Goal: Transaction & Acquisition: Purchase product/service

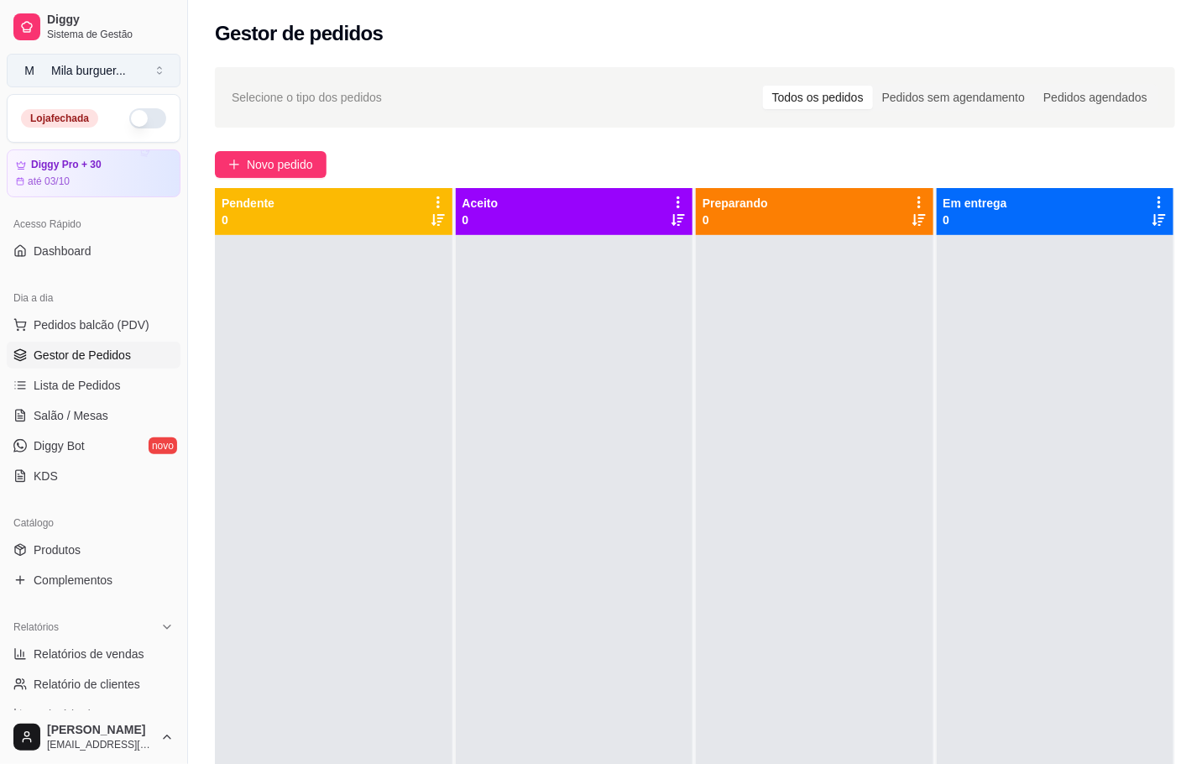
click at [154, 76] on button "M Mila burguer ..." at bounding box center [94, 71] width 174 height 34
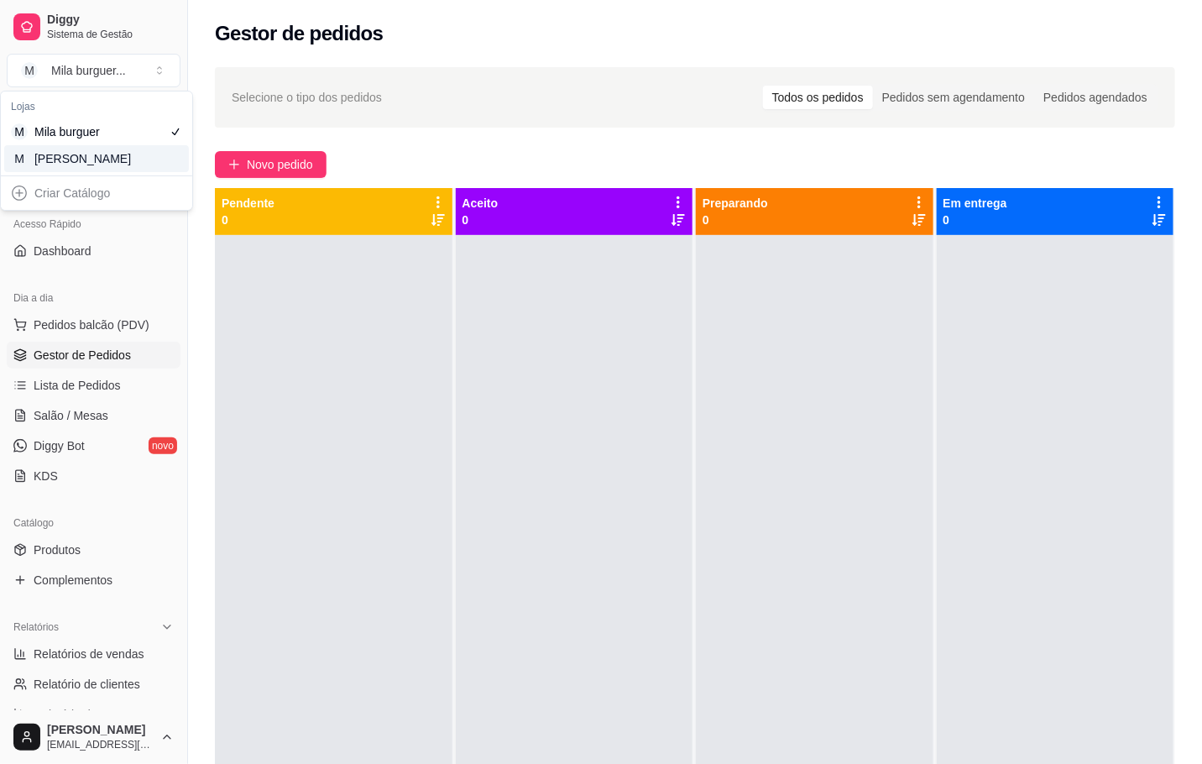
click at [29, 151] on div "M Mila Salgados" at bounding box center [96, 158] width 185 height 27
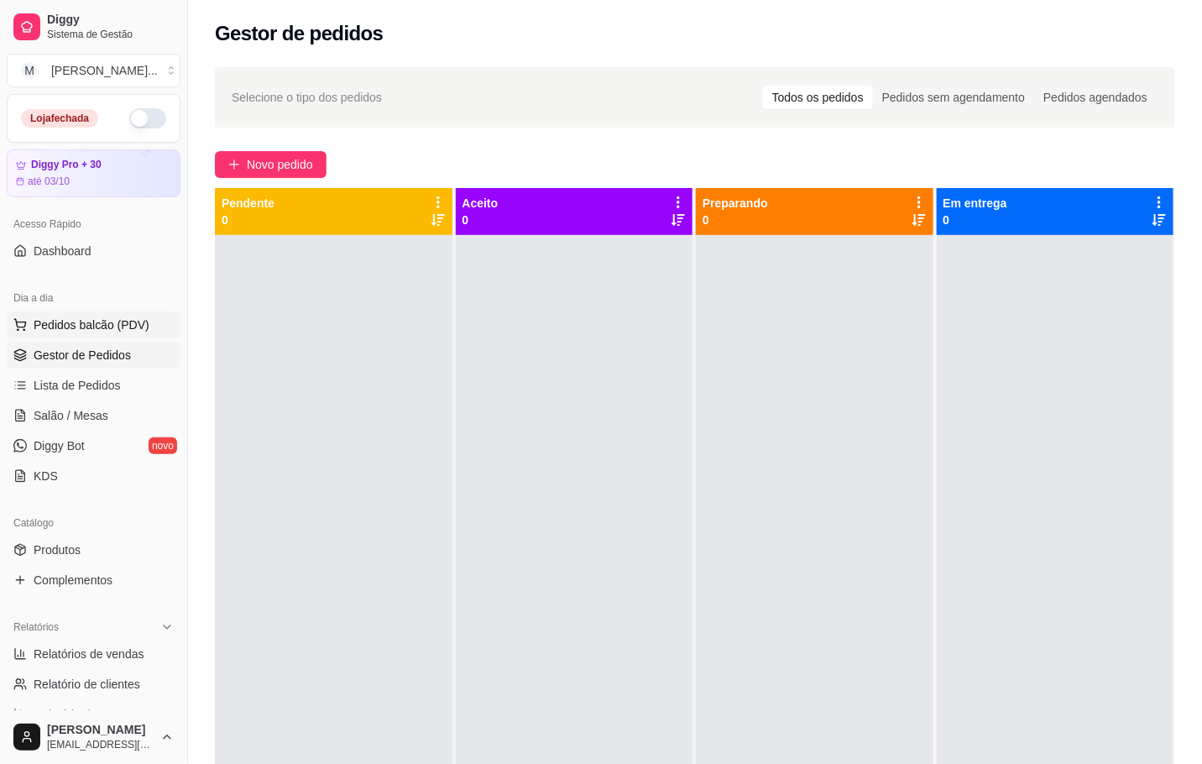
click at [71, 335] on button "Pedidos balcão (PDV)" at bounding box center [94, 325] width 174 height 27
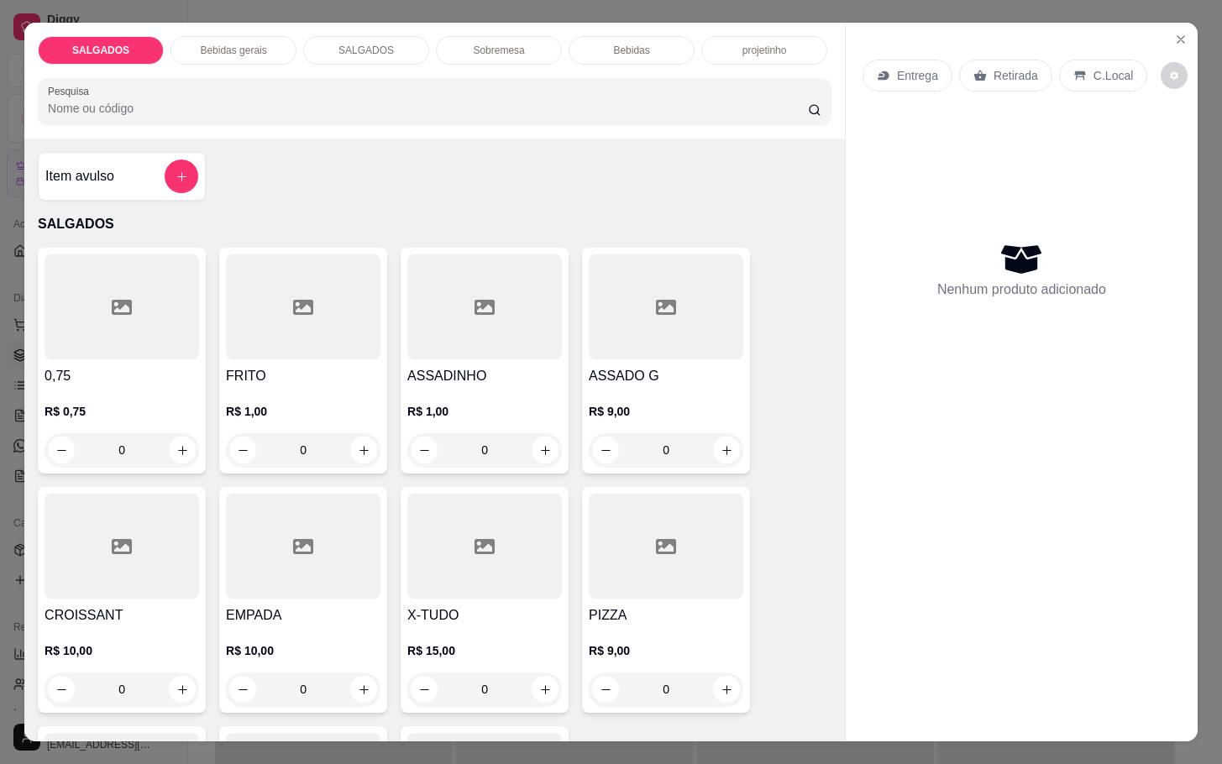
scroll to position [126, 0]
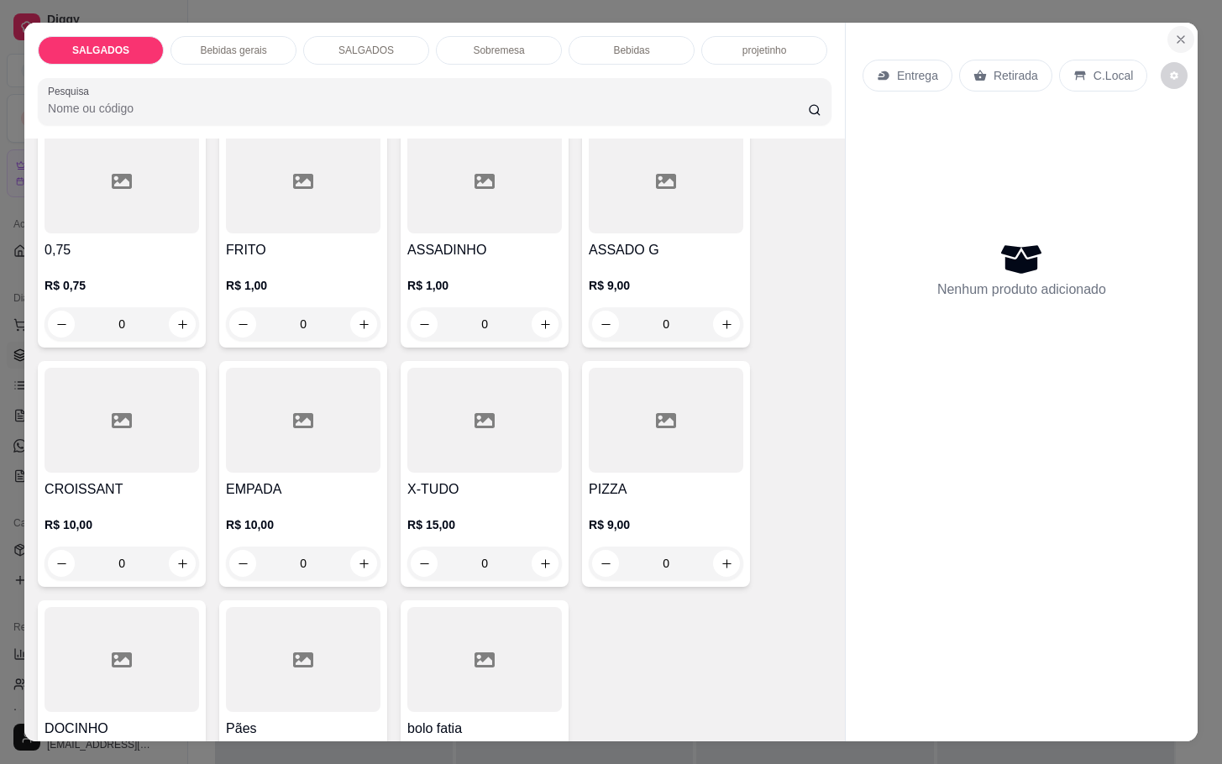
click at [1169, 40] on button "Close" at bounding box center [1180, 39] width 27 height 27
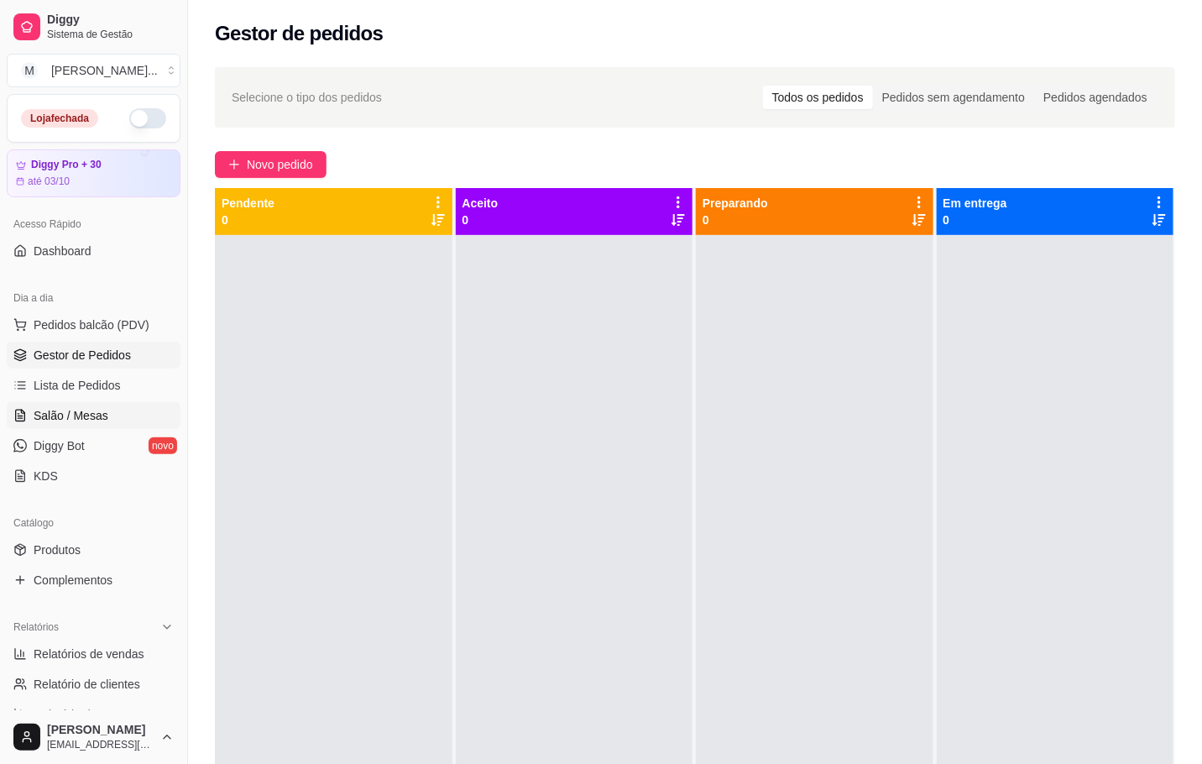
click at [79, 419] on span "Salão / Mesas" at bounding box center [71, 415] width 75 height 17
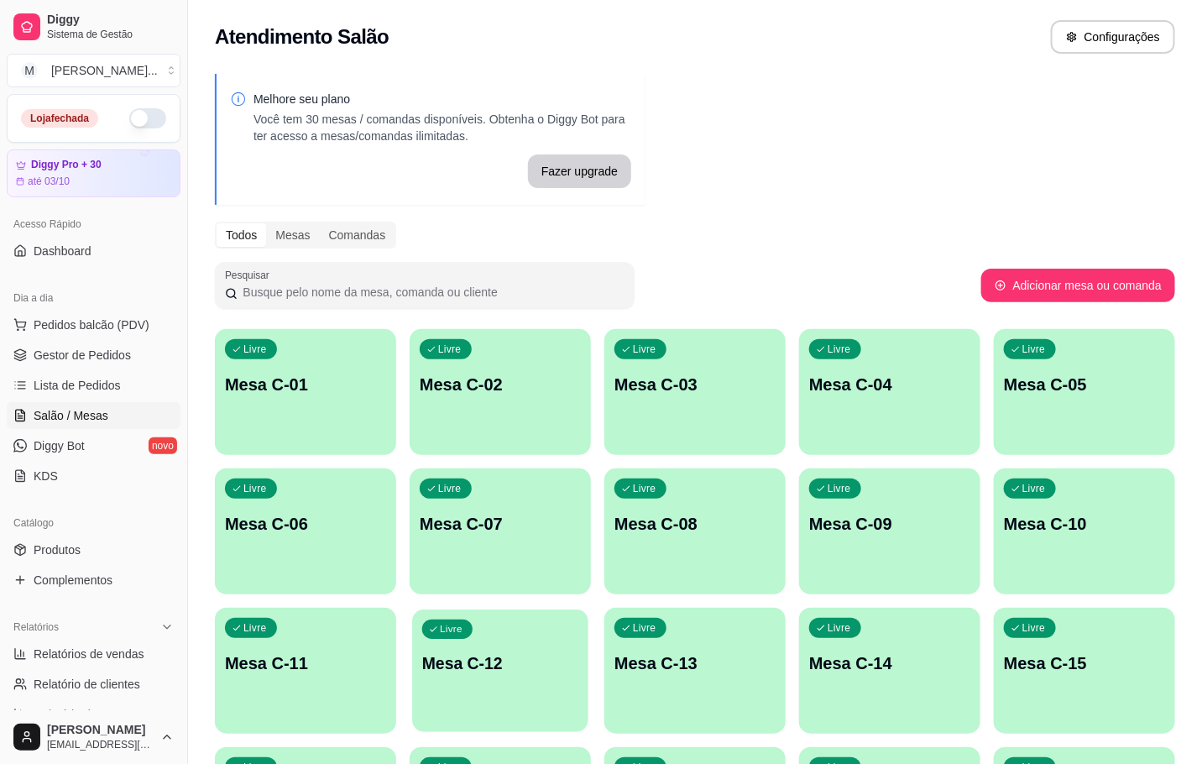
click at [535, 640] on div "Livre Mesa C-12" at bounding box center [500, 661] width 176 height 102
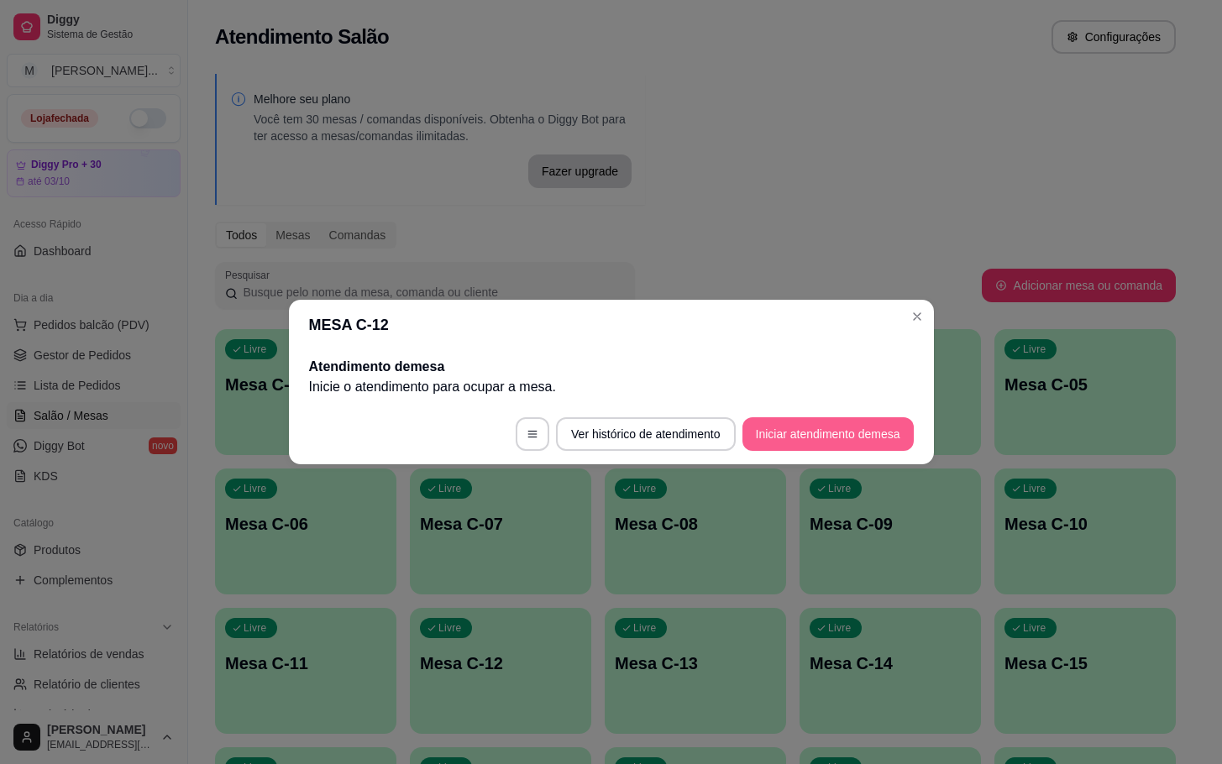
click at [849, 437] on button "Iniciar atendimento de mesa" at bounding box center [827, 434] width 171 height 34
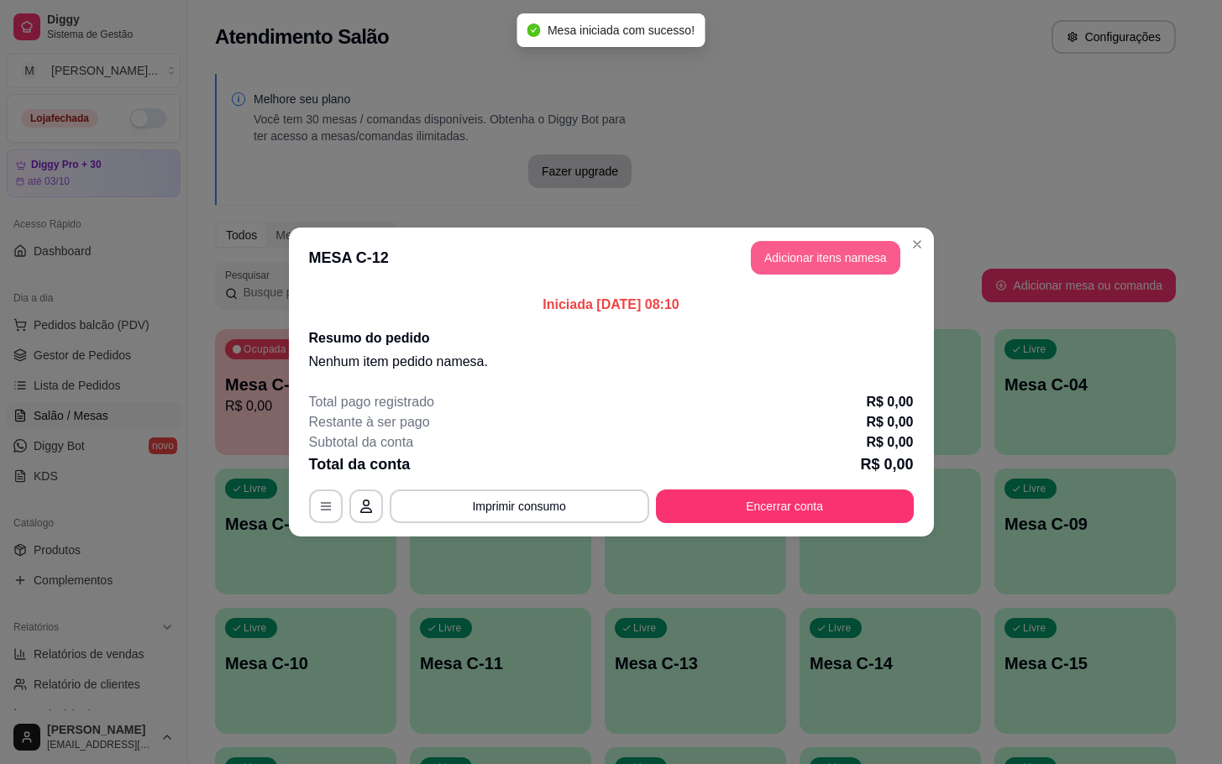
click at [782, 244] on button "Adicionar itens na mesa" at bounding box center [825, 258] width 149 height 34
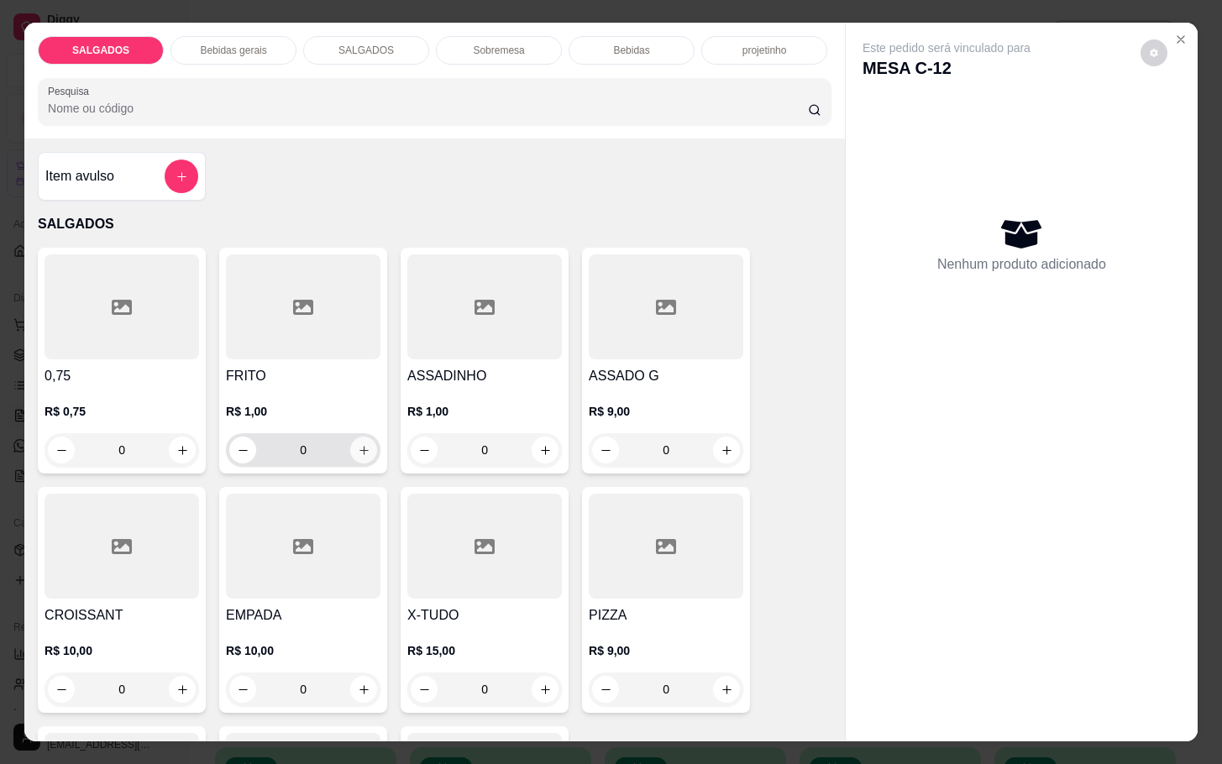
click at [356, 437] on button "increase-product-quantity" at bounding box center [363, 450] width 27 height 27
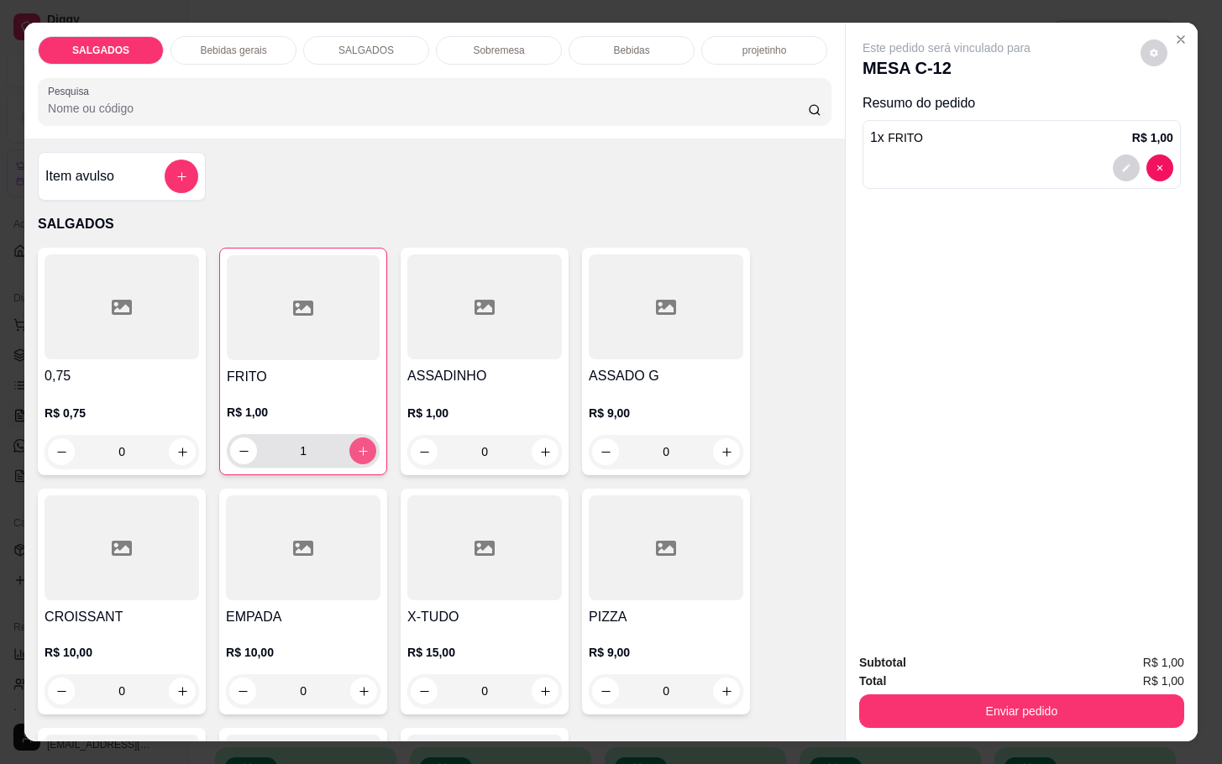
click at [356, 437] on button "increase-product-quantity" at bounding box center [362, 450] width 27 height 27
click at [356, 438] on button "increase-product-quantity" at bounding box center [363, 451] width 26 height 26
type input "4"
click at [356, 678] on button "increase-product-quantity" at bounding box center [364, 691] width 26 height 26
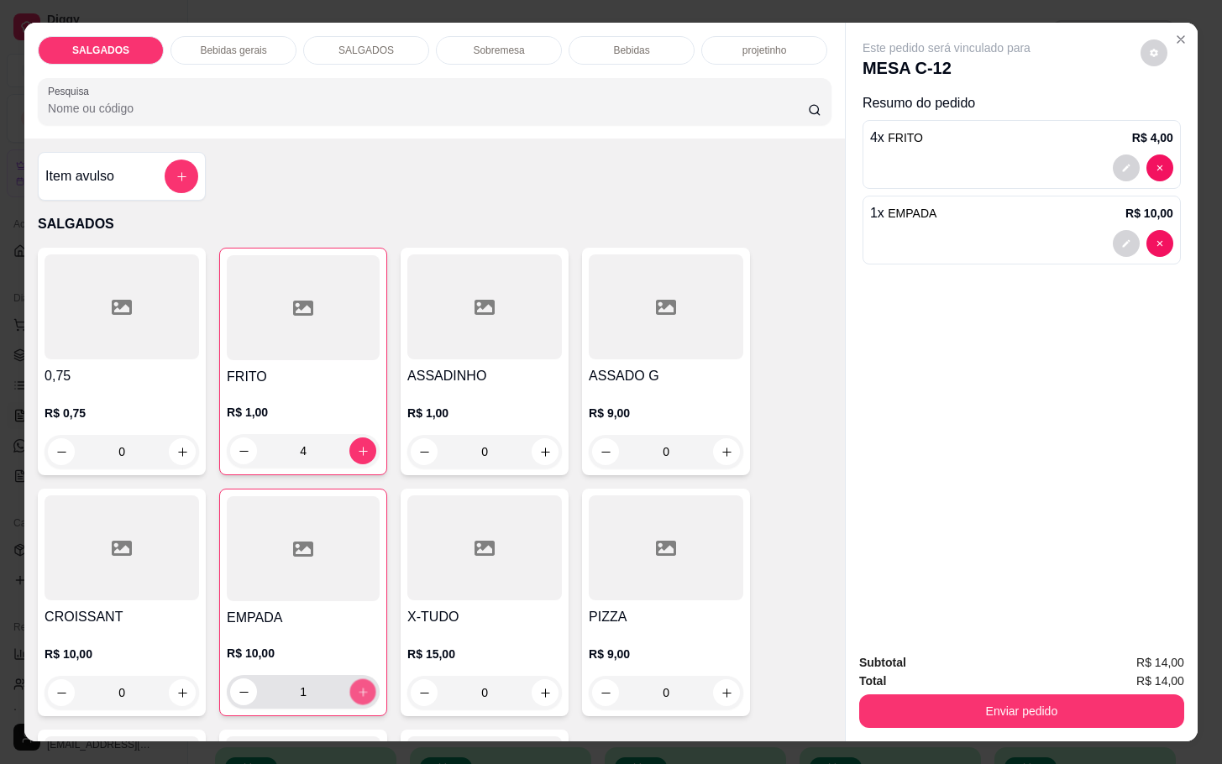
click at [356, 679] on button "increase-product-quantity" at bounding box center [363, 692] width 26 height 26
type input "2"
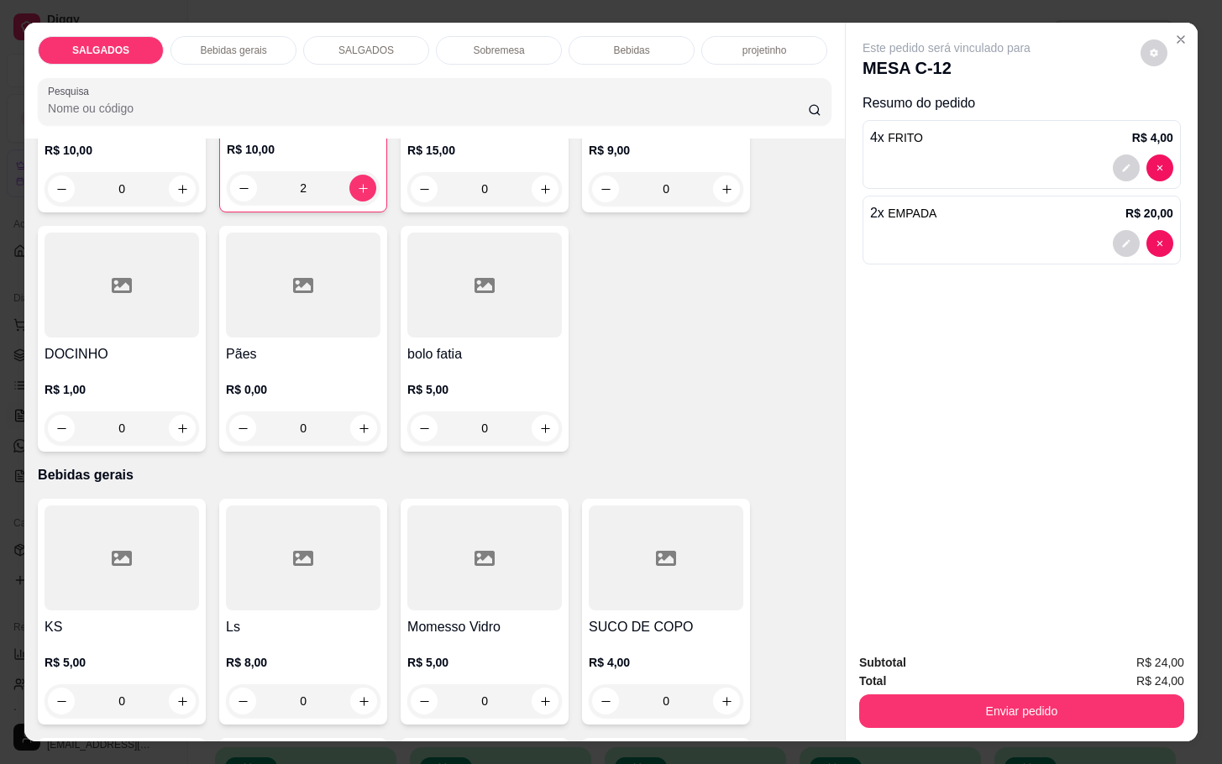
scroll to position [756, 0]
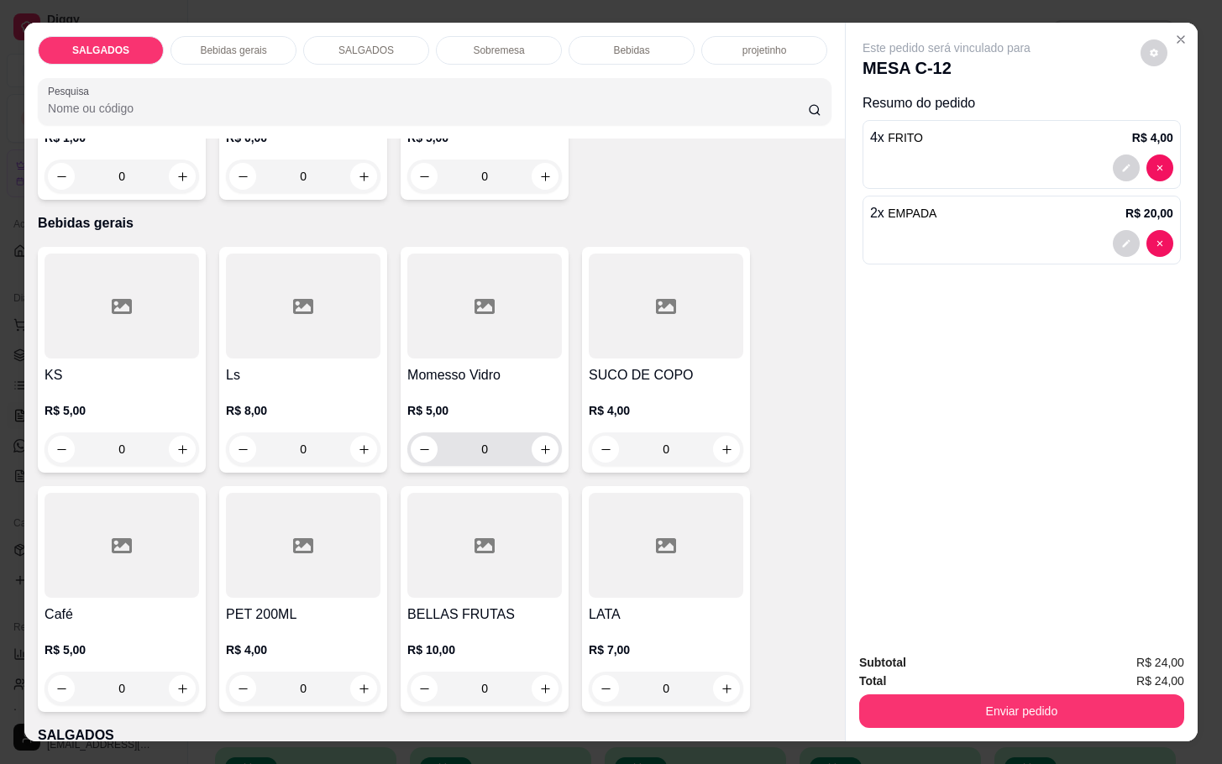
click at [537, 456] on div "0" at bounding box center [485, 449] width 148 height 34
click at [539, 447] on icon "increase-product-quantity" at bounding box center [545, 449] width 13 height 13
type input "1"
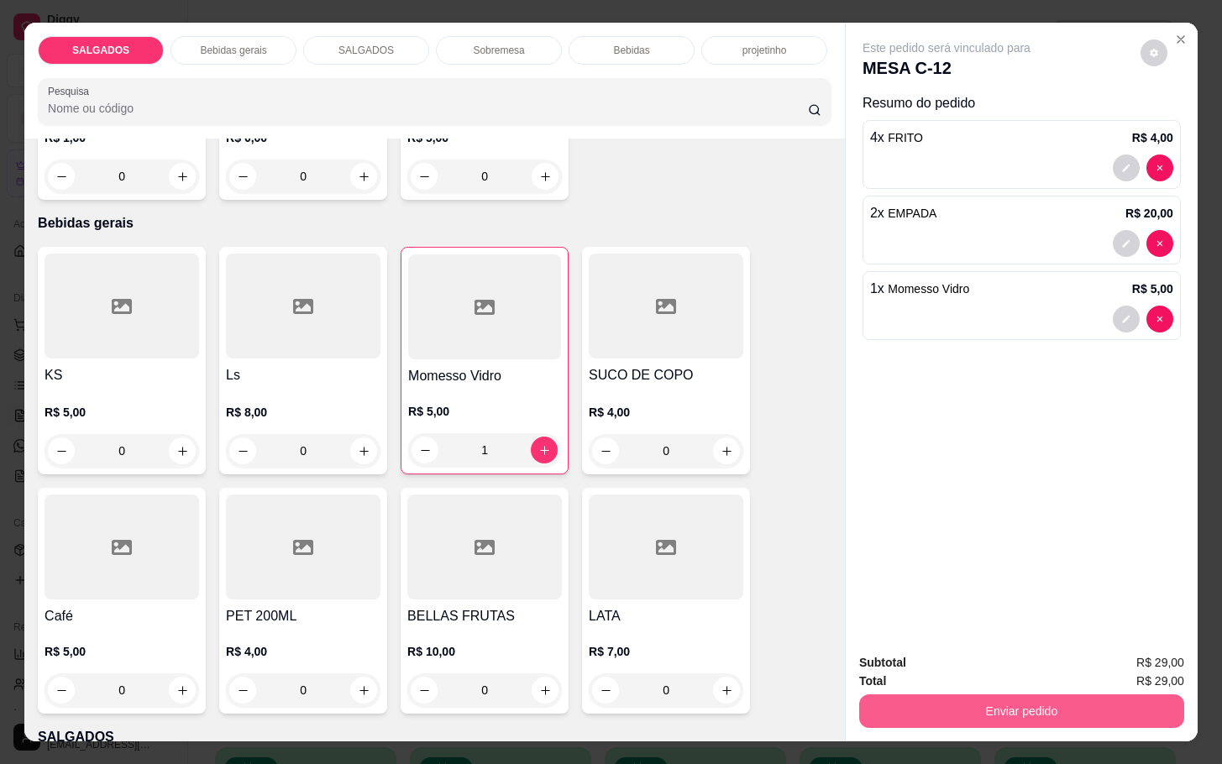
click at [1064, 694] on button "Enviar pedido" at bounding box center [1021, 711] width 325 height 34
click at [1134, 675] on button "Enviar pedido" at bounding box center [1137, 661] width 95 height 32
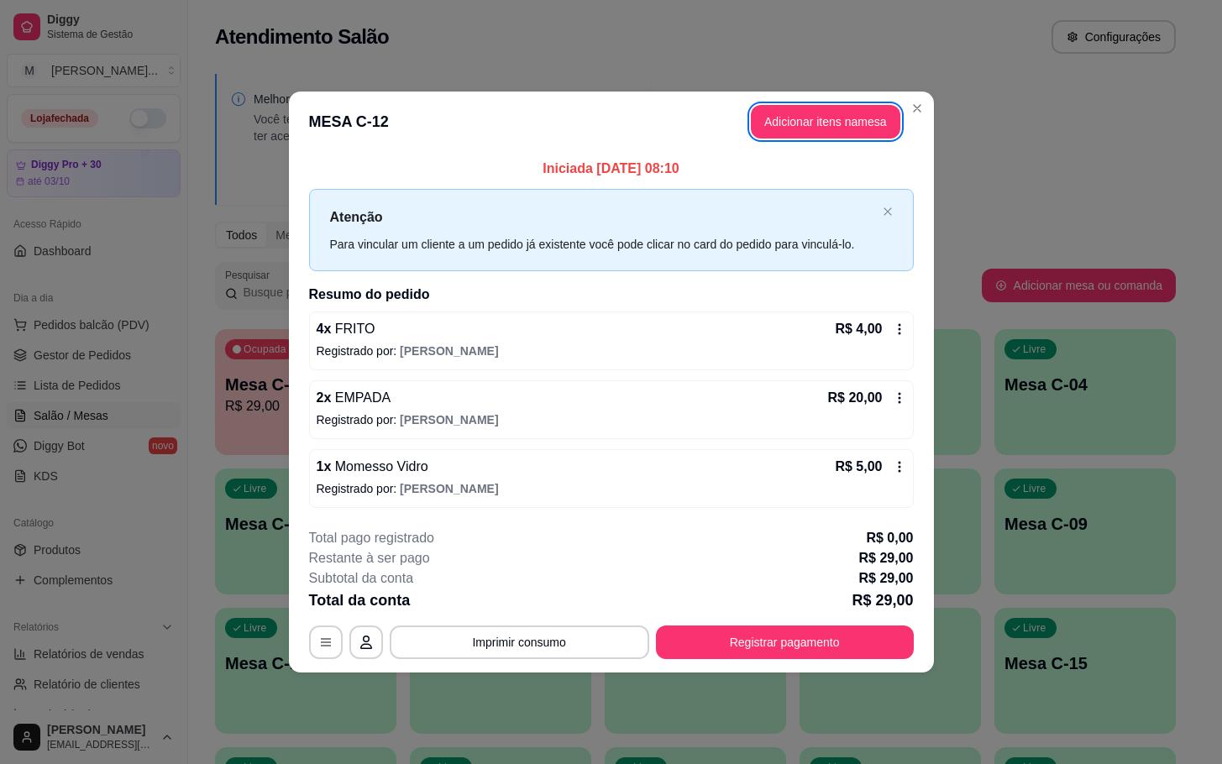
click at [877, 622] on div "**********" at bounding box center [611, 593] width 605 height 131
click at [862, 623] on div "**********" at bounding box center [611, 593] width 605 height 131
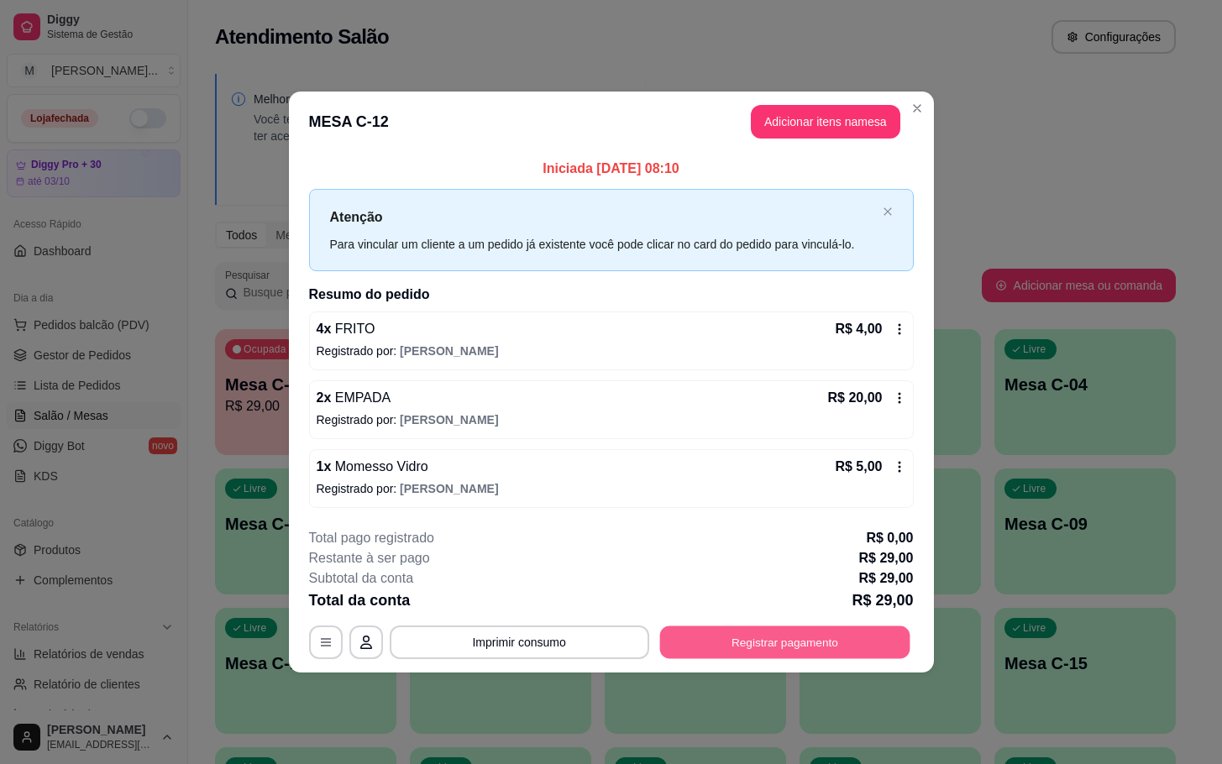
click at [817, 642] on button "Registrar pagamento" at bounding box center [784, 642] width 250 height 33
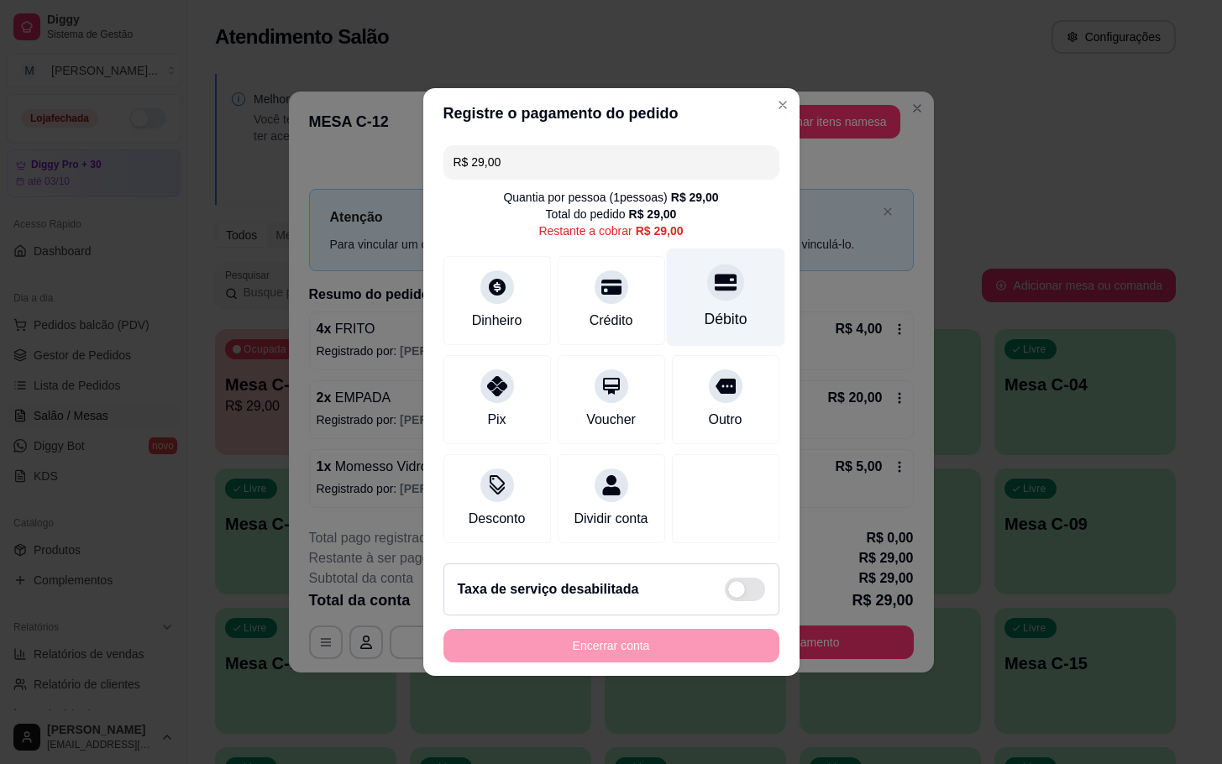
click at [690, 288] on div "Débito" at bounding box center [725, 298] width 118 height 98
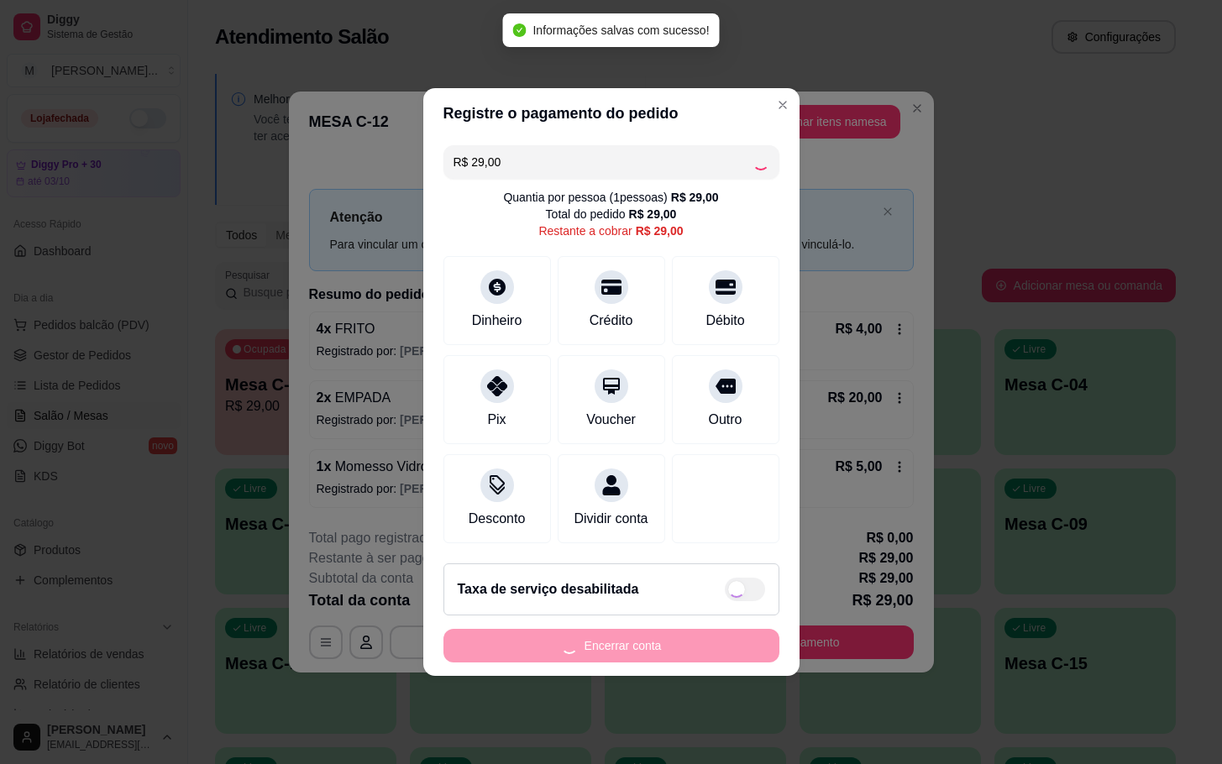
type input "R$ 0,00"
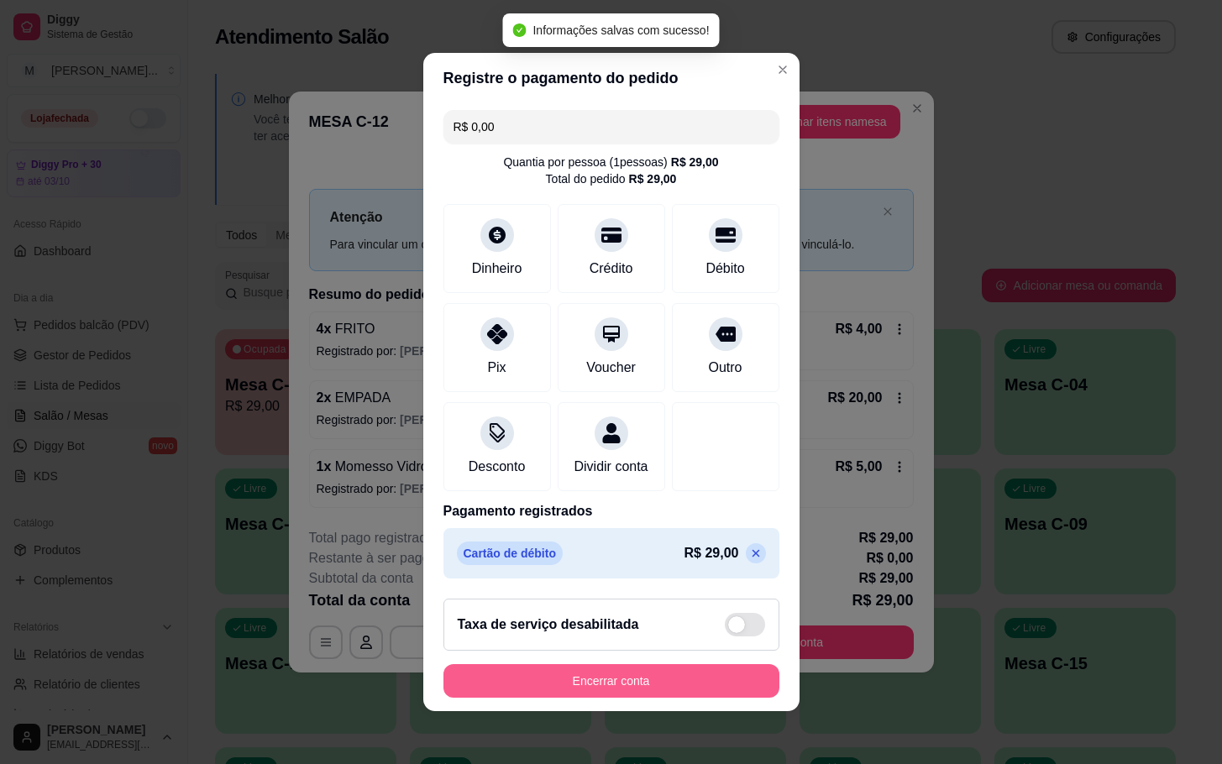
click at [706, 698] on button "Encerrar conta" at bounding box center [611, 681] width 336 height 34
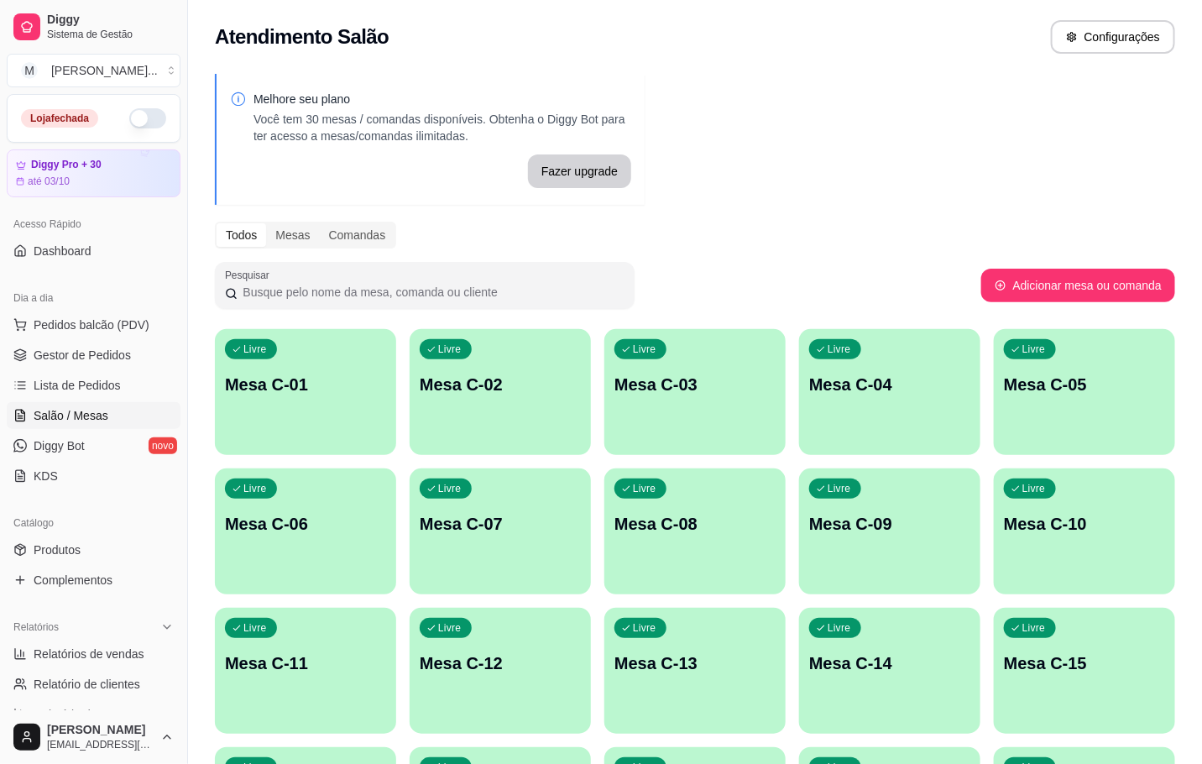
click at [499, 653] on p "Mesa C-12" at bounding box center [500, 664] width 161 height 24
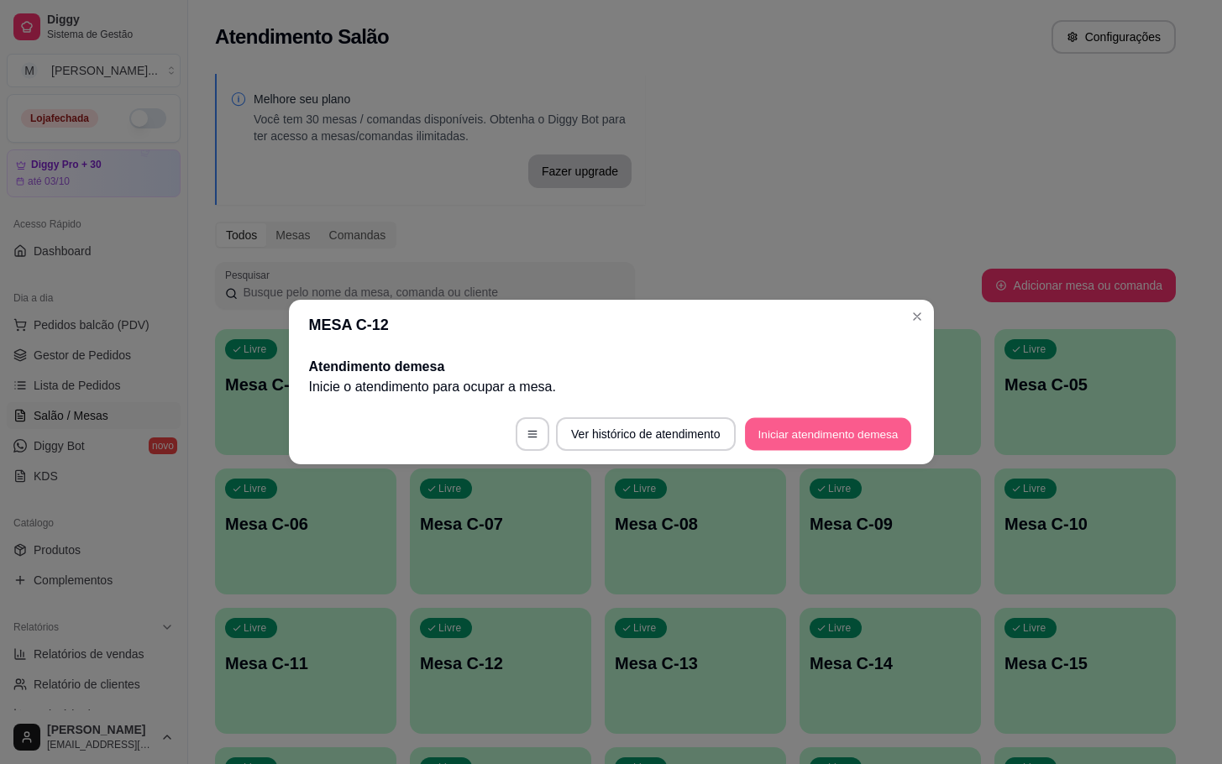
click at [839, 431] on button "Iniciar atendimento de mesa" at bounding box center [828, 434] width 166 height 33
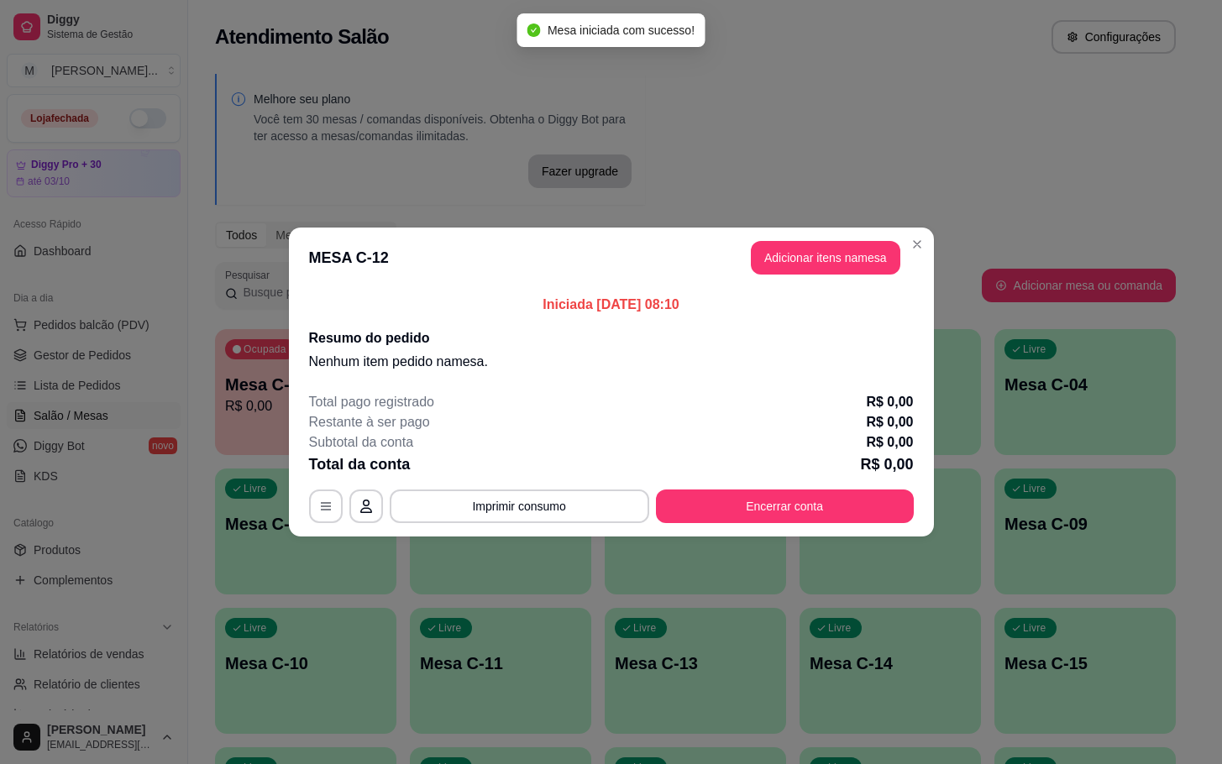
click at [799, 293] on div "Iniciada [DATE] 08:10 Resumo do pedido Nenhum item pedido na mesa ." at bounding box center [611, 333] width 645 height 91
click at [804, 285] on header "MESA C-12 Adicionar itens na mesa" at bounding box center [611, 258] width 645 height 60
drag, startPoint x: 806, startPoint y: 280, endPoint x: 862, endPoint y: 239, distance: 69.0
click at [812, 275] on header "MESA C-12 Adicionar itens na mesa" at bounding box center [611, 258] width 645 height 60
click at [867, 240] on header "MESA C-12 Adicionar itens na mesa" at bounding box center [611, 258] width 645 height 60
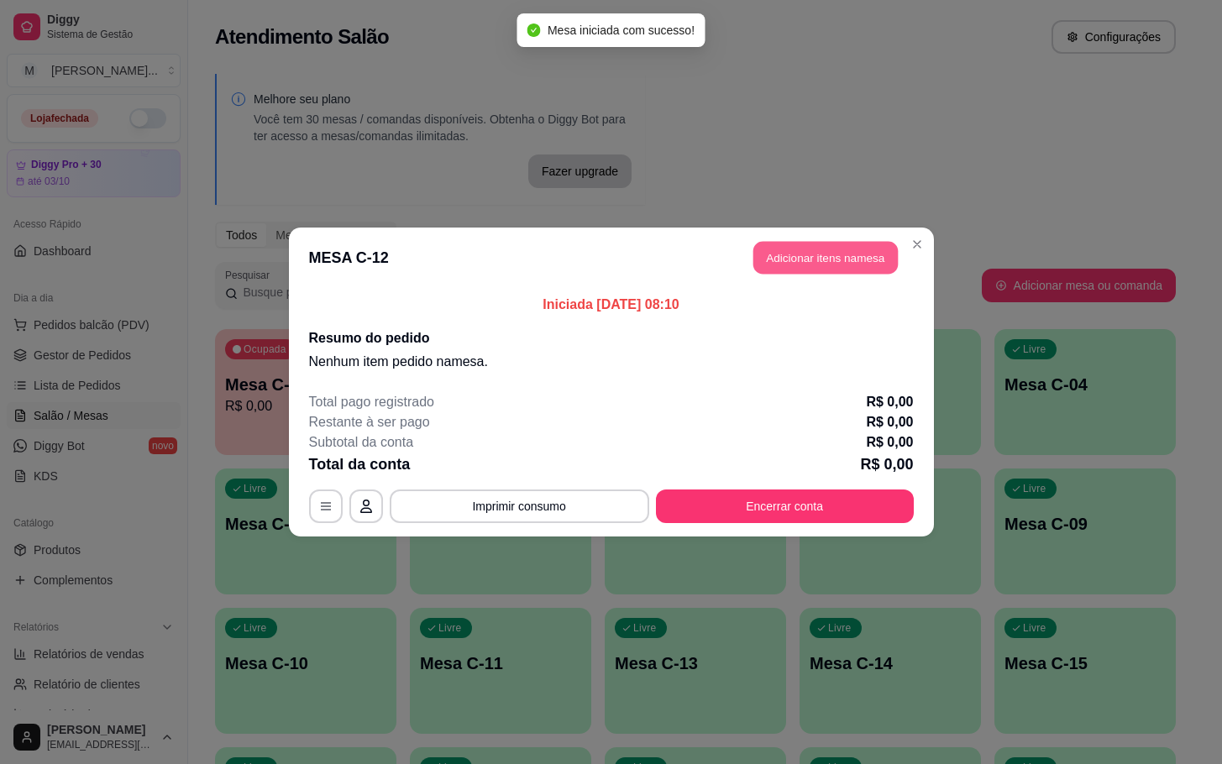
click at [867, 247] on button "Adicionar itens na mesa" at bounding box center [825, 258] width 144 height 33
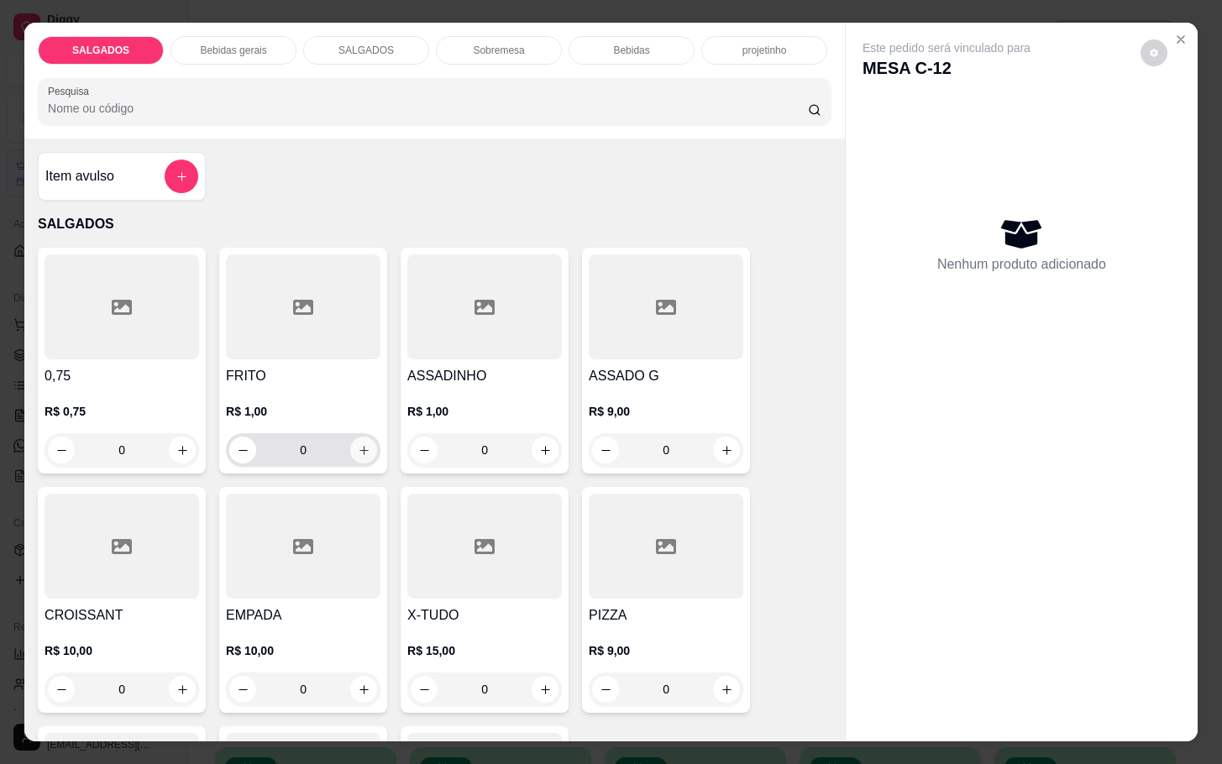
click at [359, 453] on button "increase-product-quantity" at bounding box center [363, 450] width 27 height 27
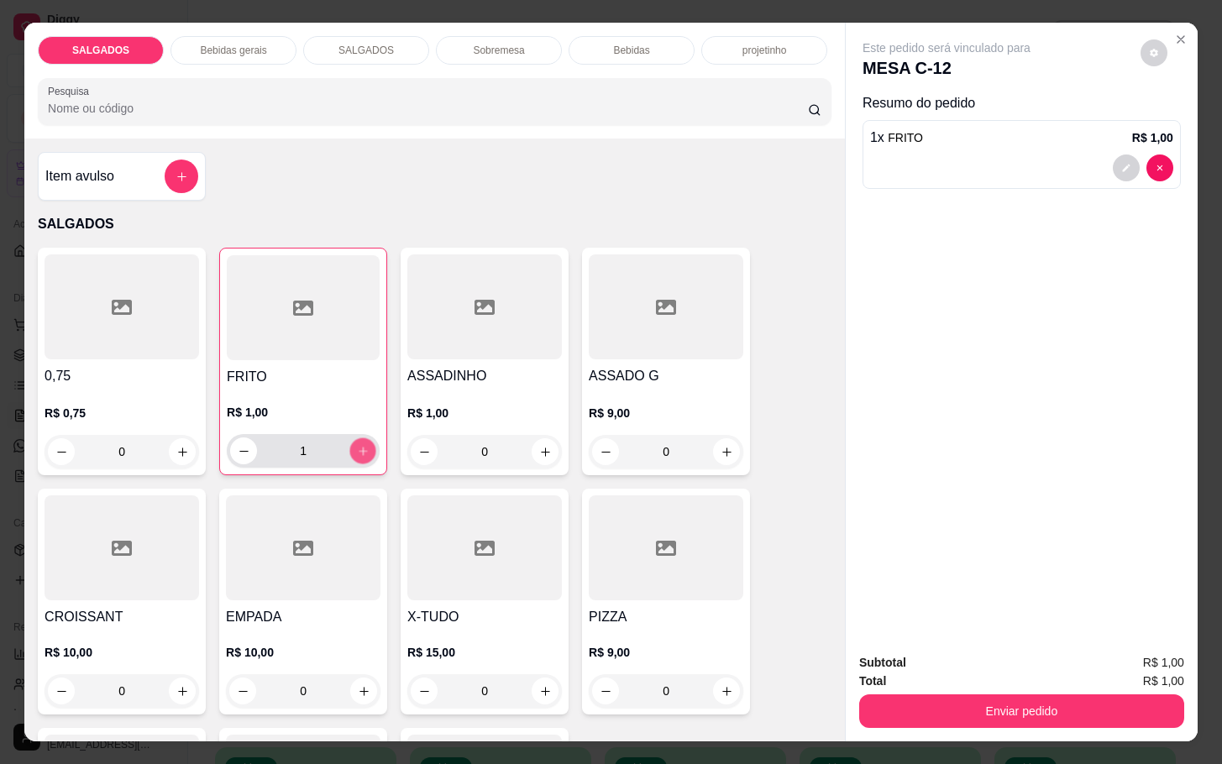
click at [359, 453] on button "increase-product-quantity" at bounding box center [363, 451] width 26 height 26
click at [359, 453] on button "increase-product-quantity" at bounding box center [362, 450] width 27 height 27
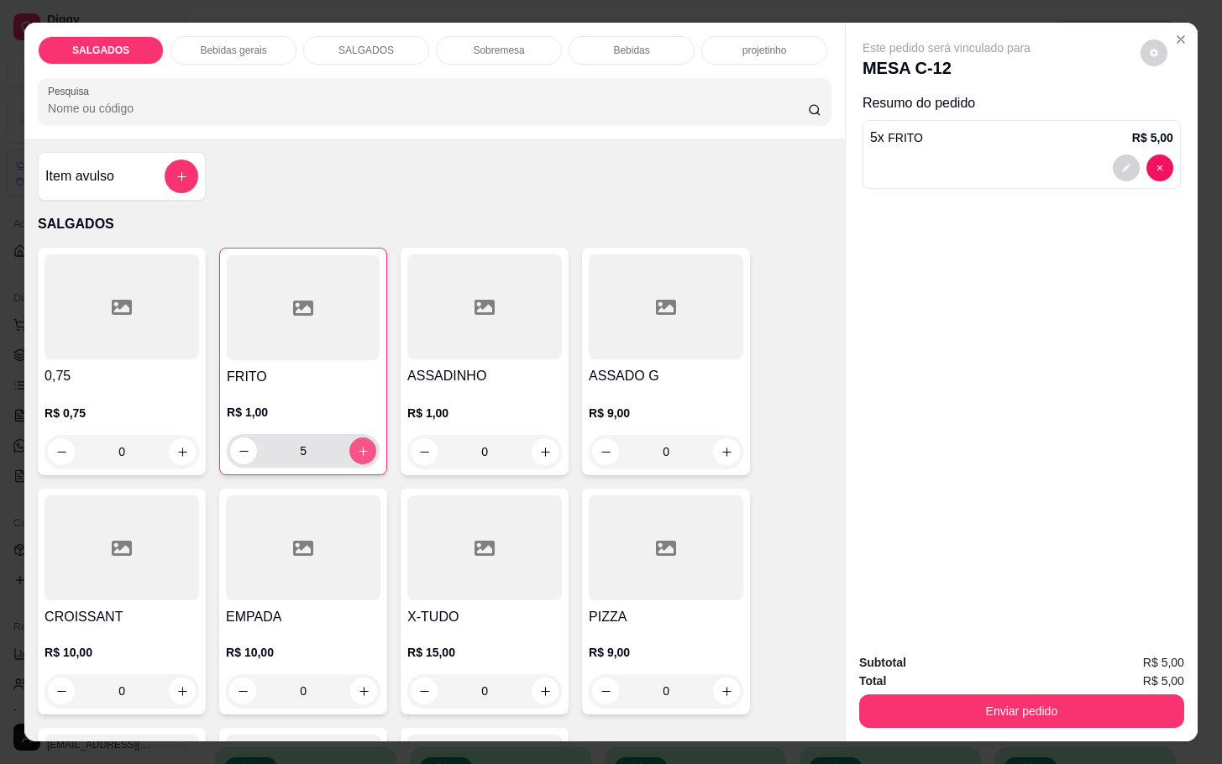
type input "6"
click at [200, 44] on p "Bebidas gerais" at bounding box center [233, 50] width 66 height 13
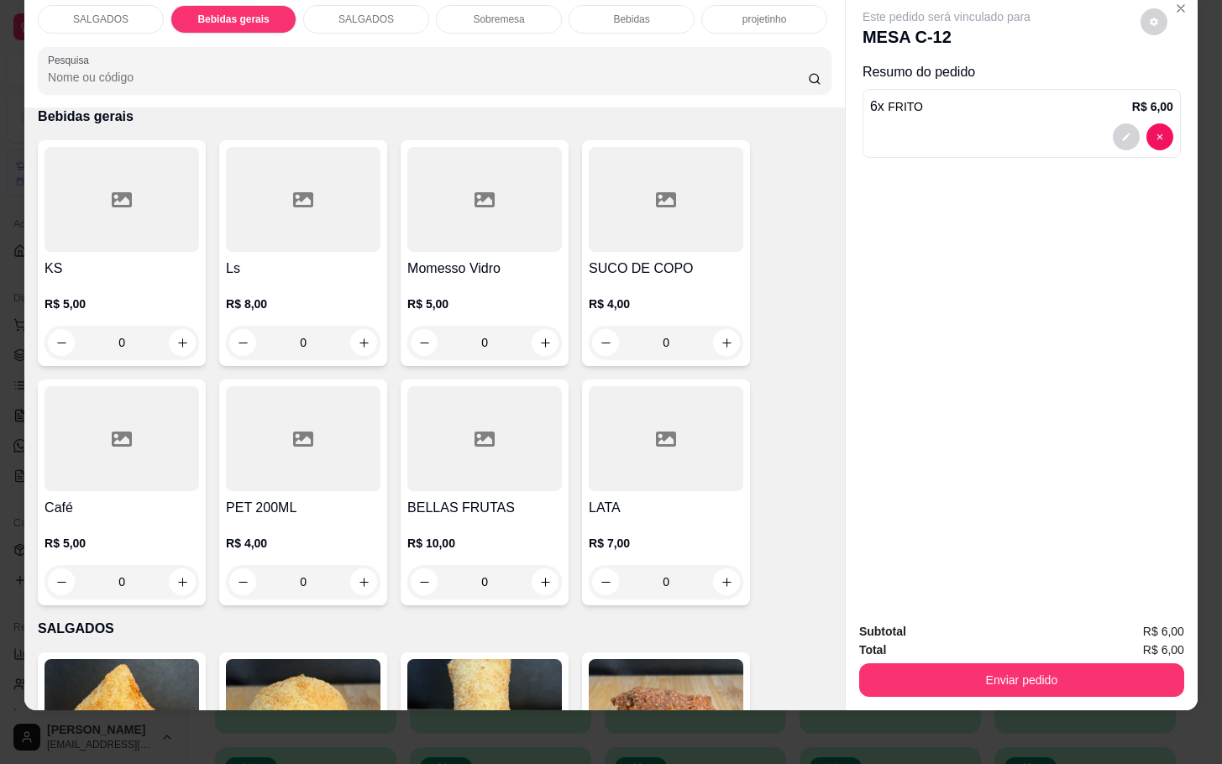
click at [24, 458] on div "Item avulso SALGADOS 0,75 R$ 0,75 0 FRITO R$ 1,00 6 ASSADINHO R$ 1,00 0 ASSADO …" at bounding box center [434, 408] width 820 height 602
click at [61, 461] on div at bounding box center [122, 438] width 155 height 105
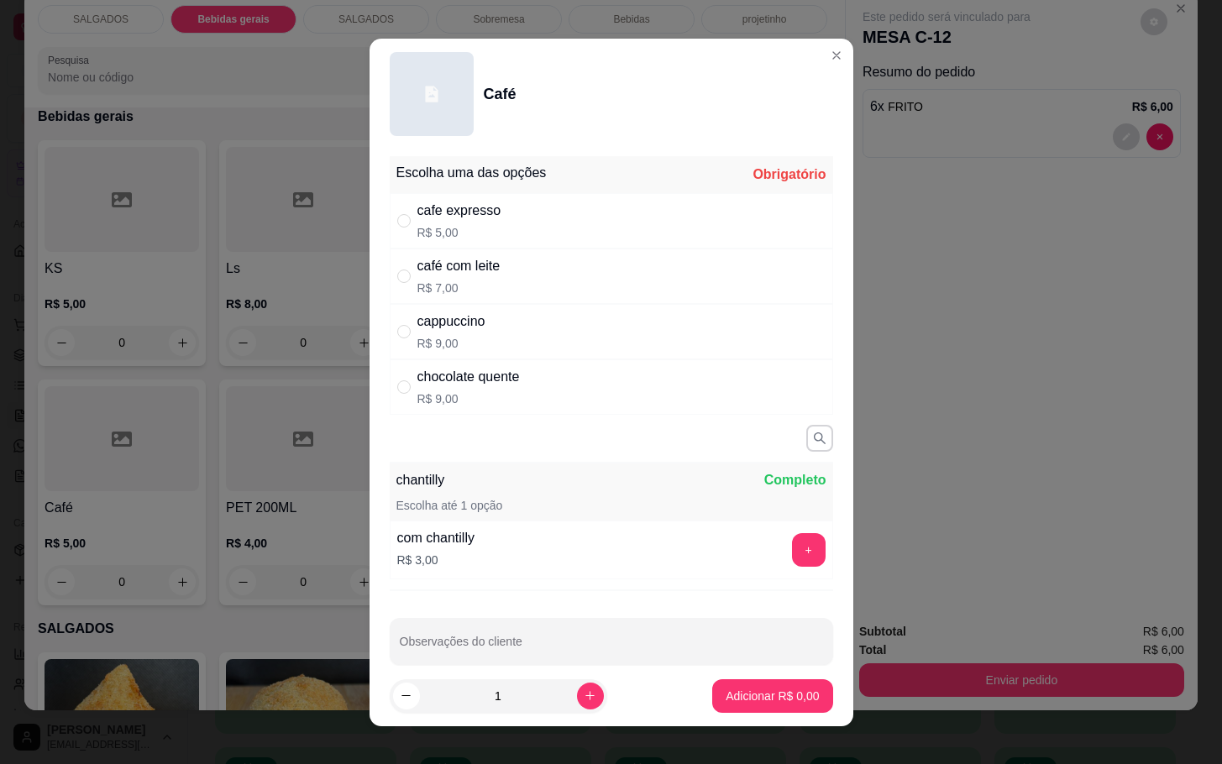
click at [553, 212] on div "cafe expresso R$ 5,00" at bounding box center [611, 220] width 443 height 55
radio input "true"
click at [739, 696] on p "Adicionar R$ 5,00" at bounding box center [771, 696] width 93 height 17
type input "1"
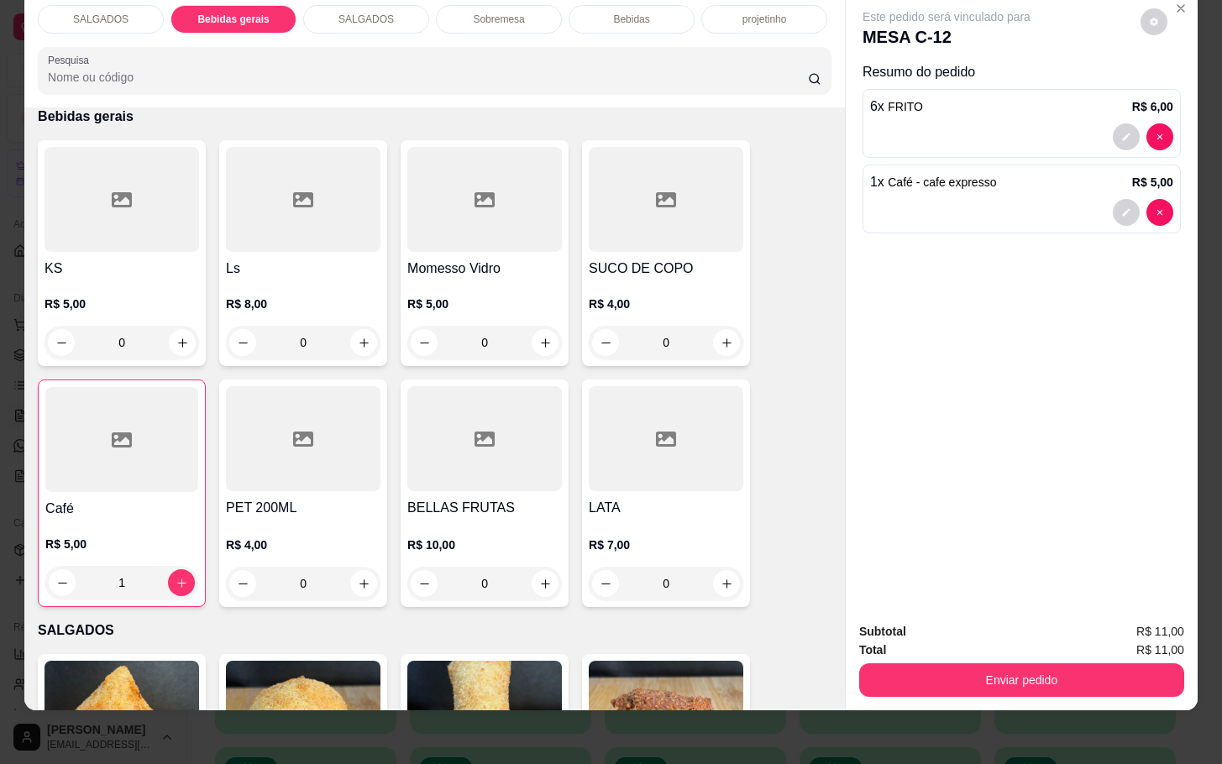
drag, startPoint x: 947, startPoint y: 699, endPoint x: 1005, endPoint y: 671, distance: 64.2
click at [950, 698] on div "SALGADOS Bebidas gerais SALGADOS Sobremesa Bebidas projetinho Pesquisa Item avu…" at bounding box center [611, 382] width 1222 height 764
click at [1005, 671] on button "Enviar pedido" at bounding box center [1021, 680] width 325 height 34
click at [1165, 608] on button "Enviar pedido" at bounding box center [1137, 621] width 95 height 32
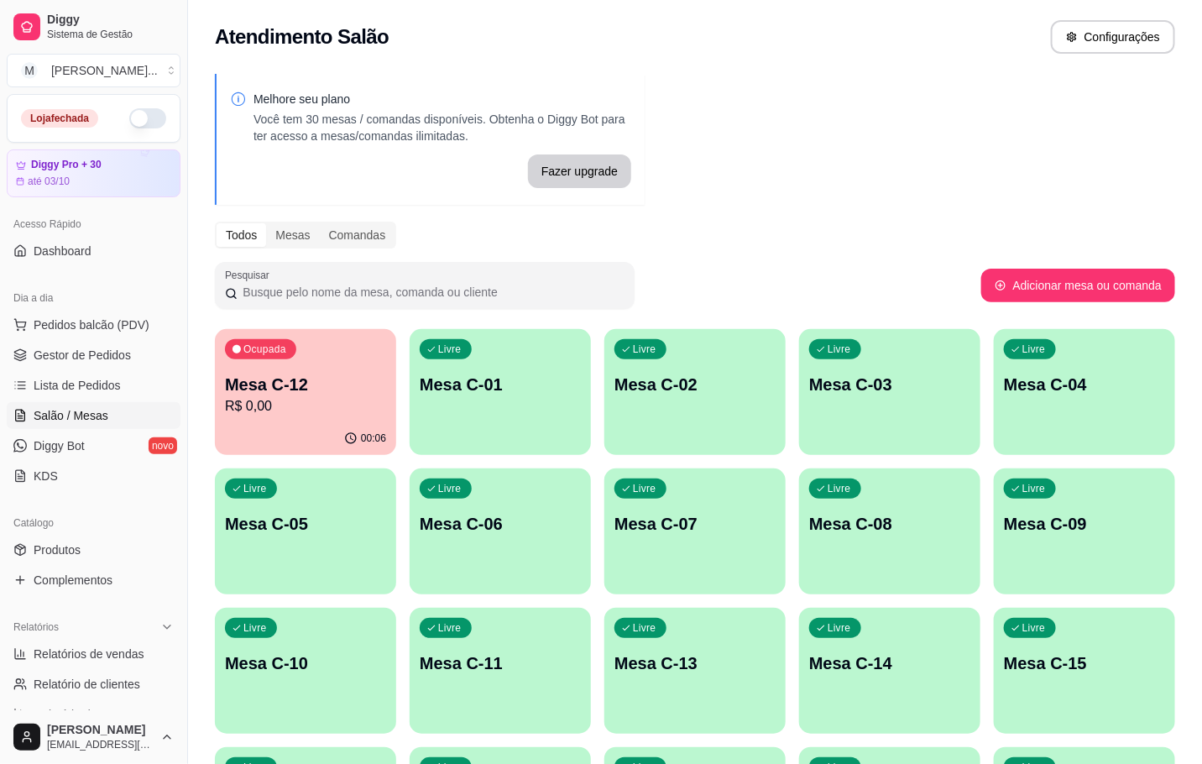
click at [827, 547] on div "Livre Mesa C-08" at bounding box center [889, 522] width 181 height 106
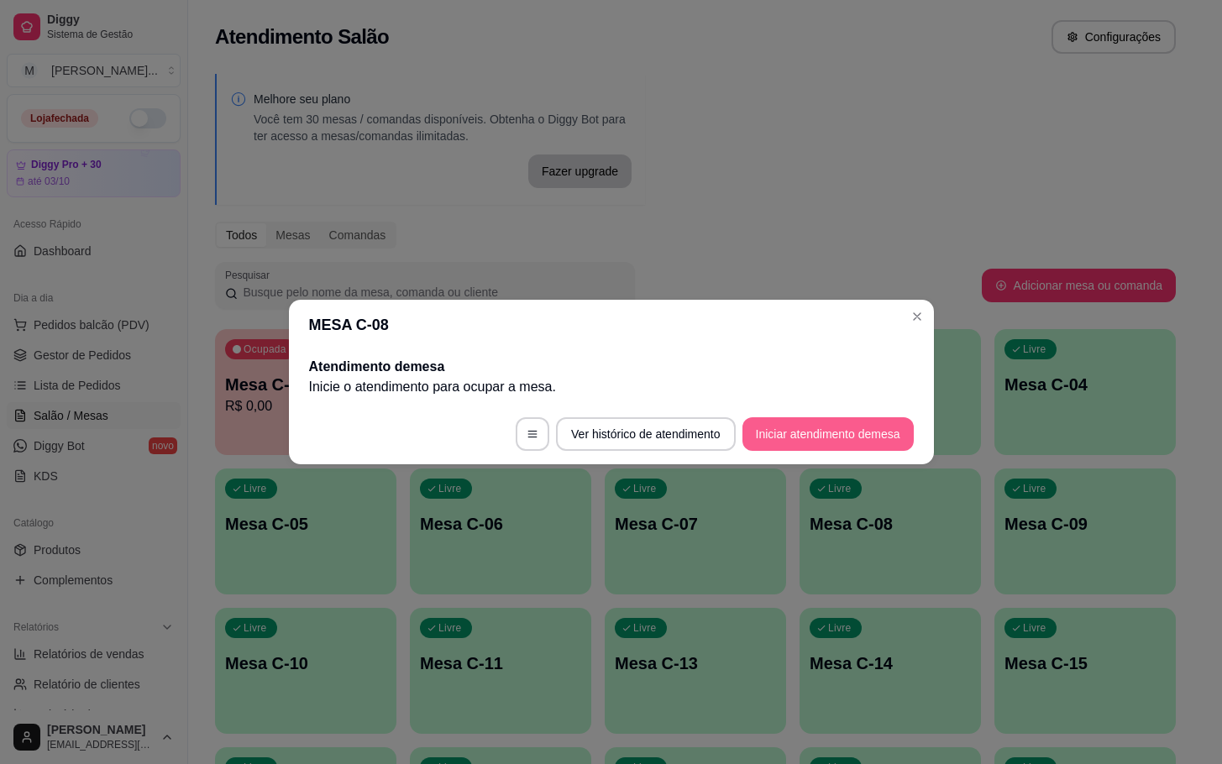
click at [841, 443] on button "Iniciar atendimento de mesa" at bounding box center [827, 434] width 171 height 34
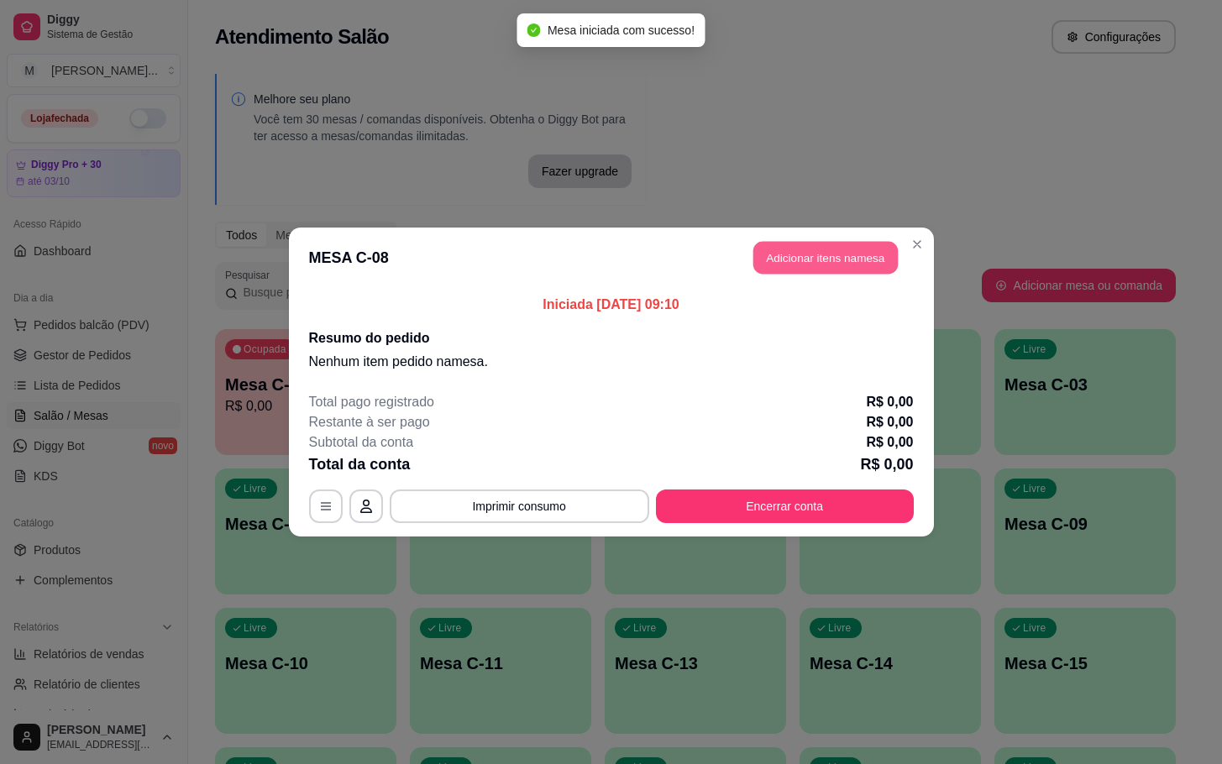
click at [860, 262] on button "Adicionar itens na mesa" at bounding box center [825, 258] width 144 height 33
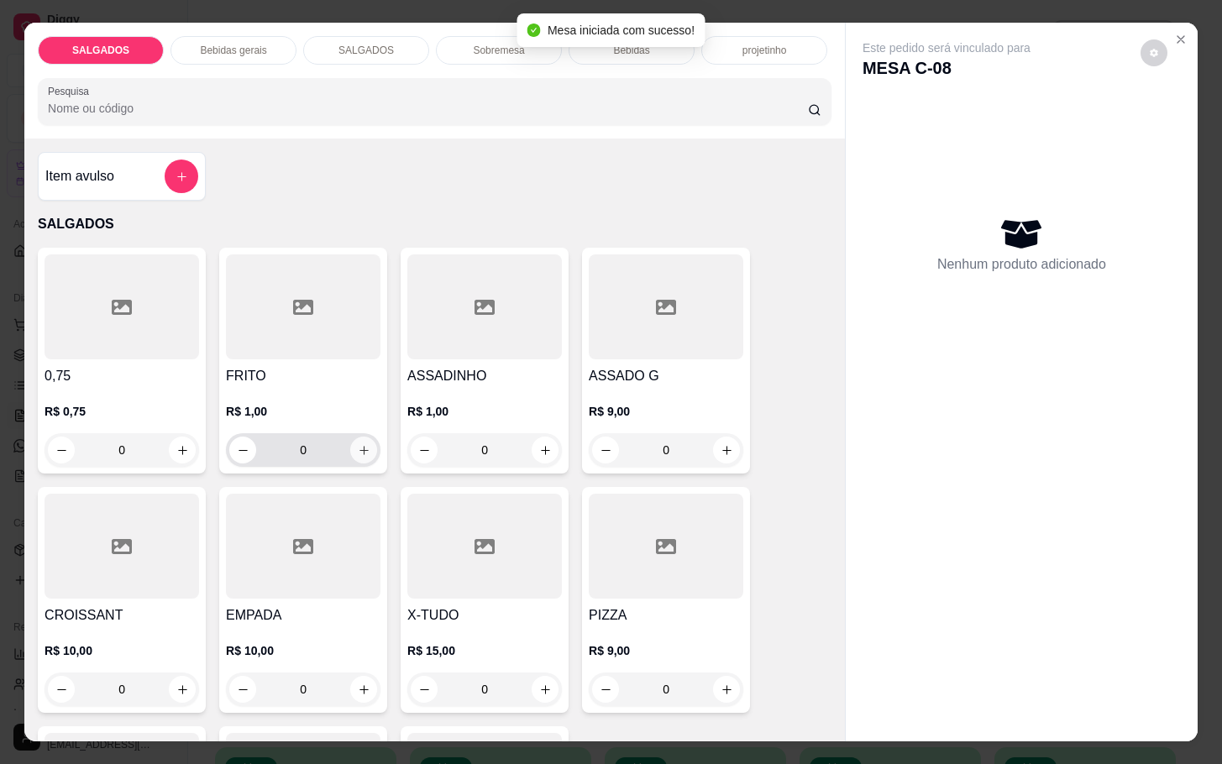
click at [361, 447] on button "increase-product-quantity" at bounding box center [363, 450] width 27 height 27
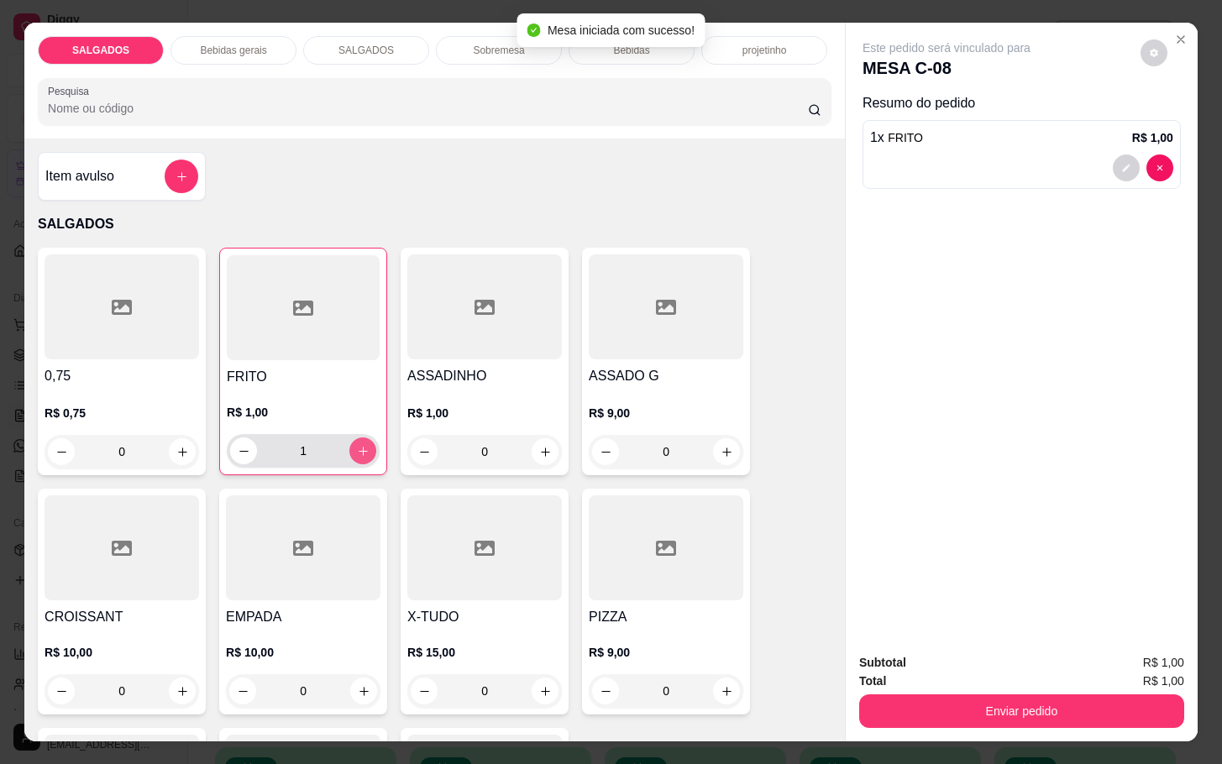
click at [361, 447] on button "increase-product-quantity" at bounding box center [362, 450] width 27 height 27
click at [361, 447] on button "increase-product-quantity" at bounding box center [363, 451] width 26 height 26
click at [361, 447] on button "increase-product-quantity" at bounding box center [362, 450] width 27 height 27
click at [361, 447] on button "increase-product-quantity" at bounding box center [363, 451] width 26 height 26
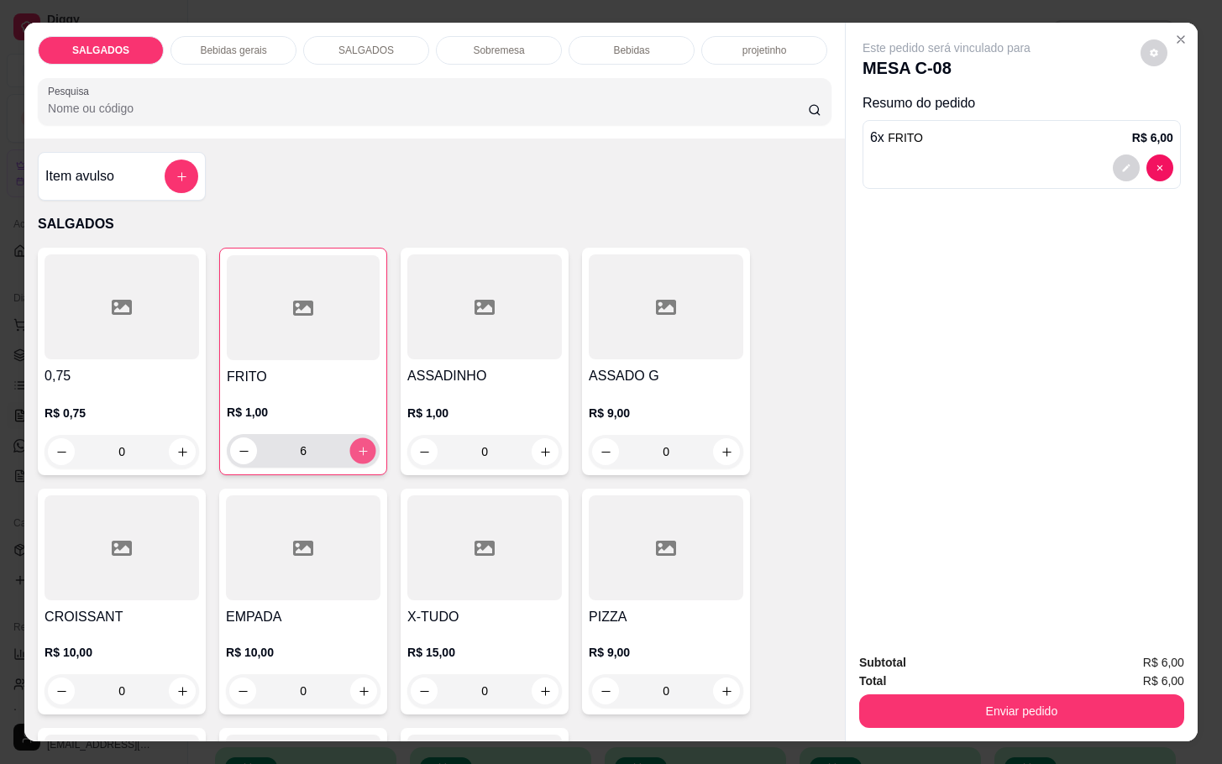
click at [358, 446] on icon "increase-product-quantity" at bounding box center [363, 451] width 13 height 13
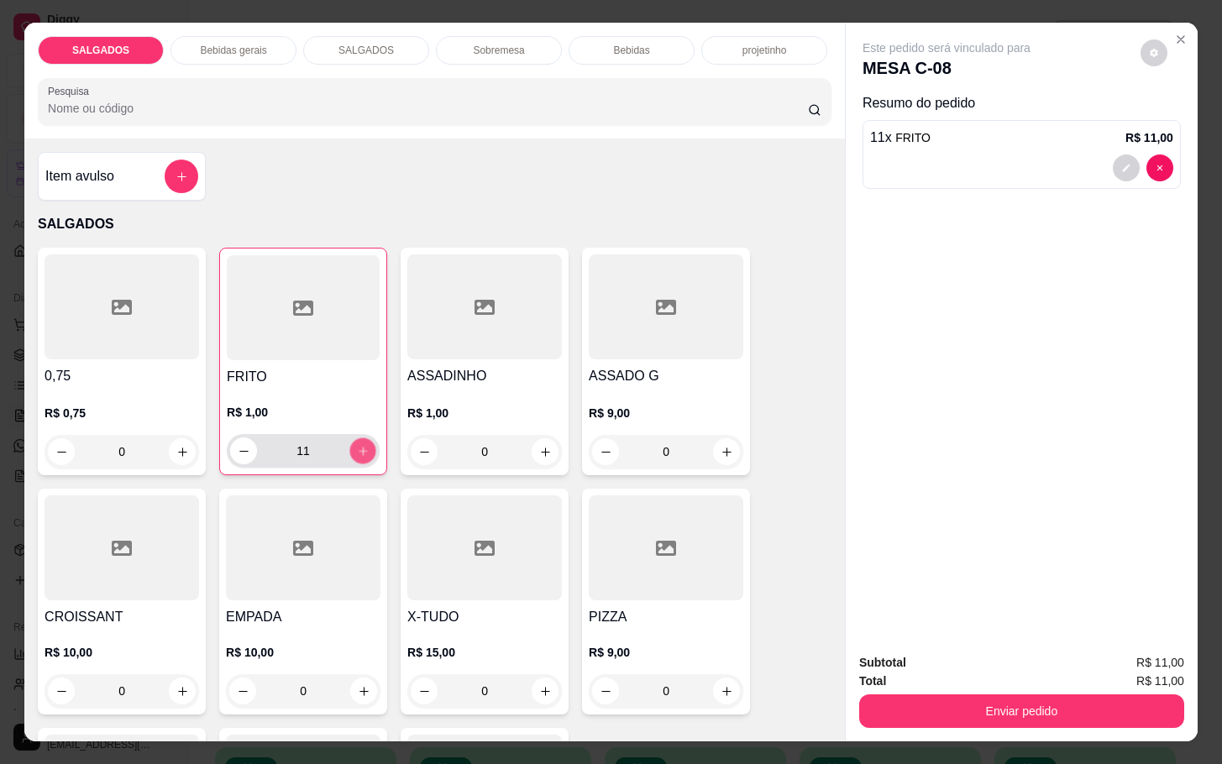
click at [358, 446] on icon "increase-product-quantity" at bounding box center [363, 451] width 13 height 13
click at [244, 444] on button "decrease-product-quantity" at bounding box center [244, 451] width 26 height 26
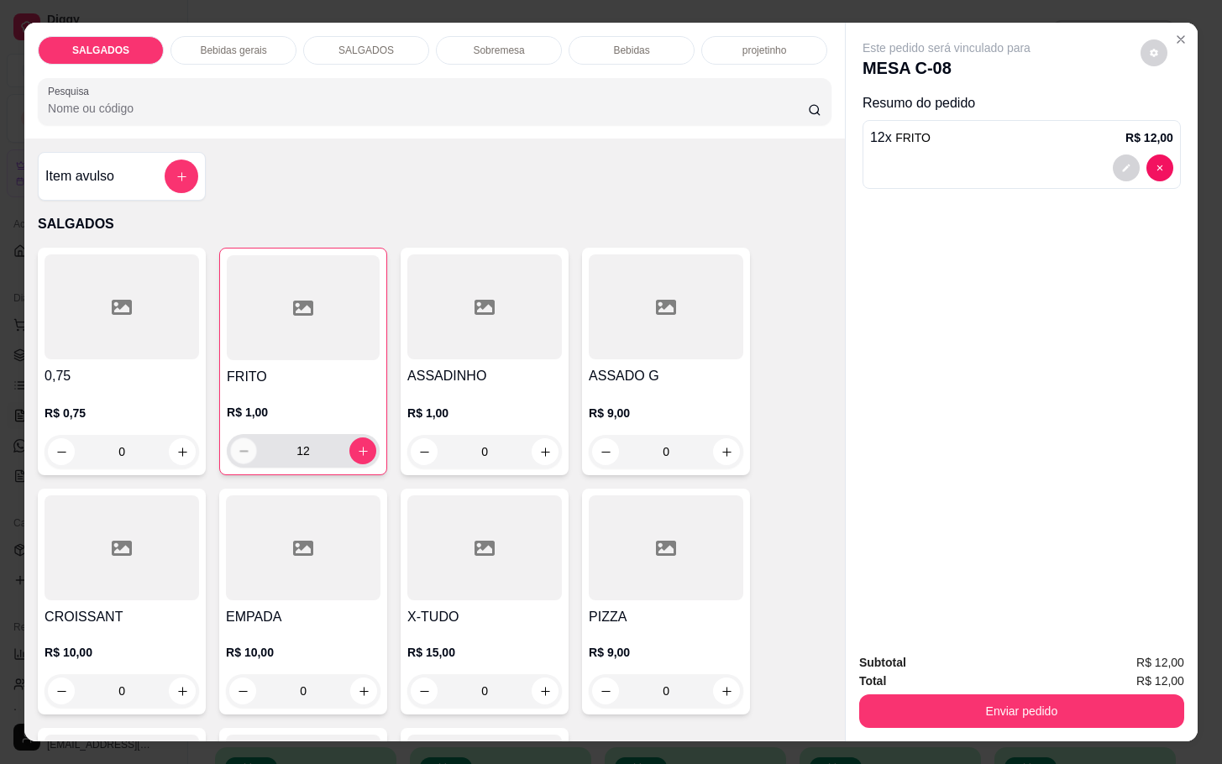
click at [244, 444] on button "decrease-product-quantity" at bounding box center [244, 451] width 26 height 26
type input "11"
click at [267, 36] on div "Bebidas gerais" at bounding box center [233, 50] width 126 height 29
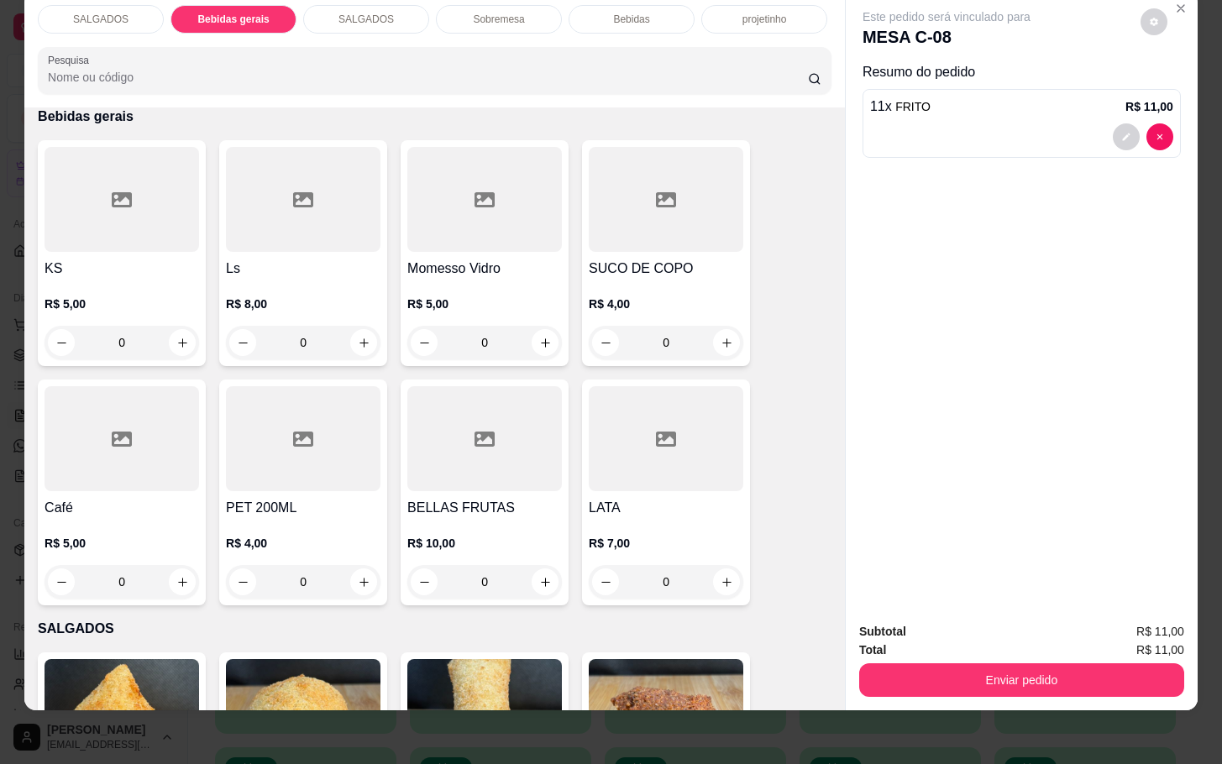
click at [640, 259] on h4 "SUCO DE COPO" at bounding box center [666, 269] width 155 height 20
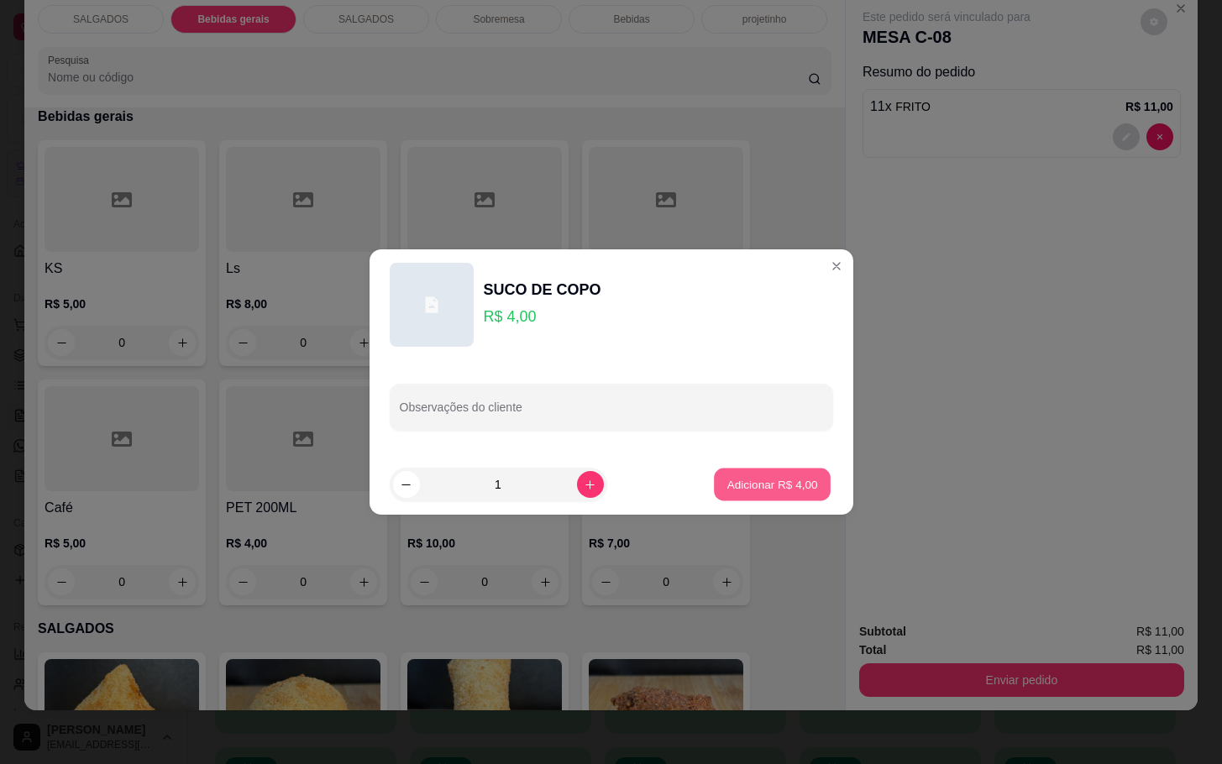
click at [761, 486] on p "Adicionar R$ 4,00" at bounding box center [772, 484] width 91 height 16
type input "1"
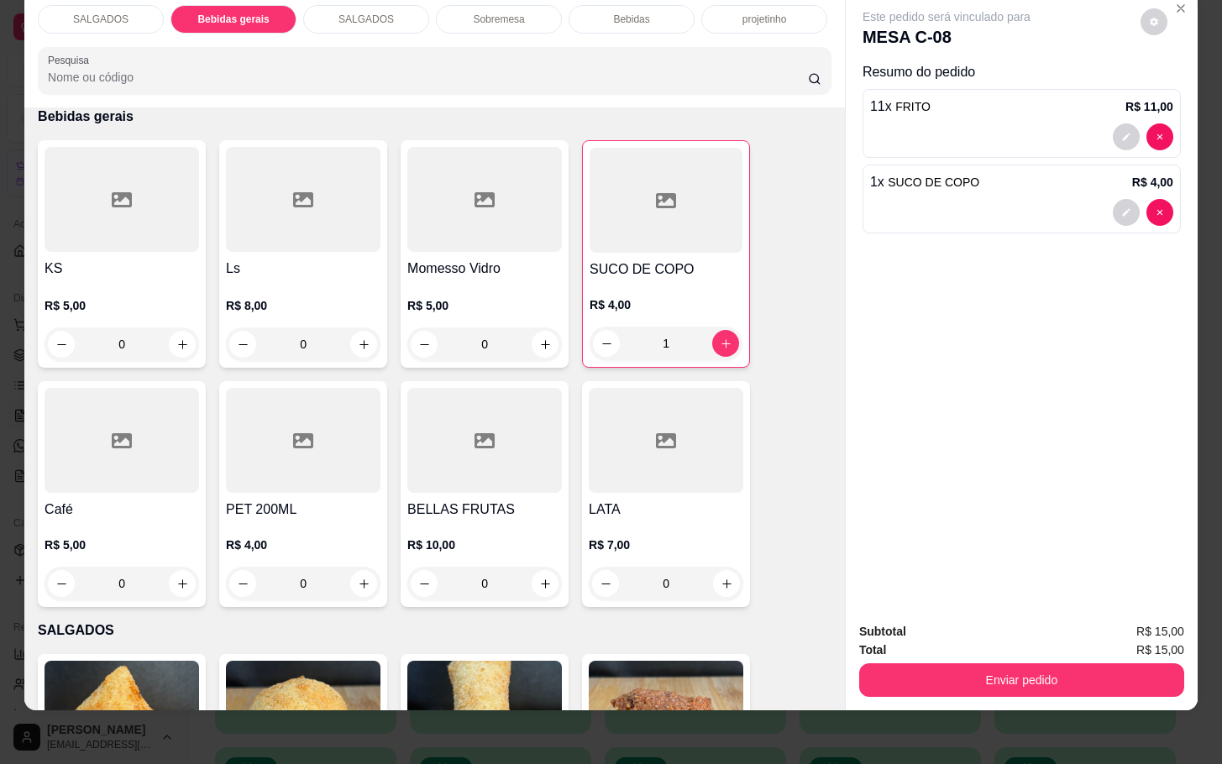
drag, startPoint x: 890, startPoint y: 694, endPoint x: 945, endPoint y: 683, distance: 55.7
click at [892, 694] on div "SALGADOS Bebidas gerais SALGADOS Sobremesa Bebidas projetinho Pesquisa Item avu…" at bounding box center [611, 382] width 1222 height 764
click at [947, 683] on div "Subtotal R$ 15,00 Total R$ 15,00 Enviar pedido" at bounding box center [1022, 660] width 352 height 102
click at [952, 673] on button "Enviar pedido" at bounding box center [1021, 680] width 325 height 34
click at [1144, 636] on button "Enviar pedido" at bounding box center [1137, 621] width 95 height 32
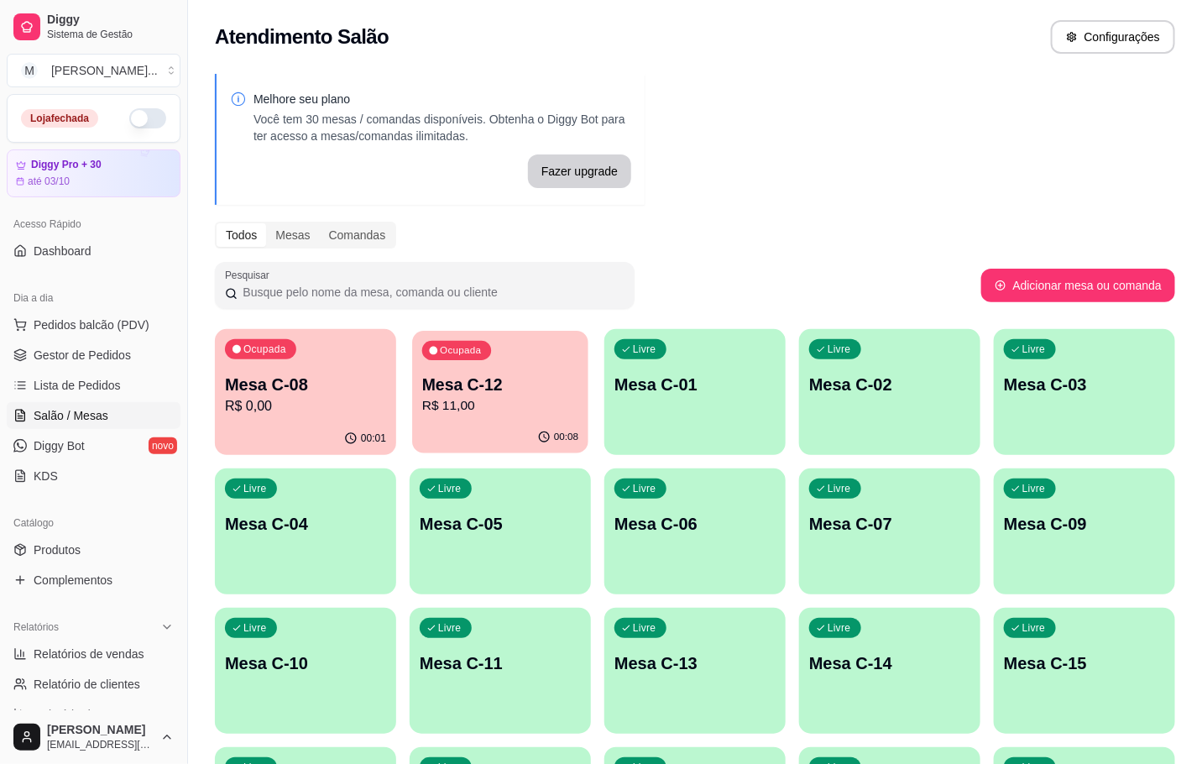
click at [507, 396] on p "R$ 11,00" at bounding box center [500, 405] width 156 height 19
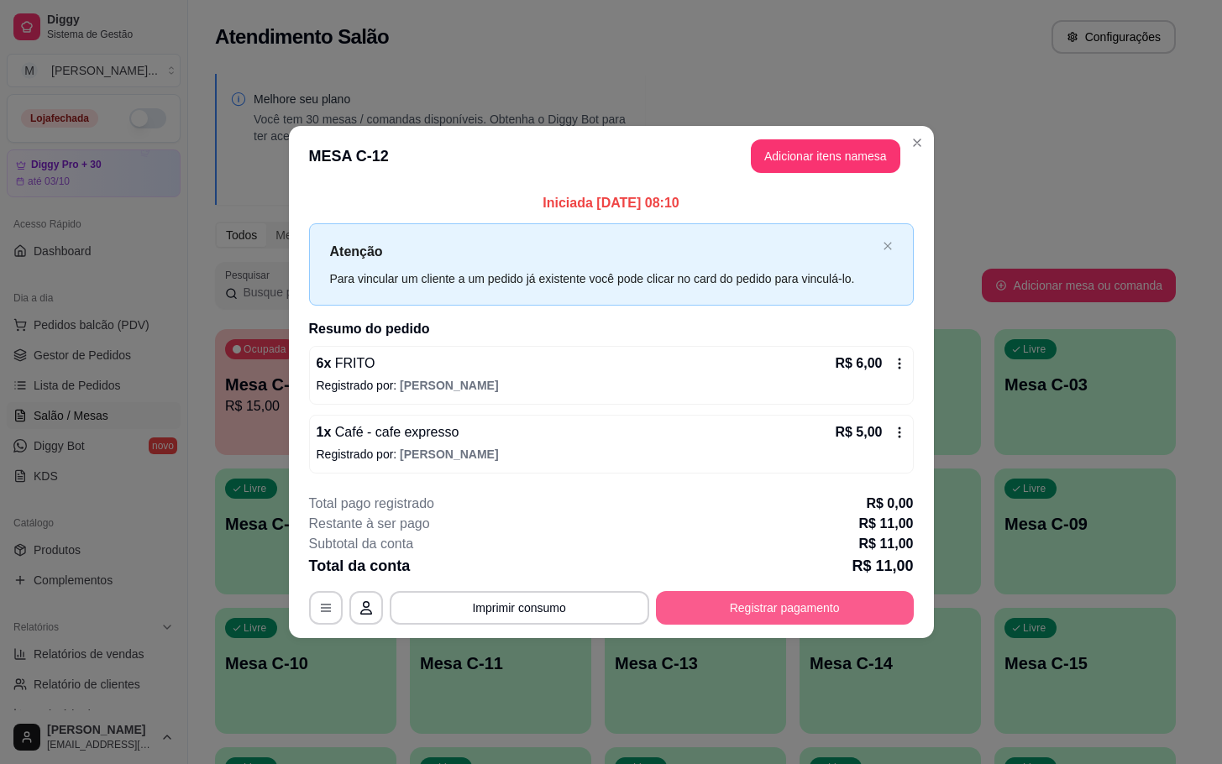
click at [811, 605] on button "Registrar pagamento" at bounding box center [785, 608] width 258 height 34
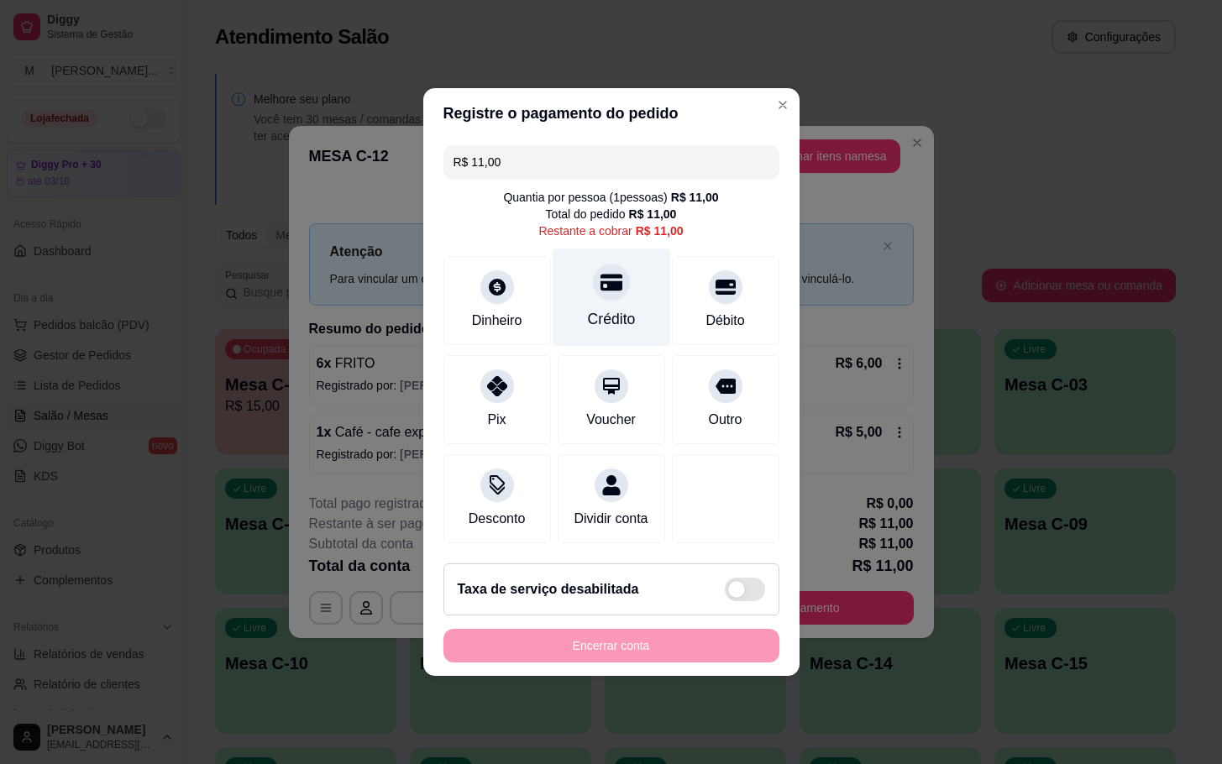
click at [628, 293] on div "Crédito" at bounding box center [611, 298] width 118 height 98
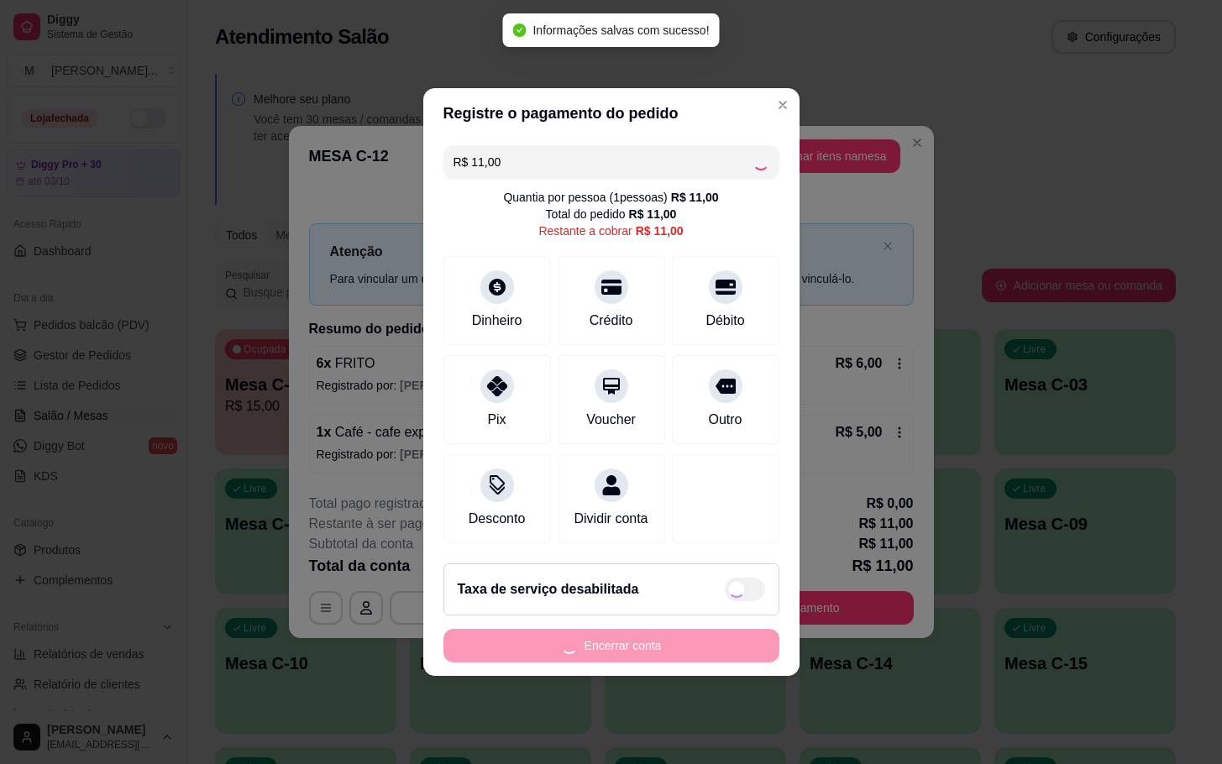
type input "R$ 0,00"
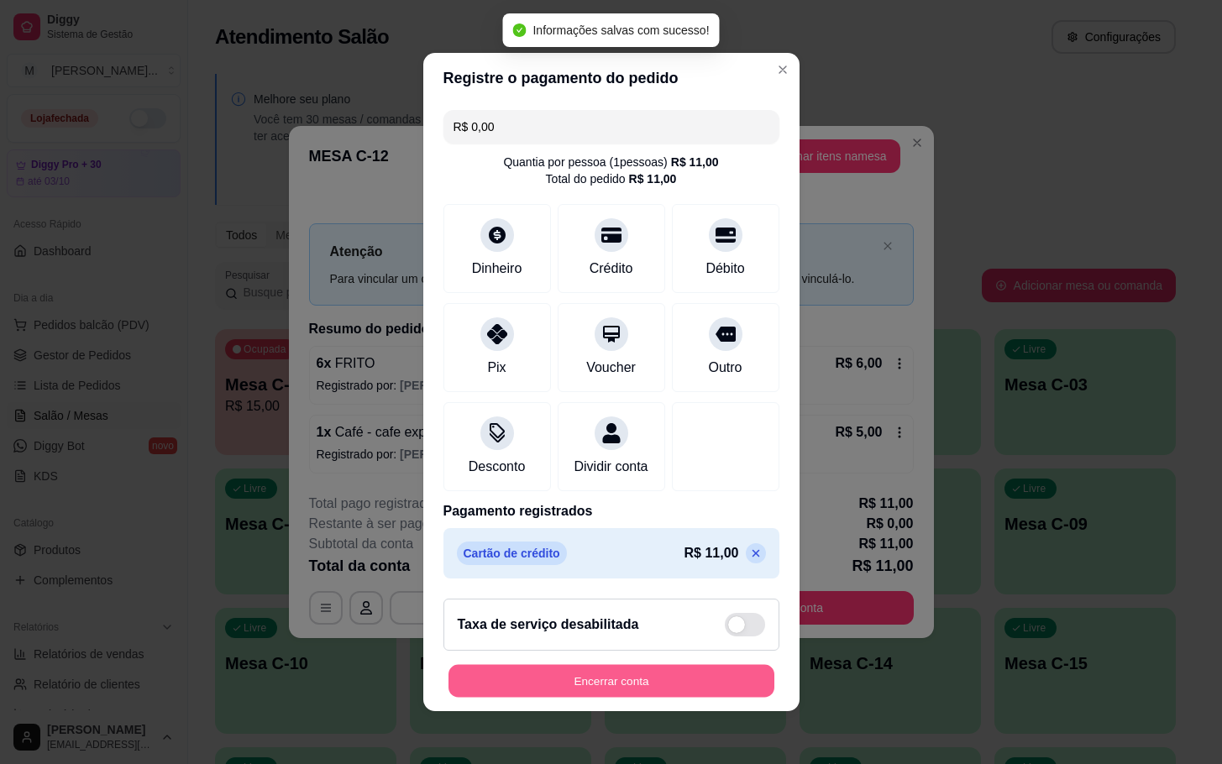
click at [710, 686] on button "Encerrar conta" at bounding box center [611, 681] width 326 height 33
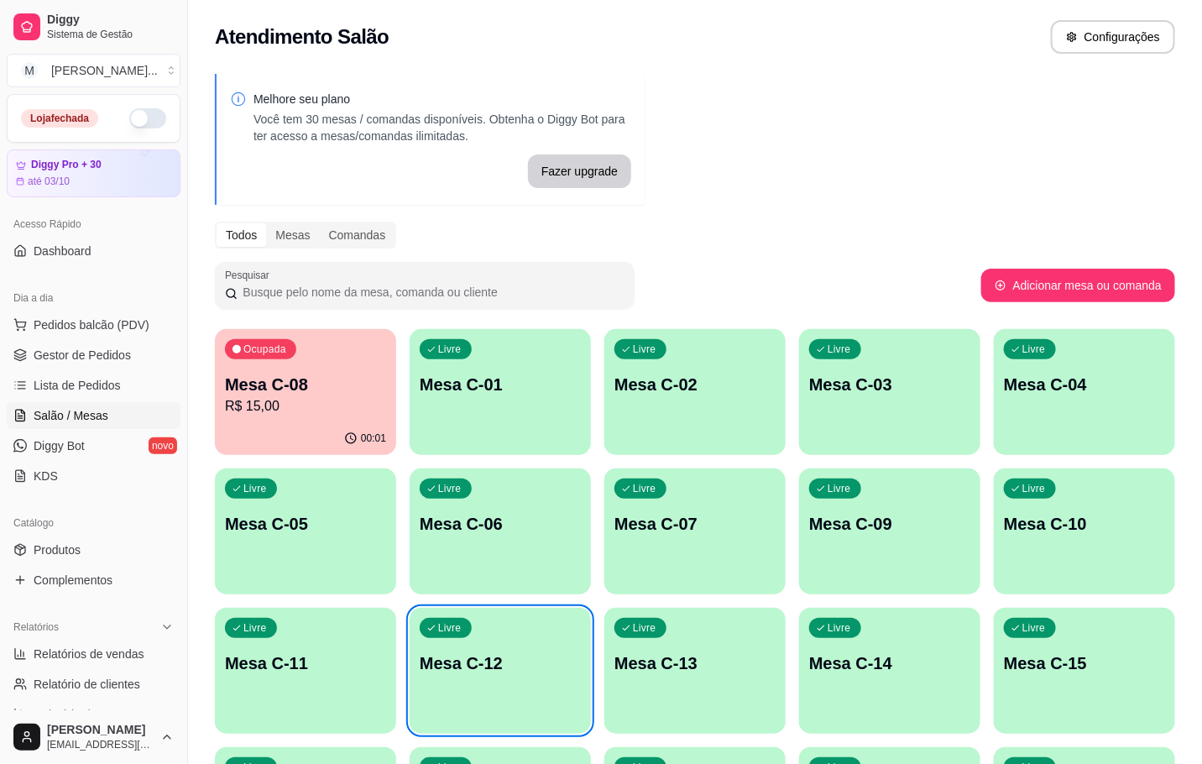
click at [486, 641] on div "Livre Mesa C-12" at bounding box center [500, 661] width 181 height 106
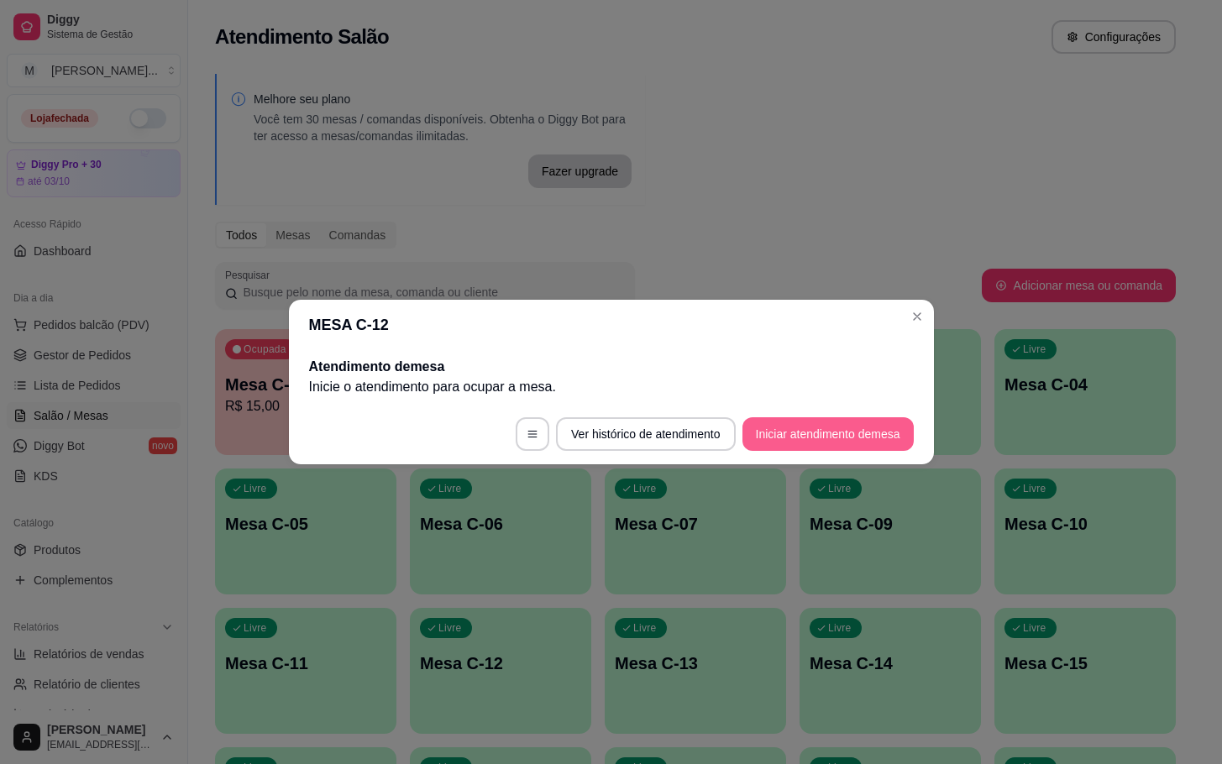
click at [836, 417] on button "Iniciar atendimento de mesa" at bounding box center [827, 434] width 171 height 34
click at [811, 448] on button "Iniciar atendimento de mesa" at bounding box center [827, 434] width 171 height 34
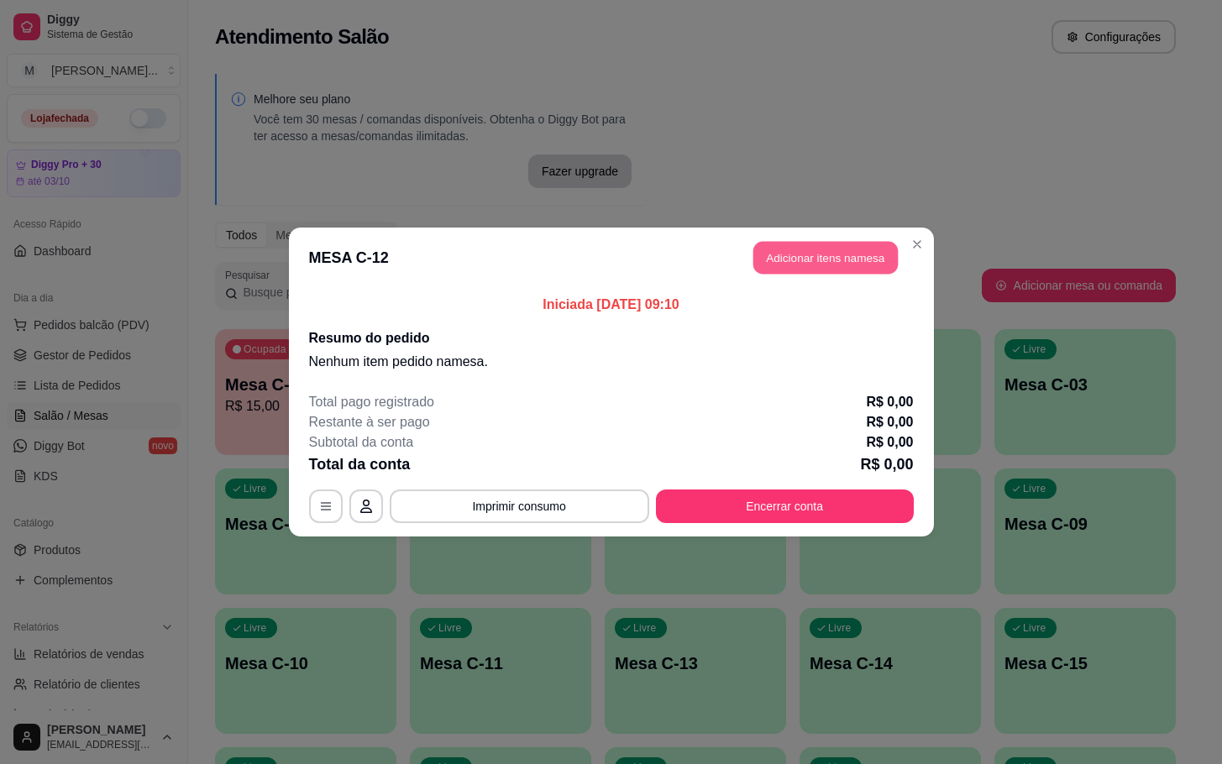
click at [859, 245] on button "Adicionar itens na mesa" at bounding box center [825, 258] width 144 height 33
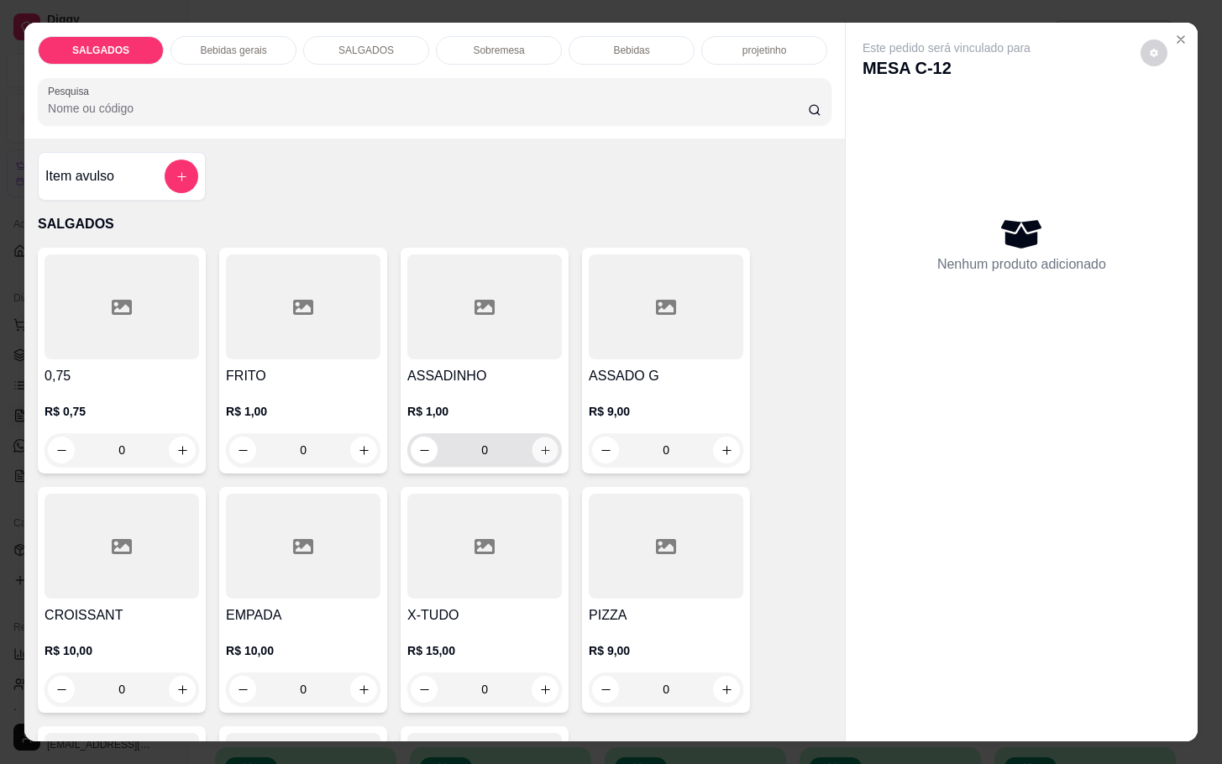
click at [535, 449] on button "increase-product-quantity" at bounding box center [545, 450] width 26 height 26
click at [539, 449] on icon "increase-product-quantity" at bounding box center [545, 450] width 13 height 13
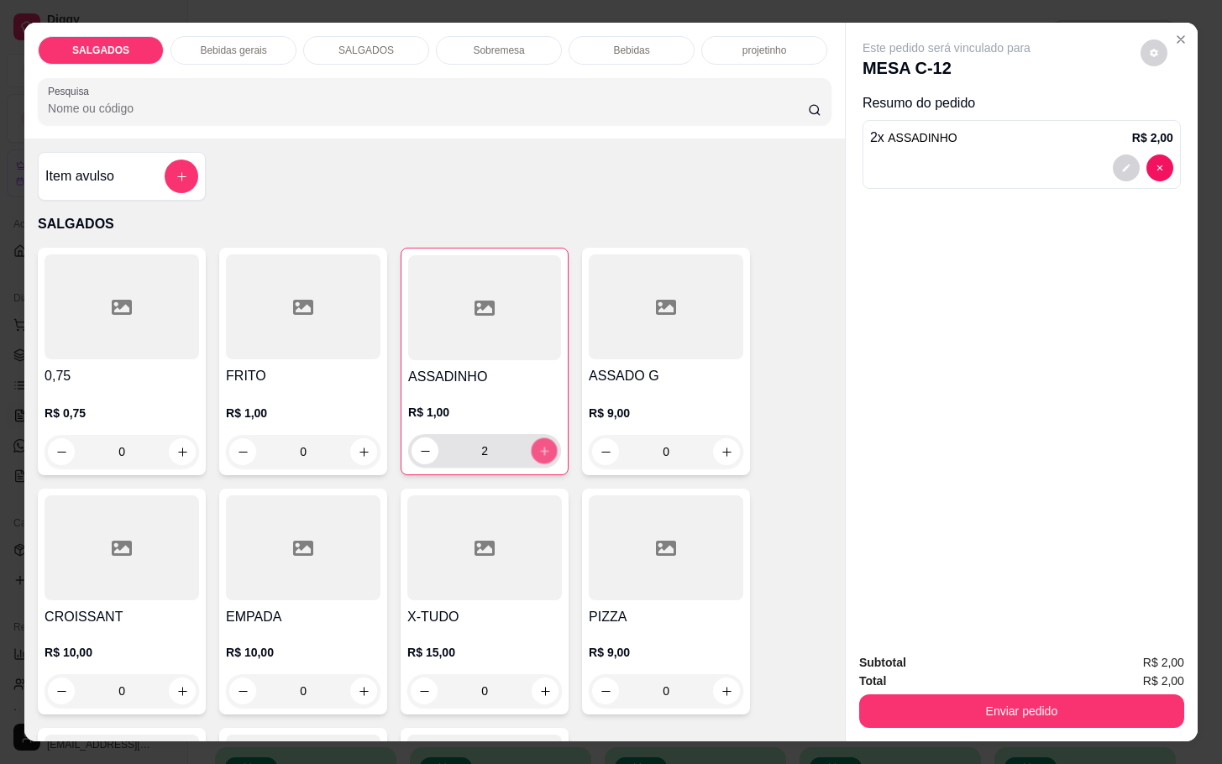
click at [538, 449] on icon "increase-product-quantity" at bounding box center [544, 451] width 13 height 13
click at [544, 448] on button "increase-product-quantity" at bounding box center [545, 451] width 26 height 26
type input "6"
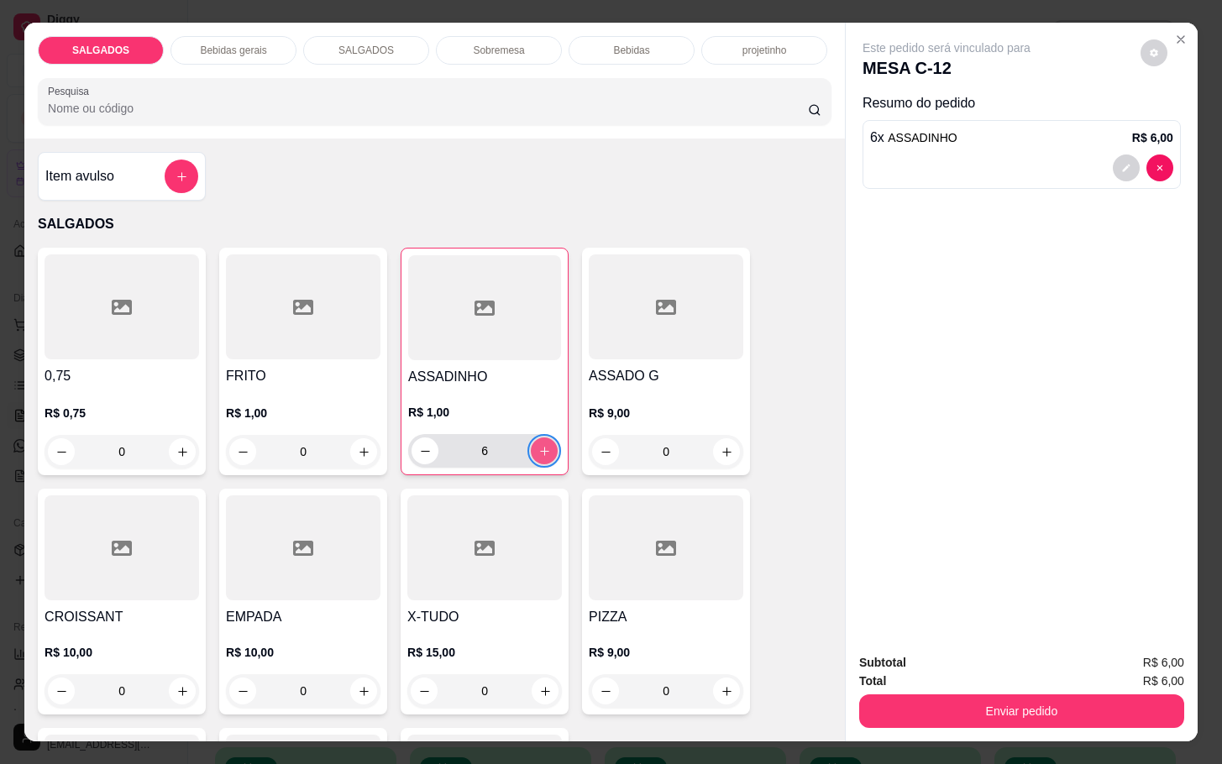
click at [544, 438] on button "increase-product-quantity" at bounding box center [544, 450] width 27 height 27
click at [544, 438] on button "increase-product-quantity" at bounding box center [545, 451] width 26 height 26
type input "10"
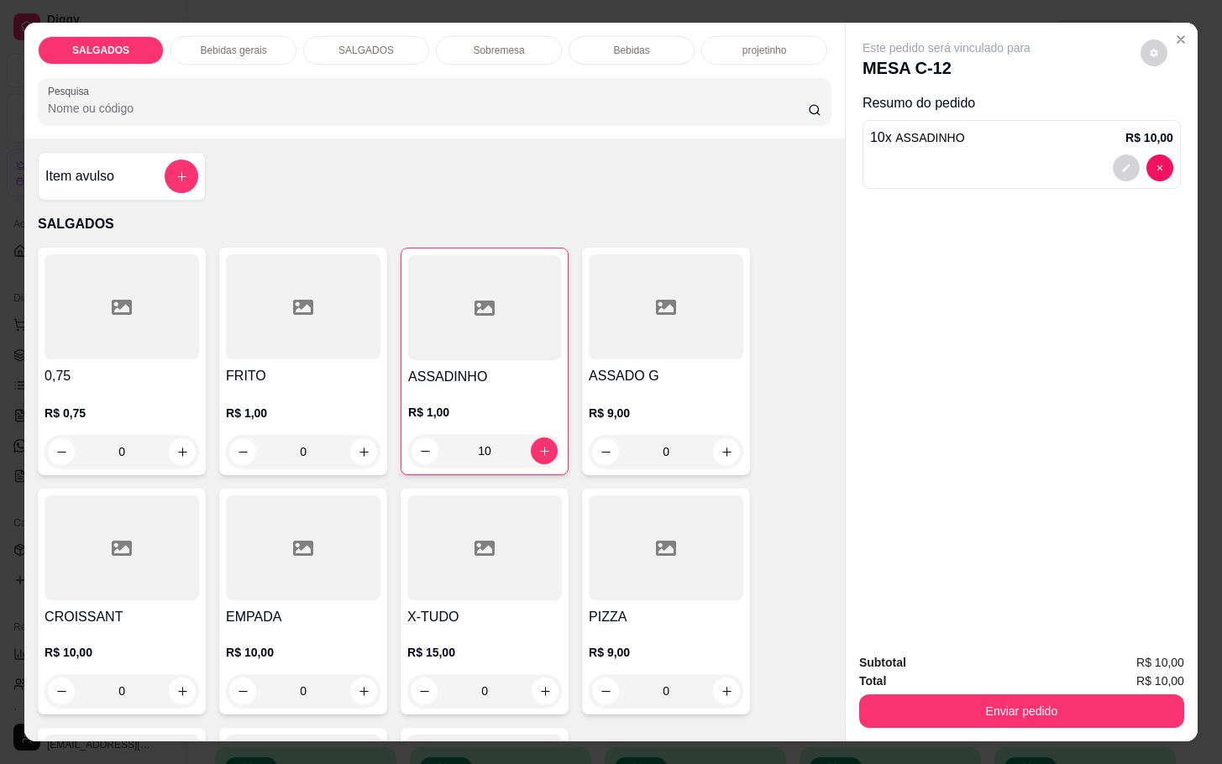
click at [239, 44] on p "Bebidas gerais" at bounding box center [233, 50] width 66 height 13
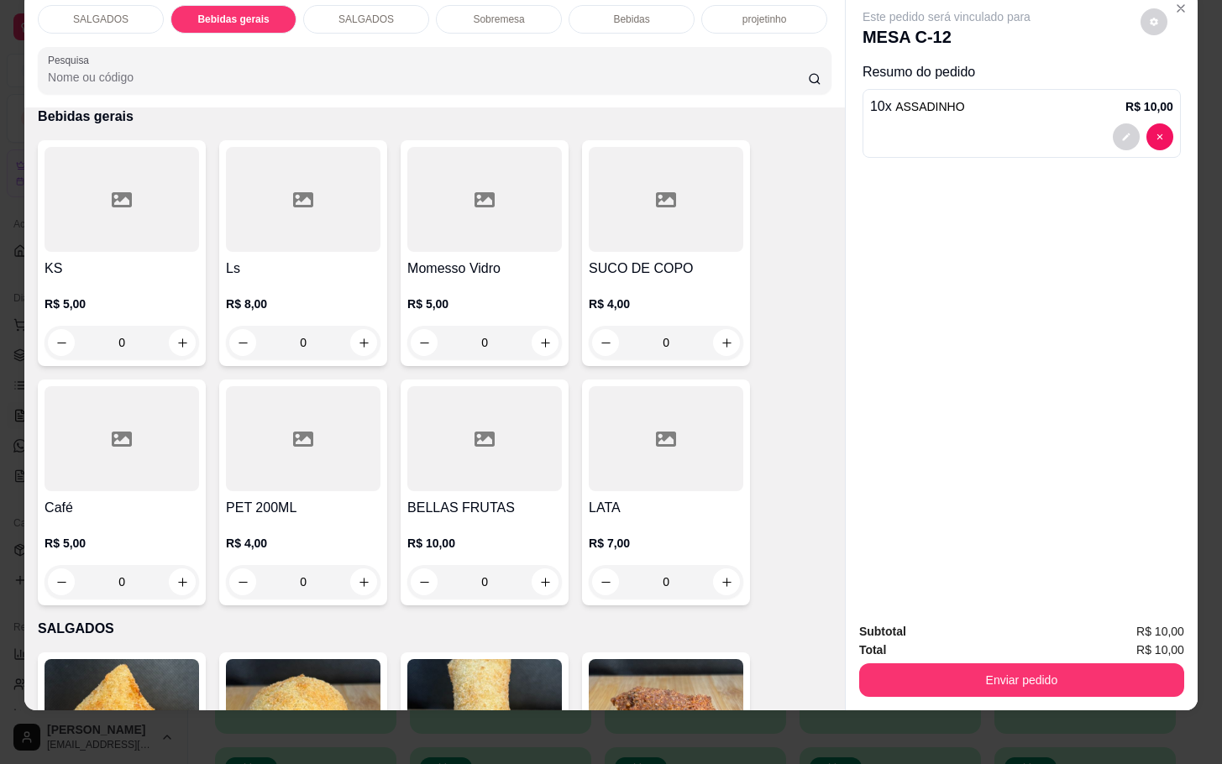
click at [587, 237] on div "SUCO DE COPO R$ 4,00 0" at bounding box center [666, 253] width 168 height 226
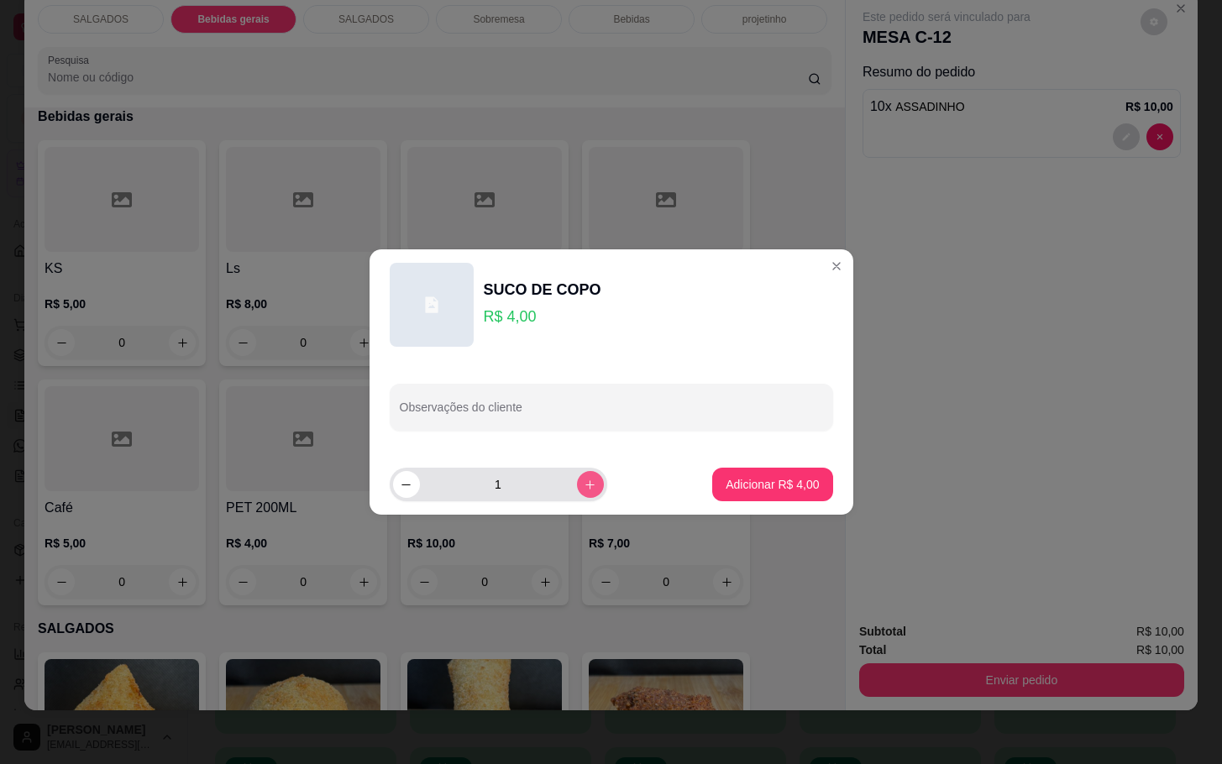
click at [577, 491] on button "increase-product-quantity" at bounding box center [590, 484] width 27 height 27
type input "2"
click at [768, 489] on p "Adicionar R$ 8,00" at bounding box center [771, 484] width 93 height 17
type input "2"
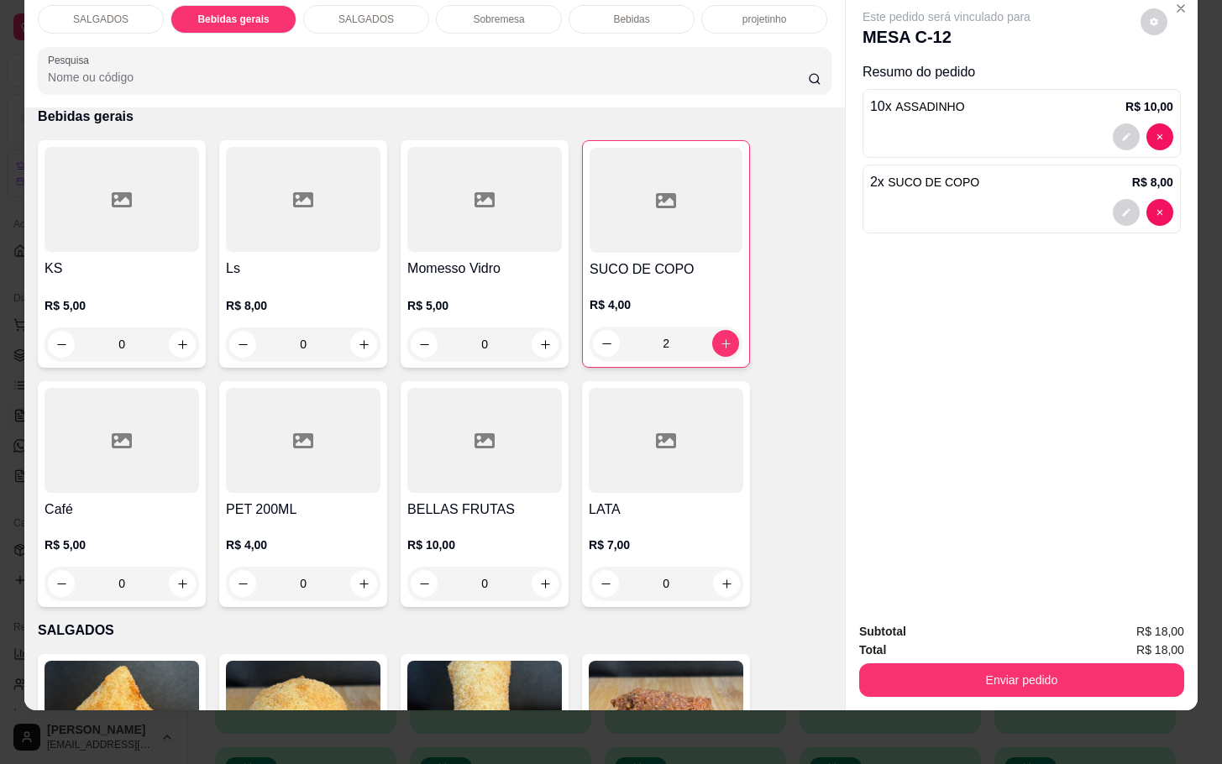
drag, startPoint x: 930, startPoint y: 613, endPoint x: 940, endPoint y: 633, distance: 22.5
click at [940, 633] on div "Subtotal R$ 18,00 Total R$ 18,00 Enviar pedido" at bounding box center [1021, 659] width 325 height 75
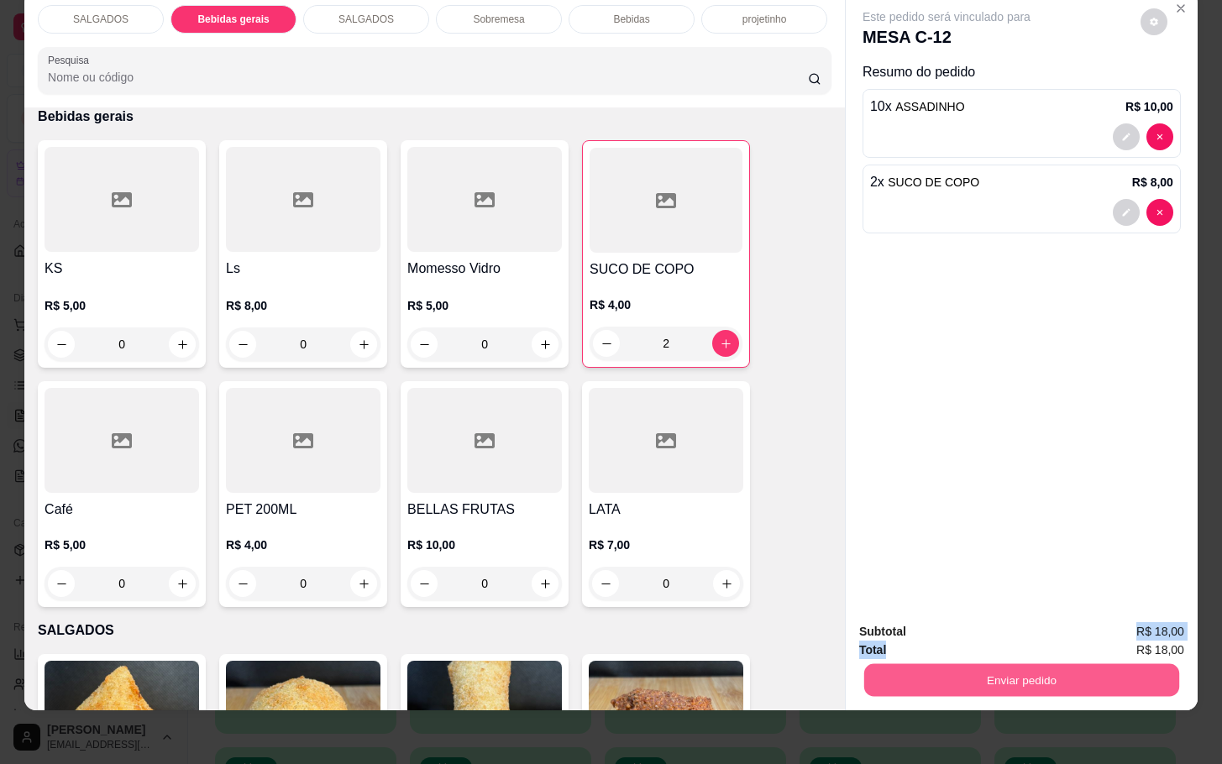
click at [948, 665] on button "Enviar pedido" at bounding box center [1021, 679] width 315 height 33
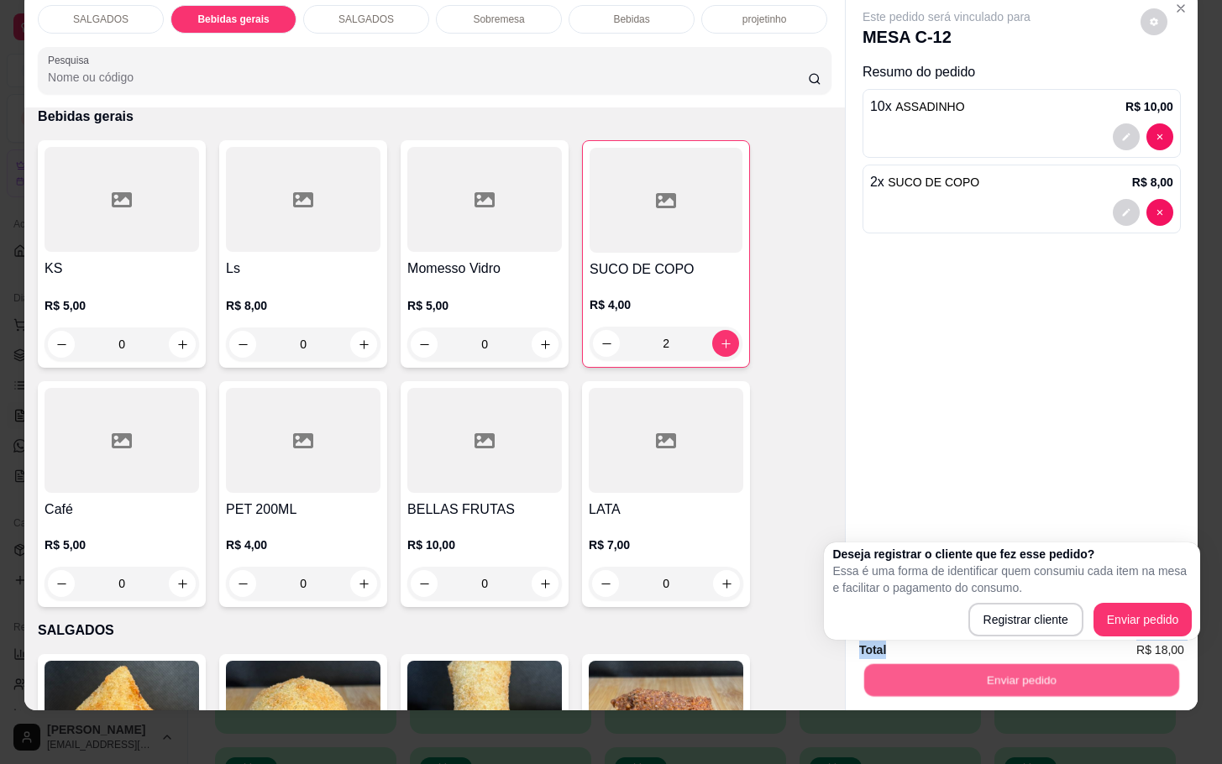
click at [1147, 659] on div "Enviar pedido" at bounding box center [1021, 678] width 325 height 38
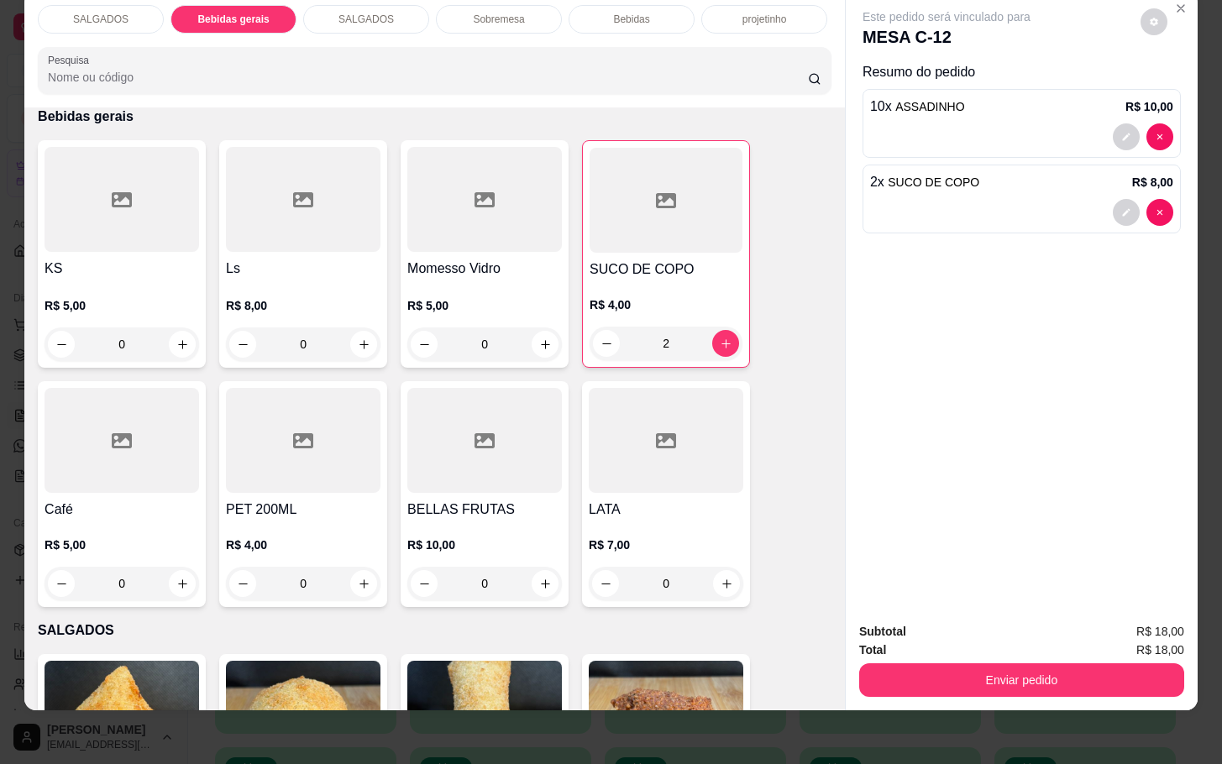
click at [1147, 641] on span "R$ 18,00" at bounding box center [1160, 650] width 48 height 18
click at [1108, 663] on button "Enviar pedido" at bounding box center [1021, 680] width 325 height 34
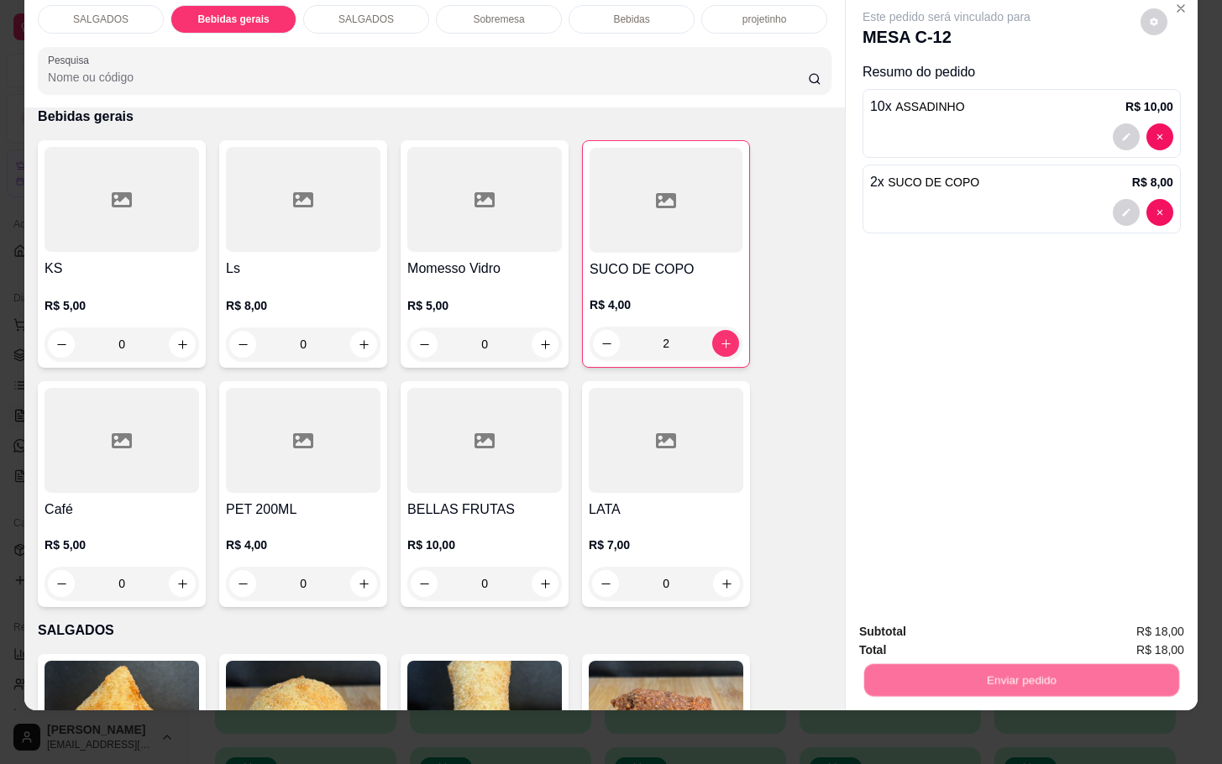
click at [1155, 612] on button "Enviar pedido" at bounding box center [1138, 620] width 92 height 31
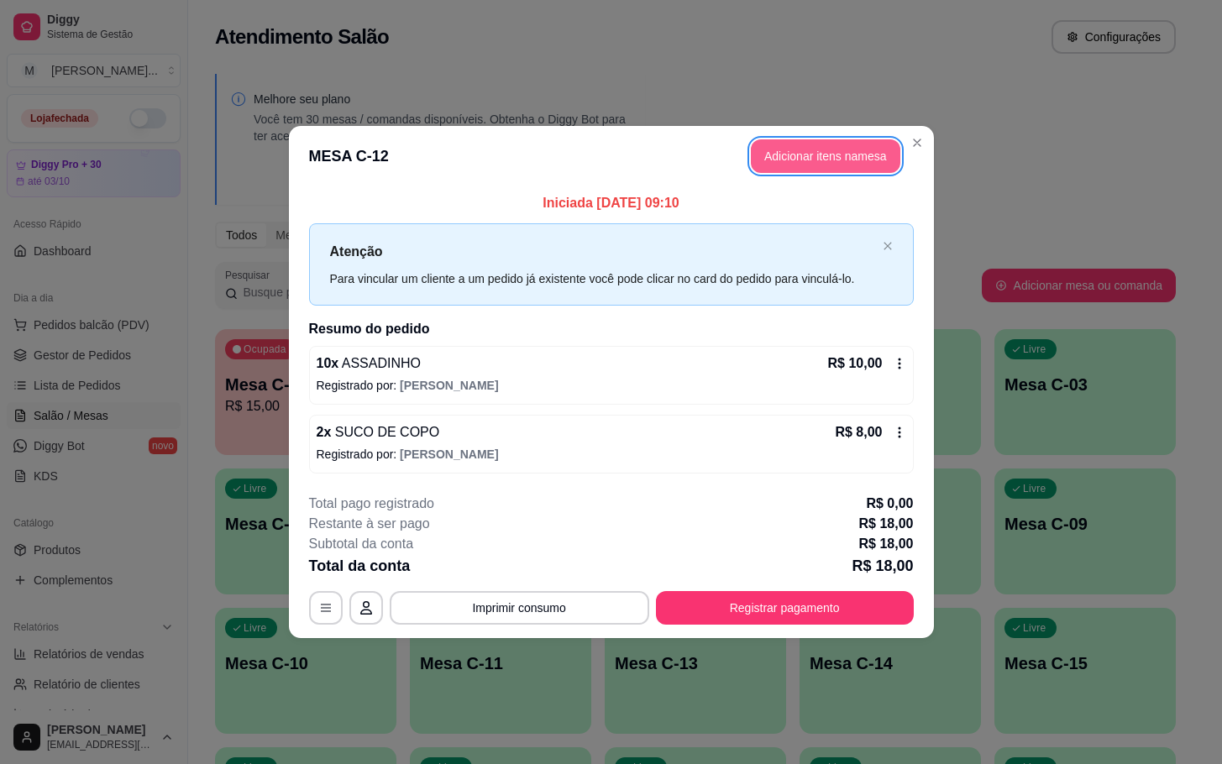
click at [831, 149] on button "Adicionar itens na mesa" at bounding box center [825, 156] width 149 height 34
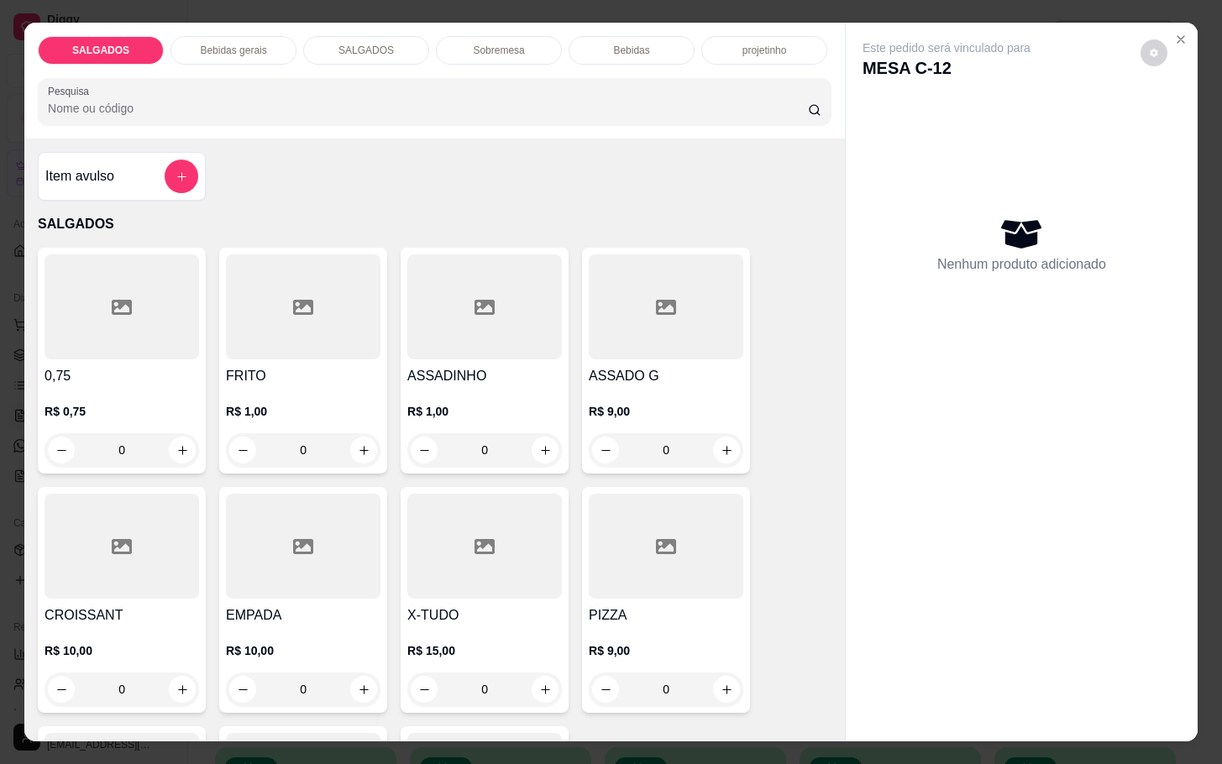
click at [238, 44] on p "Bebidas gerais" at bounding box center [233, 50] width 66 height 13
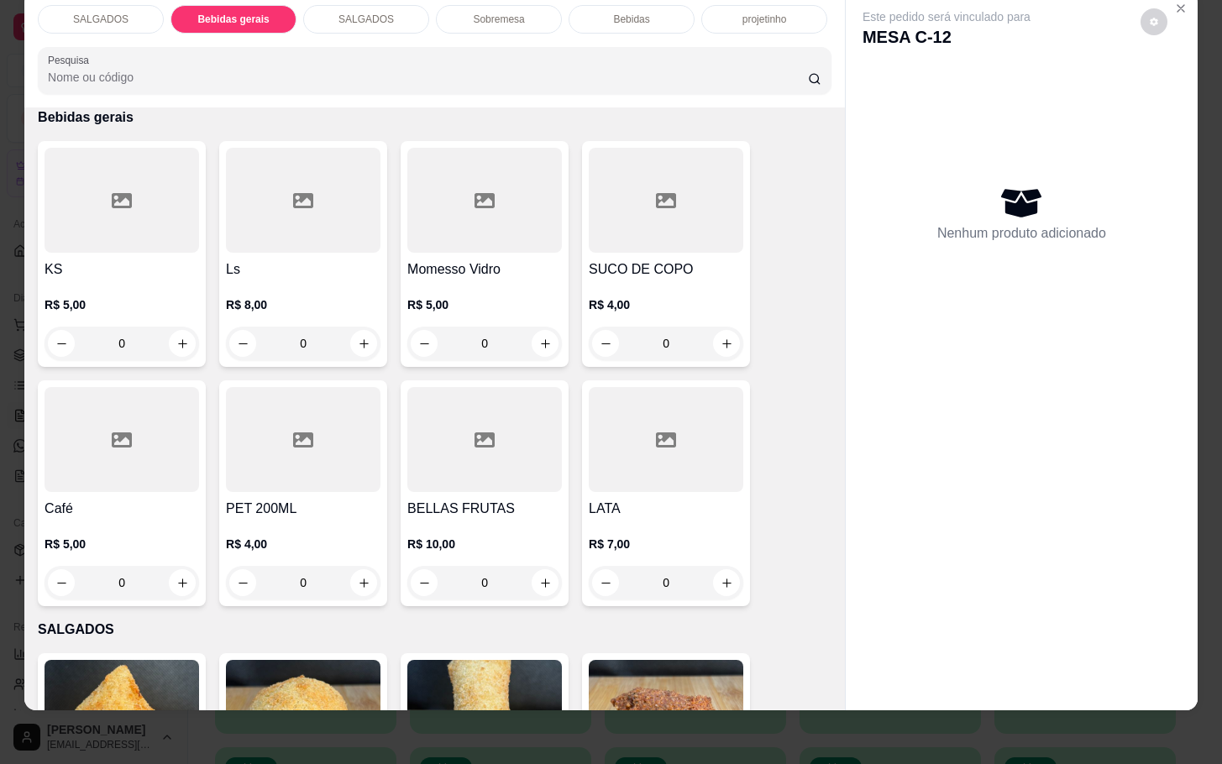
click at [582, 254] on div "SUCO DE COPO R$ 4,00 0" at bounding box center [666, 254] width 168 height 226
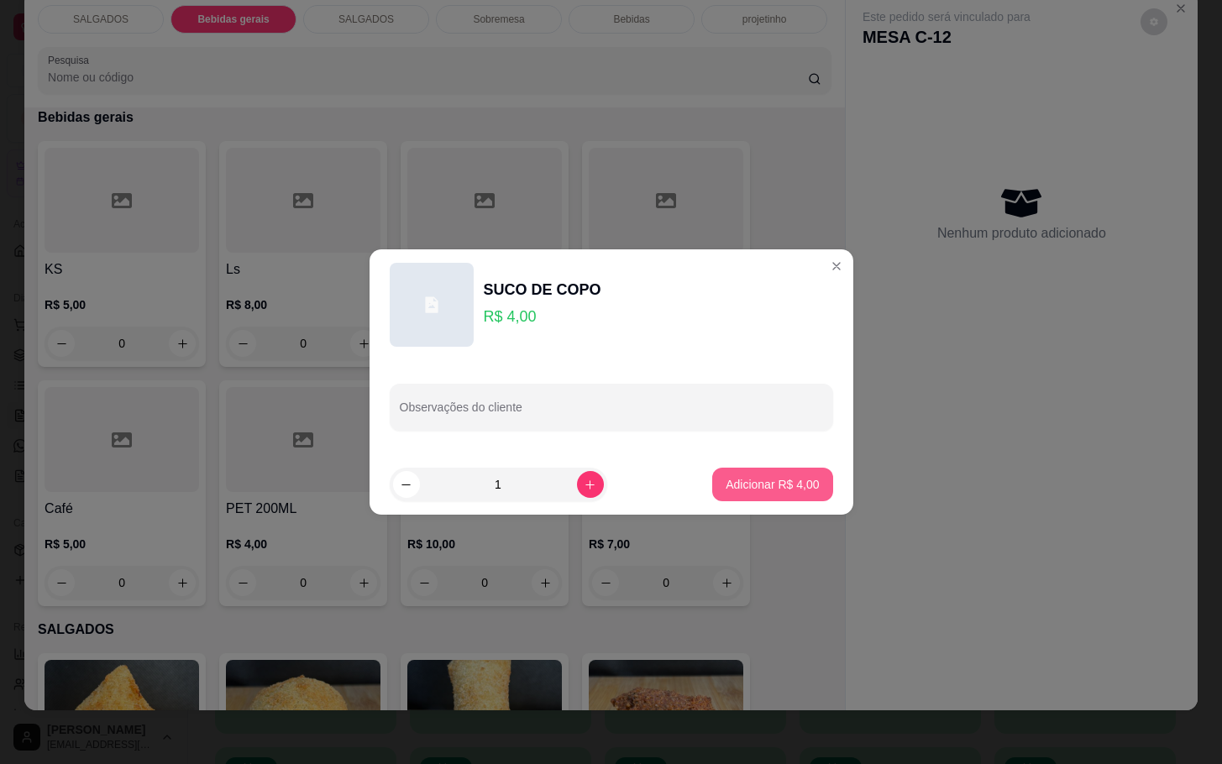
click at [741, 491] on p "Adicionar R$ 4,00" at bounding box center [771, 484] width 93 height 17
type input "1"
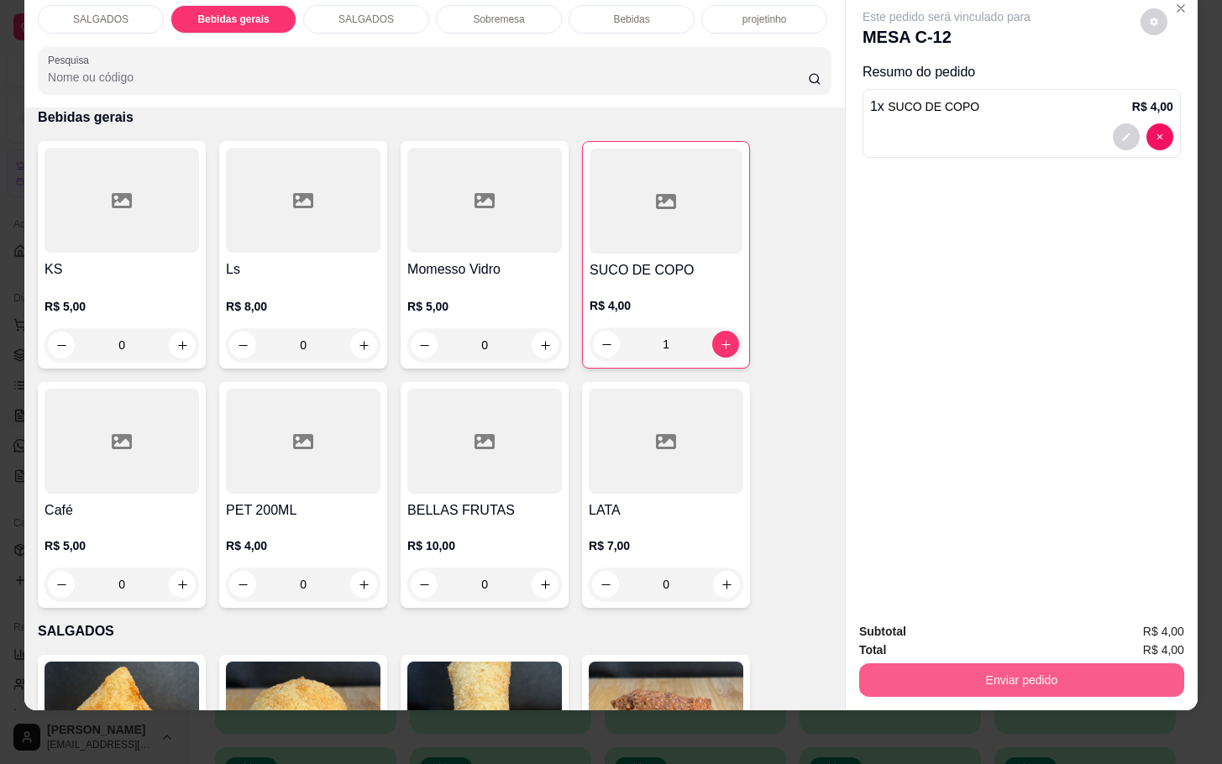
click at [955, 666] on button "Enviar pedido" at bounding box center [1021, 680] width 325 height 34
click at [1144, 615] on button "Enviar pedido" at bounding box center [1138, 620] width 92 height 31
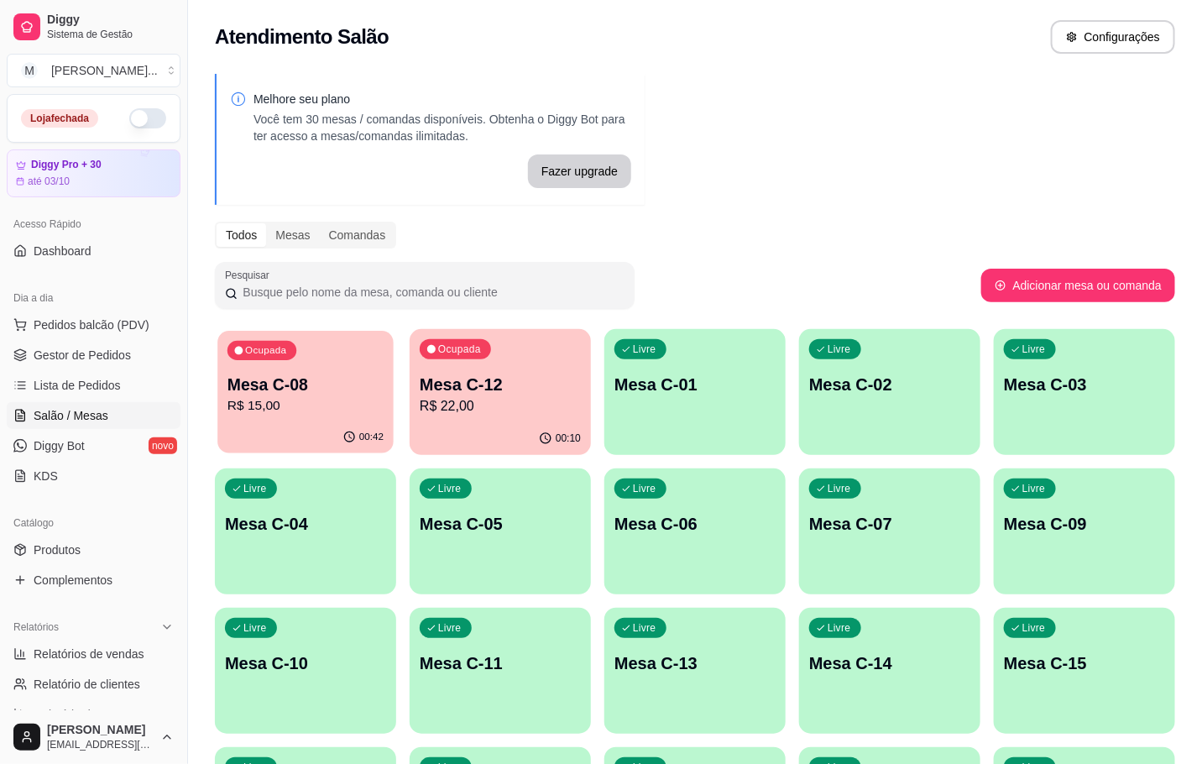
click at [230, 404] on p "R$ 15,00" at bounding box center [306, 405] width 156 height 19
click at [504, 403] on p "R$ 22,00" at bounding box center [500, 405] width 156 height 19
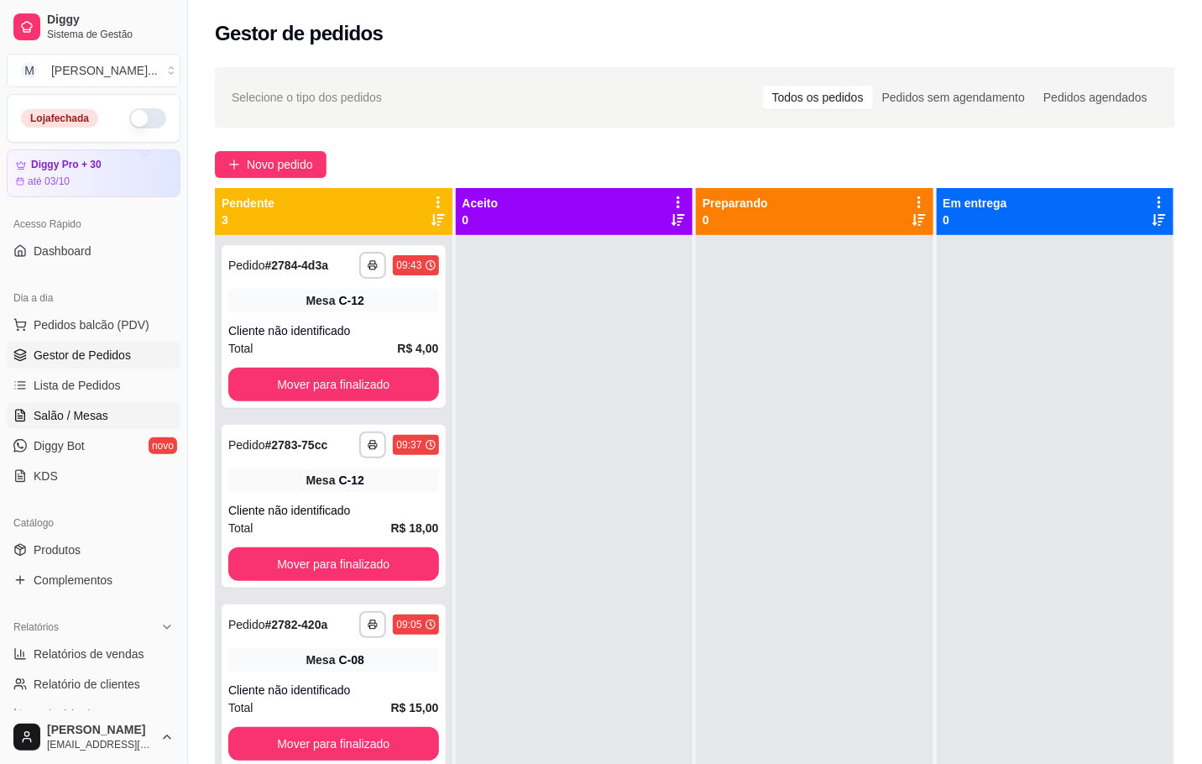
click at [86, 409] on span "Salão / Mesas" at bounding box center [71, 415] width 75 height 17
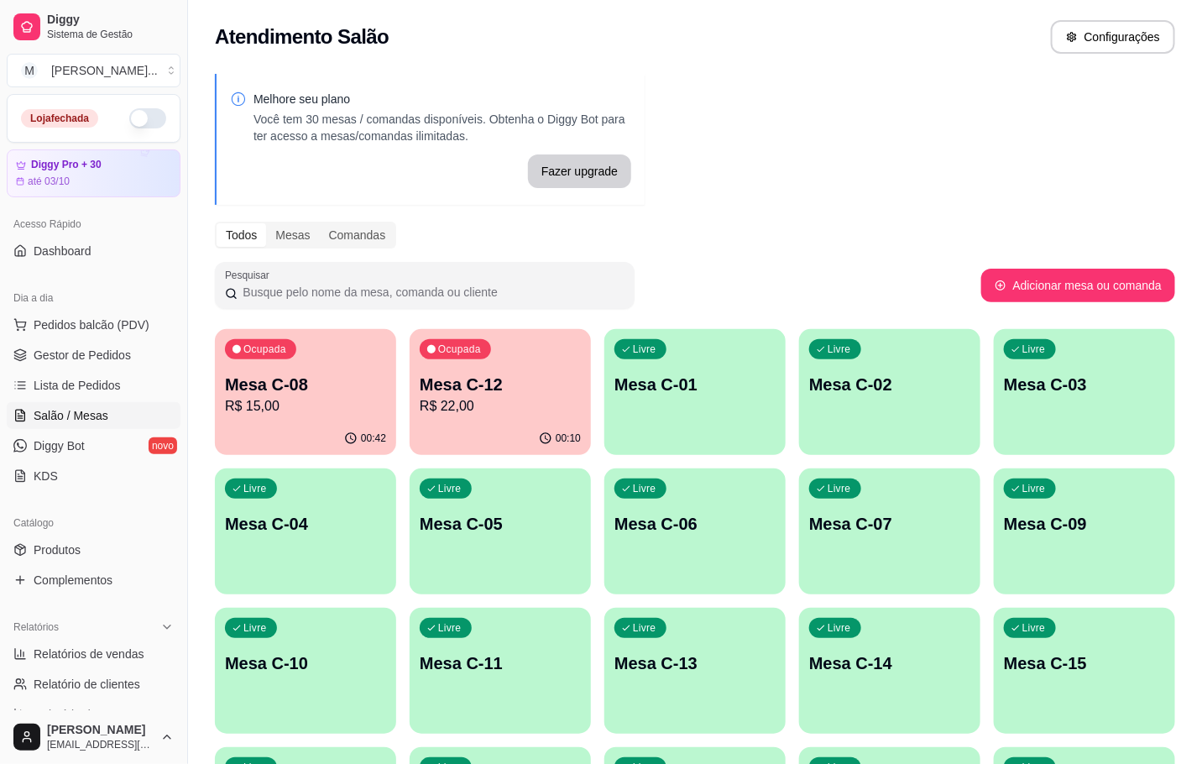
click at [444, 358] on div "Ocupada" at bounding box center [455, 349] width 71 height 20
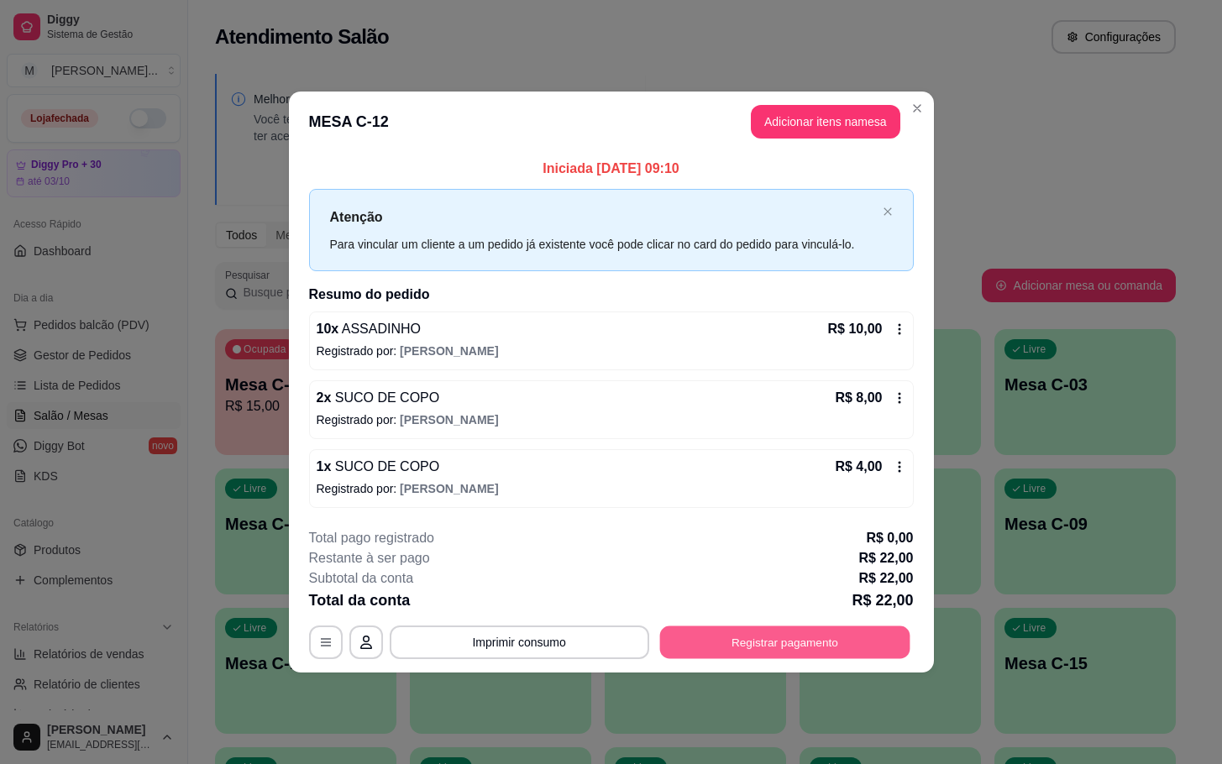
click at [856, 663] on footer "**********" at bounding box center [611, 594] width 645 height 158
click at [752, 640] on button "Registrar pagamento" at bounding box center [784, 642] width 250 height 33
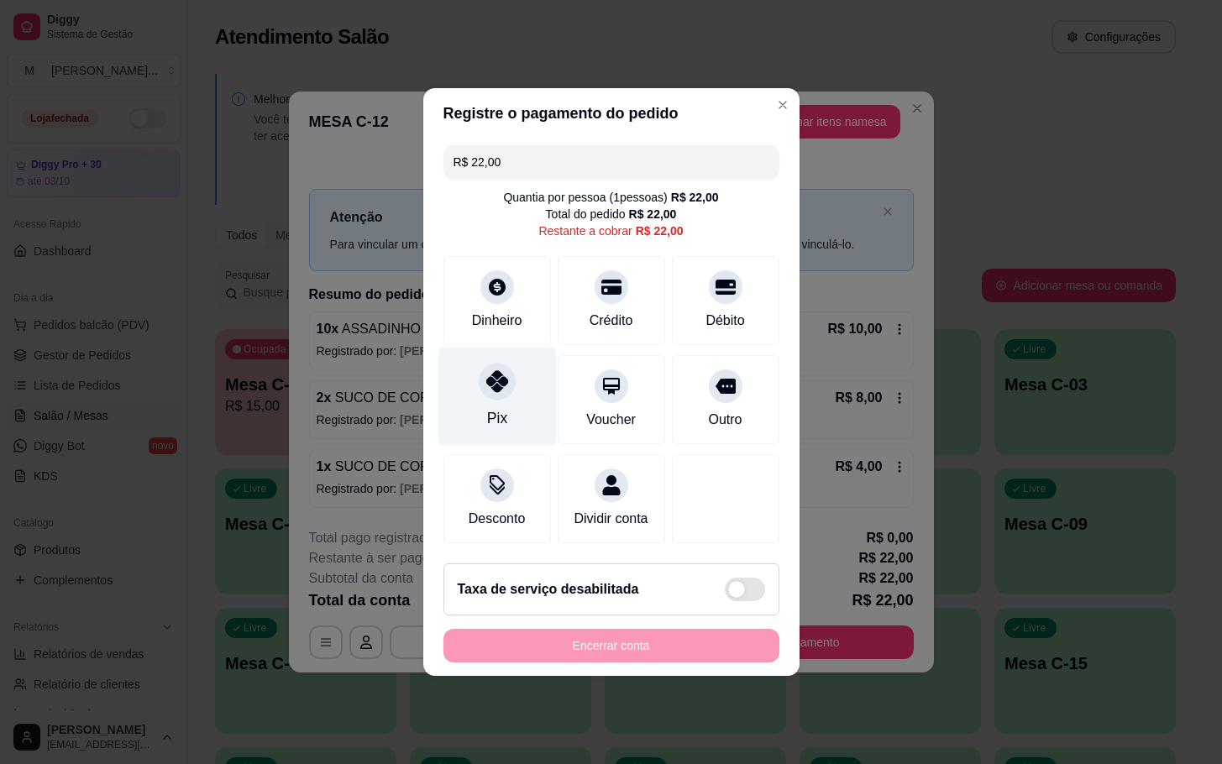
click at [505, 399] on div "Pix" at bounding box center [496, 397] width 118 height 98
type input "R$ 0,00"
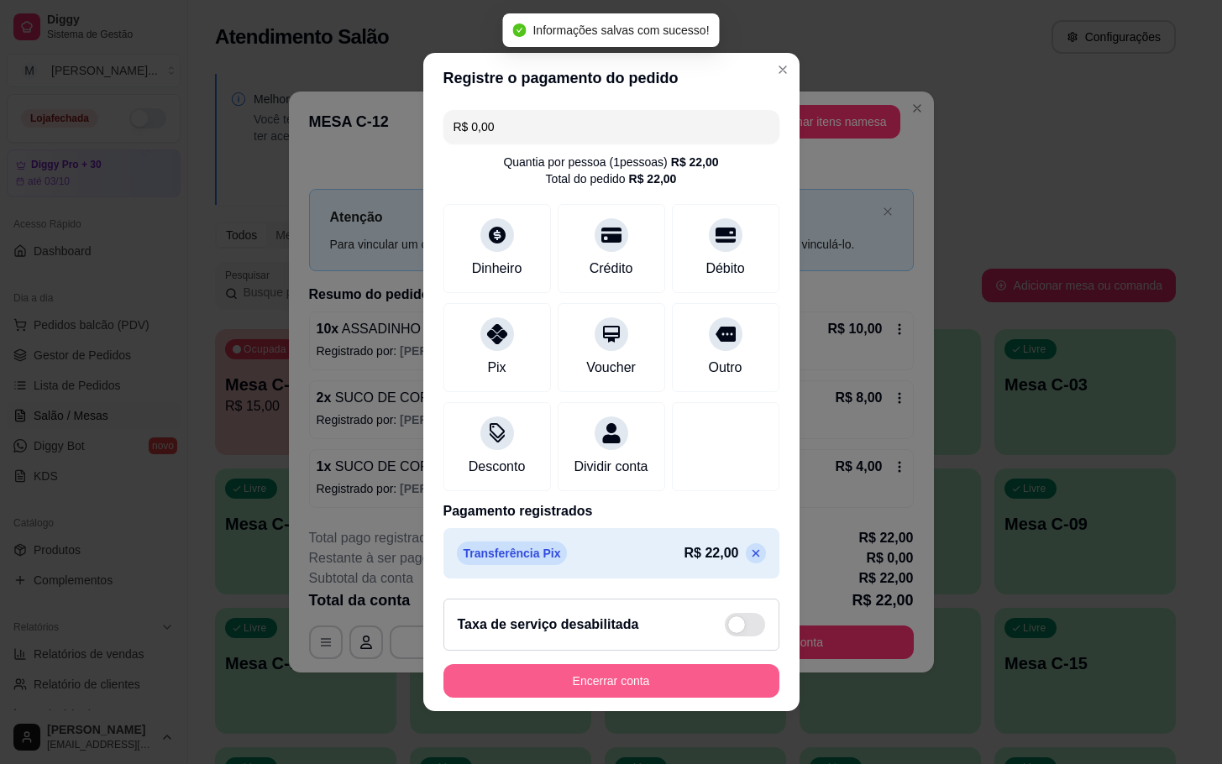
click at [711, 691] on button "Encerrar conta" at bounding box center [611, 681] width 336 height 34
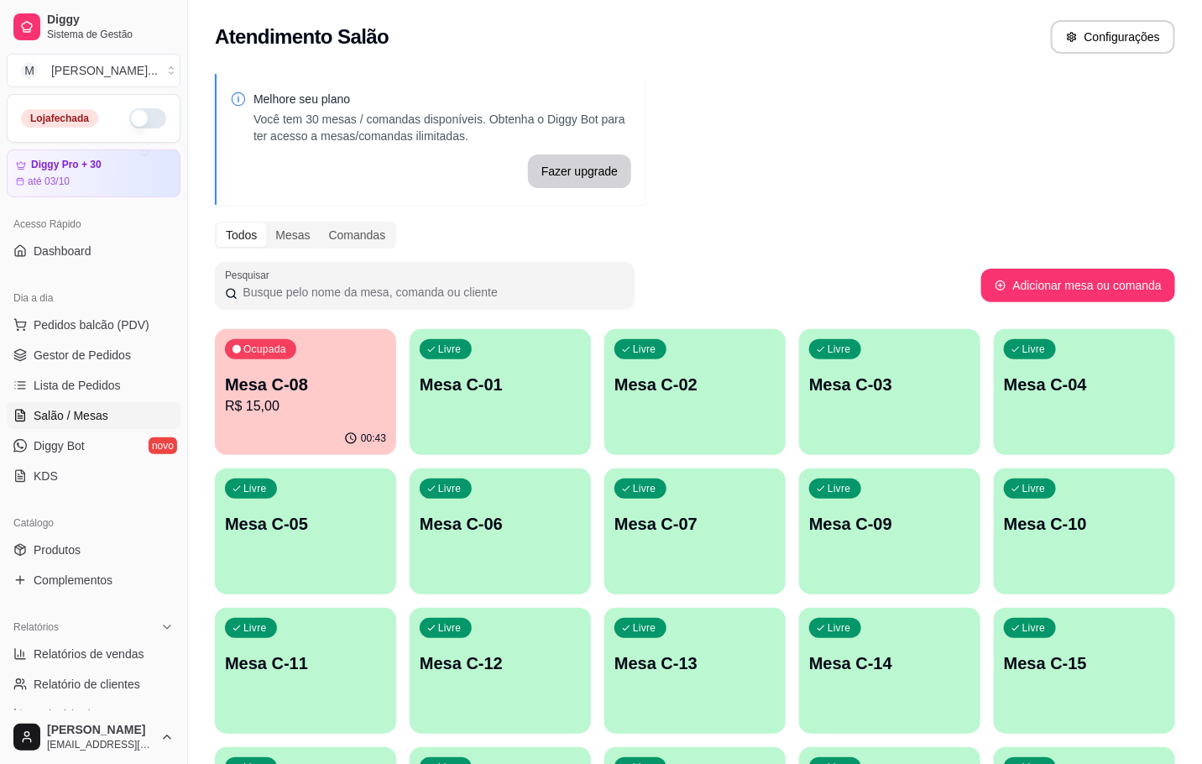
click at [260, 345] on p "Ocupada" at bounding box center [265, 349] width 43 height 13
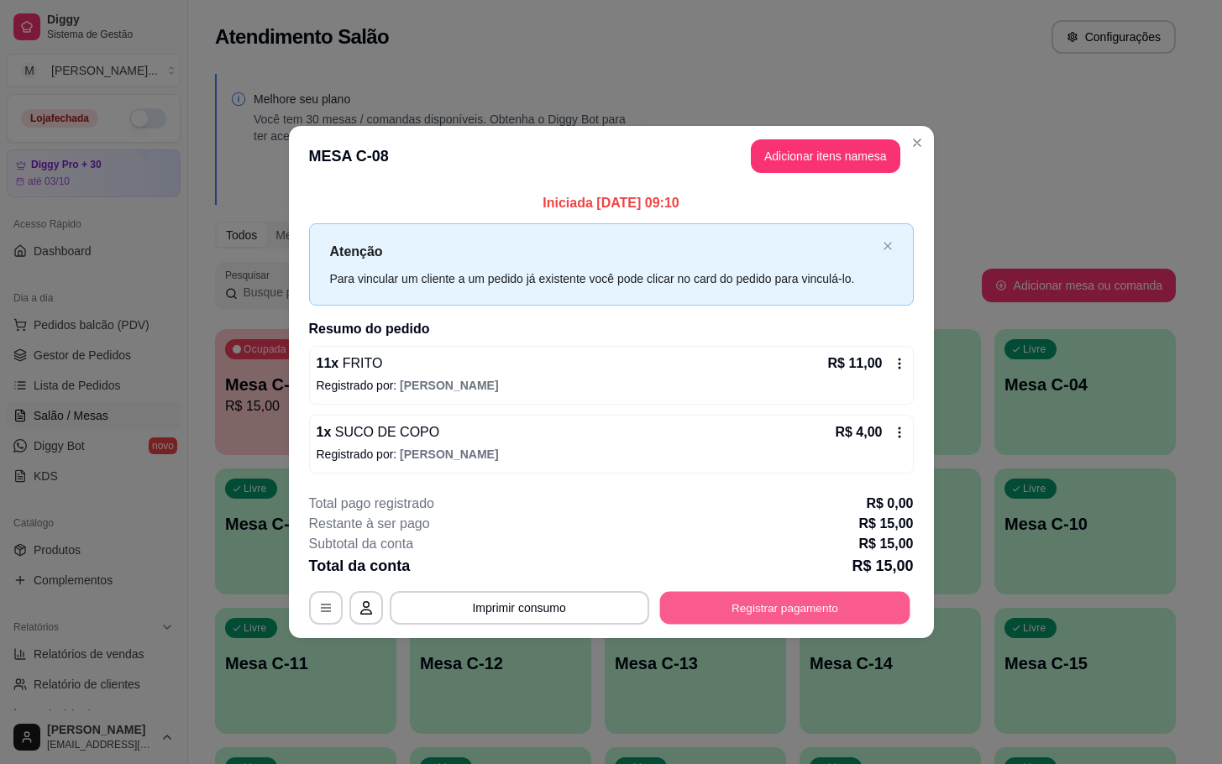
click at [787, 607] on button "Registrar pagamento" at bounding box center [784, 607] width 250 height 33
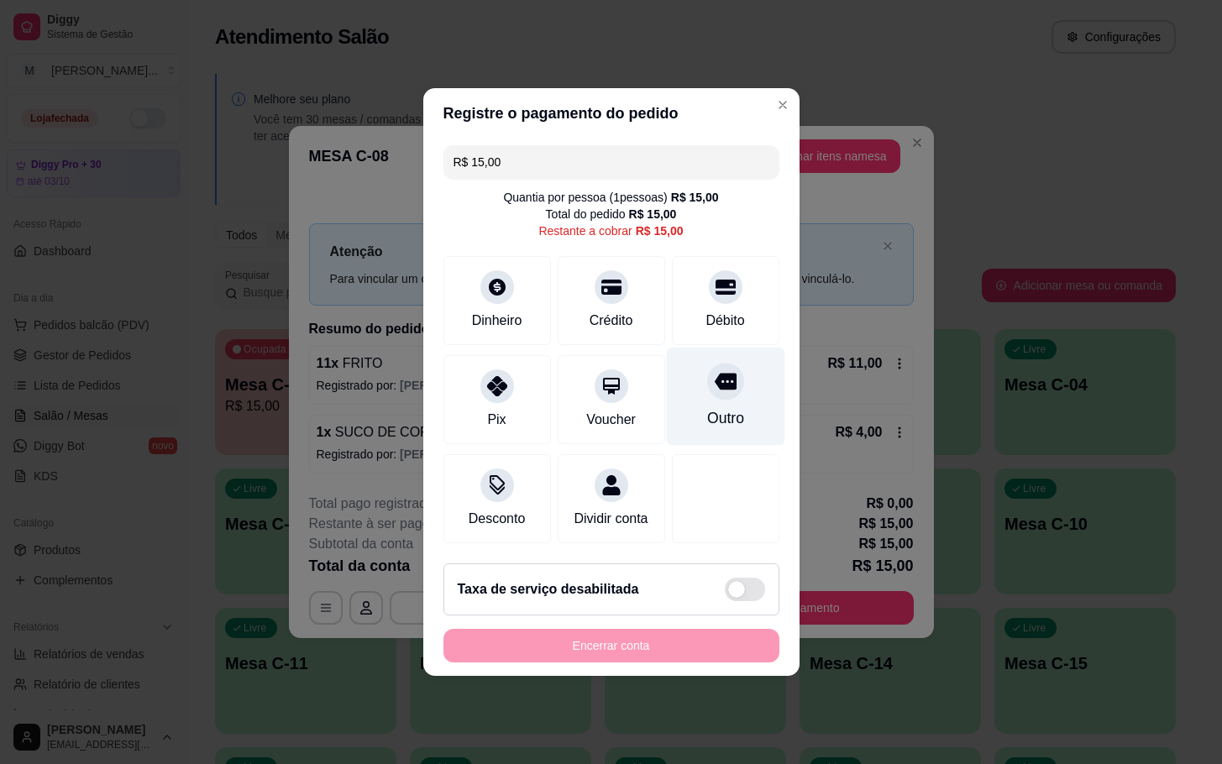
click at [713, 384] on div at bounding box center [725, 381] width 37 height 37
type input "R$ 0,00"
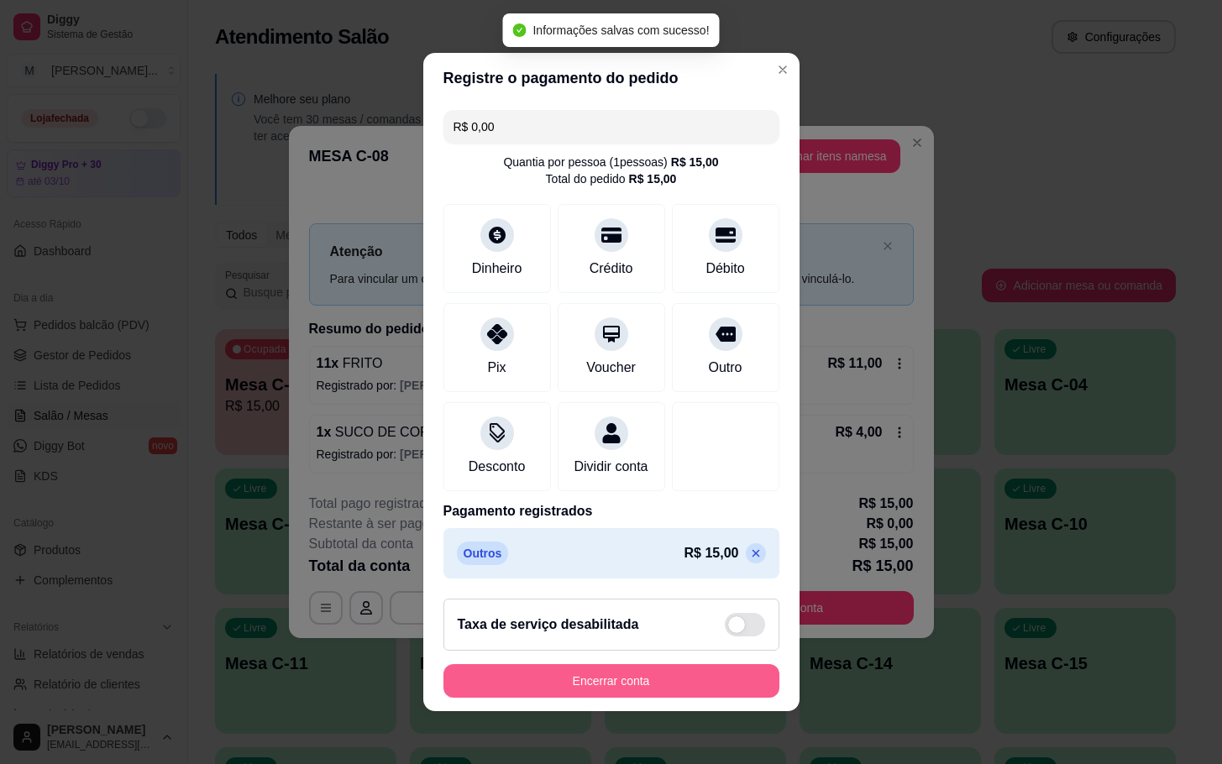
click at [641, 680] on button "Encerrar conta" at bounding box center [611, 681] width 336 height 34
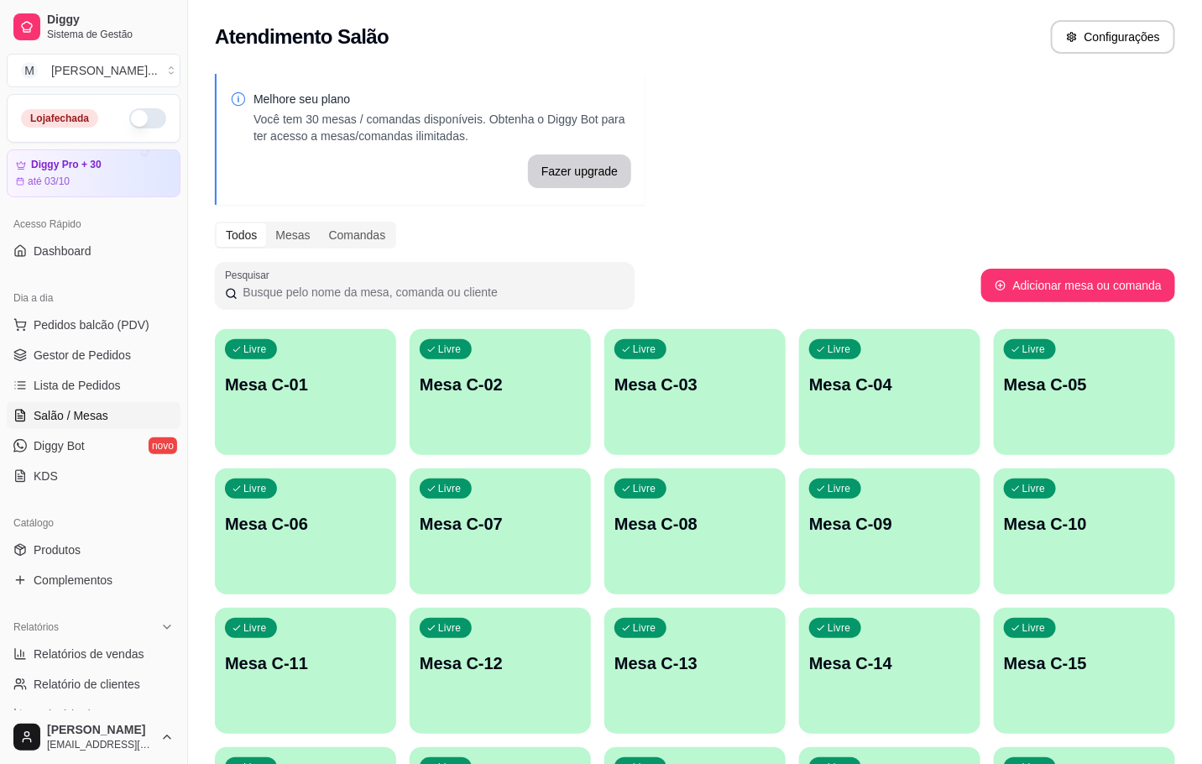
click at [678, 506] on div "Livre Mesa C-08" at bounding box center [695, 522] width 181 height 106
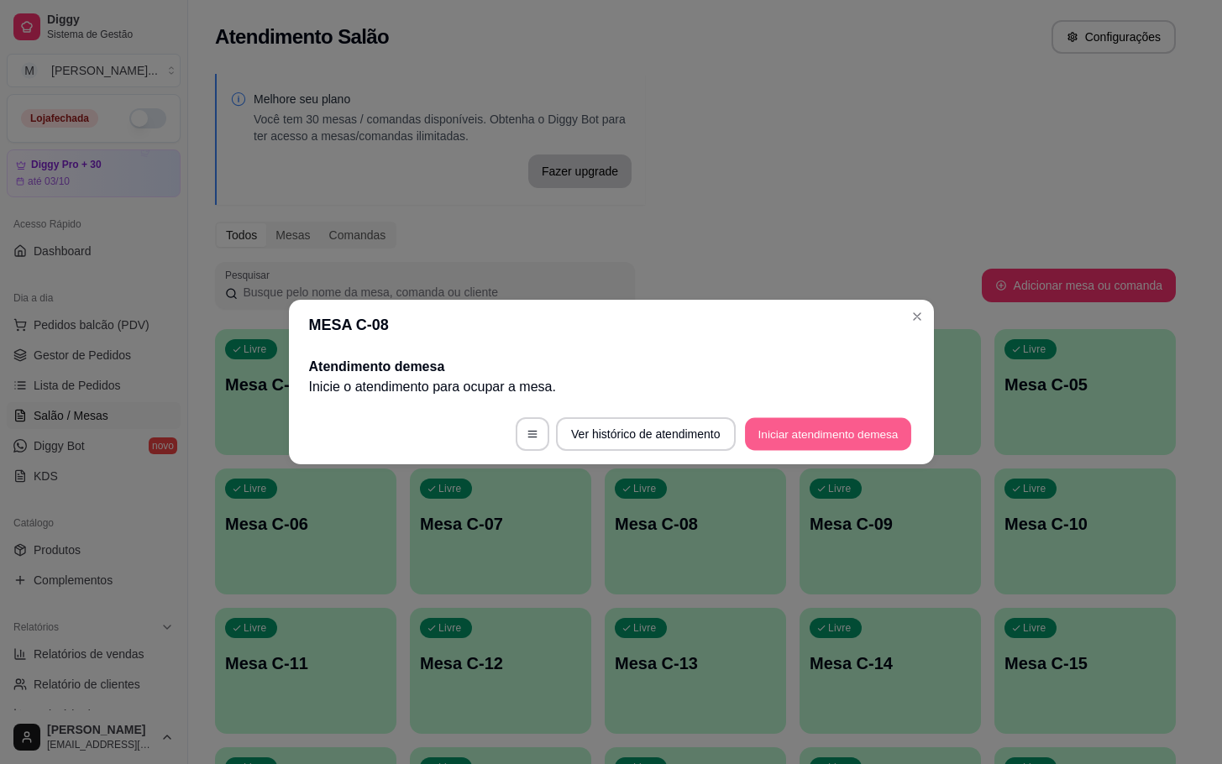
click at [746, 442] on button "Iniciar atendimento de mesa" at bounding box center [828, 434] width 166 height 33
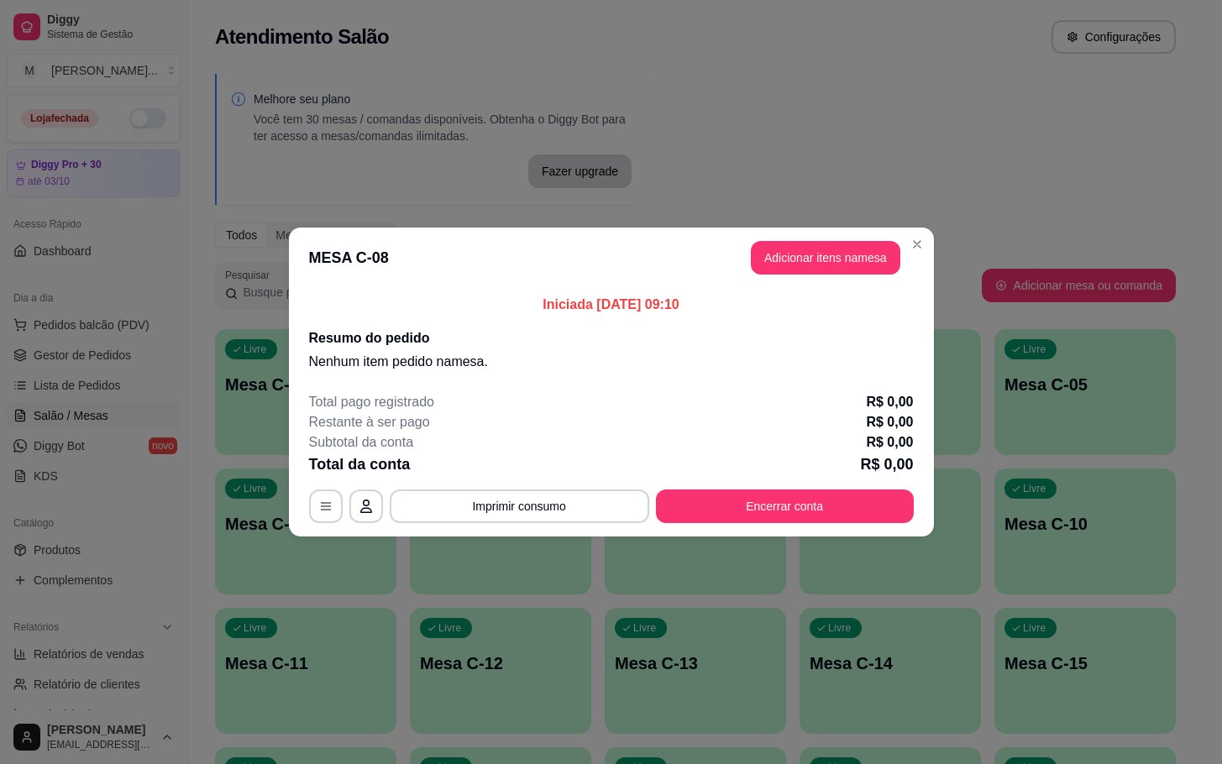
click at [854, 270] on button "Adicionar itens na mesa" at bounding box center [825, 258] width 149 height 34
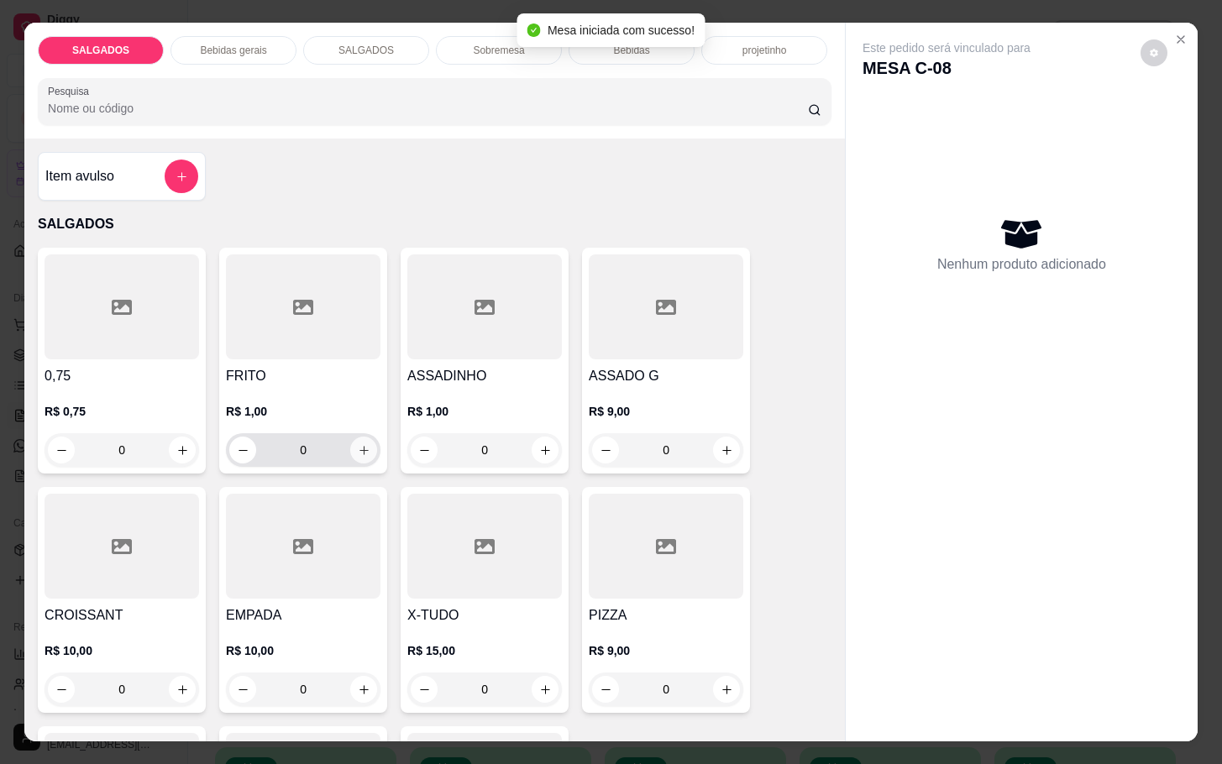
click at [364, 441] on button "increase-product-quantity" at bounding box center [363, 450] width 27 height 27
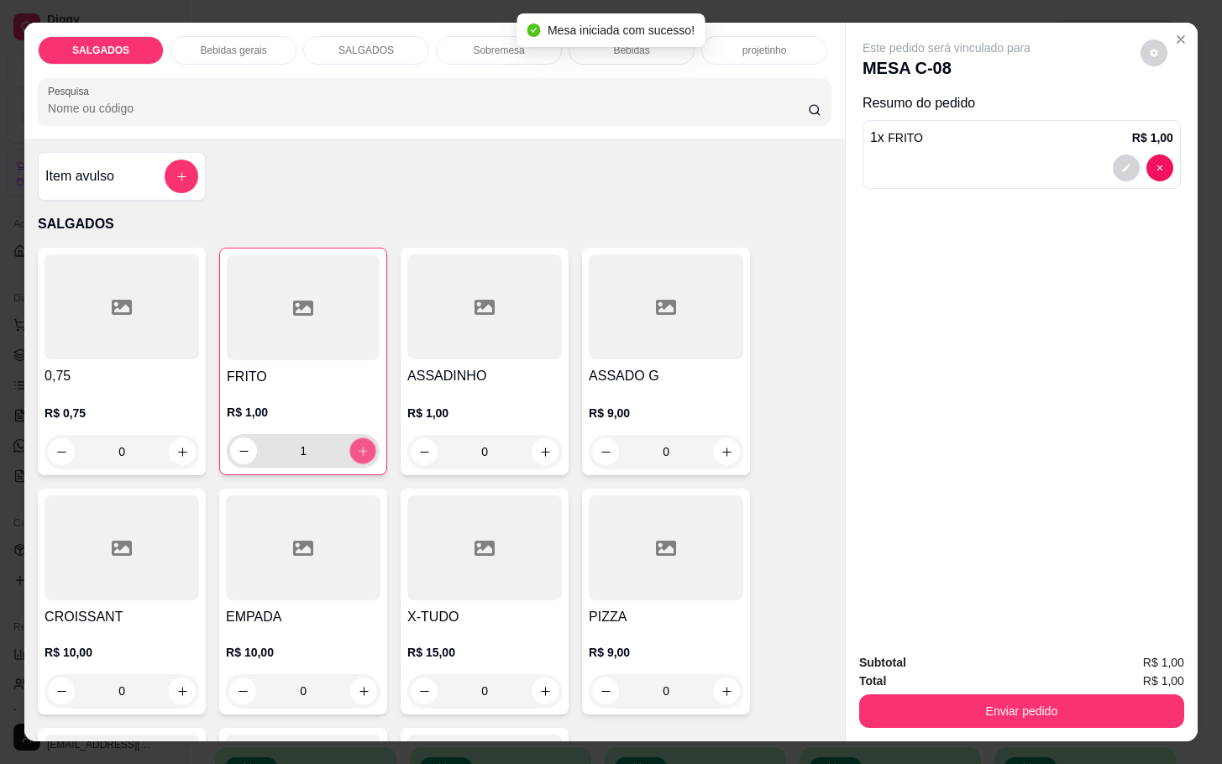
click at [359, 442] on button "increase-product-quantity" at bounding box center [363, 451] width 26 height 26
click at [358, 445] on icon "increase-product-quantity" at bounding box center [363, 451] width 13 height 13
click at [357, 445] on icon "increase-product-quantity" at bounding box center [363, 451] width 13 height 13
click at [350, 442] on button "increase-product-quantity" at bounding box center [363, 451] width 26 height 26
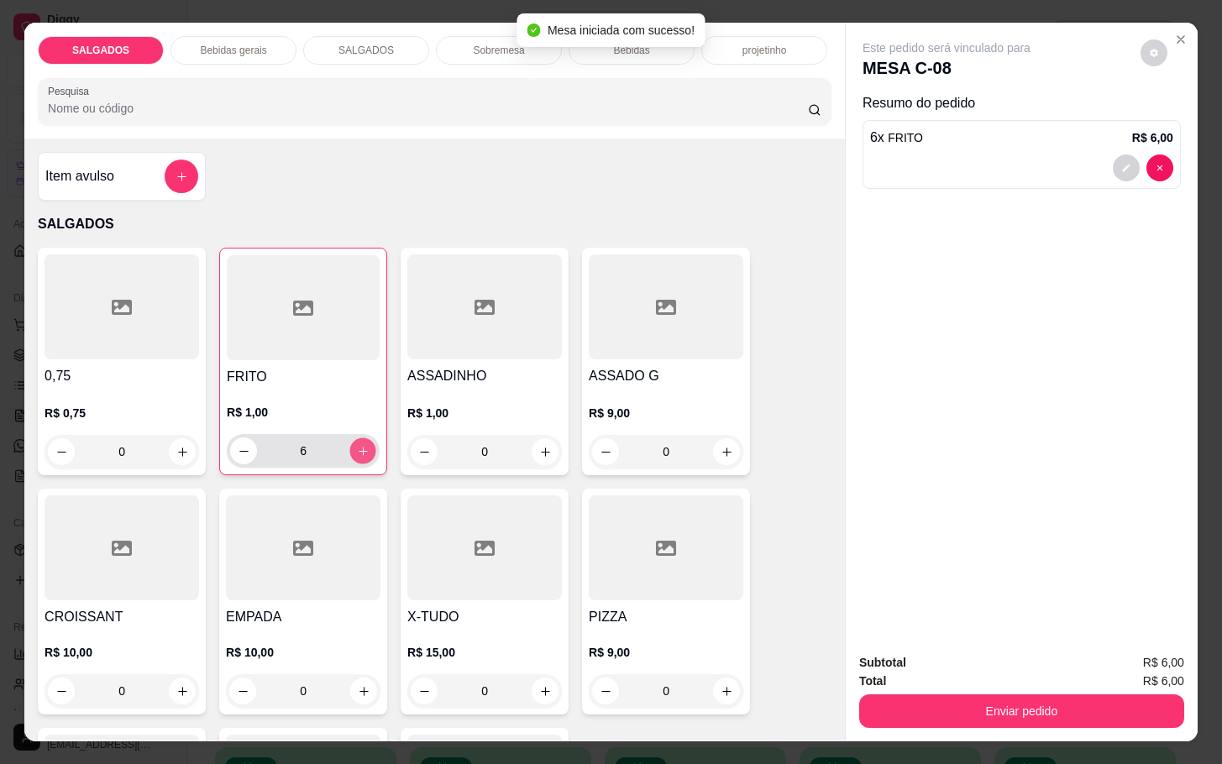
click at [350, 442] on button "increase-product-quantity" at bounding box center [363, 451] width 26 height 26
click at [357, 448] on icon "increase-product-quantity" at bounding box center [363, 451] width 13 height 13
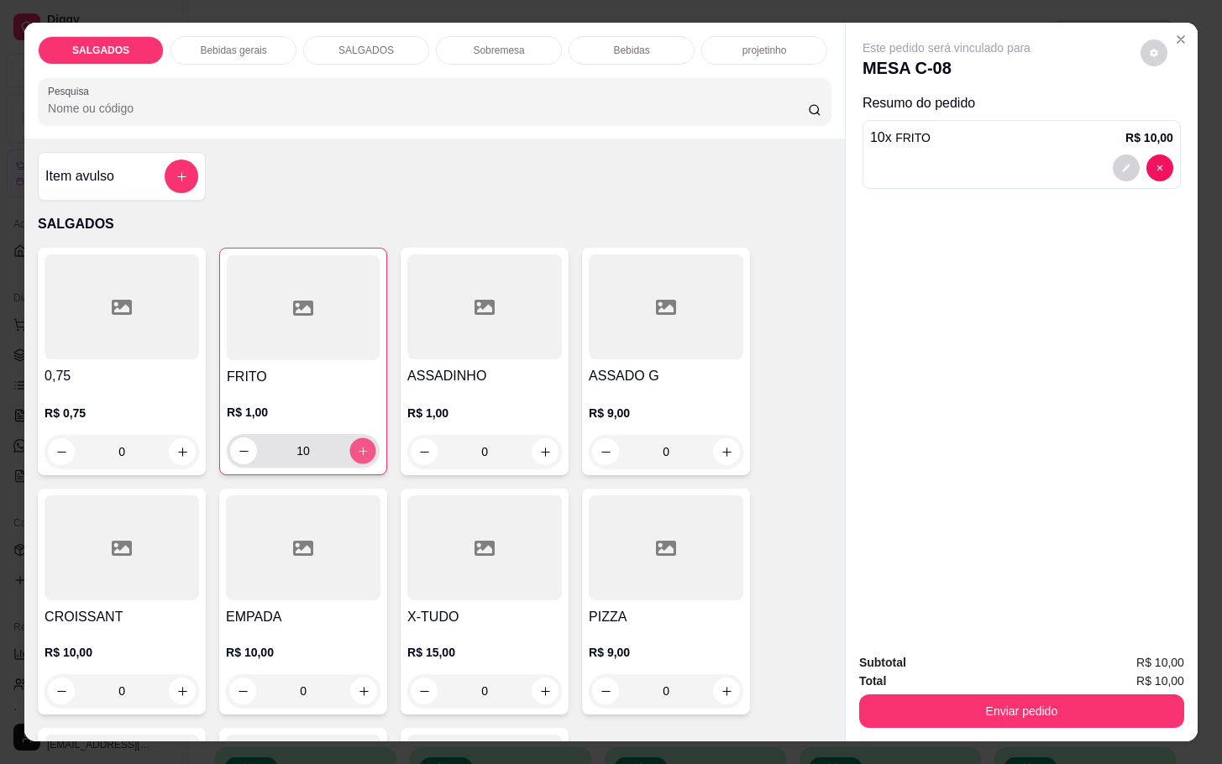
type input "11"
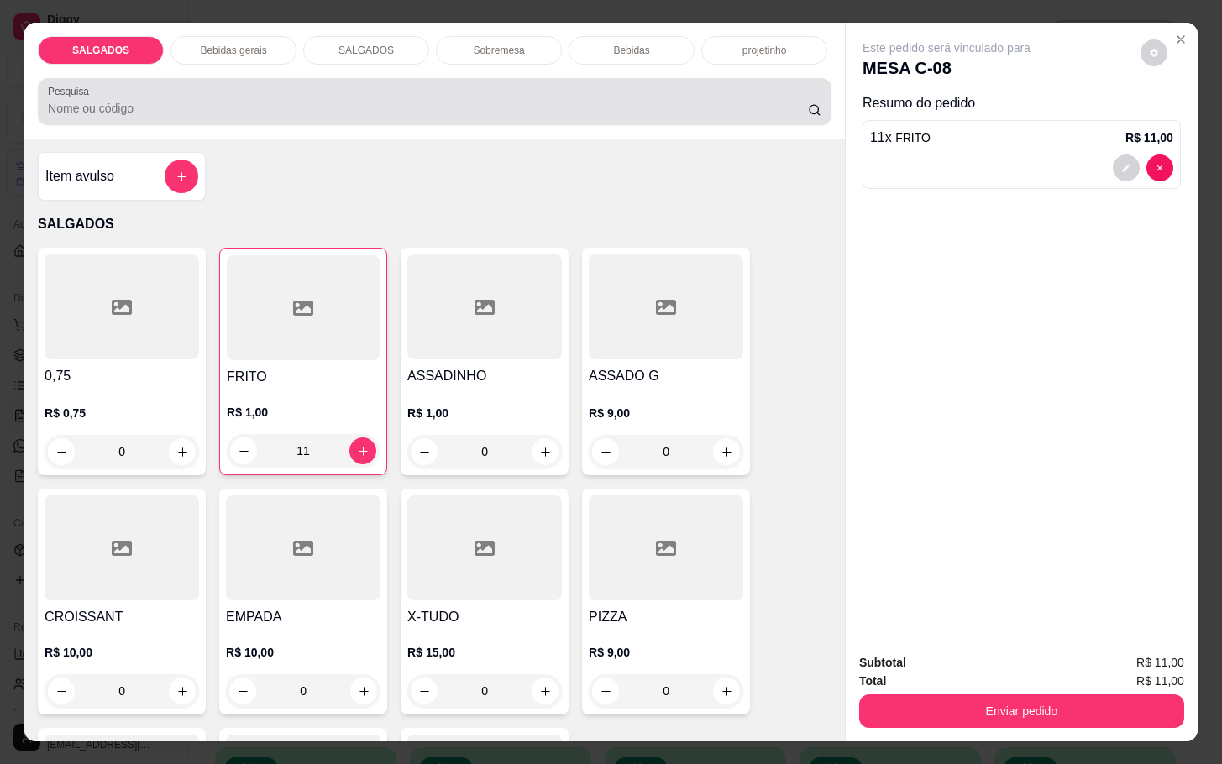
click at [151, 85] on div at bounding box center [434, 102] width 773 height 34
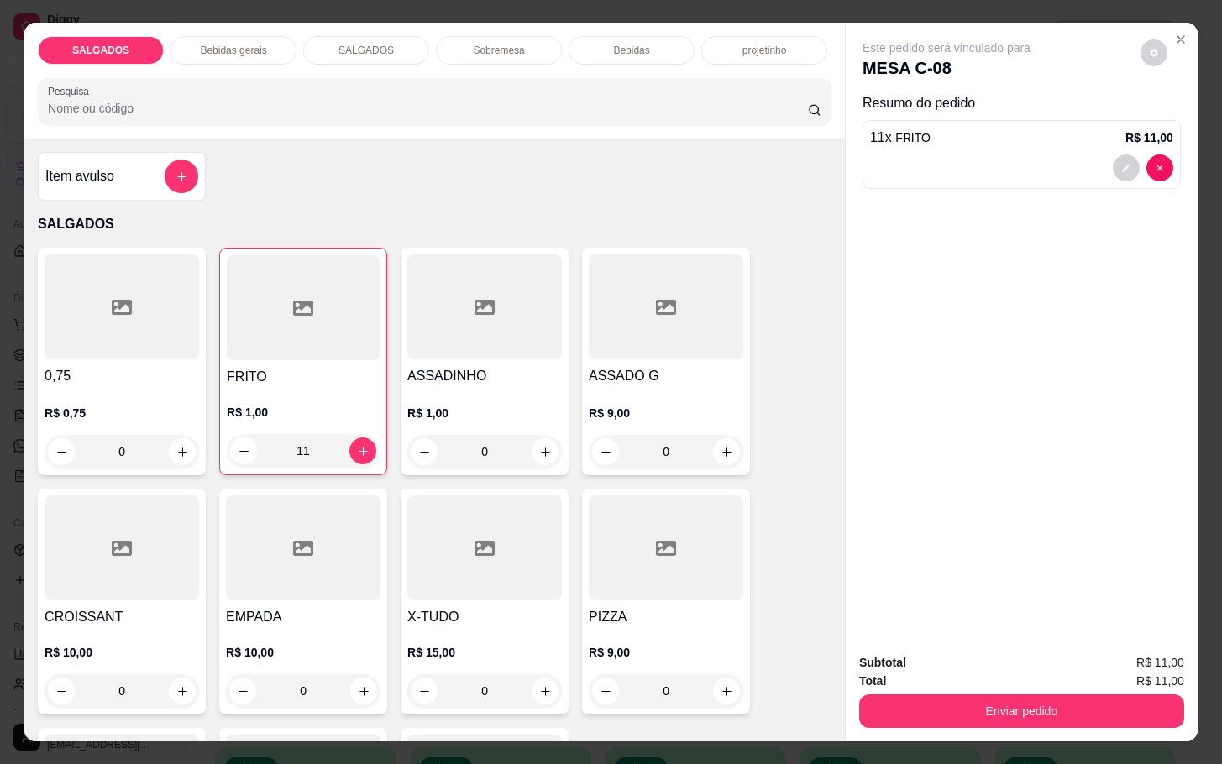
click at [229, 48] on p "Bebidas gerais" at bounding box center [233, 50] width 66 height 13
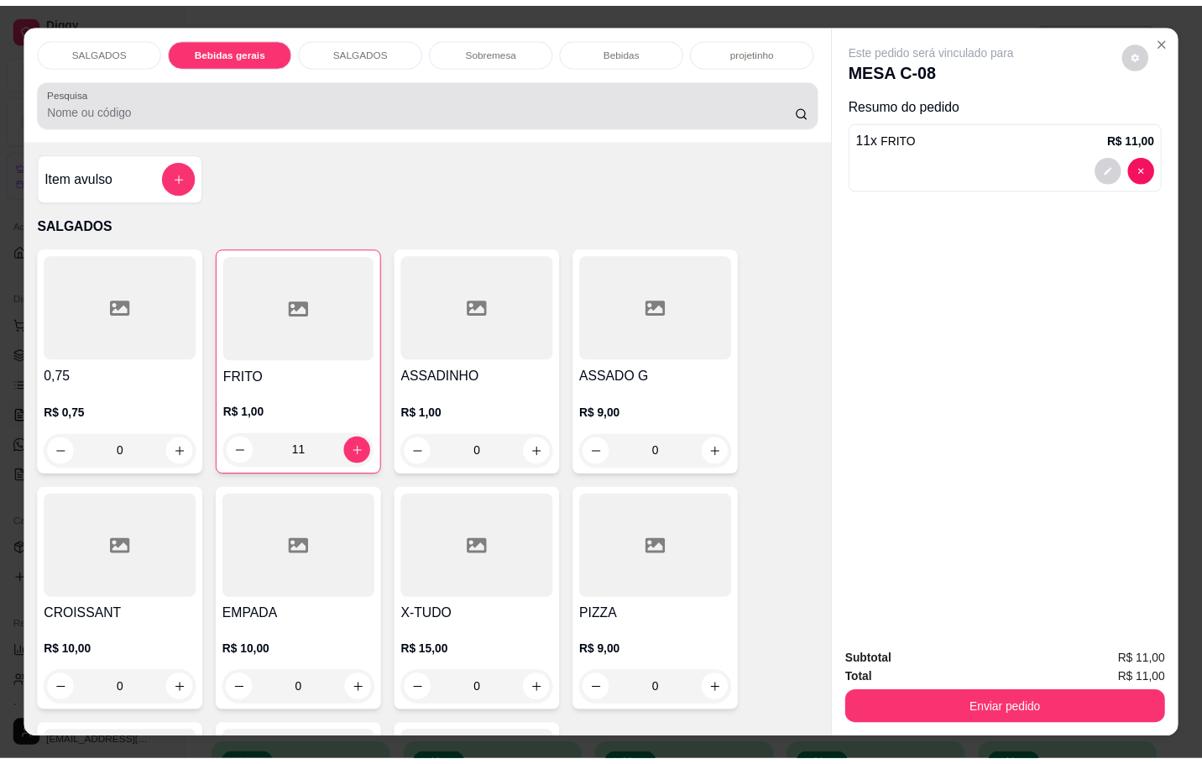
scroll to position [40, 0]
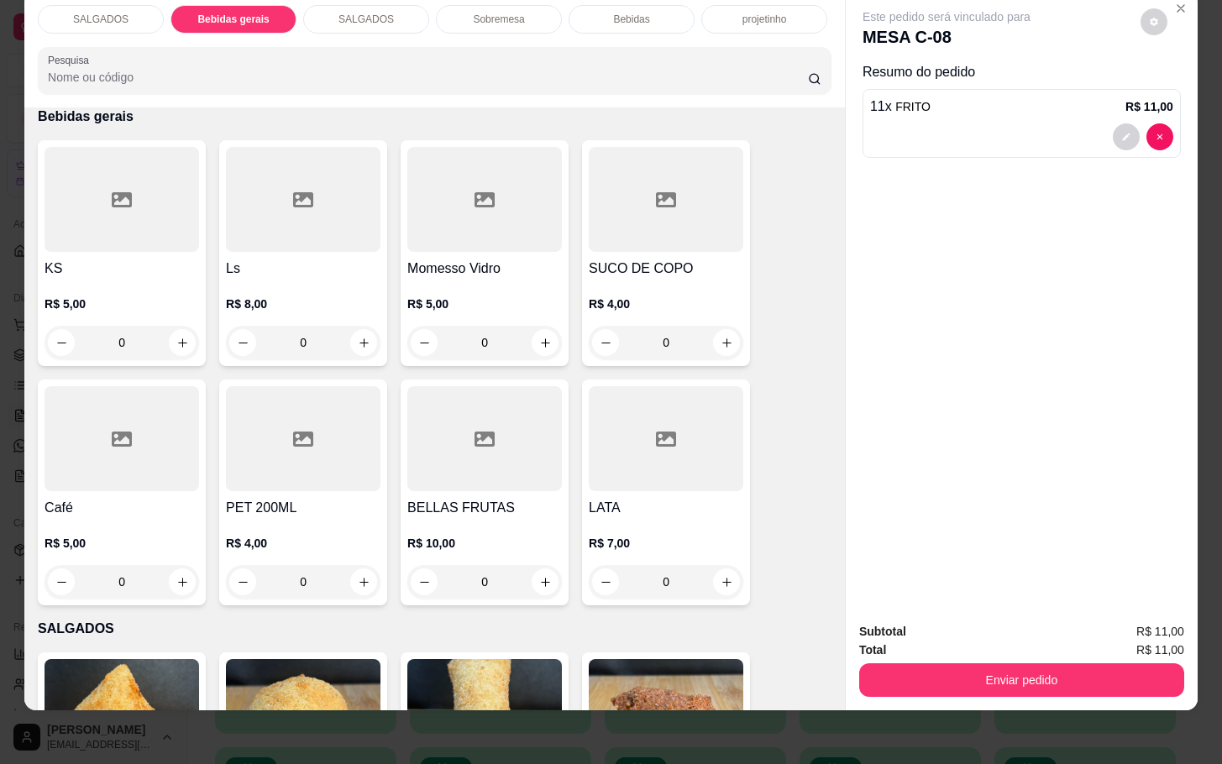
click at [597, 235] on div "SUCO DE COPO R$ 4,00 0" at bounding box center [666, 253] width 168 height 226
click at [504, 199] on div at bounding box center [484, 199] width 155 height 105
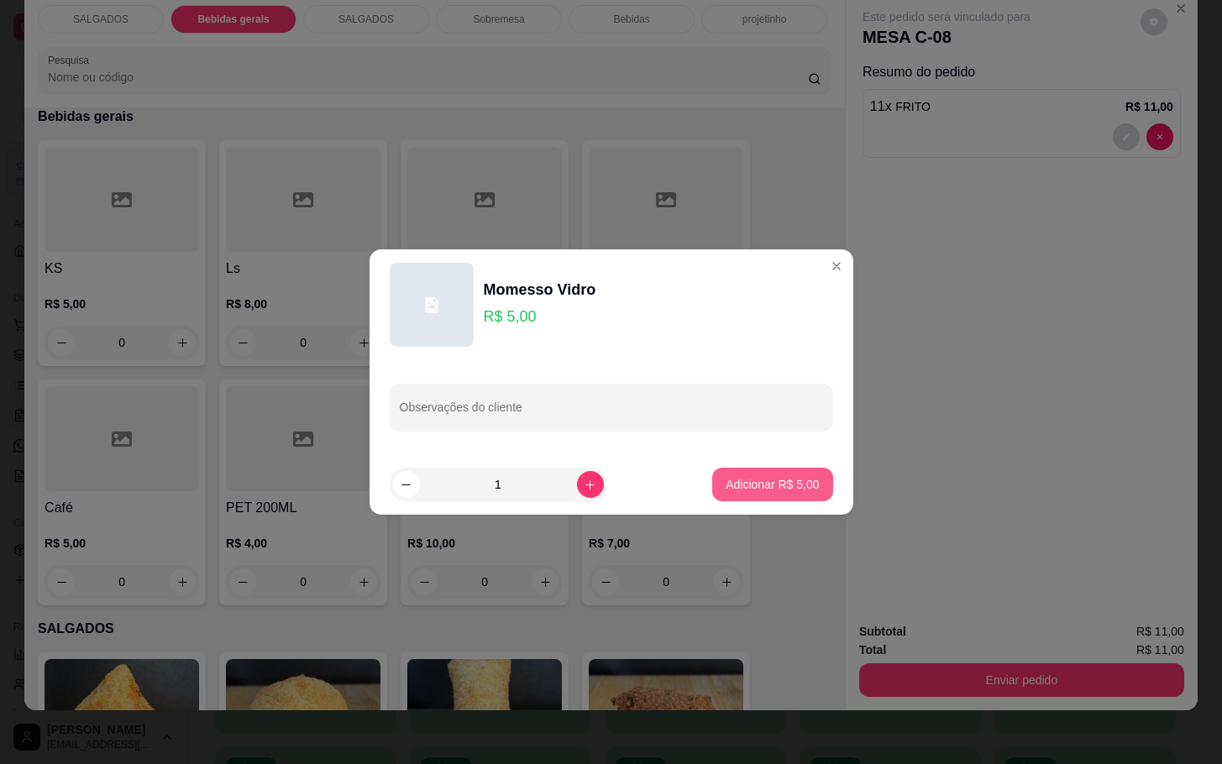
click at [787, 479] on p "Adicionar R$ 5,00" at bounding box center [771, 484] width 93 height 17
type input "1"
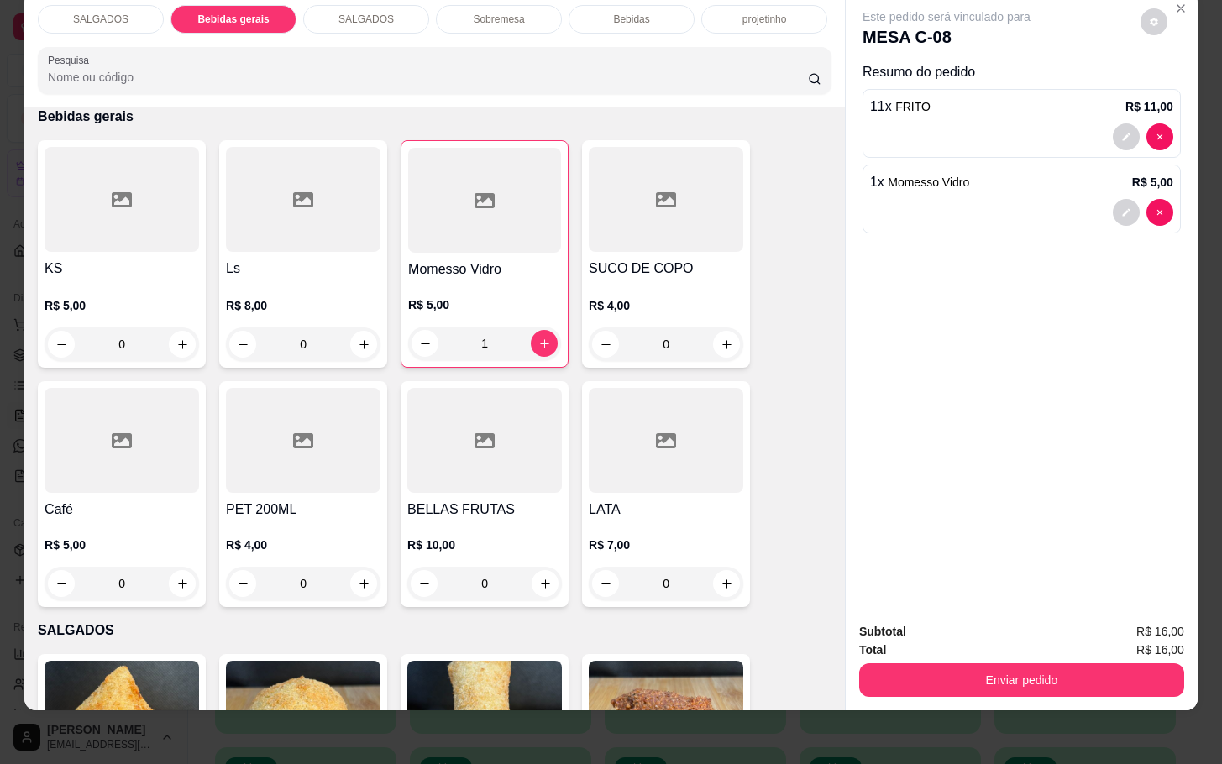
click at [928, 676] on div "Subtotal R$ 16,00 Total R$ 16,00 Enviar pedido" at bounding box center [1022, 660] width 352 height 102
click at [1056, 663] on button "Enviar pedido" at bounding box center [1021, 680] width 325 height 34
click at [1127, 623] on button "Enviar pedido" at bounding box center [1138, 620] width 92 height 31
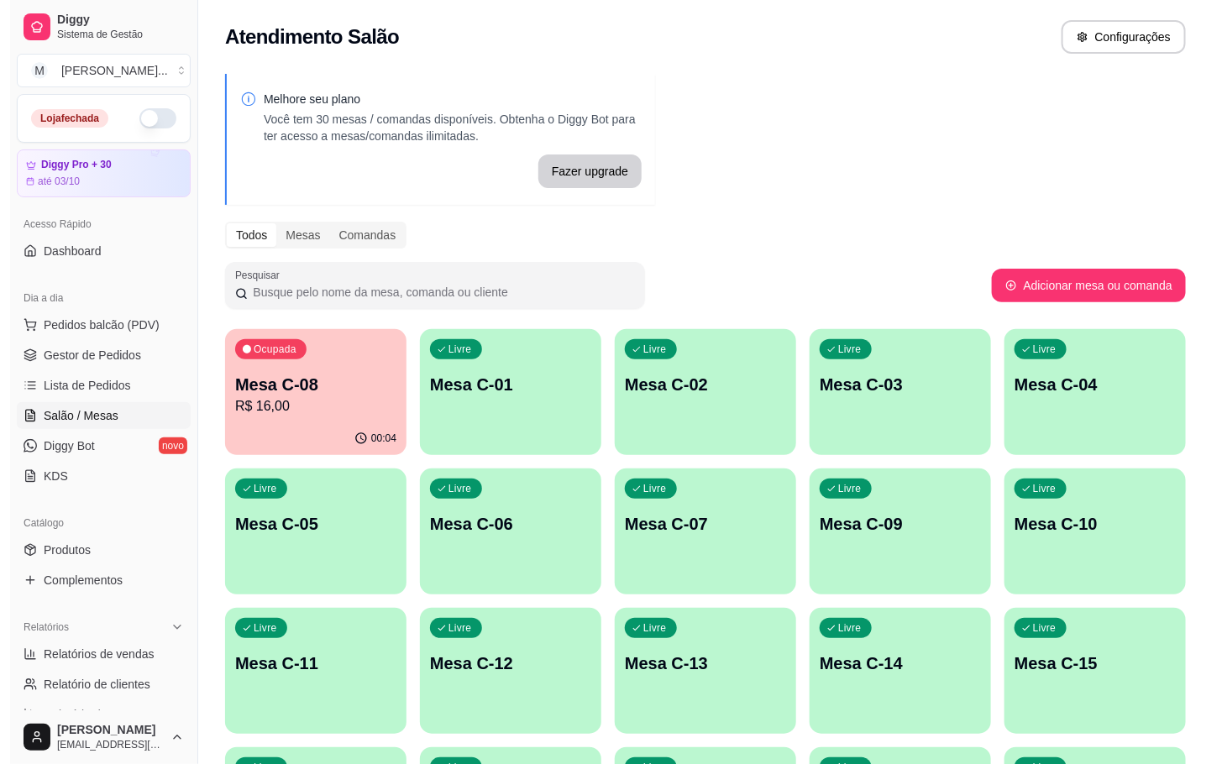
scroll to position [126, 0]
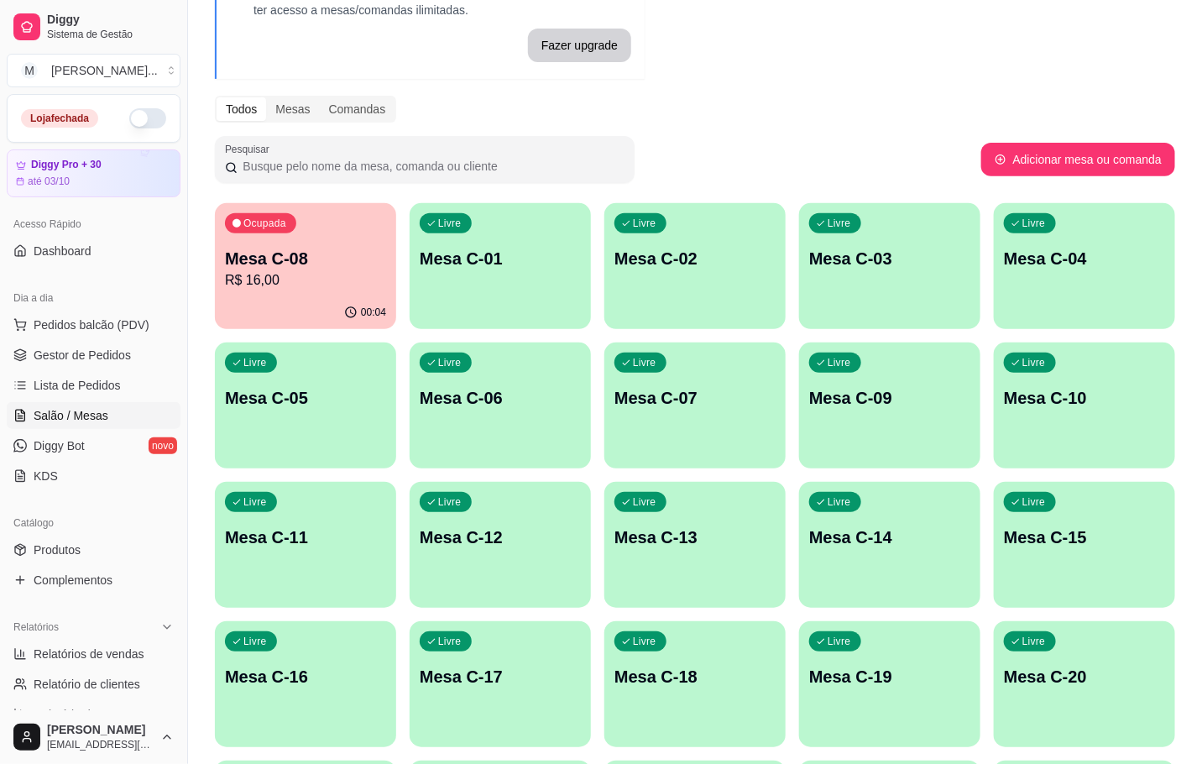
click at [506, 539] on p "Mesa C-12" at bounding box center [500, 538] width 161 height 24
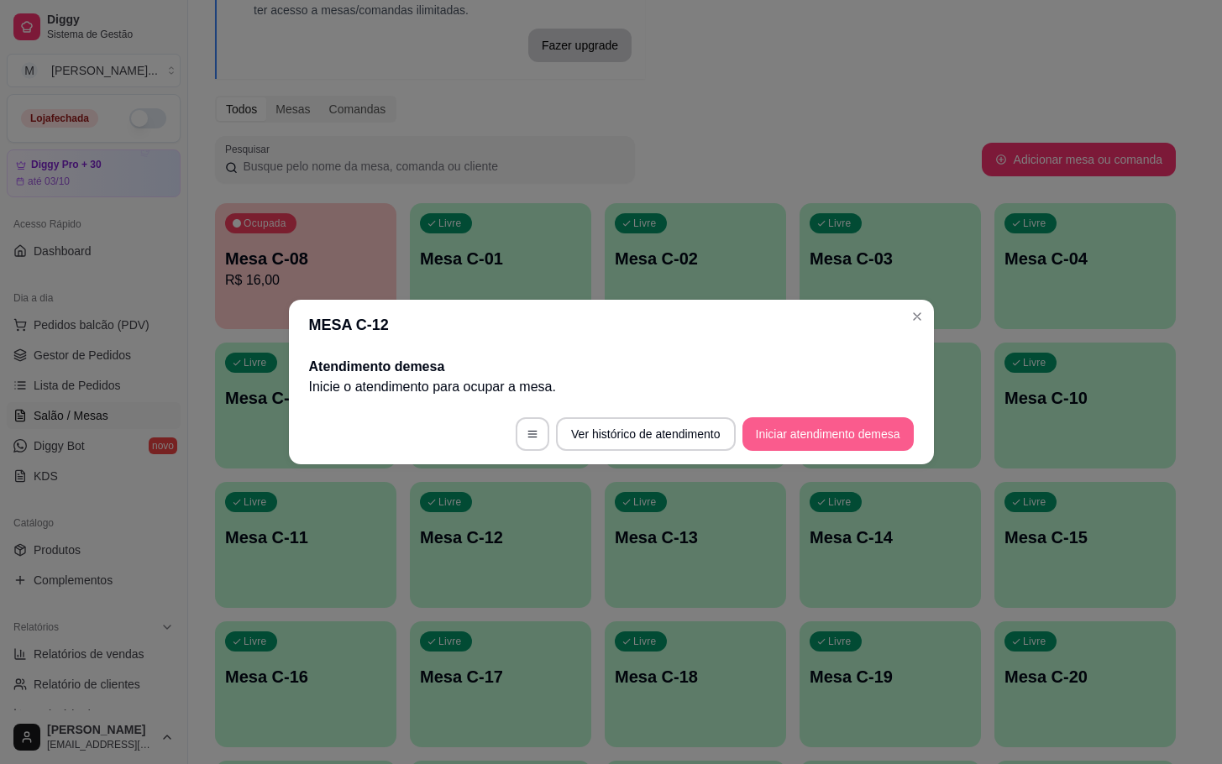
click at [872, 439] on button "Iniciar atendimento de mesa" at bounding box center [827, 434] width 171 height 34
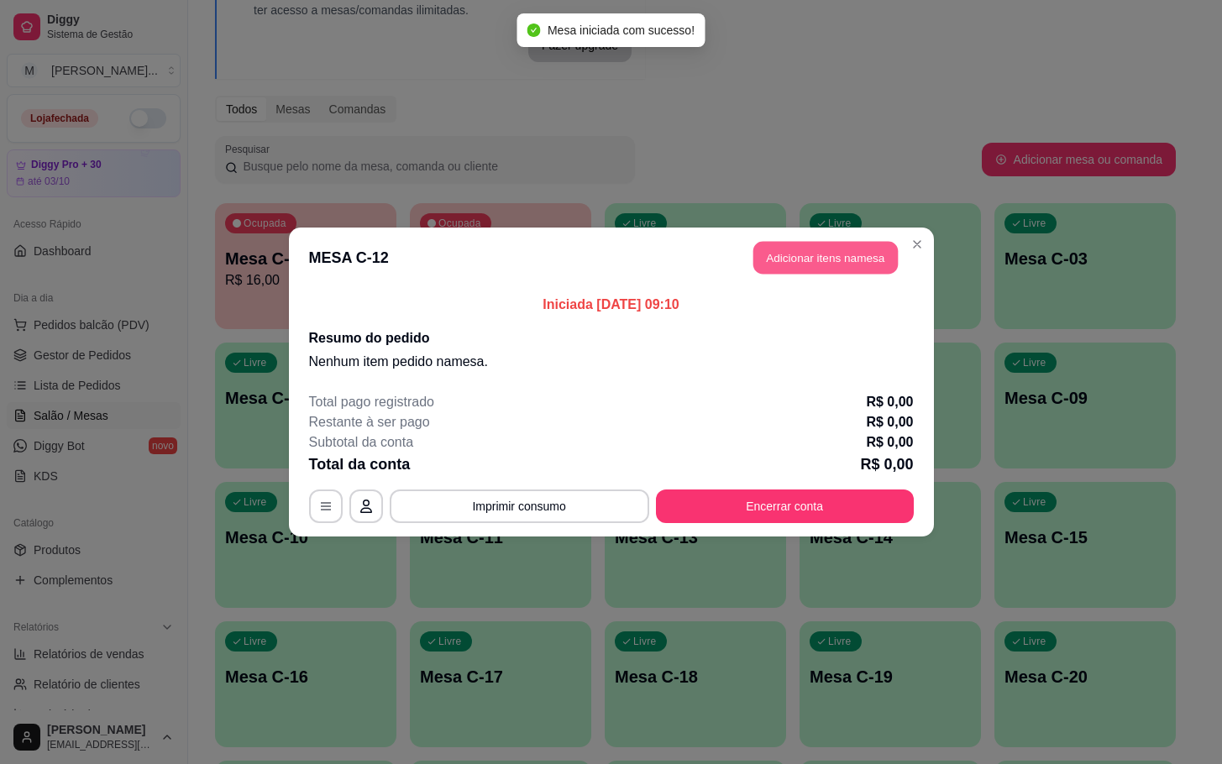
click at [814, 267] on button "Adicionar itens na mesa" at bounding box center [825, 258] width 144 height 33
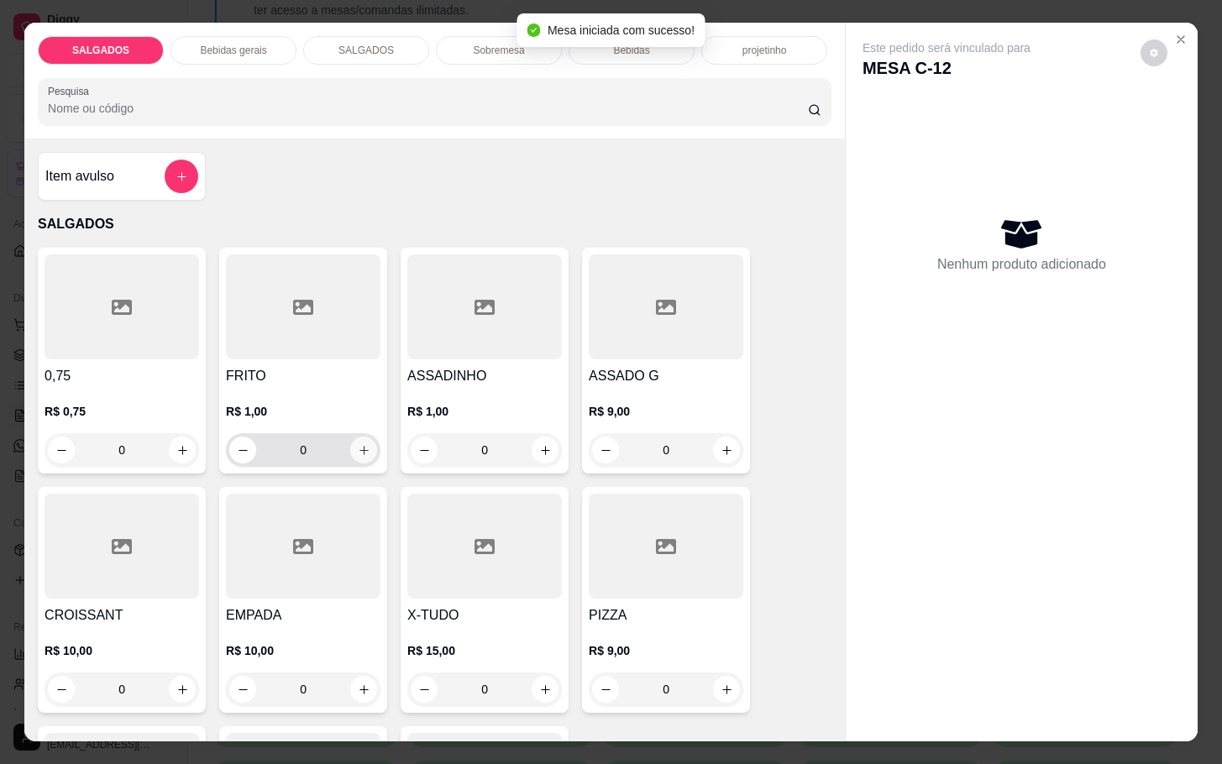
click at [361, 438] on button "increase-product-quantity" at bounding box center [363, 450] width 27 height 27
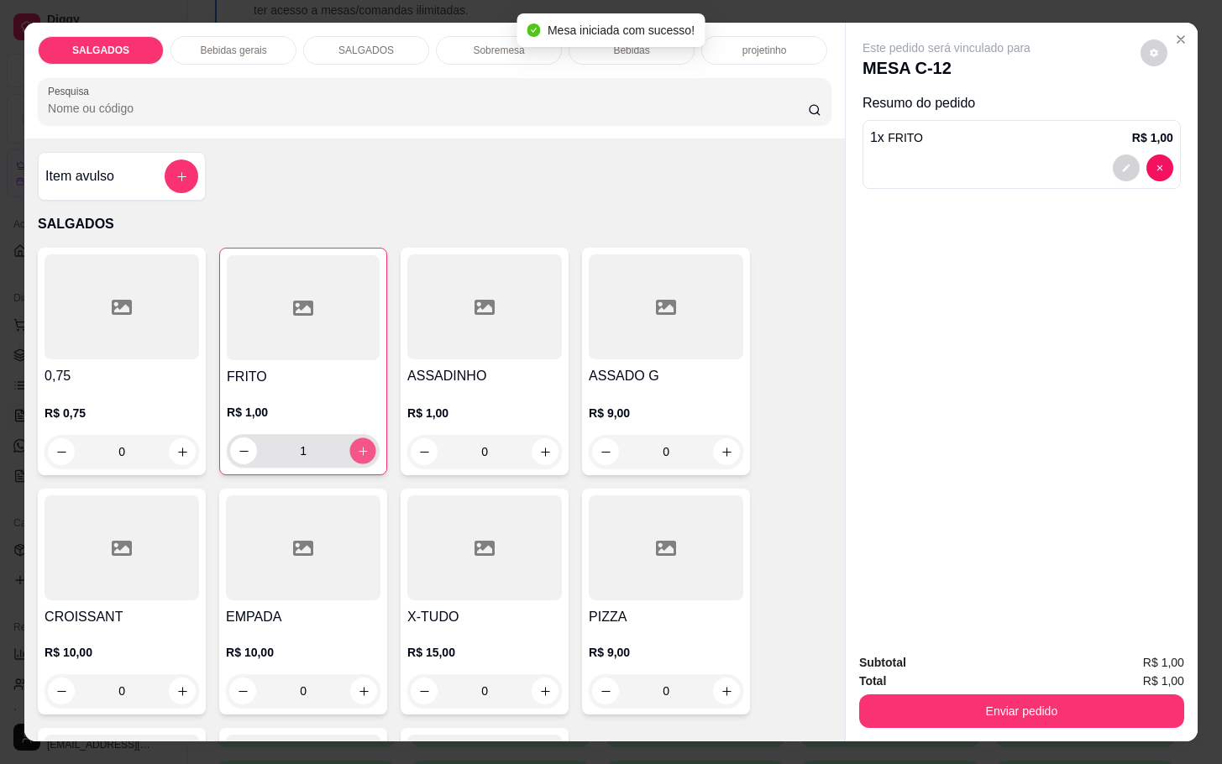
click at [361, 438] on button "increase-product-quantity" at bounding box center [363, 451] width 26 height 26
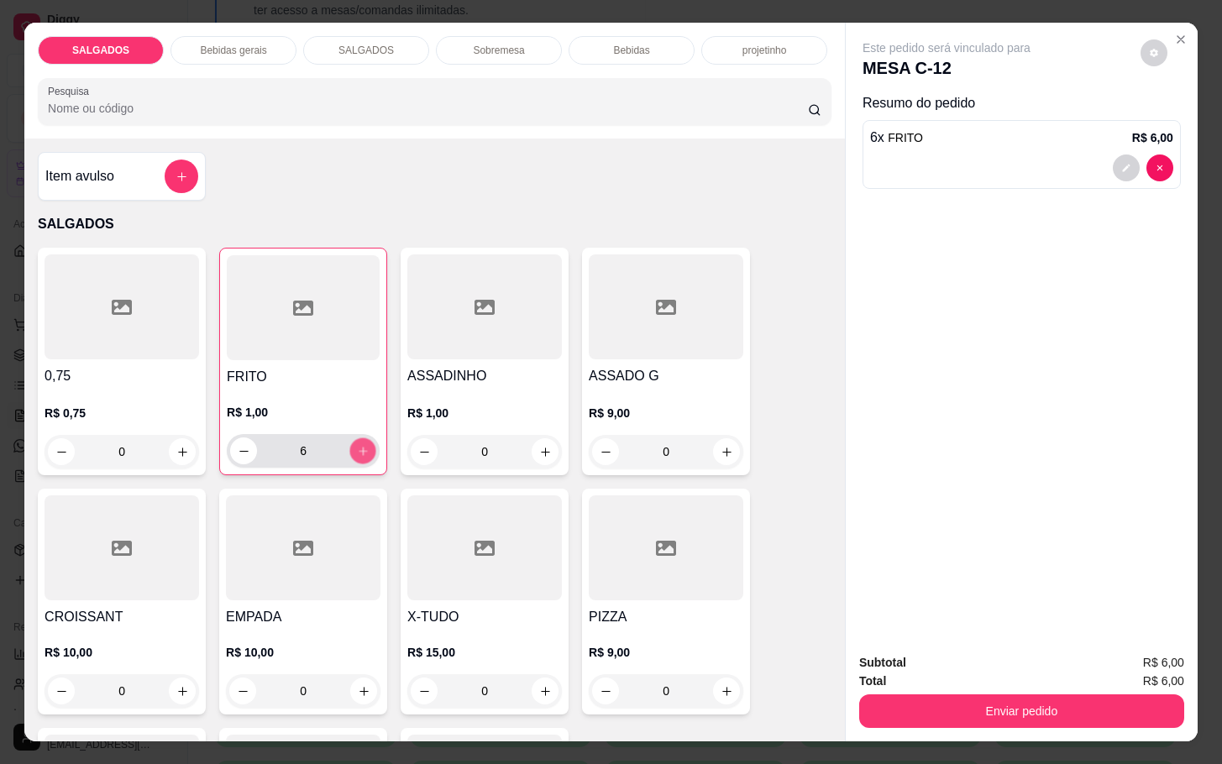
click at [361, 438] on button "increase-product-quantity" at bounding box center [363, 451] width 26 height 26
click at [358, 445] on icon "increase-product-quantity" at bounding box center [363, 451] width 13 height 13
click at [359, 445] on icon "increase-product-quantity" at bounding box center [363, 451] width 13 height 13
type input "10"
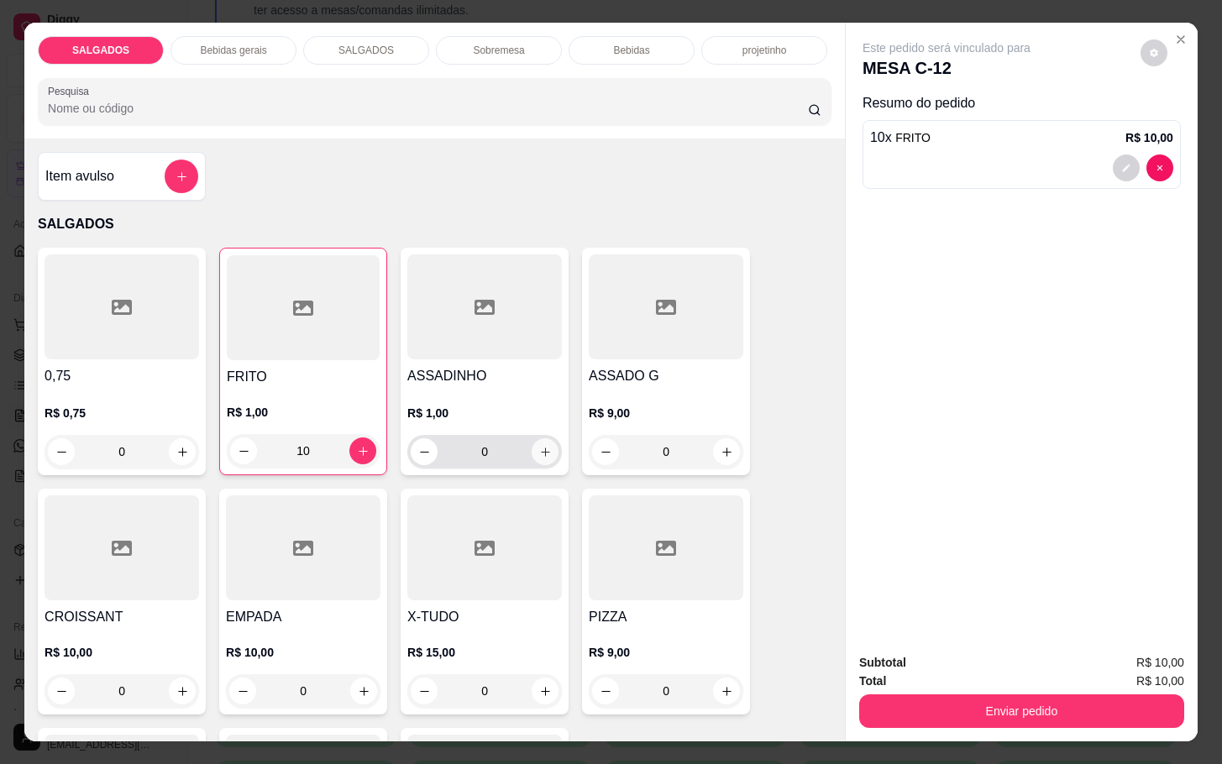
click at [539, 446] on icon "increase-product-quantity" at bounding box center [545, 452] width 13 height 13
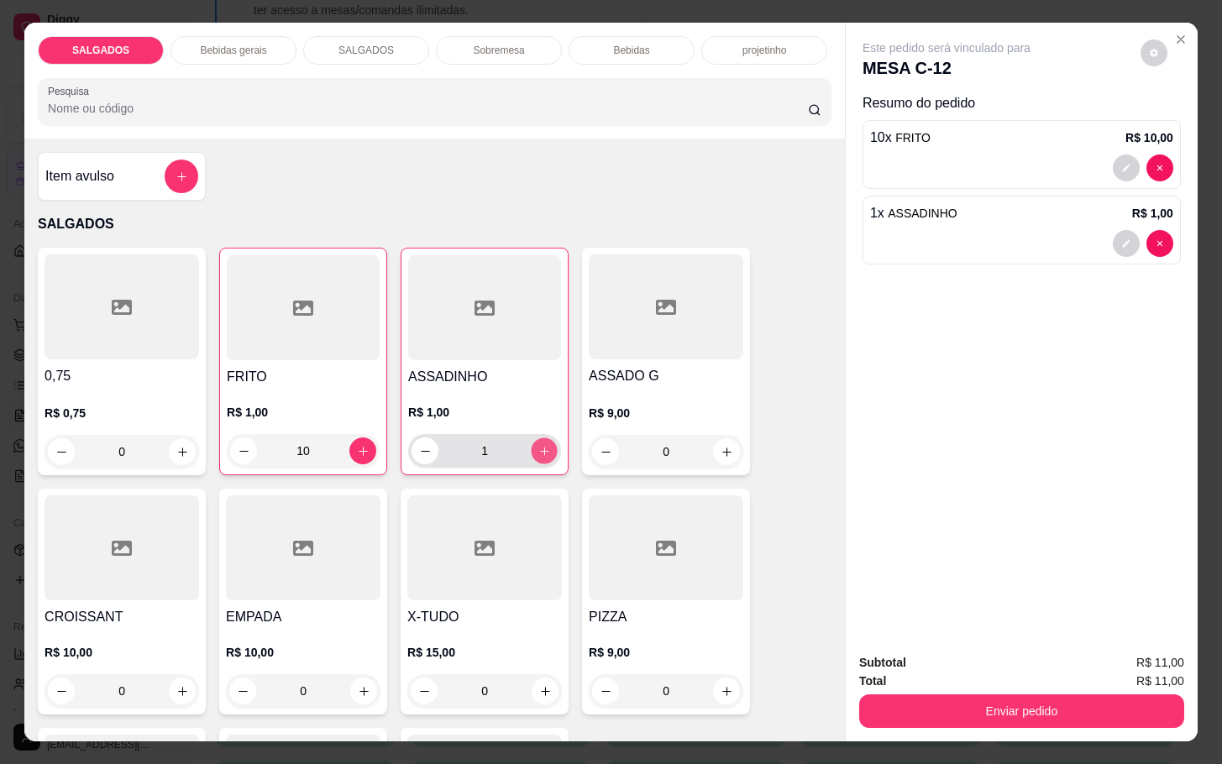
click at [538, 445] on icon "increase-product-quantity" at bounding box center [544, 451] width 13 height 13
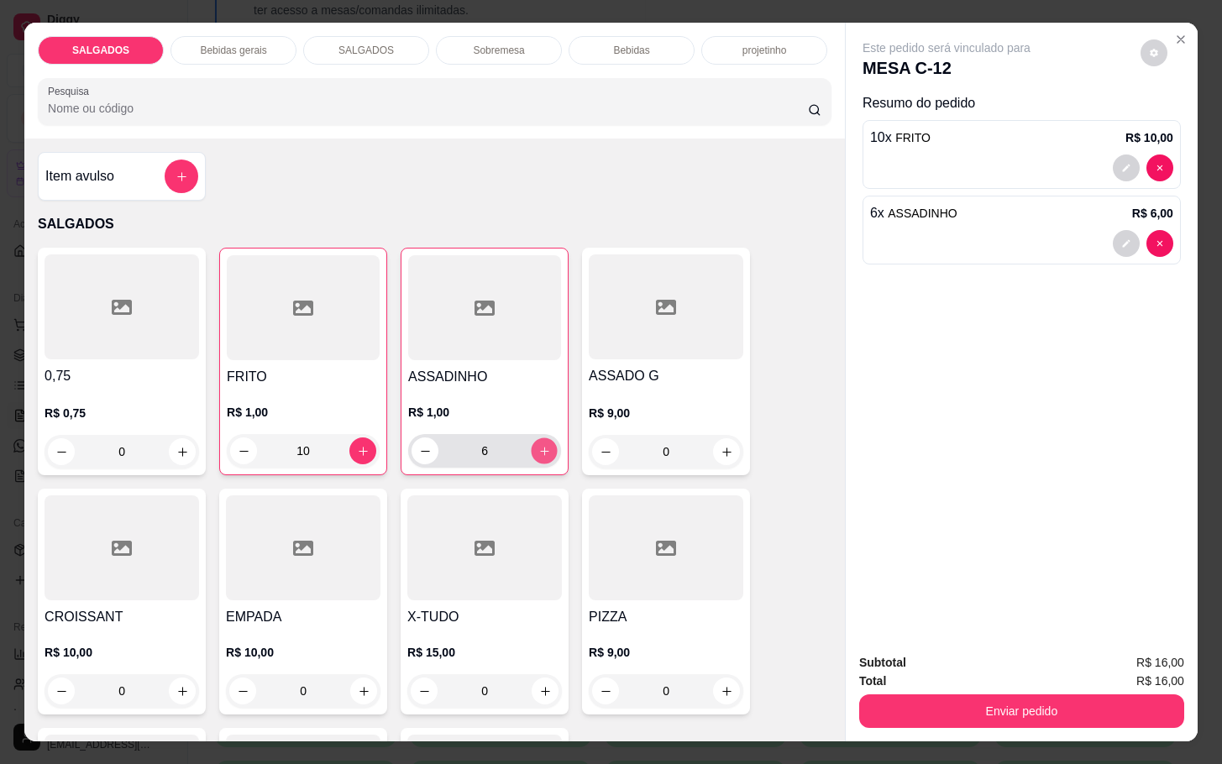
click at [538, 445] on icon "increase-product-quantity" at bounding box center [544, 451] width 13 height 13
type input "10"
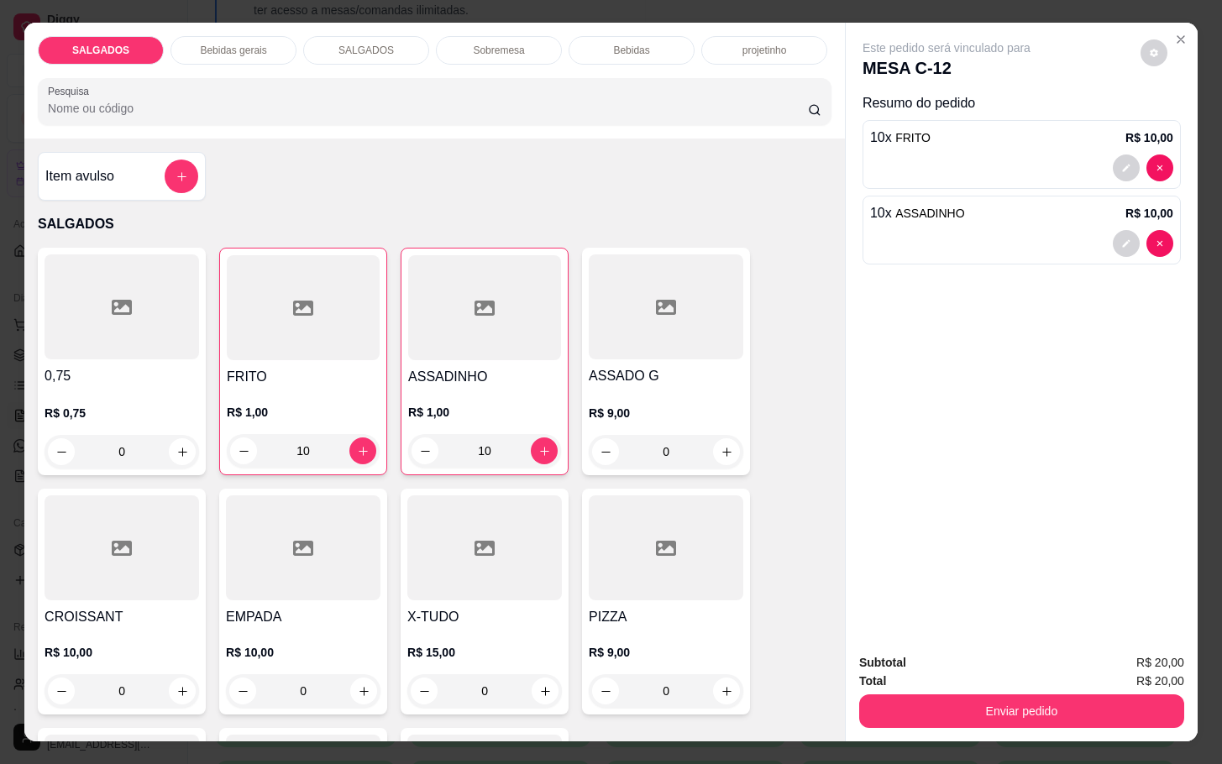
click at [167, 61] on div "SALGADOS Bebidas gerais SALGADOS Sobremesa Bebidas projetinho Pesquisa" at bounding box center [434, 81] width 820 height 116
click at [224, 44] on p "Bebidas gerais" at bounding box center [233, 50] width 66 height 13
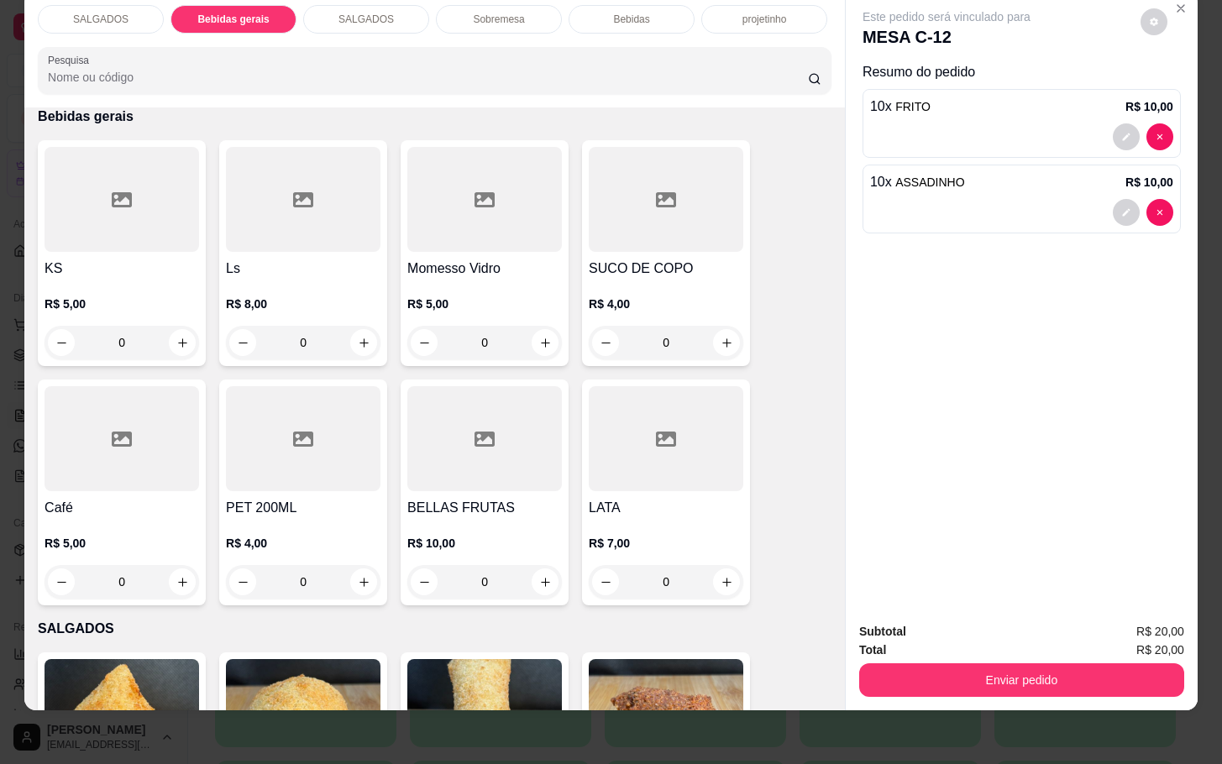
click at [416, 234] on div "Momesso Vidro R$ 5,00 0" at bounding box center [485, 253] width 168 height 226
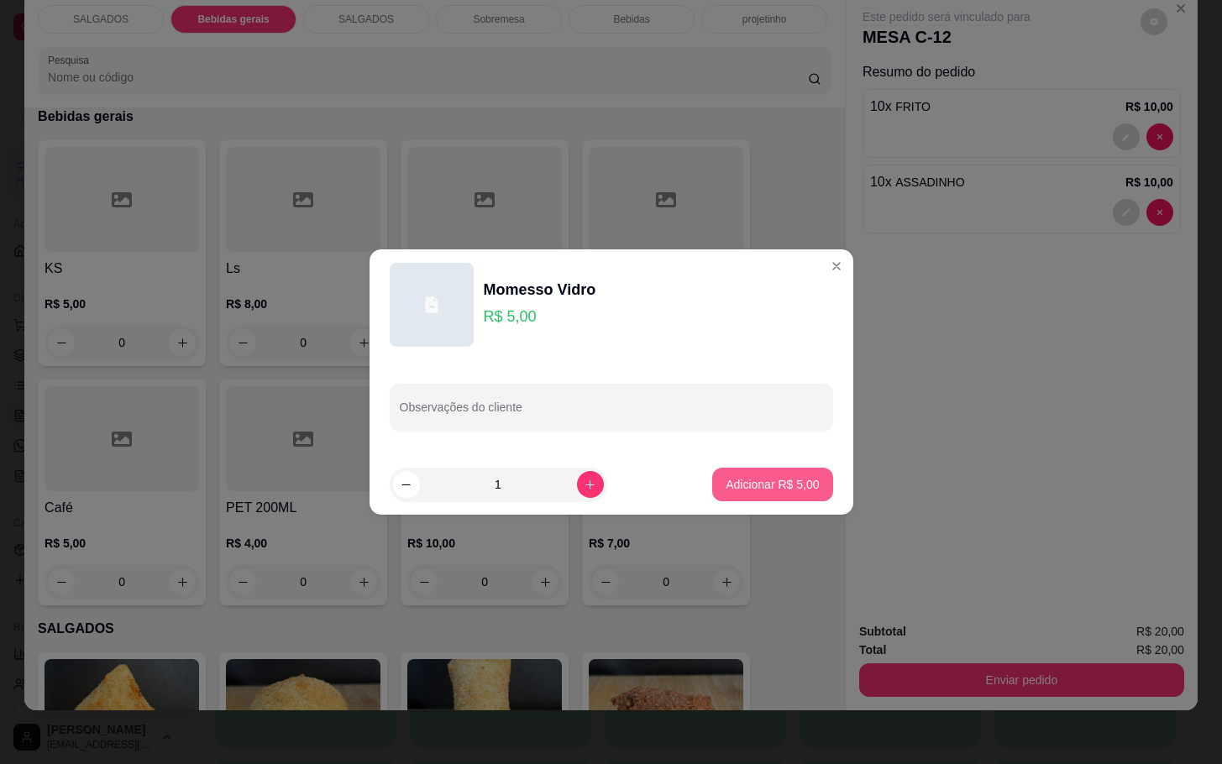
click at [726, 490] on p "Adicionar R$ 5,00" at bounding box center [771, 484] width 93 height 17
type input "1"
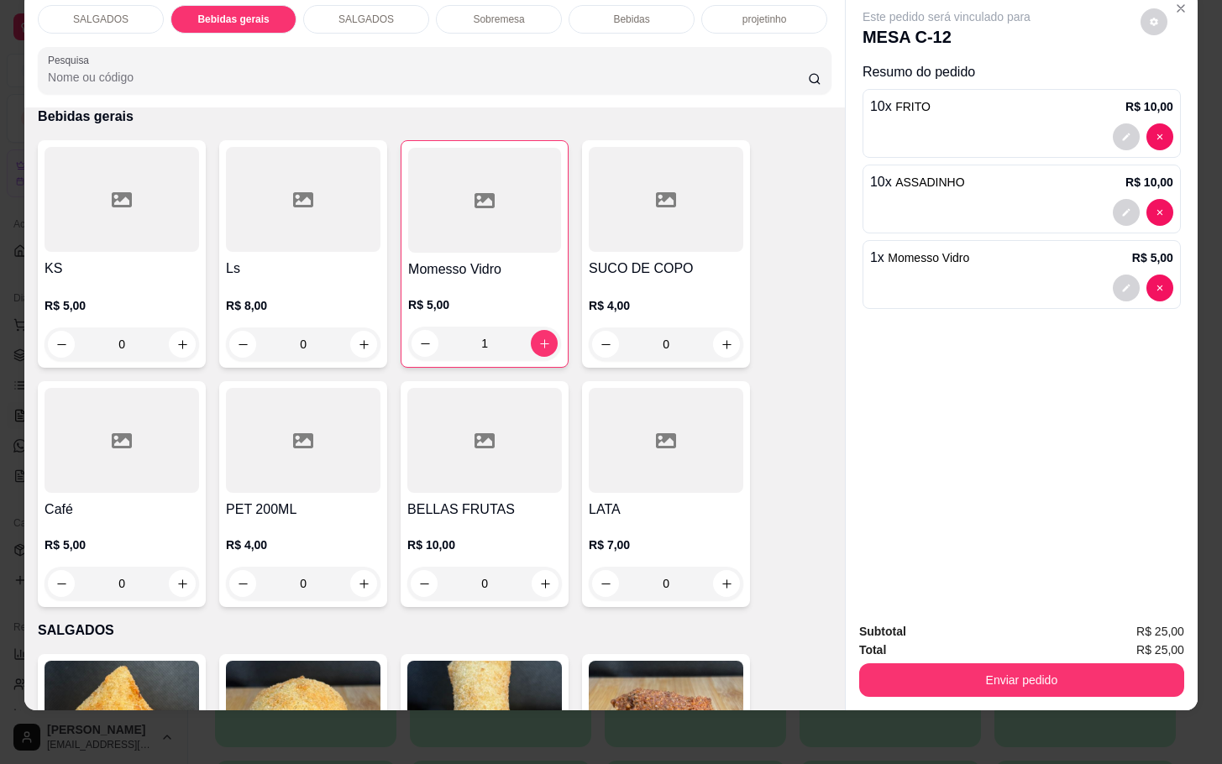
drag, startPoint x: 940, startPoint y: 626, endPoint x: 943, endPoint y: 637, distance: 12.2
click at [943, 641] on div "Total R$ 25,00" at bounding box center [1021, 650] width 325 height 18
click at [950, 665] on button "Enviar pedido" at bounding box center [1021, 679] width 315 height 33
click at [1121, 622] on button "Enviar pedido" at bounding box center [1137, 621] width 95 height 32
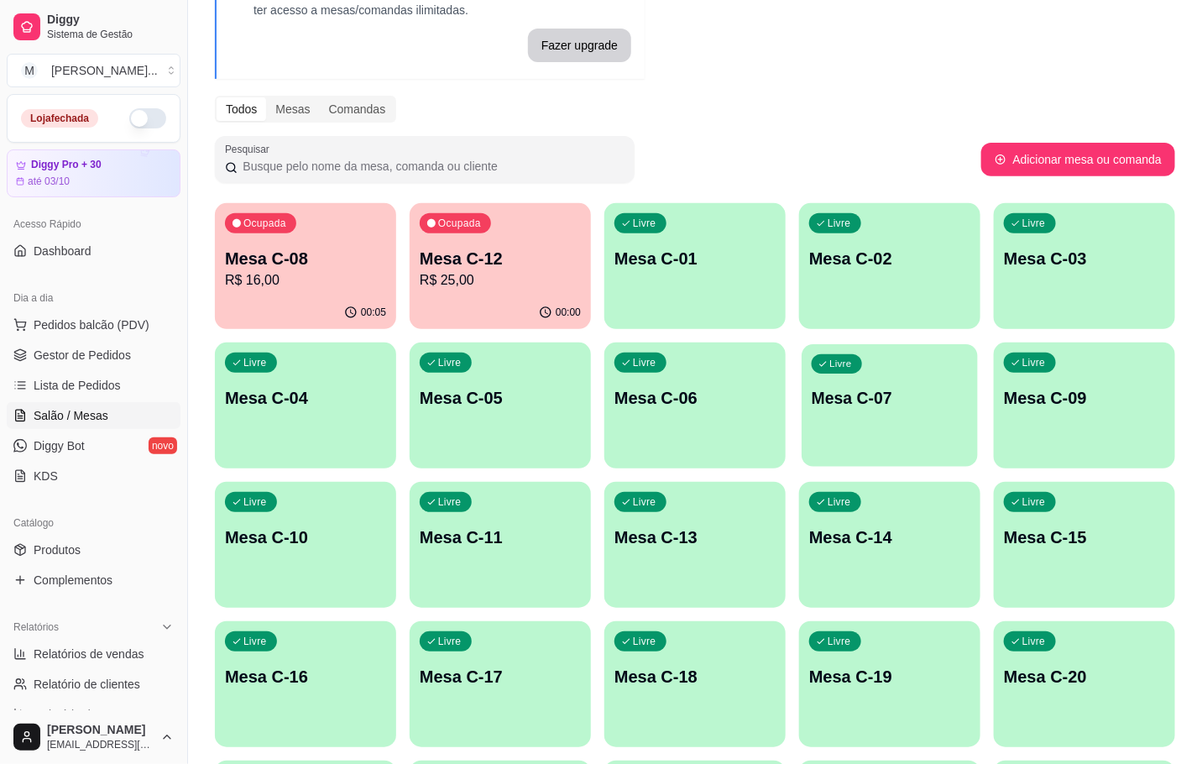
click at [892, 409] on p "Mesa C-07" at bounding box center [890, 398] width 156 height 23
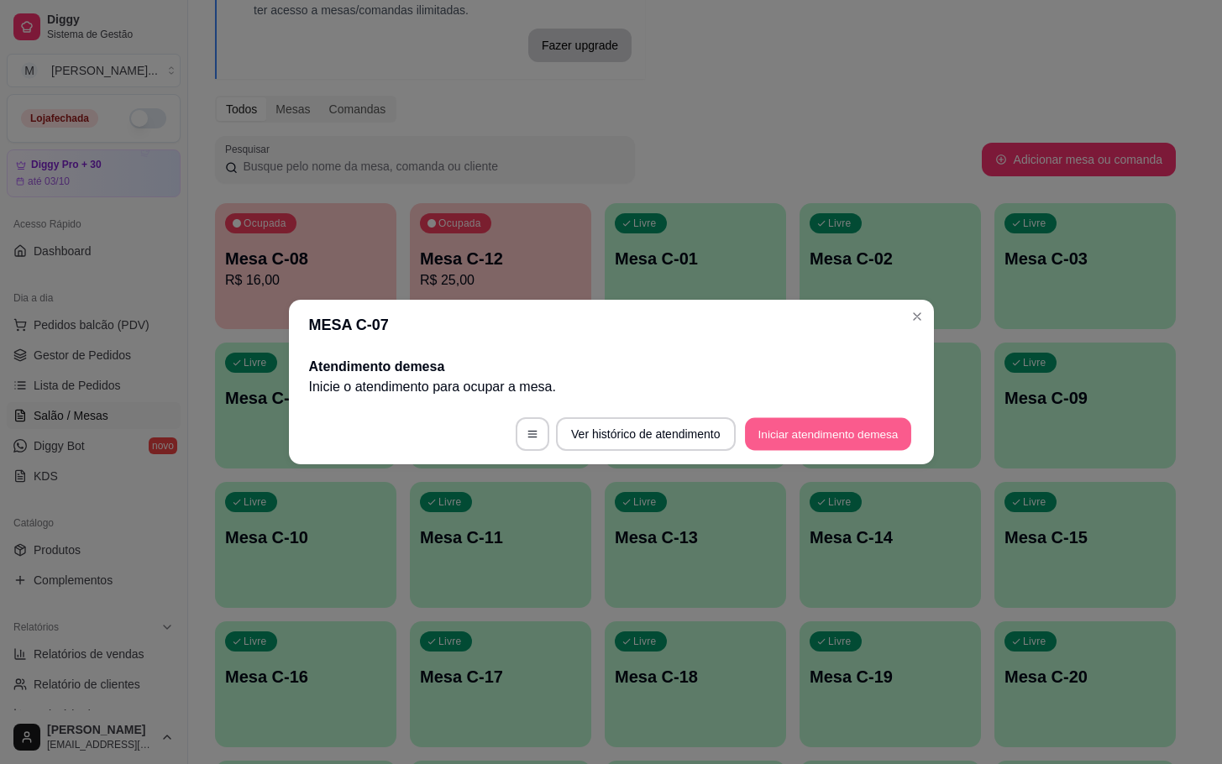
click at [862, 419] on button "Iniciar atendimento de mesa" at bounding box center [828, 434] width 166 height 33
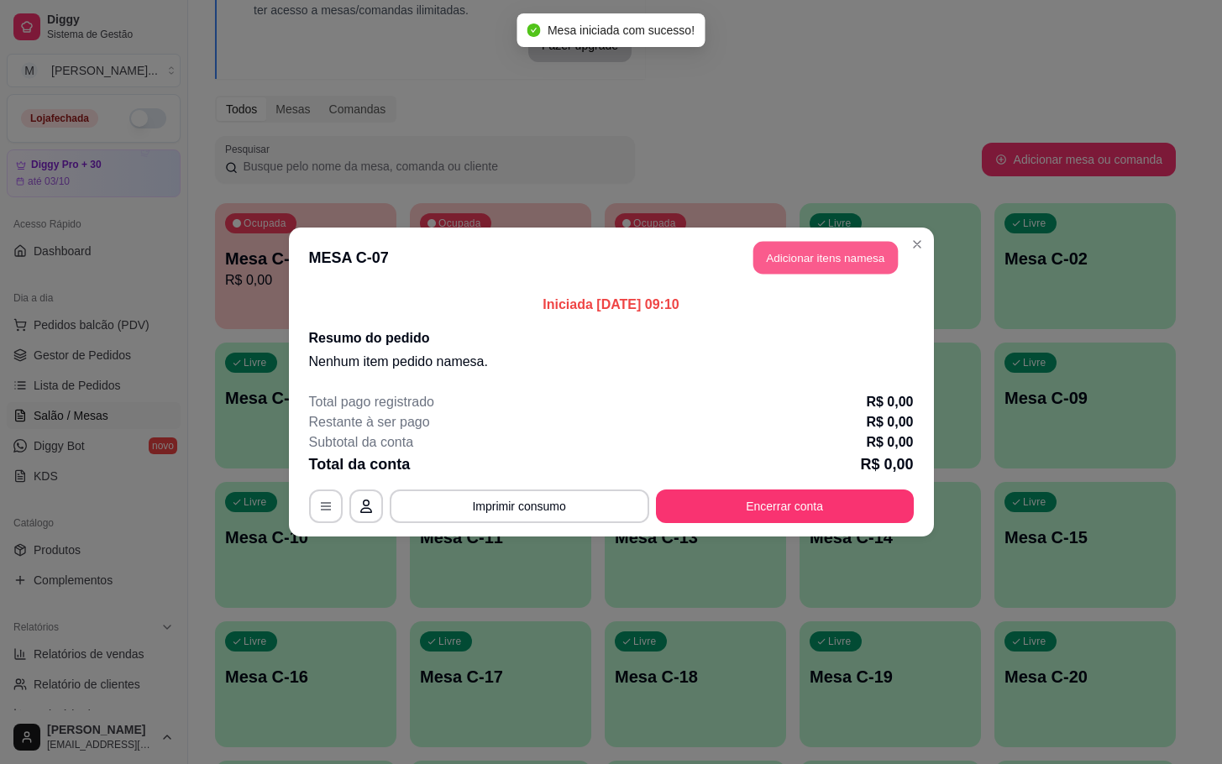
click at [836, 248] on button "Adicionar itens na mesa" at bounding box center [825, 258] width 144 height 33
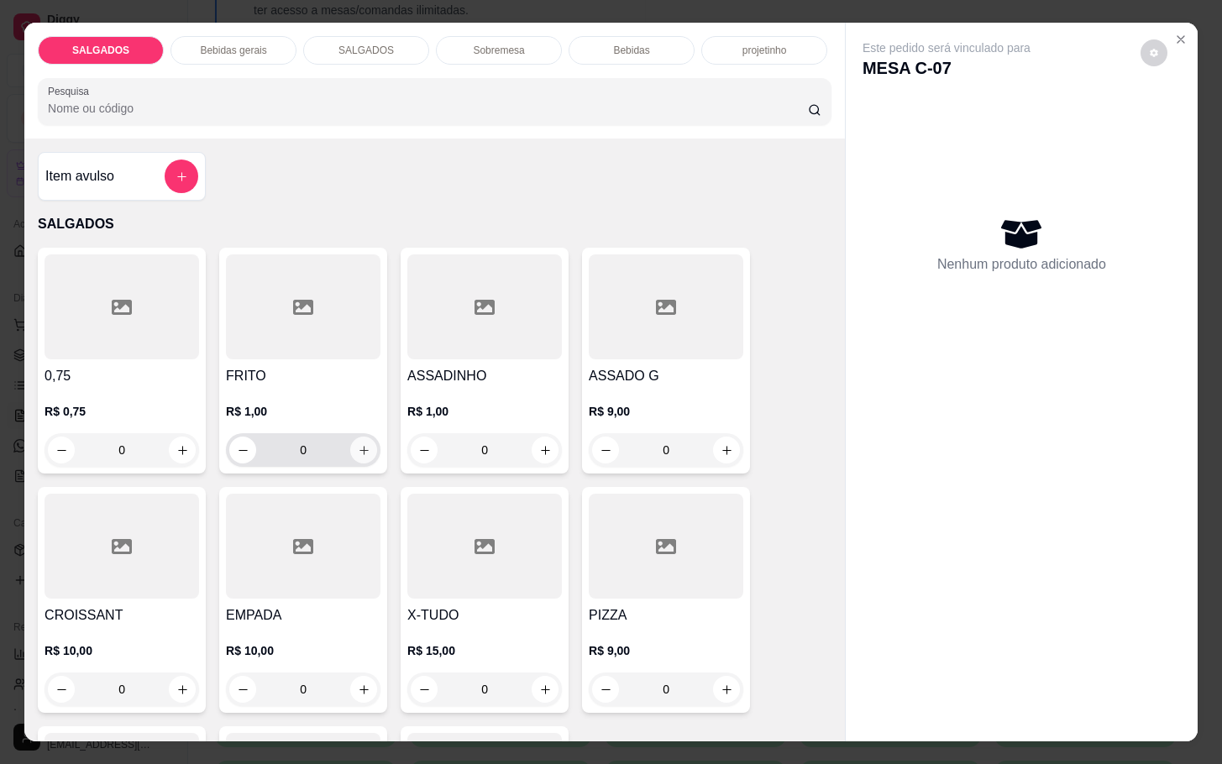
click at [350, 451] on button "increase-product-quantity" at bounding box center [363, 450] width 27 height 27
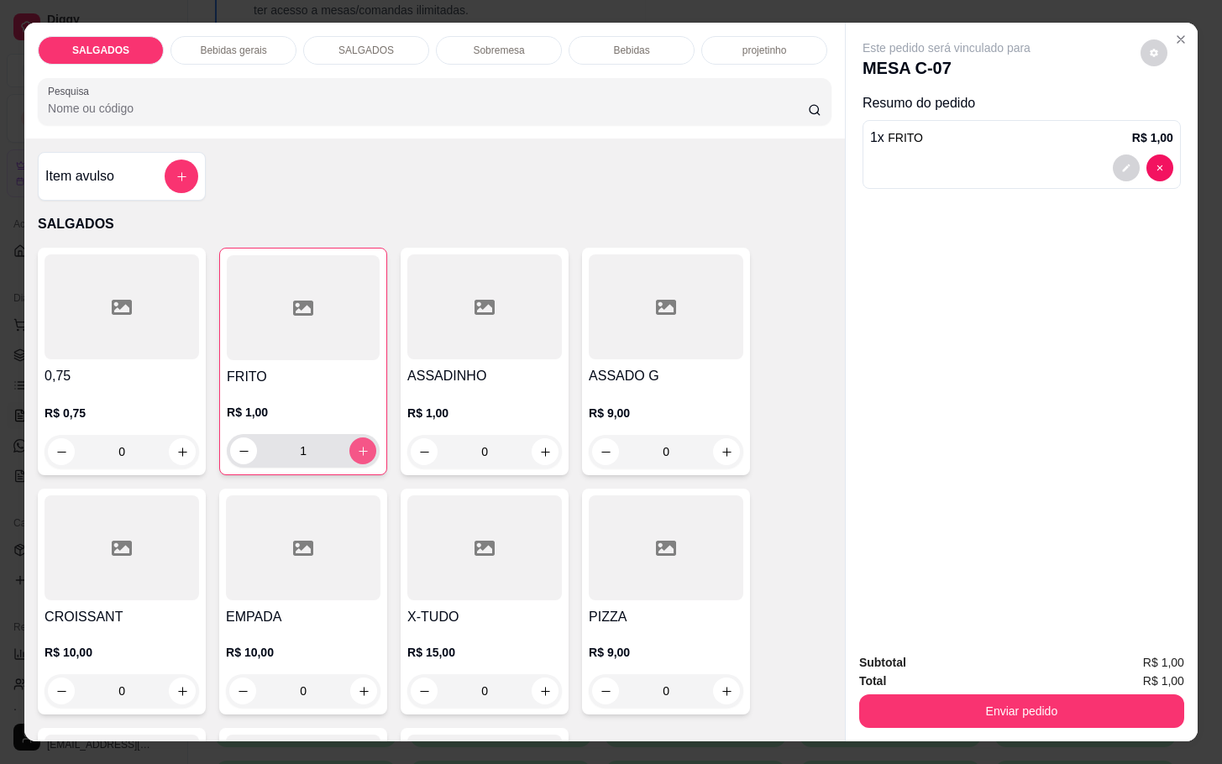
click at [349, 451] on button "increase-product-quantity" at bounding box center [362, 450] width 27 height 27
click at [350, 451] on button "increase-product-quantity" at bounding box center [363, 451] width 26 height 26
click at [233, 438] on button "decrease-product-quantity" at bounding box center [243, 450] width 27 height 27
click at [238, 445] on icon "decrease-product-quantity" at bounding box center [244, 451] width 13 height 13
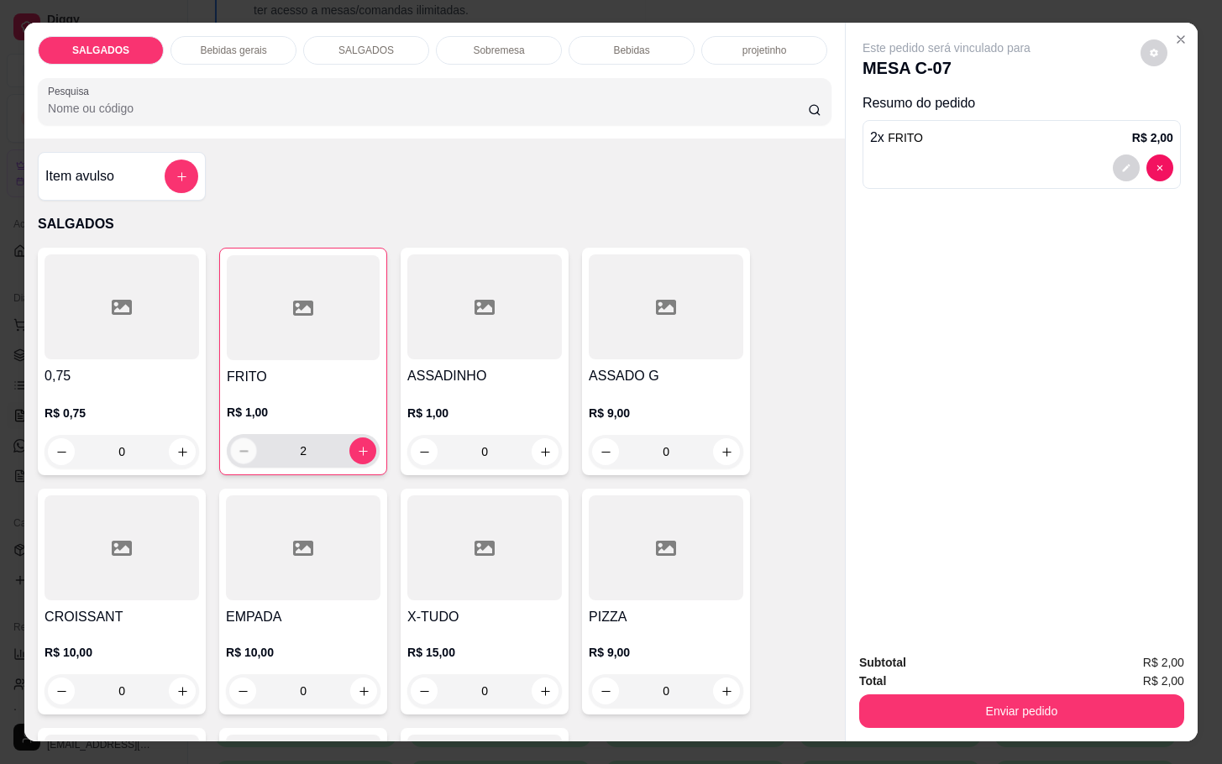
click at [238, 445] on icon "decrease-product-quantity" at bounding box center [244, 451] width 13 height 13
type input "0"
click at [238, 445] on icon "decrease-product-quantity" at bounding box center [244, 451] width 13 height 13
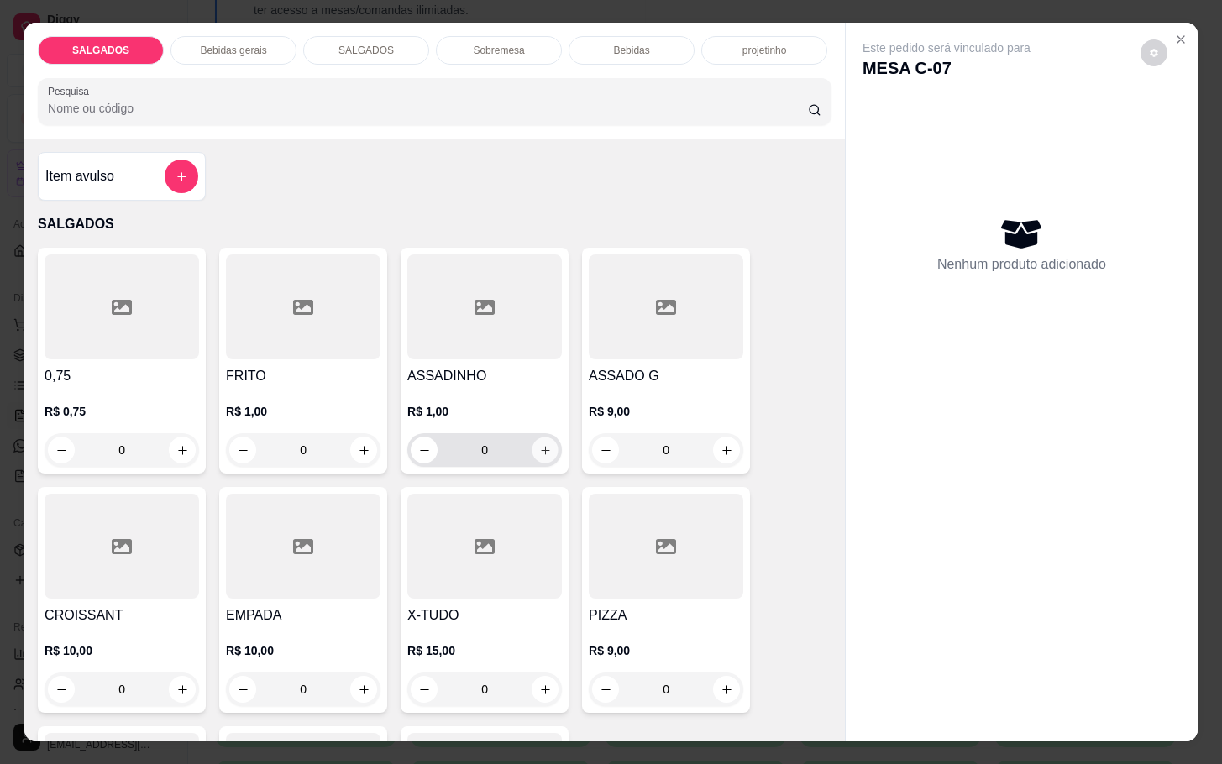
click at [547, 443] on button "increase-product-quantity" at bounding box center [545, 450] width 26 height 26
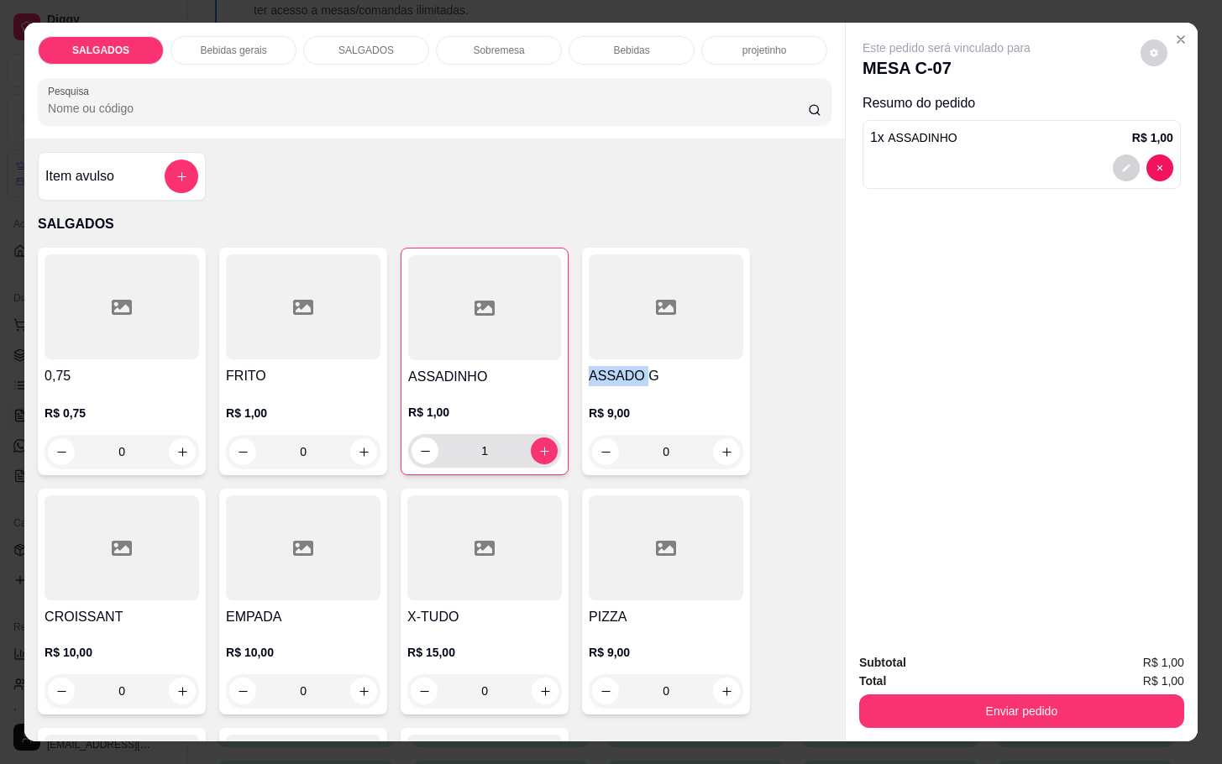
click at [547, 443] on div "1" at bounding box center [484, 451] width 153 height 34
click at [532, 453] on button "increase-product-quantity" at bounding box center [545, 451] width 26 height 26
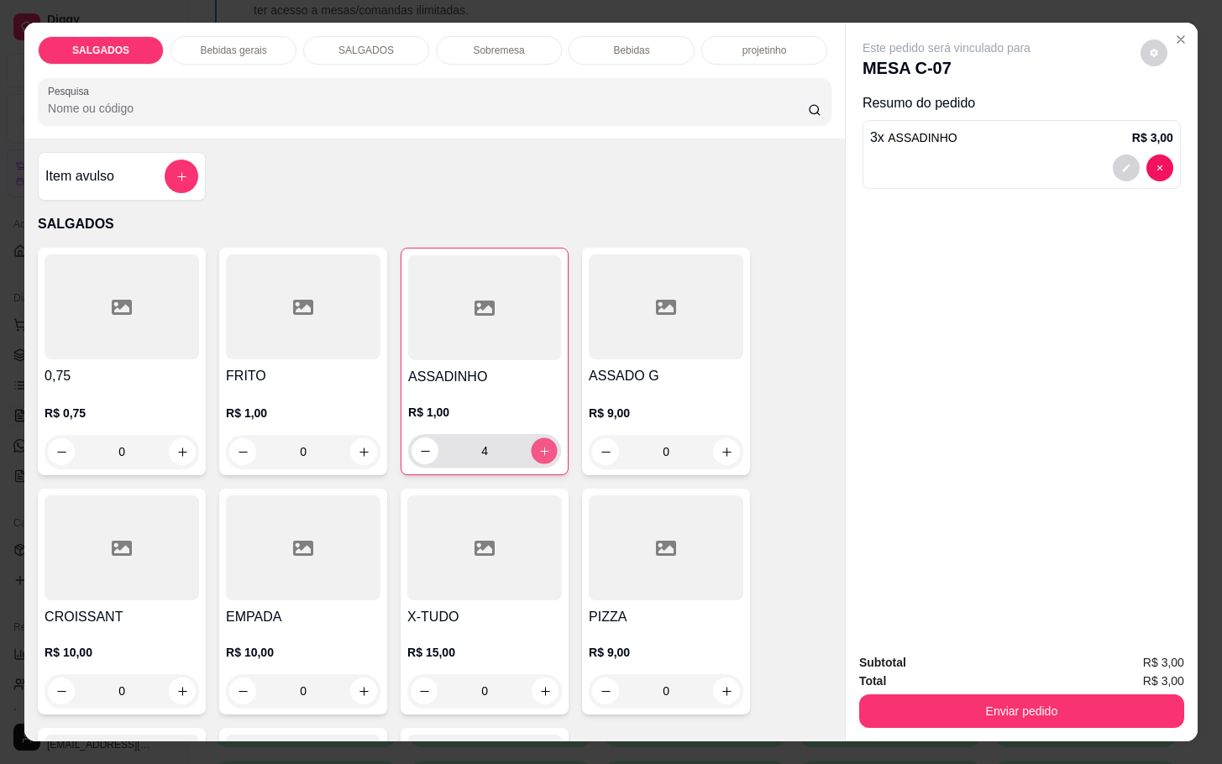
click at [532, 453] on button "increase-product-quantity" at bounding box center [545, 451] width 26 height 26
type input "6"
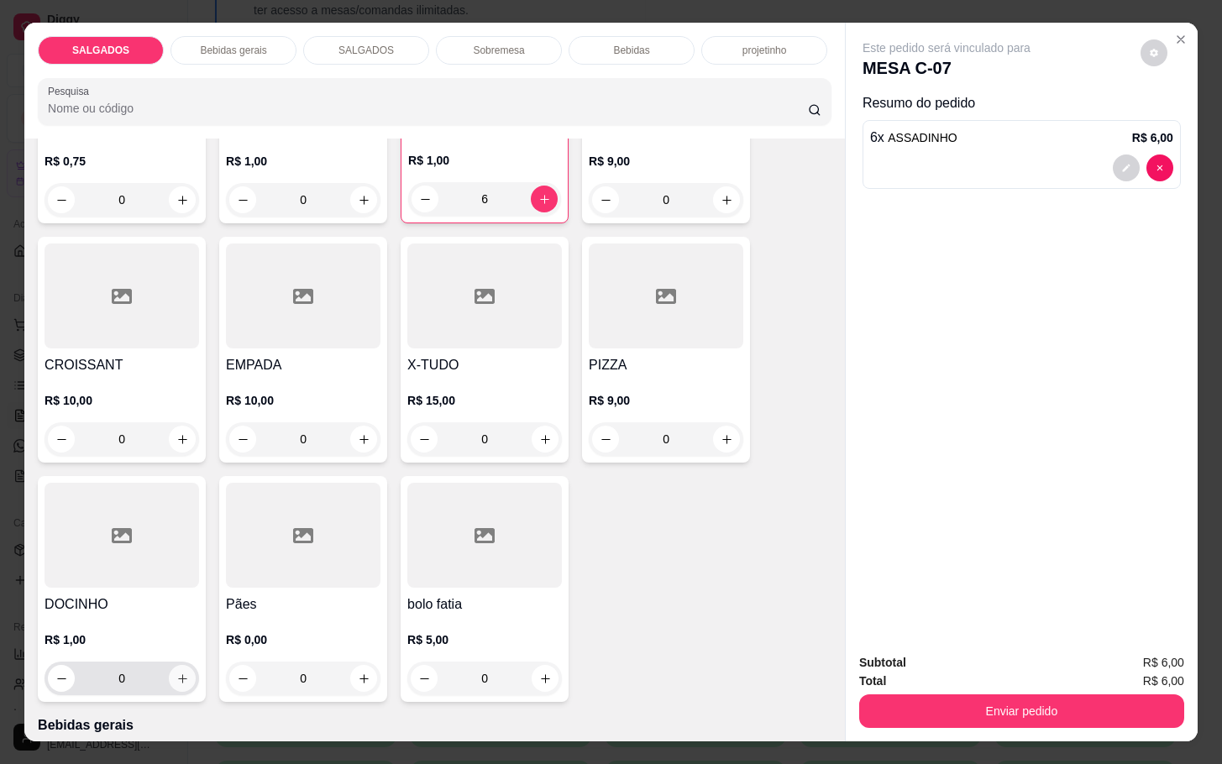
click at [179, 678] on button "increase-product-quantity" at bounding box center [182, 678] width 27 height 27
click at [179, 678] on button "increase-product-quantity" at bounding box center [181, 679] width 27 height 27
click at [179, 678] on button "increase-product-quantity" at bounding box center [182, 680] width 26 height 26
click at [179, 668] on button "increase-product-quantity" at bounding box center [182, 680] width 26 height 26
click at [175, 673] on icon "increase-product-quantity" at bounding box center [181, 679] width 13 height 13
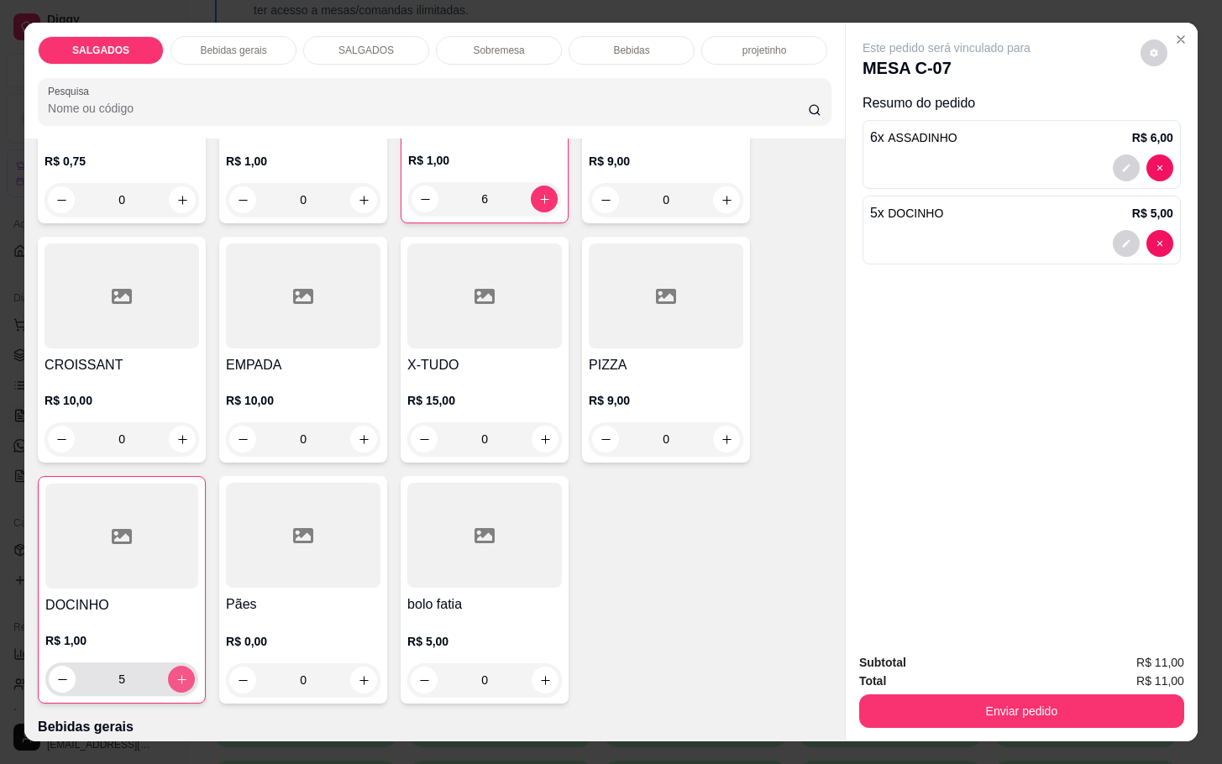
click at [175, 673] on icon "increase-product-quantity" at bounding box center [181, 679] width 13 height 13
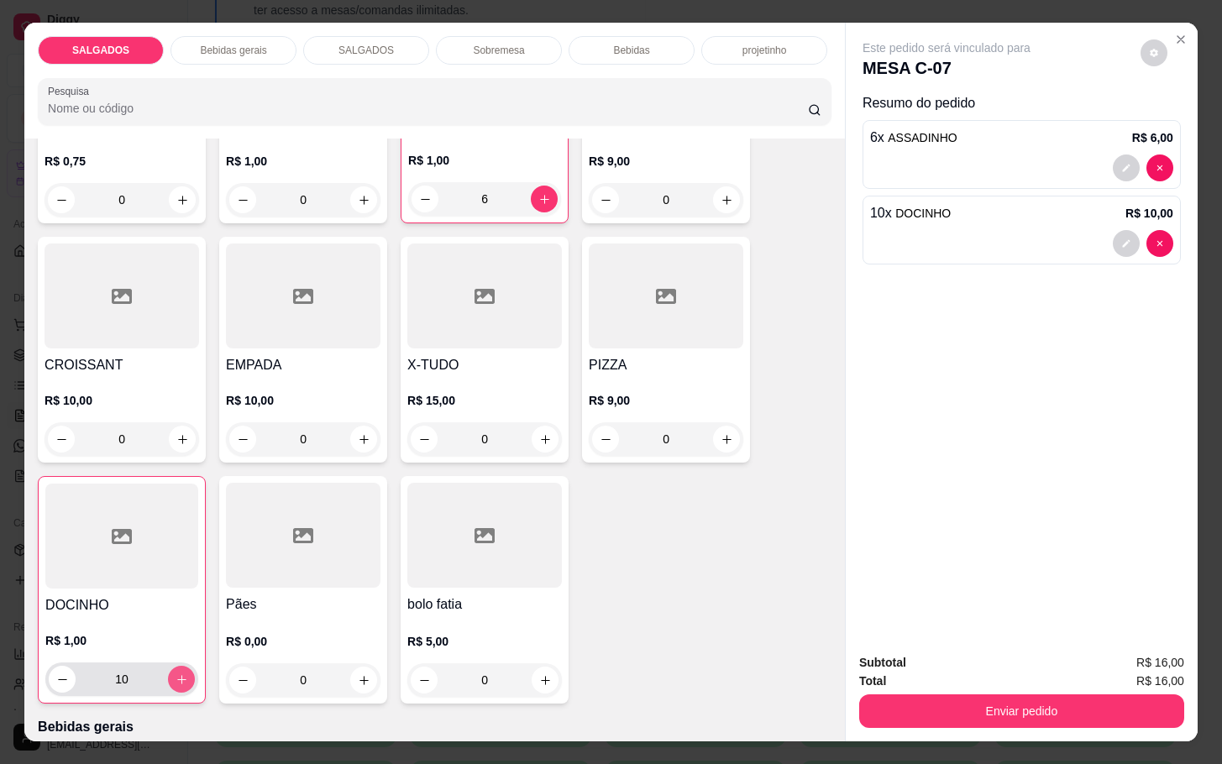
click at [175, 673] on icon "increase-product-quantity" at bounding box center [181, 679] width 13 height 13
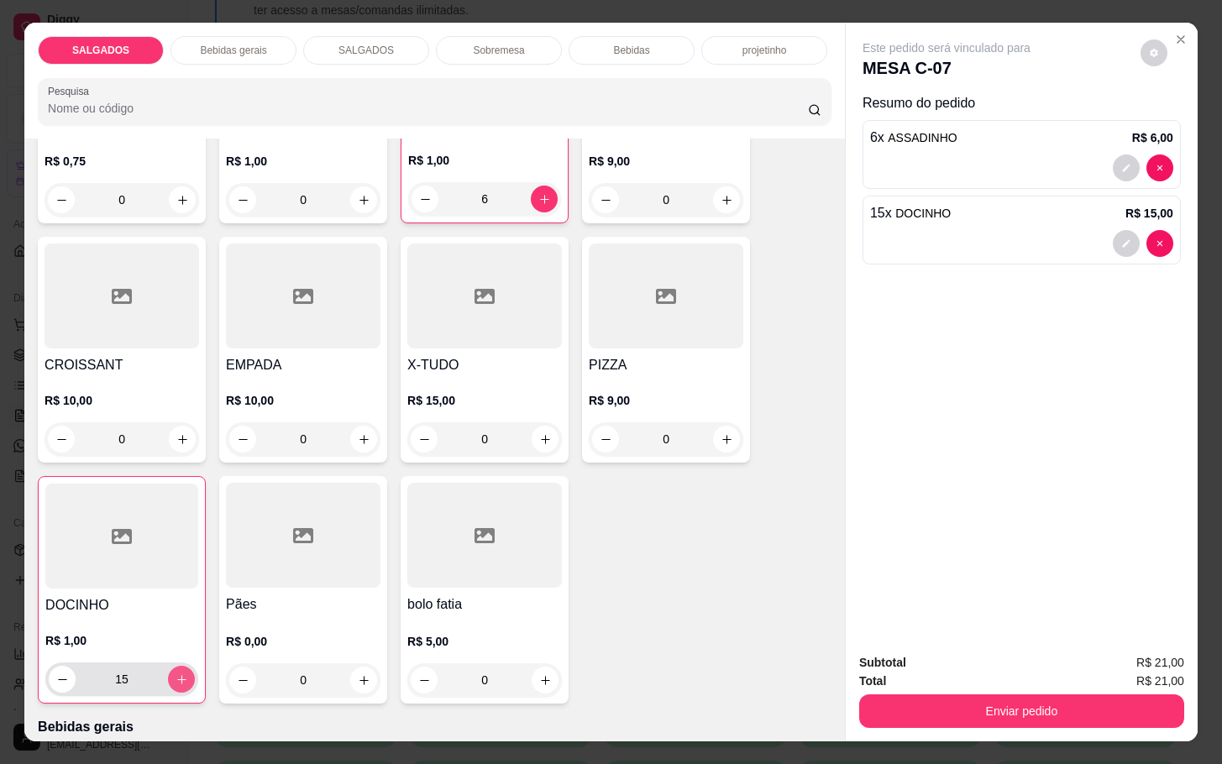
click at [175, 673] on icon "increase-product-quantity" at bounding box center [181, 679] width 13 height 13
click at [61, 670] on button "decrease-product-quantity" at bounding box center [62, 679] width 27 height 27
type input "15"
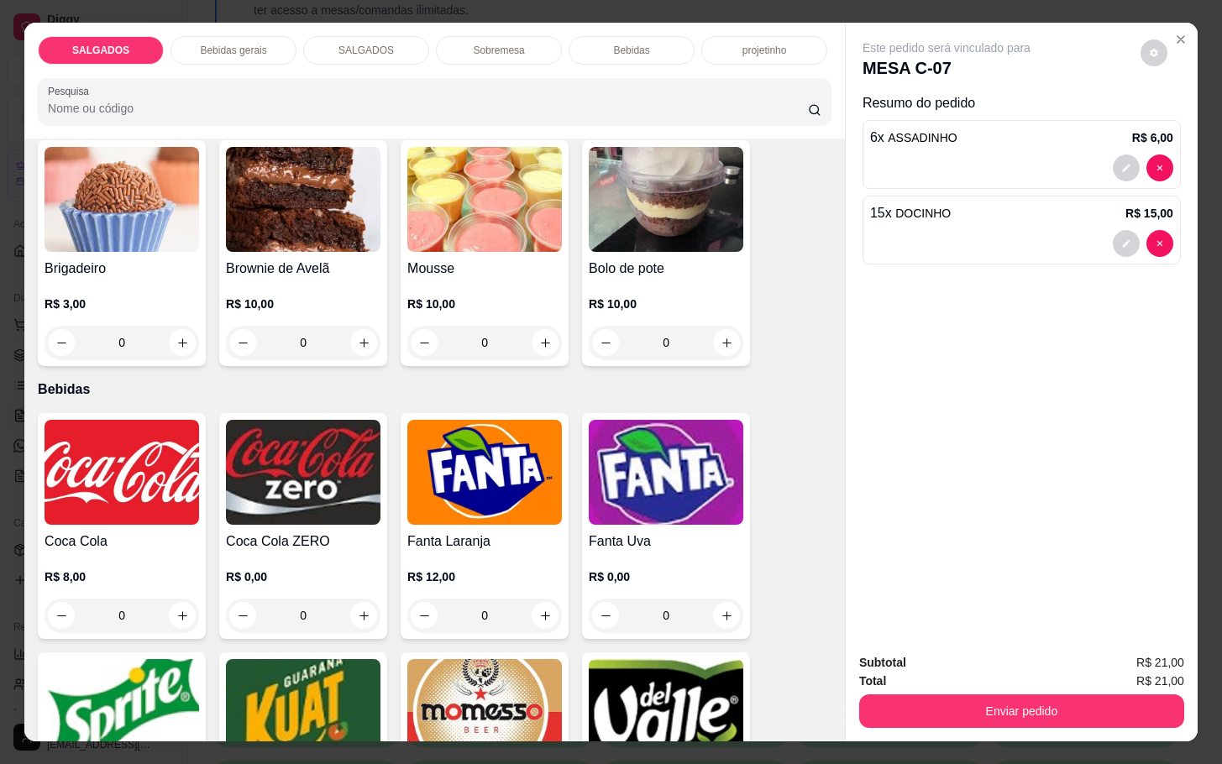
scroll to position [2771, 0]
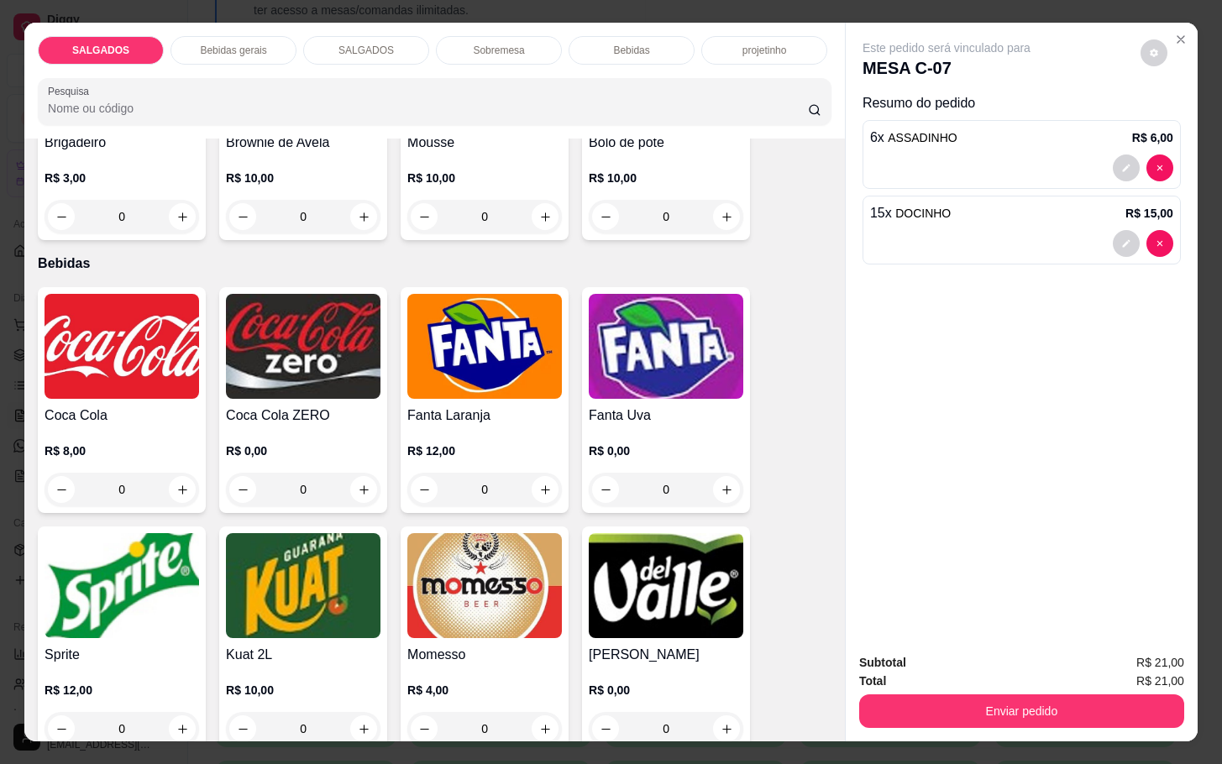
click at [681, 595] on img at bounding box center [666, 585] width 155 height 105
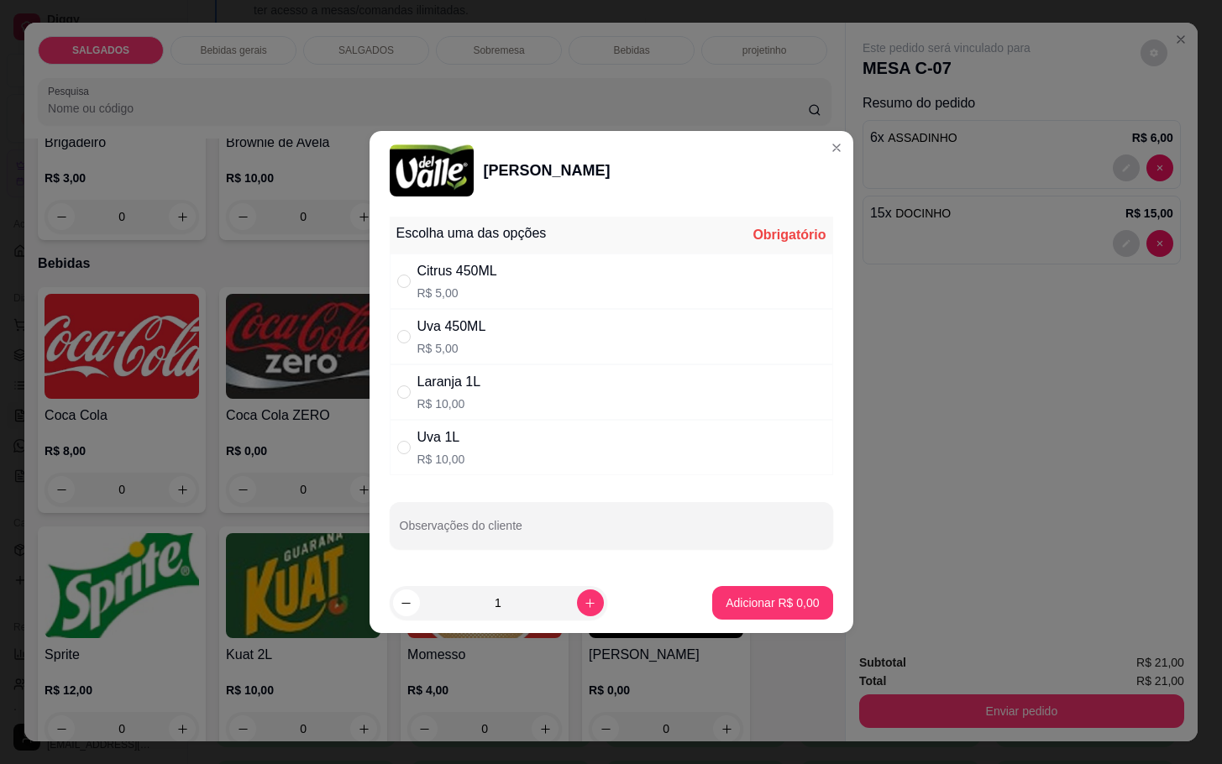
click at [454, 285] on p "R$ 5,00" at bounding box center [457, 293] width 80 height 17
radio input "true"
click at [788, 610] on p "Adicionar R$ 5,00" at bounding box center [772, 602] width 91 height 16
type input "1"
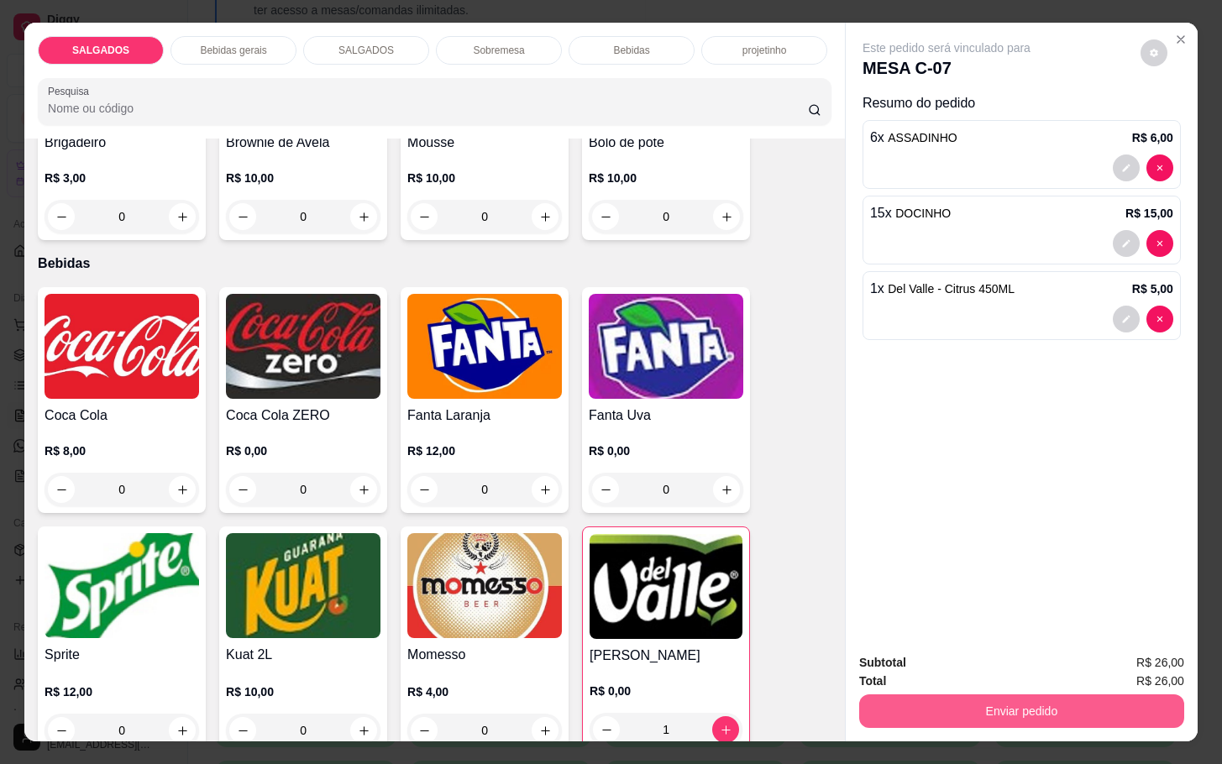
click at [985, 694] on button "Enviar pedido" at bounding box center [1021, 711] width 325 height 34
click at [1123, 660] on button "Enviar pedido" at bounding box center [1138, 660] width 92 height 31
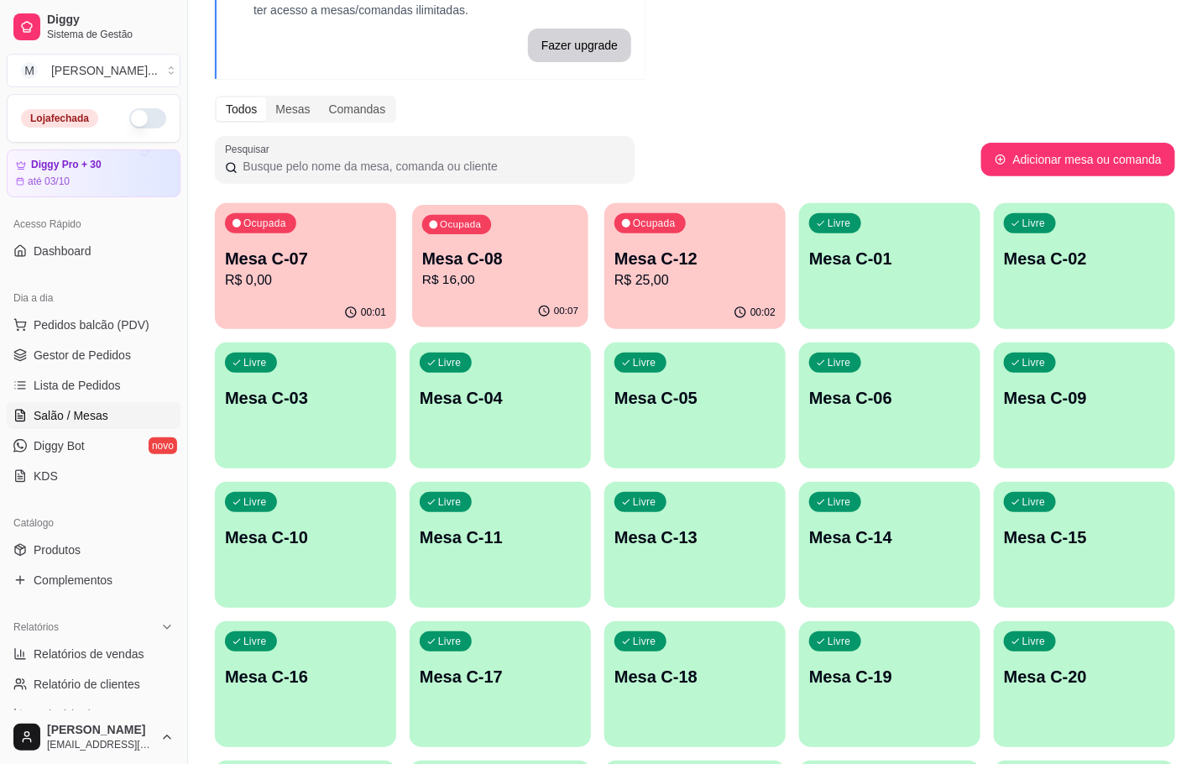
click at [574, 264] on p "Mesa C-08" at bounding box center [500, 259] width 156 height 23
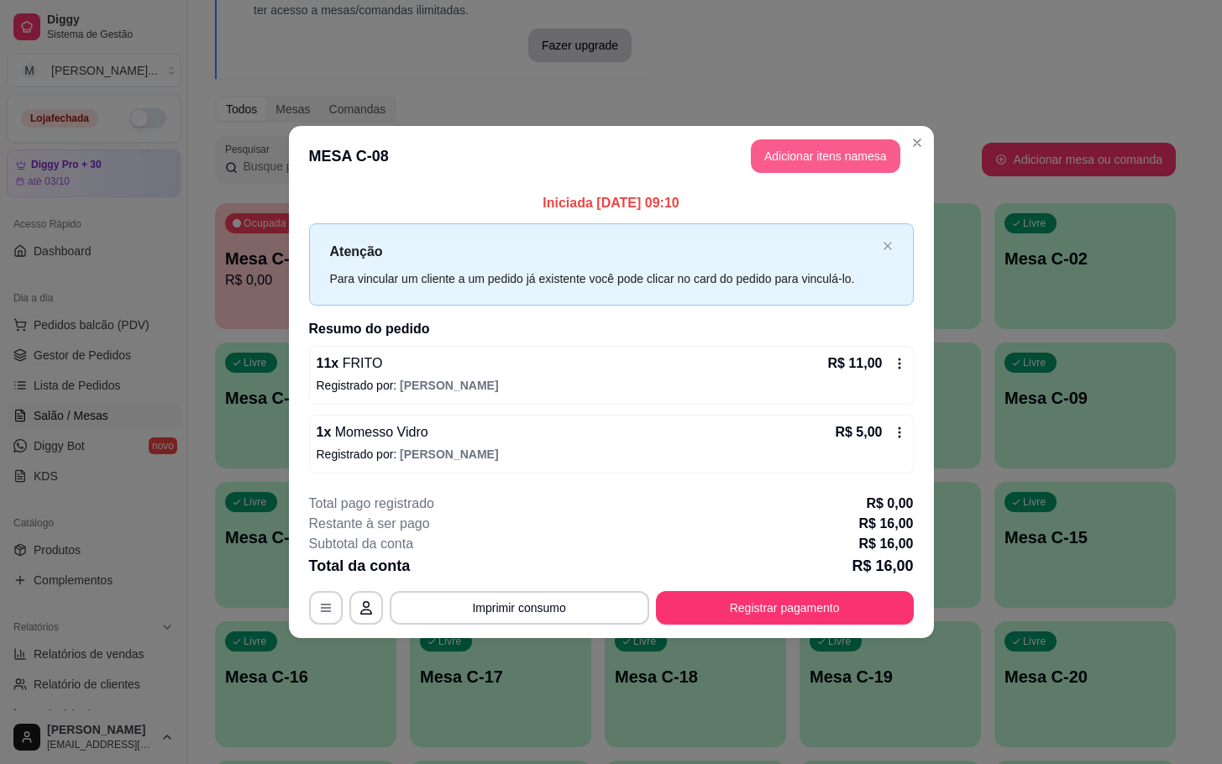
click at [776, 160] on button "Adicionar itens na mesa" at bounding box center [825, 156] width 149 height 34
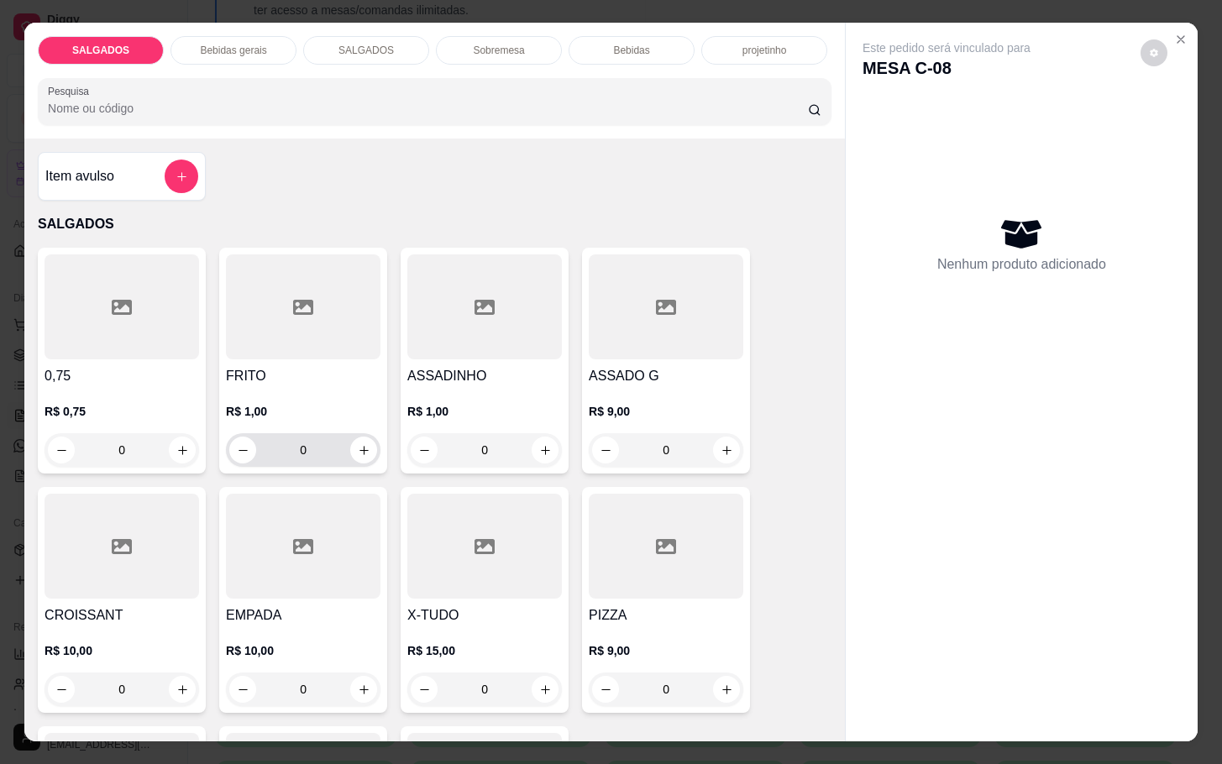
click at [341, 433] on div "0" at bounding box center [303, 450] width 148 height 34
click at [360, 444] on icon "increase-product-quantity" at bounding box center [364, 450] width 13 height 13
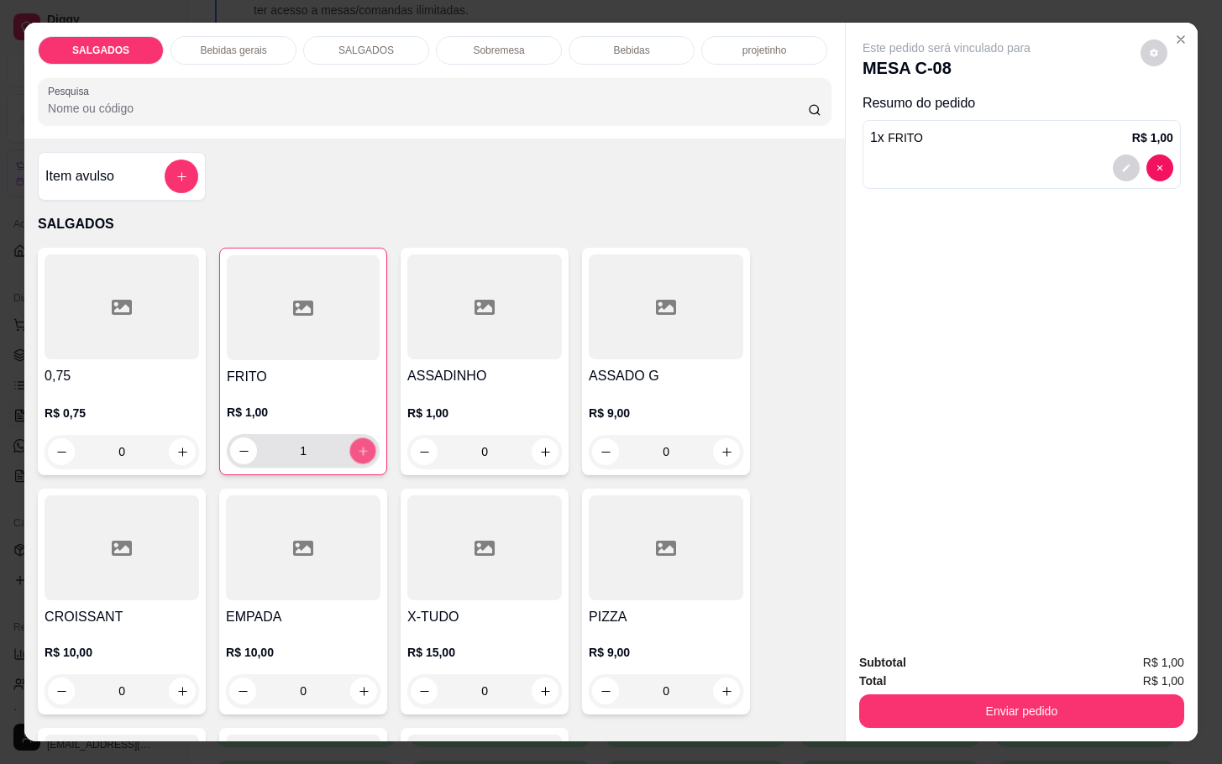
click at [360, 438] on button "increase-product-quantity" at bounding box center [363, 451] width 26 height 26
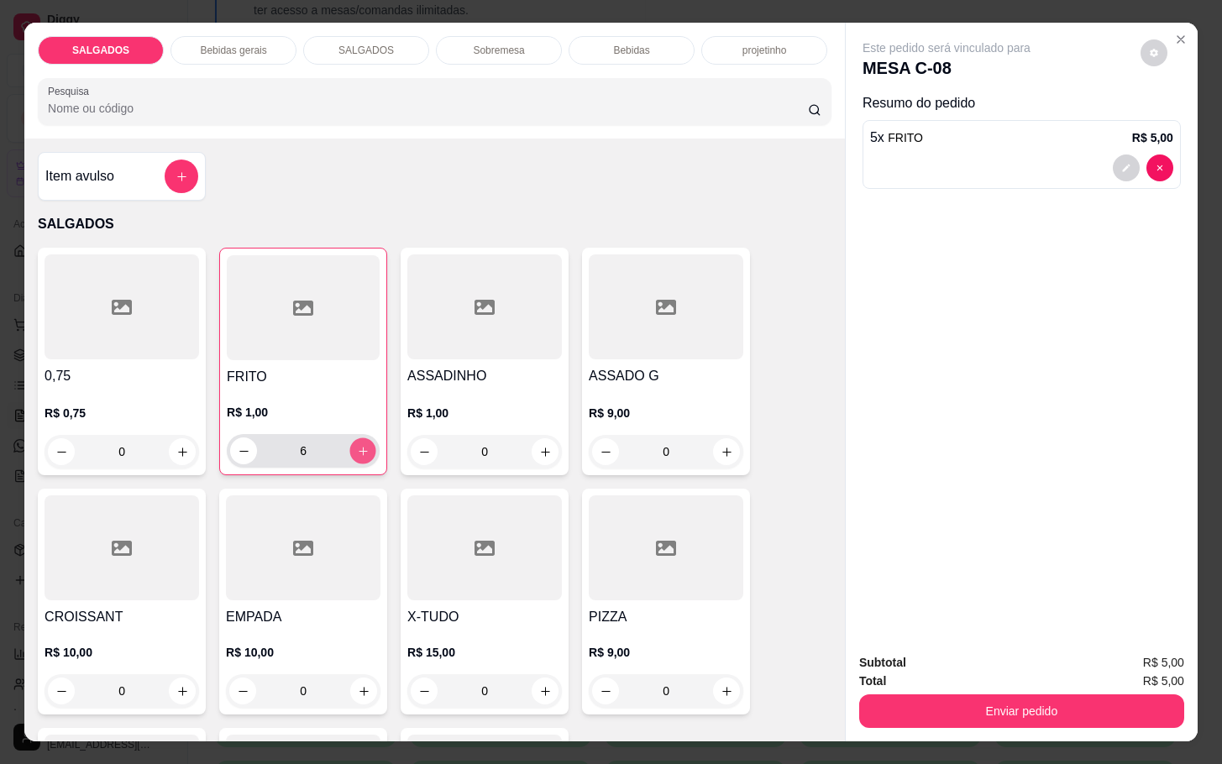
click at [360, 438] on button "increase-product-quantity" at bounding box center [363, 451] width 26 height 26
type input "8"
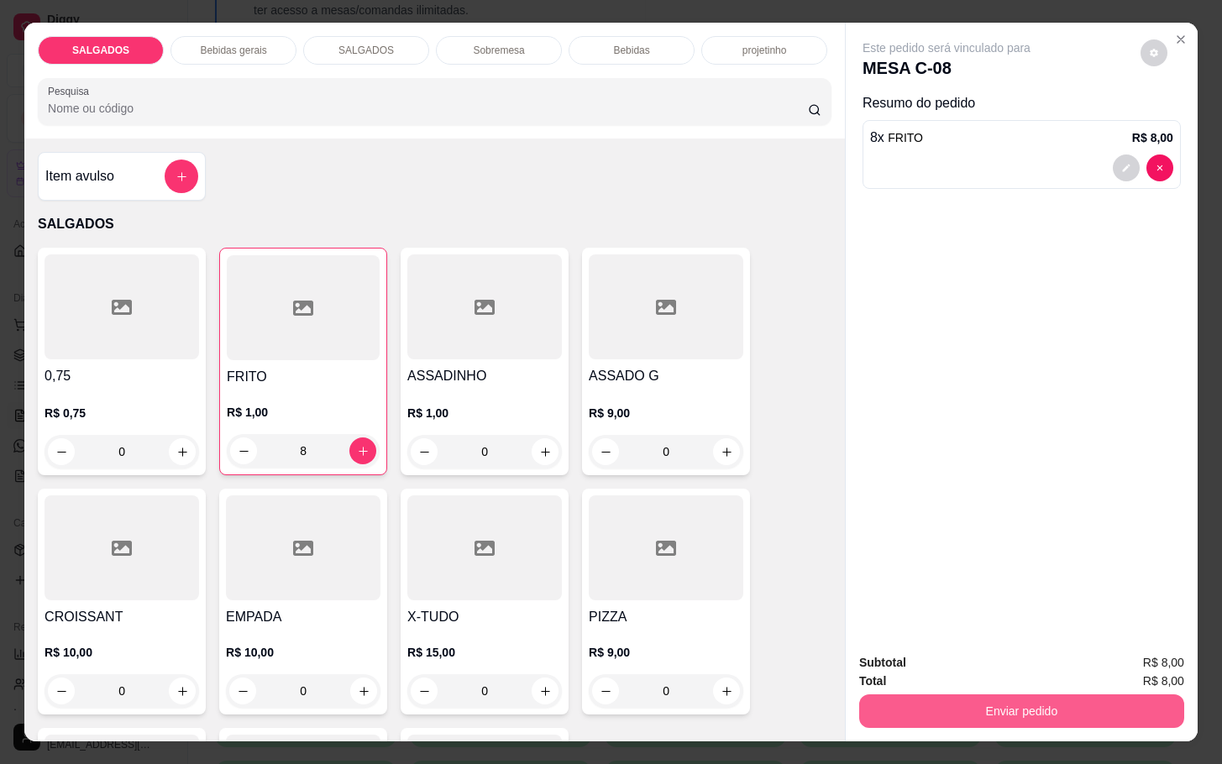
click at [1087, 701] on button "Enviar pedido" at bounding box center [1021, 711] width 325 height 34
click at [1155, 653] on button "Enviar pedido" at bounding box center [1138, 660] width 92 height 31
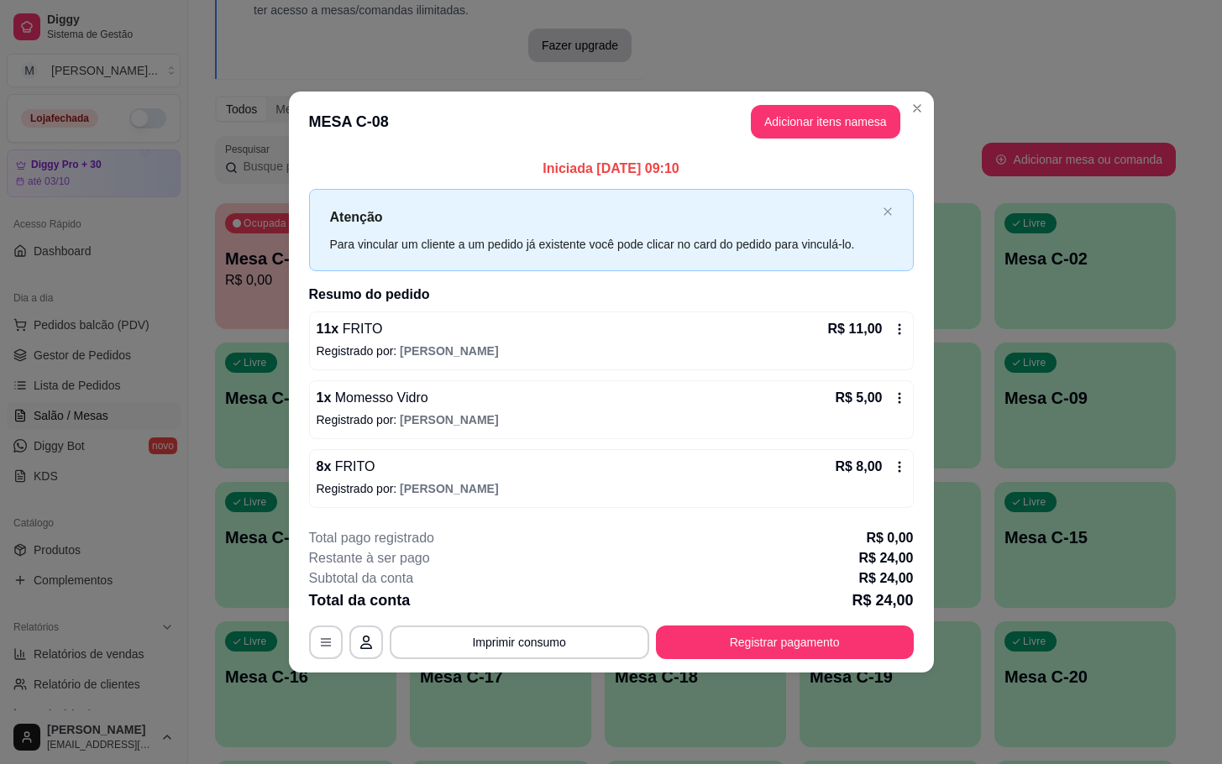
click at [734, 660] on footer "**********" at bounding box center [611, 594] width 645 height 158
click at [731, 638] on button "Registrar pagamento" at bounding box center [784, 642] width 250 height 33
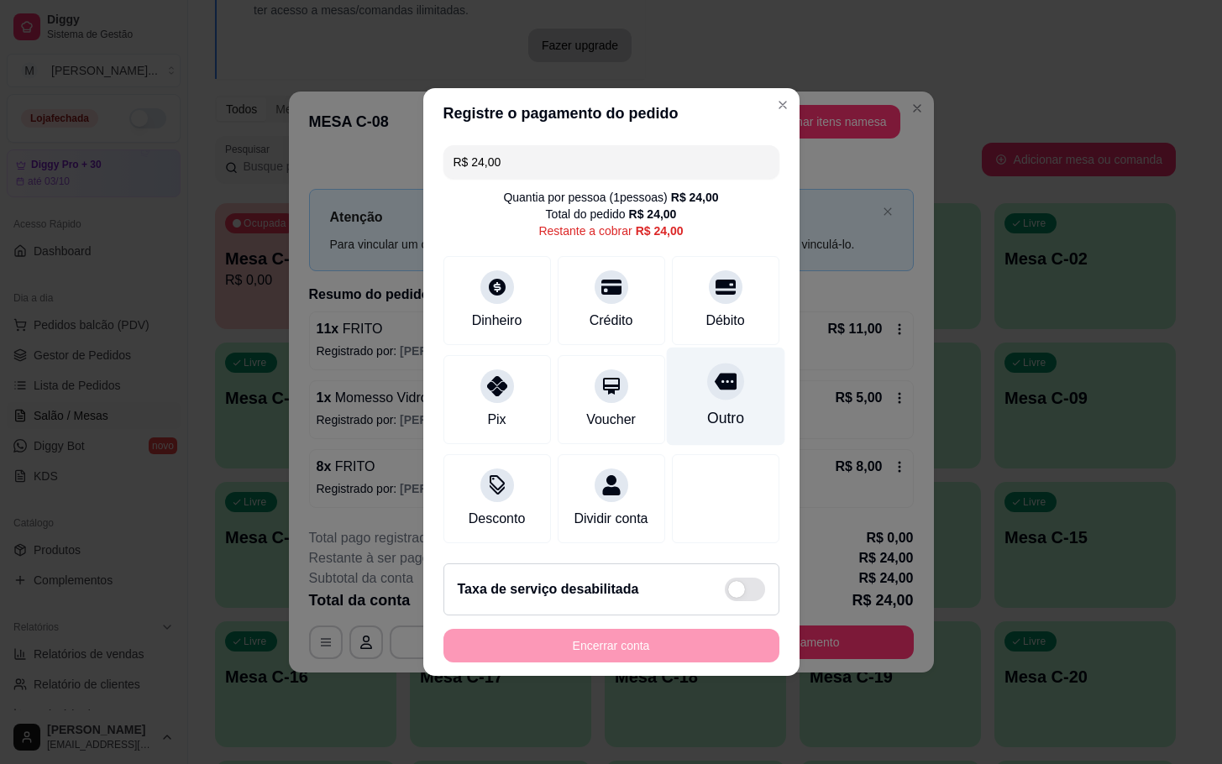
click at [714, 374] on icon at bounding box center [725, 382] width 22 height 17
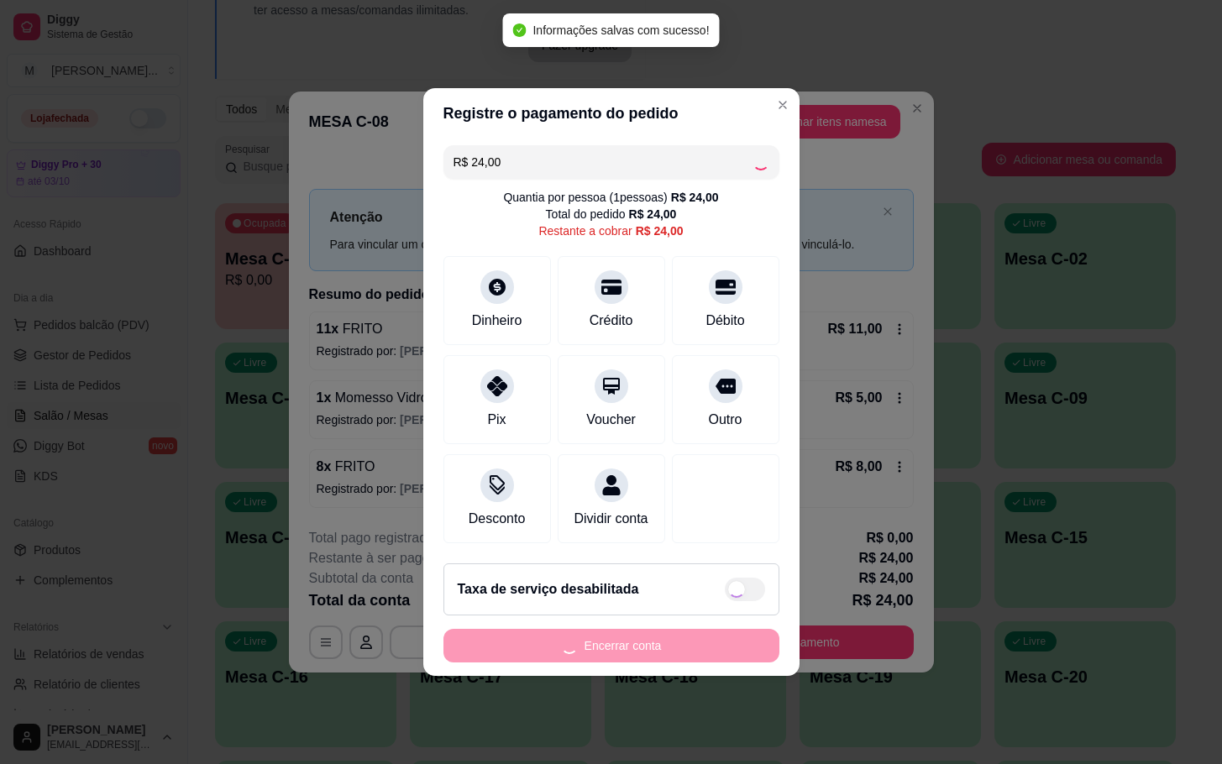
type input "R$ 0,00"
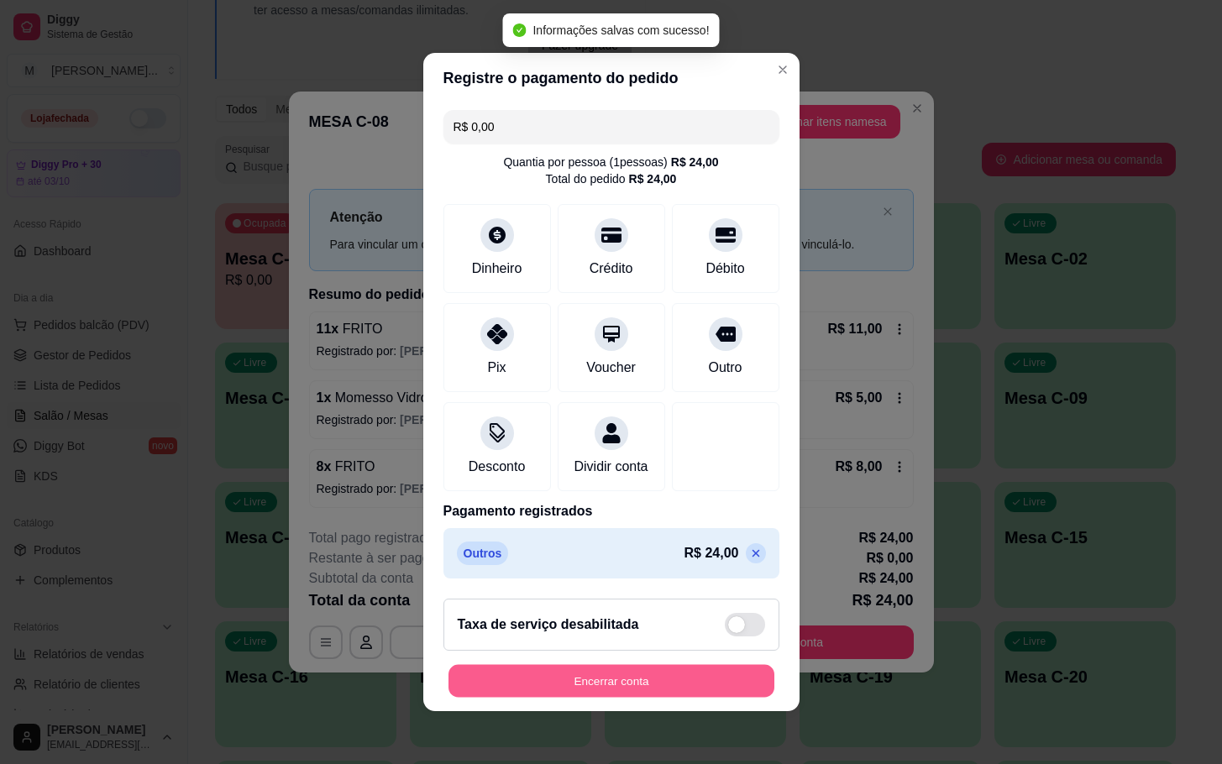
click at [653, 681] on button "Encerrar conta" at bounding box center [611, 681] width 326 height 33
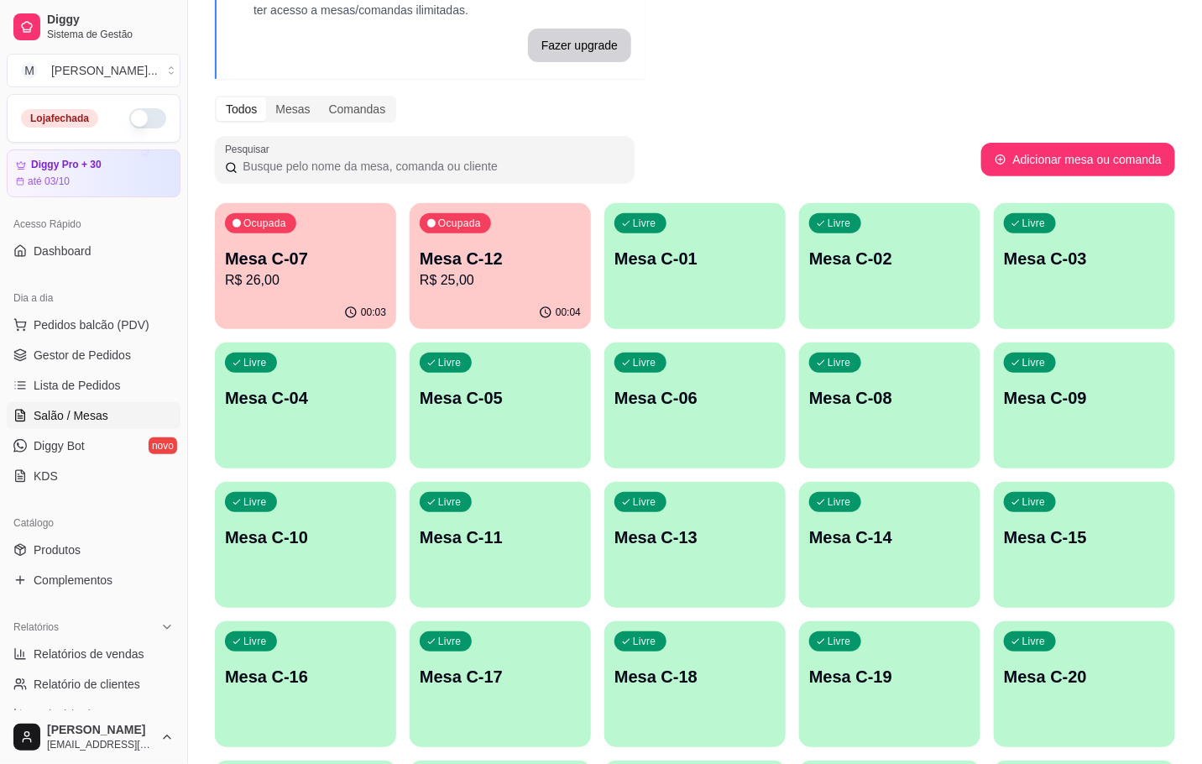
click at [327, 230] on div "Ocupada Mesa C-07 R$ 26,00" at bounding box center [305, 249] width 181 height 93
click at [253, 273] on p "R$ 26,00" at bounding box center [305, 280] width 161 height 20
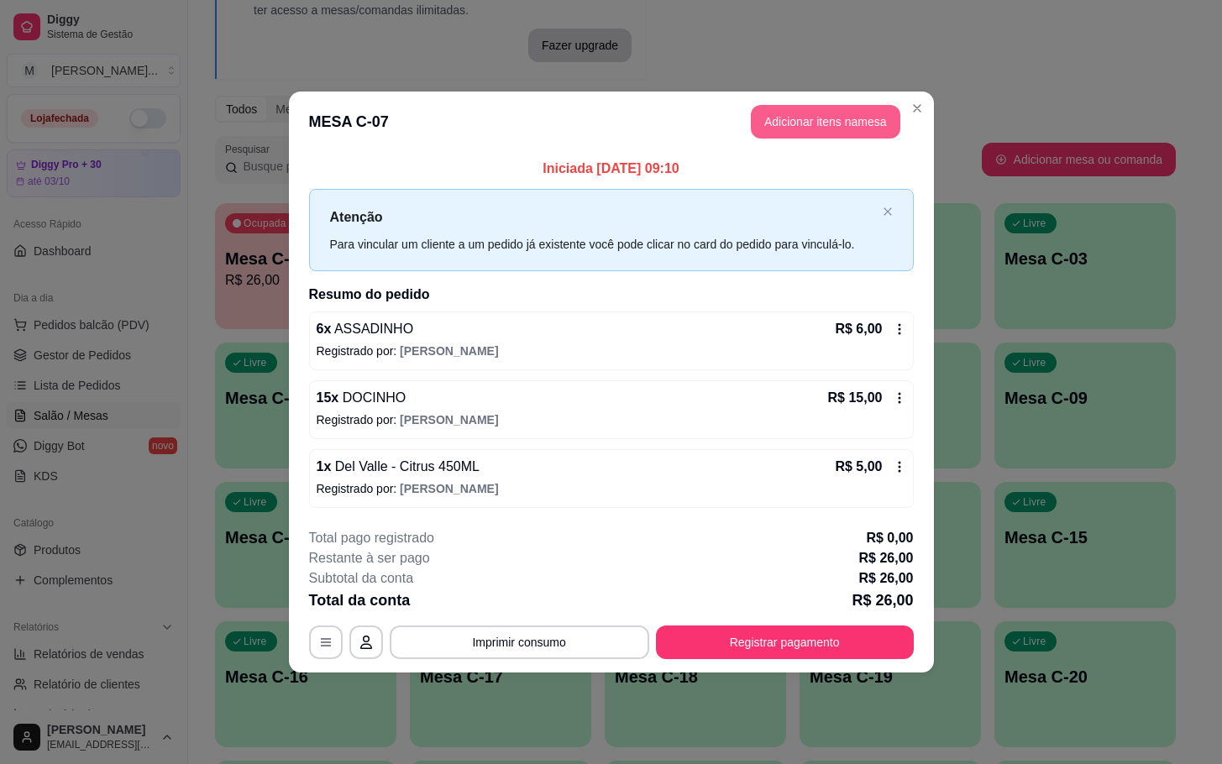
click at [793, 123] on button "Adicionar itens na mesa" at bounding box center [825, 122] width 149 height 34
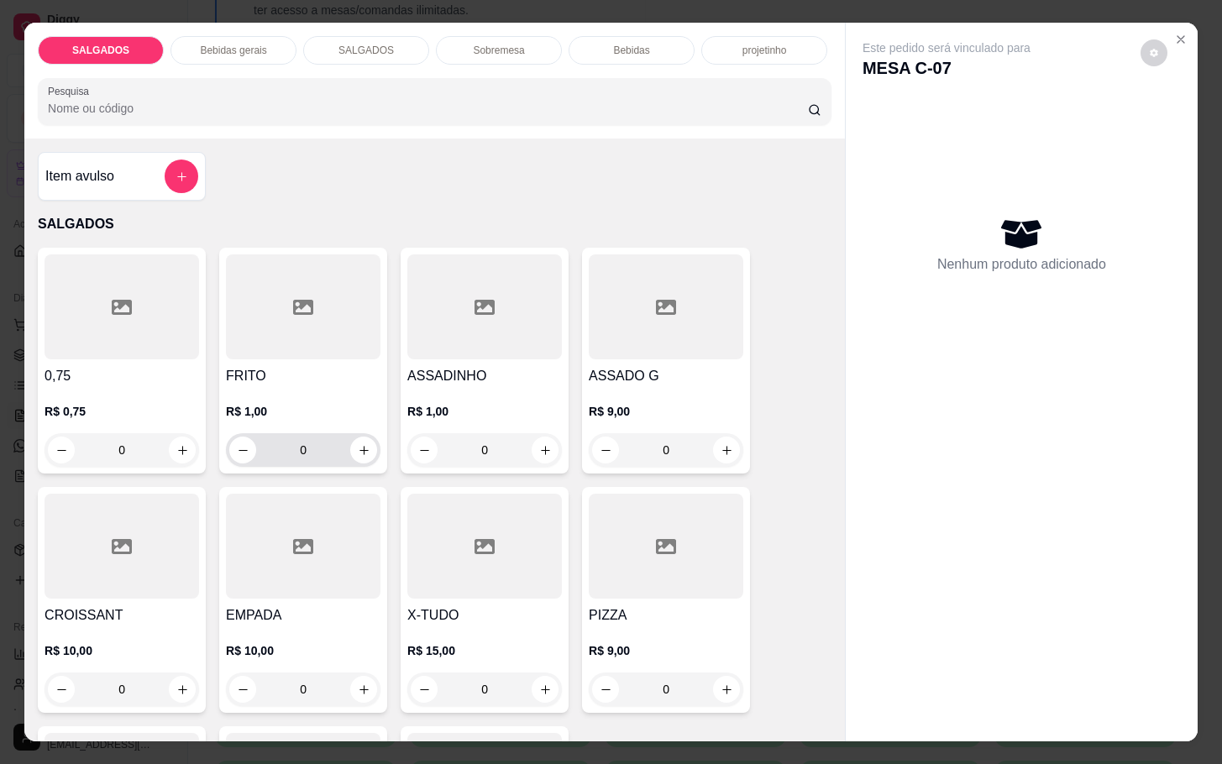
click at [297, 442] on input "0" at bounding box center [303, 450] width 94 height 34
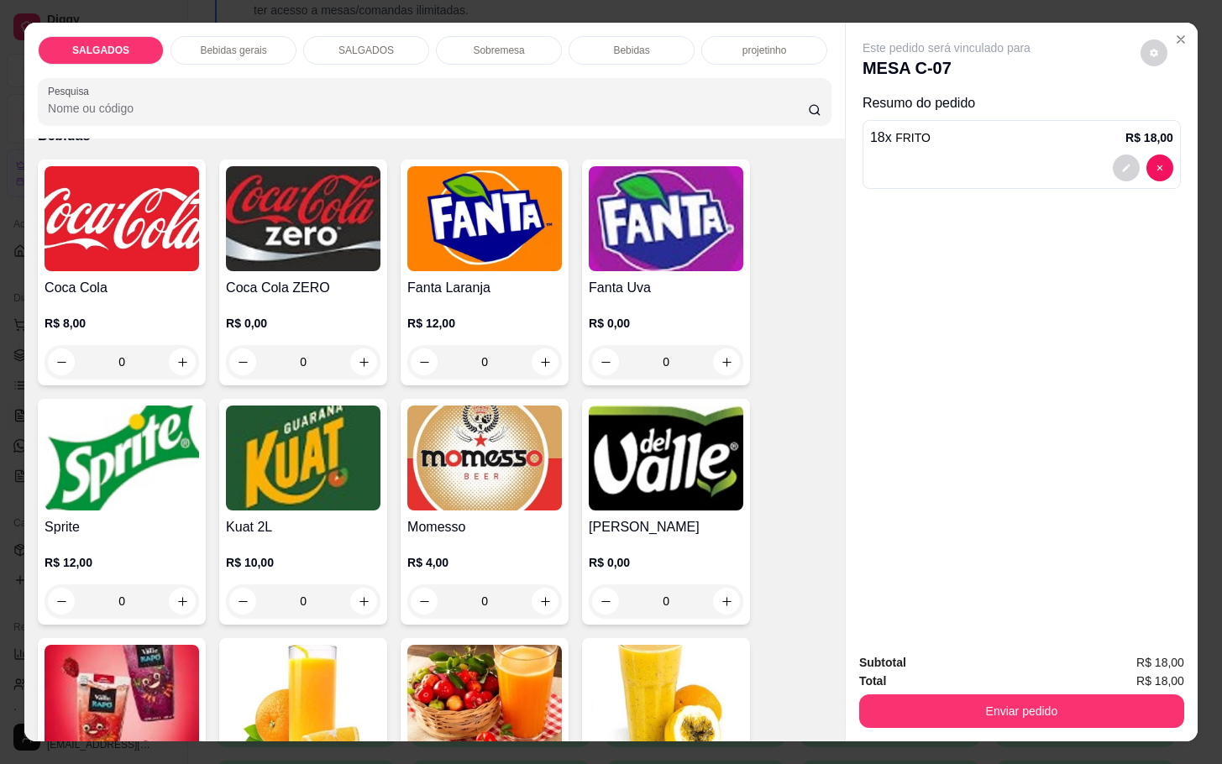
scroll to position [3023, 0]
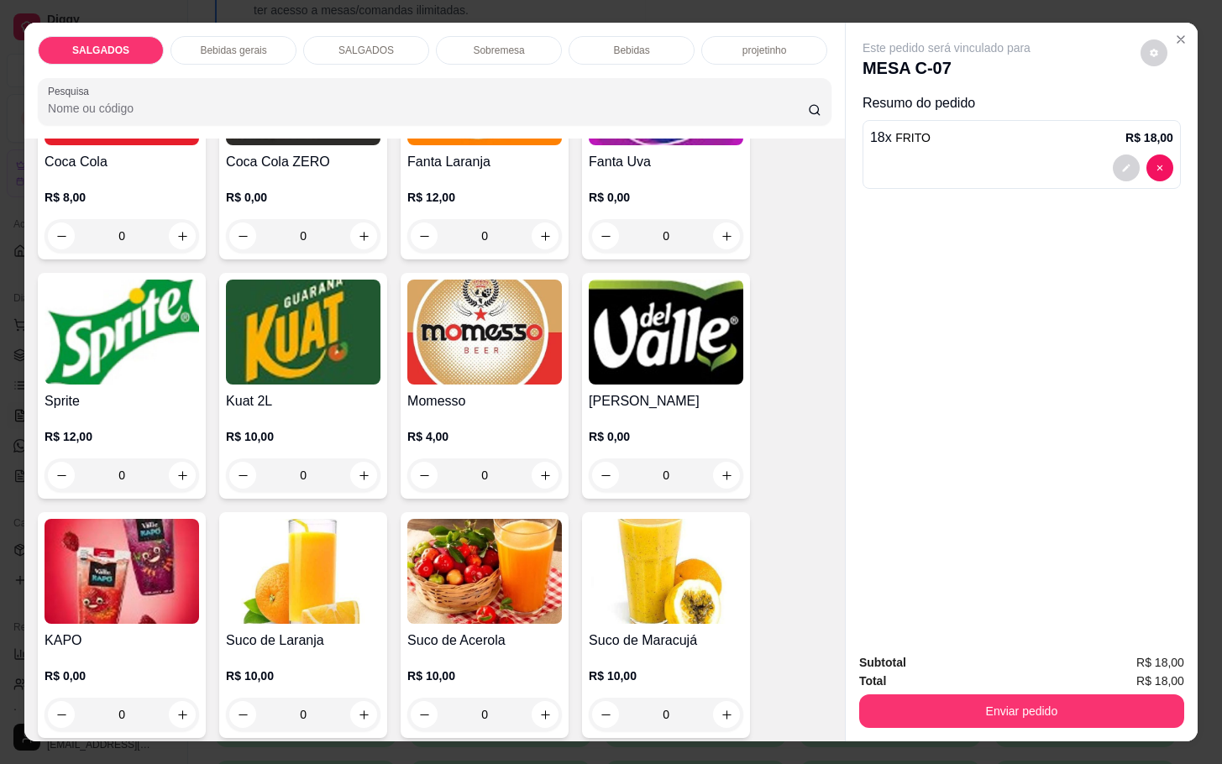
type input "18"
click at [605, 297] on img at bounding box center [666, 332] width 155 height 105
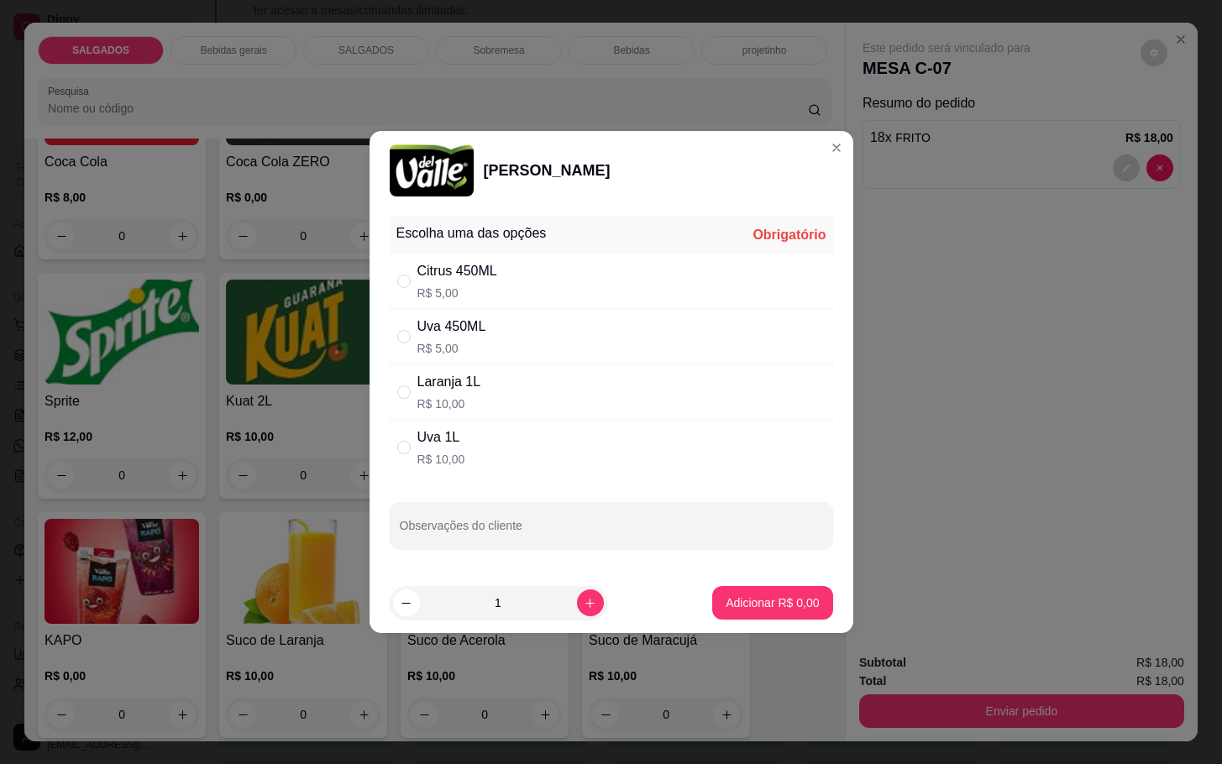
click at [451, 272] on div "Citrus 450ML" at bounding box center [457, 271] width 80 height 20
radio input "true"
click at [796, 585] on footer "1 Adicionar R$ 5,00" at bounding box center [611, 603] width 484 height 60
click at [784, 607] on p "Adicionar R$ 5,00" at bounding box center [771, 602] width 93 height 17
type input "1"
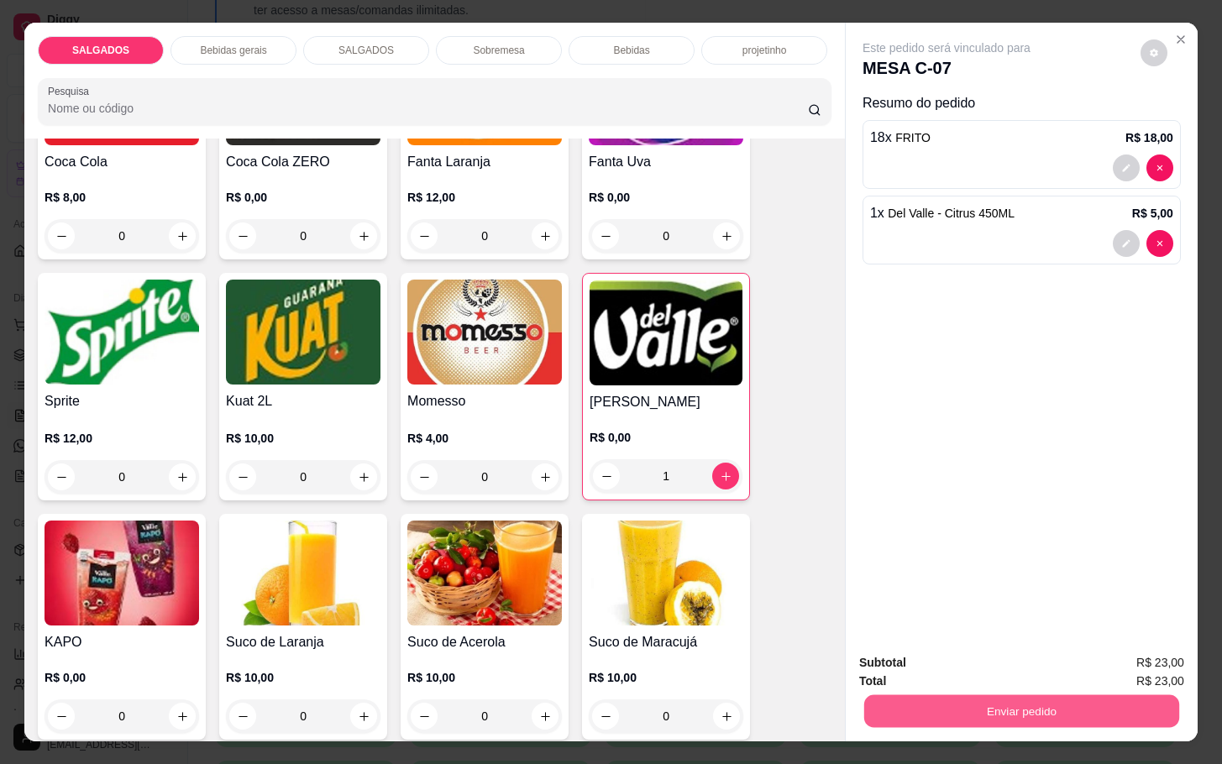
click at [947, 694] on button "Enviar pedido" at bounding box center [1021, 710] width 315 height 33
click at [1124, 652] on button "Enviar pedido" at bounding box center [1138, 660] width 92 height 31
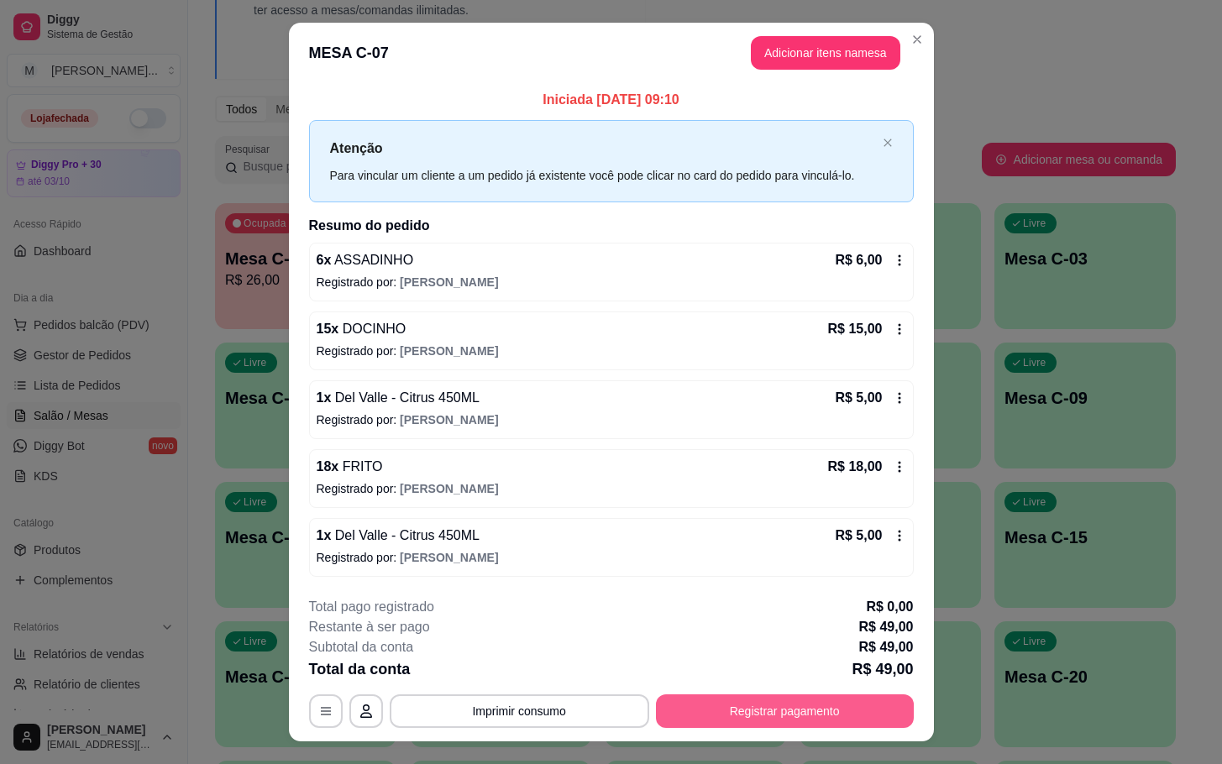
click at [865, 709] on button "Registrar pagamento" at bounding box center [785, 711] width 258 height 34
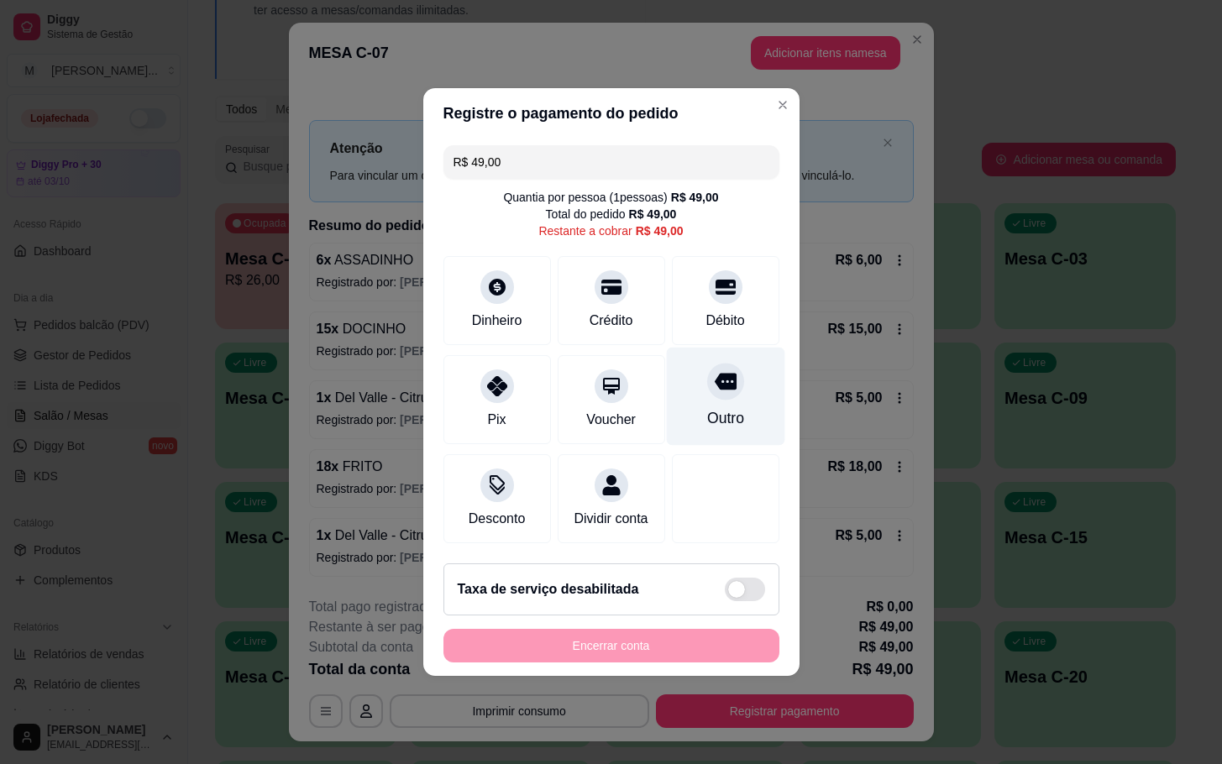
click at [734, 391] on div "Outro" at bounding box center [725, 397] width 118 height 98
type input "R$ 0,00"
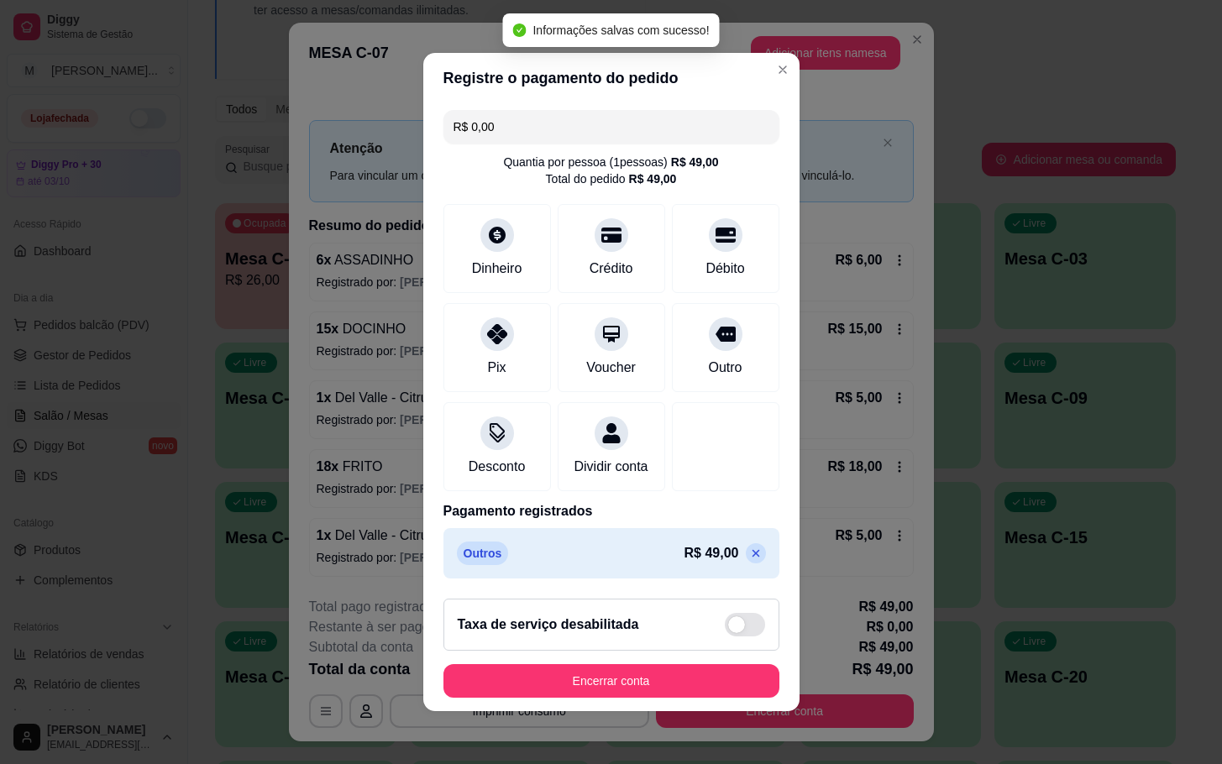
click at [625, 651] on div "Taxa de serviço desabilitada" at bounding box center [611, 625] width 336 height 52
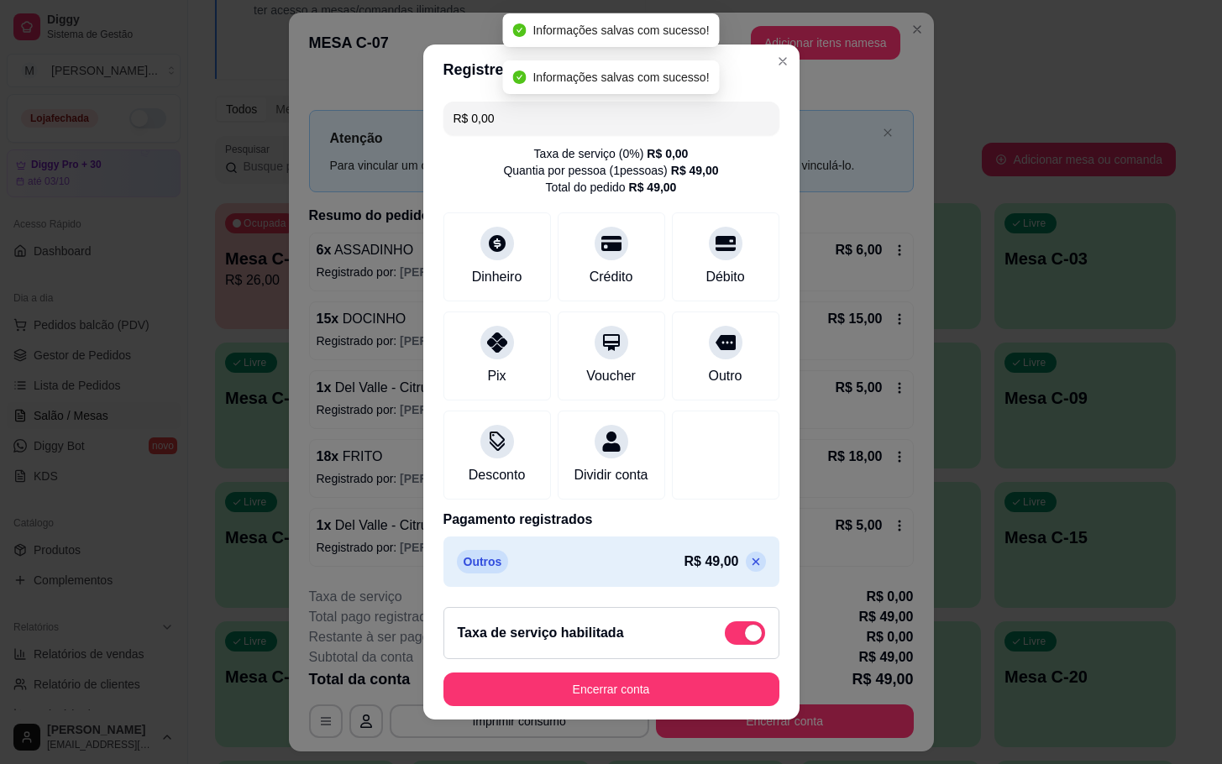
click at [725, 631] on span at bounding box center [745, 633] width 40 height 24
click at [724, 636] on input "checkbox" at bounding box center [729, 641] width 11 height 11
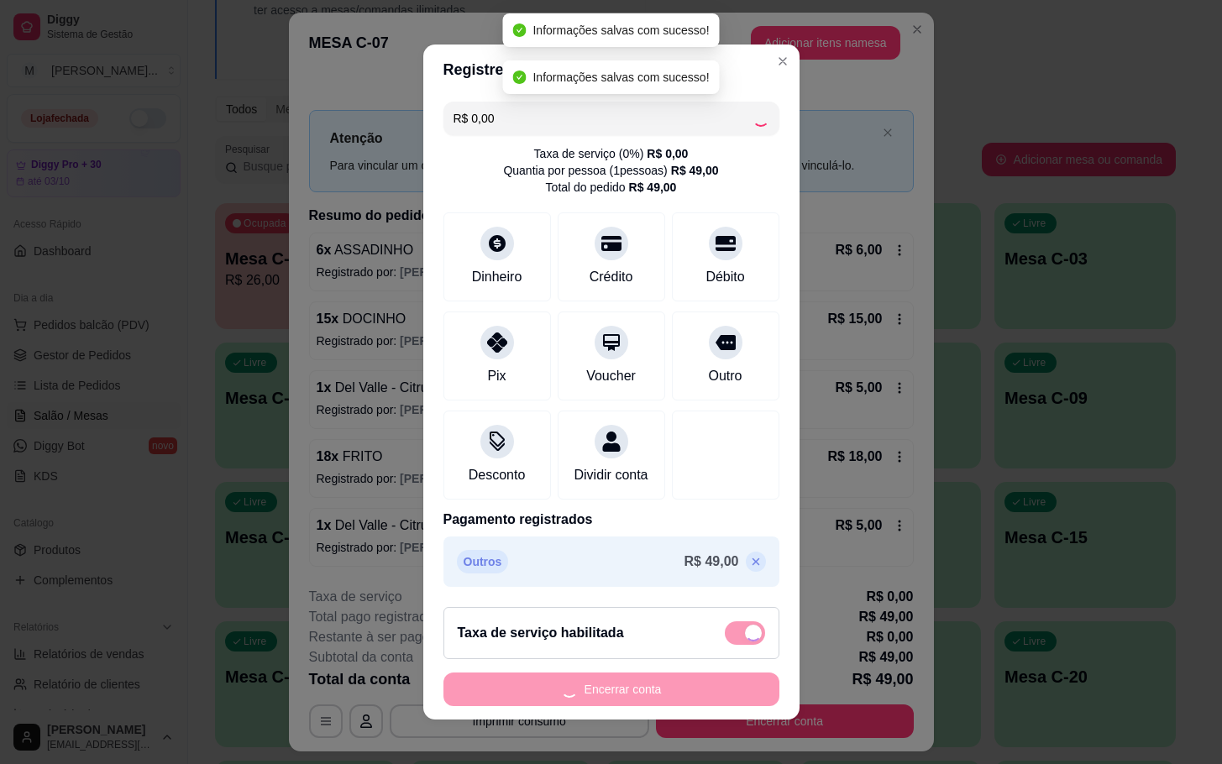
checkbox input "false"
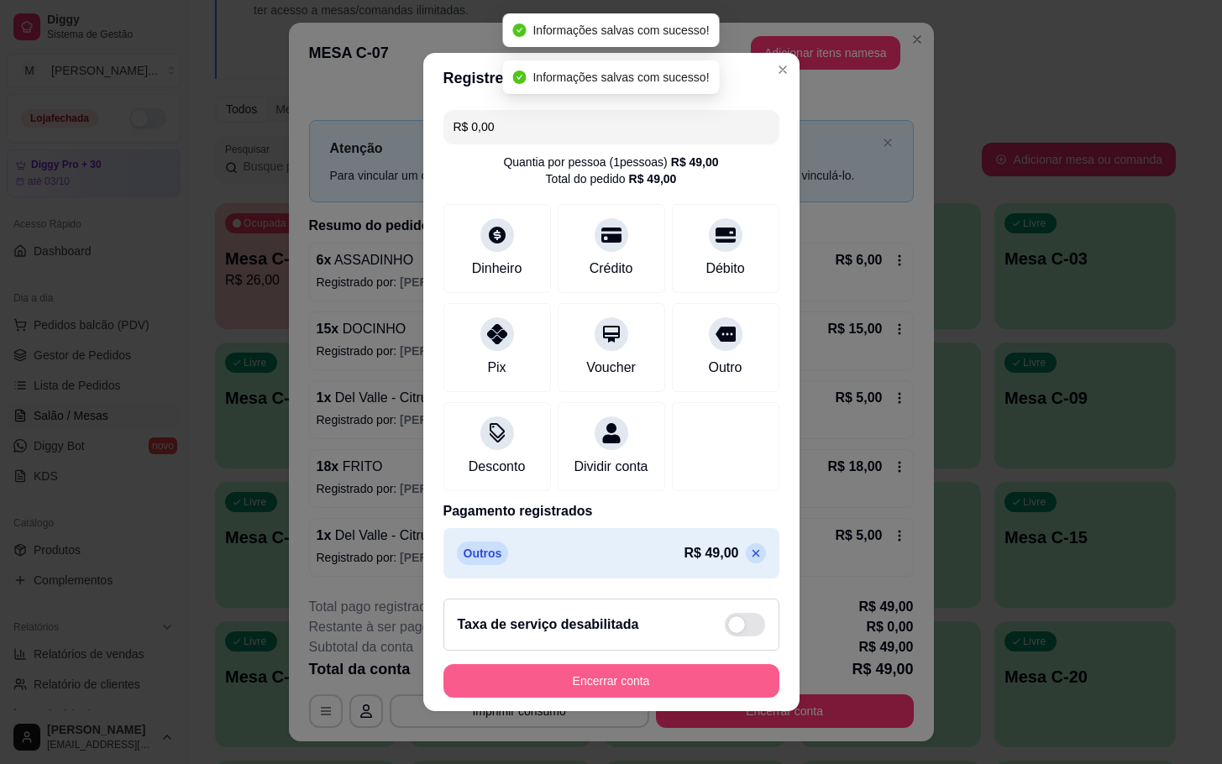
click at [638, 694] on button "Encerrar conta" at bounding box center [611, 681] width 336 height 34
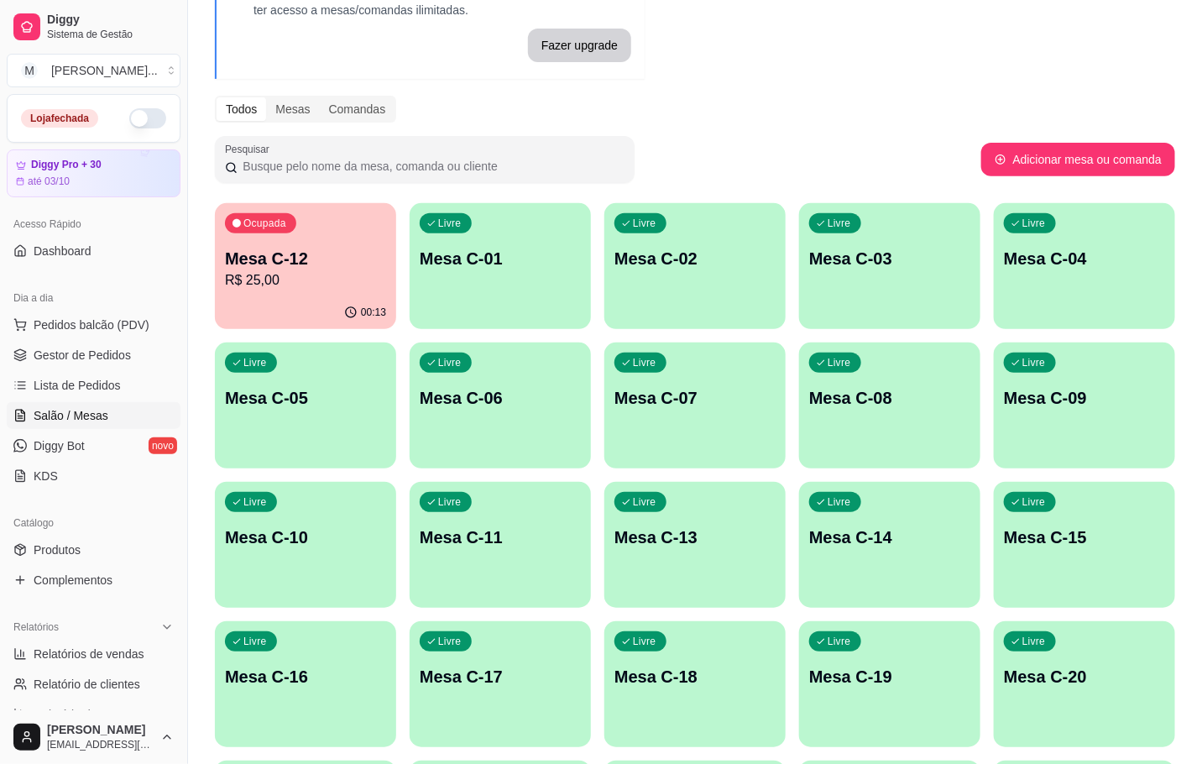
click at [303, 225] on div "Ocupada Mesa C-12 R$ 25,00" at bounding box center [305, 249] width 181 height 93
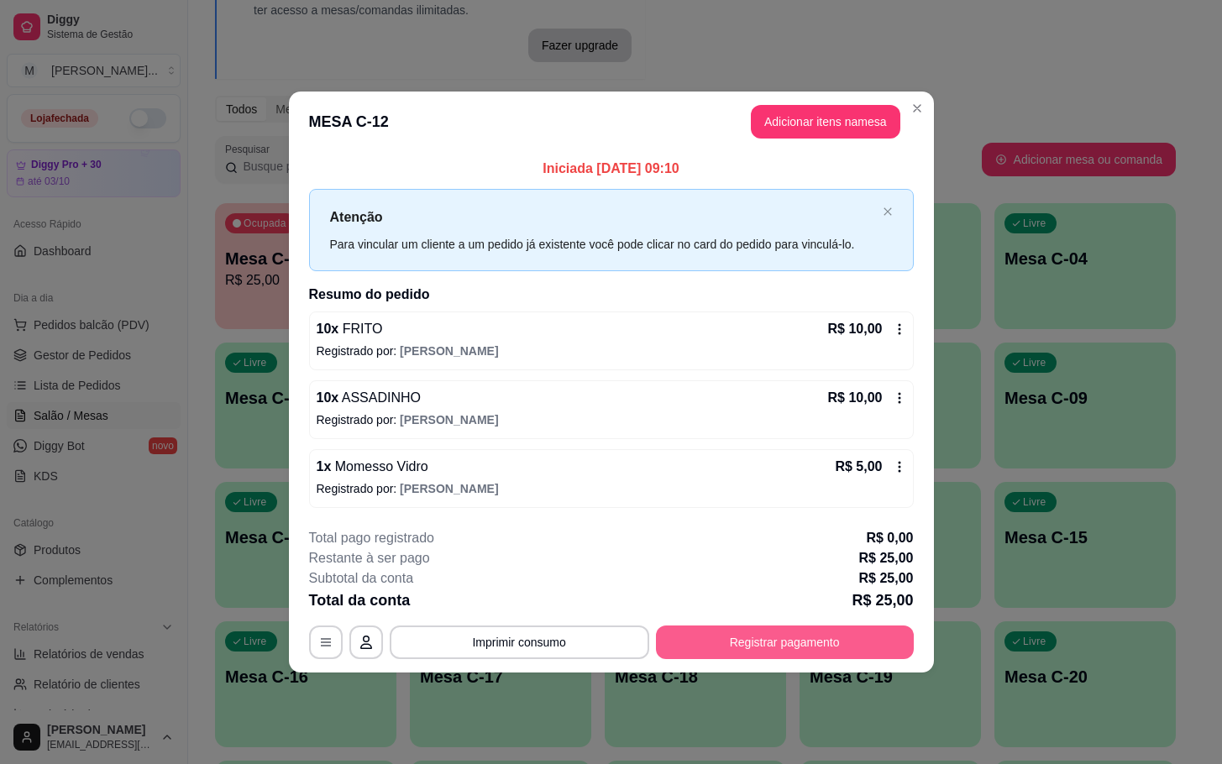
click at [749, 631] on button "Registrar pagamento" at bounding box center [785, 643] width 258 height 34
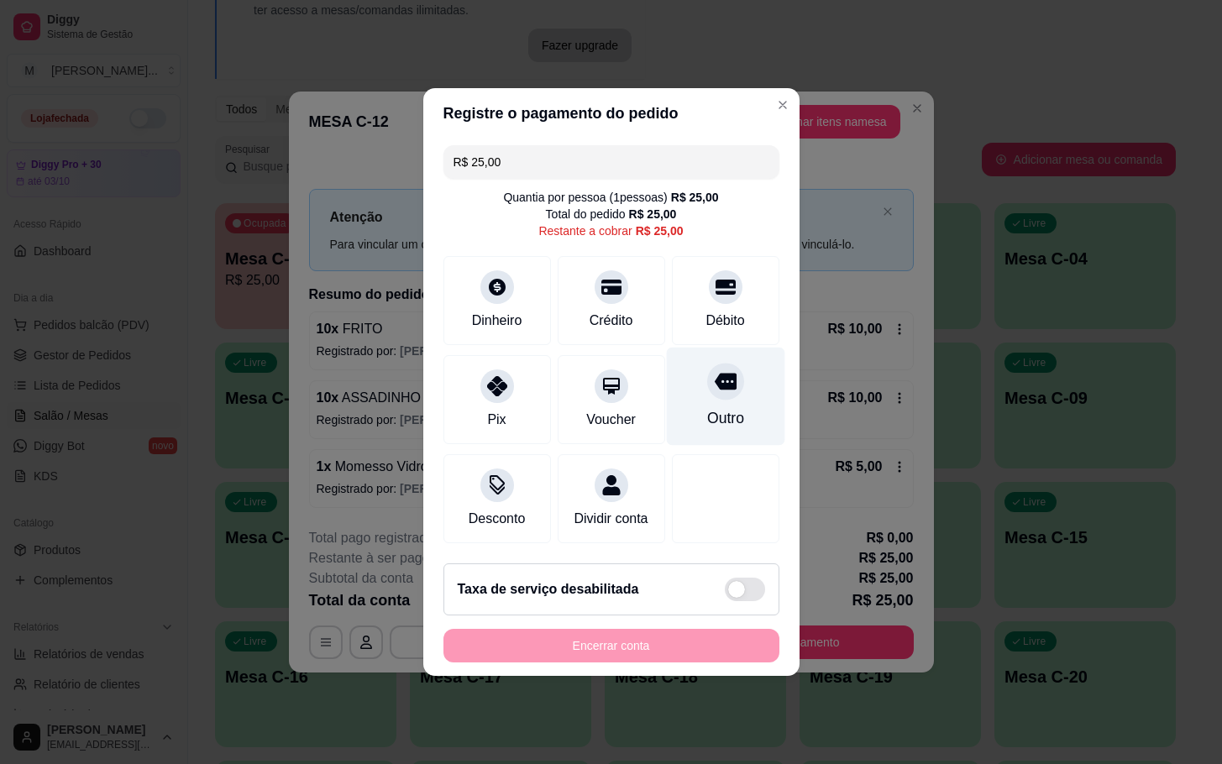
click at [714, 378] on icon at bounding box center [725, 382] width 22 height 17
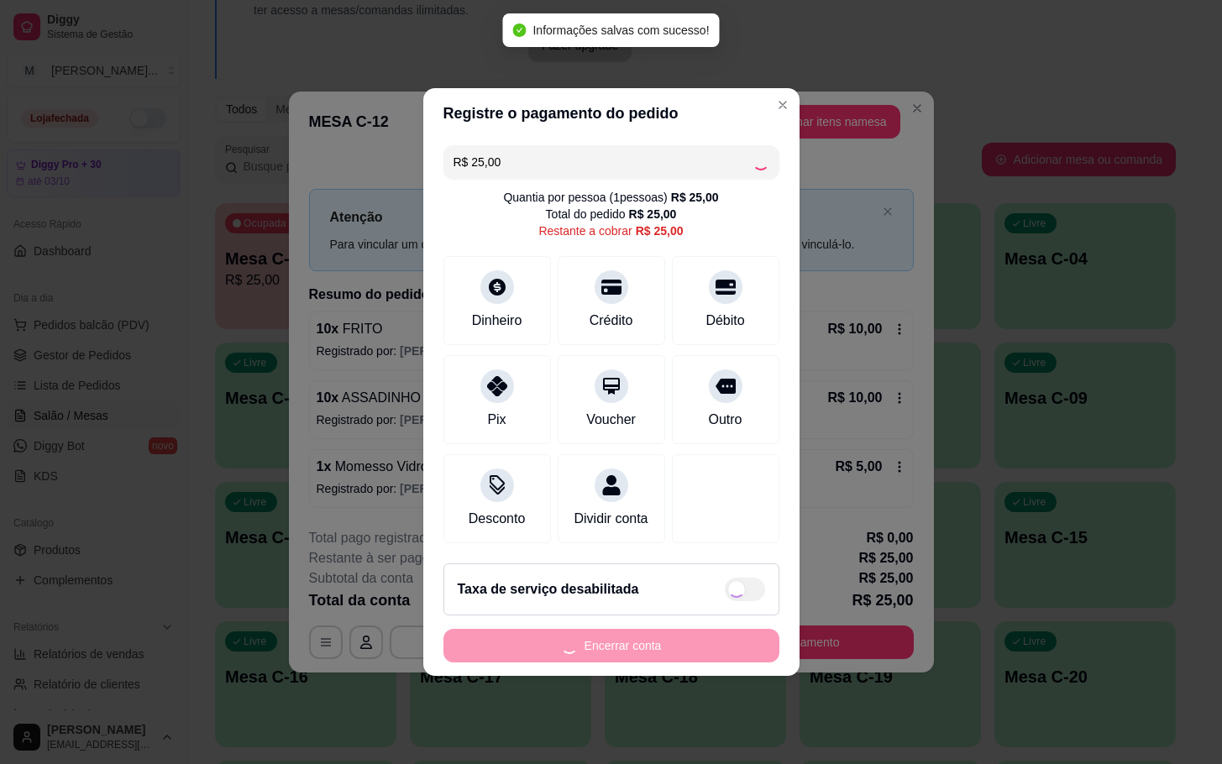
type input "R$ 0,00"
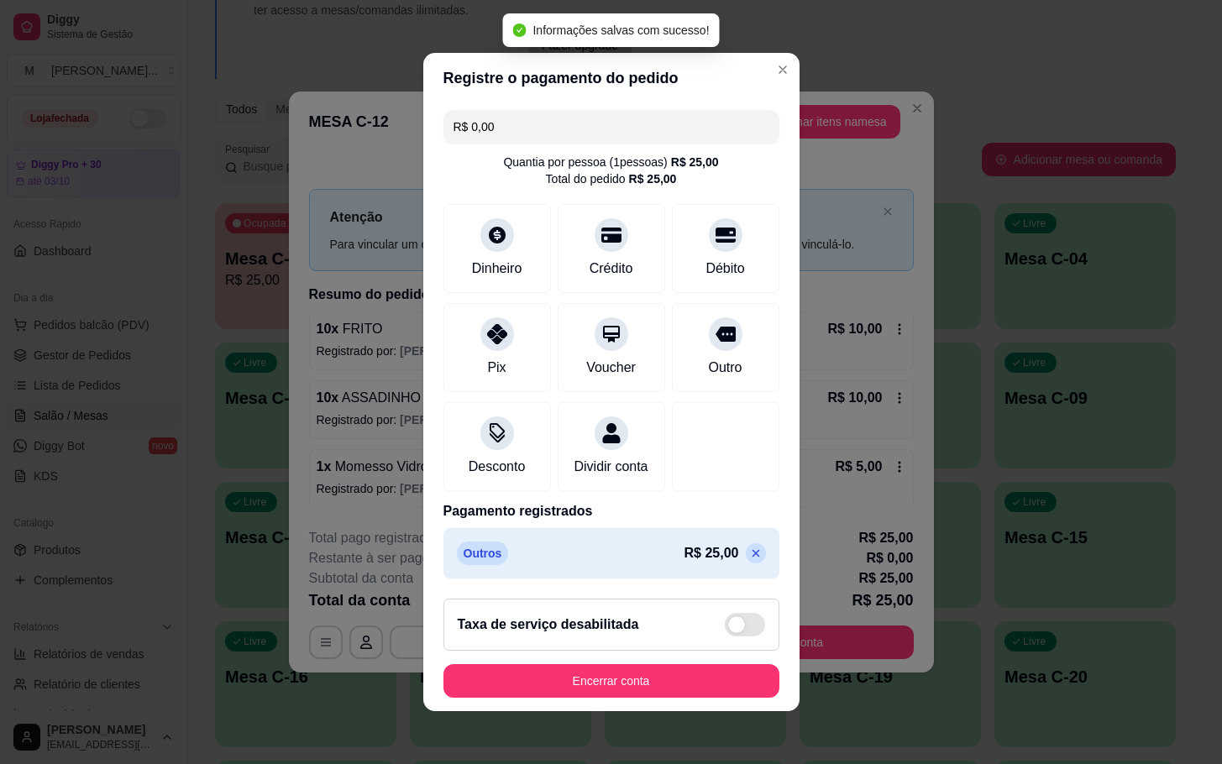
click at [716, 666] on footer "Taxa de serviço desabilitada Encerrar conta" at bounding box center [611, 648] width 376 height 126
click at [723, 681] on button "Encerrar conta" at bounding box center [611, 681] width 326 height 33
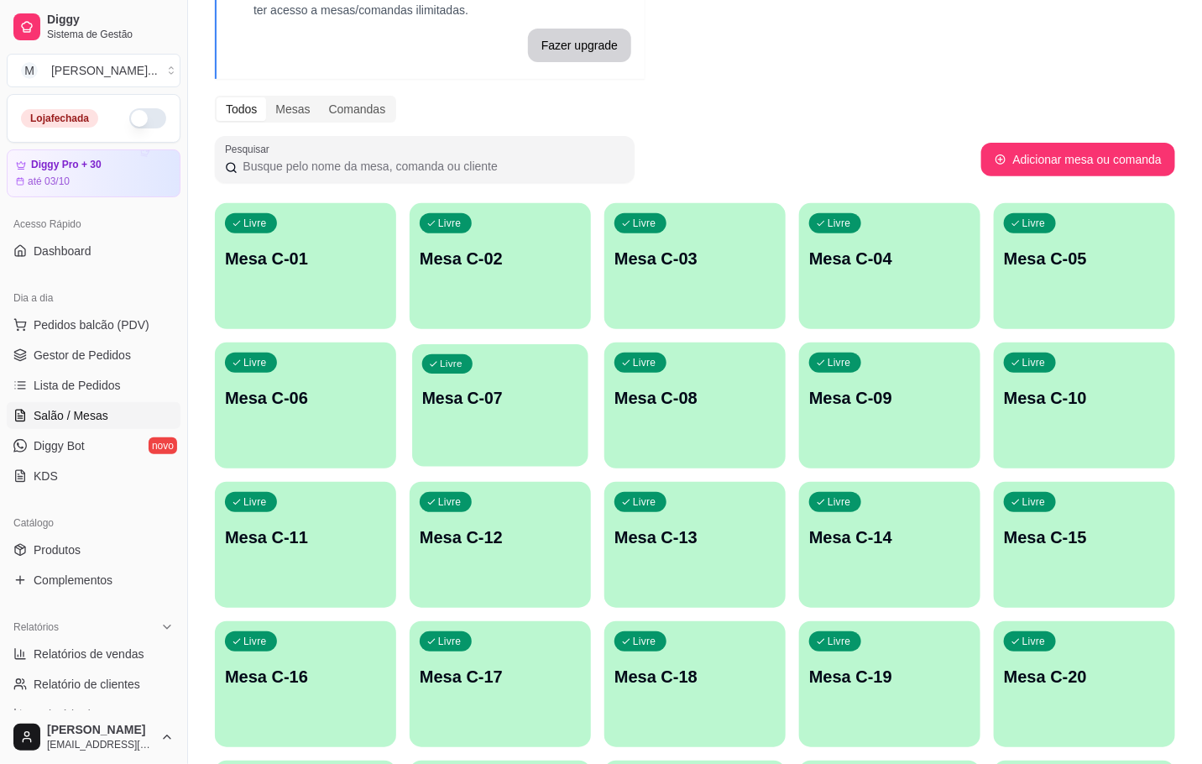
click at [500, 409] on p "Mesa C-07" at bounding box center [500, 398] width 156 height 23
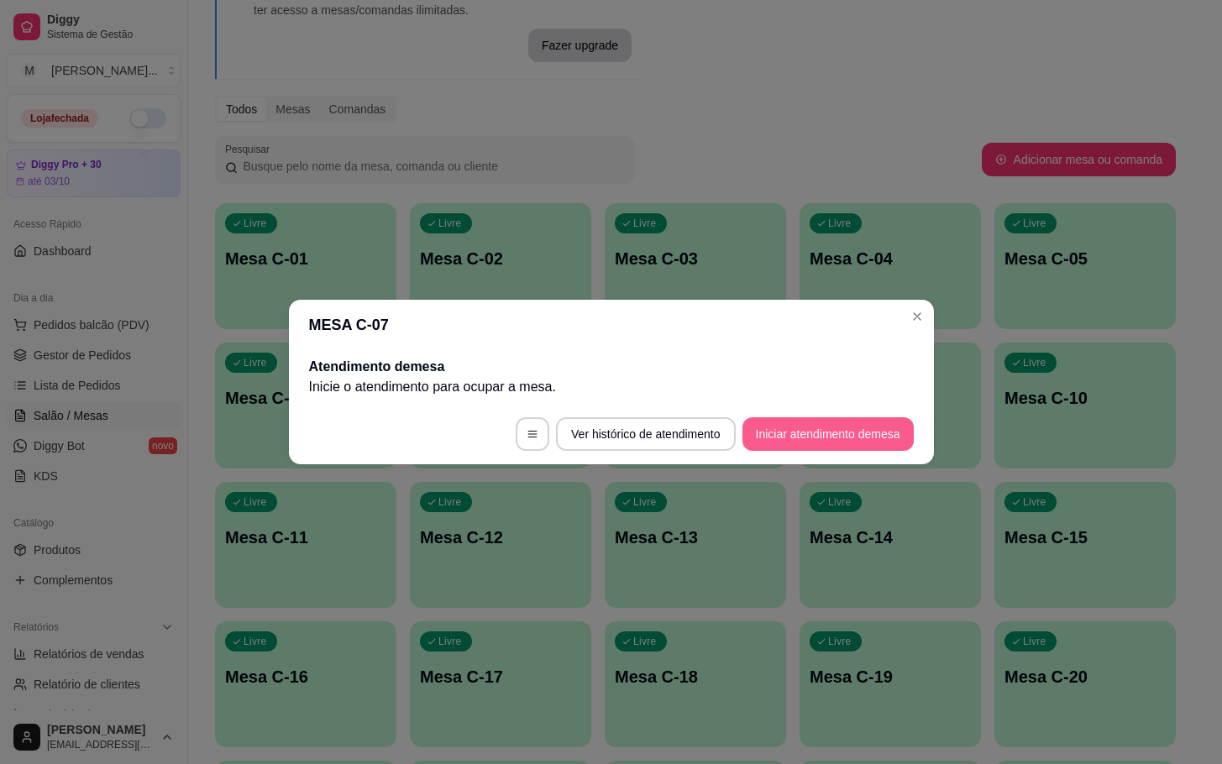
click at [844, 427] on button "Iniciar atendimento de mesa" at bounding box center [827, 434] width 171 height 34
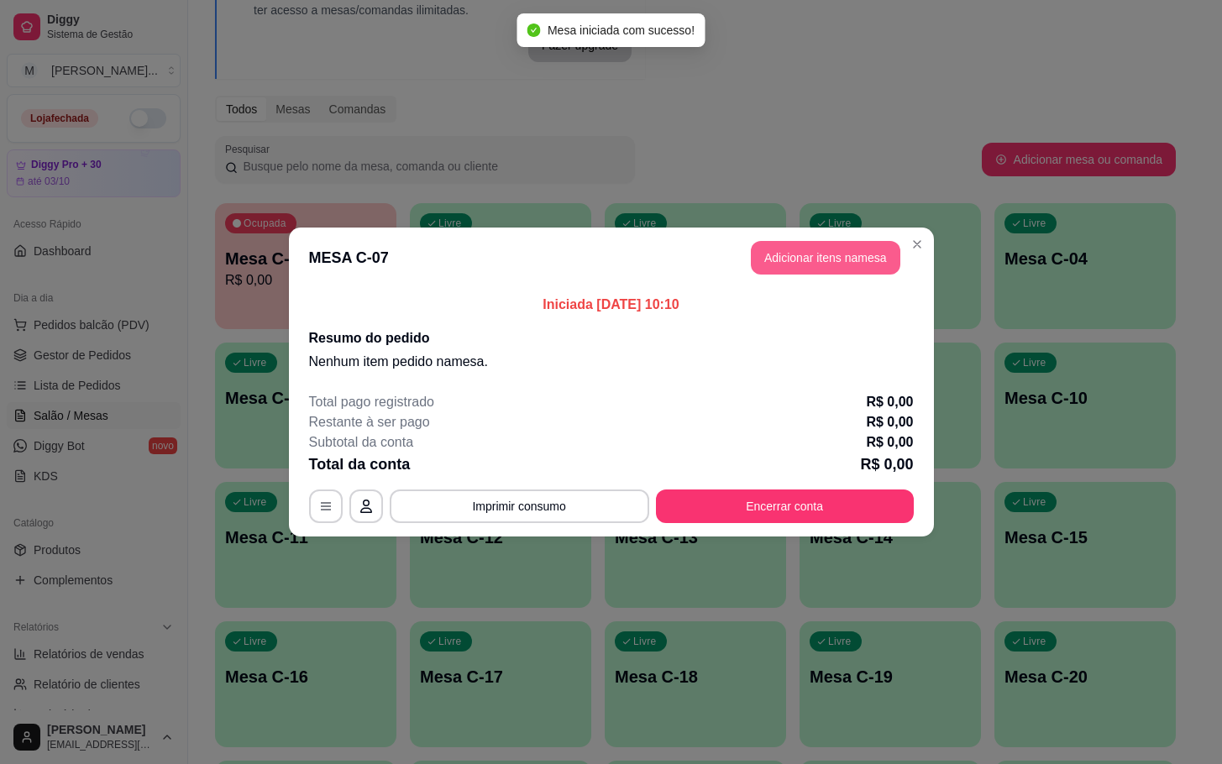
click at [802, 255] on button "Adicionar itens na mesa" at bounding box center [825, 258] width 149 height 34
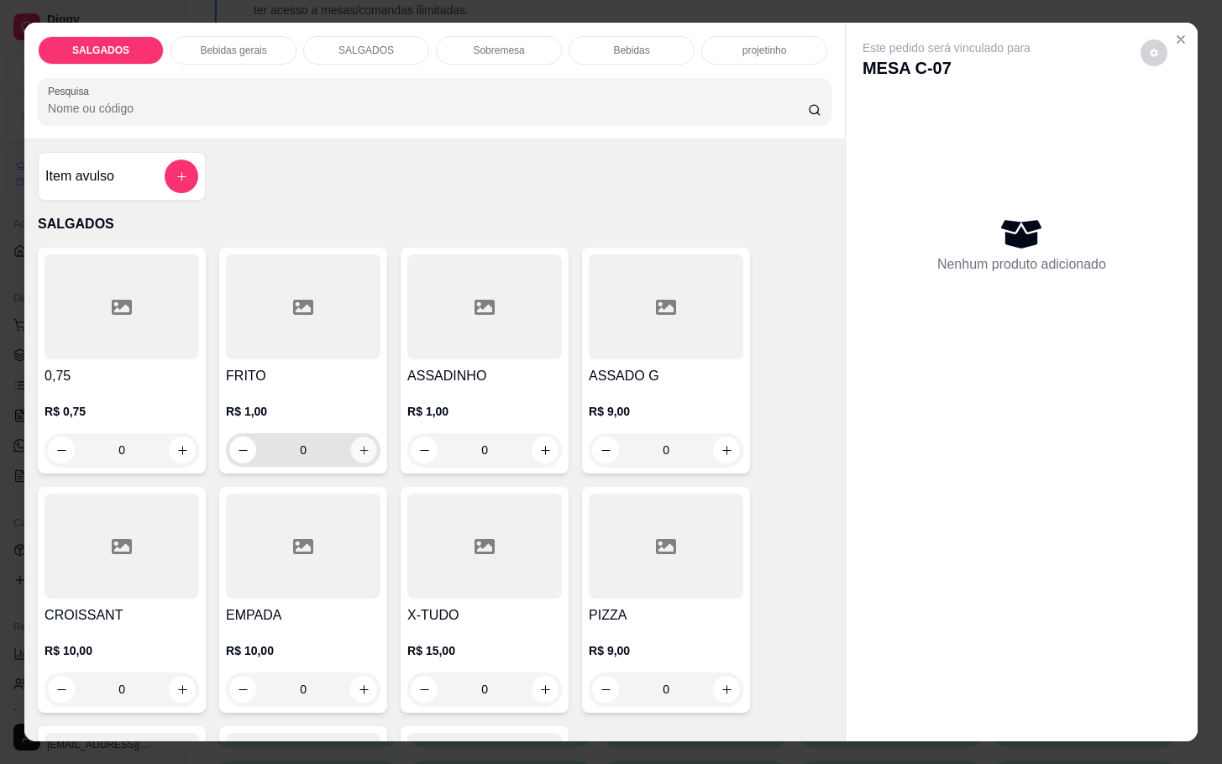
click at [351, 437] on button "increase-product-quantity" at bounding box center [364, 450] width 26 height 26
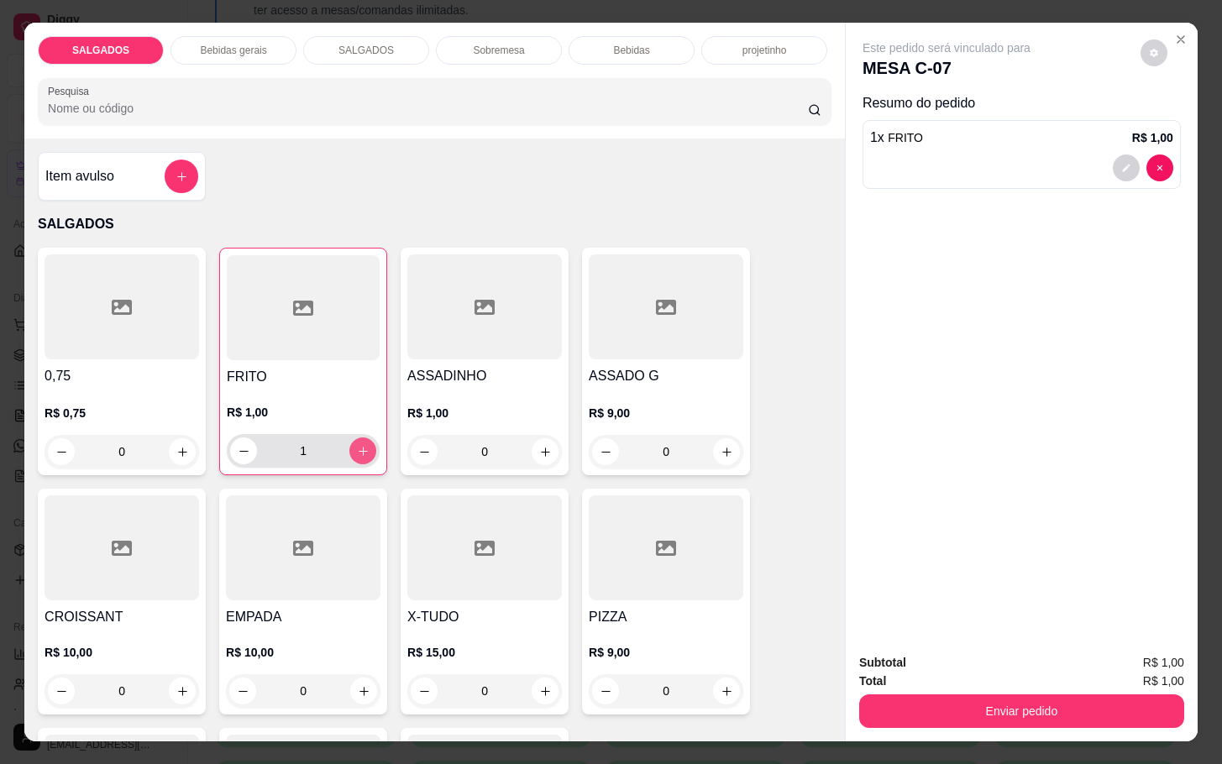
click at [361, 448] on button "increase-product-quantity" at bounding box center [362, 450] width 27 height 27
click at [363, 448] on button "increase-product-quantity" at bounding box center [363, 451] width 26 height 26
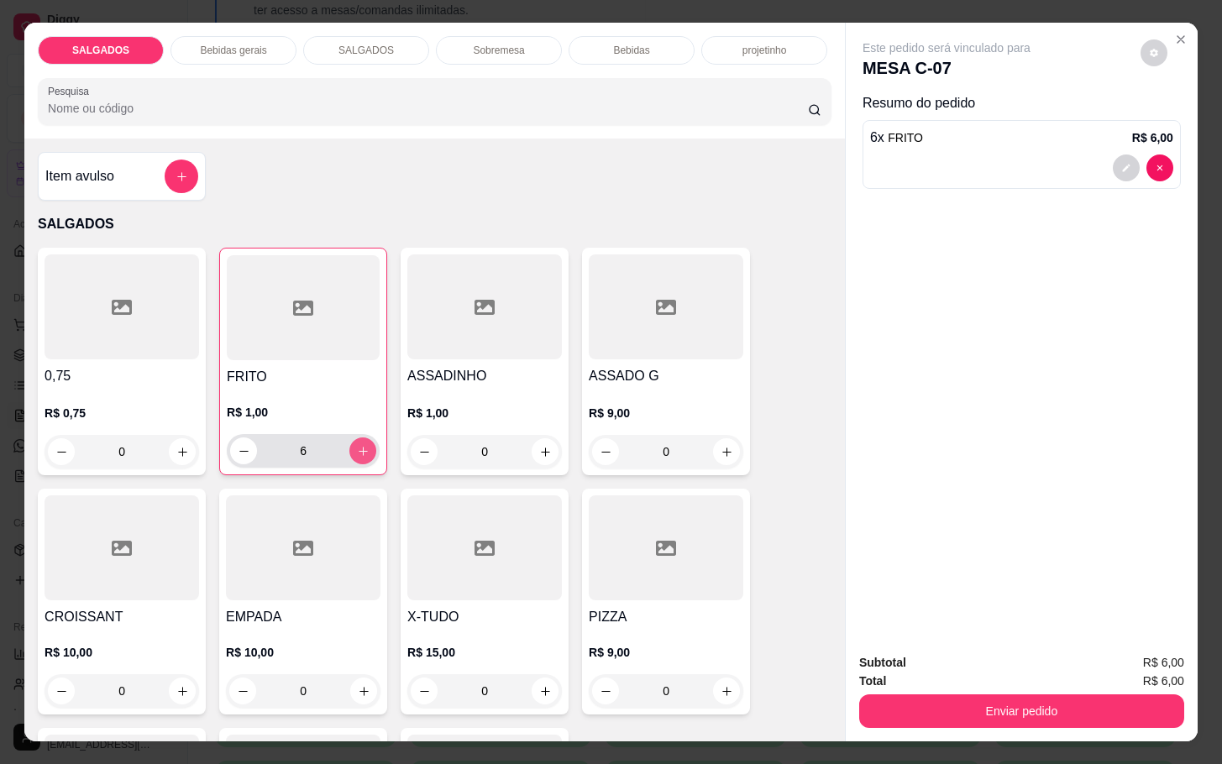
click at [363, 448] on button "increase-product-quantity" at bounding box center [362, 450] width 27 height 27
click at [363, 448] on button "increase-product-quantity" at bounding box center [363, 451] width 26 height 26
click at [349, 441] on button "increase-product-quantity" at bounding box center [362, 450] width 27 height 27
click at [350, 441] on button "increase-product-quantity" at bounding box center [363, 451] width 26 height 26
click at [357, 445] on icon "increase-product-quantity" at bounding box center [363, 451] width 13 height 13
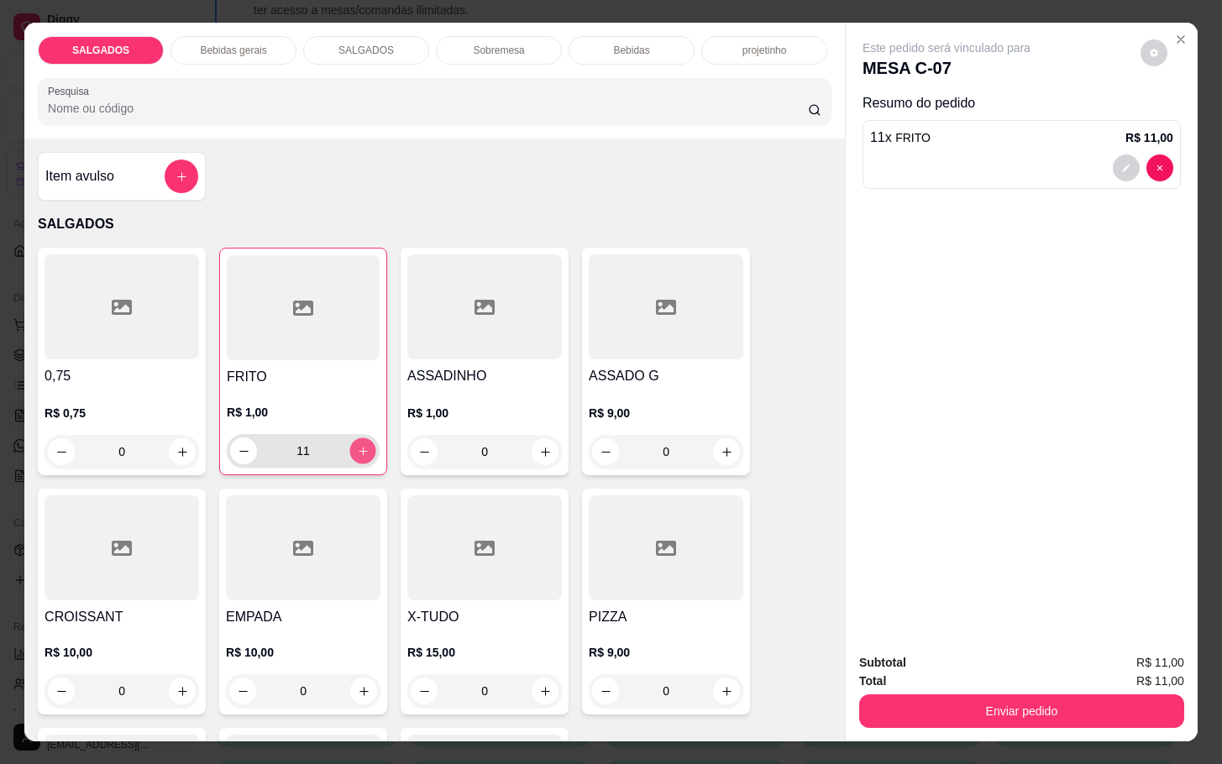
click at [357, 445] on icon "increase-product-quantity" at bounding box center [363, 451] width 13 height 13
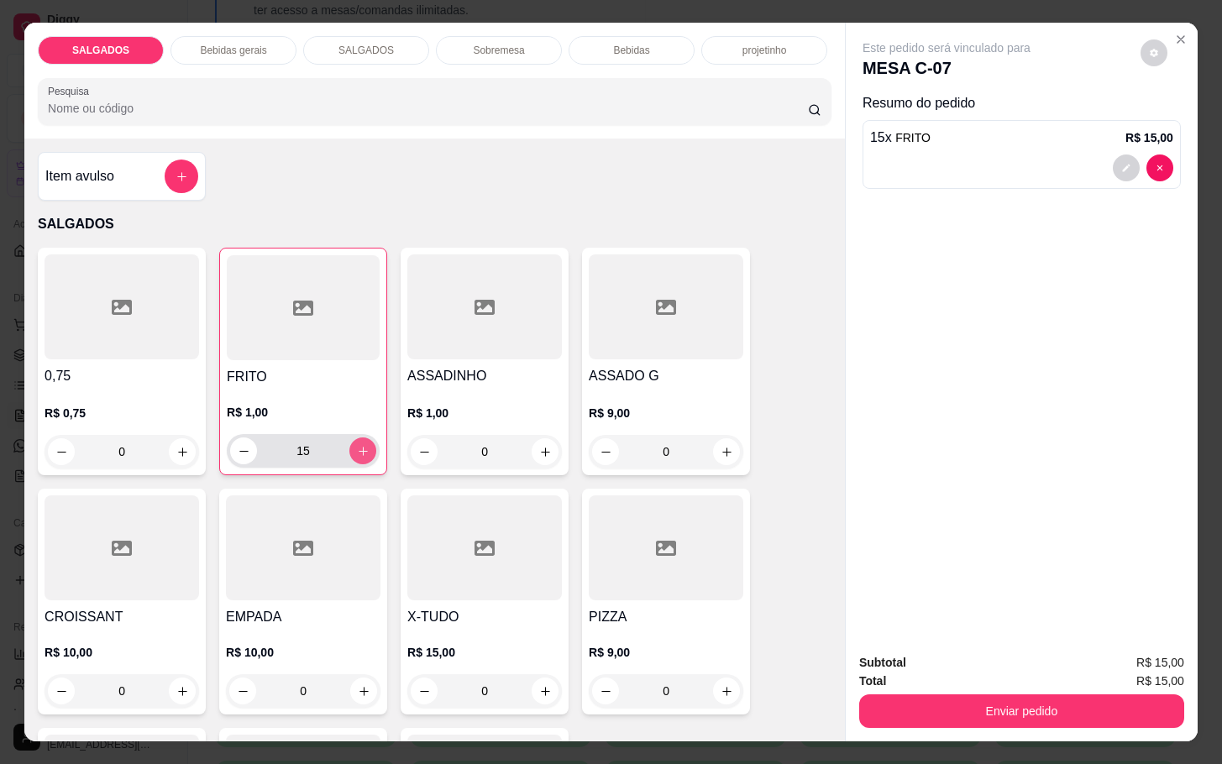
type input "16"
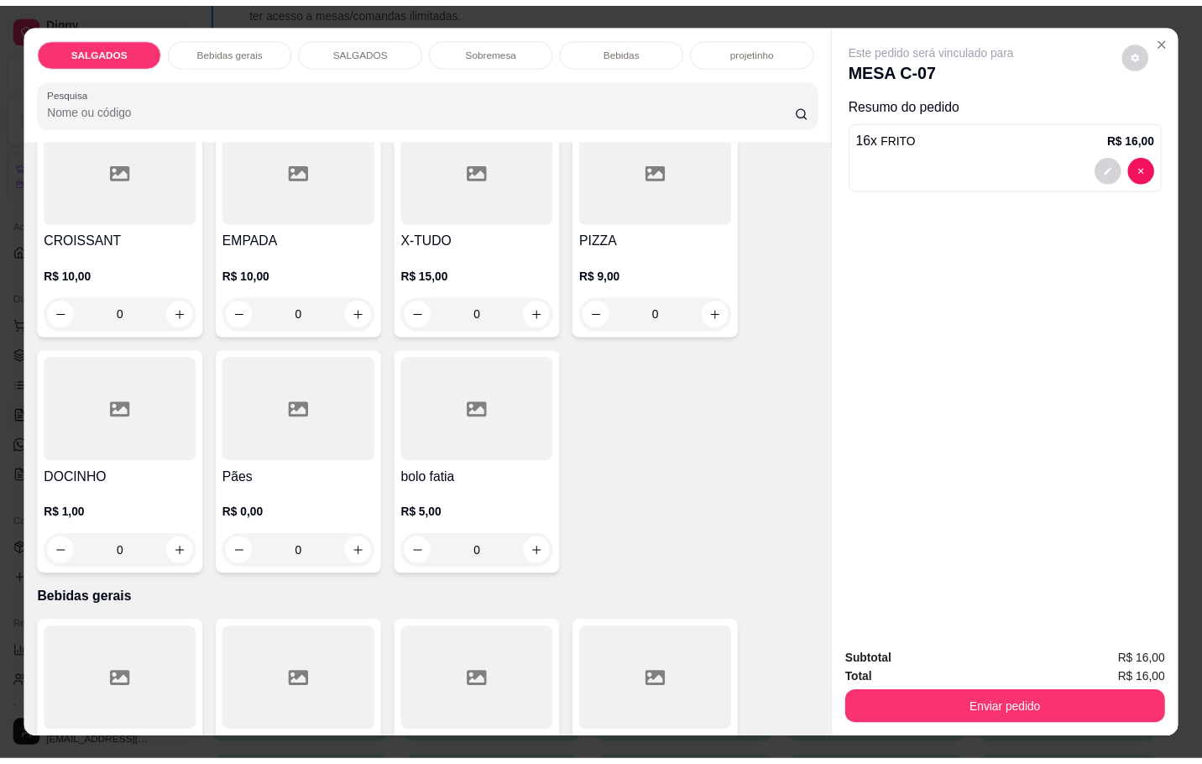
scroll to position [882, 0]
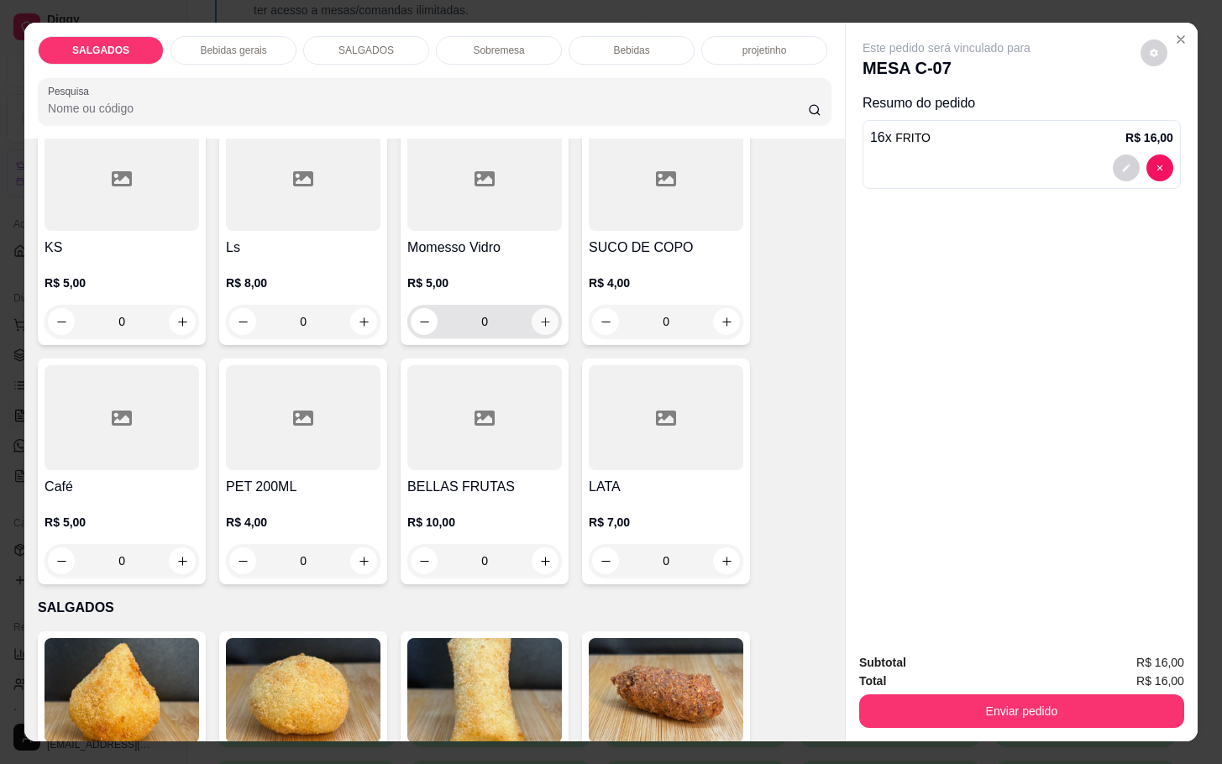
click at [540, 316] on icon "increase-product-quantity" at bounding box center [545, 322] width 13 height 13
type input "1"
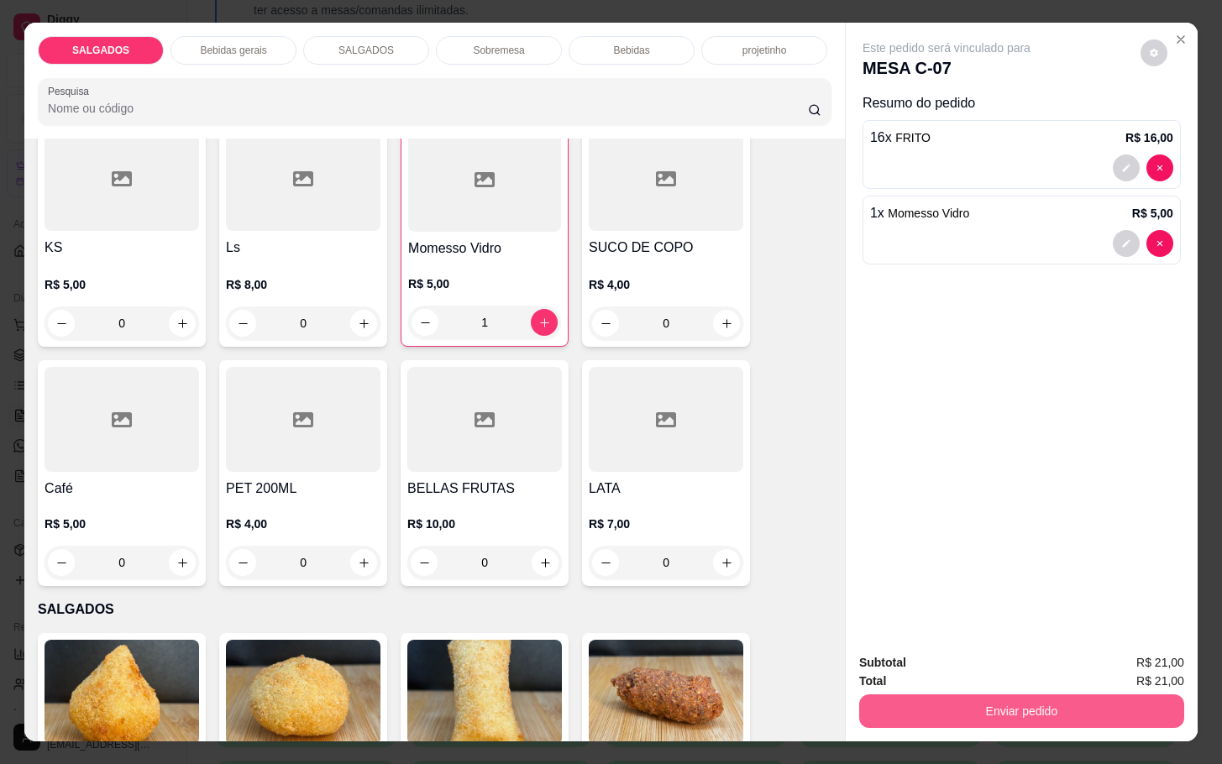
click at [1029, 698] on button "Enviar pedido" at bounding box center [1021, 711] width 325 height 34
click at [1137, 657] on button "Enviar pedido" at bounding box center [1138, 660] width 92 height 31
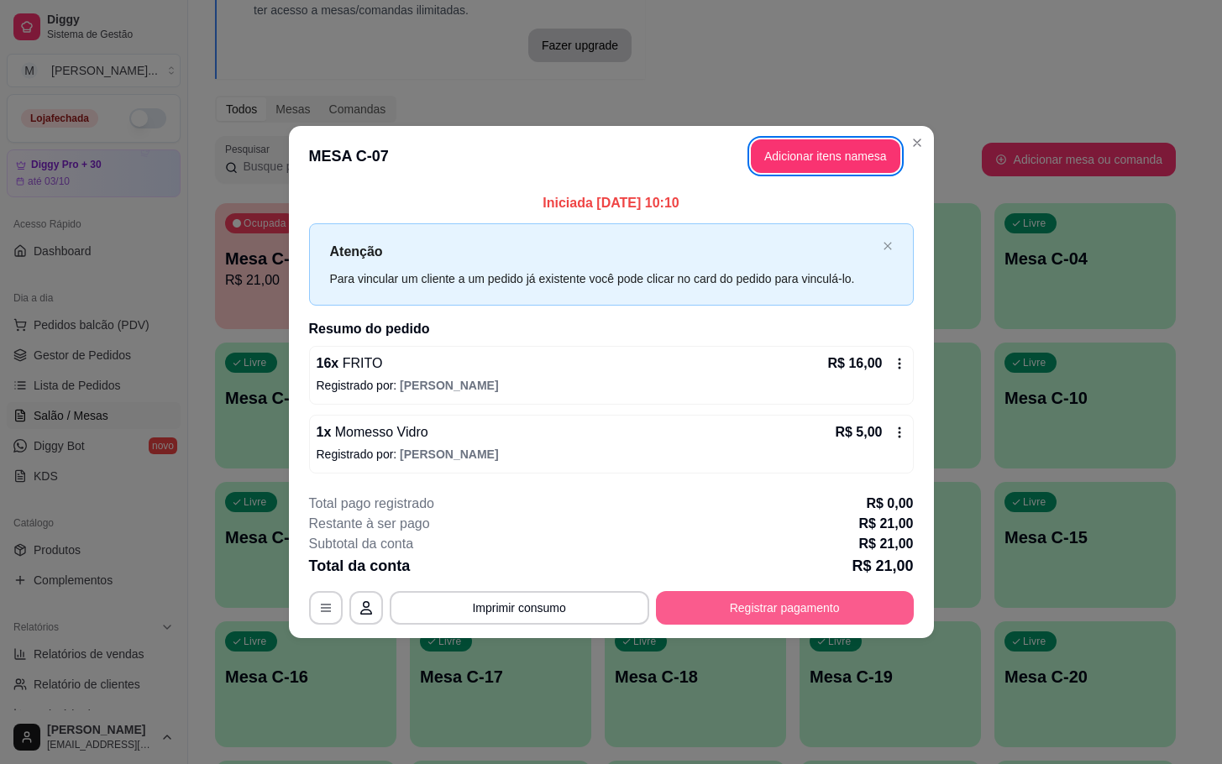
click at [754, 602] on button "Registrar pagamento" at bounding box center [785, 608] width 258 height 34
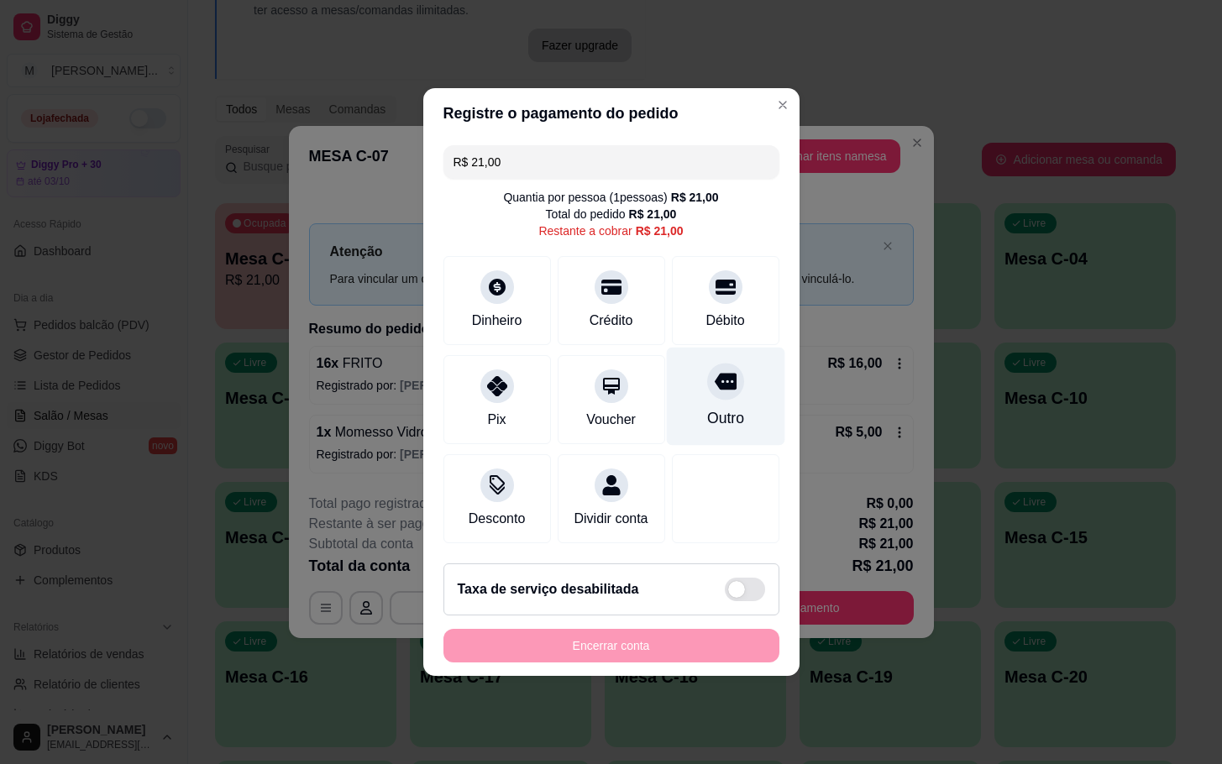
click at [689, 370] on div "Outro" at bounding box center [725, 397] width 118 height 98
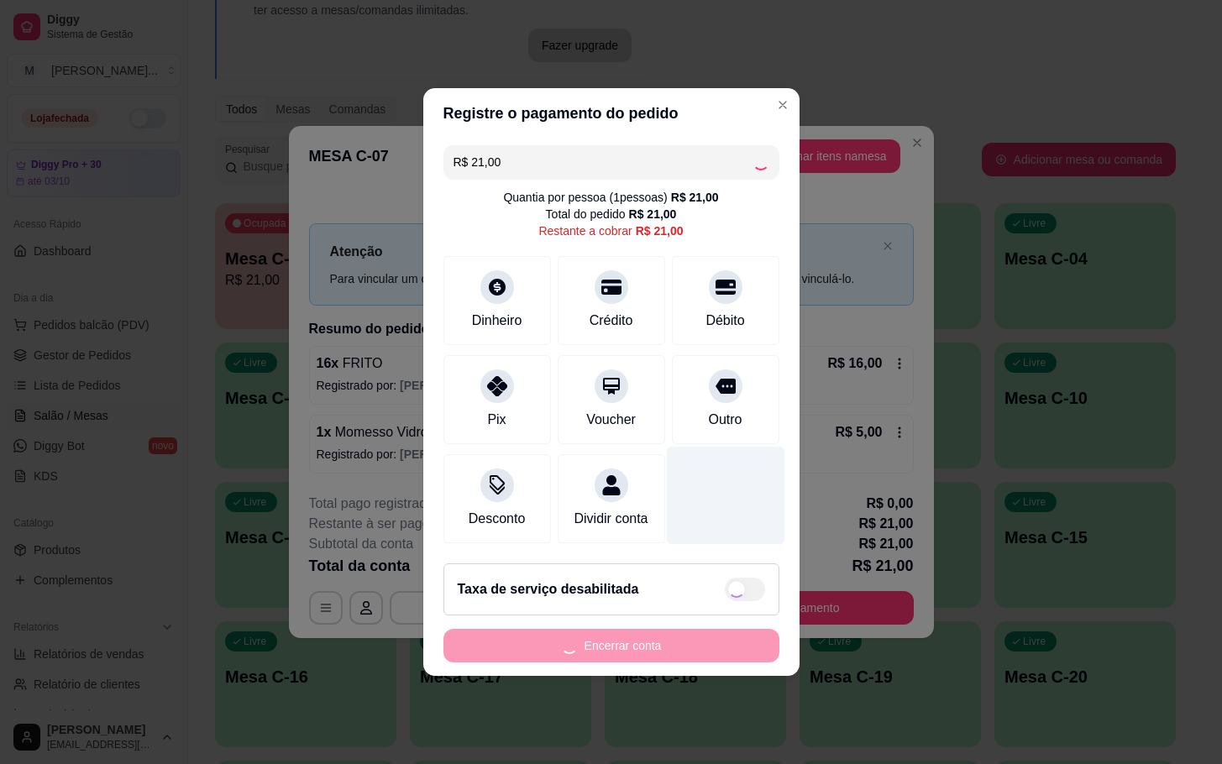
type input "R$ 0,00"
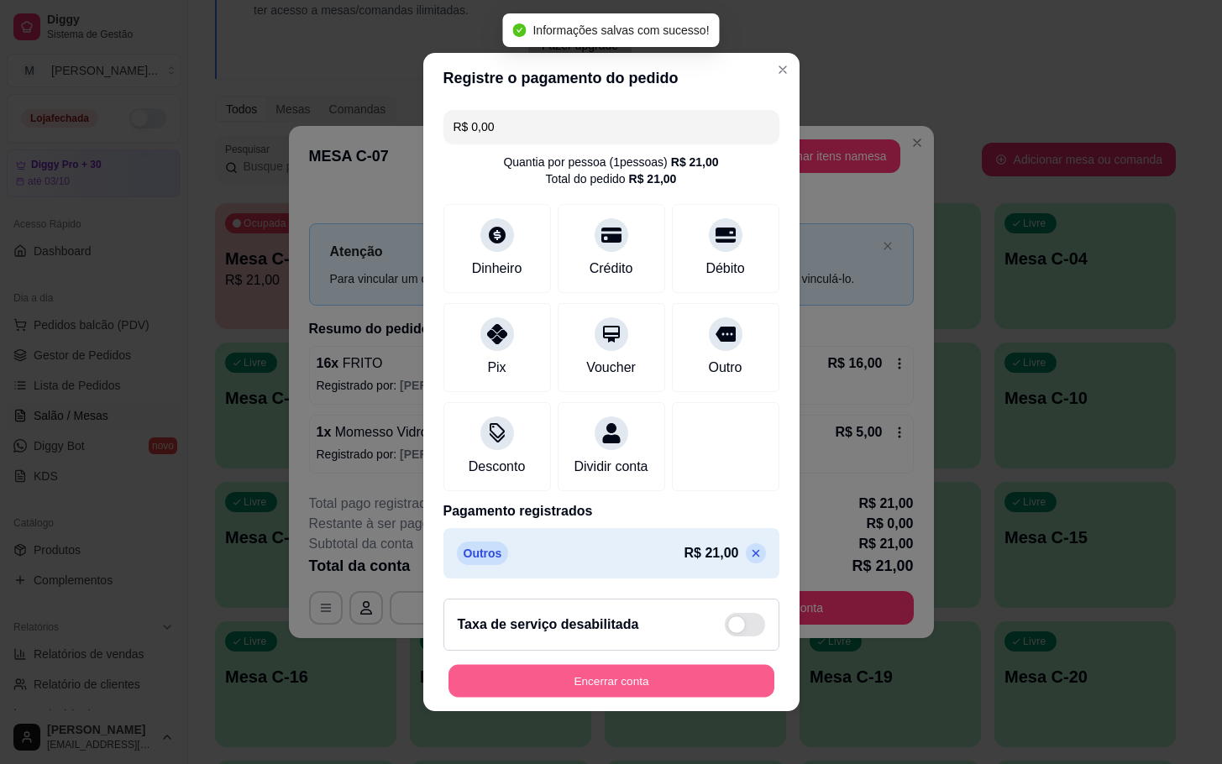
click at [675, 696] on button "Encerrar conta" at bounding box center [611, 681] width 326 height 33
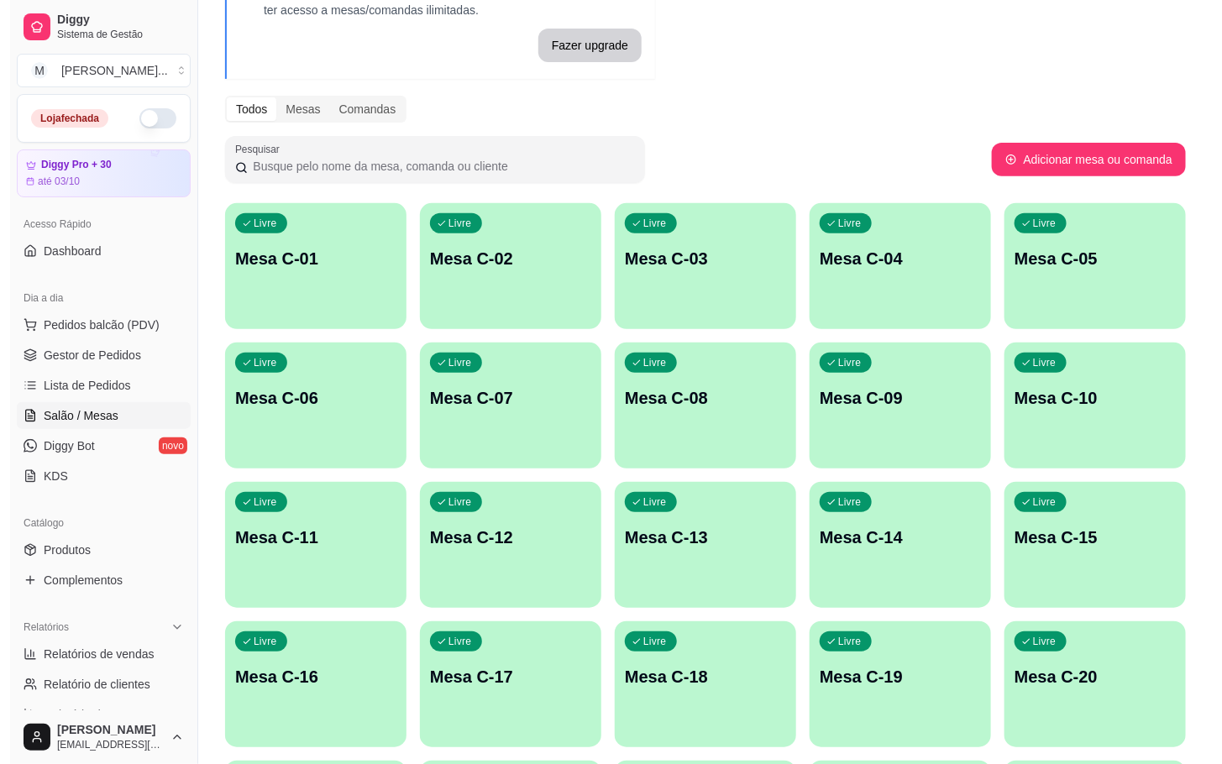
scroll to position [378, 0]
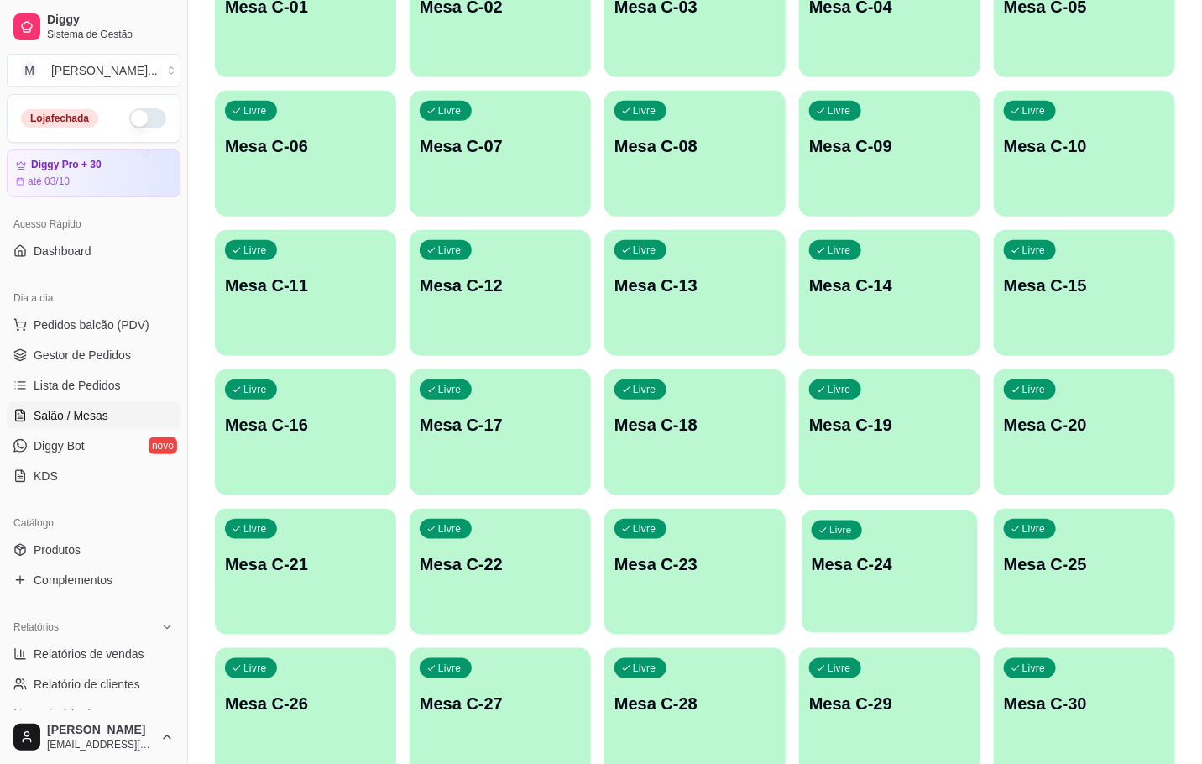
click at [859, 563] on p "Mesa C-24" at bounding box center [890, 564] width 156 height 23
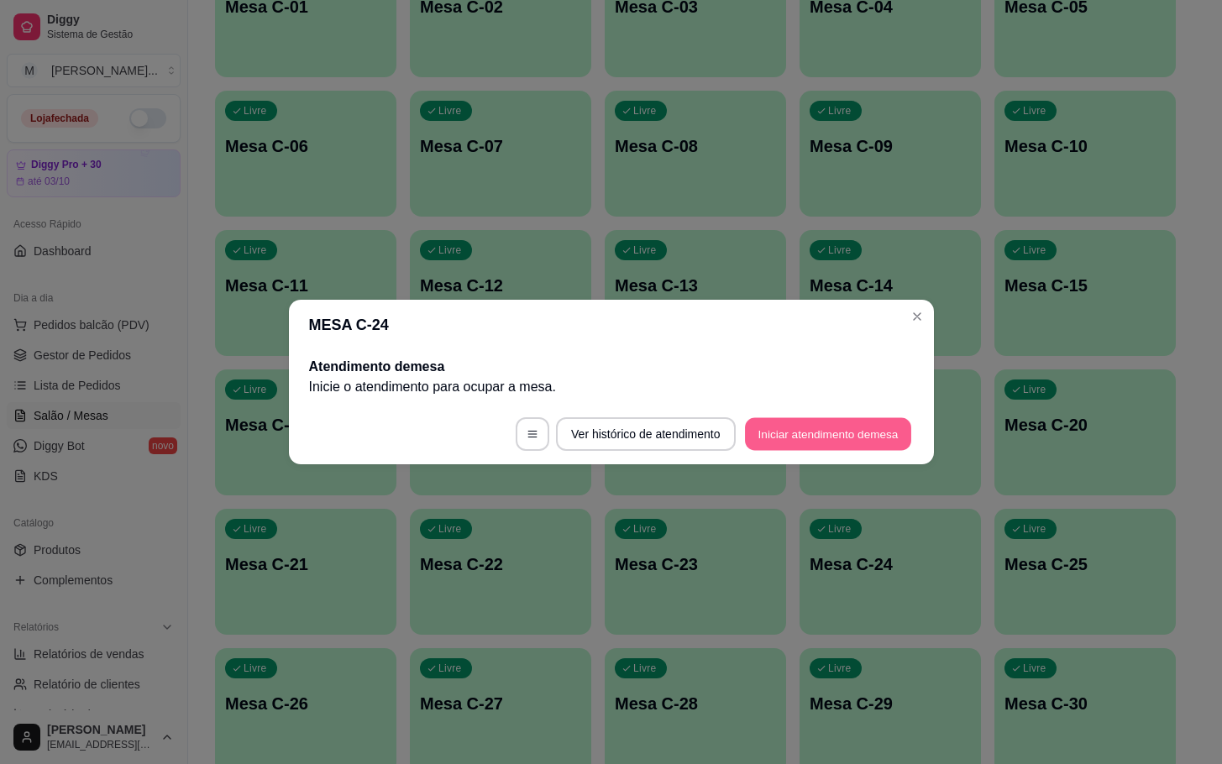
click at [837, 447] on button "Iniciar atendimento de mesa" at bounding box center [828, 434] width 166 height 33
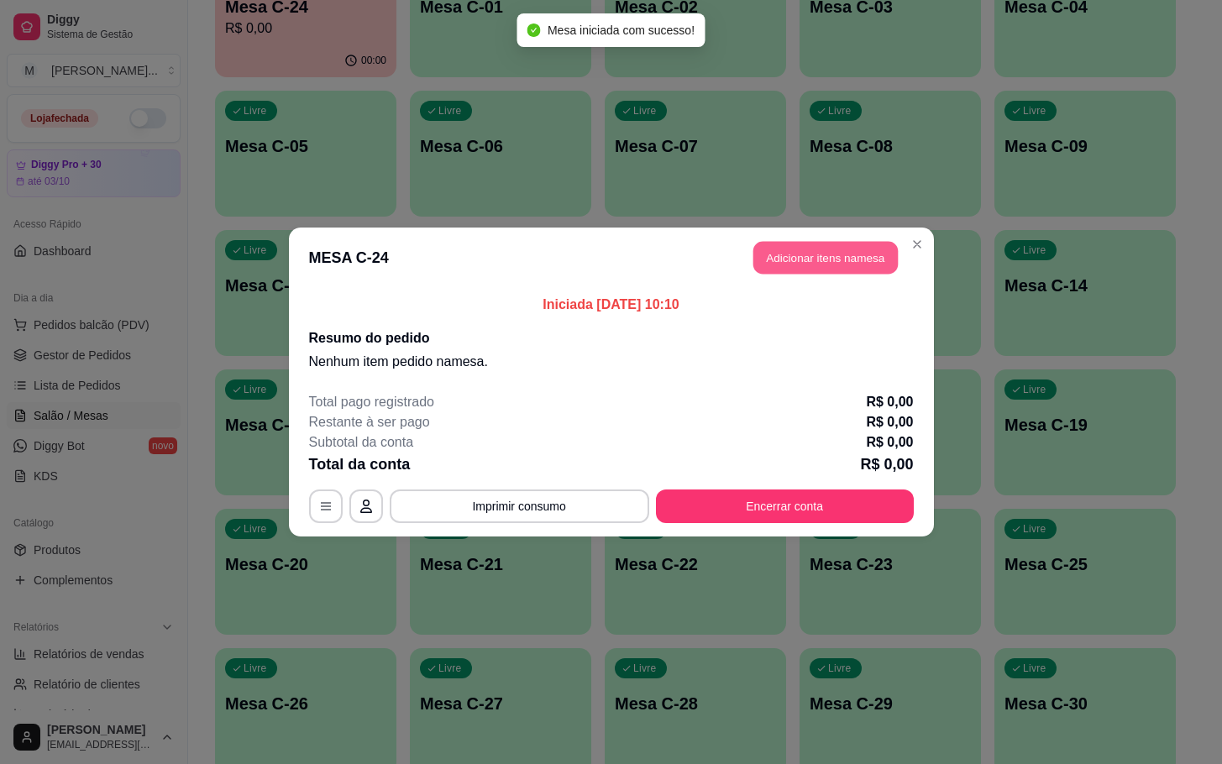
click at [771, 264] on button "Adicionar itens na mesa" at bounding box center [825, 258] width 144 height 33
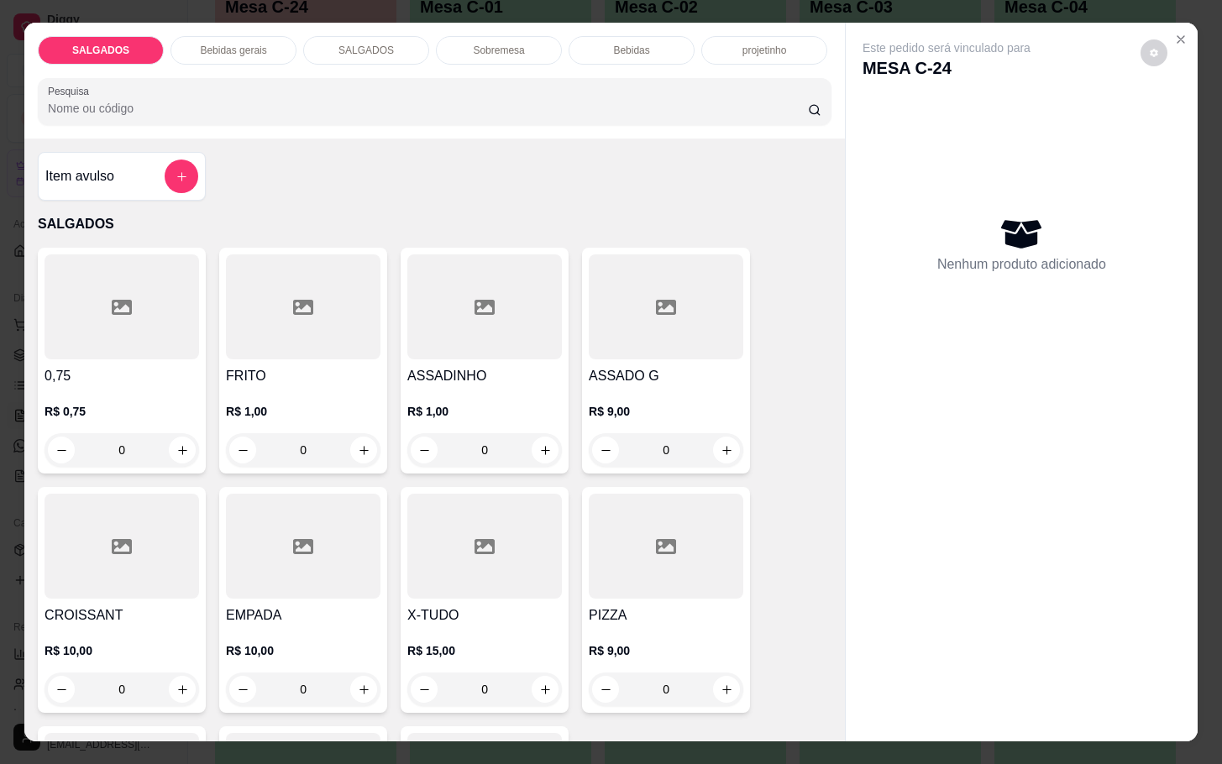
scroll to position [126, 0]
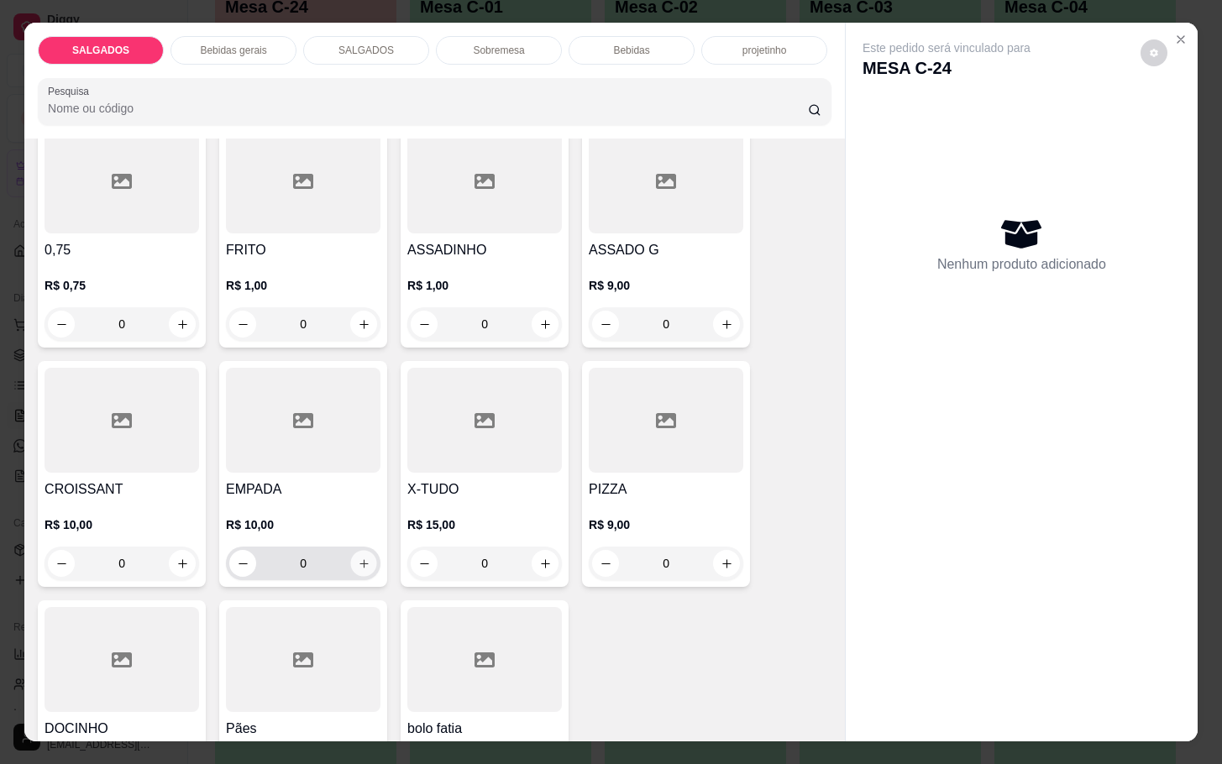
click at [358, 562] on icon "increase-product-quantity" at bounding box center [364, 564] width 13 height 13
type input "1"
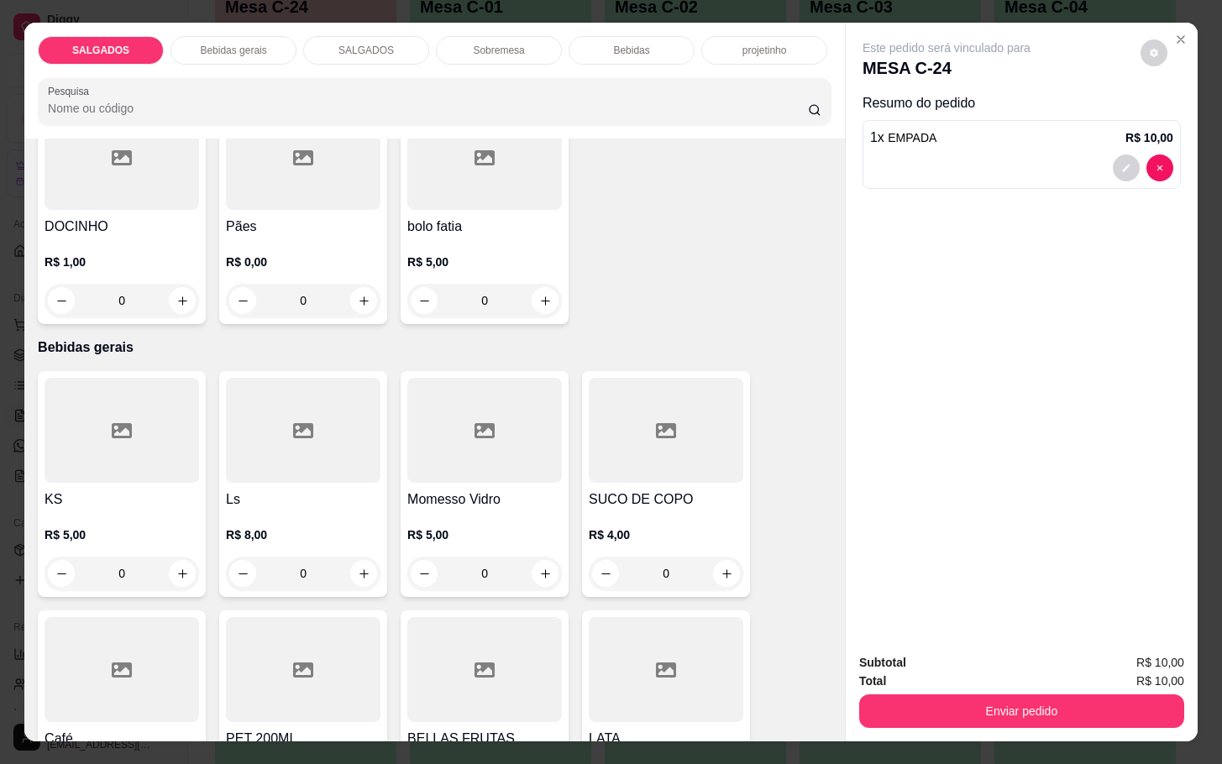
scroll to position [756, 0]
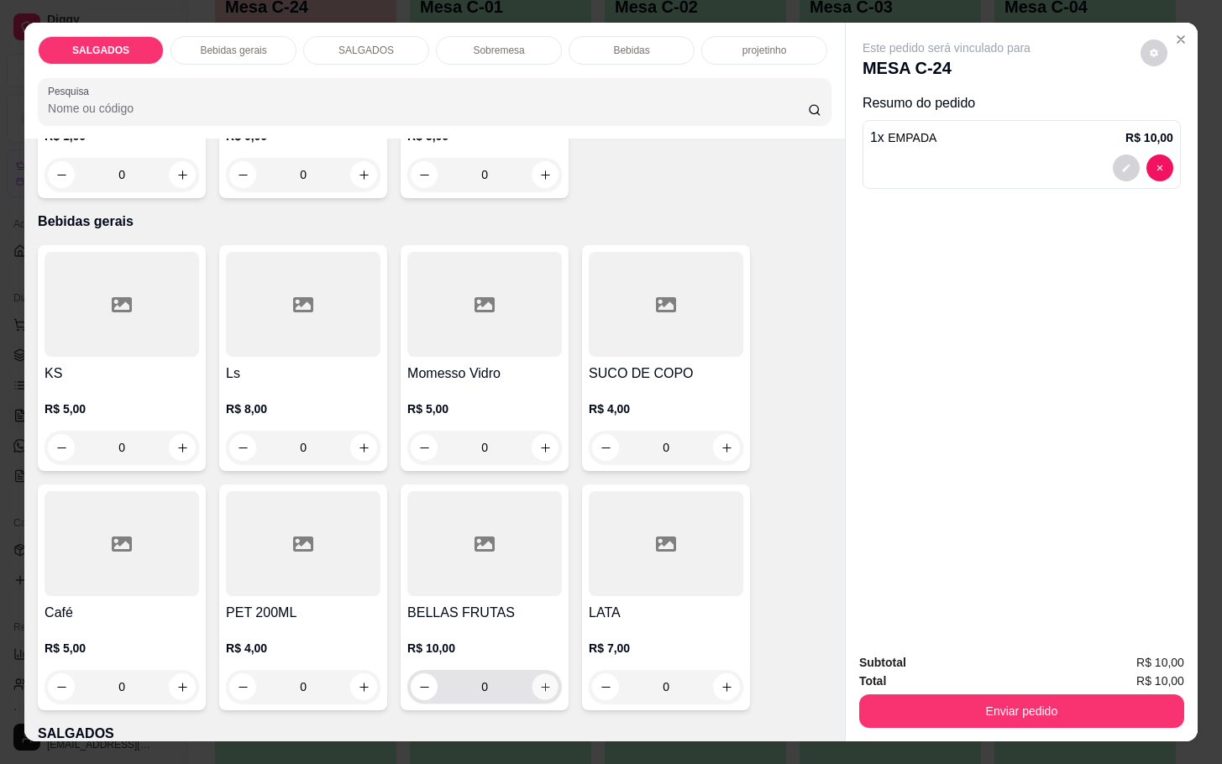
click at [542, 681] on icon "increase-product-quantity" at bounding box center [545, 687] width 13 height 13
type input "1"
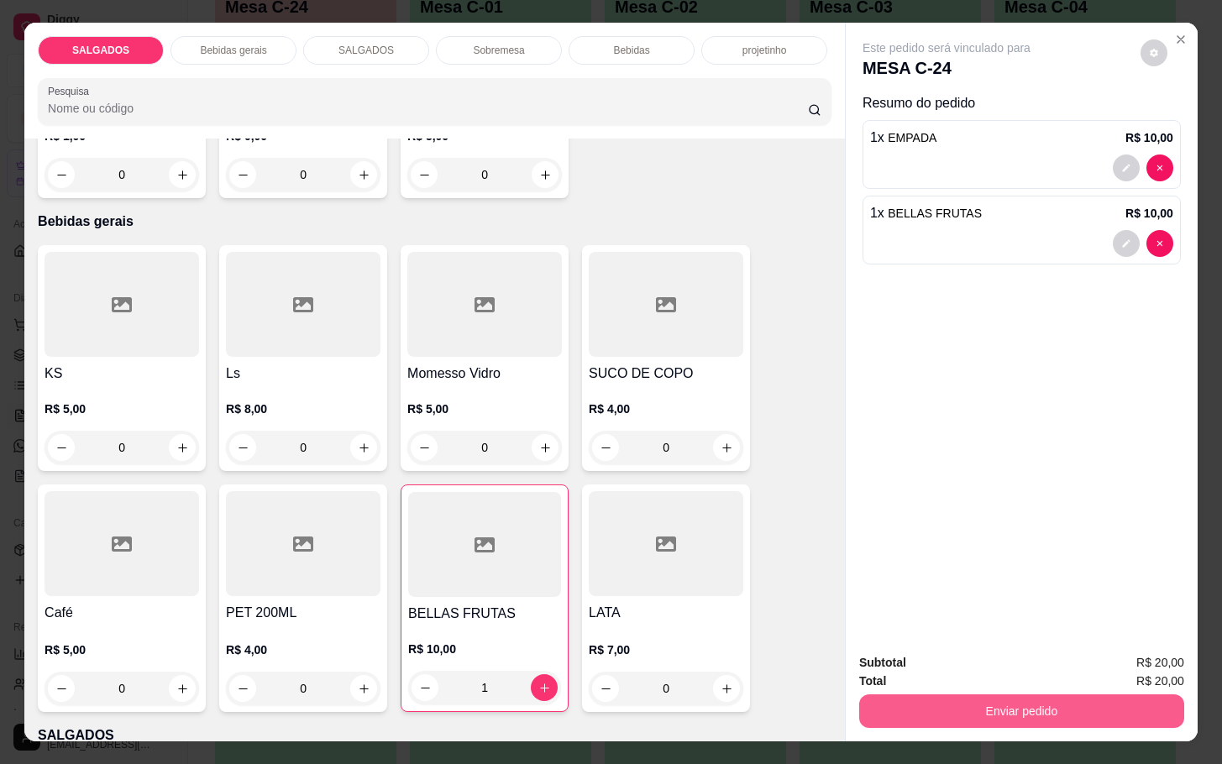
click at [889, 694] on button "Enviar pedido" at bounding box center [1021, 711] width 325 height 34
click at [1155, 656] on button "Enviar pedido" at bounding box center [1138, 660] width 92 height 31
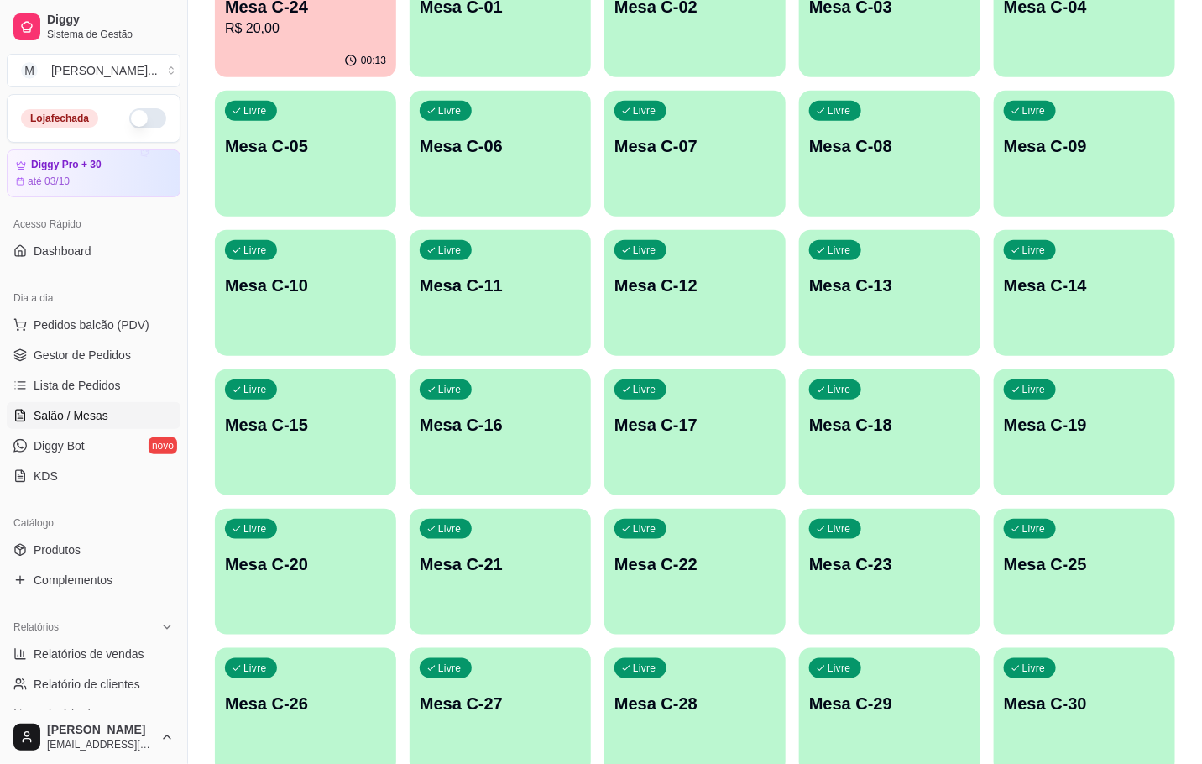
click at [685, 146] on p "Mesa C-07" at bounding box center [695, 146] width 161 height 24
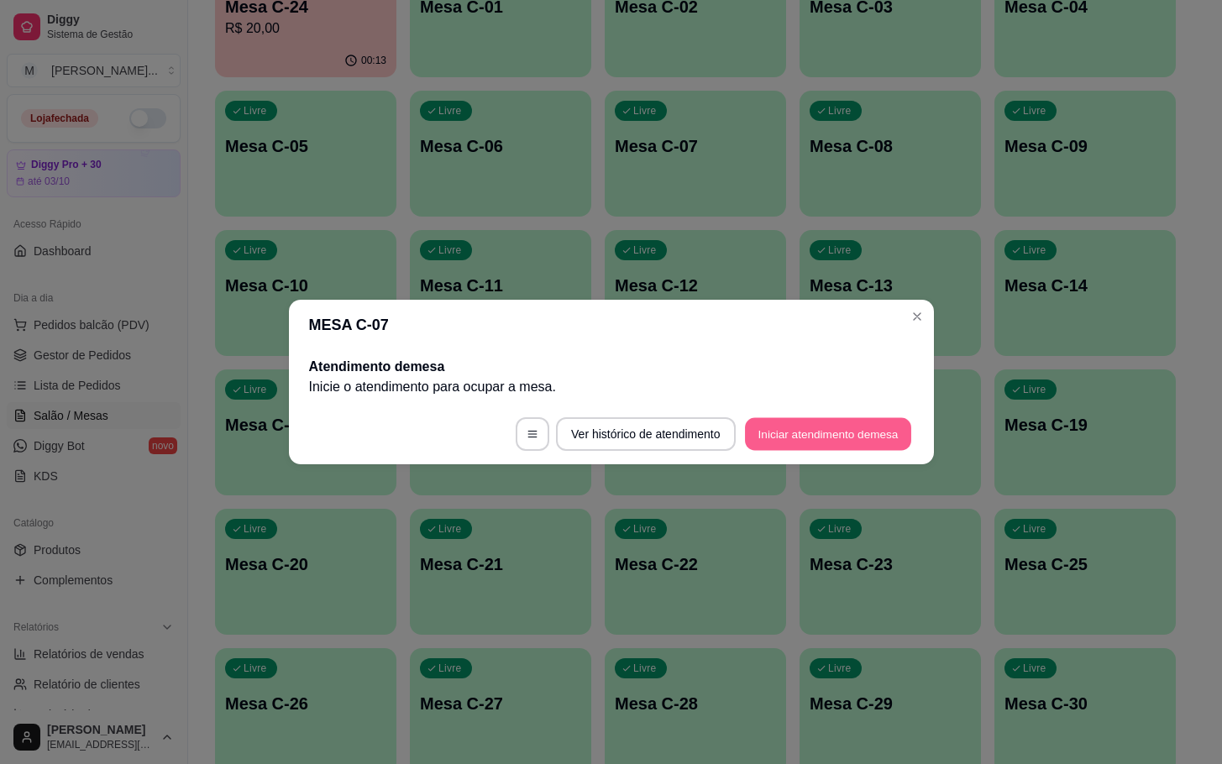
click at [832, 423] on button "Iniciar atendimento de mesa" at bounding box center [828, 434] width 166 height 33
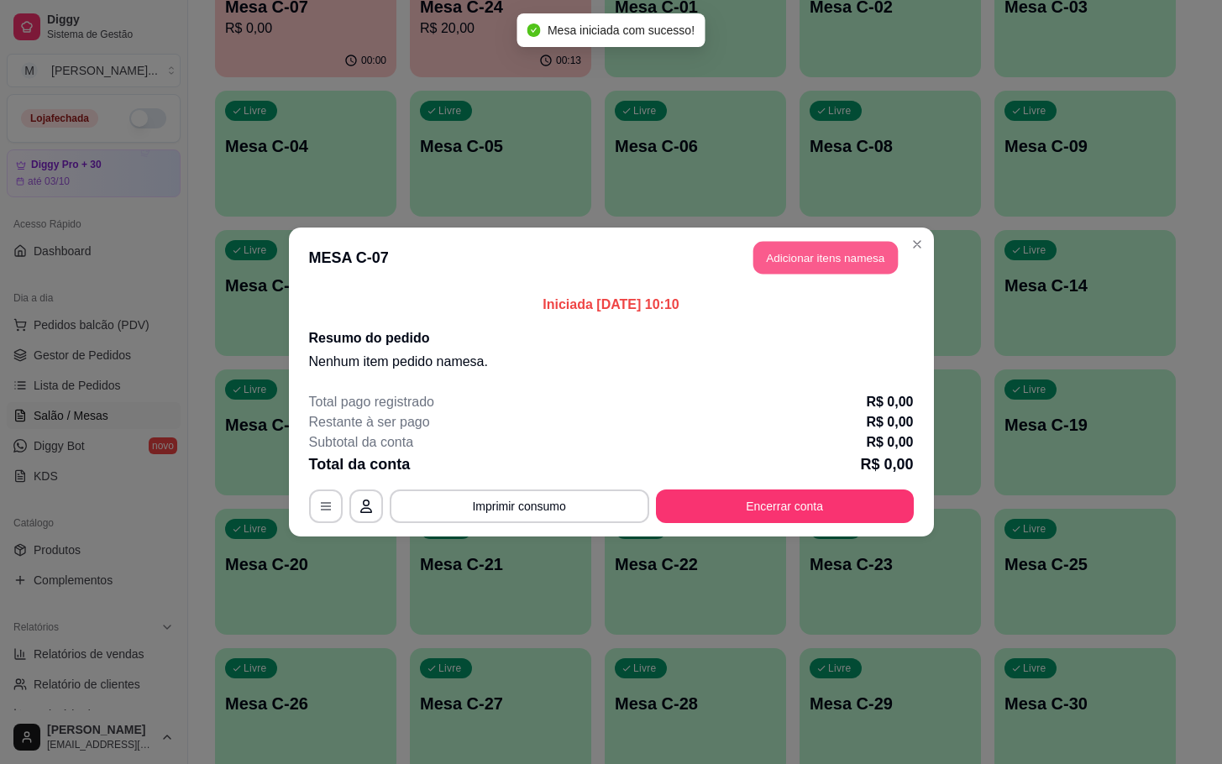
click at [804, 268] on button "Adicionar itens na mesa" at bounding box center [825, 258] width 144 height 33
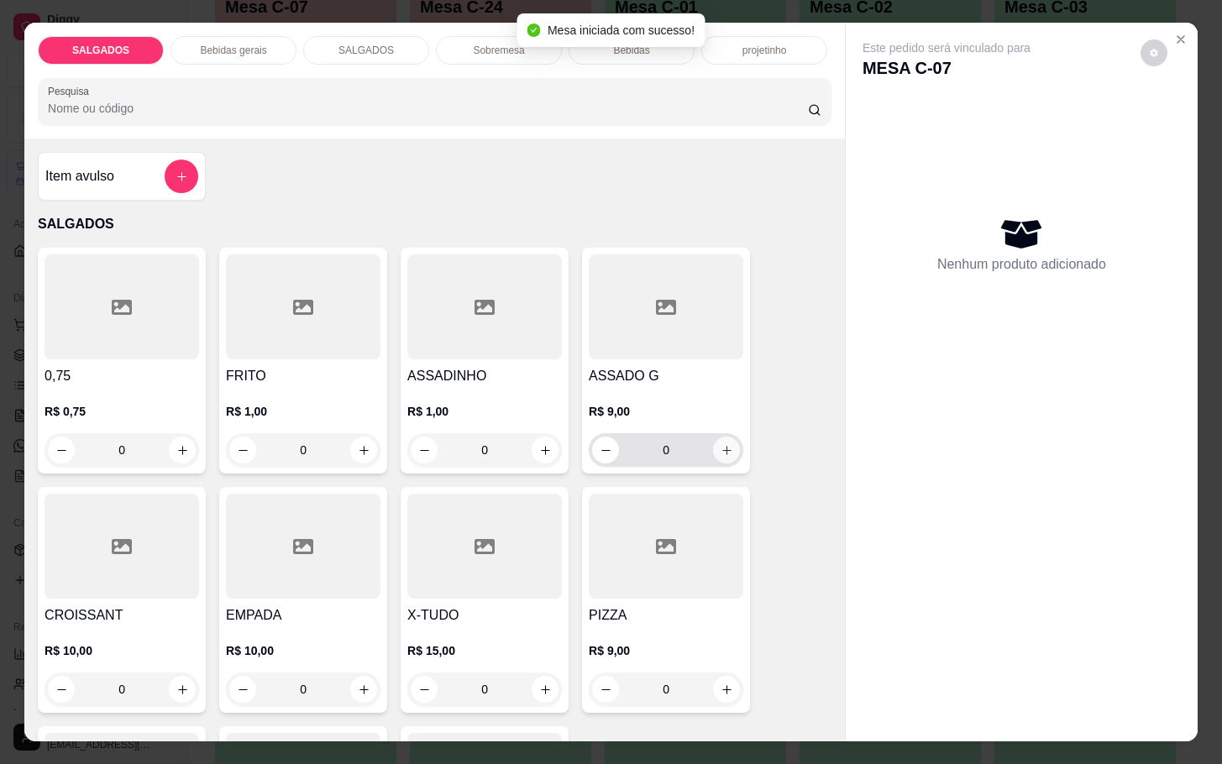
click at [723, 446] on icon "increase-product-quantity" at bounding box center [726, 450] width 13 height 13
type input "1"
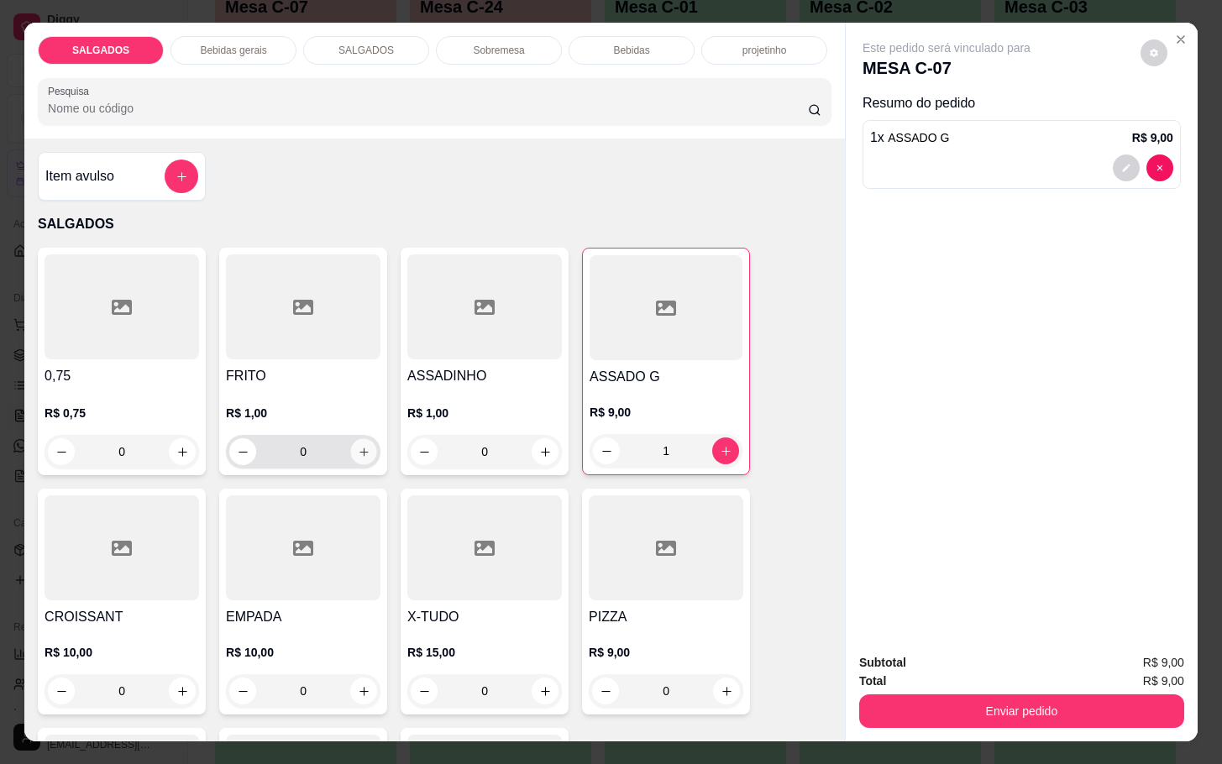
click at [358, 449] on icon "increase-product-quantity" at bounding box center [364, 452] width 13 height 13
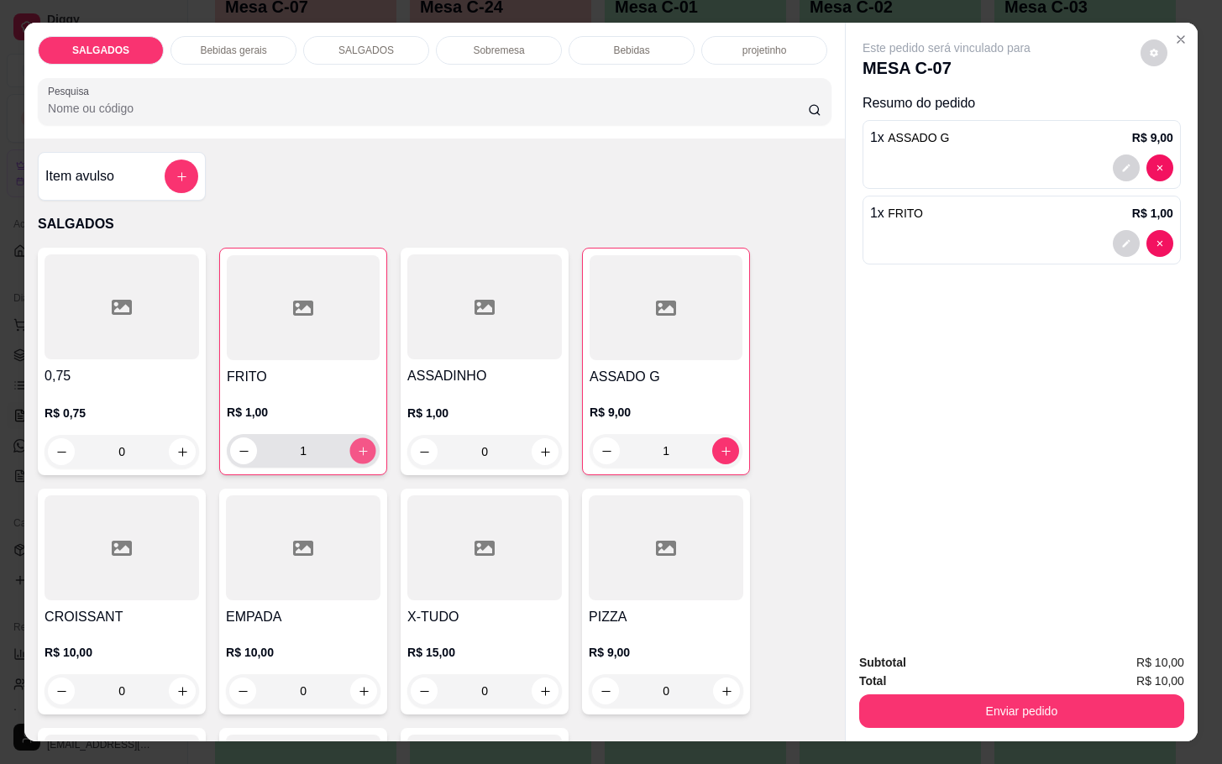
click at [357, 449] on icon "increase-product-quantity" at bounding box center [363, 451] width 13 height 13
type input "5"
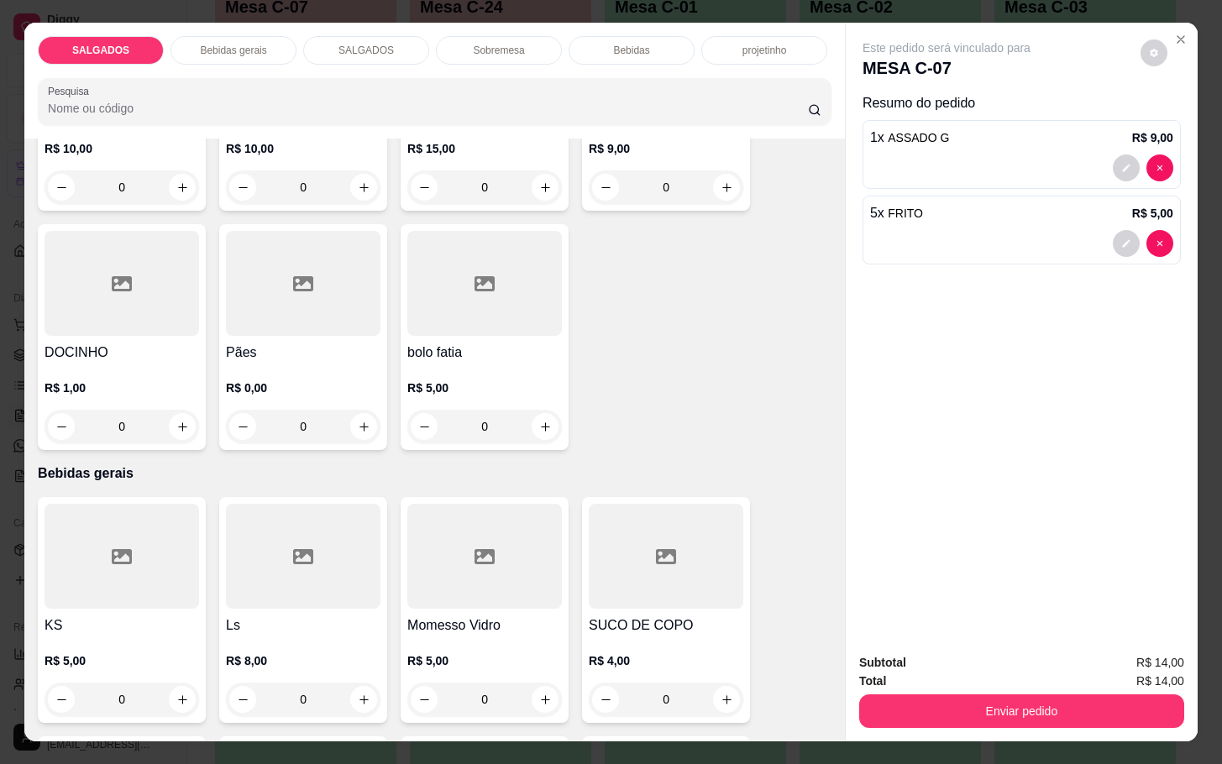
scroll to position [630, 0]
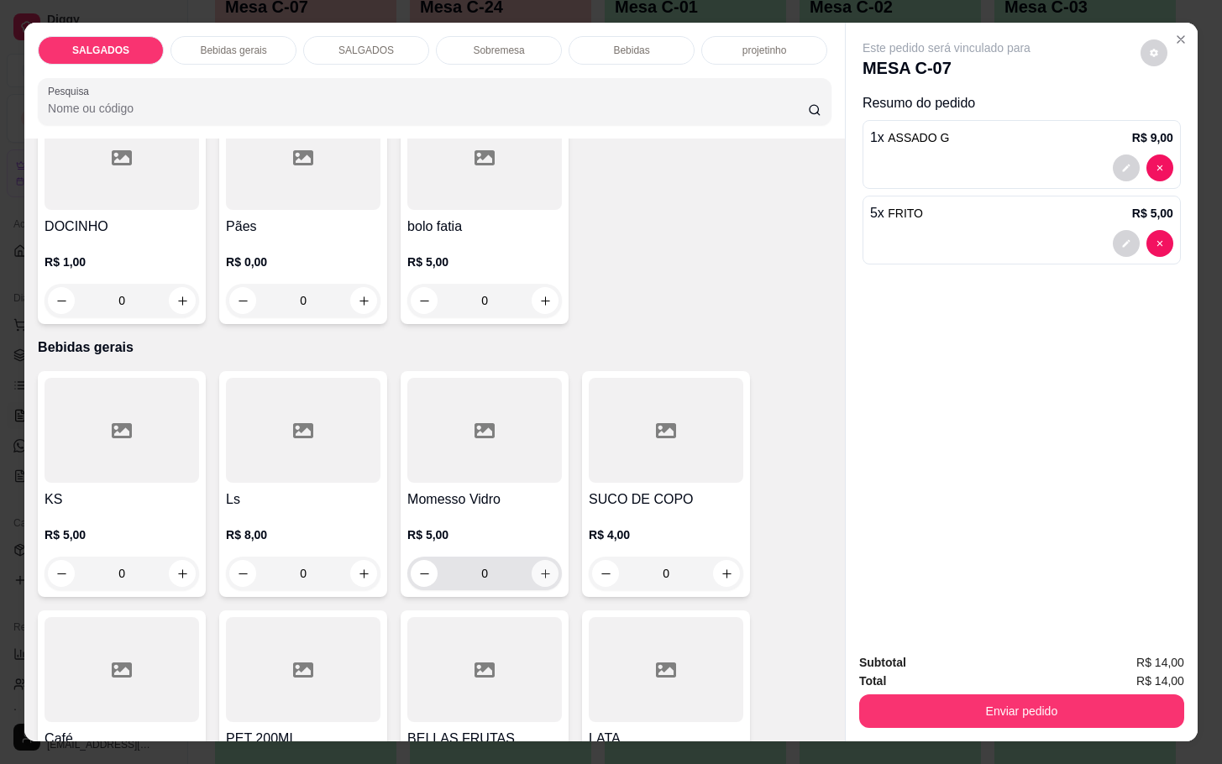
click at [532, 575] on button "increase-product-quantity" at bounding box center [545, 573] width 27 height 27
type input "1"
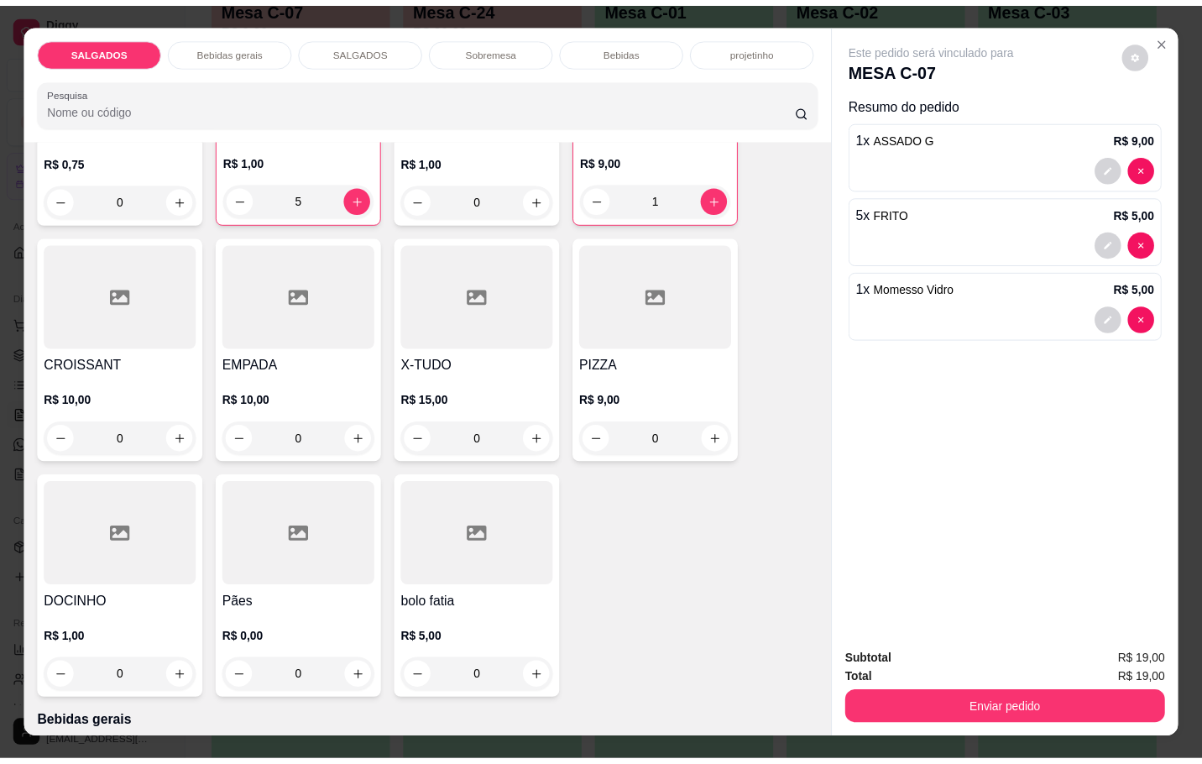
scroll to position [0, 0]
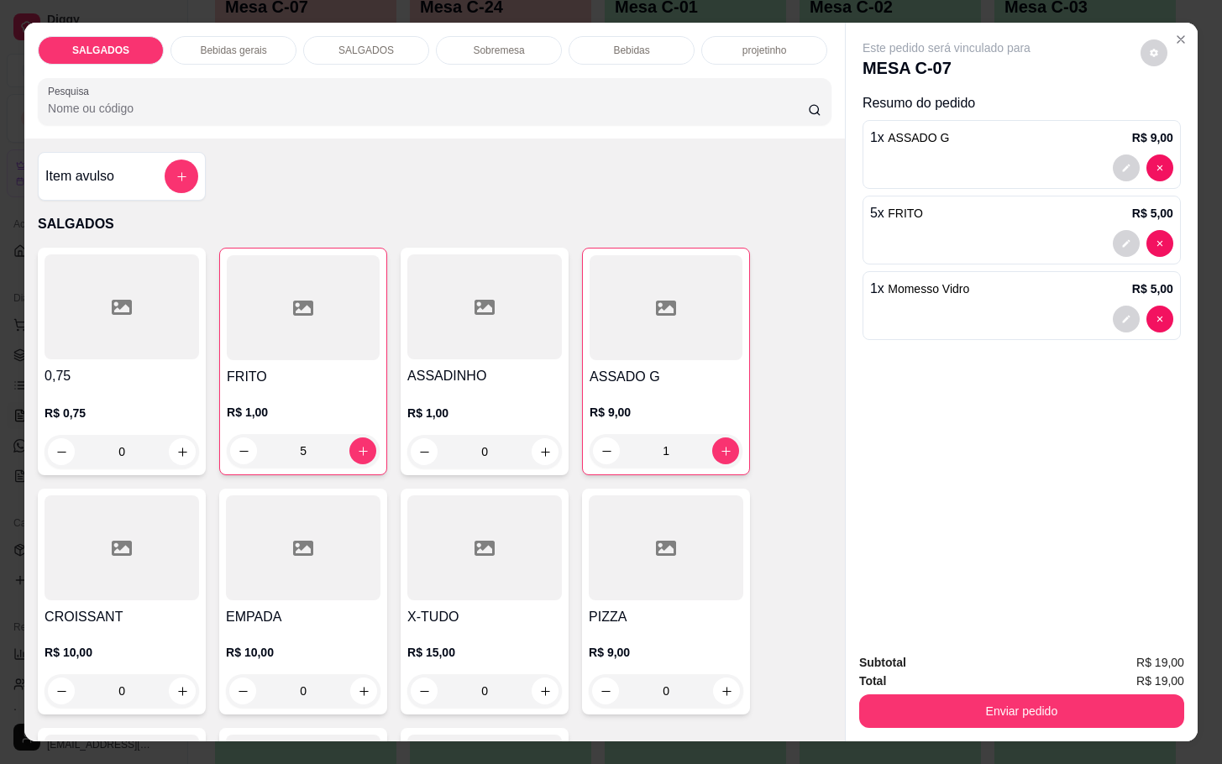
click at [99, 172] on h4 "Item avulso" at bounding box center [79, 176] width 69 height 20
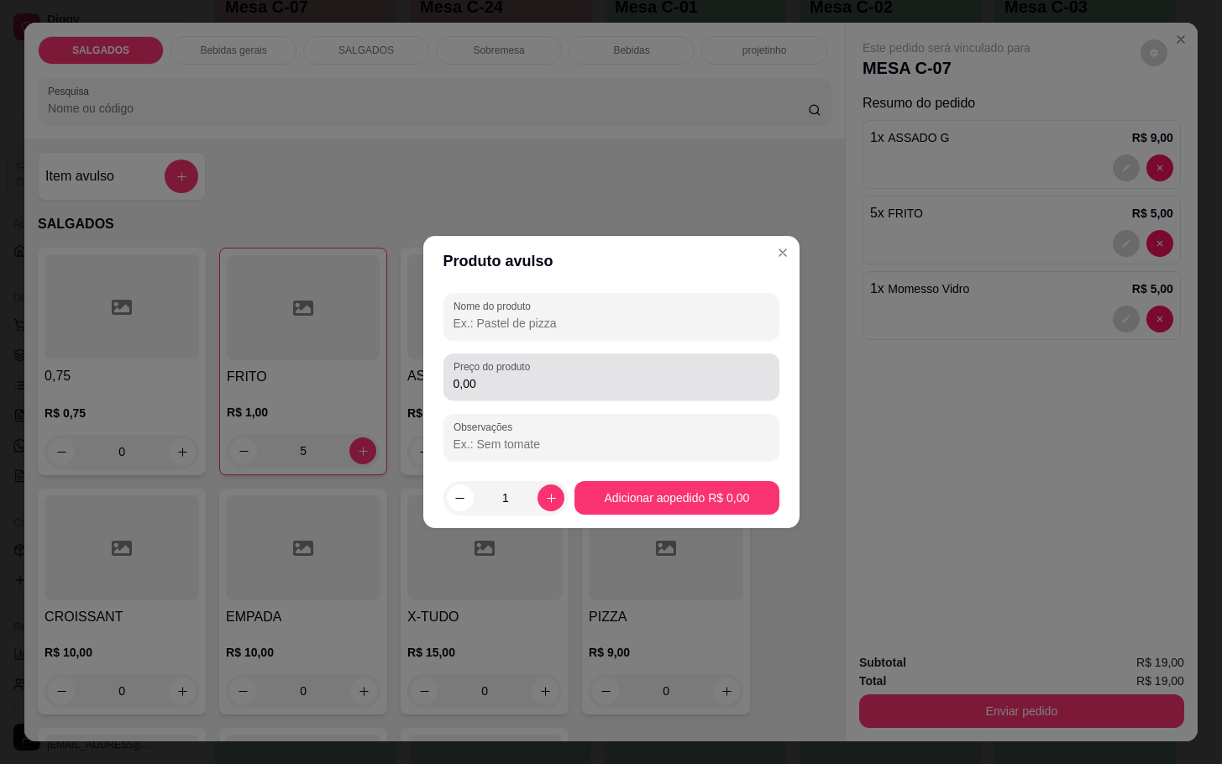
click at [582, 374] on div "0,00" at bounding box center [611, 377] width 316 height 34
type input "8,00"
click at [603, 290] on div "Nome do produto Preço do produto 8,00 Observações" at bounding box center [611, 376] width 376 height 181
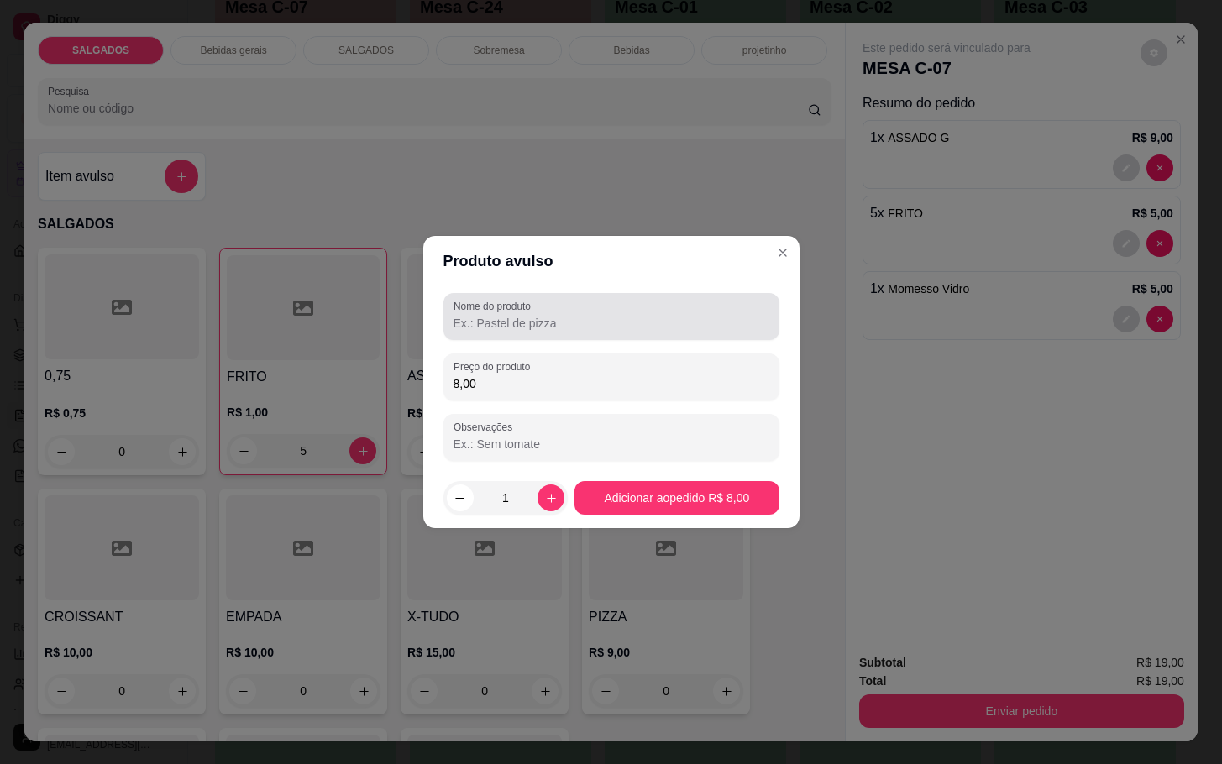
click at [618, 303] on div at bounding box center [611, 317] width 316 height 34
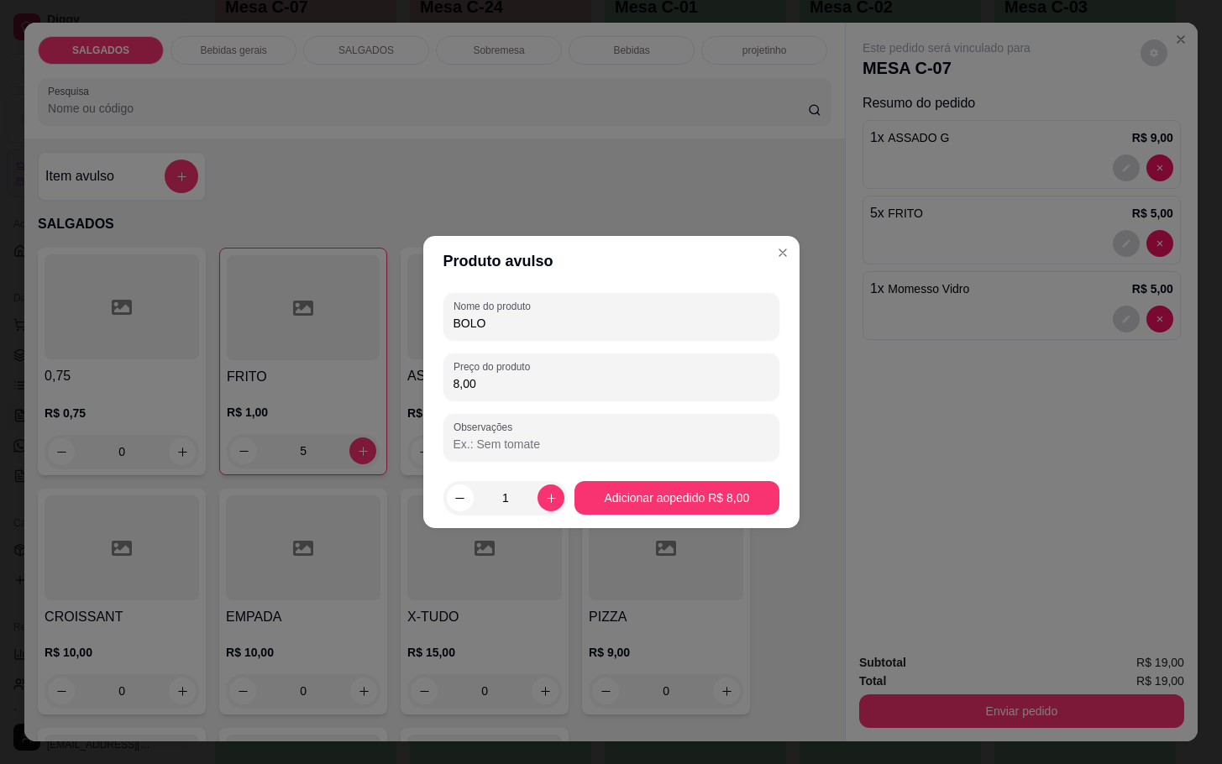
type input "BOLO"
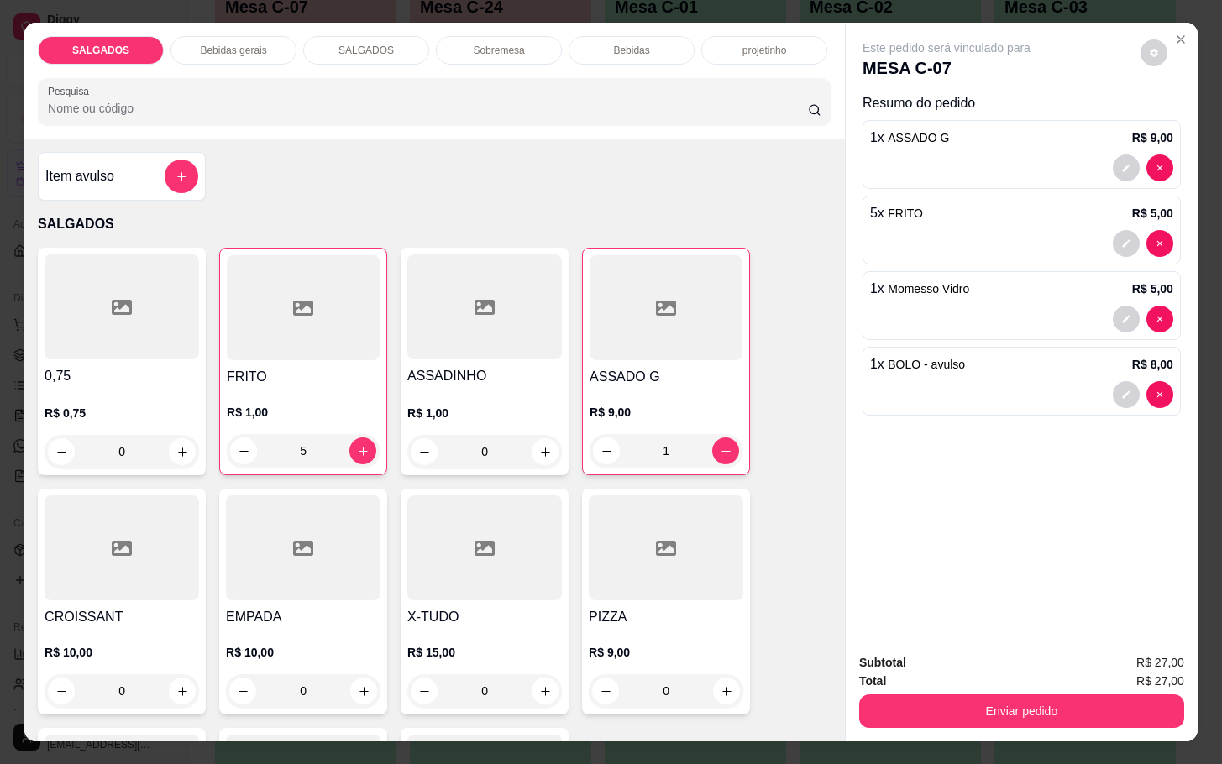
drag, startPoint x: 928, startPoint y: 723, endPoint x: 924, endPoint y: 699, distance: 24.6
click at [925, 713] on div "Subtotal R$ 27,00 Total R$ 27,00 Enviar pedido" at bounding box center [1022, 691] width 352 height 102
click at [924, 700] on button "Enviar pedido" at bounding box center [1021, 711] width 325 height 34
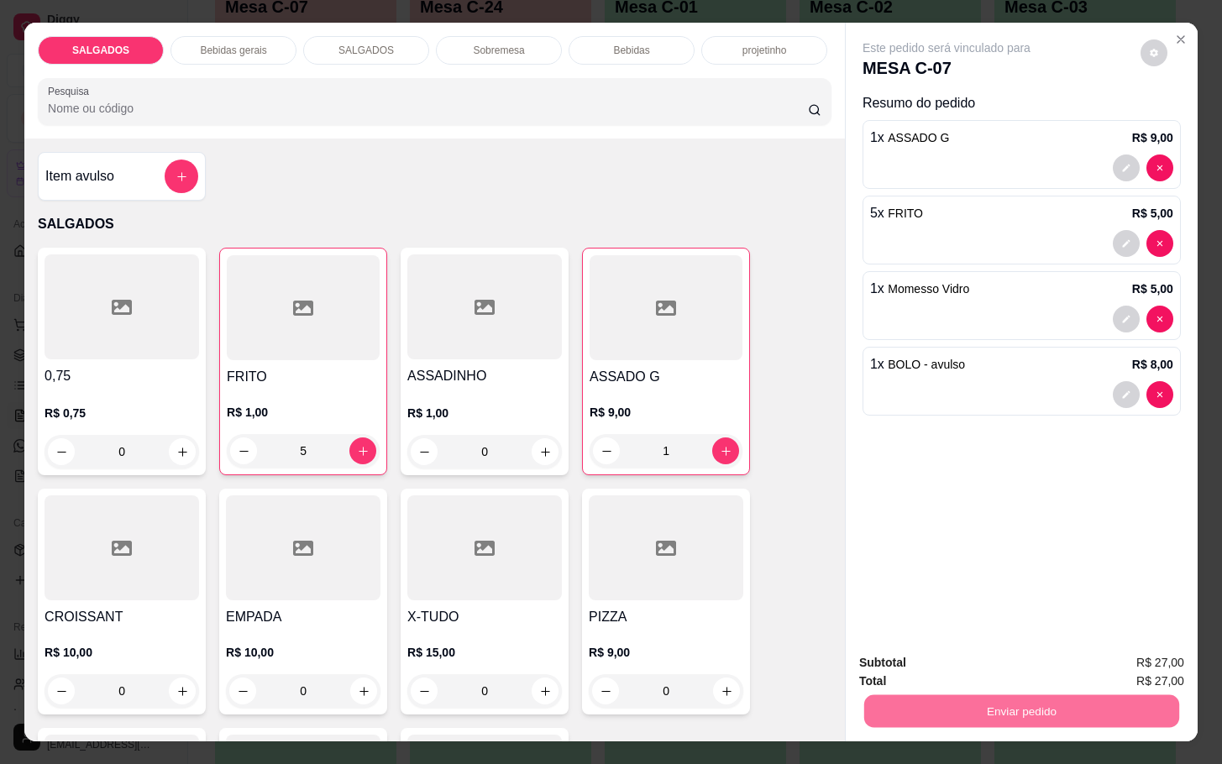
click at [1136, 658] on button "Enviar pedido" at bounding box center [1138, 660] width 92 height 31
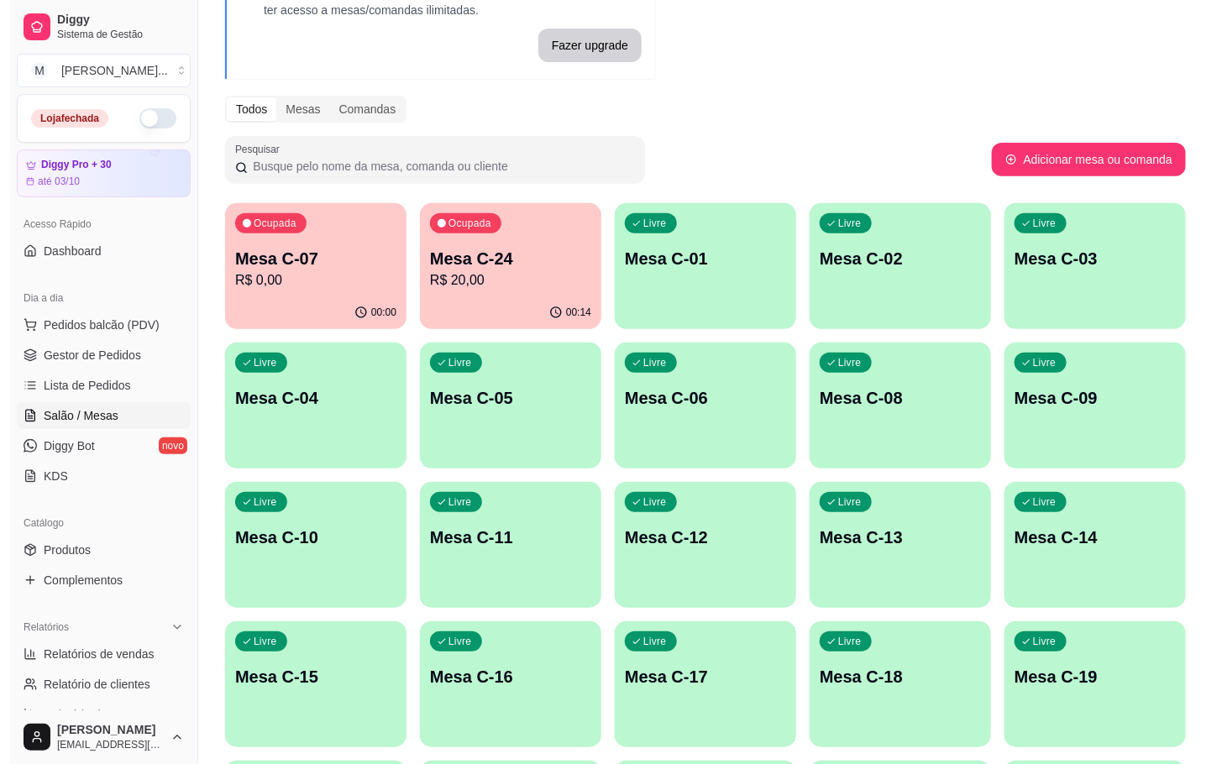
scroll to position [252, 0]
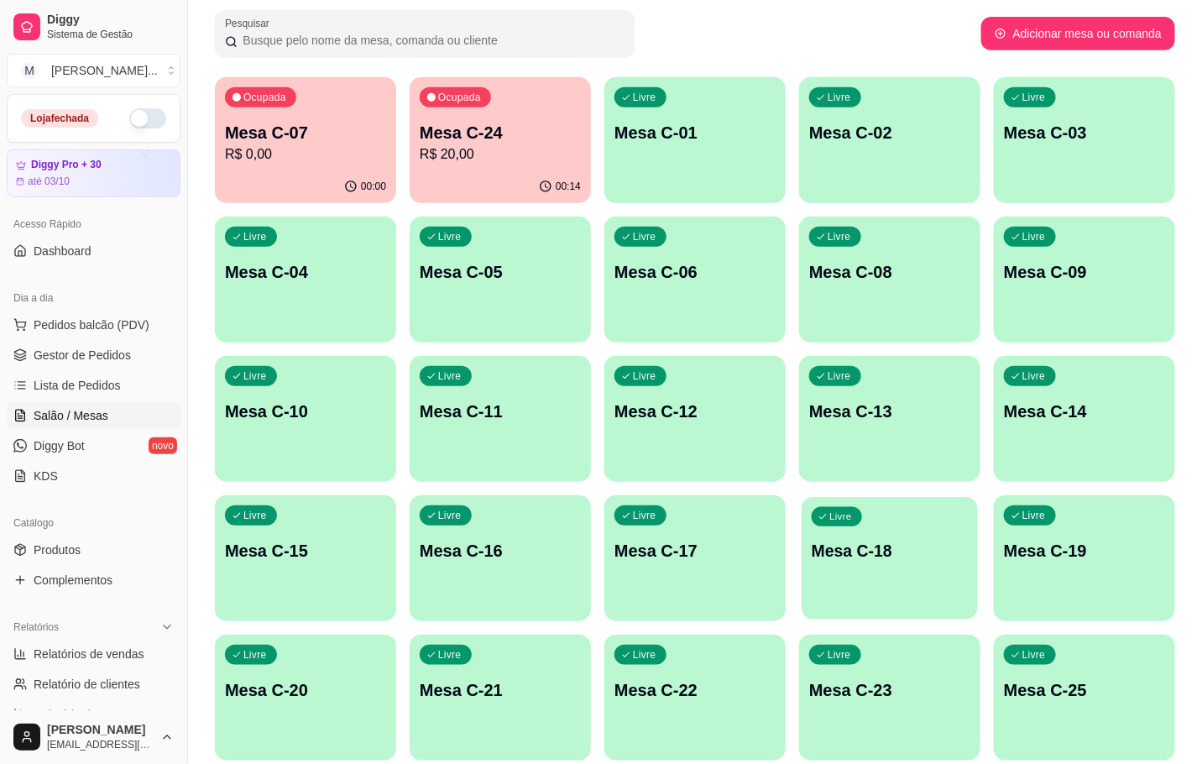
click at [900, 554] on p "Mesa C-18" at bounding box center [890, 551] width 156 height 23
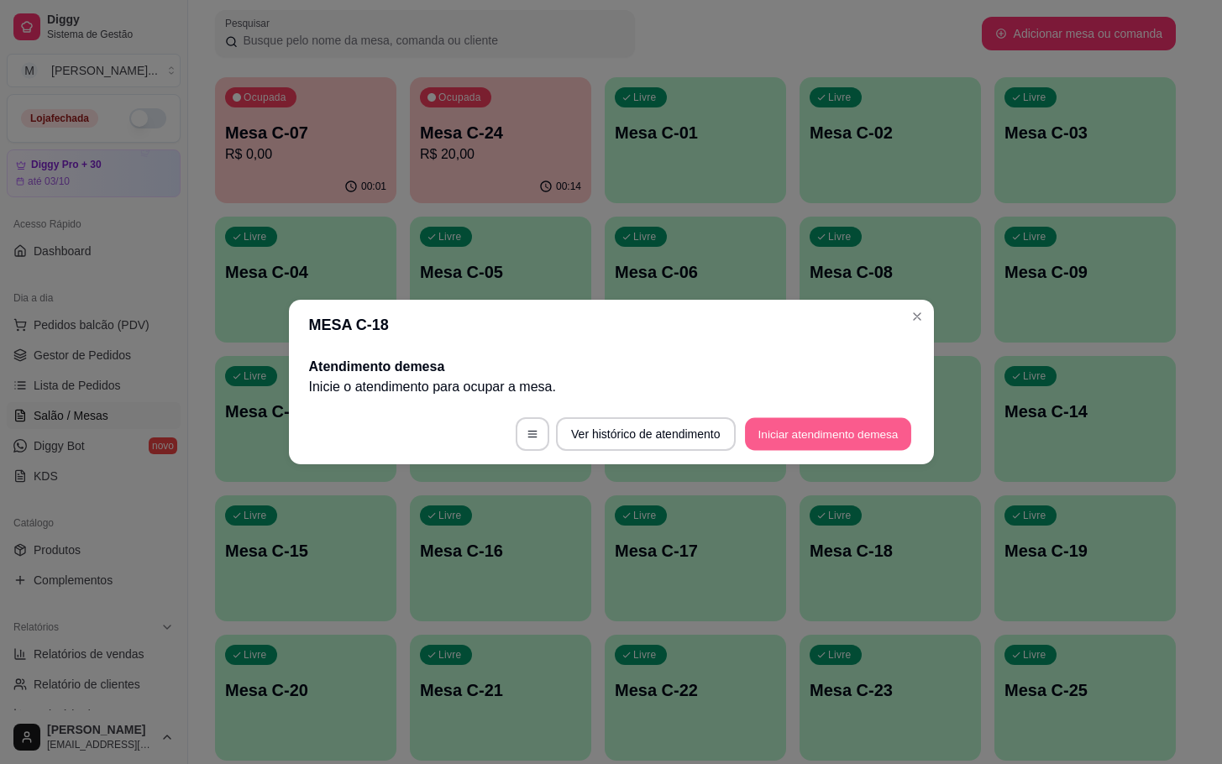
click at [851, 423] on button "Iniciar atendimento de mesa" at bounding box center [828, 434] width 166 height 33
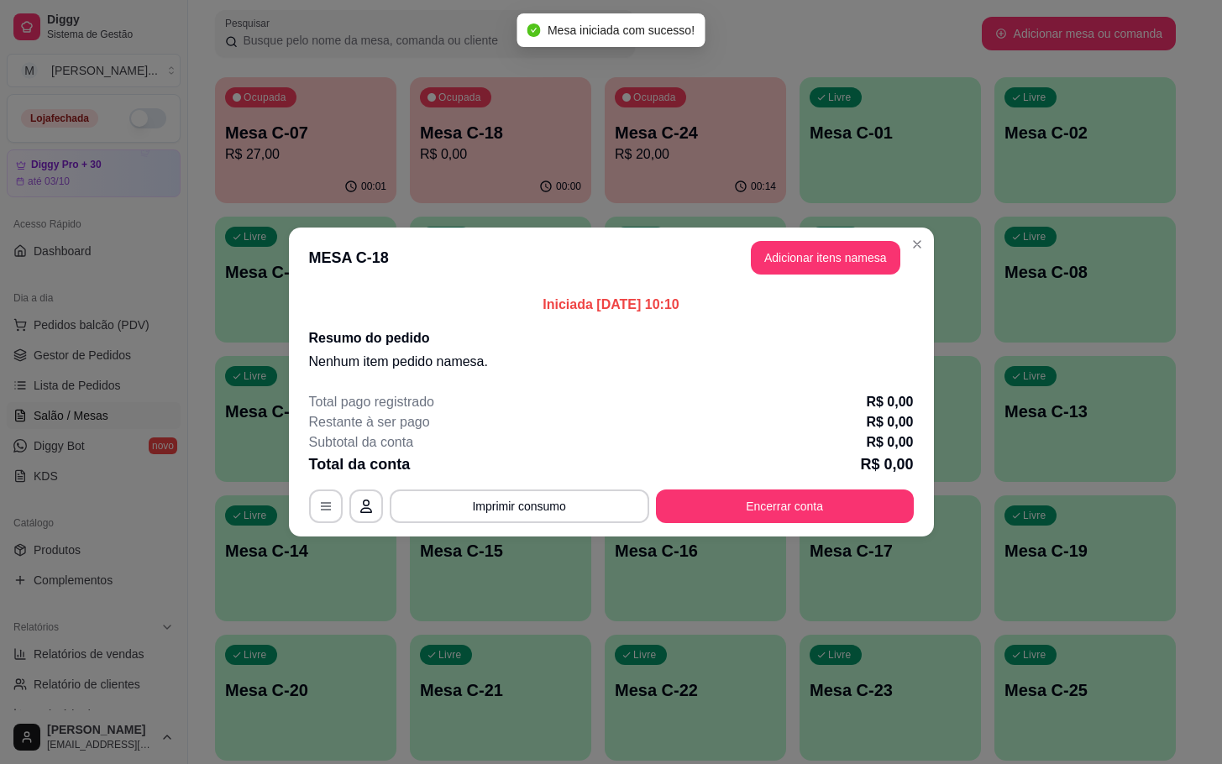
click at [777, 280] on header "MESA C-18 Adicionar itens na mesa" at bounding box center [611, 258] width 645 height 60
click at [778, 270] on button "Adicionar itens na mesa" at bounding box center [825, 258] width 144 height 33
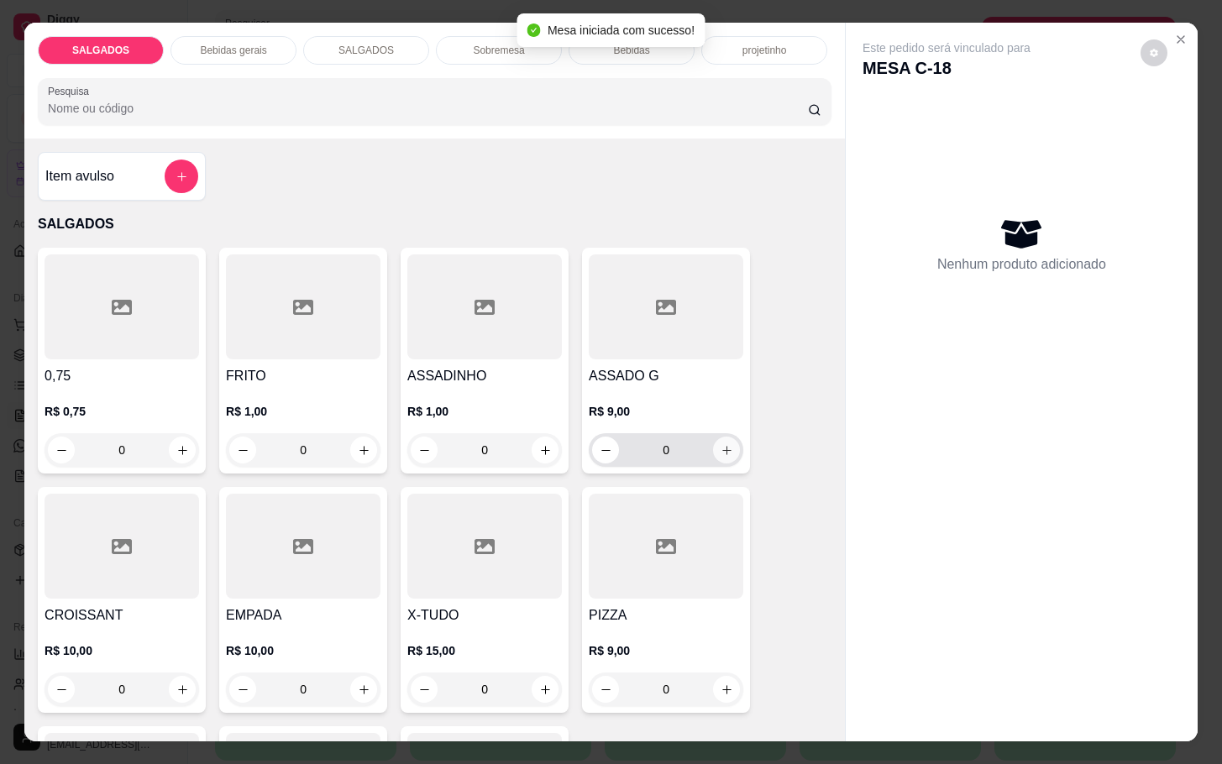
click at [724, 437] on button "increase-product-quantity" at bounding box center [726, 450] width 27 height 27
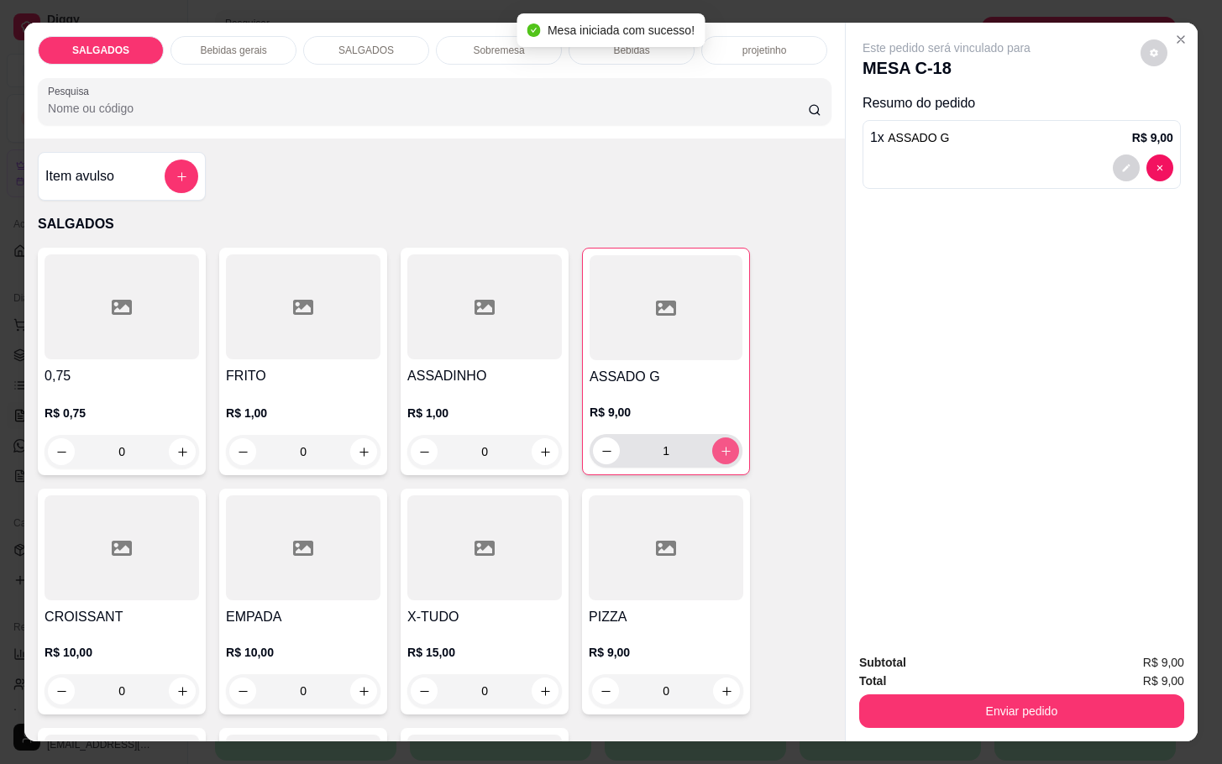
click at [724, 437] on button "increase-product-quantity" at bounding box center [725, 450] width 27 height 27
type input "2"
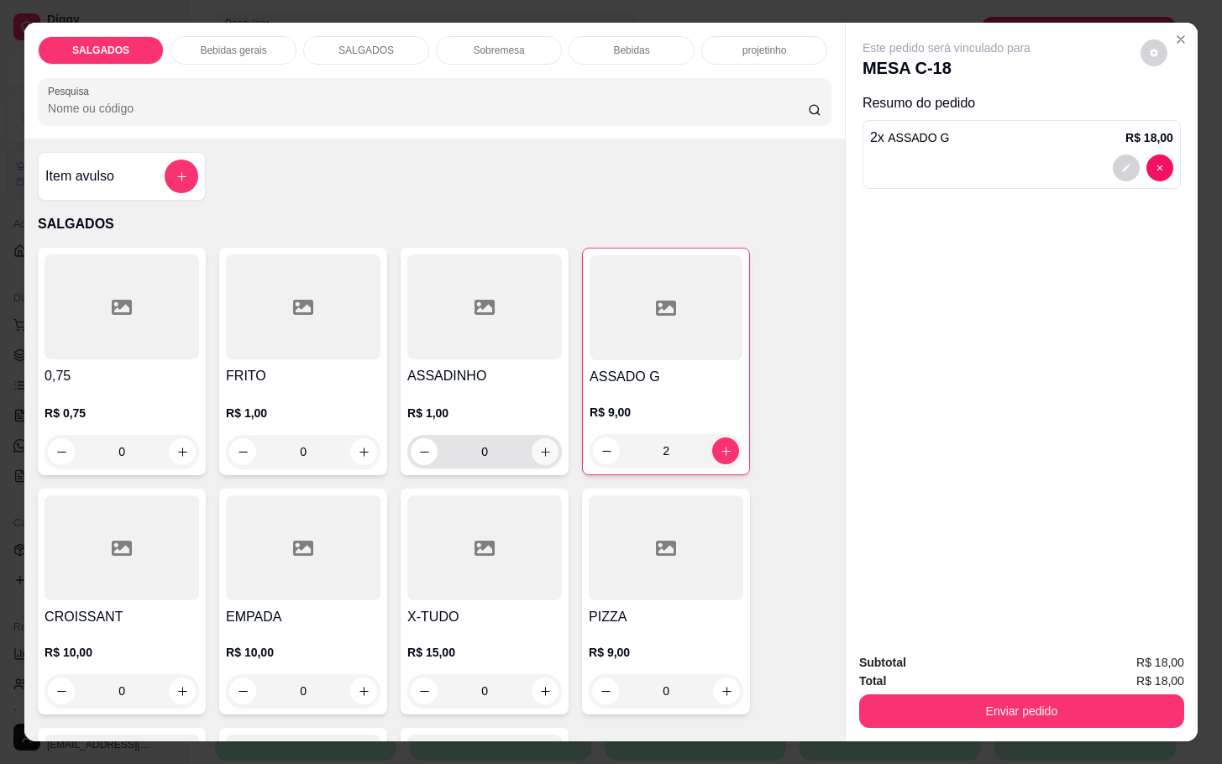
click at [539, 446] on icon "increase-product-quantity" at bounding box center [545, 452] width 13 height 13
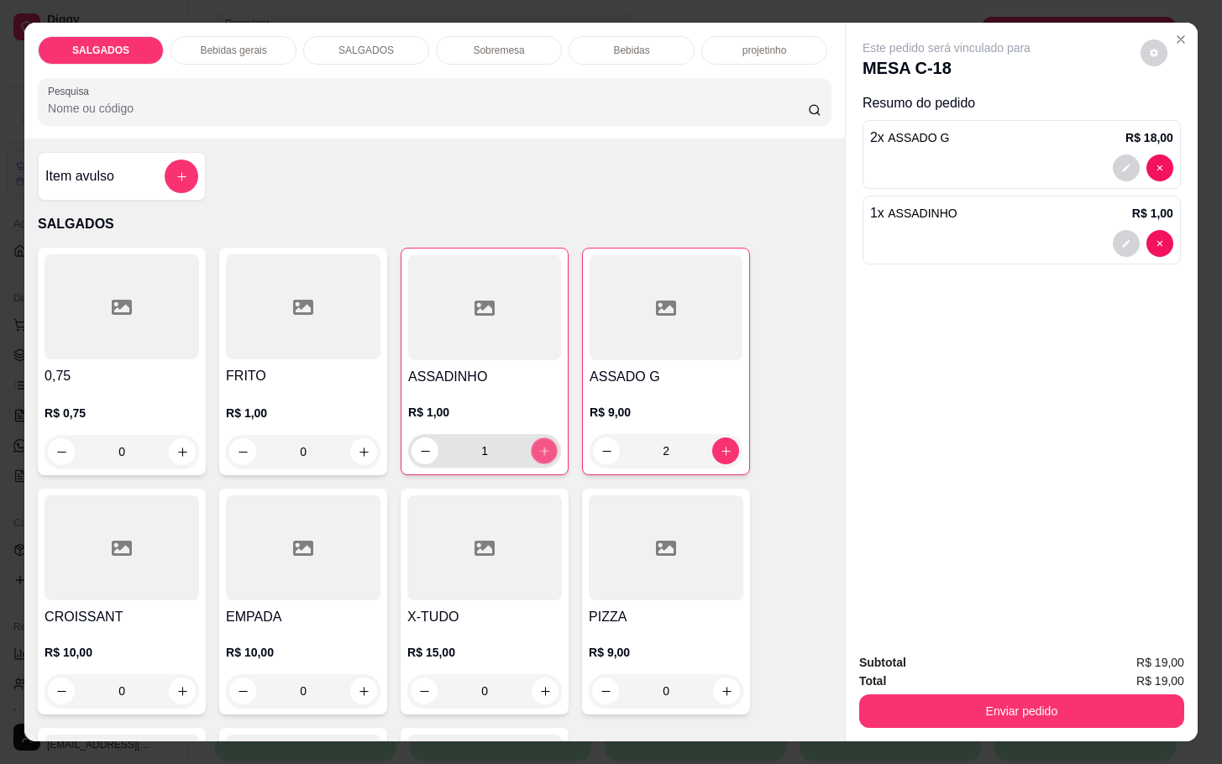
click at [538, 445] on icon "increase-product-quantity" at bounding box center [544, 451] width 13 height 13
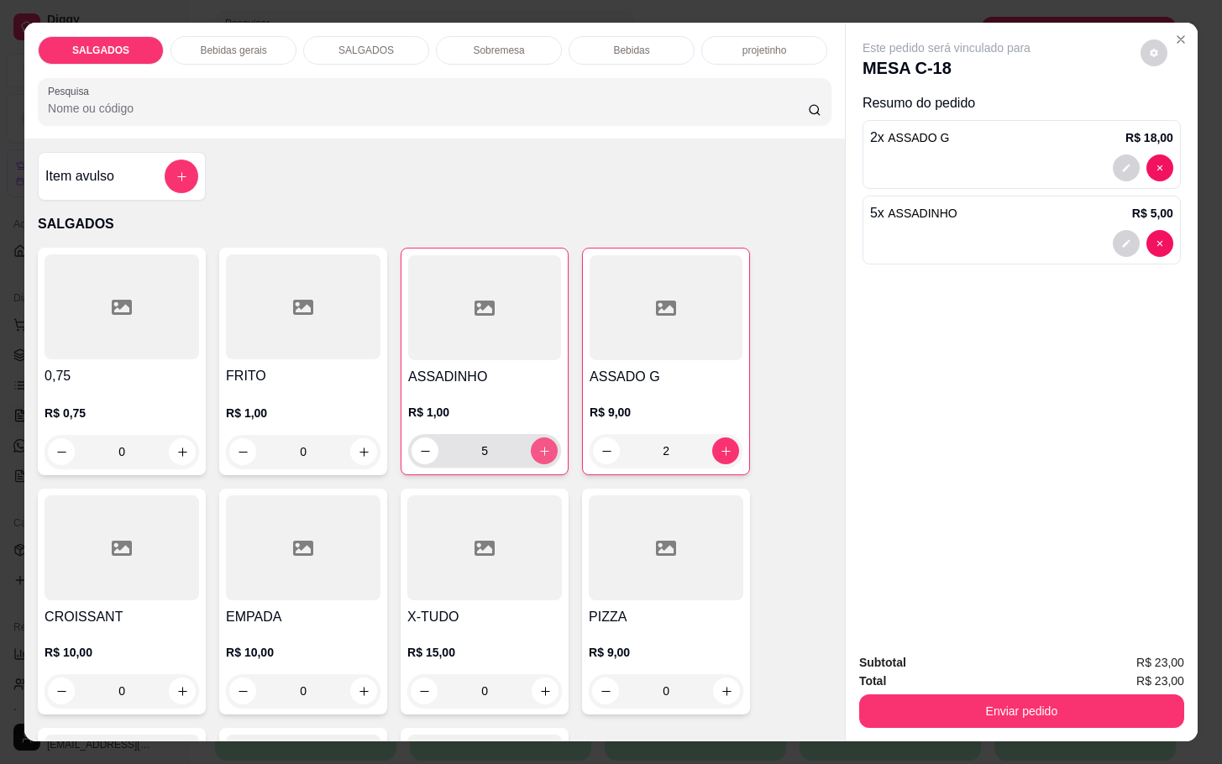
type input "6"
click at [364, 447] on button "increase-product-quantity" at bounding box center [364, 452] width 26 height 26
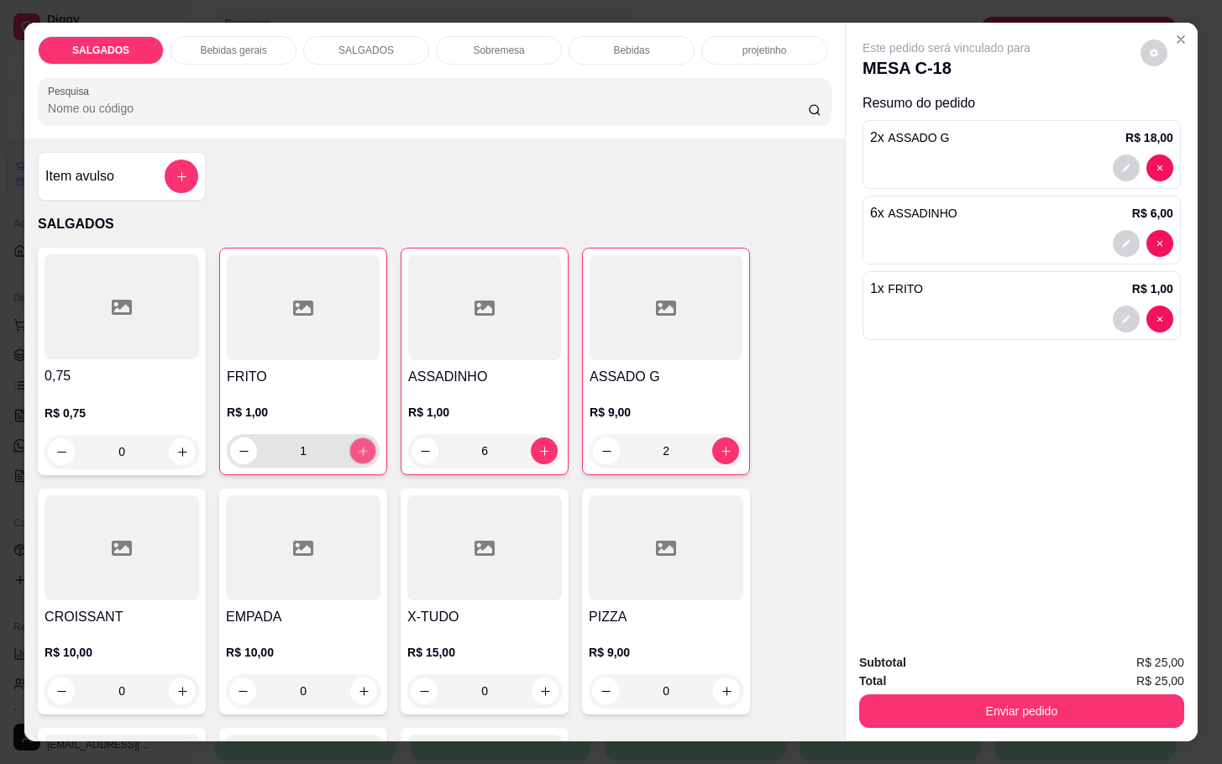
click at [364, 447] on button "increase-product-quantity" at bounding box center [363, 451] width 26 height 26
type input "2"
click at [1019, 725] on div "Subtotal R$ 26,00 Total R$ 26,00 Enviar pedido" at bounding box center [1022, 691] width 352 height 102
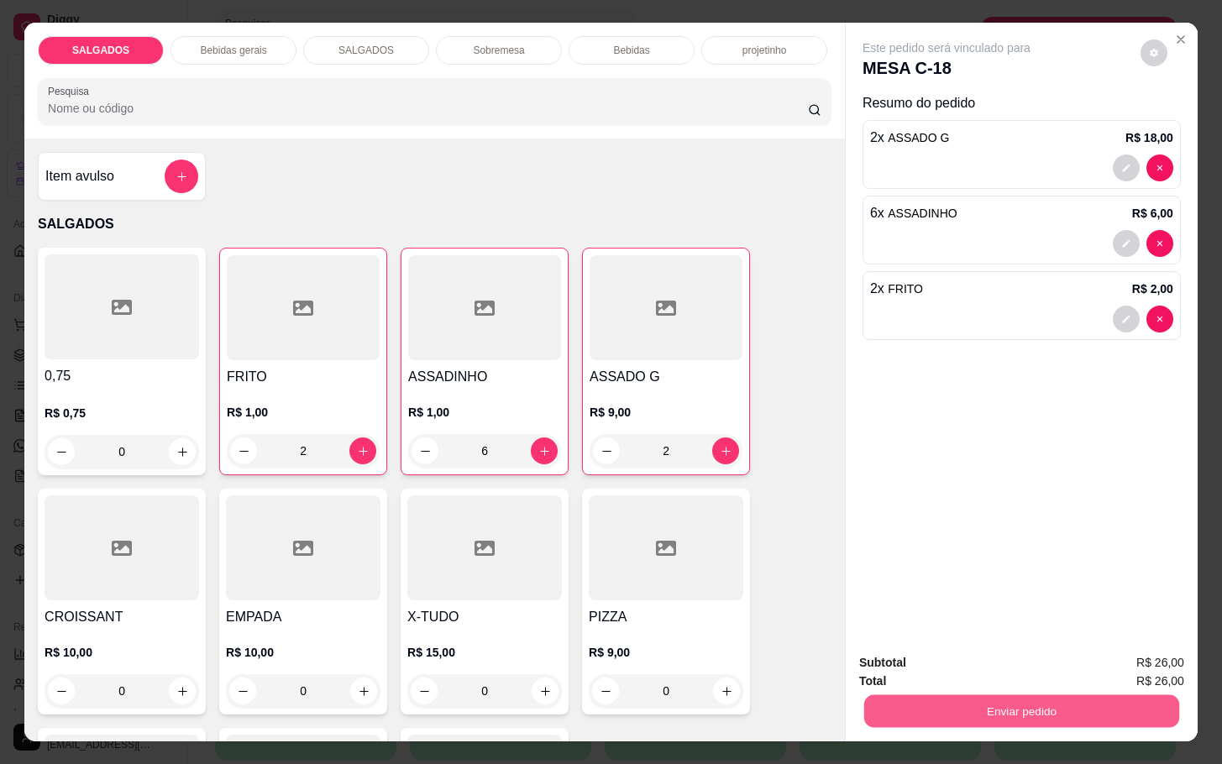
click at [1015, 705] on button "Enviar pedido" at bounding box center [1021, 710] width 315 height 33
click at [1114, 646] on button "Enviar pedido" at bounding box center [1142, 660] width 99 height 34
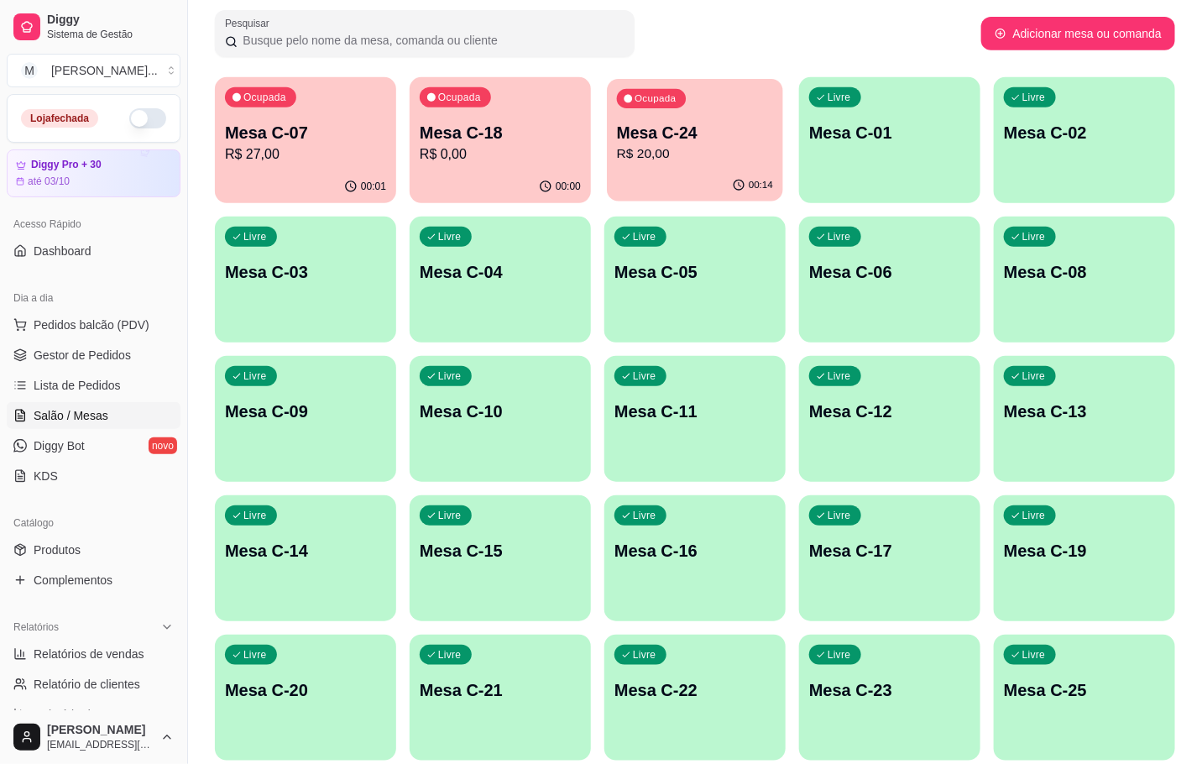
click at [766, 167] on div "Ocupada Mesa C-24 R$ 20,00" at bounding box center [695, 124] width 176 height 91
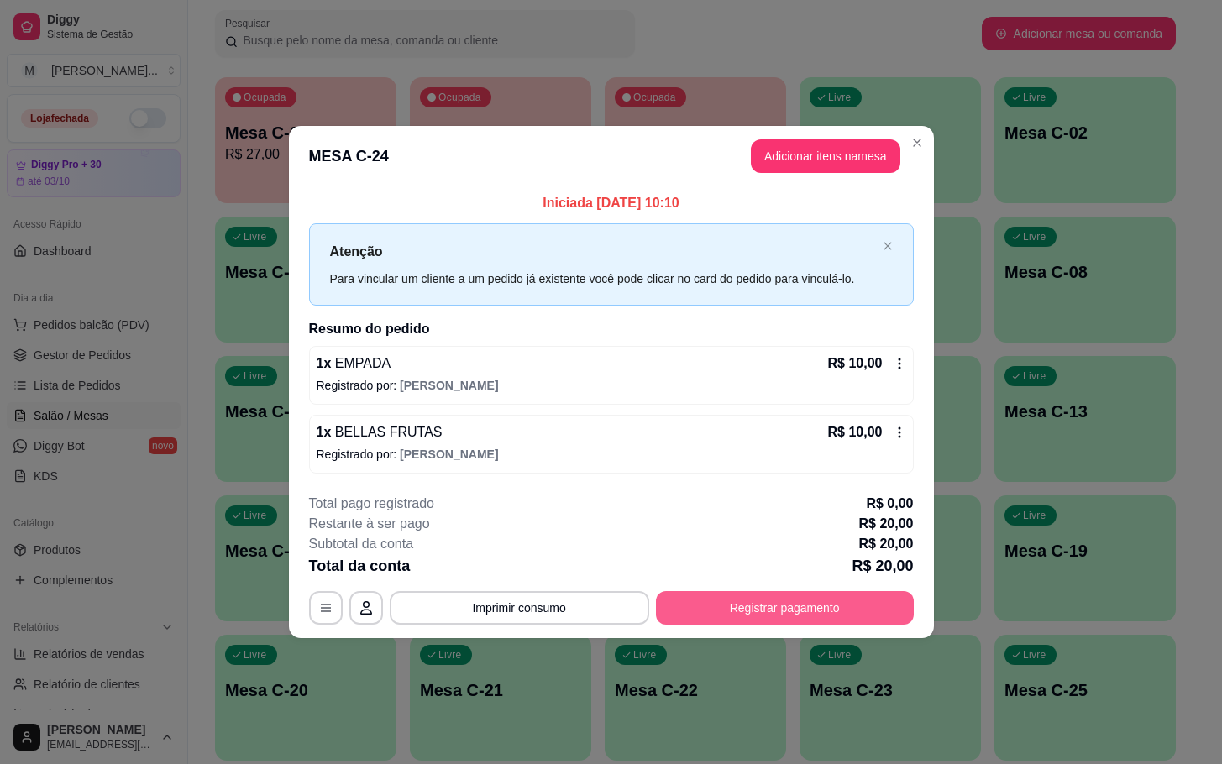
click at [759, 610] on button "Registrar pagamento" at bounding box center [785, 608] width 258 height 34
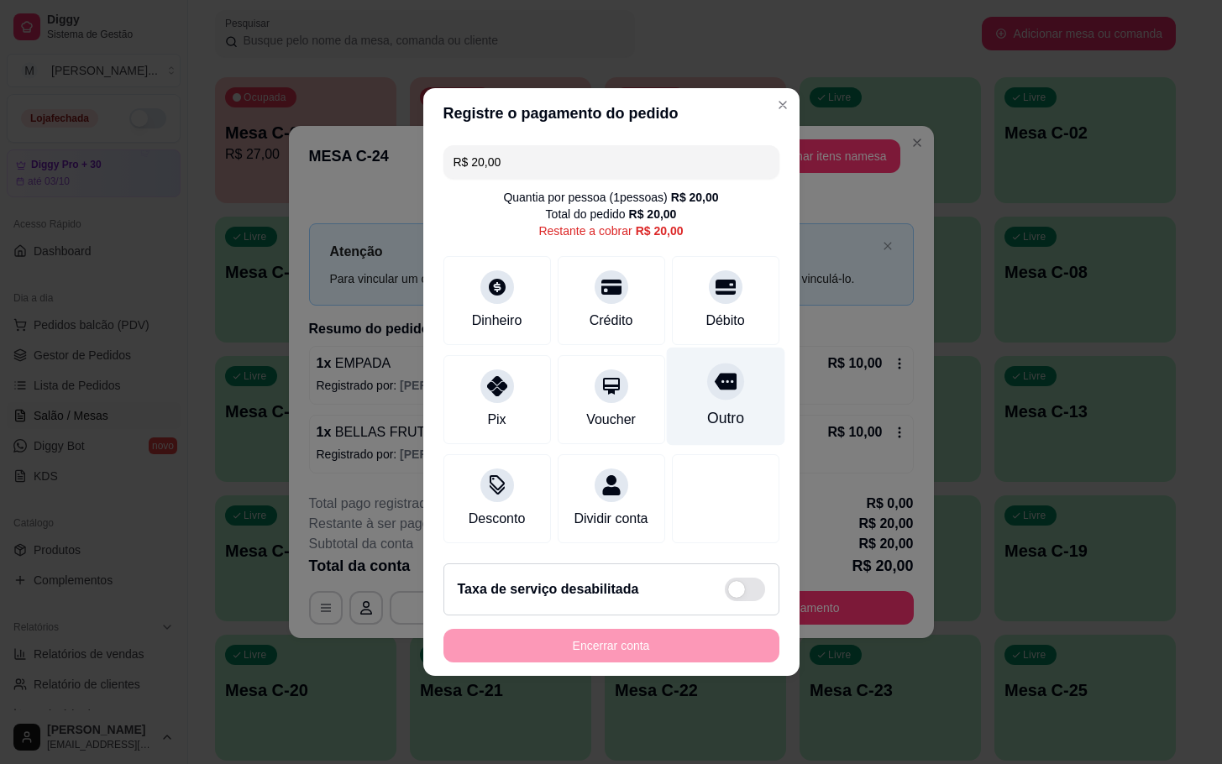
click at [706, 409] on div "Outro" at bounding box center [724, 418] width 37 height 22
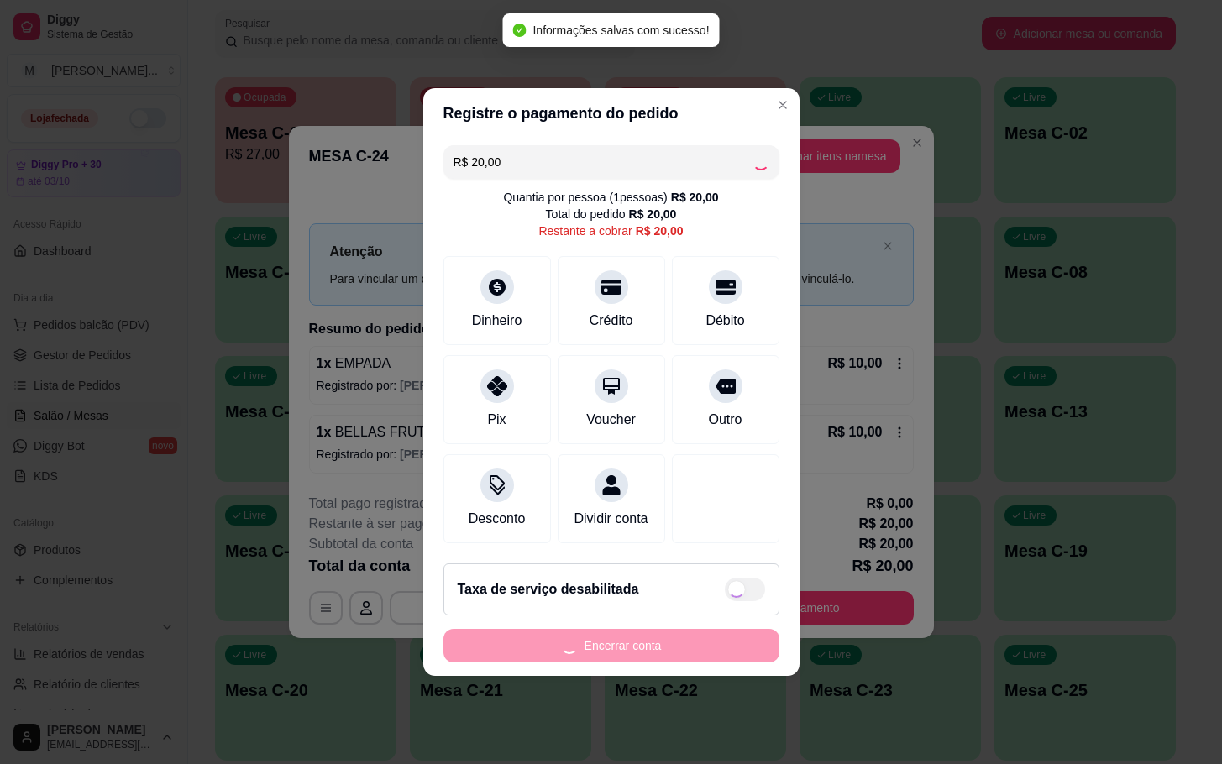
type input "R$ 0,00"
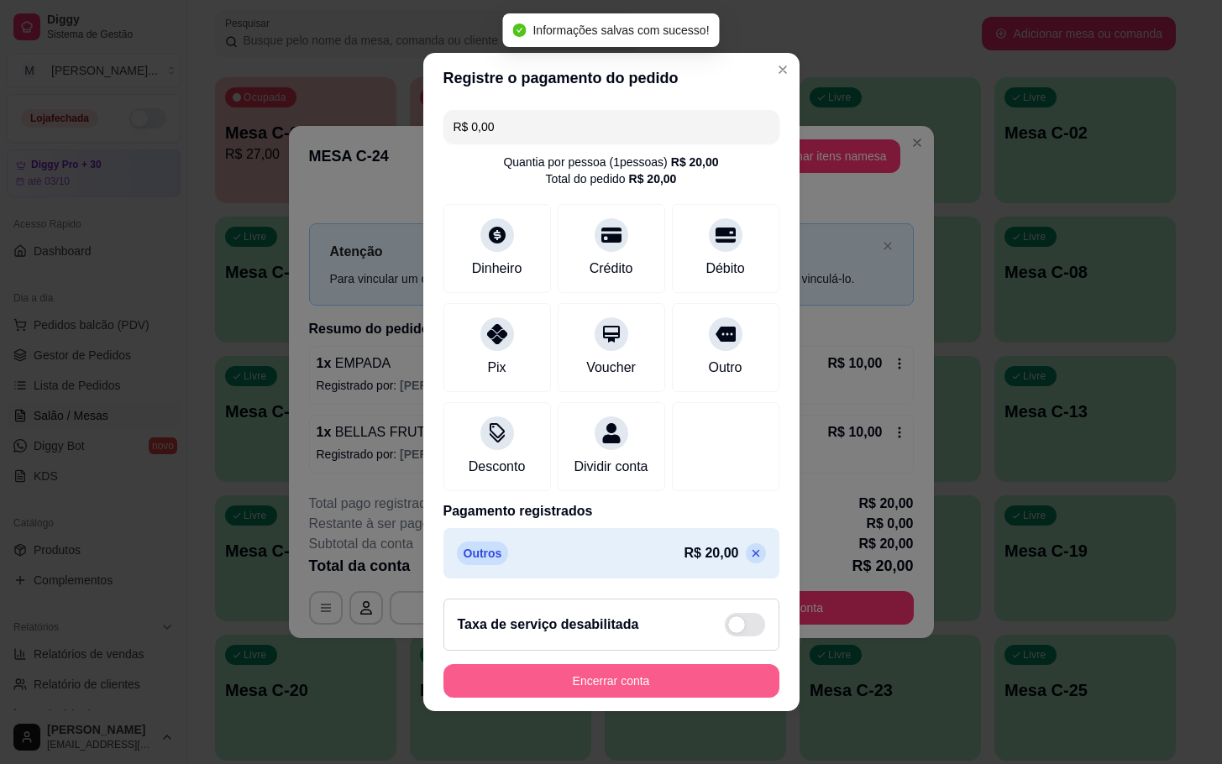
click at [511, 698] on button "Encerrar conta" at bounding box center [611, 681] width 336 height 34
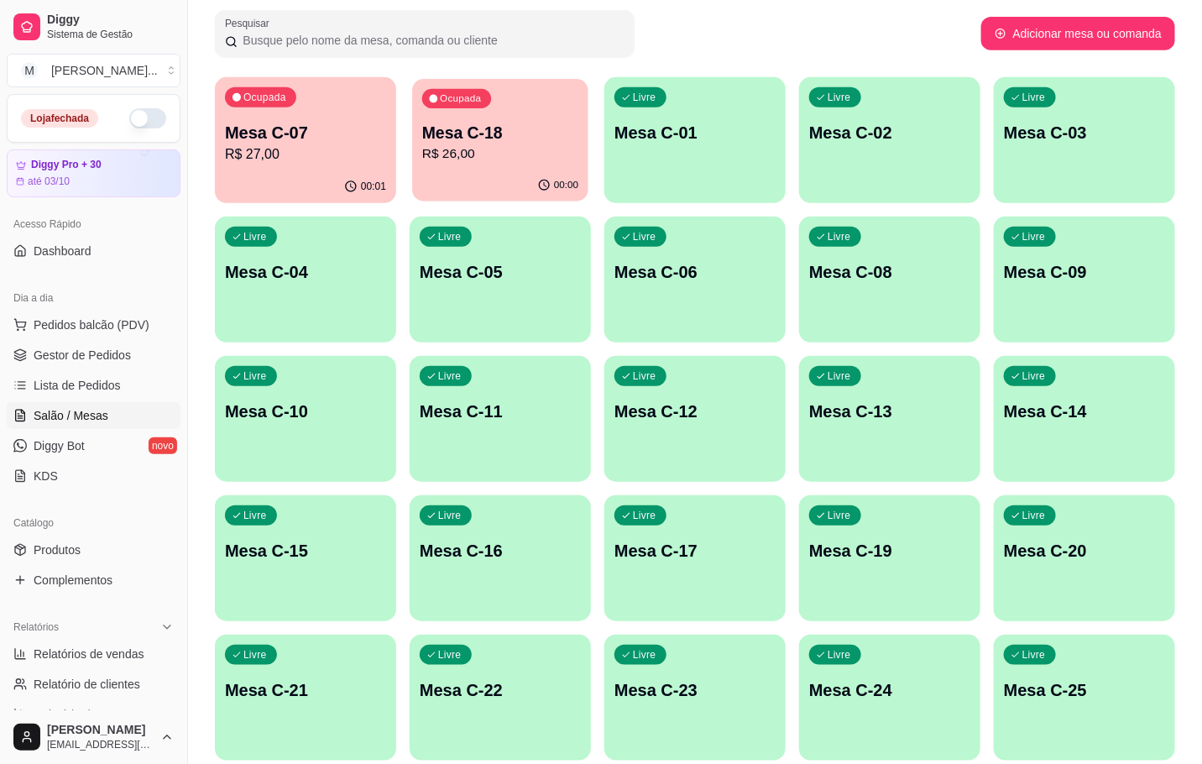
click at [521, 157] on p "R$ 26,00" at bounding box center [500, 153] width 156 height 19
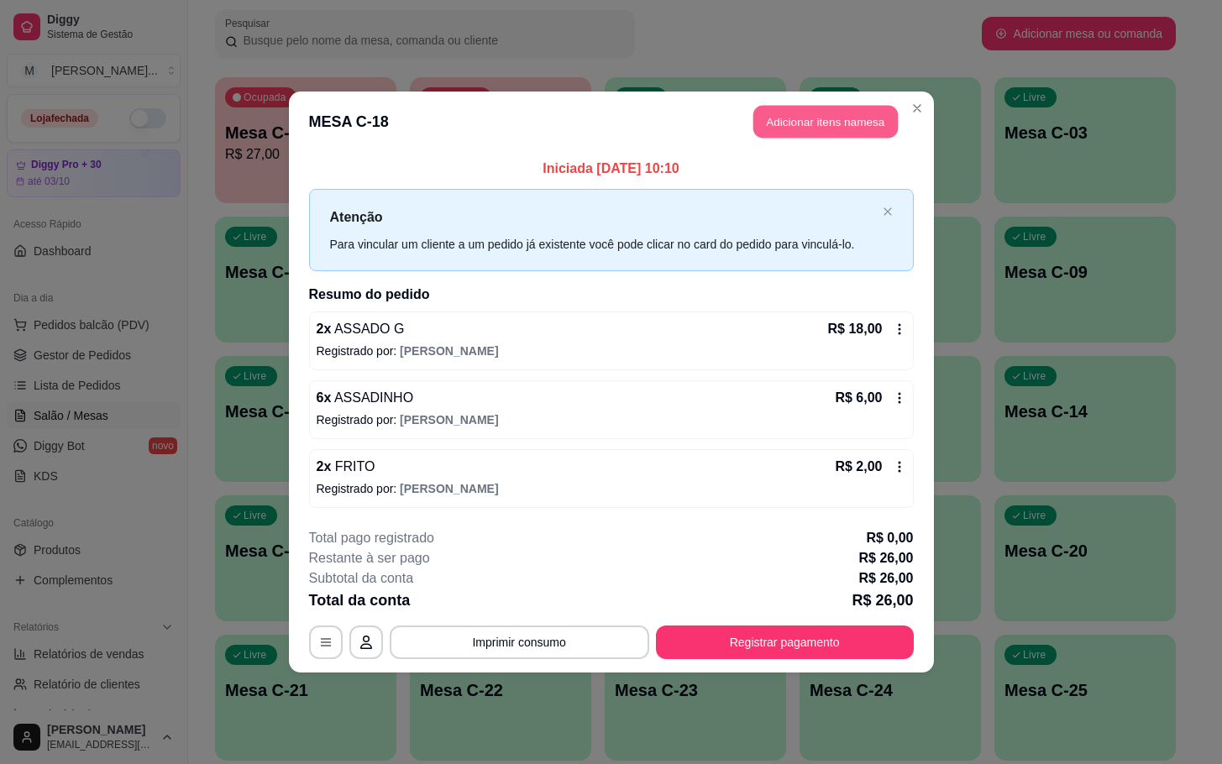
click at [834, 106] on button "Adicionar itens na mesa" at bounding box center [825, 122] width 144 height 33
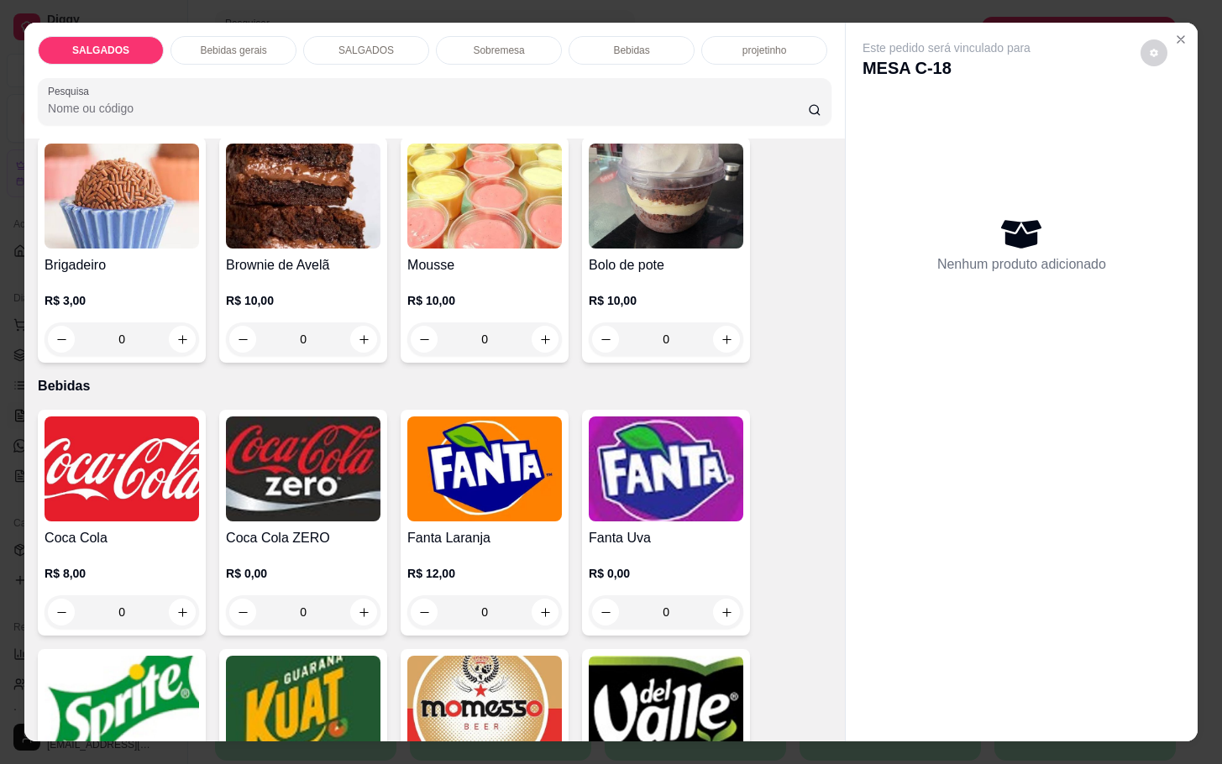
scroll to position [2771, 0]
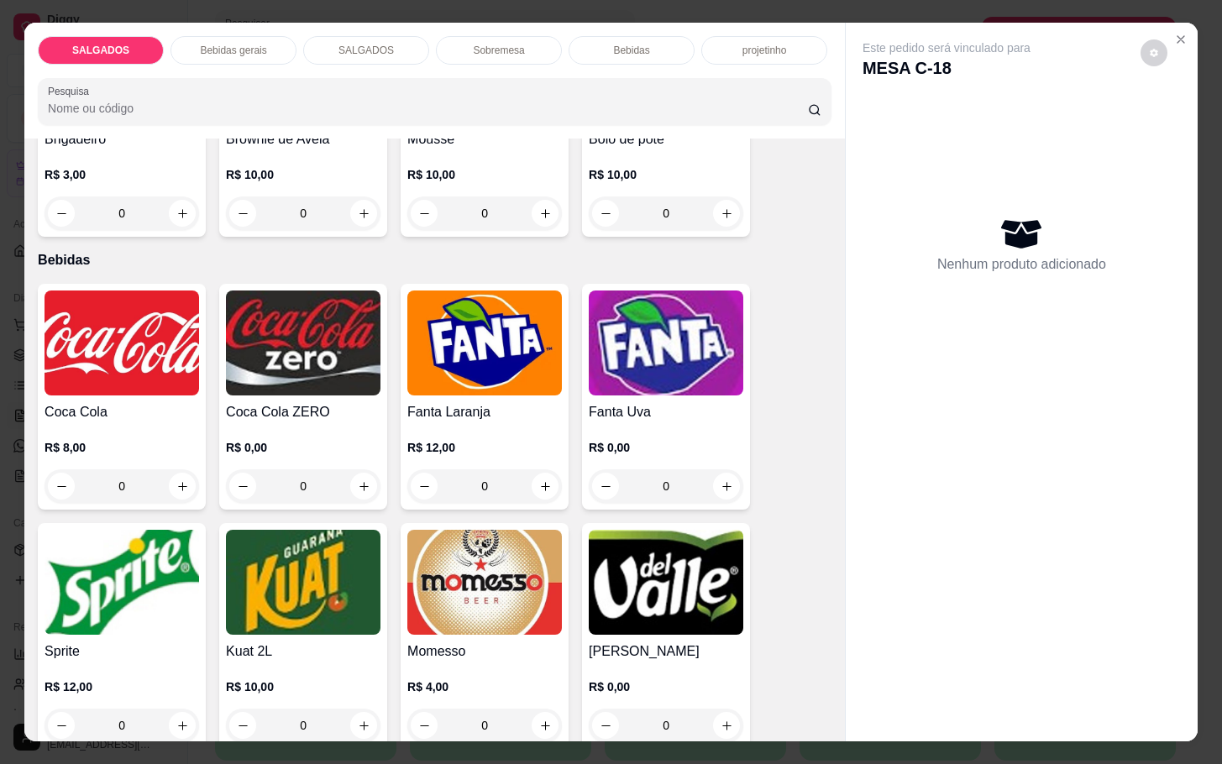
click at [631, 590] on img at bounding box center [666, 582] width 155 height 105
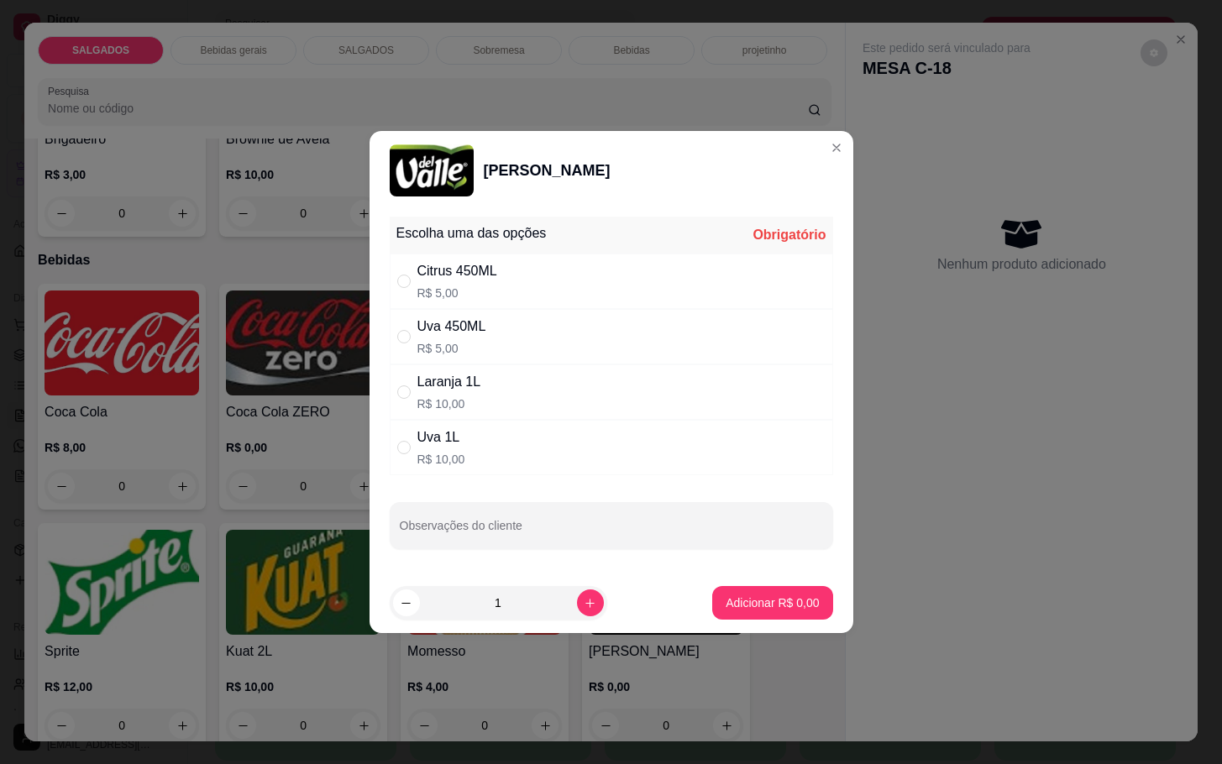
click at [448, 327] on div "Uva 450ML" at bounding box center [451, 327] width 69 height 20
radio input "true"
click at [757, 587] on div "Adicionar R$ 5,00" at bounding box center [772, 603] width 120 height 34
click at [781, 589] on button "Adicionar R$ 5,00" at bounding box center [772, 603] width 120 height 34
type input "1"
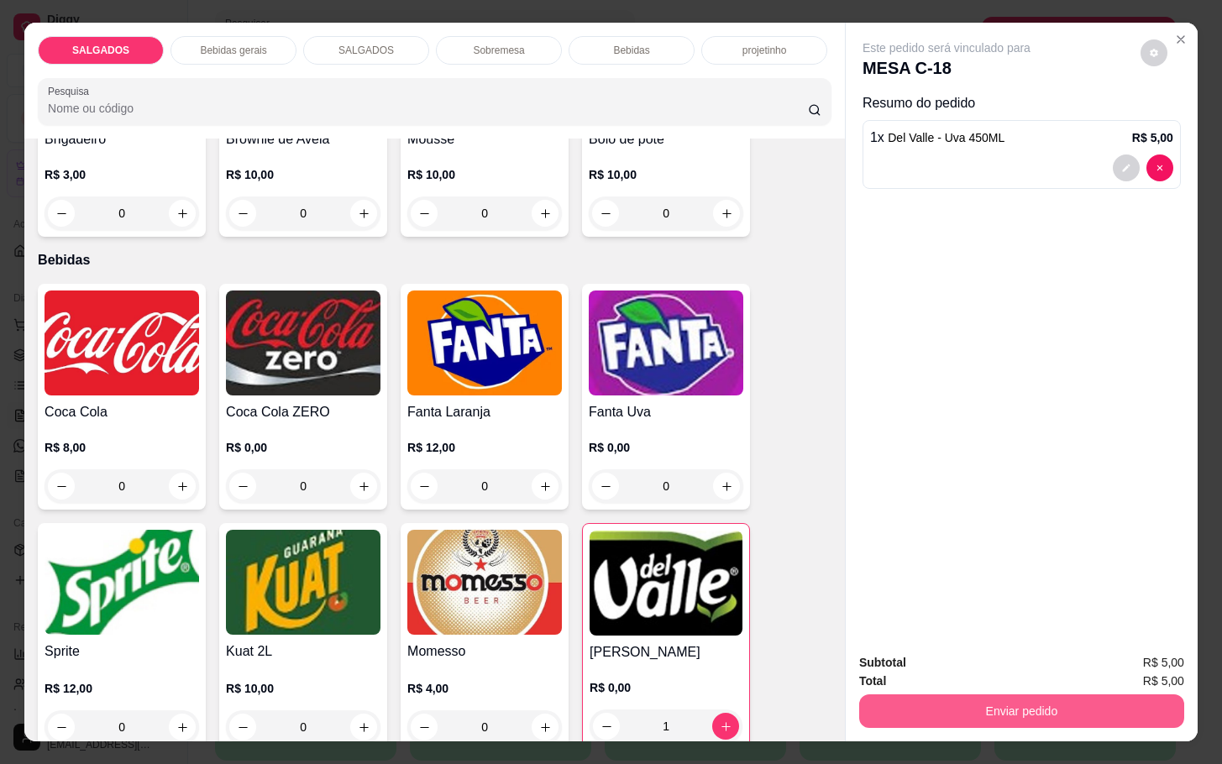
click at [885, 711] on button "Enviar pedido" at bounding box center [1021, 711] width 325 height 34
click at [1119, 656] on button "Enviar pedido" at bounding box center [1138, 660] width 92 height 31
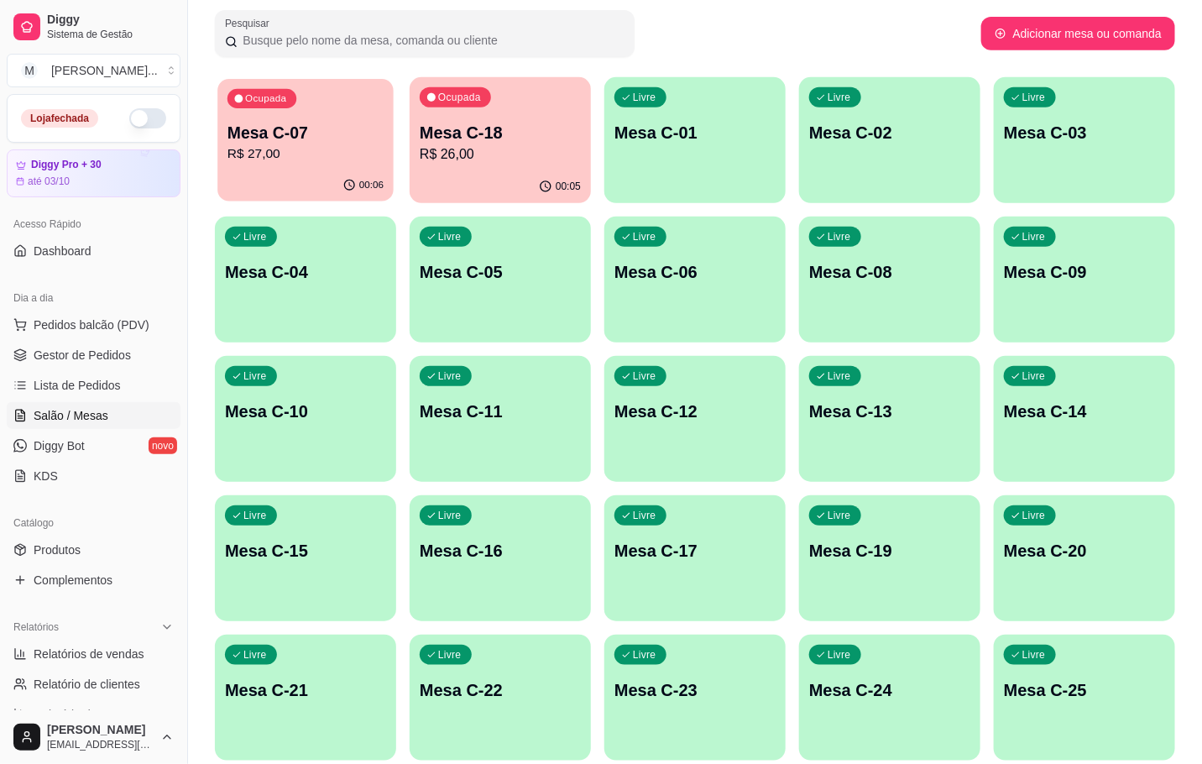
click at [249, 83] on div "Ocupada Mesa C-07 R$ 27,00" at bounding box center [305, 124] width 176 height 91
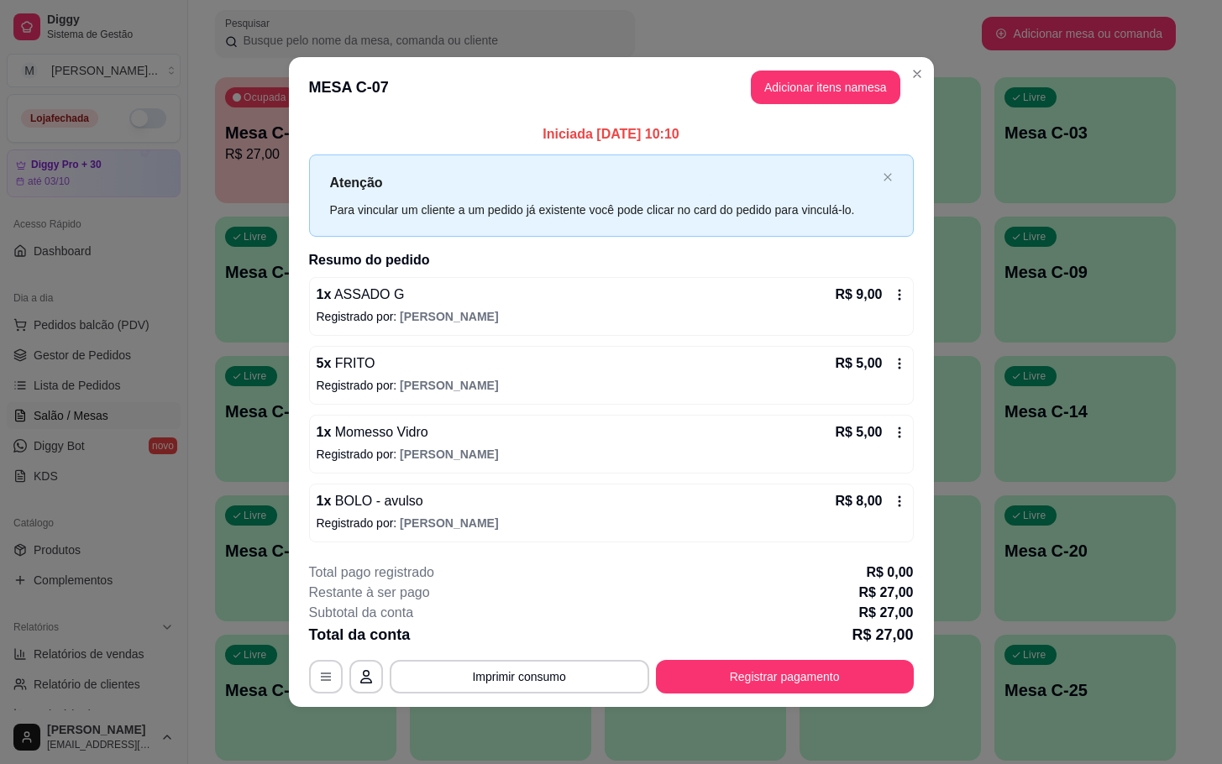
click at [804, 699] on div "**********" at bounding box center [611, 382] width 1222 height 764
click at [804, 683] on button "Registrar pagamento" at bounding box center [785, 677] width 258 height 34
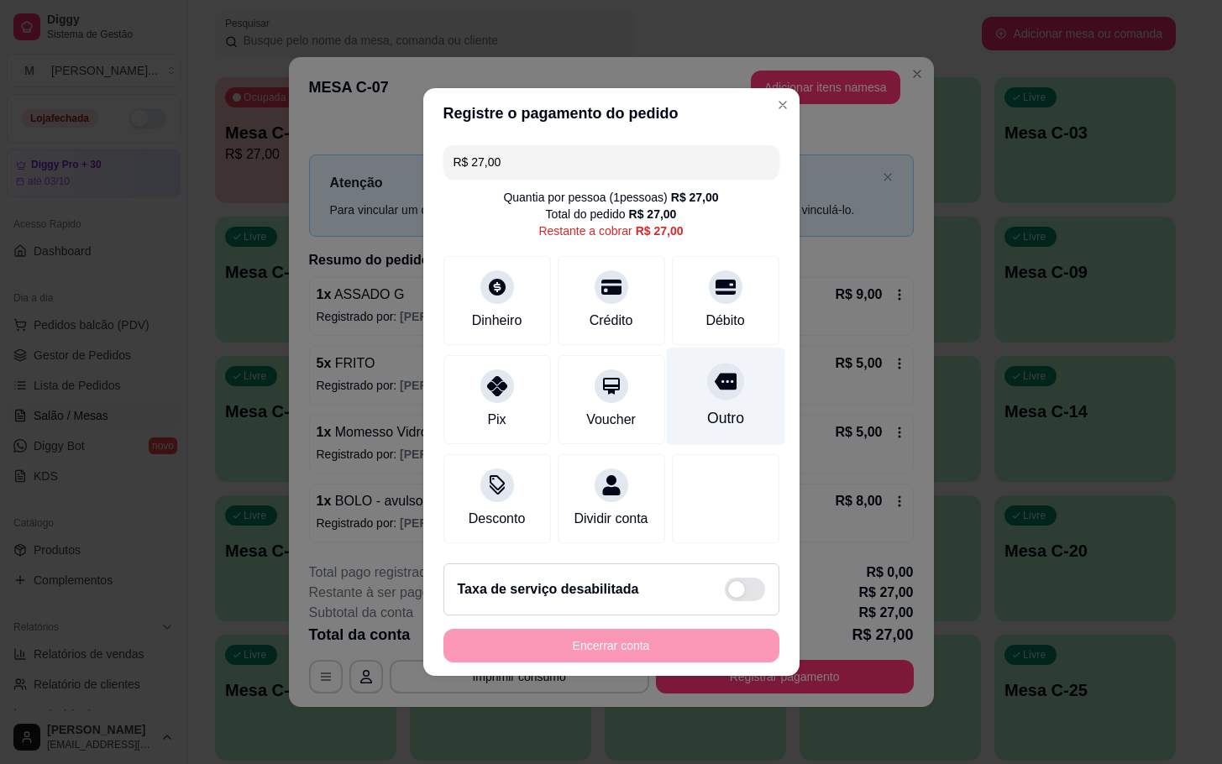
click at [711, 419] on div "Outro" at bounding box center [724, 418] width 37 height 22
type input "R$ 0,00"
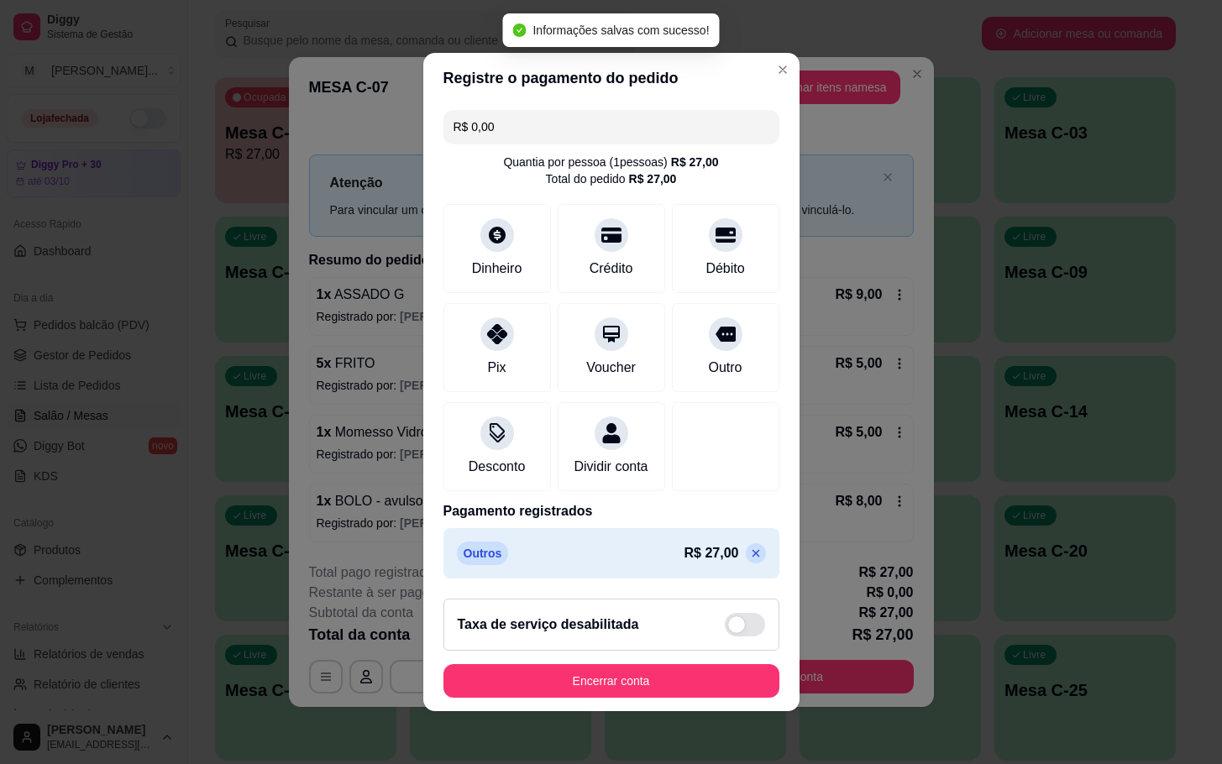
click at [696, 663] on footer "Taxa de serviço desabilitada Encerrar conta" at bounding box center [611, 648] width 376 height 126
click at [711, 678] on button "Encerrar conta" at bounding box center [611, 681] width 326 height 33
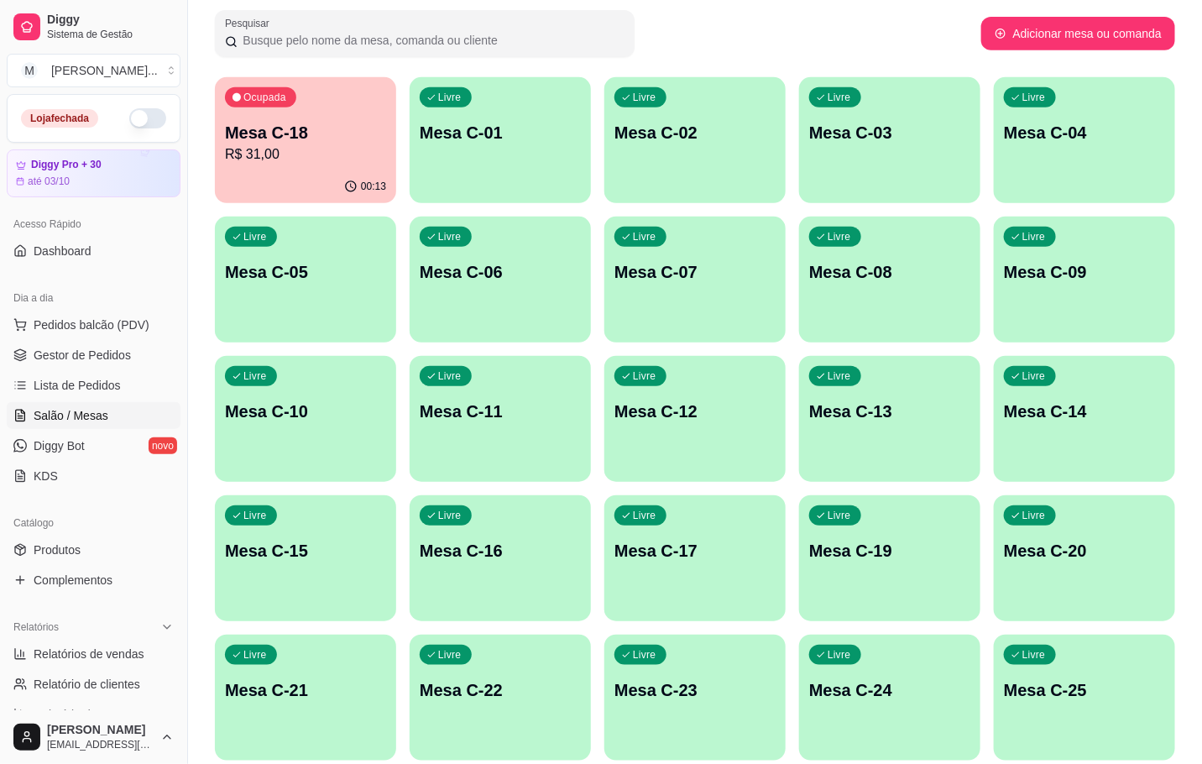
click at [315, 104] on div "Ocupada Mesa C-18 R$ 31,00" at bounding box center [305, 123] width 181 height 93
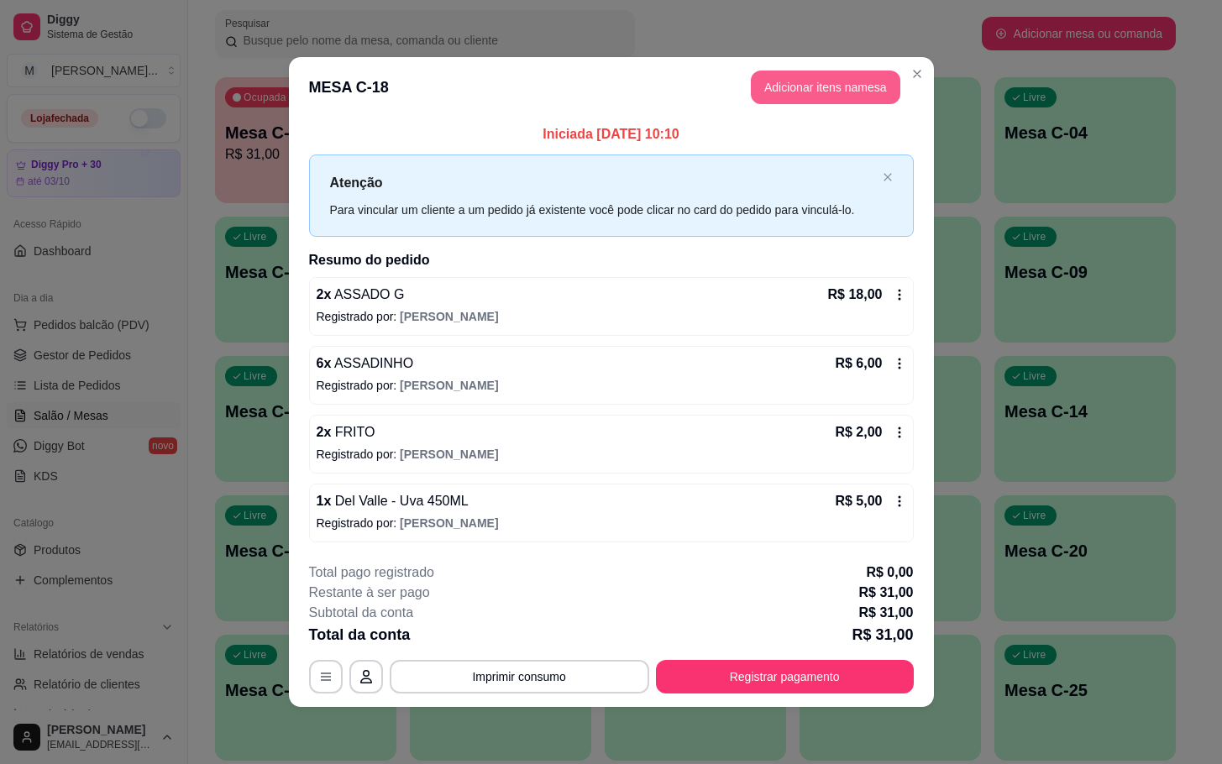
click at [822, 81] on button "Adicionar itens na mesa" at bounding box center [825, 88] width 149 height 34
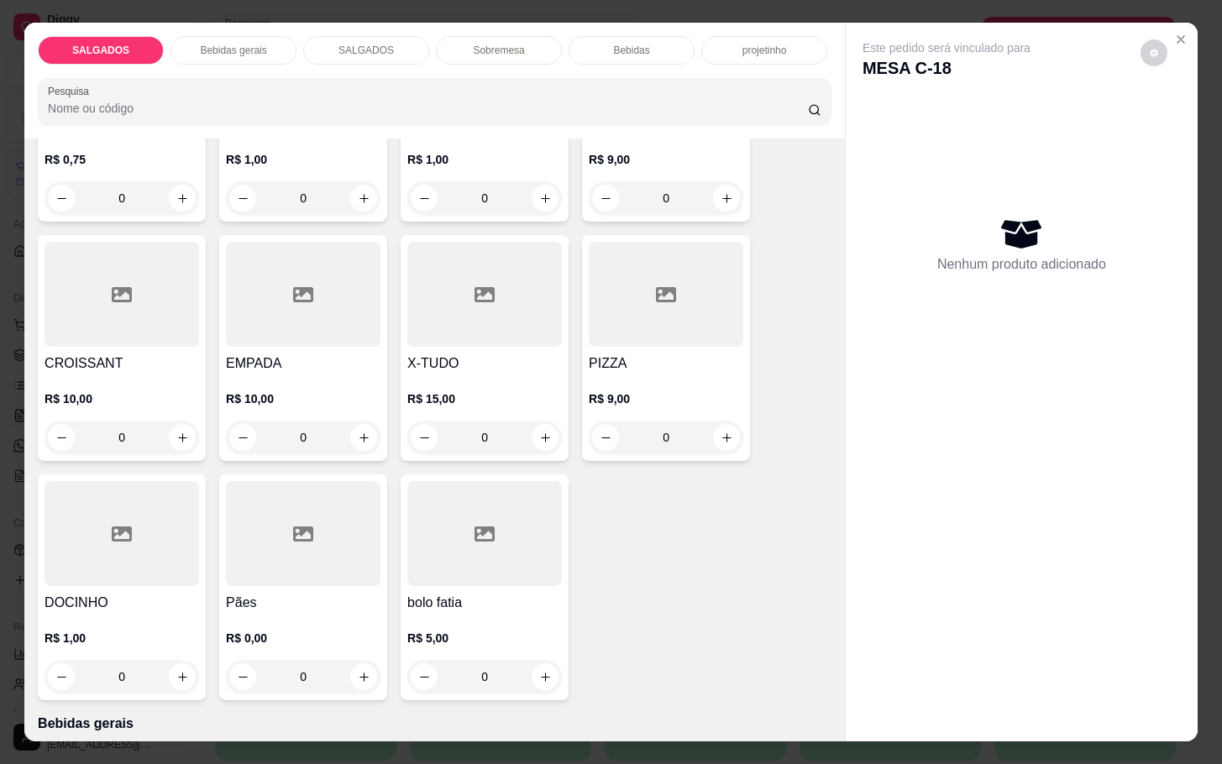
scroll to position [504, 0]
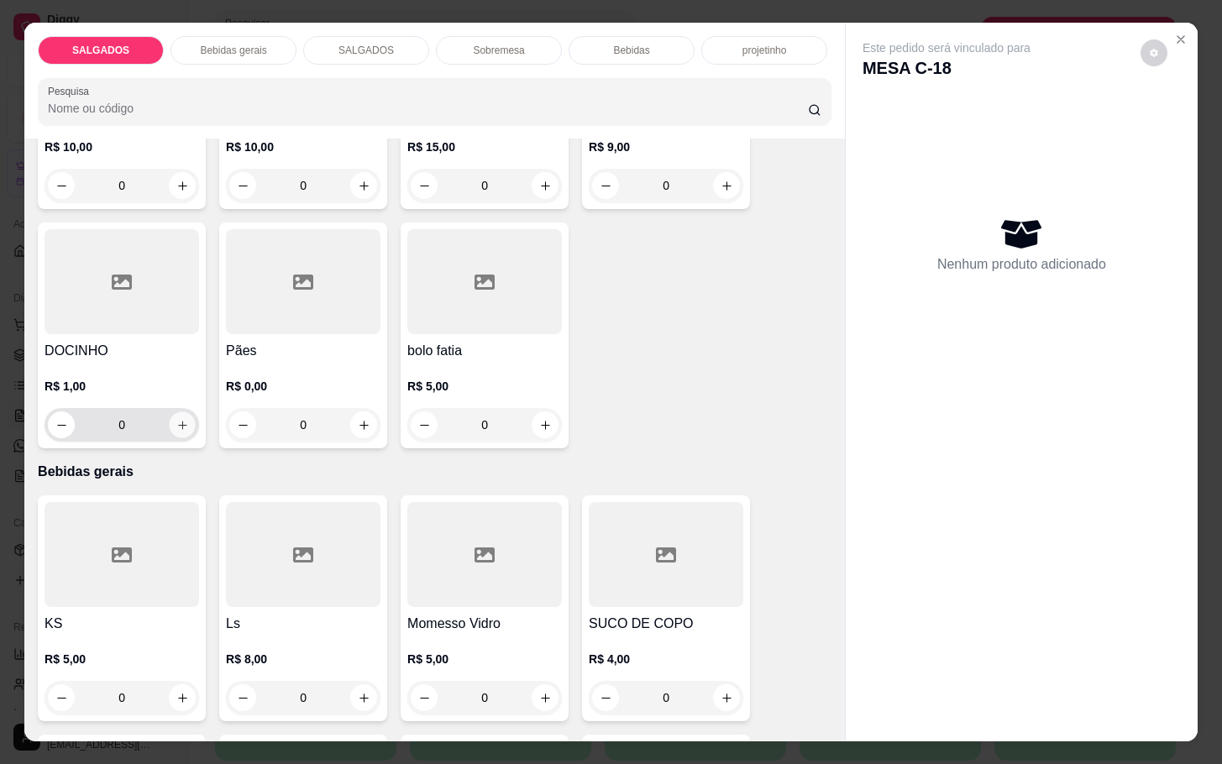
click at [170, 429] on div "0" at bounding box center [122, 425] width 148 height 34
type input "1"
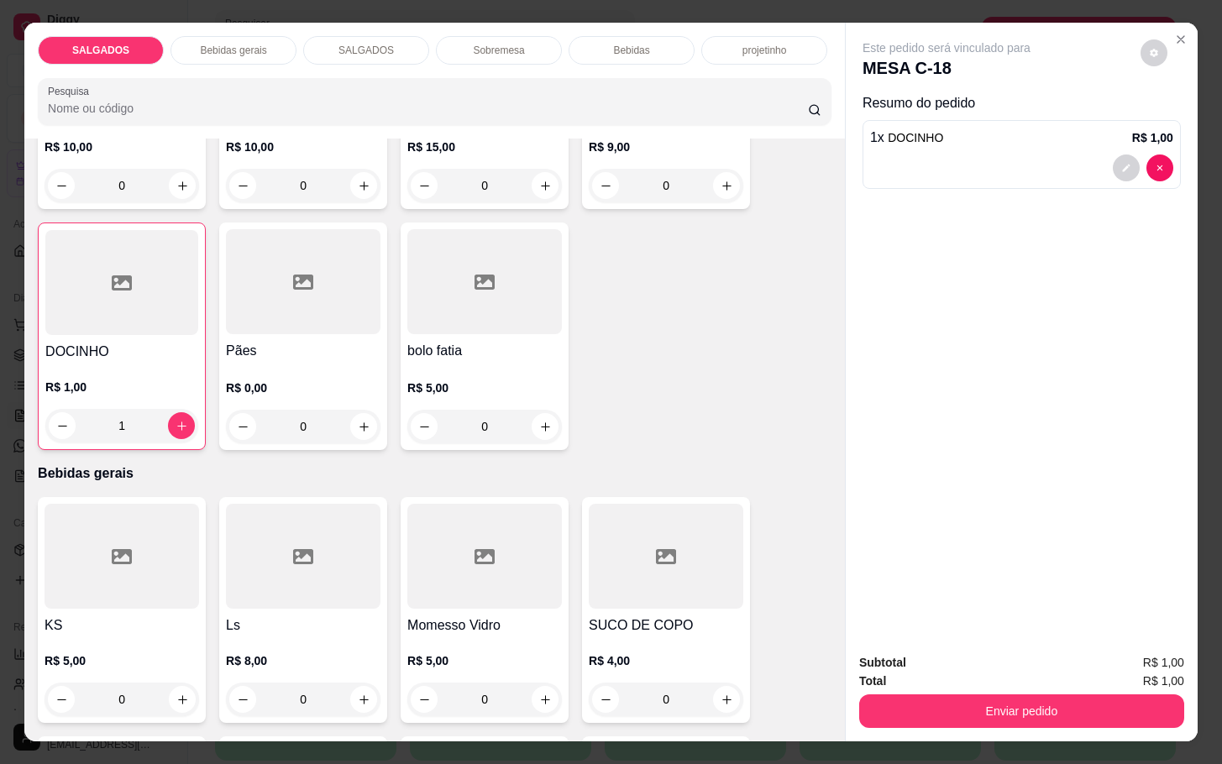
click at [995, 716] on div "Subtotal R$ 1,00 Total R$ 1,00 Enviar pedido" at bounding box center [1022, 691] width 352 height 102
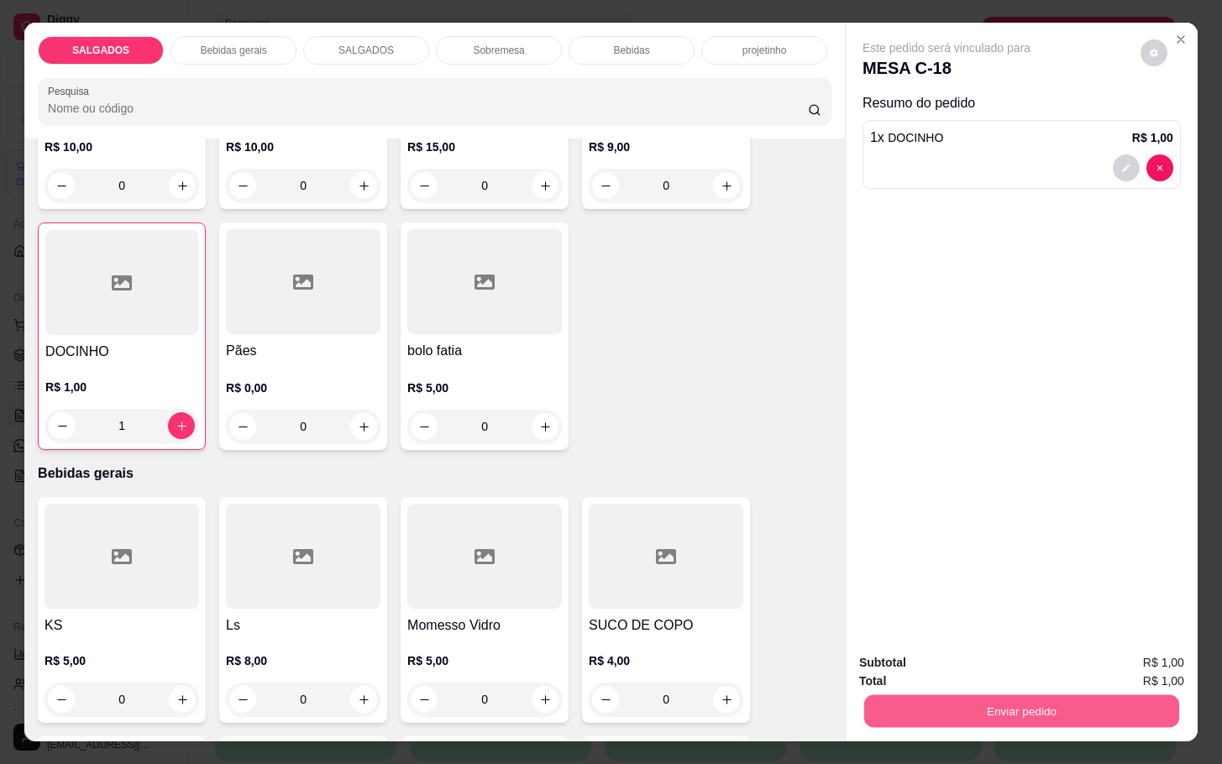
click at [990, 703] on button "Enviar pedido" at bounding box center [1021, 710] width 315 height 33
click at [1152, 660] on button "Enviar pedido" at bounding box center [1137, 661] width 95 height 32
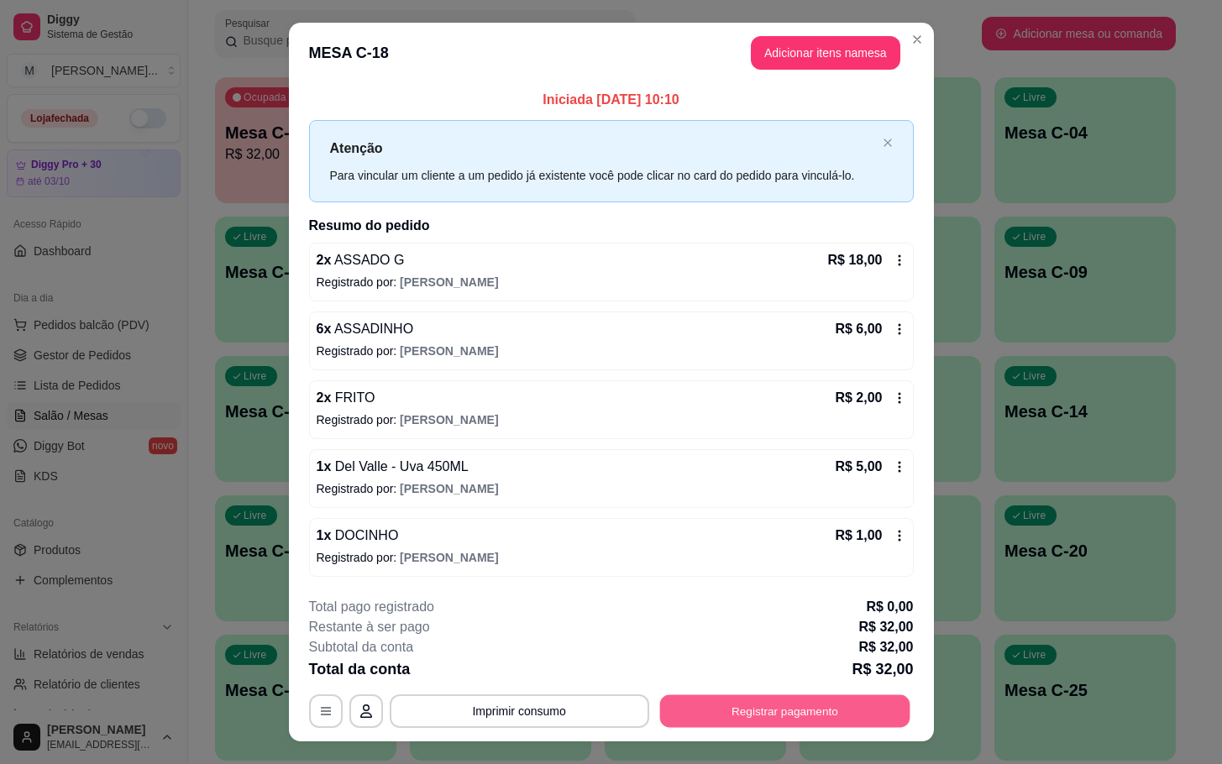
click at [688, 719] on button "Registrar pagamento" at bounding box center [784, 710] width 250 height 33
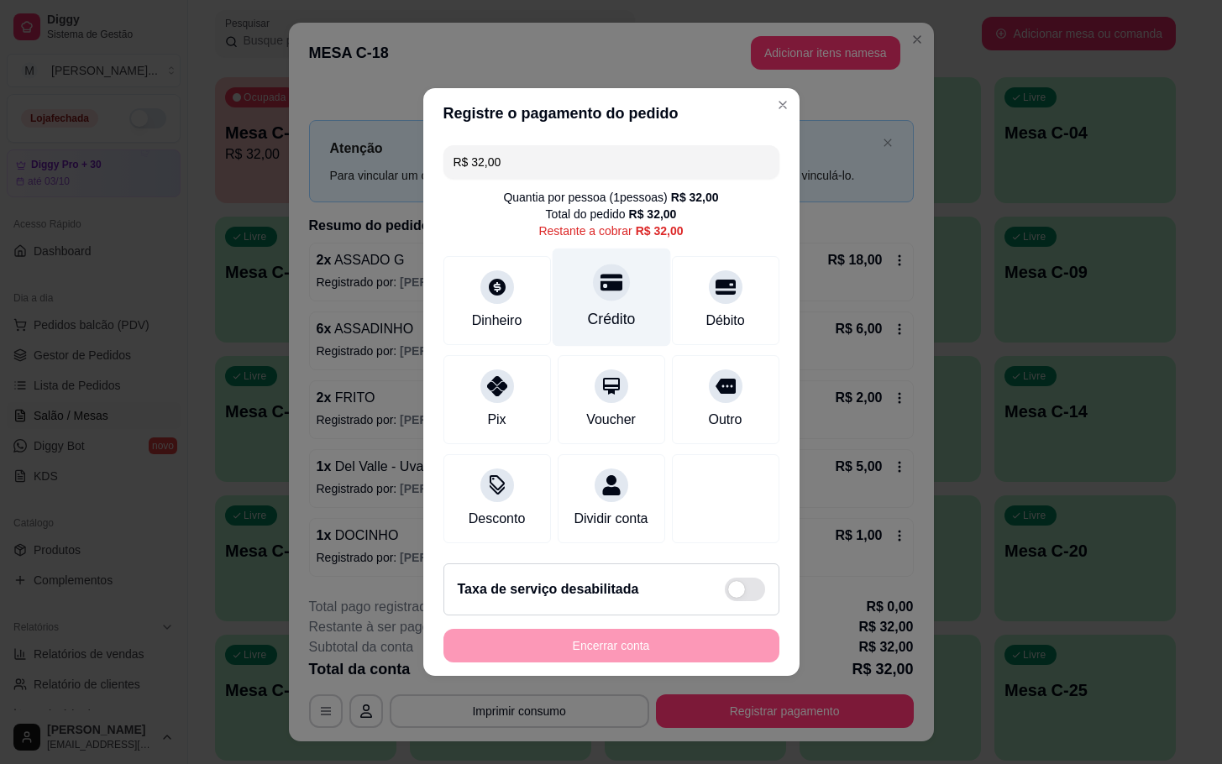
click at [641, 318] on div "Crédito" at bounding box center [611, 298] width 118 height 98
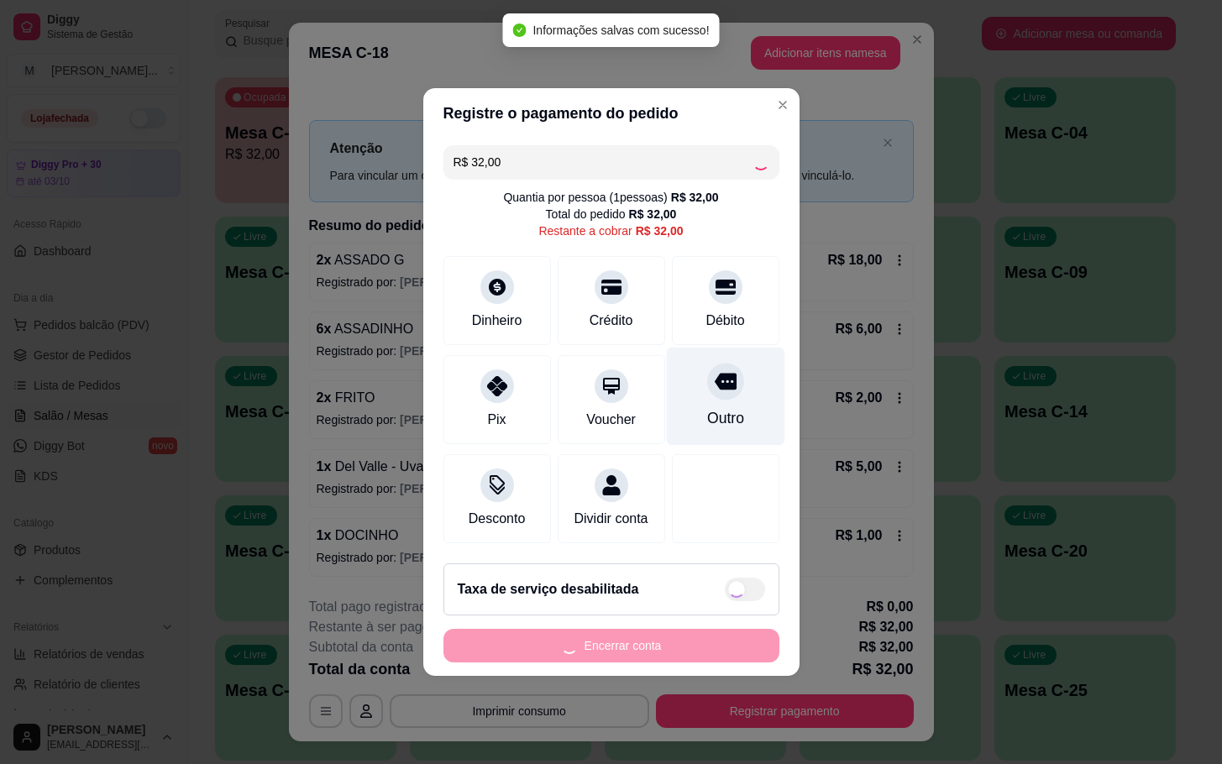
type input "R$ 0,00"
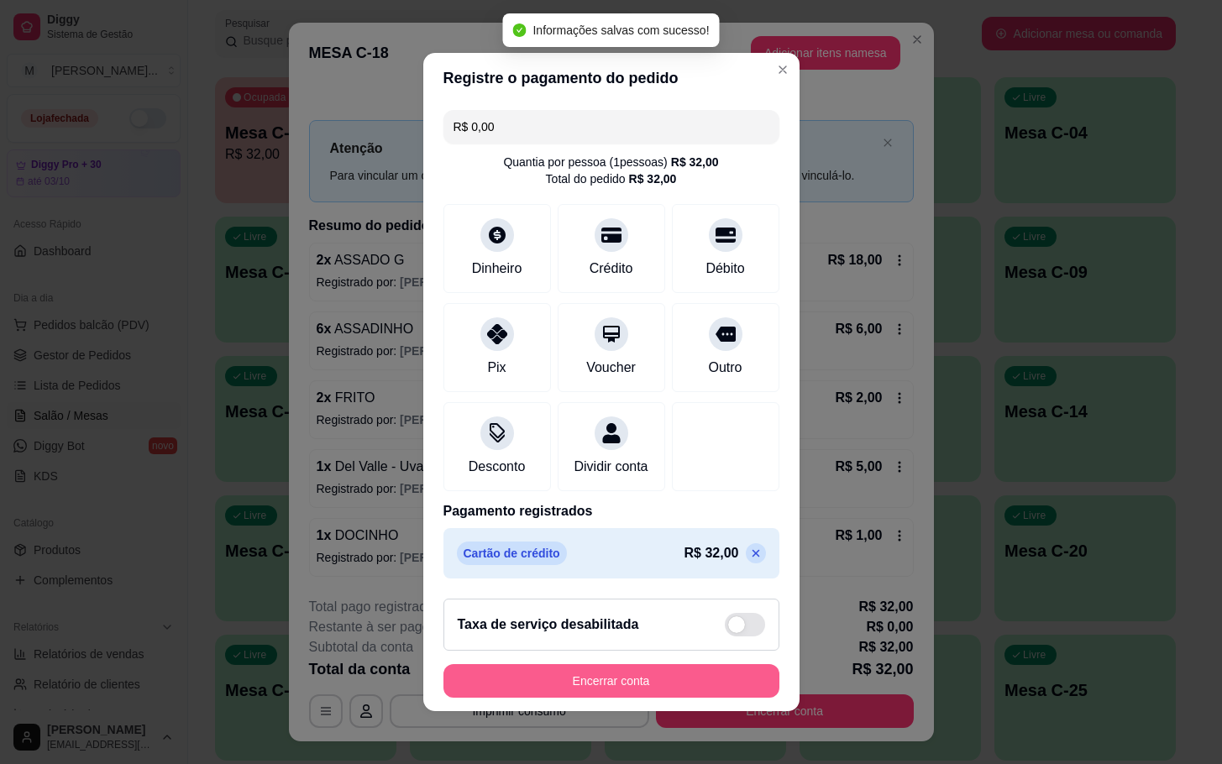
click at [704, 693] on button "Encerrar conta" at bounding box center [611, 681] width 336 height 34
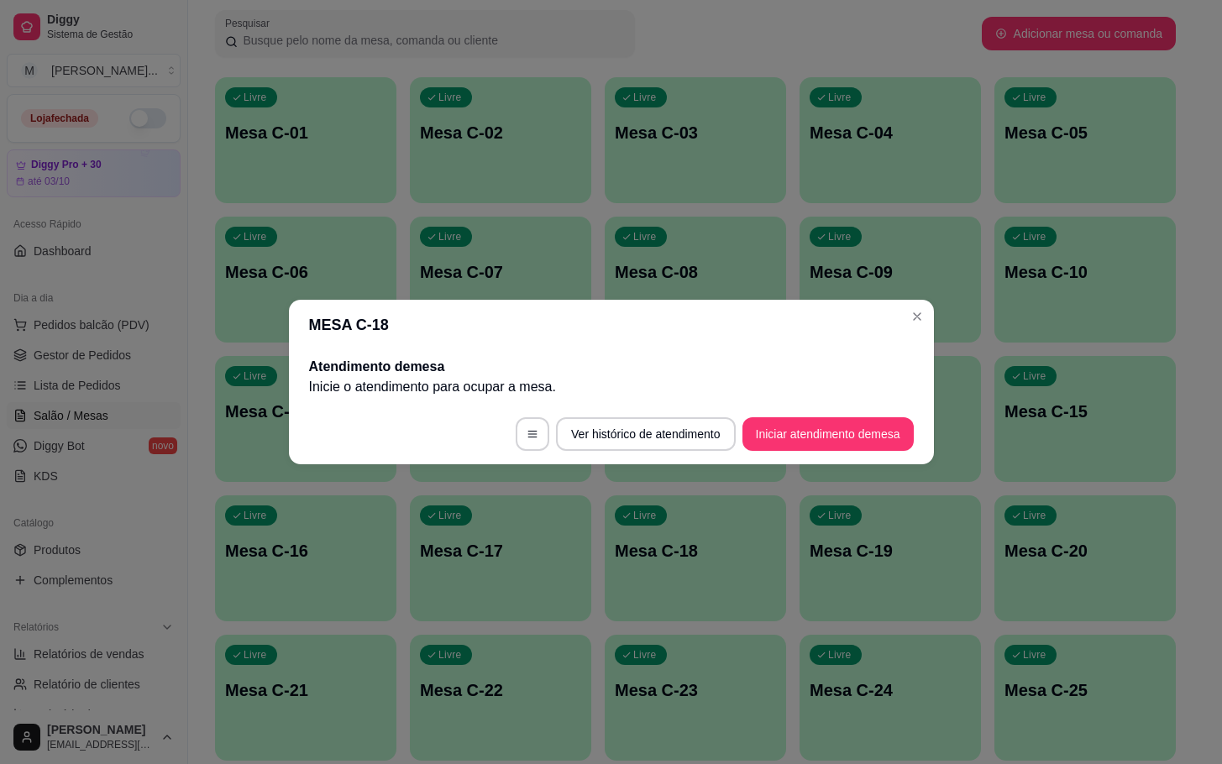
click at [374, 305] on header "MESA C-18" at bounding box center [611, 325] width 645 height 50
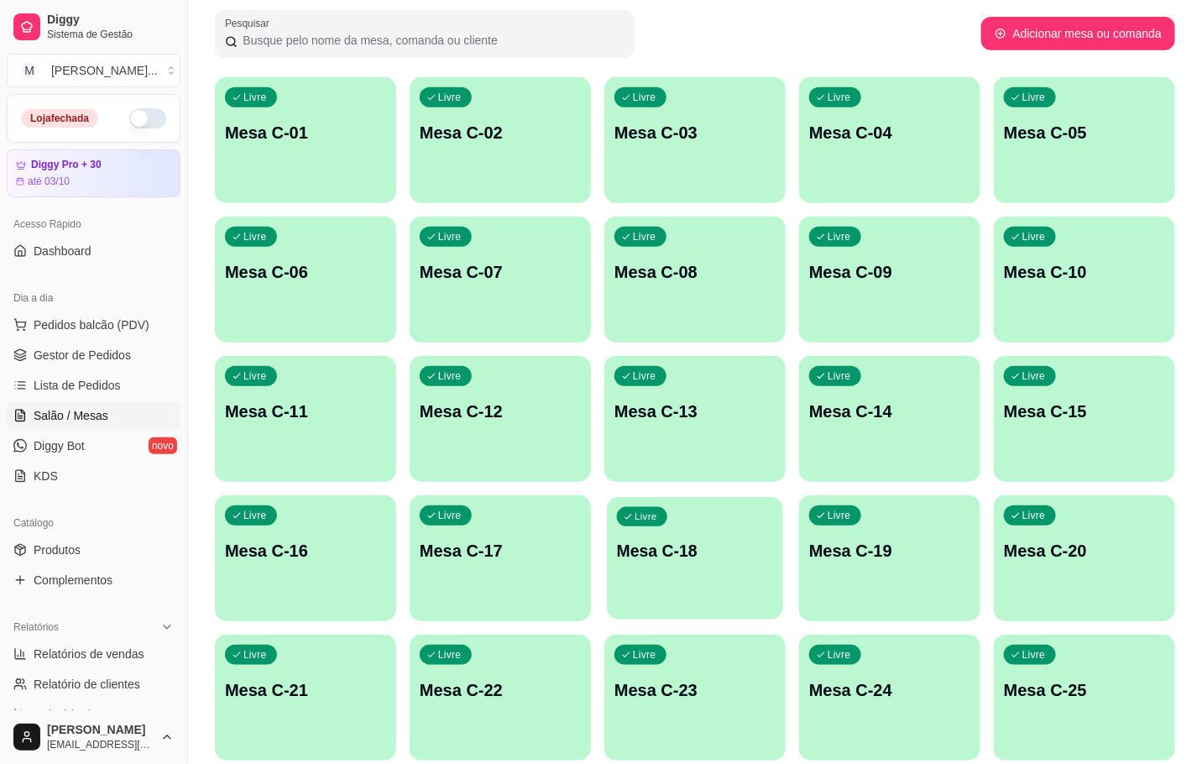
click at [693, 554] on p "Mesa C-18" at bounding box center [695, 551] width 156 height 23
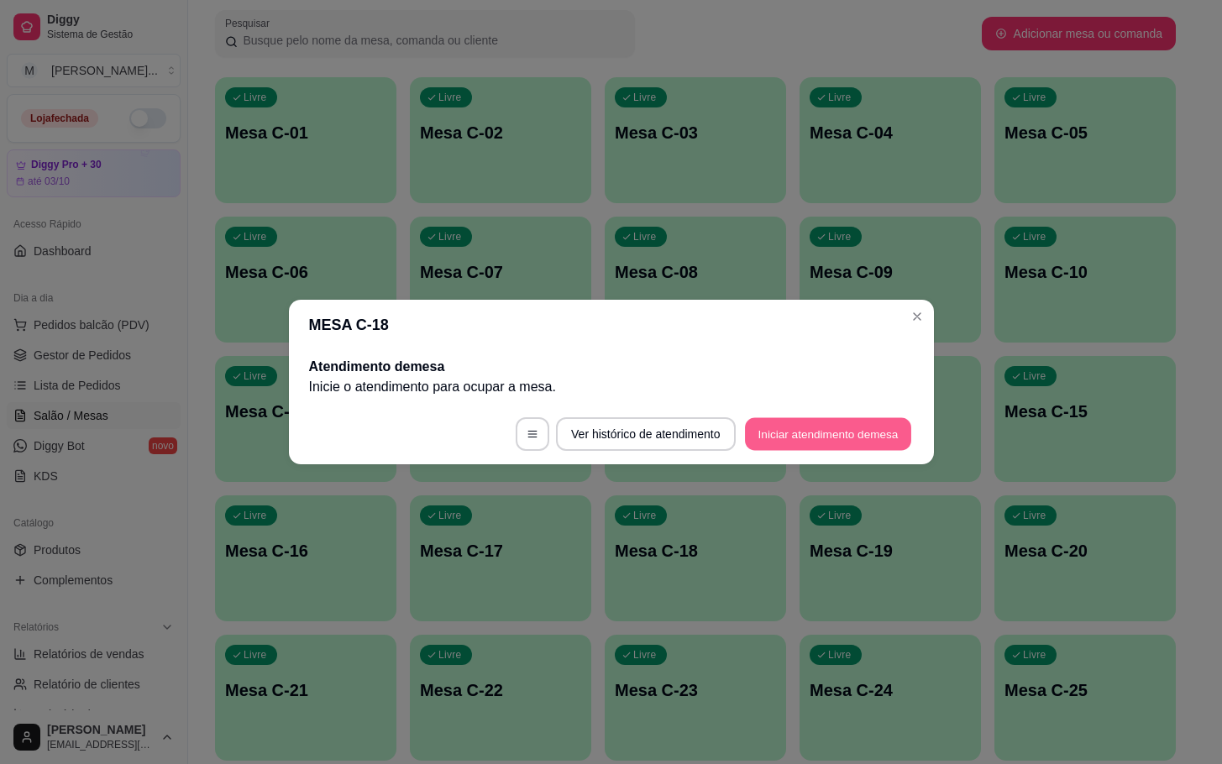
click at [840, 429] on button "Iniciar atendimento de mesa" at bounding box center [828, 434] width 166 height 33
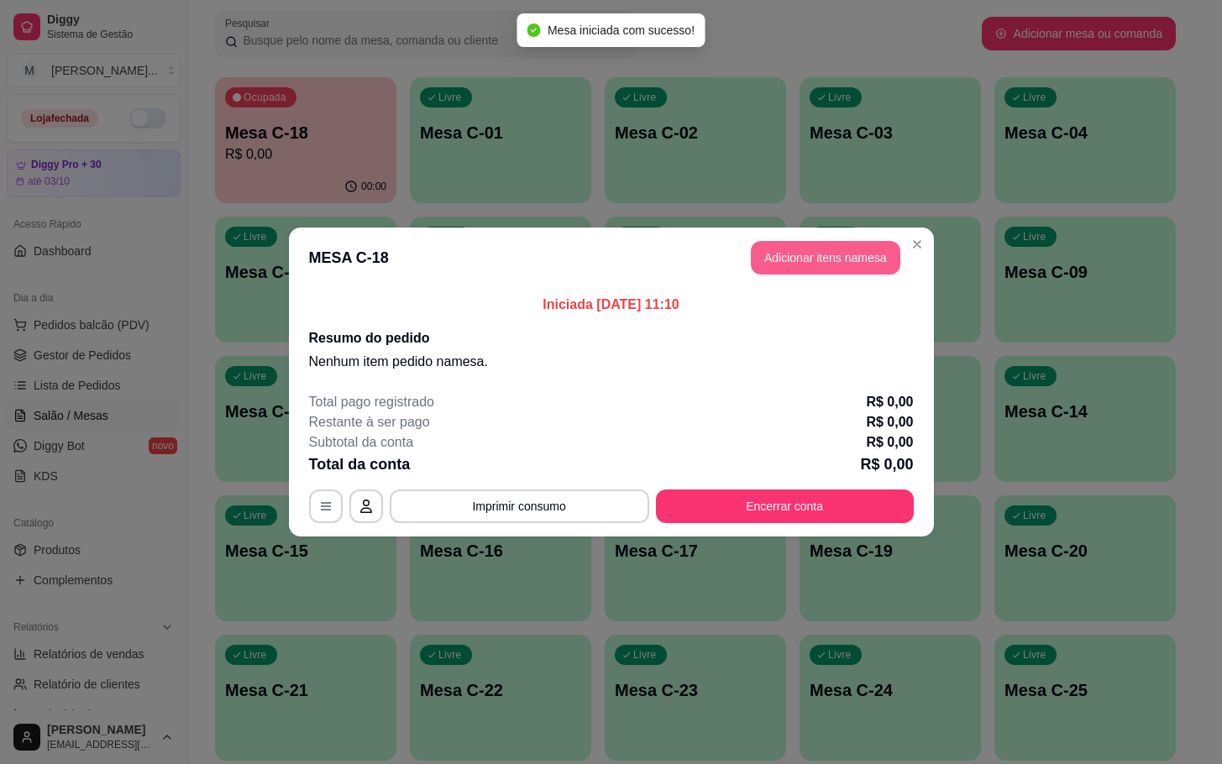
click at [811, 255] on button "Adicionar itens na mesa" at bounding box center [825, 258] width 149 height 34
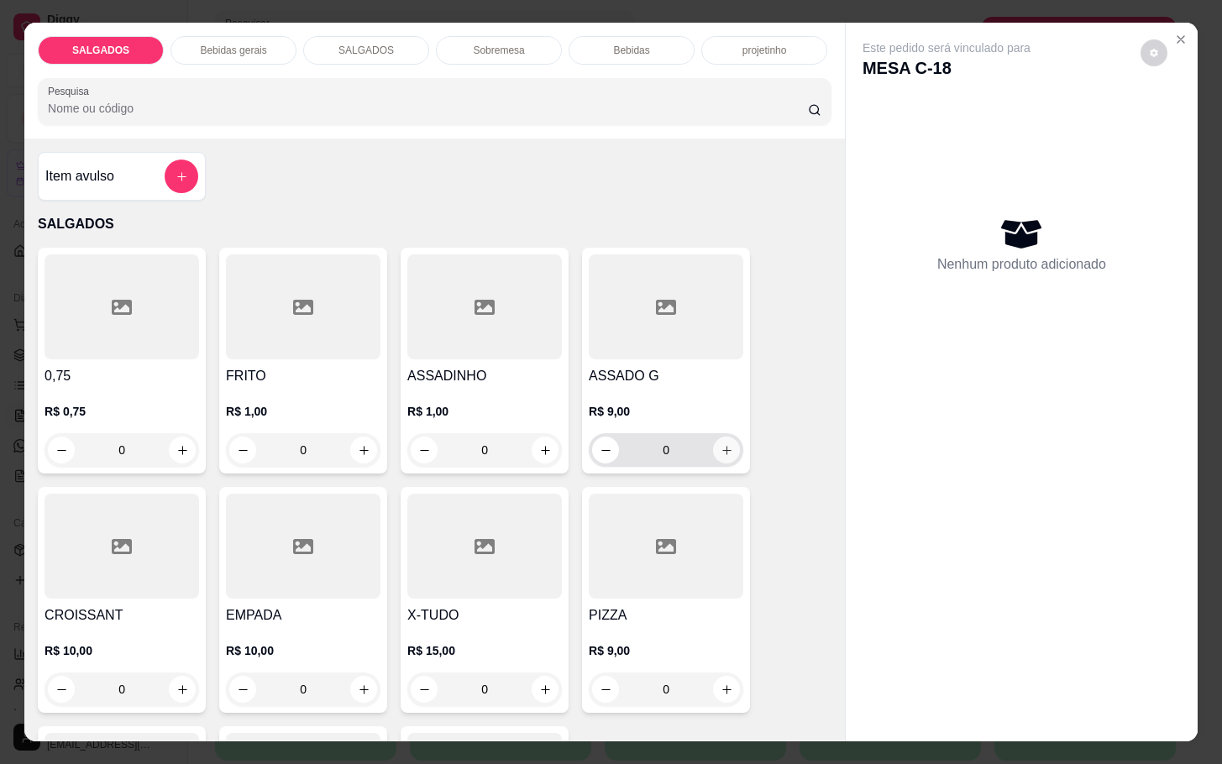
click at [720, 444] on icon "increase-product-quantity" at bounding box center [726, 450] width 13 height 13
type input "1"
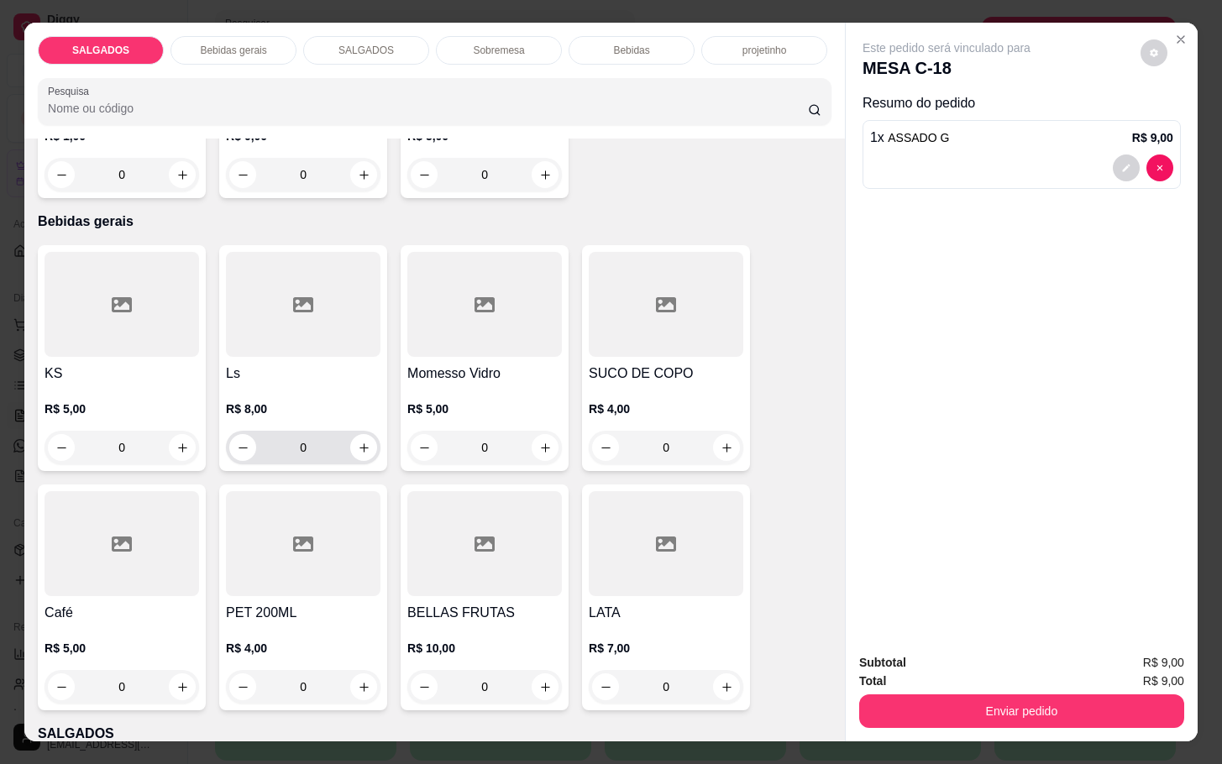
scroll to position [882, 0]
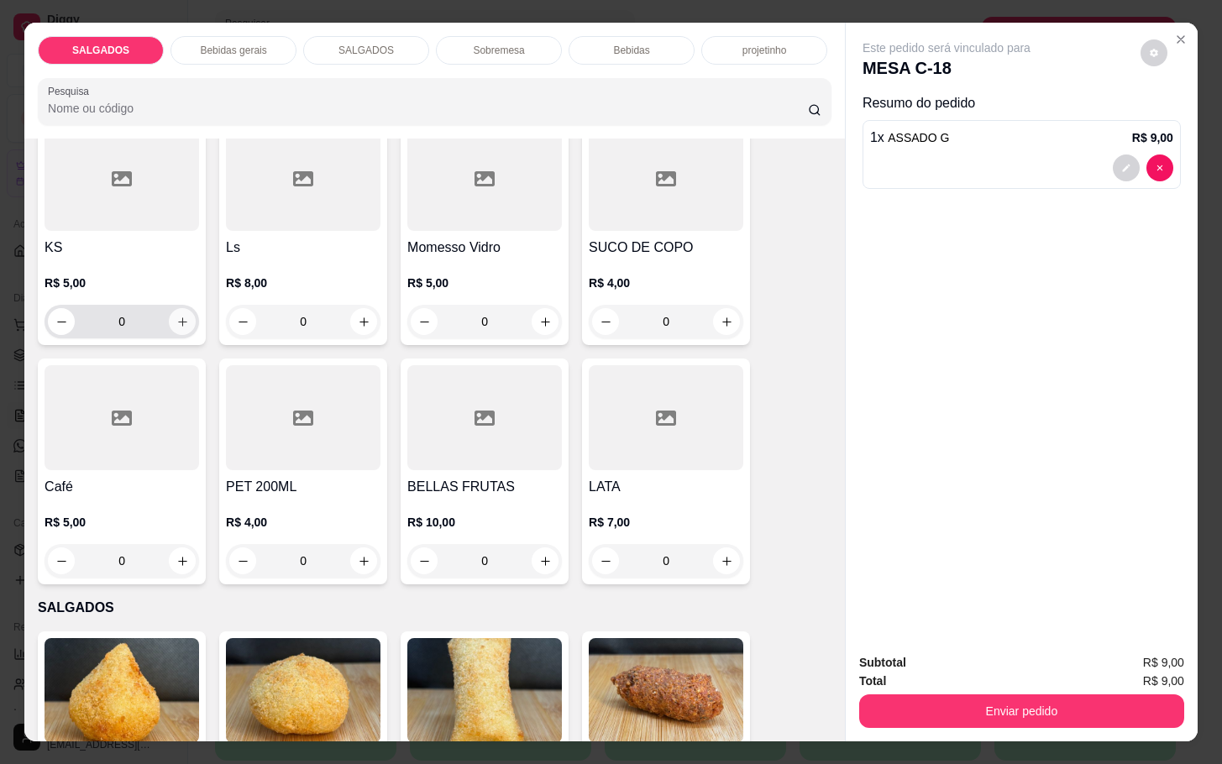
click at [176, 316] on icon "increase-product-quantity" at bounding box center [182, 322] width 13 height 13
type input "1"
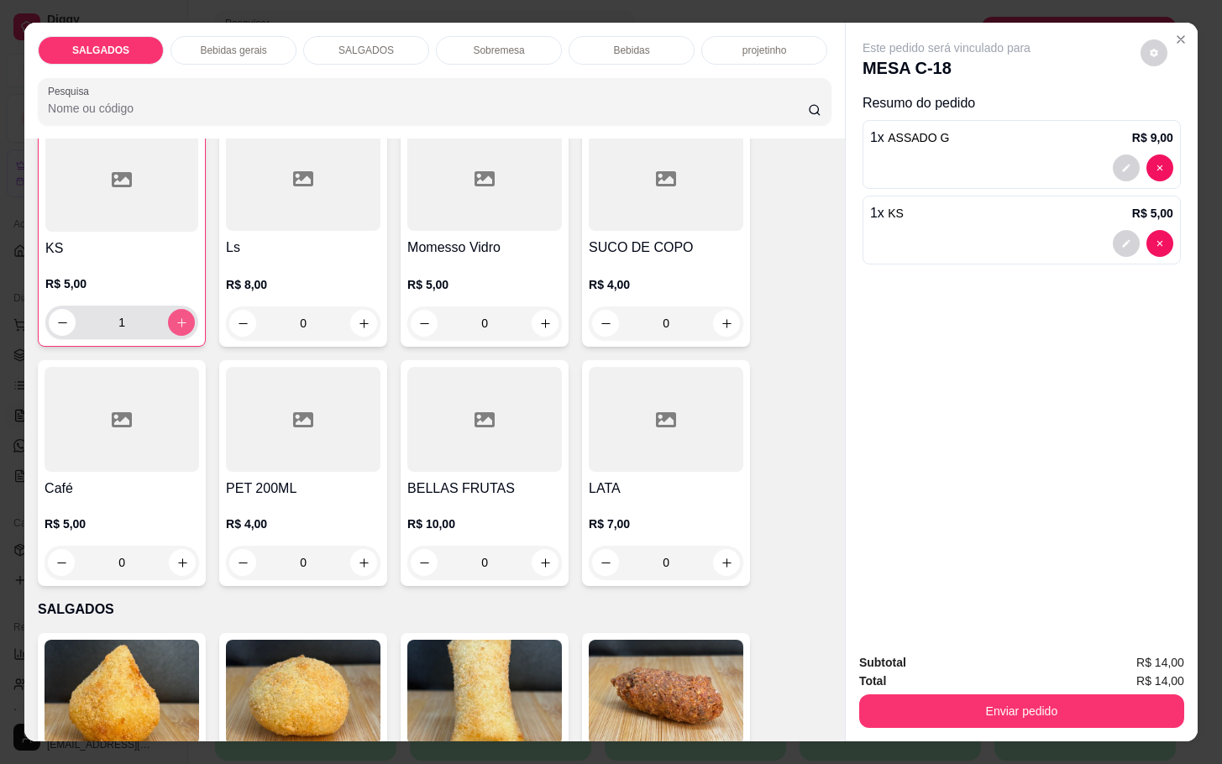
scroll to position [883, 0]
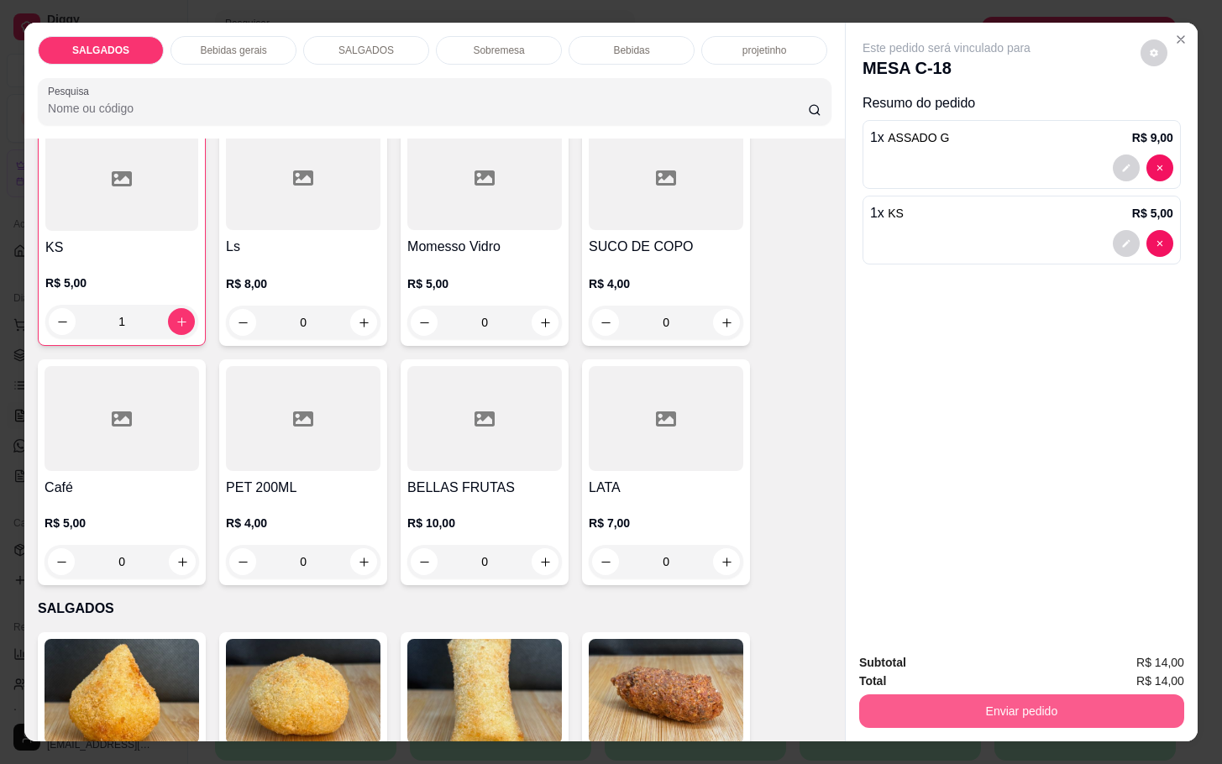
click at [905, 694] on button "Enviar pedido" at bounding box center [1021, 711] width 325 height 34
click at [1129, 656] on button "Enviar pedido" at bounding box center [1138, 660] width 92 height 31
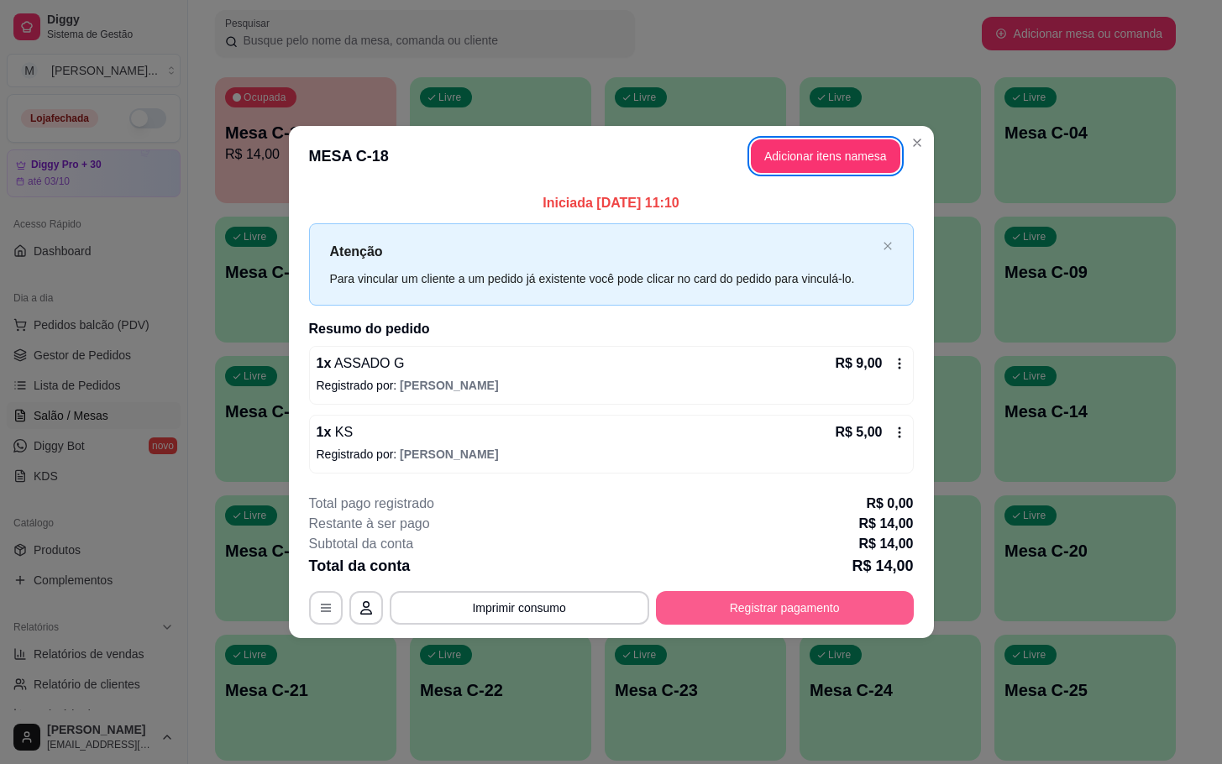
click at [809, 603] on button "Registrar pagamento" at bounding box center [785, 608] width 258 height 34
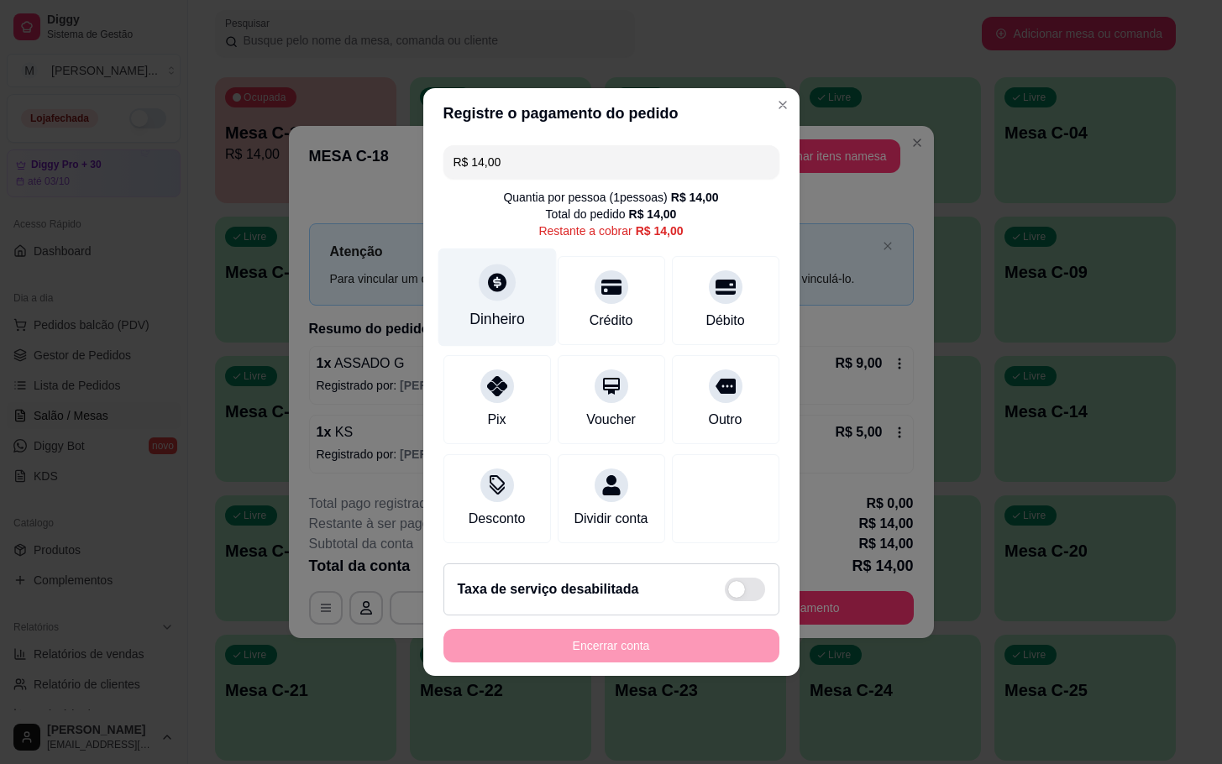
click at [520, 278] on div "Dinheiro" at bounding box center [496, 298] width 118 height 98
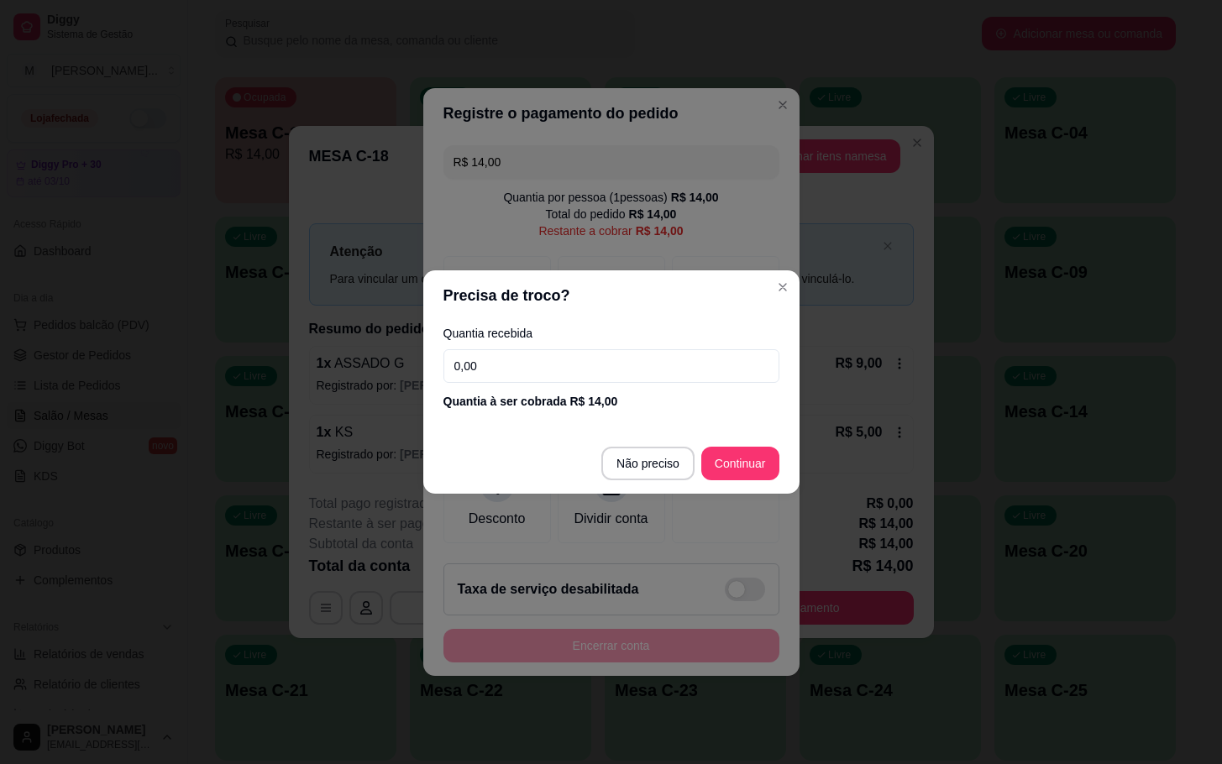
click at [569, 363] on input "0,00" at bounding box center [611, 366] width 336 height 34
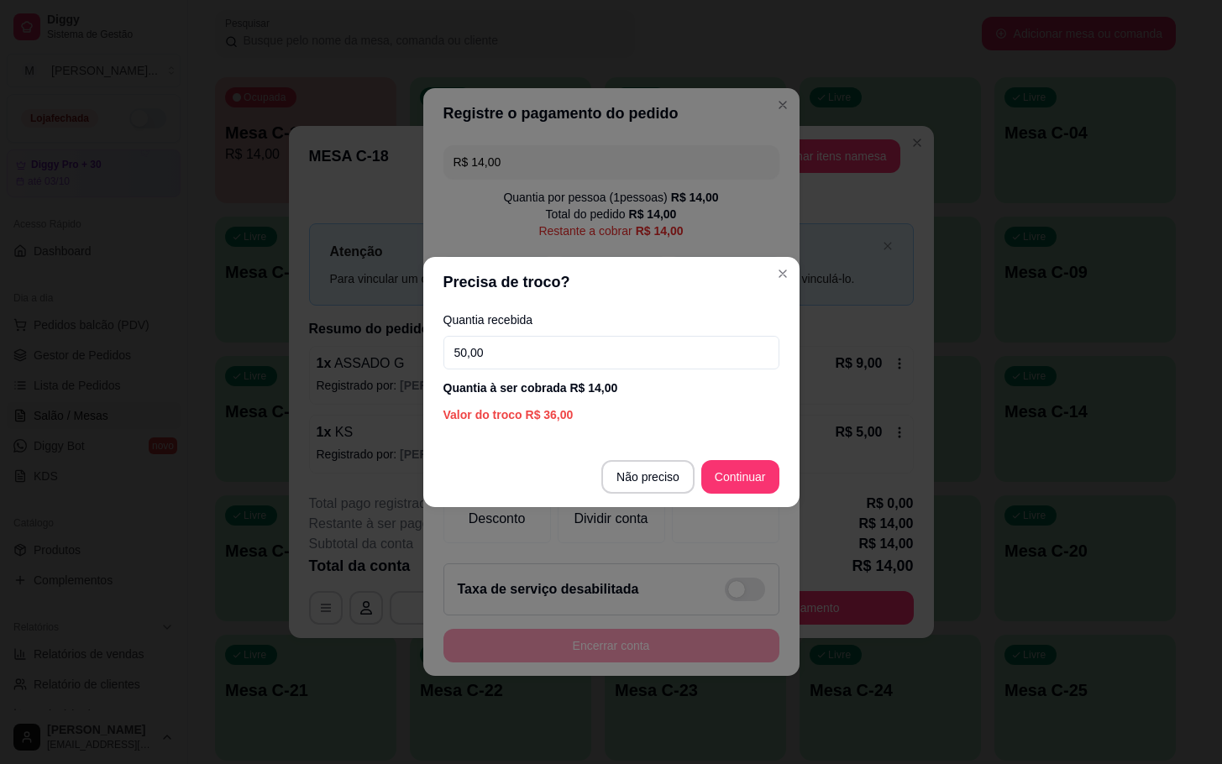
type input "50,00"
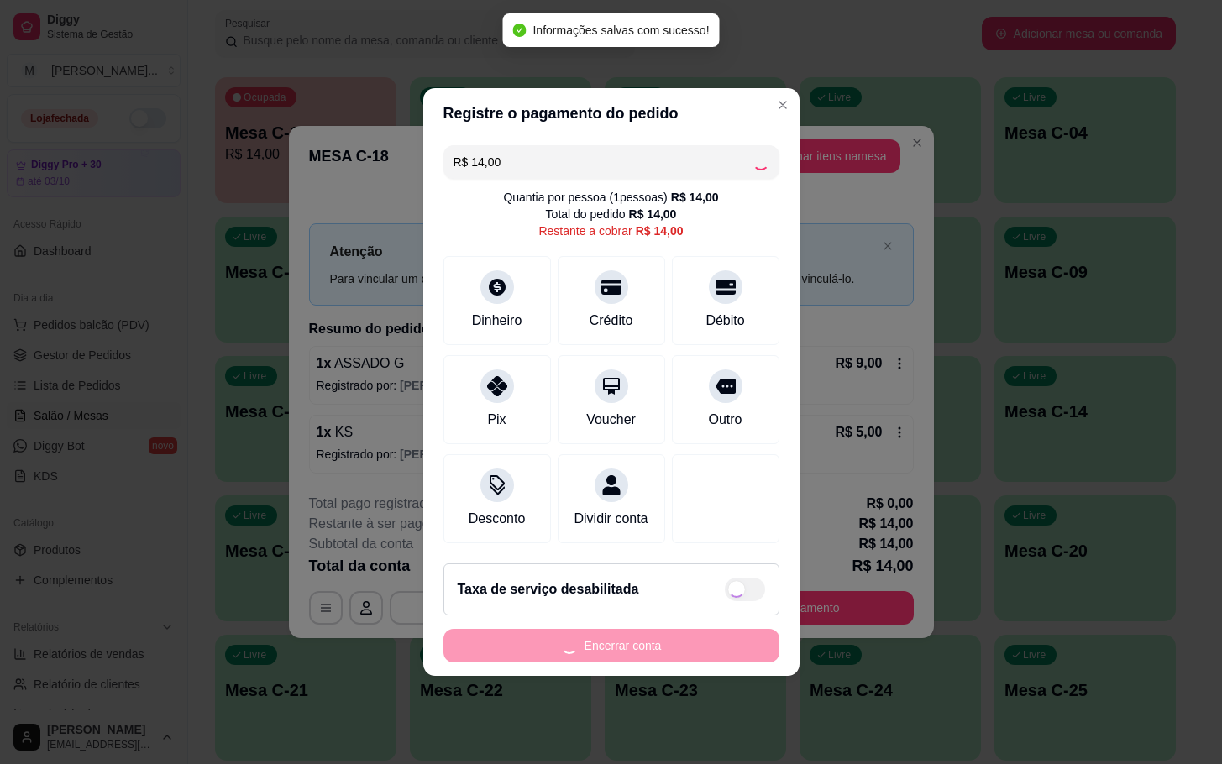
type input "R$ 0,00"
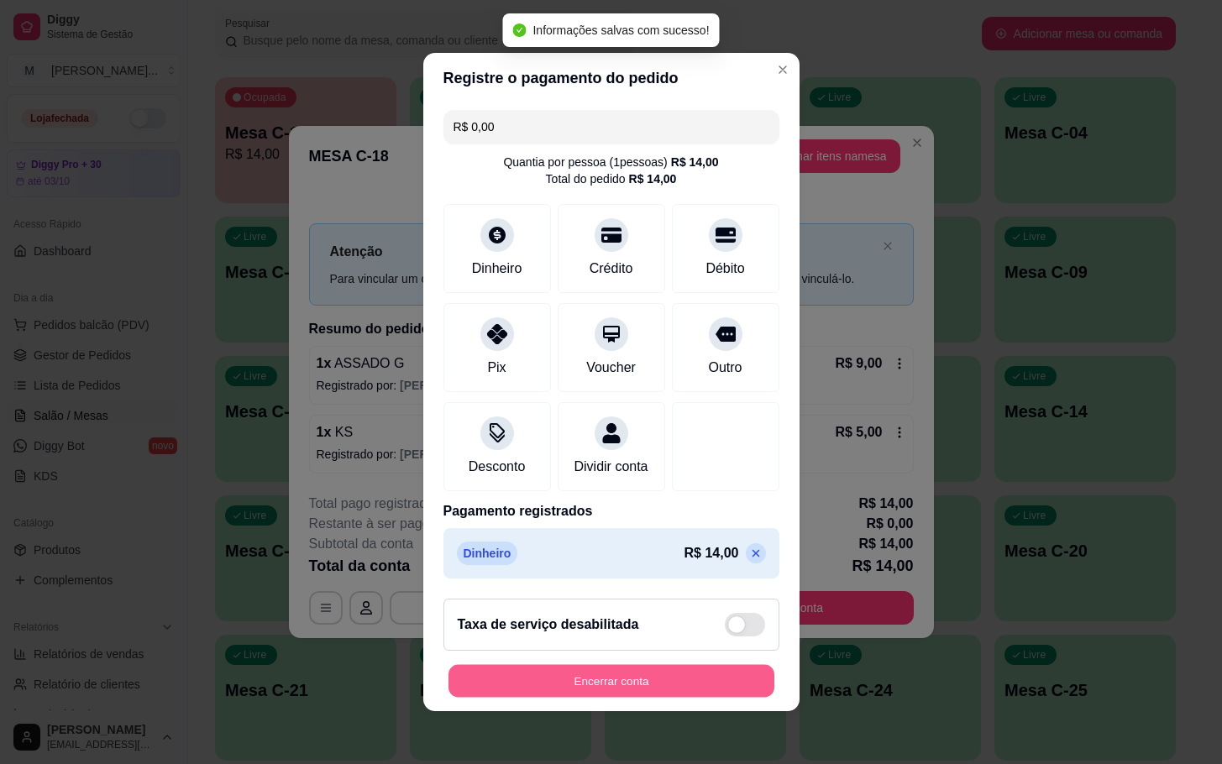
click at [492, 698] on button "Encerrar conta" at bounding box center [611, 681] width 326 height 33
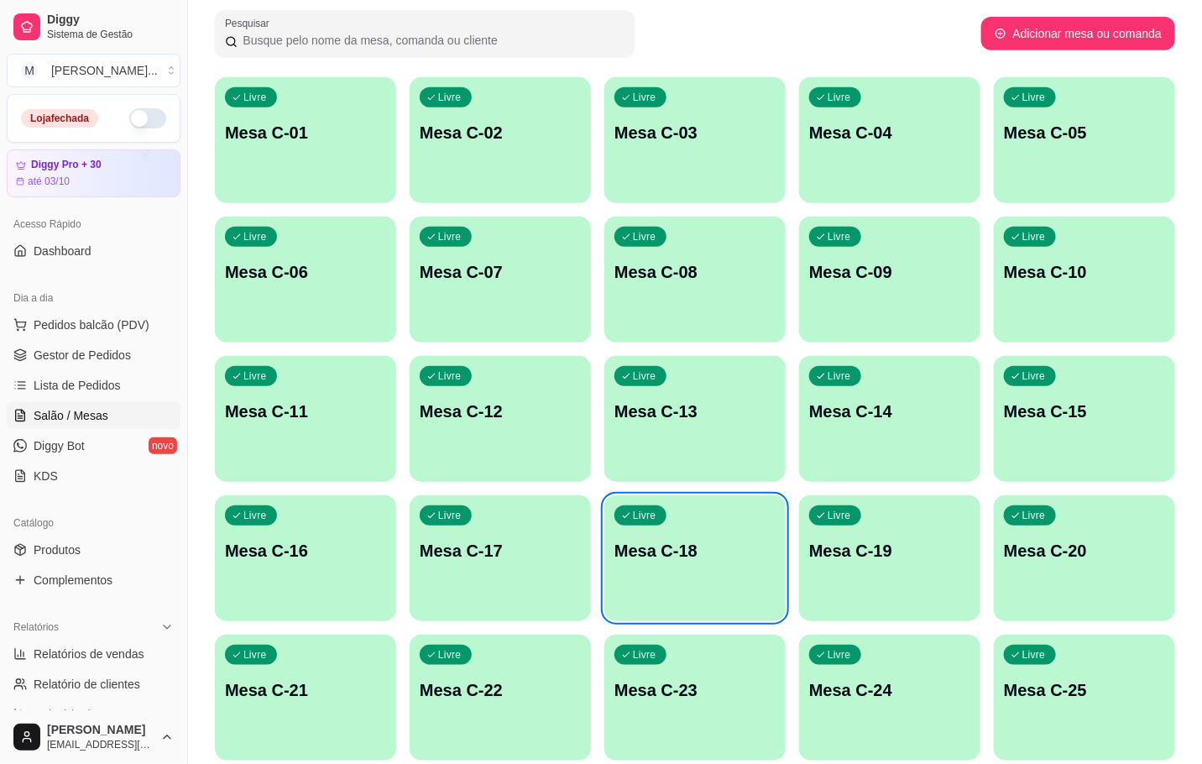
click at [689, 549] on p "Mesa C-18" at bounding box center [695, 551] width 161 height 24
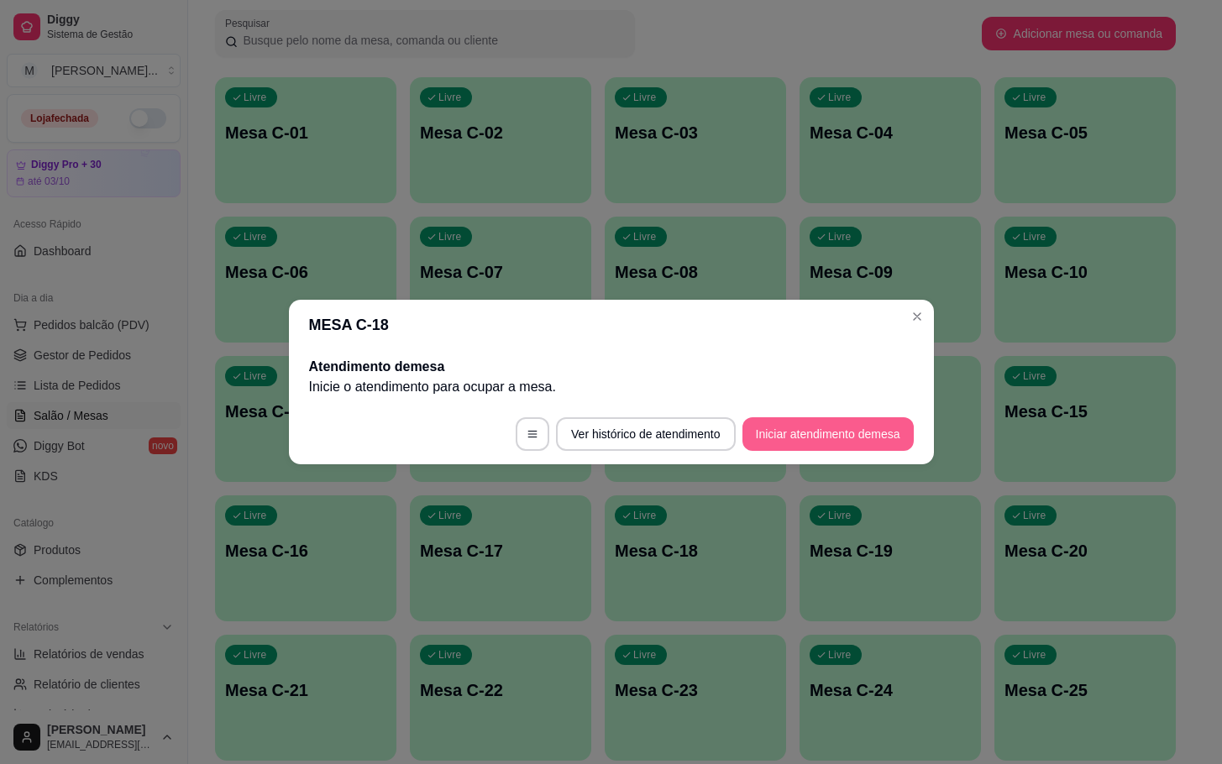
click at [804, 442] on button "Iniciar atendimento de mesa" at bounding box center [827, 434] width 171 height 34
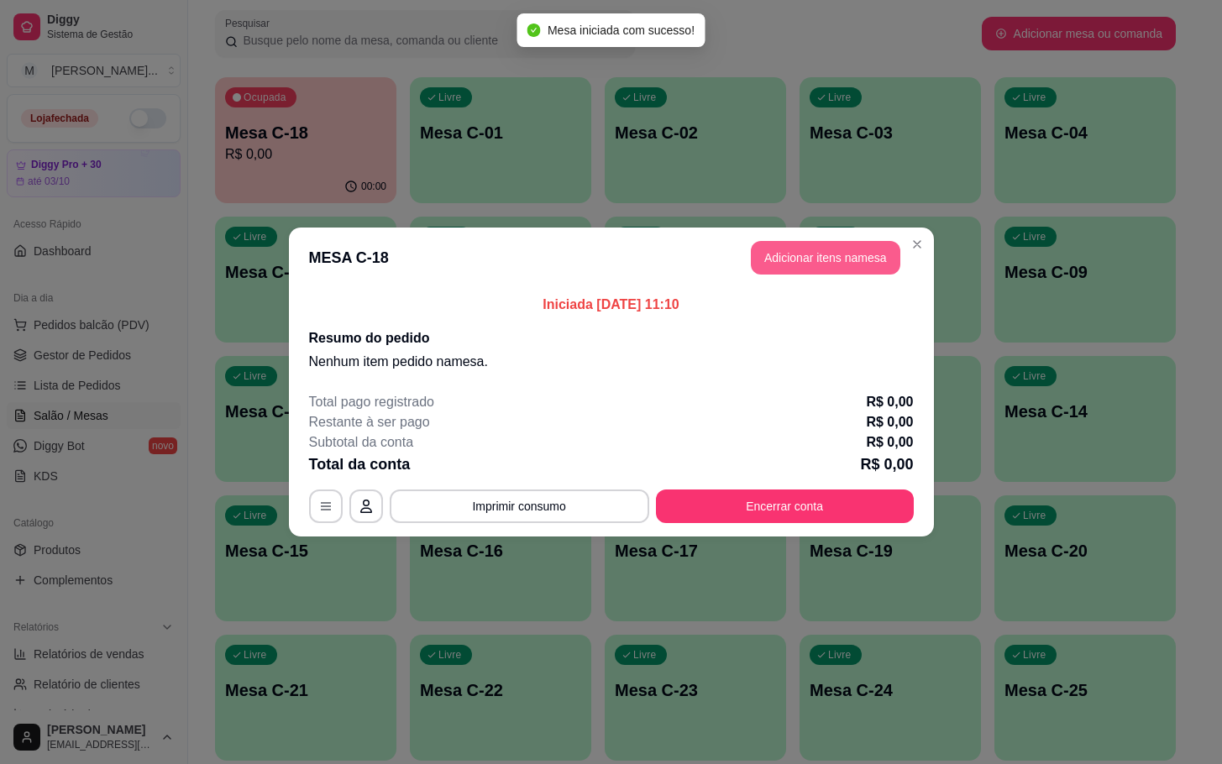
click at [839, 247] on button "Adicionar itens na mesa" at bounding box center [825, 258] width 149 height 34
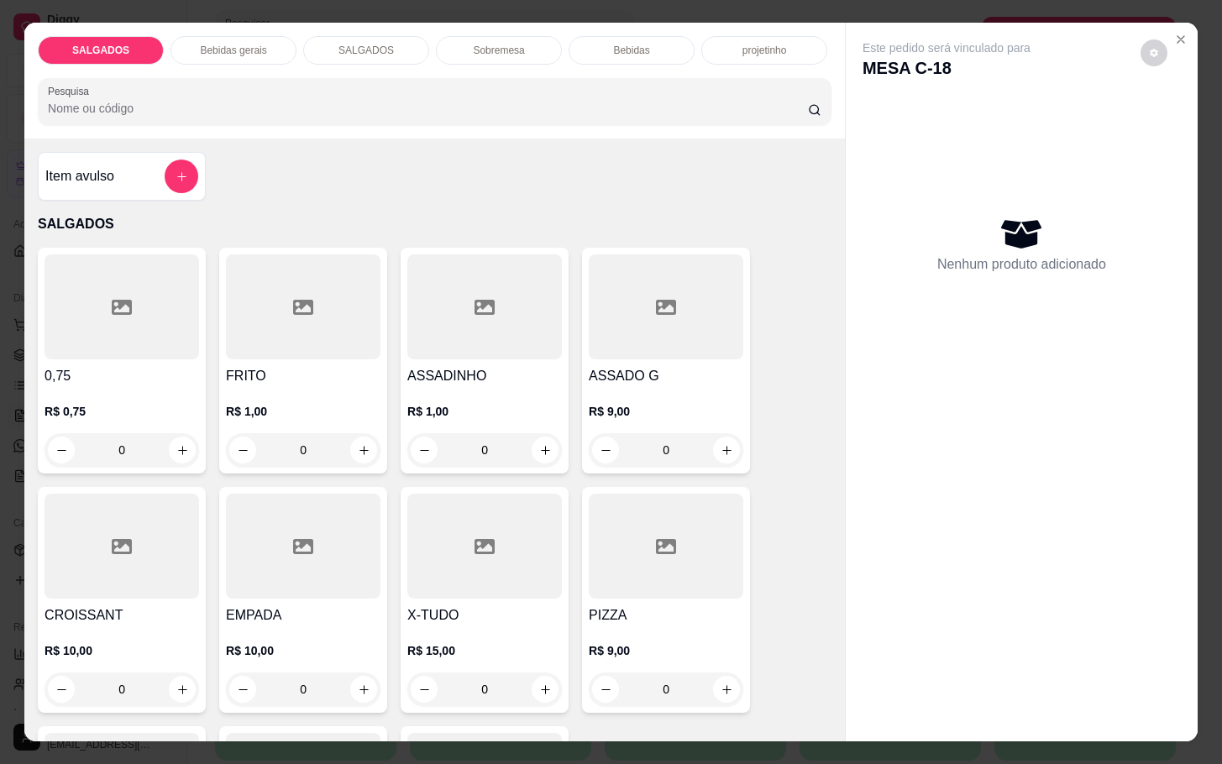
click at [321, 439] on input "0" at bounding box center [303, 450] width 94 height 34
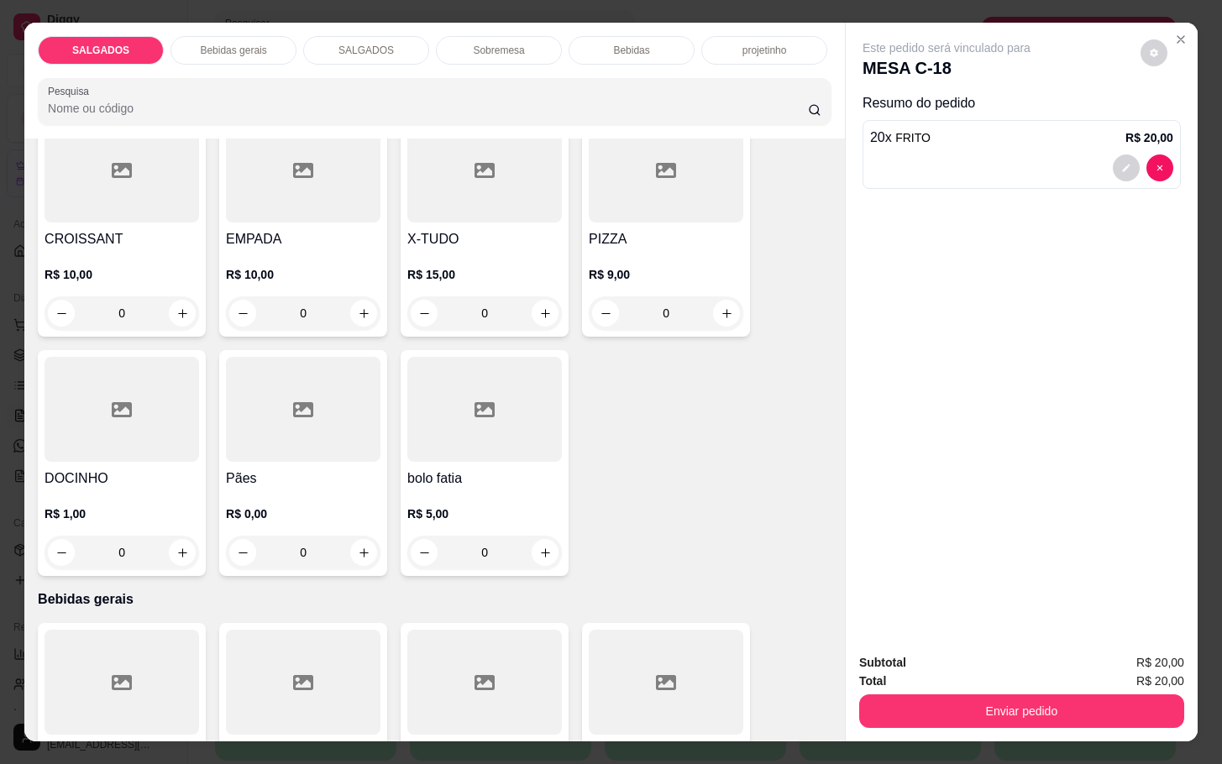
scroll to position [630, 0]
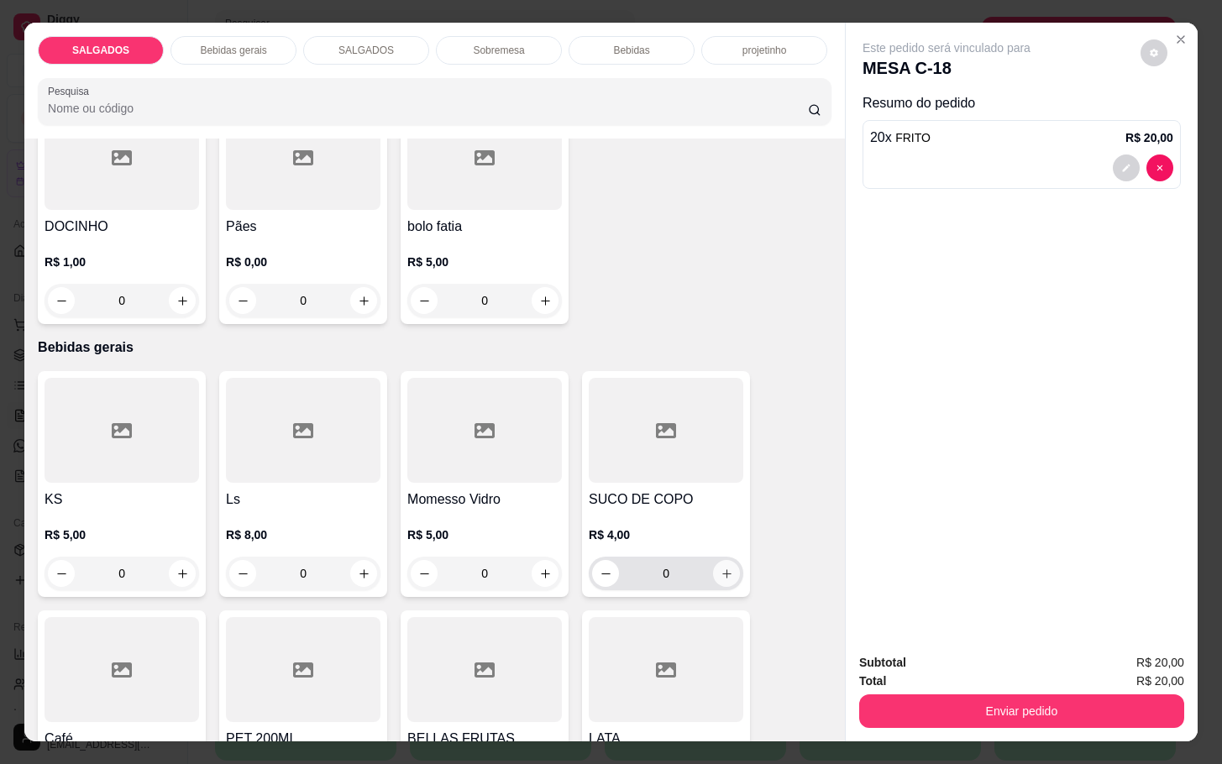
type input "20"
click at [720, 568] on icon "increase-product-quantity" at bounding box center [726, 574] width 13 height 13
type input "2"
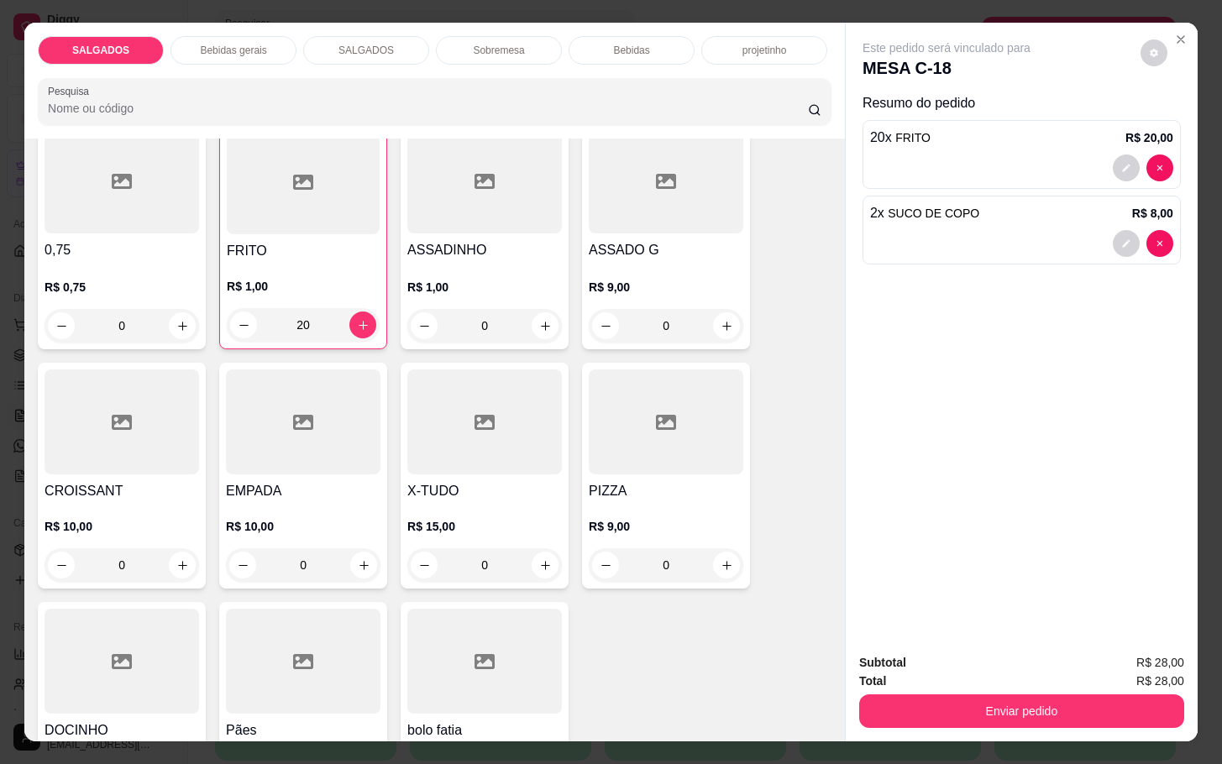
scroll to position [0, 0]
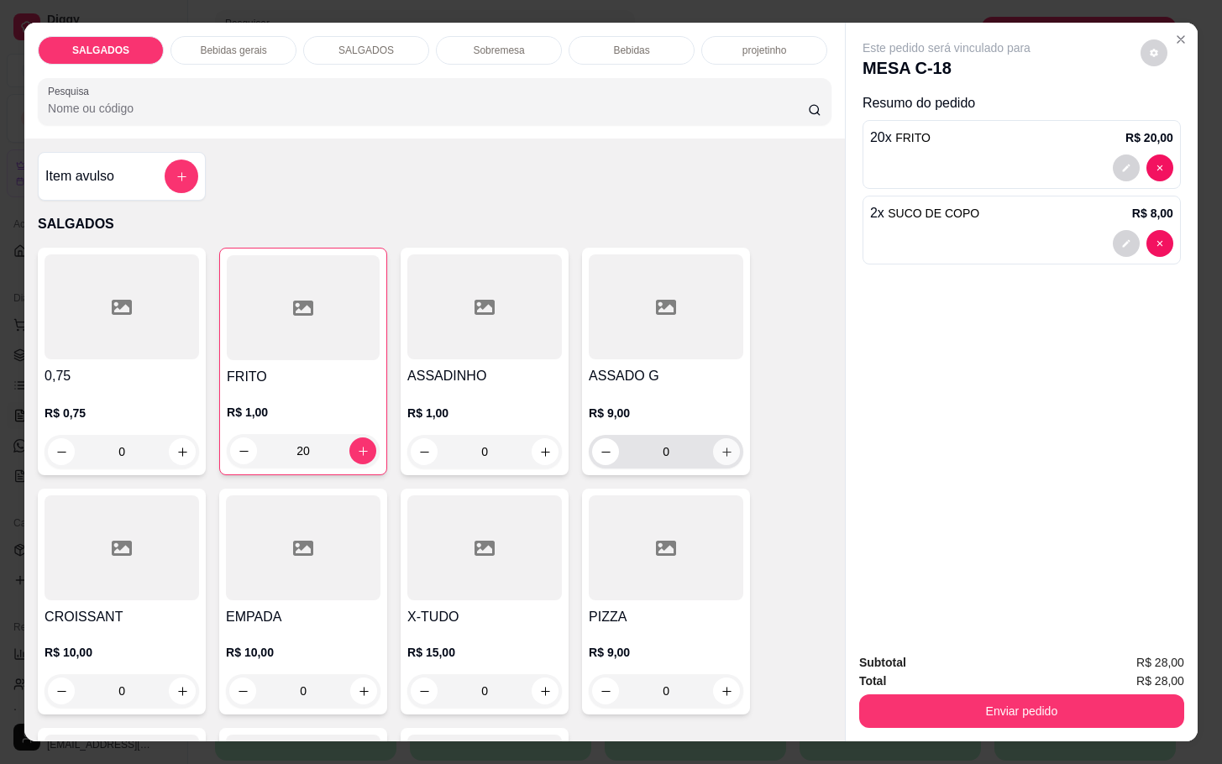
click at [725, 441] on button "increase-product-quantity" at bounding box center [726, 451] width 27 height 27
type input "1"
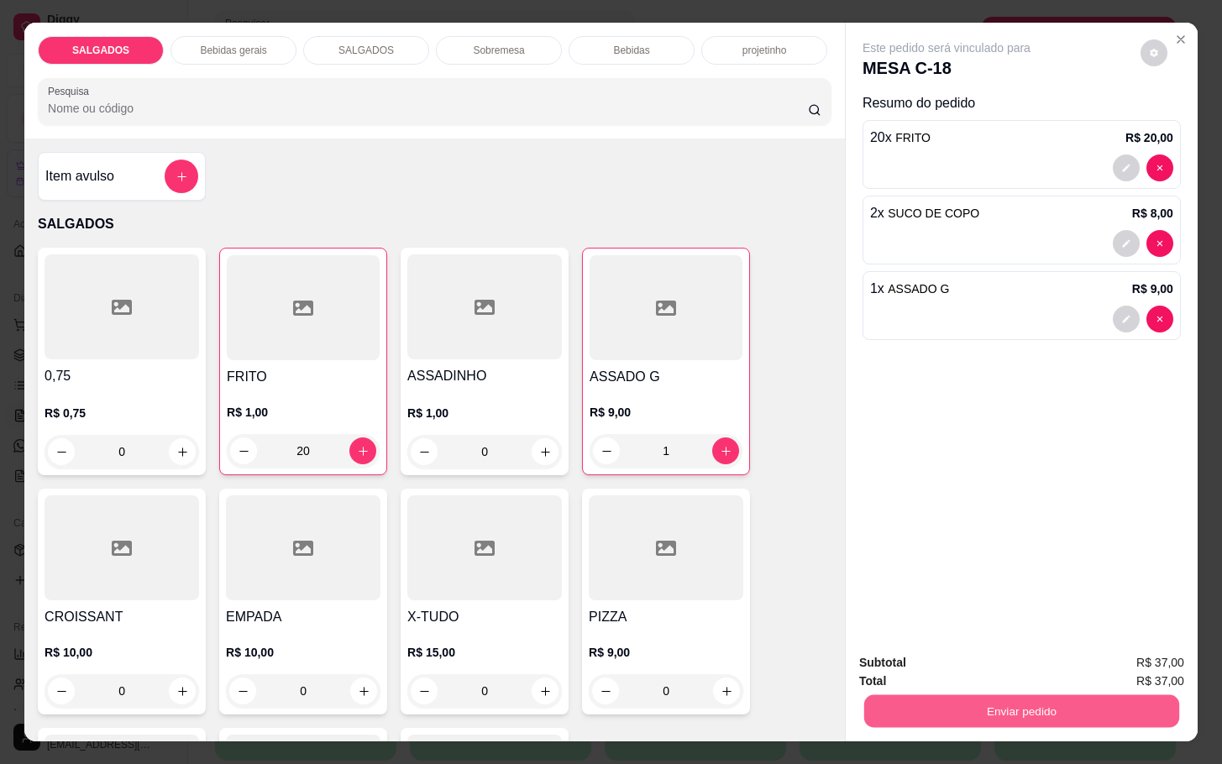
click at [988, 705] on button "Enviar pedido" at bounding box center [1021, 710] width 315 height 33
click at [1132, 668] on button "Enviar pedido" at bounding box center [1138, 660] width 92 height 31
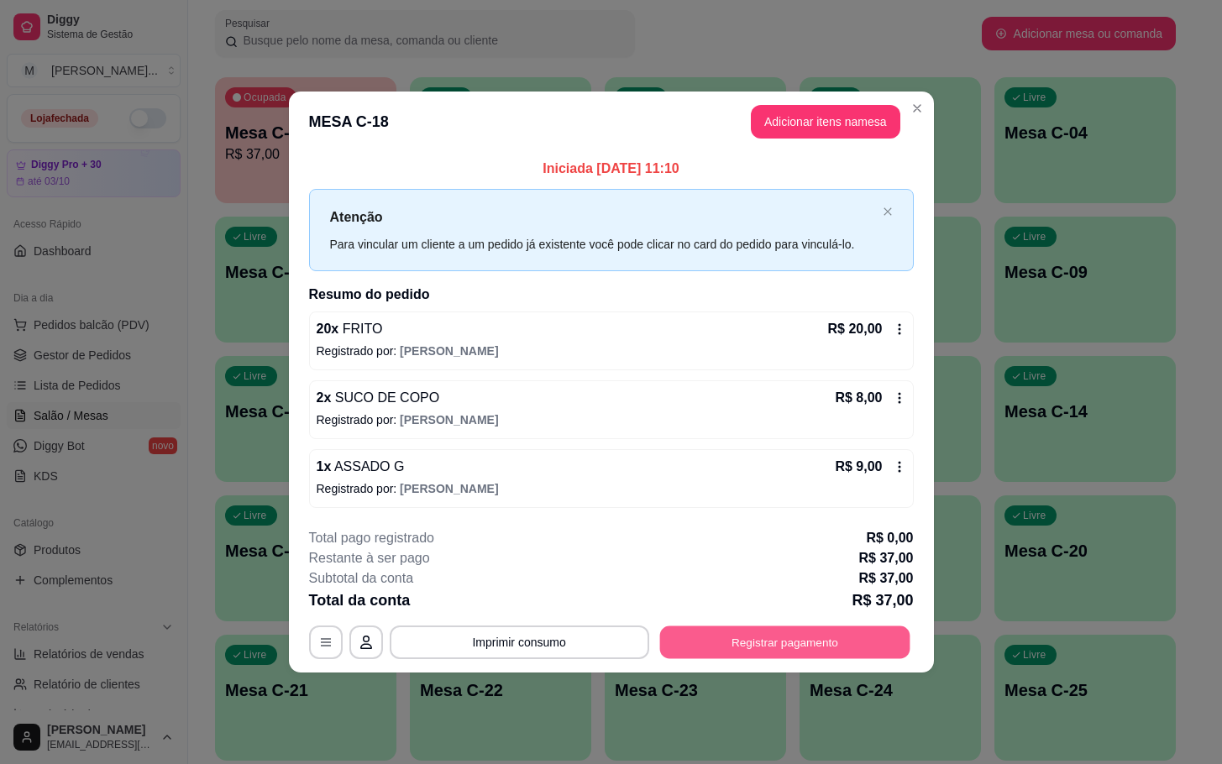
click at [744, 632] on button "Registrar pagamento" at bounding box center [784, 642] width 250 height 33
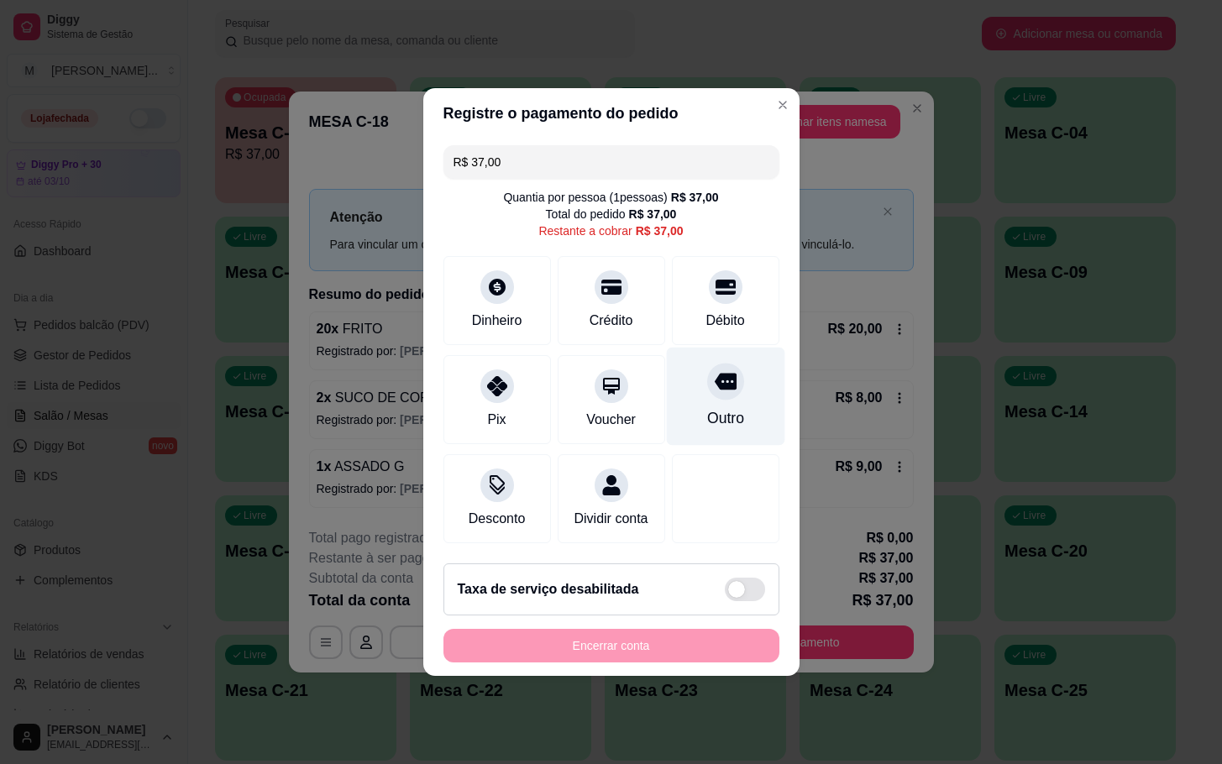
click at [699, 432] on div "Outro" at bounding box center [725, 397] width 118 height 98
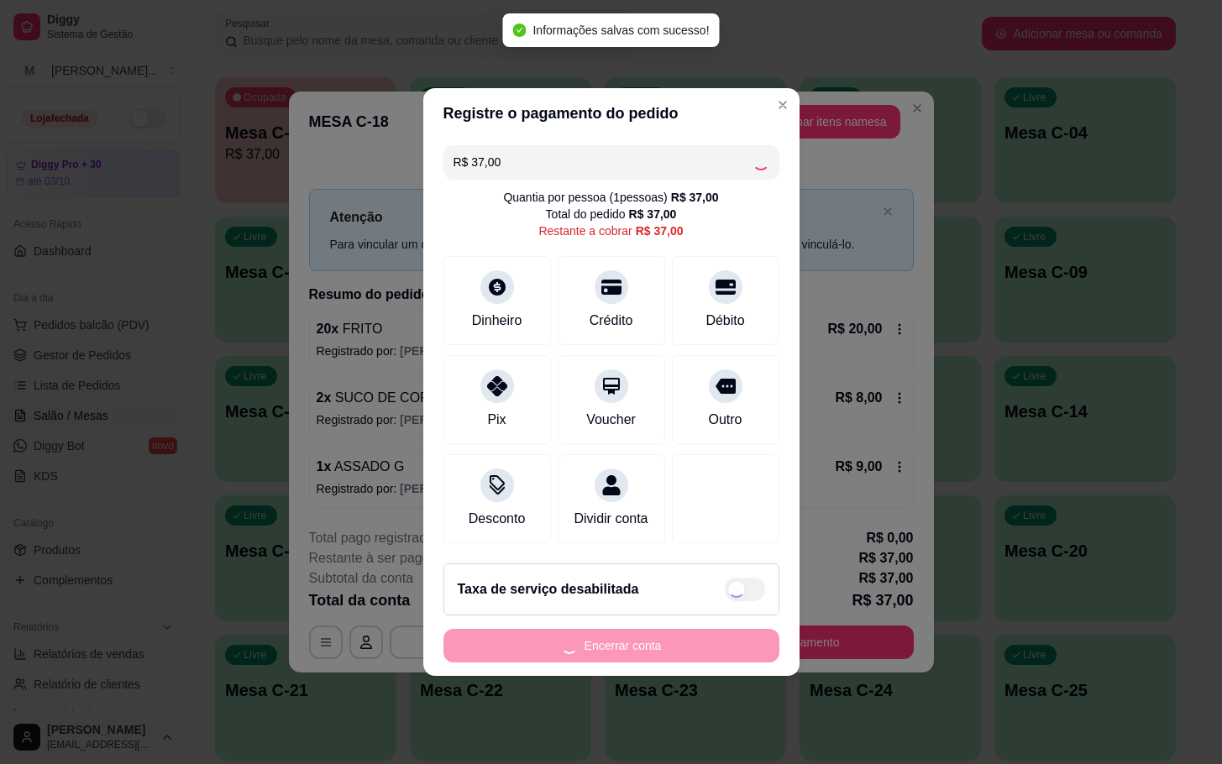
type input "R$ 0,00"
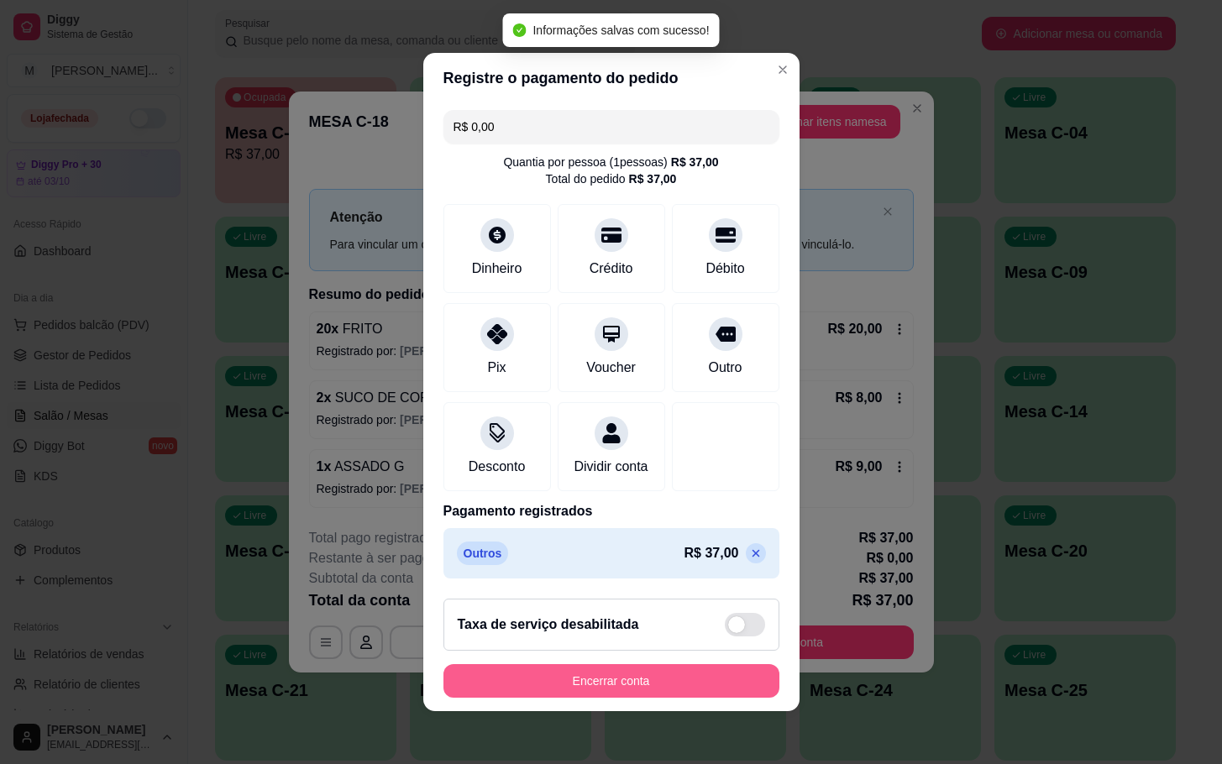
click at [665, 688] on button "Encerrar conta" at bounding box center [611, 681] width 336 height 34
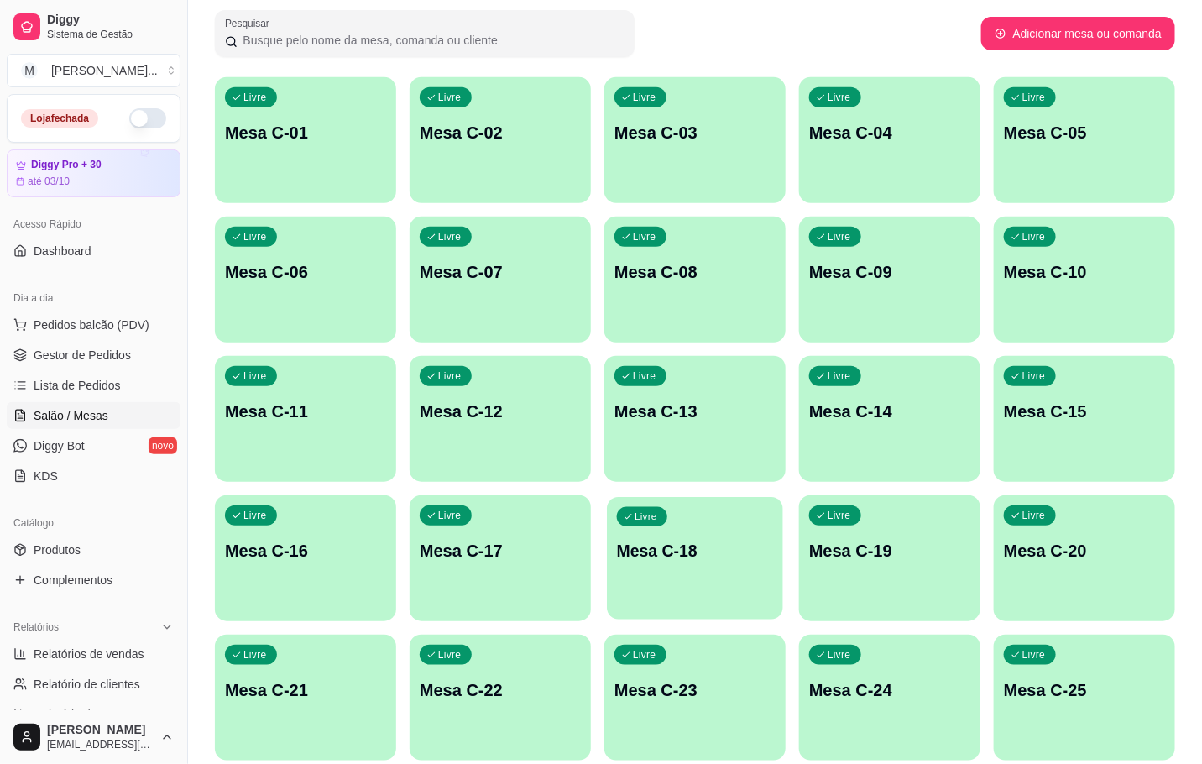
click at [642, 572] on div "Livre Mesa C-18" at bounding box center [695, 548] width 176 height 102
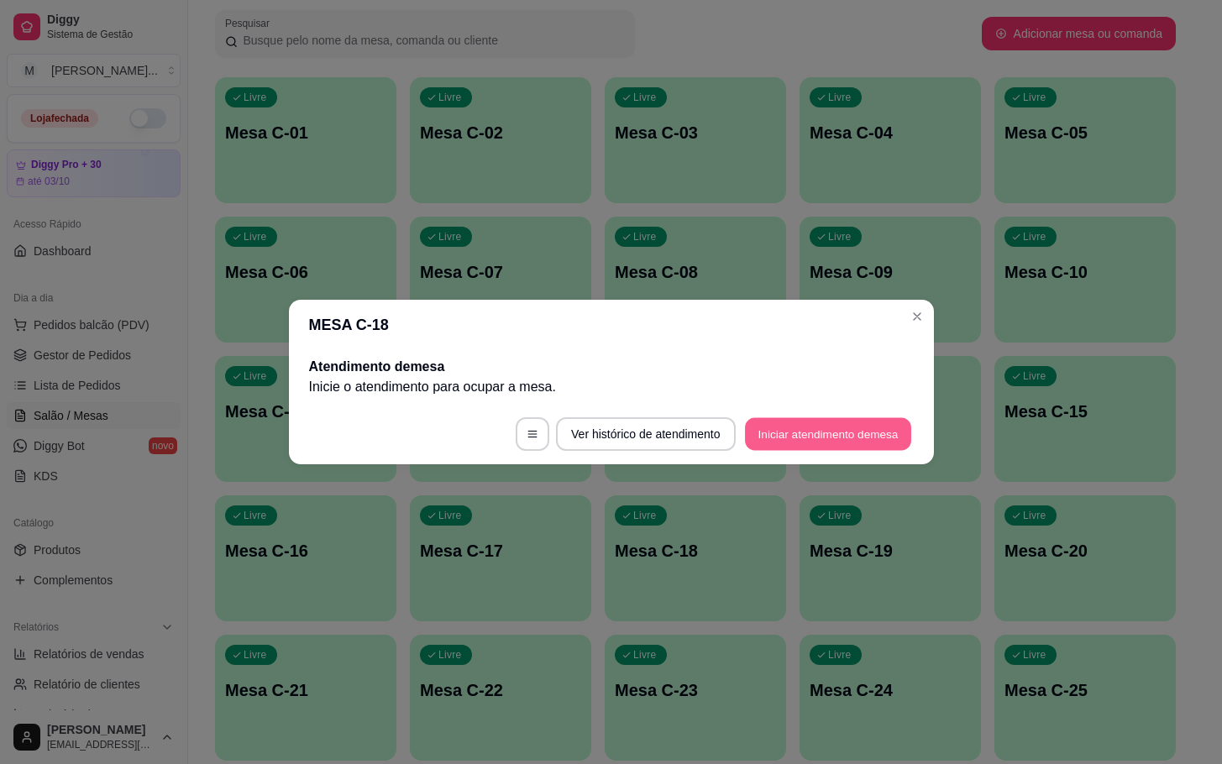
click at [822, 434] on button "Iniciar atendimento de mesa" at bounding box center [828, 434] width 166 height 33
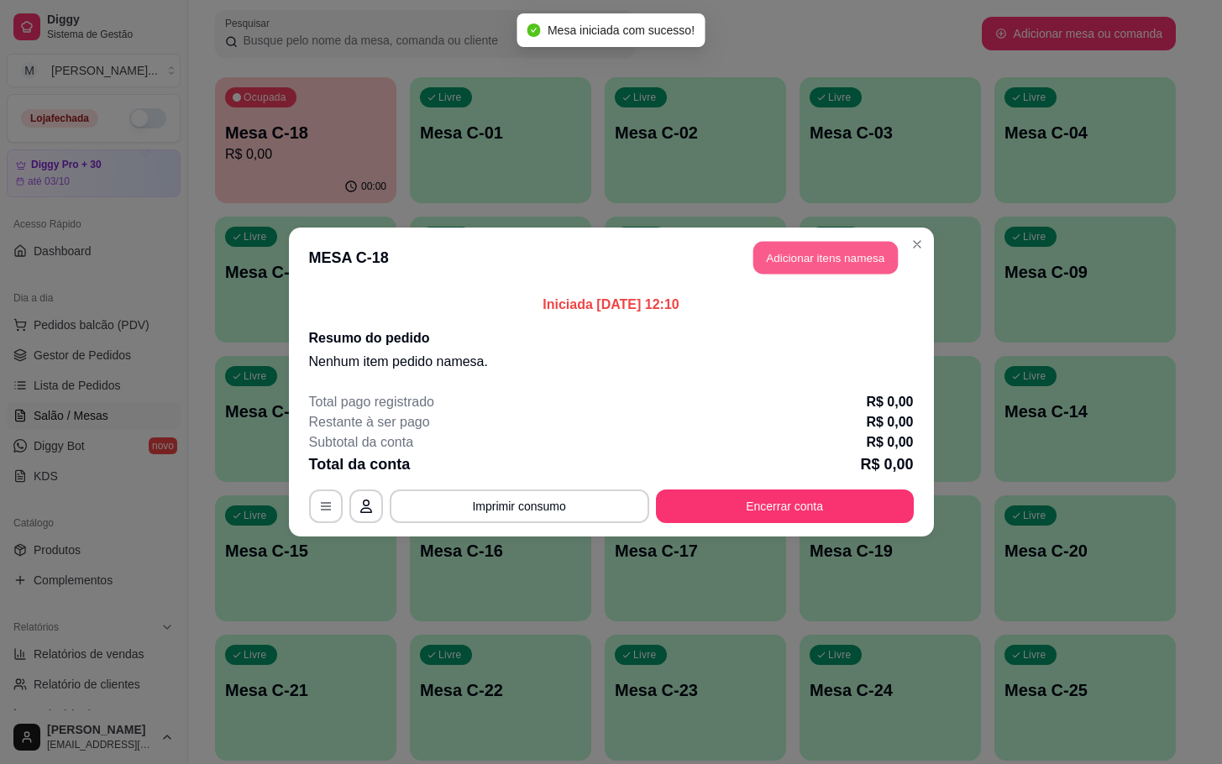
click at [807, 260] on button "Adicionar itens na mesa" at bounding box center [825, 258] width 144 height 33
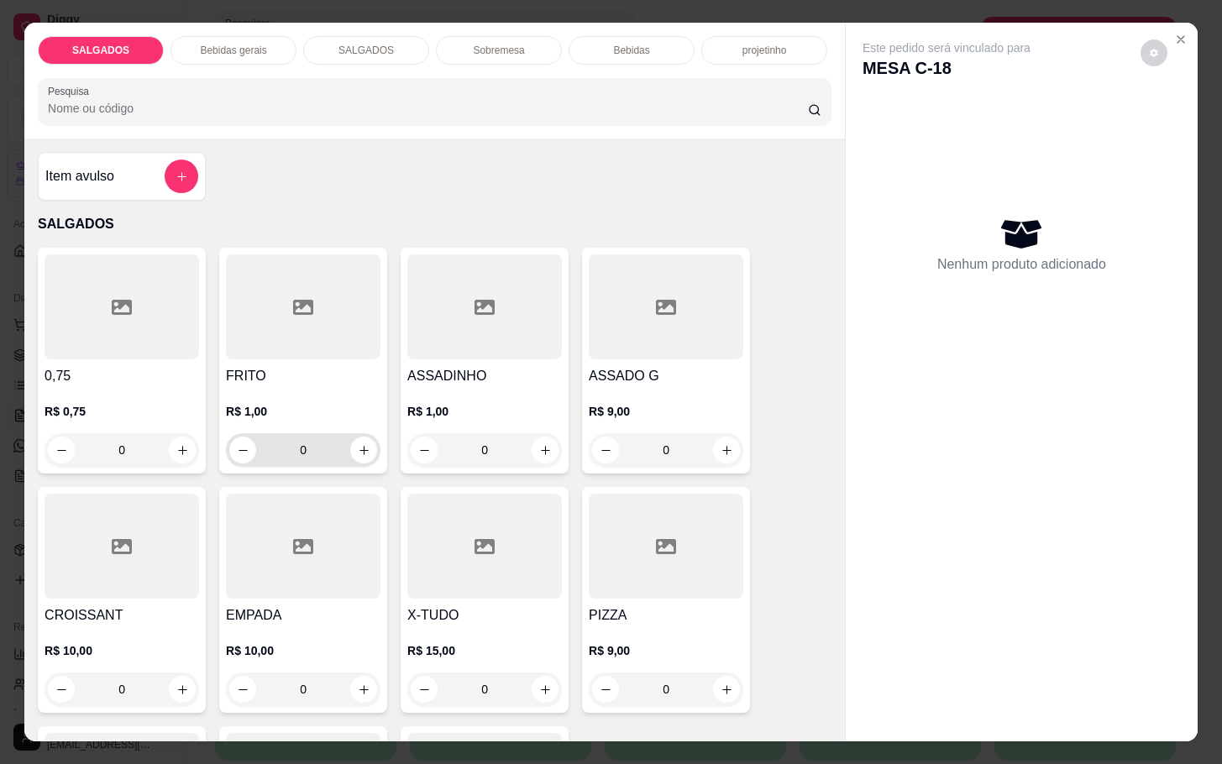
click at [322, 433] on input "0" at bounding box center [303, 450] width 94 height 34
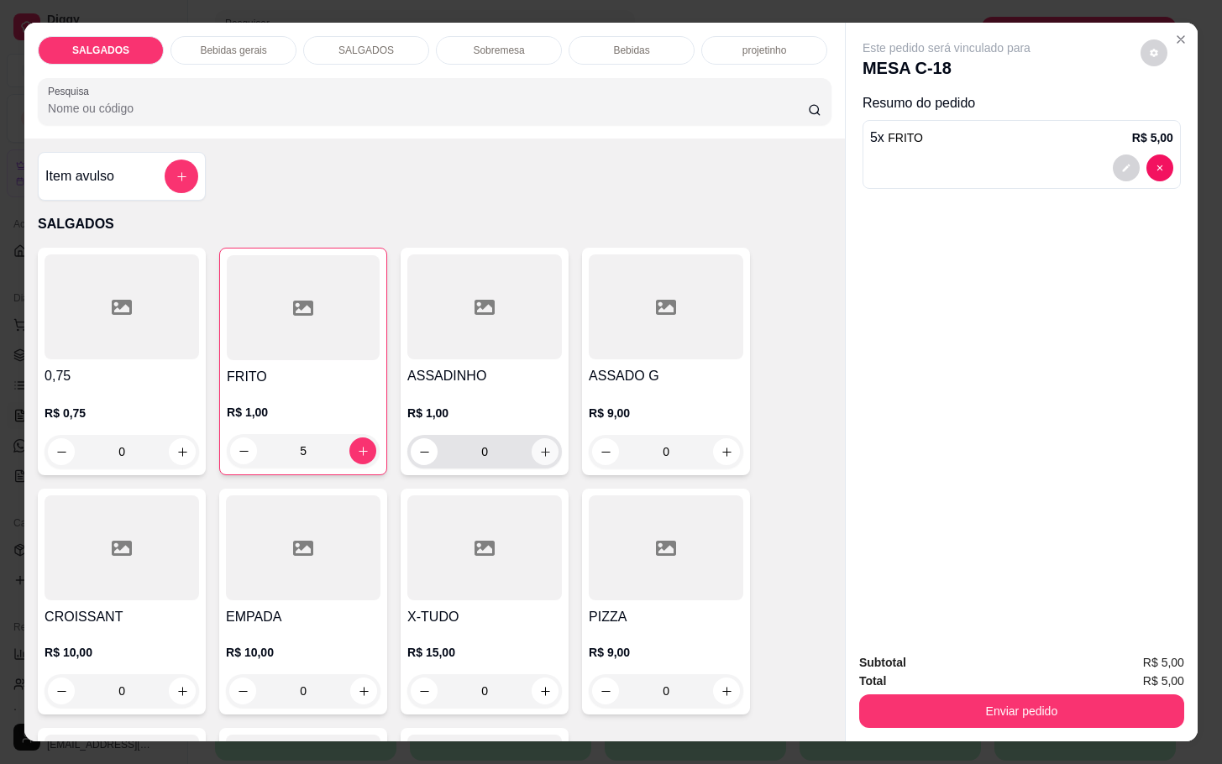
type input "5"
click at [540, 446] on icon "increase-product-quantity" at bounding box center [545, 452] width 13 height 13
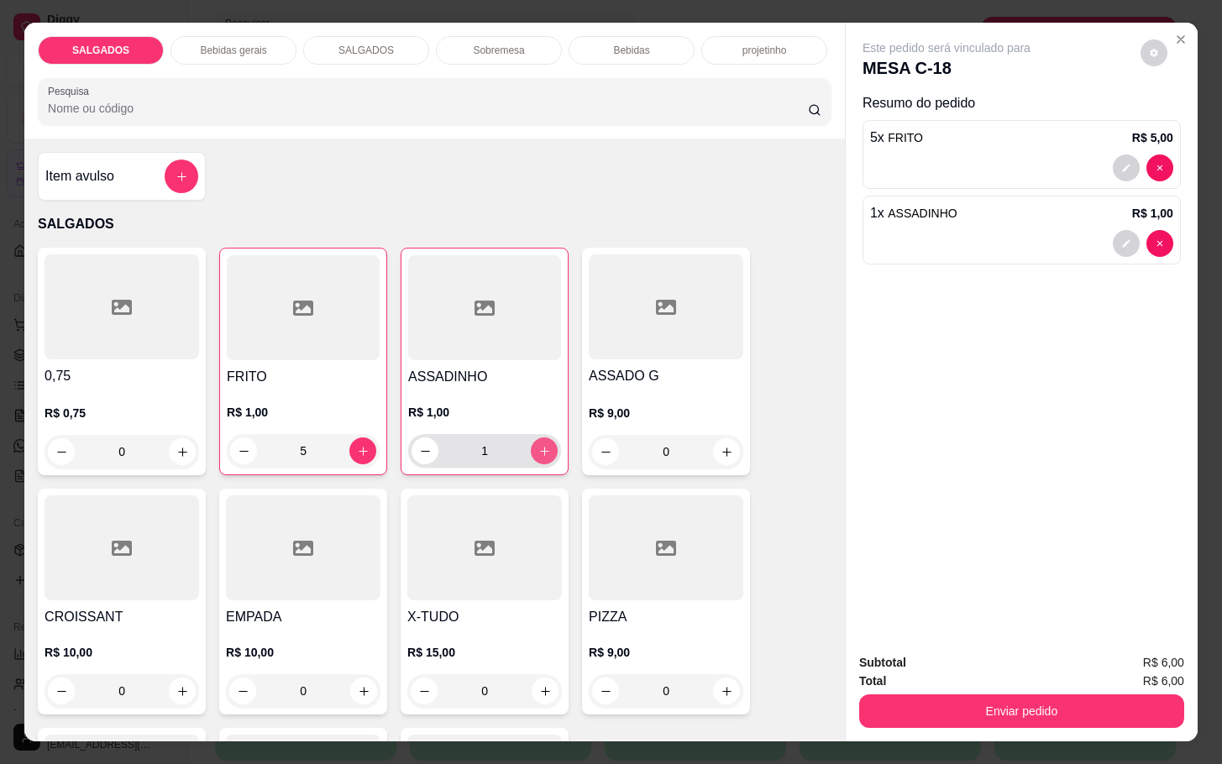
click at [540, 445] on icon "increase-product-quantity" at bounding box center [544, 451] width 13 height 13
type input "2"
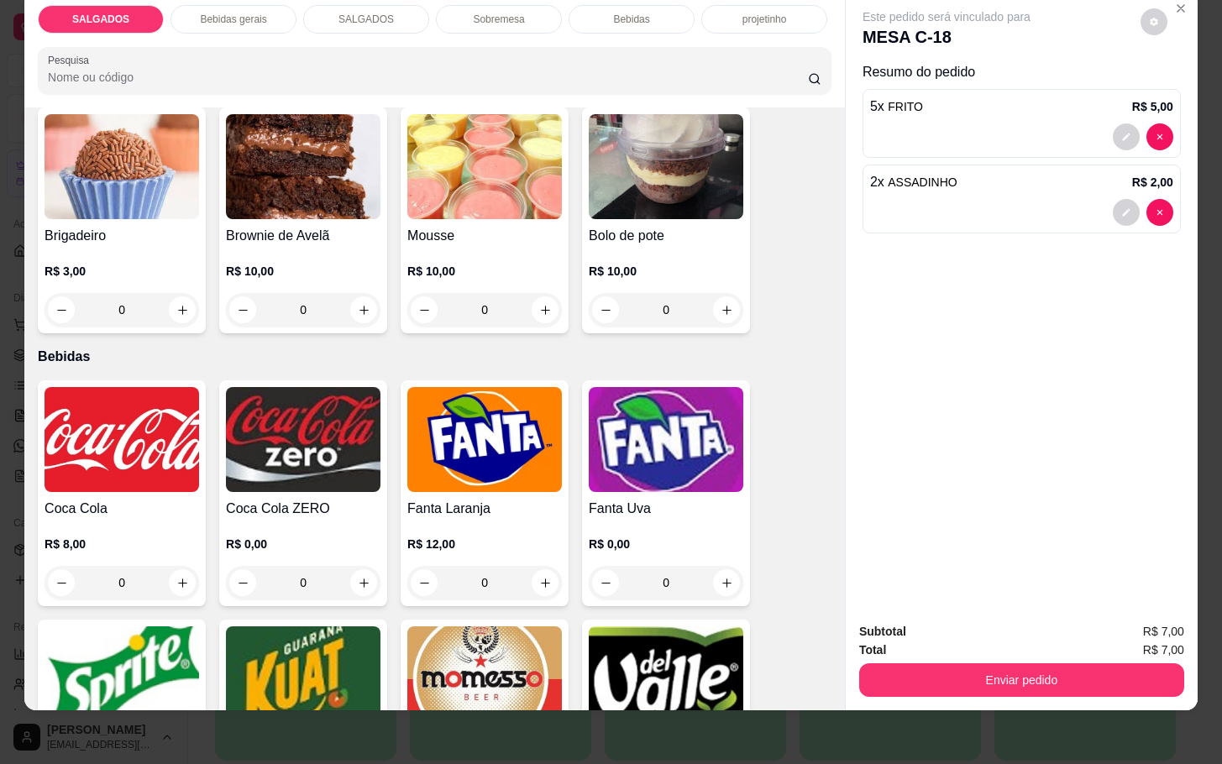
scroll to position [2897, 0]
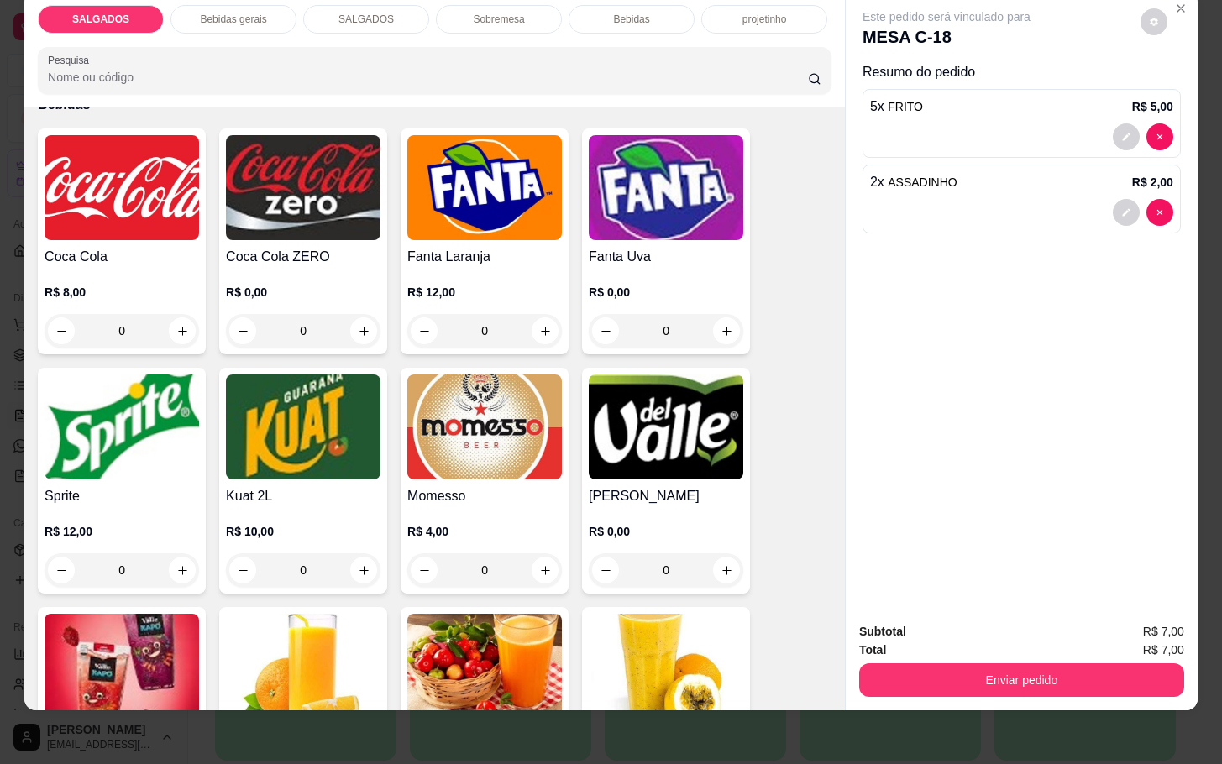
click at [490, 429] on img at bounding box center [484, 426] width 155 height 105
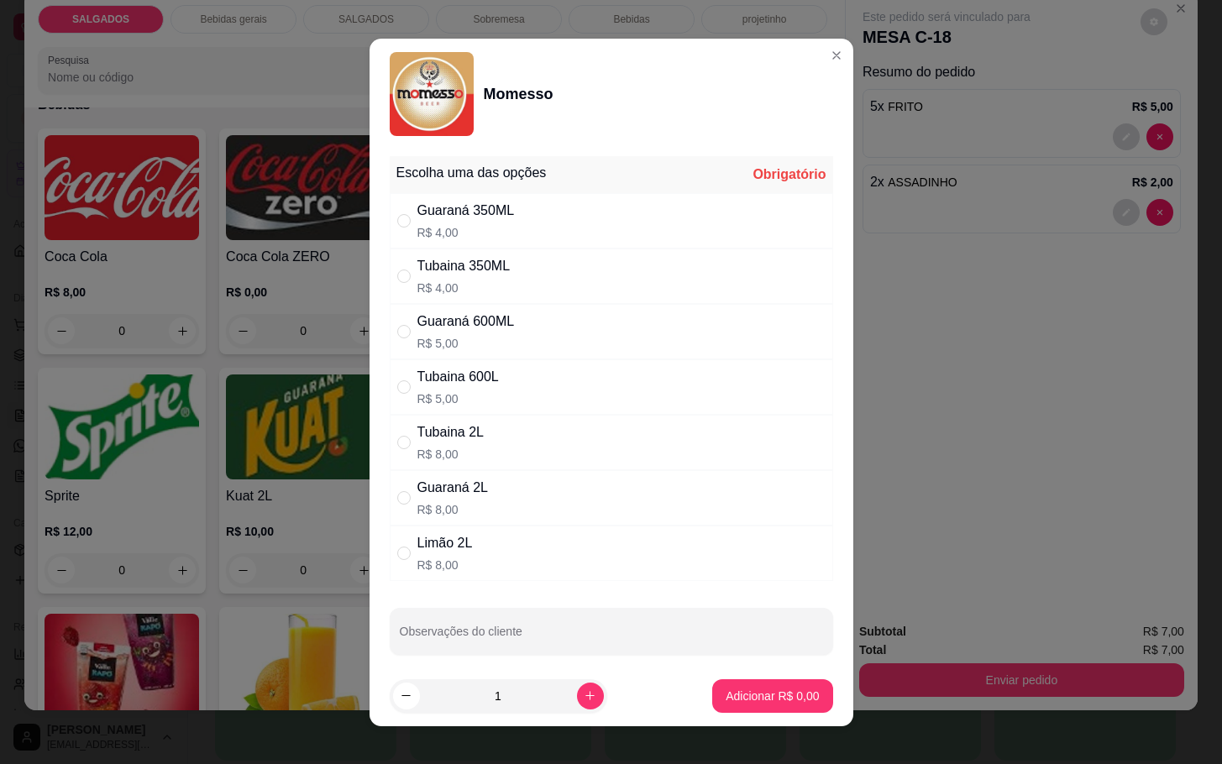
click at [441, 272] on div "Tubaina 350ML" at bounding box center [463, 266] width 93 height 20
radio input "true"
click at [754, 703] on p "Adicionar R$ 4,00" at bounding box center [771, 696] width 93 height 17
type input "1"
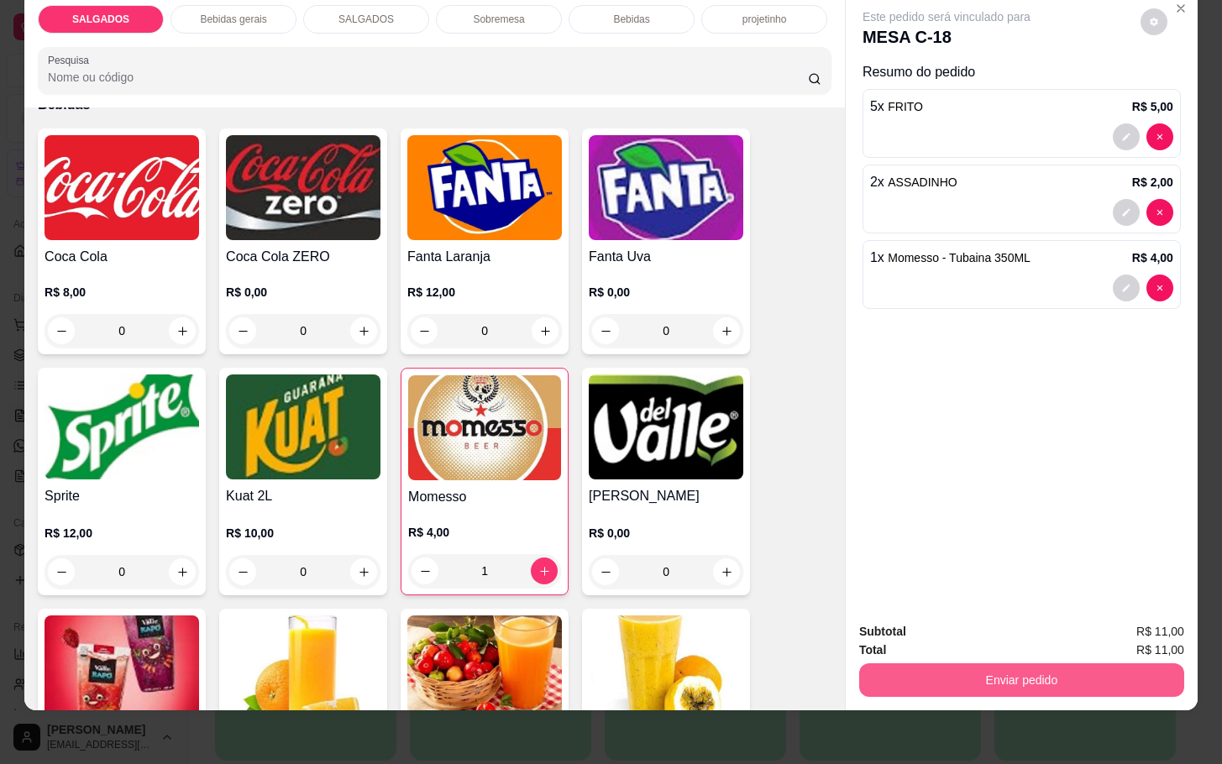
click at [1054, 666] on button "Enviar pedido" at bounding box center [1021, 680] width 325 height 34
click at [1137, 623] on button "Enviar pedido" at bounding box center [1138, 620] width 92 height 31
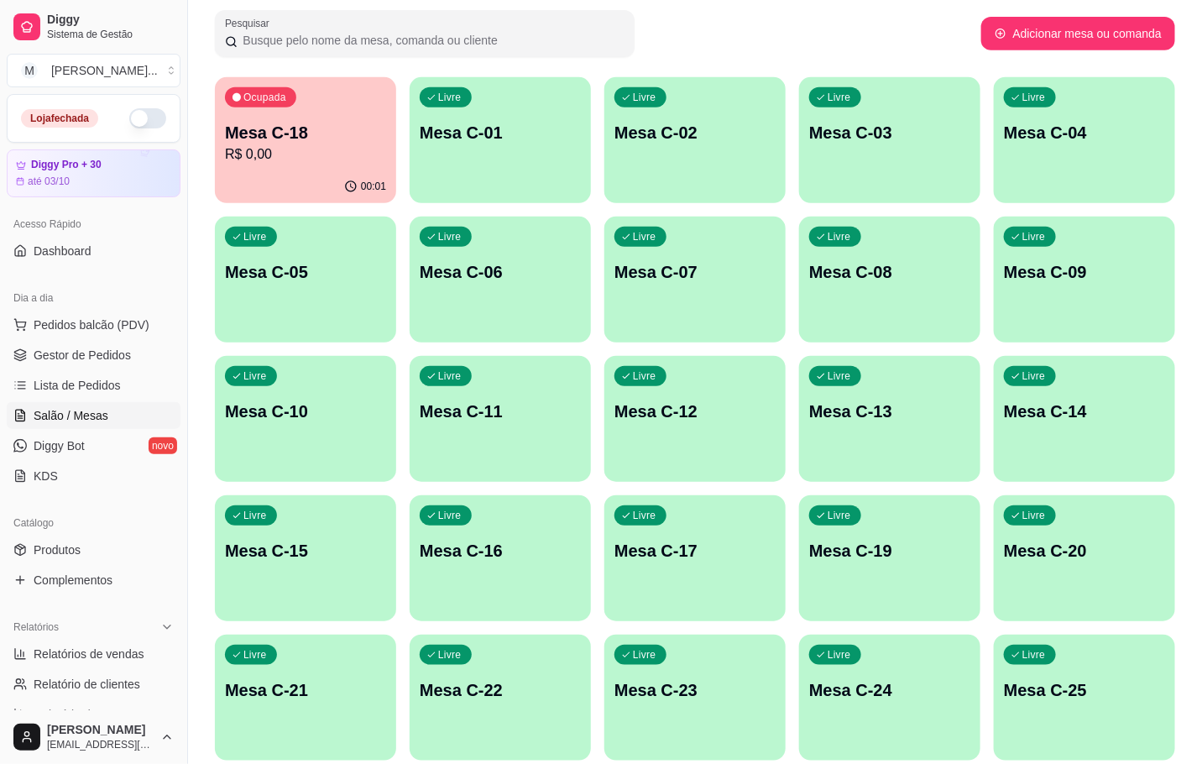
click at [753, 416] on p "Mesa C-12" at bounding box center [695, 412] width 161 height 24
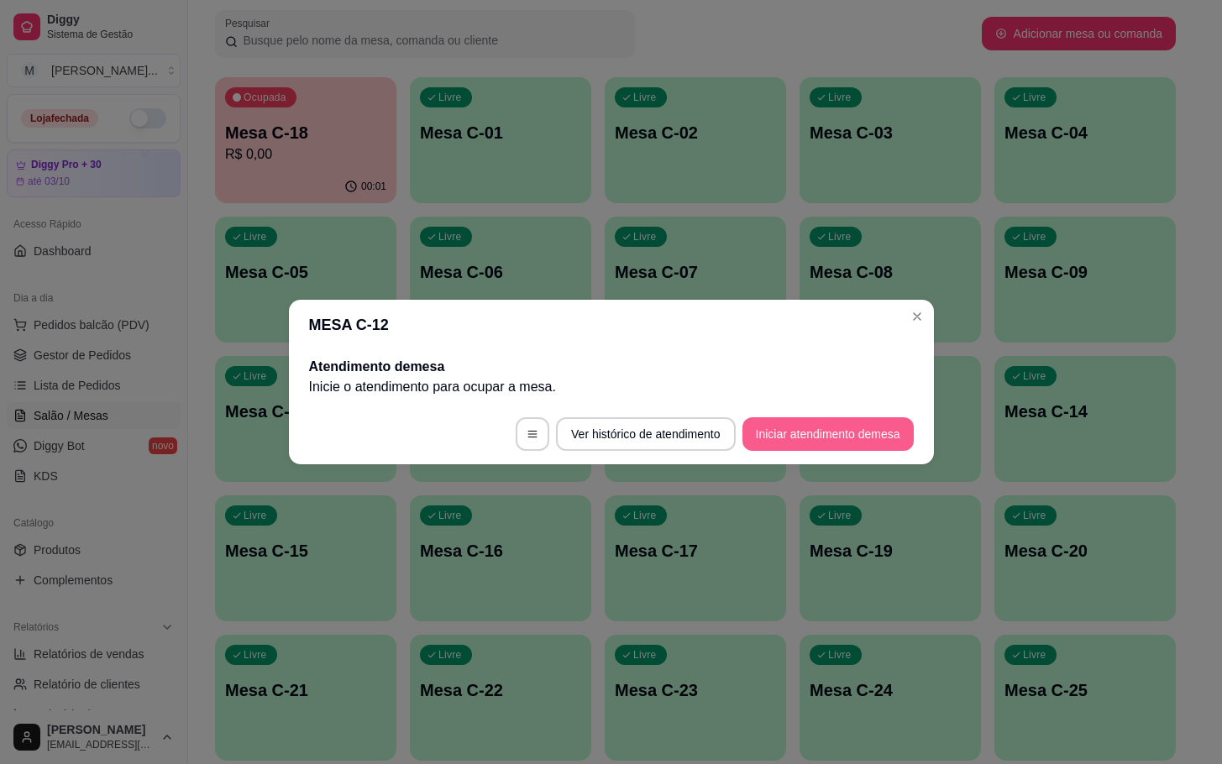
click at [778, 436] on button "Iniciar atendimento de mesa" at bounding box center [827, 434] width 171 height 34
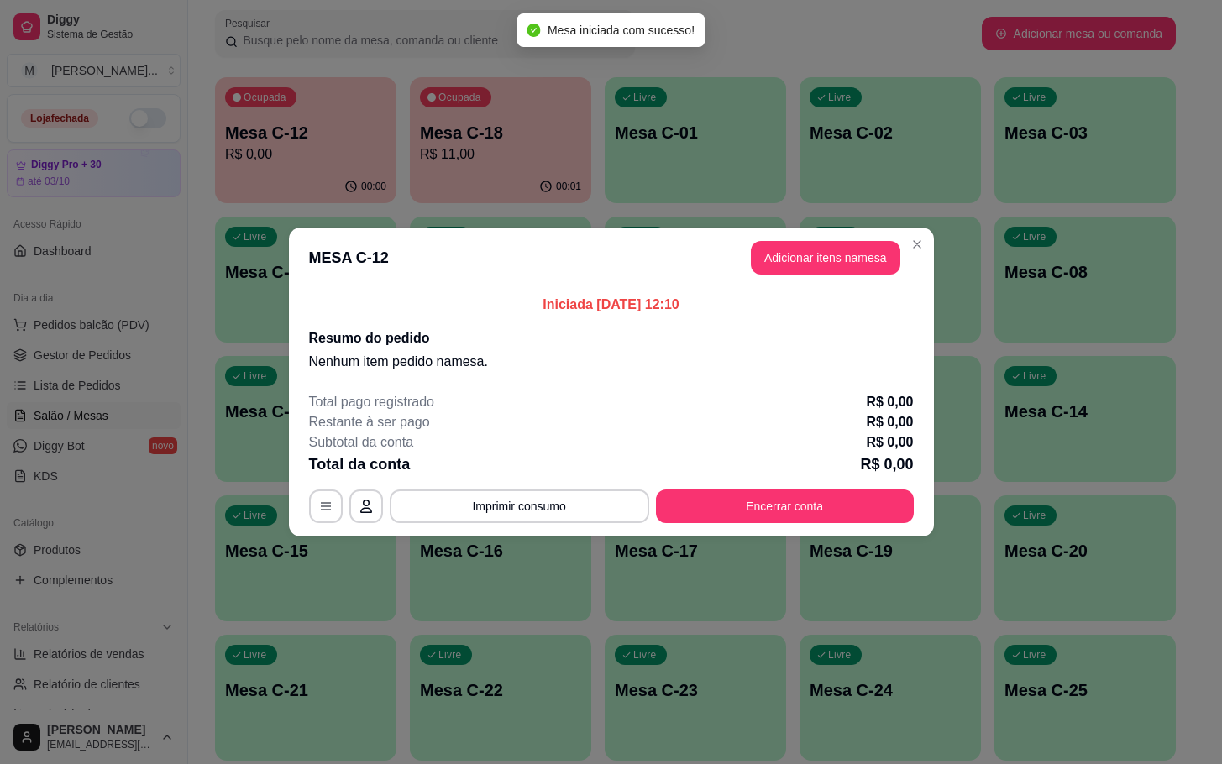
click at [809, 257] on button "Adicionar itens na mesa" at bounding box center [825, 258] width 149 height 34
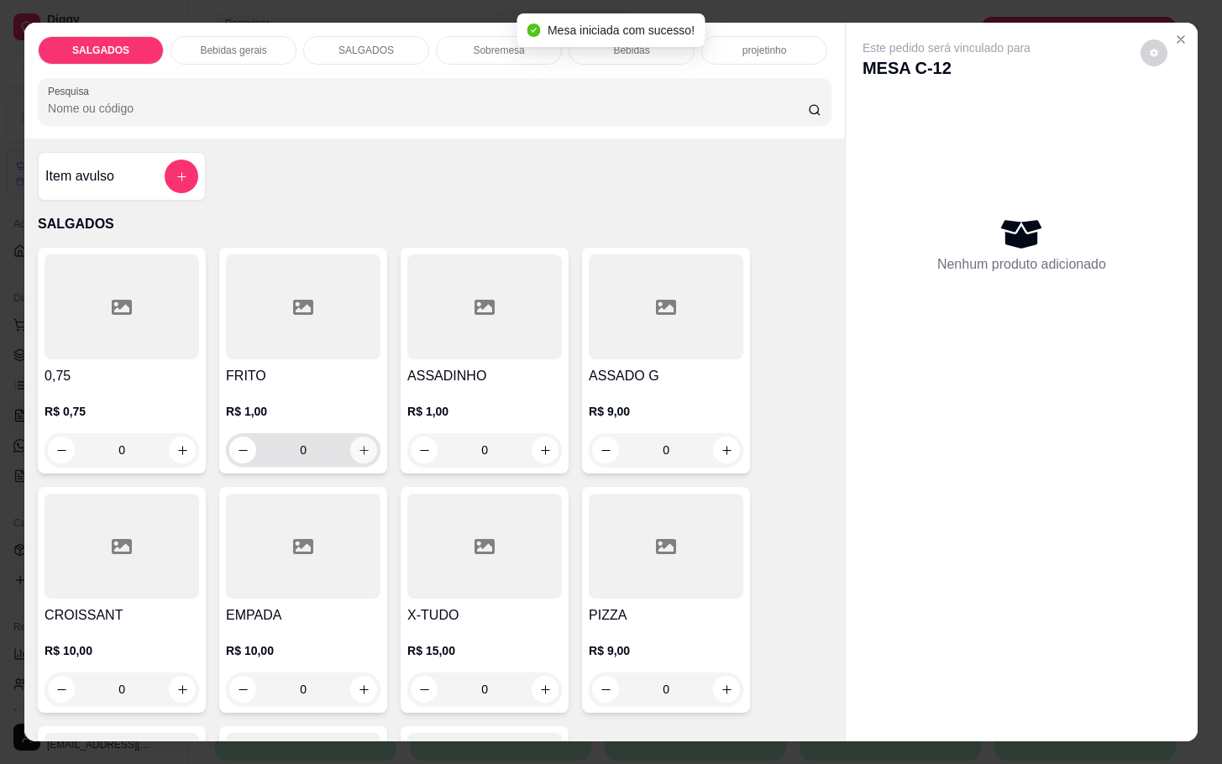
click at [361, 449] on button "increase-product-quantity" at bounding box center [363, 450] width 27 height 27
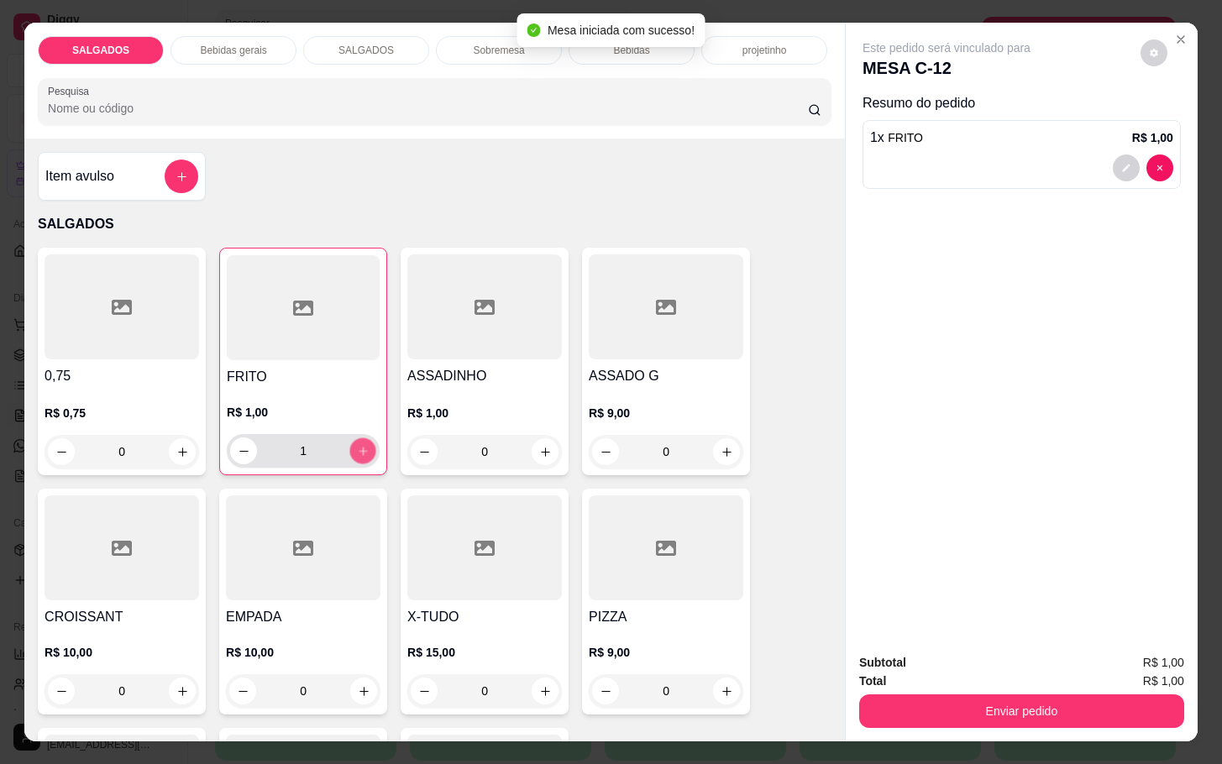
click at [361, 448] on button "increase-product-quantity" at bounding box center [363, 451] width 26 height 26
click at [364, 448] on button "increase-product-quantity" at bounding box center [363, 451] width 26 height 26
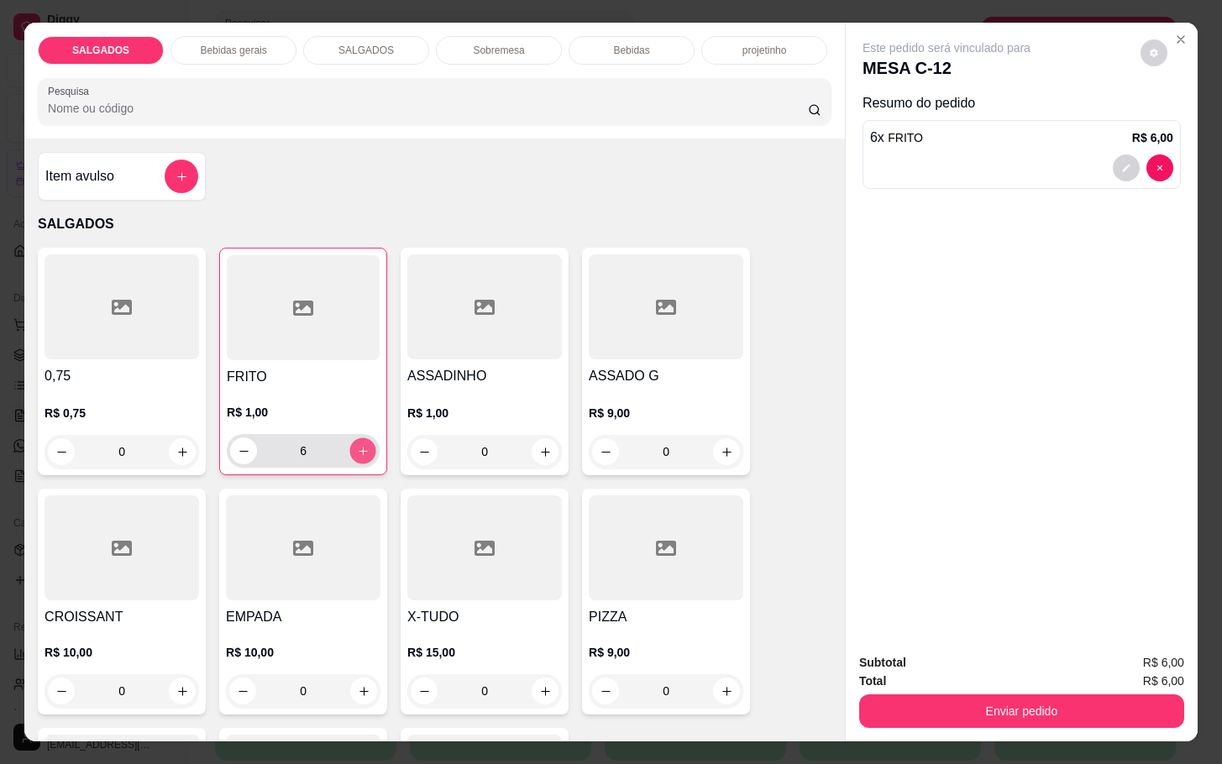
click at [368, 447] on div "6" at bounding box center [303, 451] width 153 height 34
click at [358, 457] on div "6" at bounding box center [303, 451] width 146 height 34
click at [358, 437] on button "increase-product-quantity" at bounding box center [362, 450] width 27 height 27
click at [358, 438] on button "increase-product-quantity" at bounding box center [363, 451] width 26 height 26
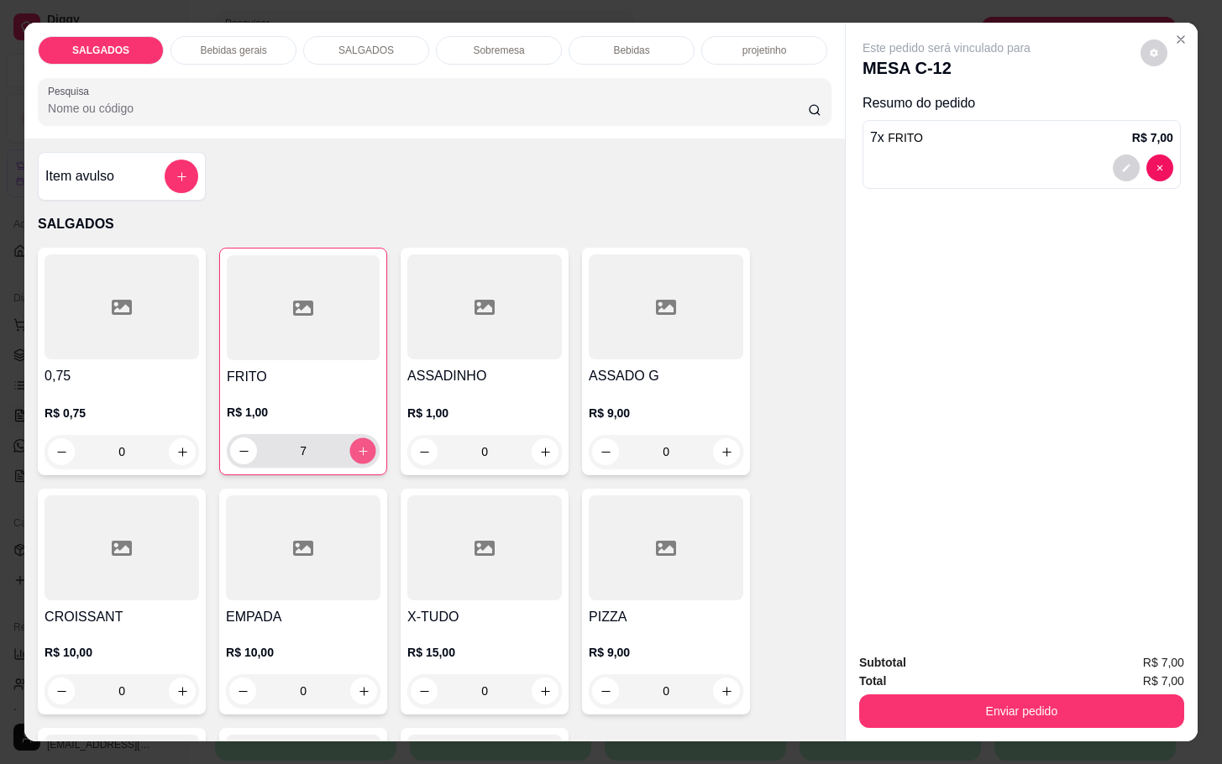
type input "8"
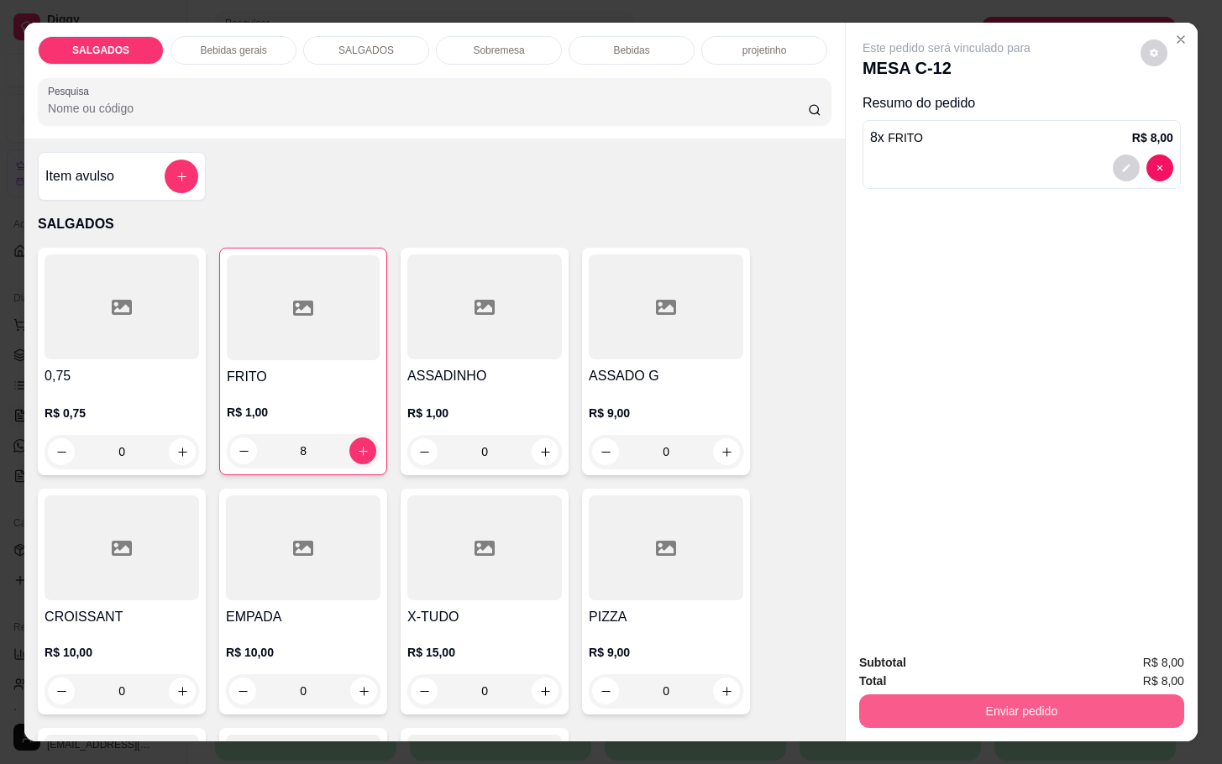
click at [887, 696] on button "Enviar pedido" at bounding box center [1021, 711] width 325 height 34
click at [1184, 666] on button "Enviar pedido" at bounding box center [1137, 661] width 95 height 32
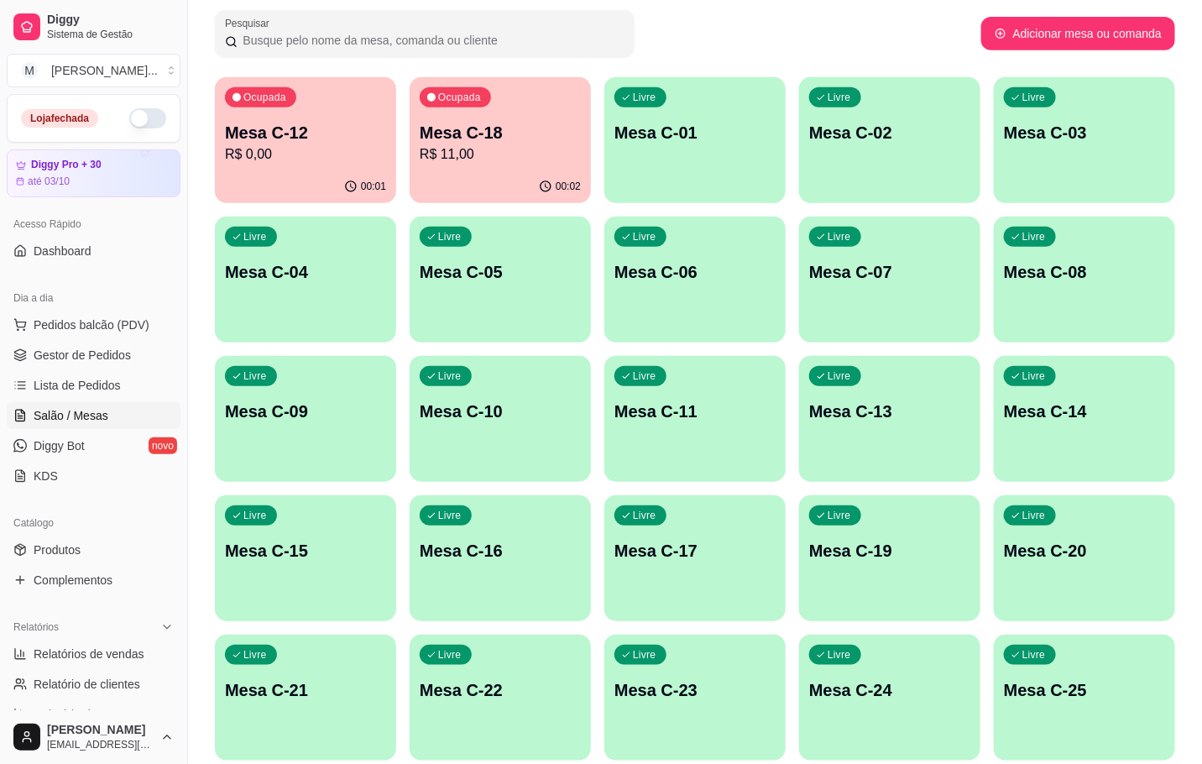
click at [903, 260] on p "Mesa C-07" at bounding box center [889, 272] width 161 height 24
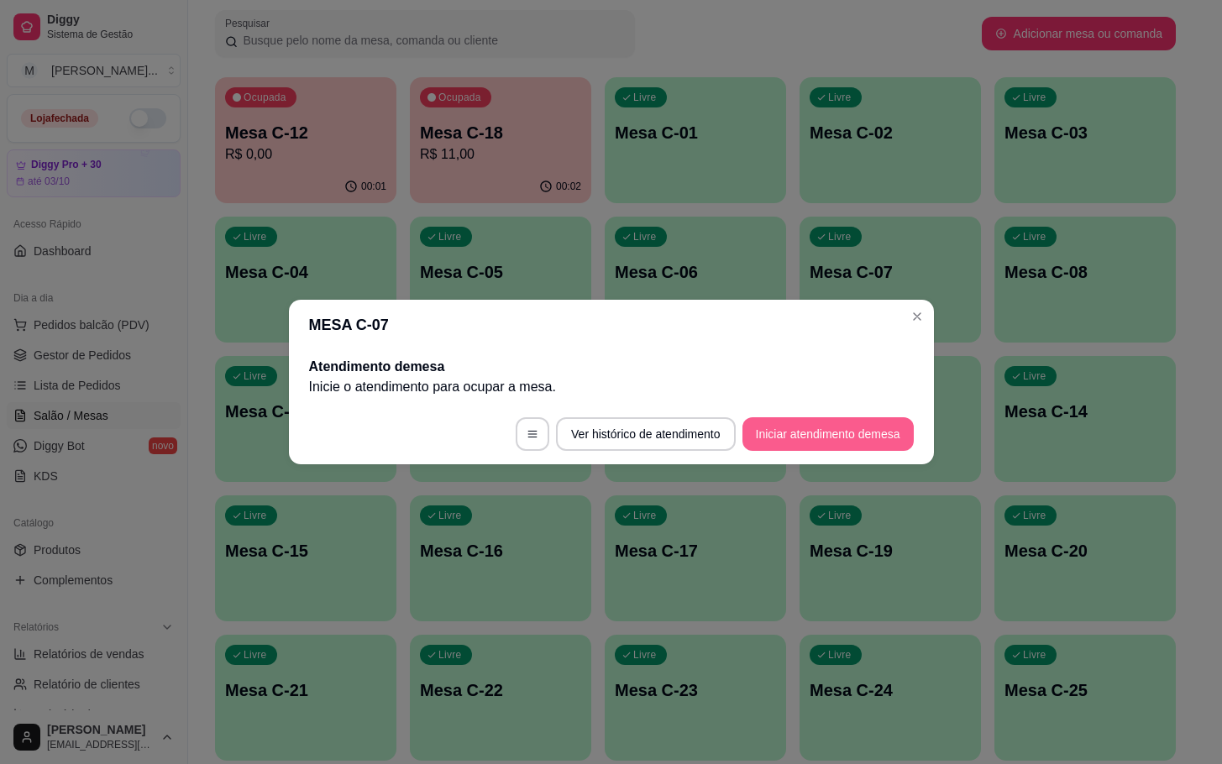
click at [840, 446] on button "Iniciar atendimento de mesa" at bounding box center [827, 434] width 171 height 34
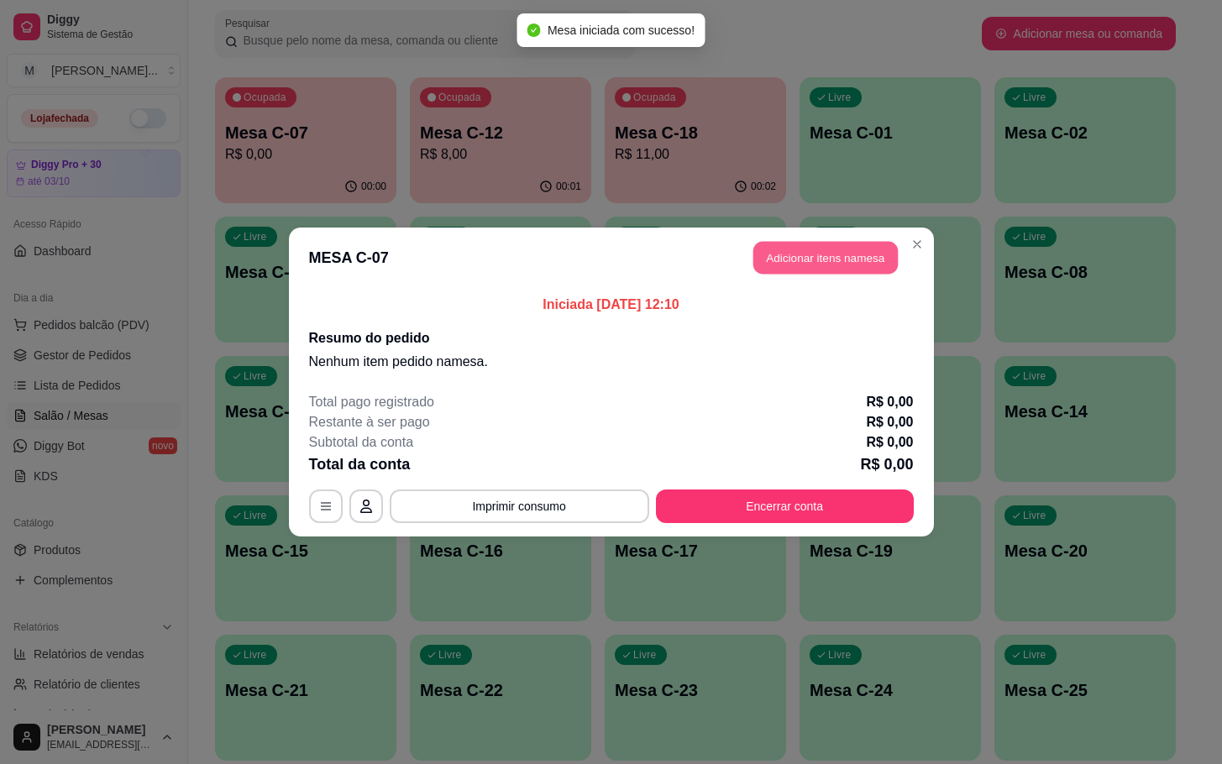
click at [799, 264] on button "Adicionar itens na mesa" at bounding box center [825, 258] width 144 height 33
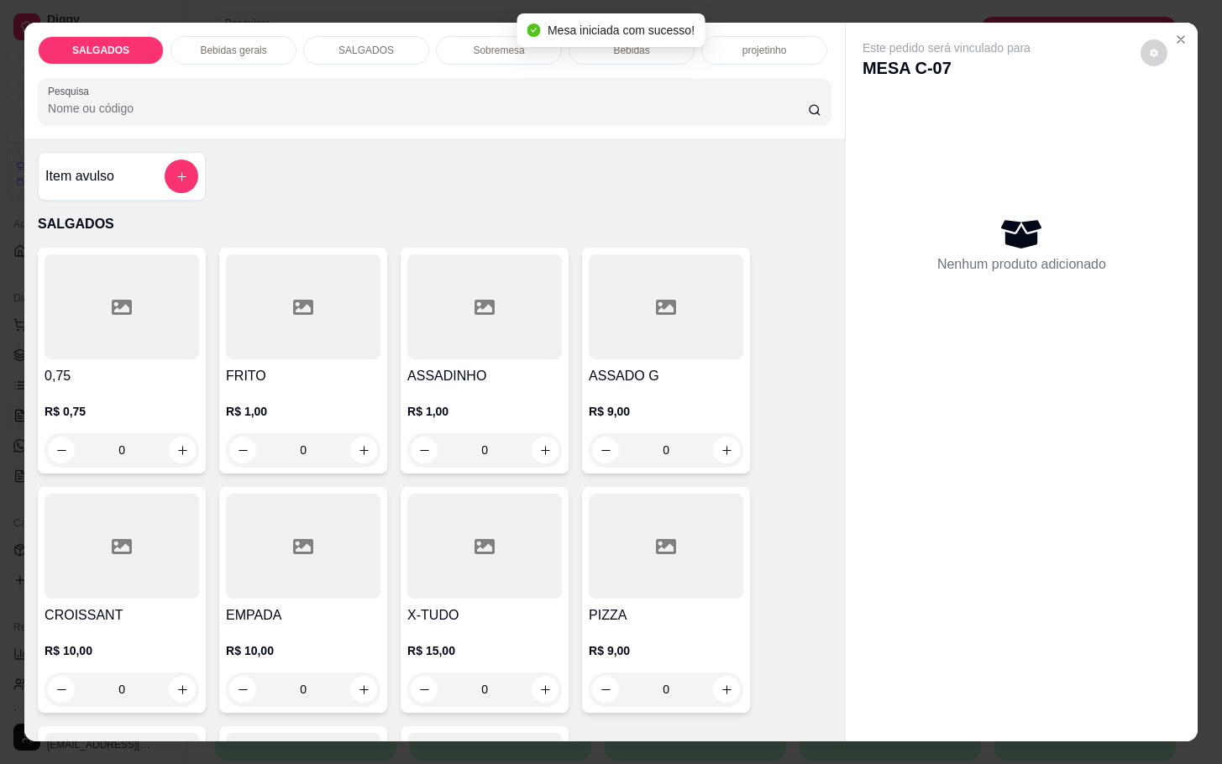
click at [311, 448] on input "0" at bounding box center [303, 450] width 94 height 34
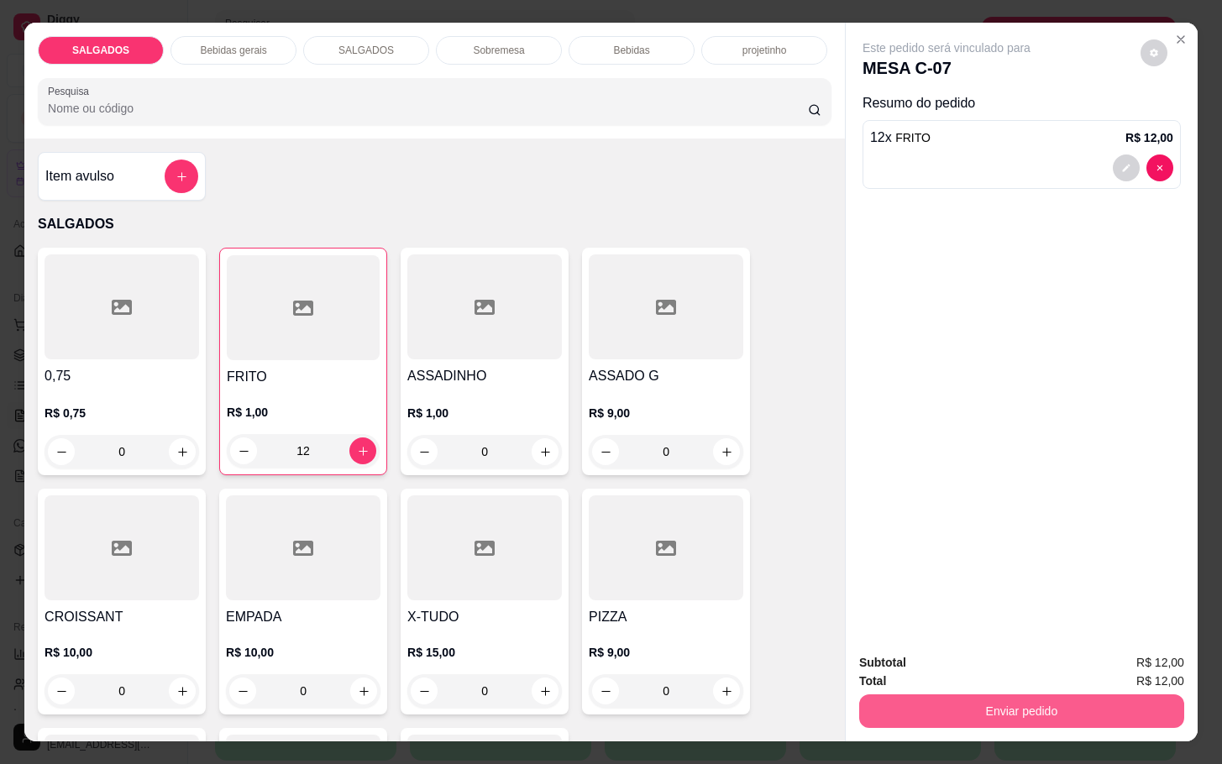
type input "12"
click at [988, 704] on button "Enviar pedido" at bounding box center [1021, 711] width 325 height 34
click at [1129, 663] on button "Enviar pedido" at bounding box center [1137, 661] width 95 height 32
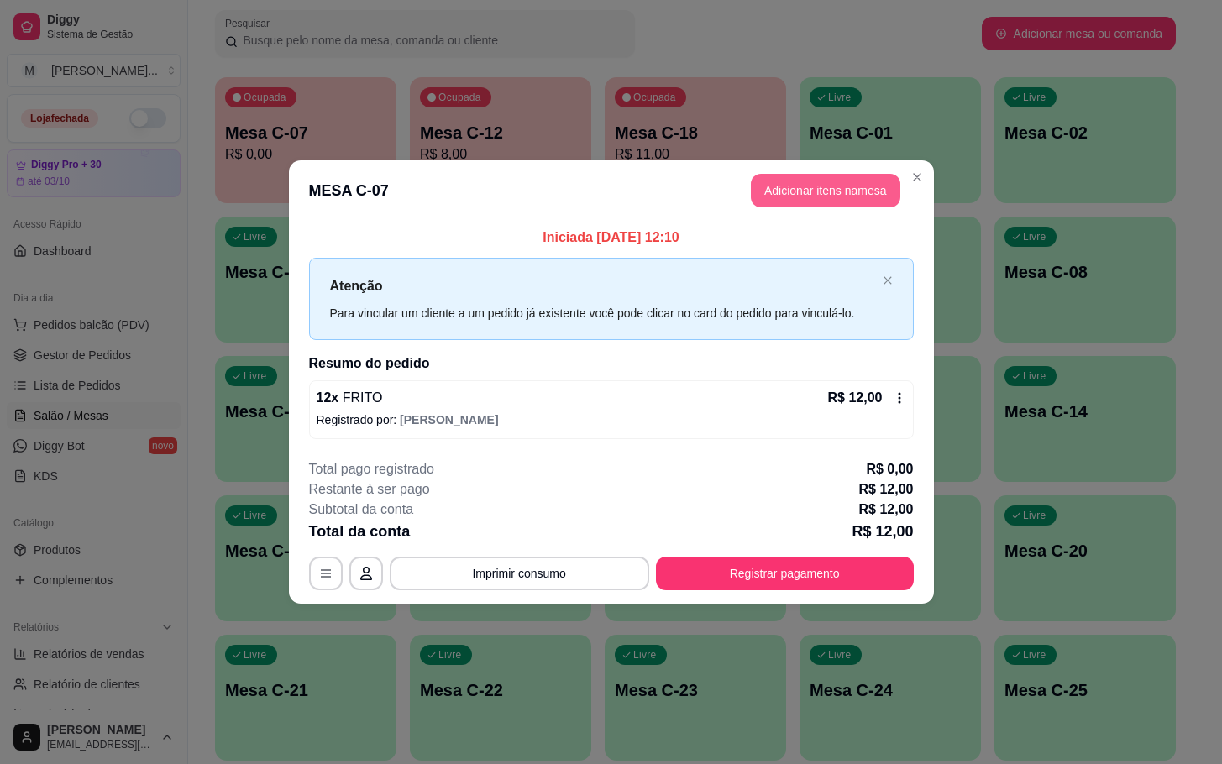
click at [841, 180] on button "Adicionar itens na mesa" at bounding box center [825, 191] width 149 height 34
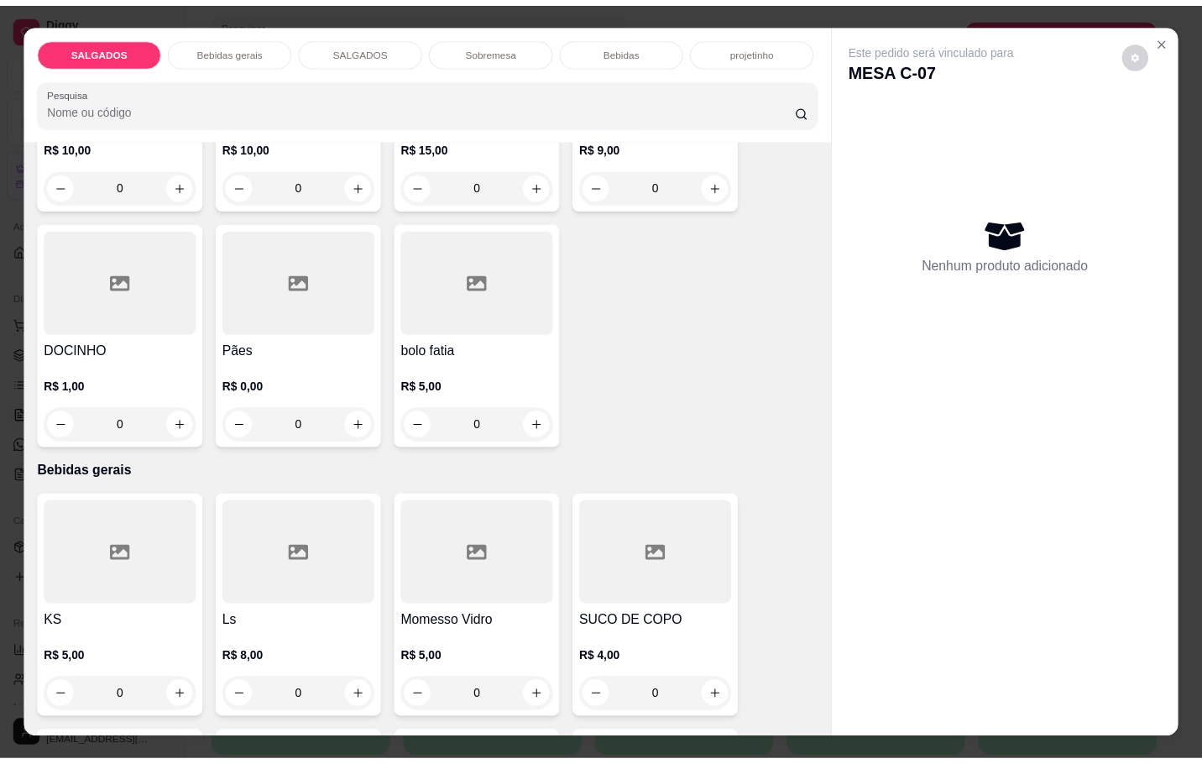
scroll to position [882, 0]
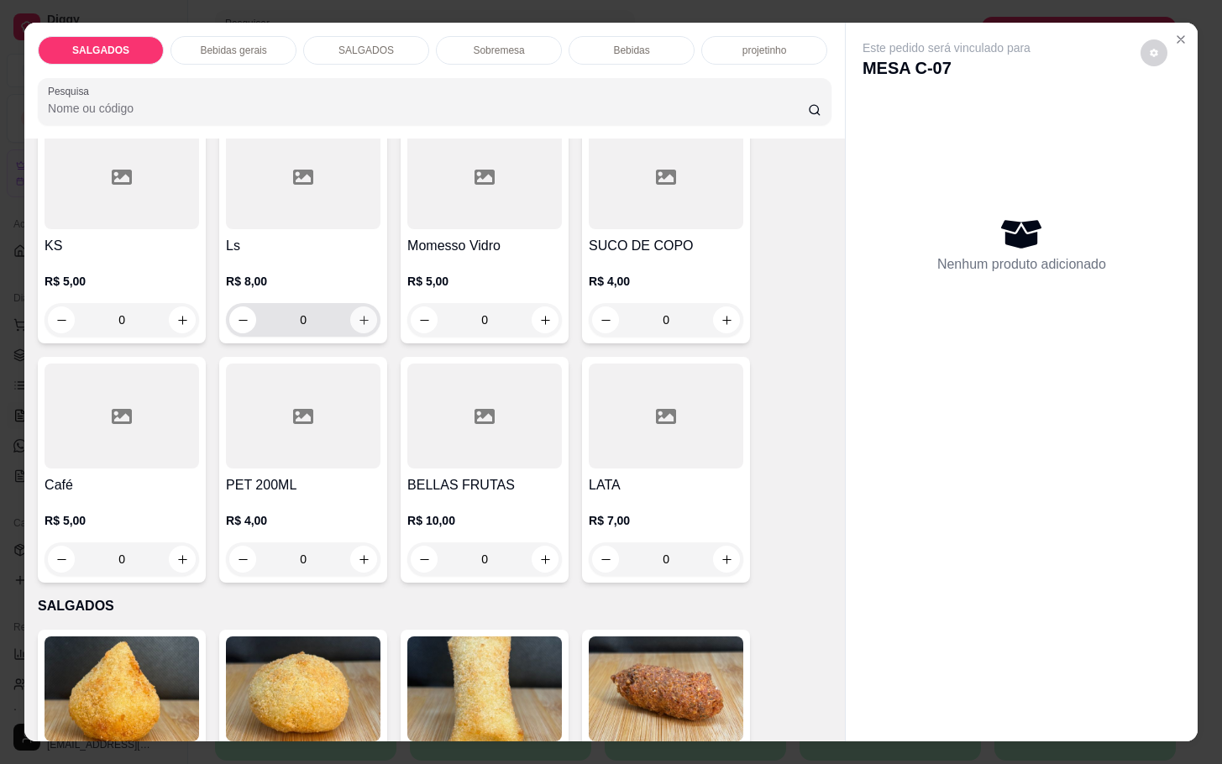
click at [358, 317] on icon "increase-product-quantity" at bounding box center [364, 320] width 13 height 13
type input "1"
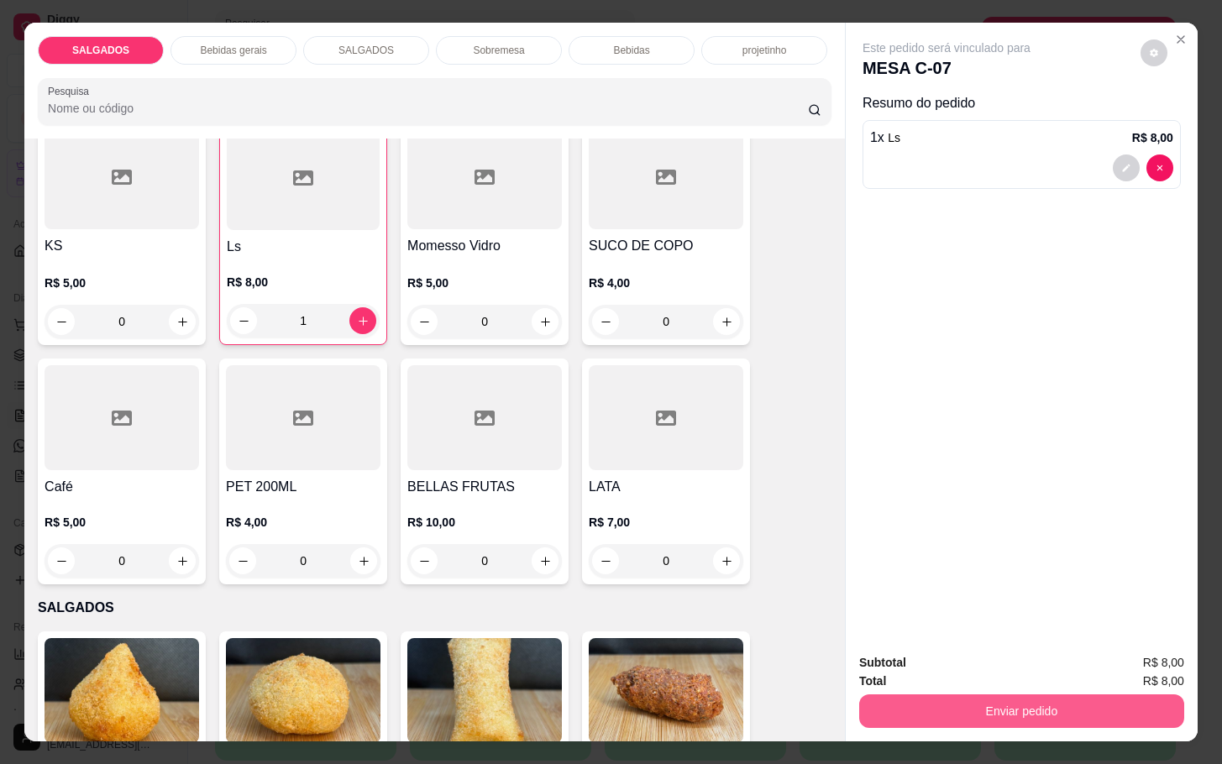
click at [983, 701] on button "Enviar pedido" at bounding box center [1021, 711] width 325 height 34
click at [1139, 660] on button "Enviar pedido" at bounding box center [1138, 660] width 92 height 31
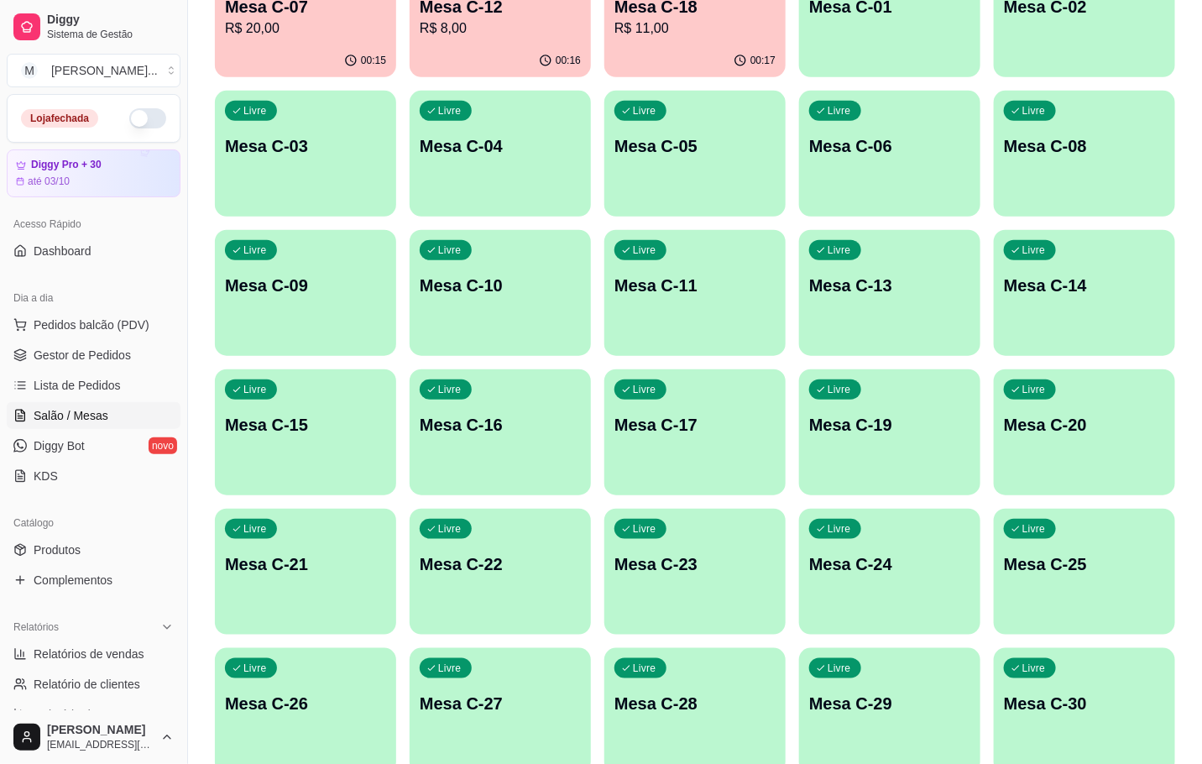
scroll to position [456, 0]
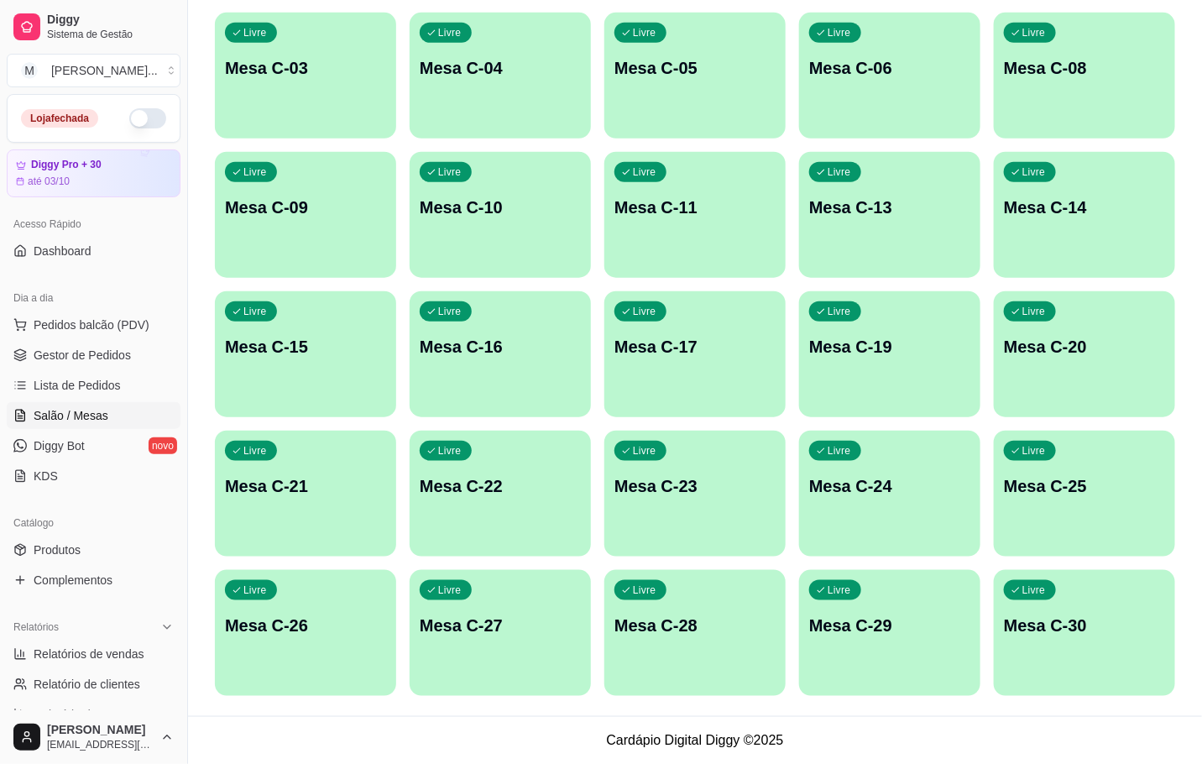
click at [565, 627] on p "Mesa C-27" at bounding box center [500, 626] width 161 height 24
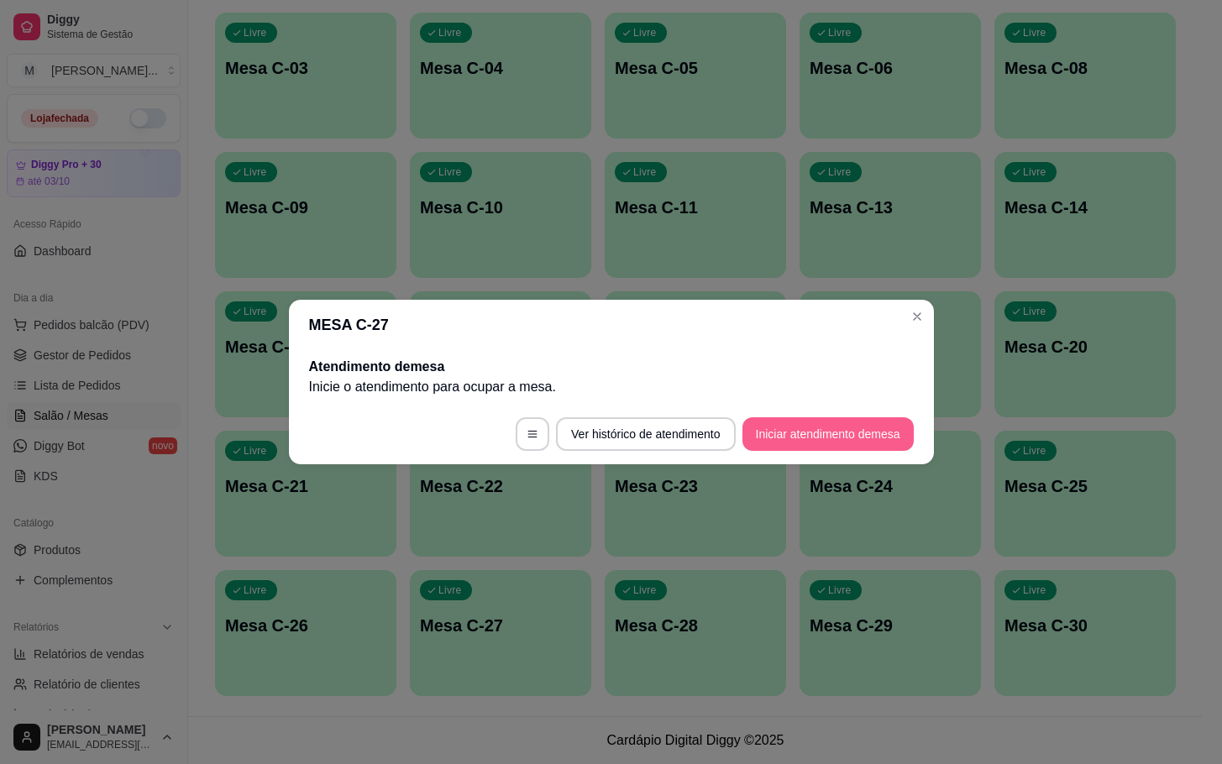
click at [777, 431] on button "Iniciar atendimento de mesa" at bounding box center [827, 434] width 171 height 34
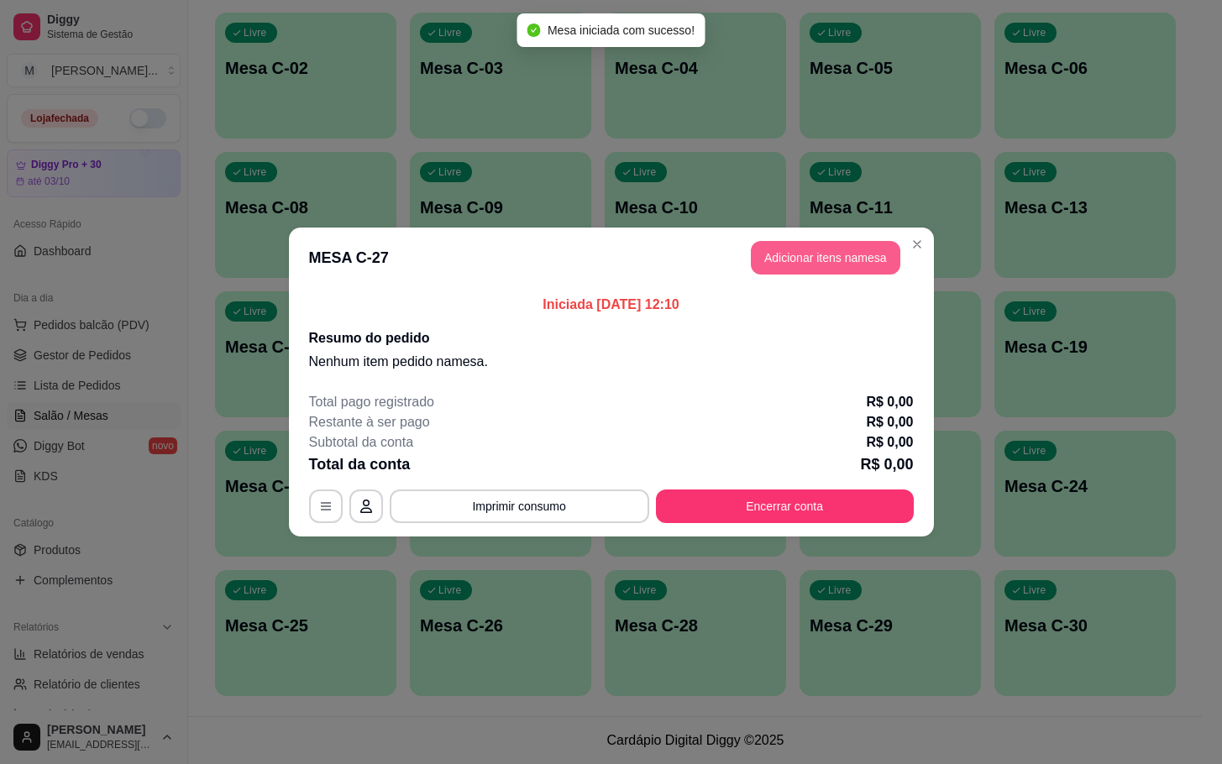
click at [867, 263] on button "Adicionar itens na mesa" at bounding box center [825, 258] width 149 height 34
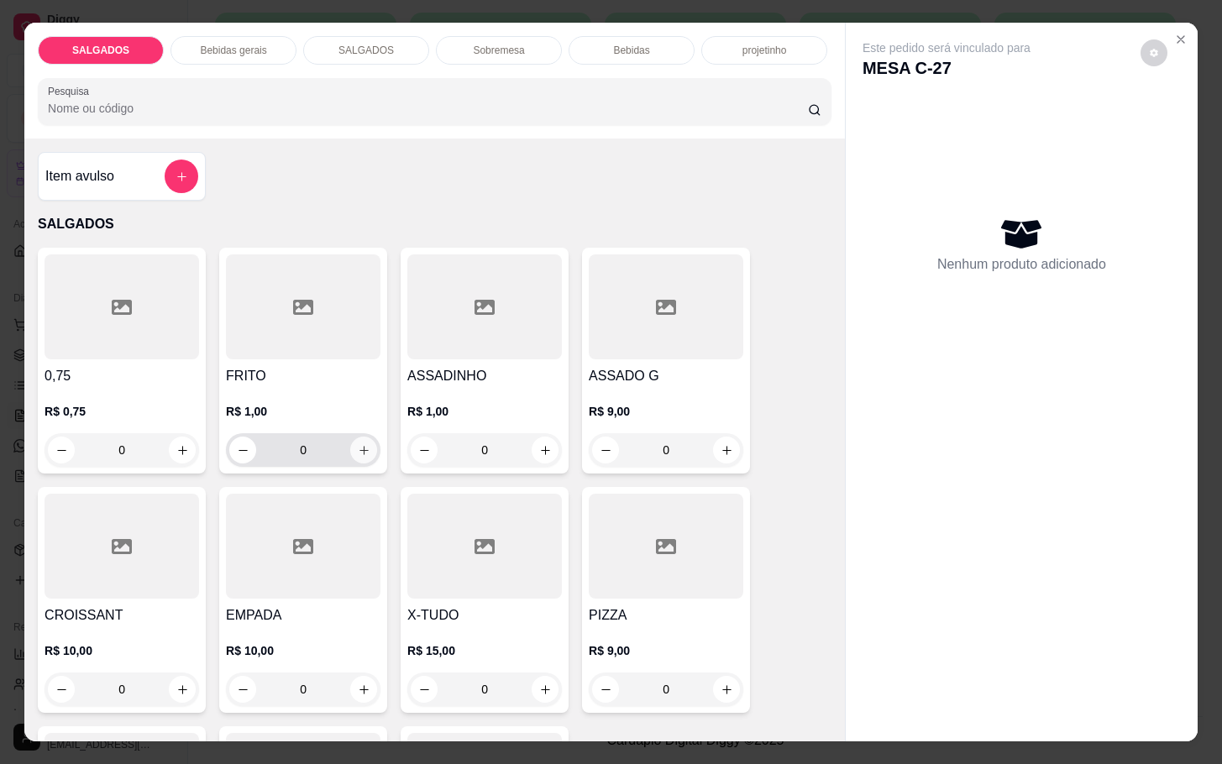
click at [358, 447] on icon "increase-product-quantity" at bounding box center [364, 450] width 13 height 13
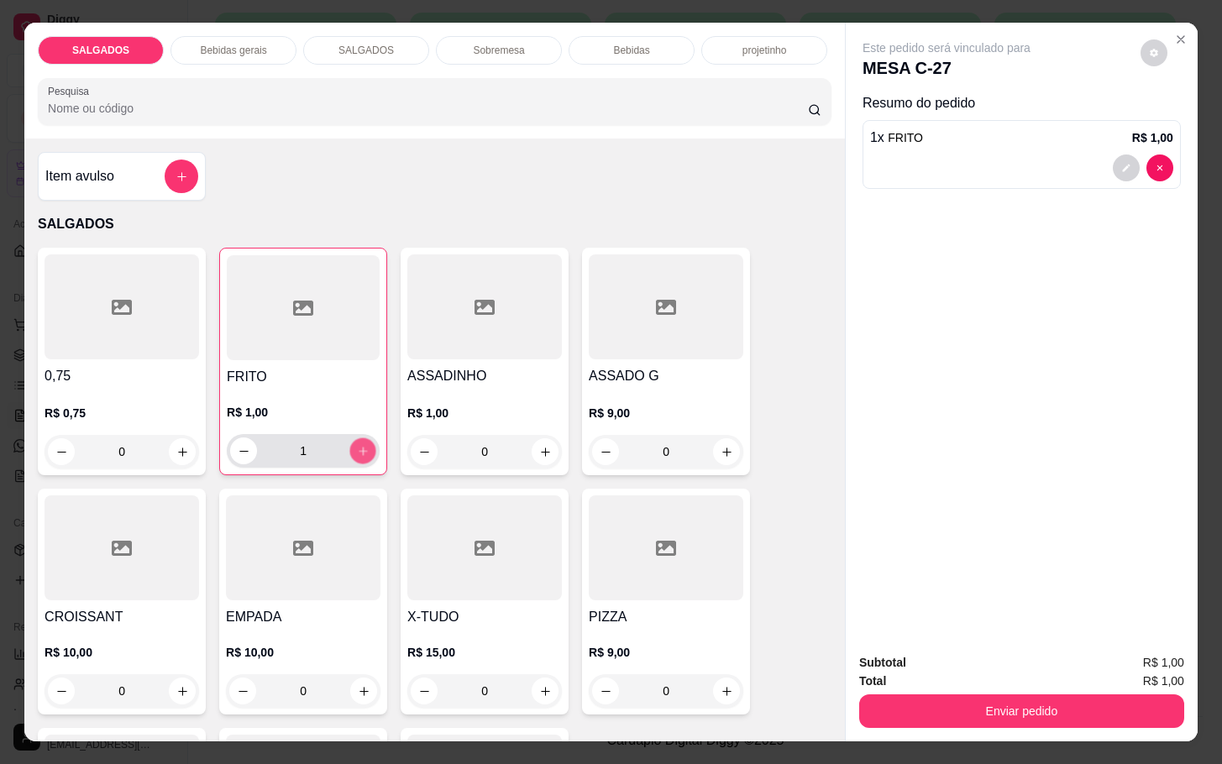
click at [354, 451] on button "increase-product-quantity" at bounding box center [363, 451] width 26 height 26
click at [358, 451] on button "increase-product-quantity" at bounding box center [363, 451] width 26 height 26
click at [360, 448] on button "increase-product-quantity" at bounding box center [363, 451] width 26 height 26
click at [357, 446] on icon "increase-product-quantity" at bounding box center [363, 451] width 13 height 13
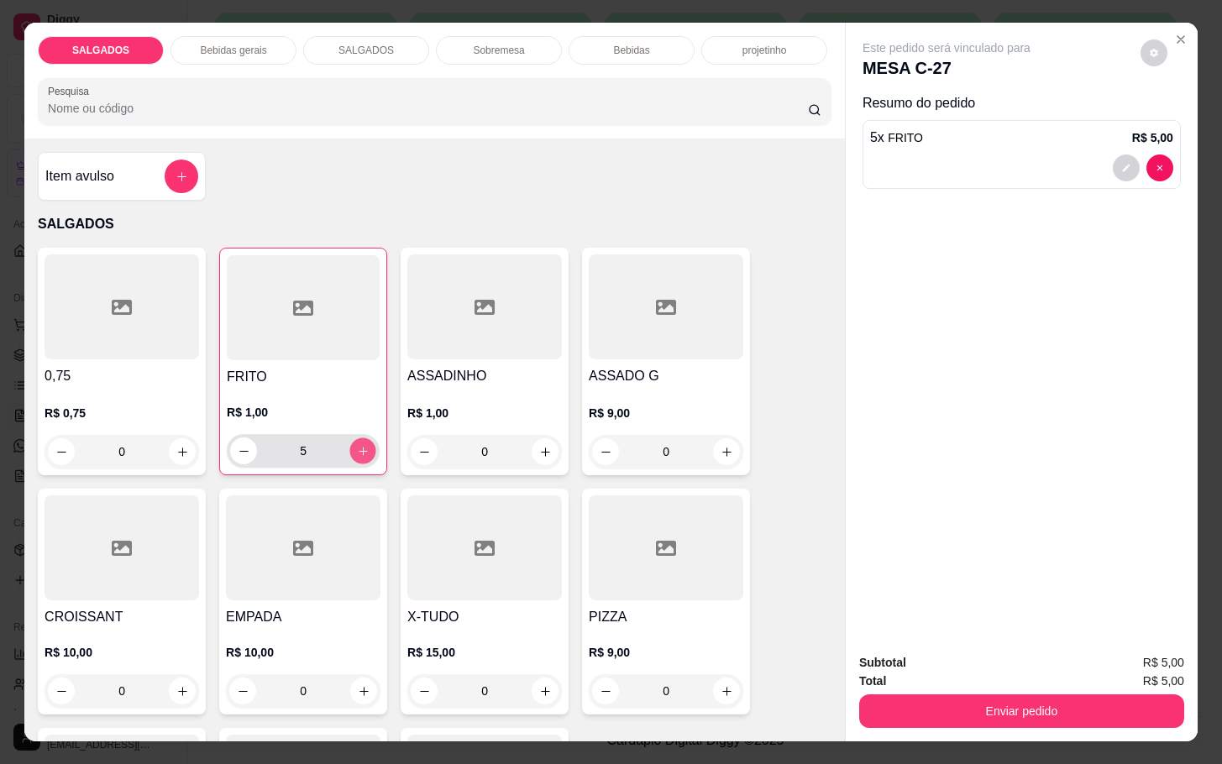
type input "6"
click at [612, 353] on div "ASSADO G R$ 9,00 0" at bounding box center [666, 362] width 168 height 228
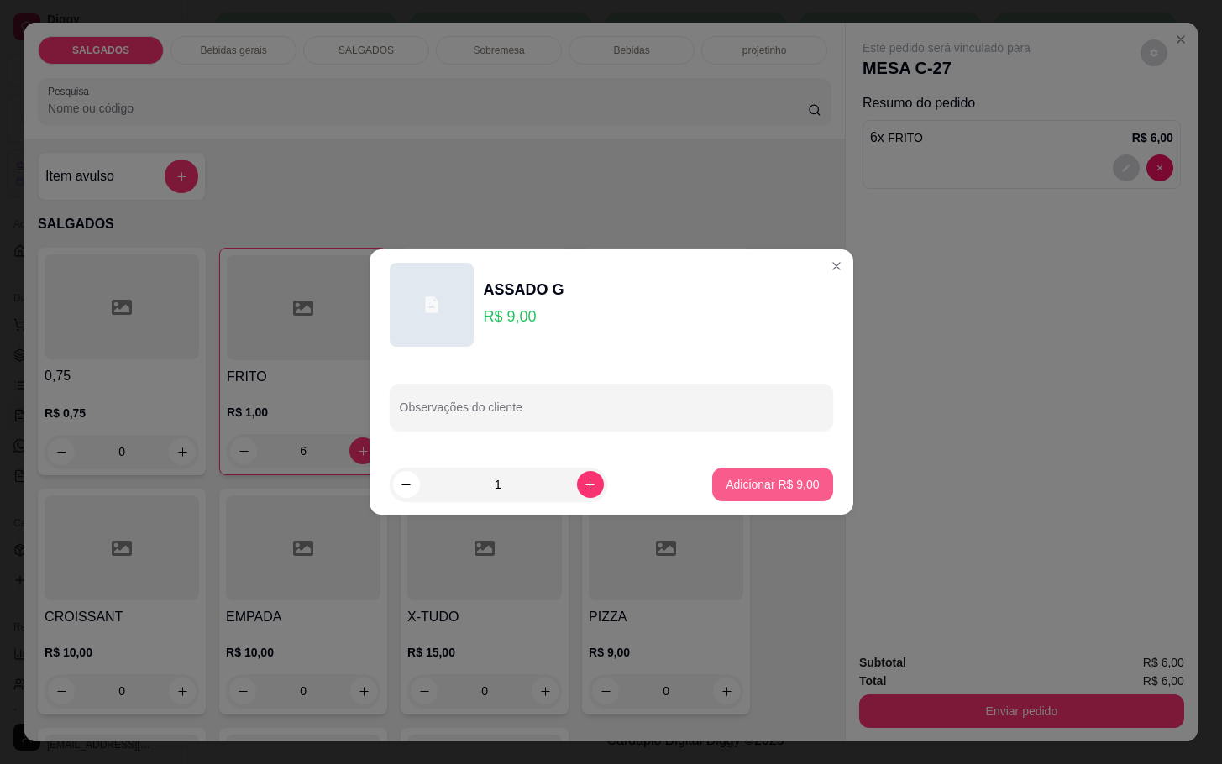
click at [777, 490] on p "Adicionar R$ 9,00" at bounding box center [771, 484] width 93 height 17
type input "1"
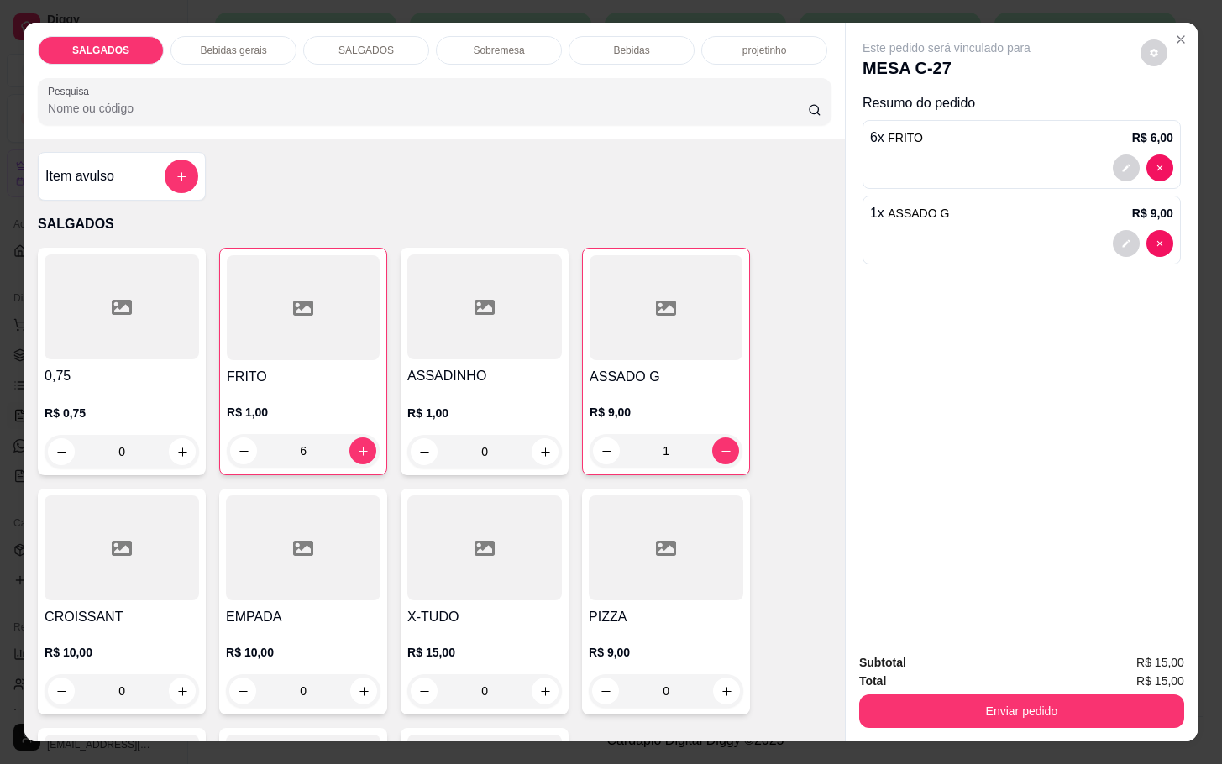
click at [982, 733] on div "SALGADOS Bebidas gerais SALGADOS Sobremesa Bebidas projetinho Pesquisa Item avu…" at bounding box center [611, 382] width 1222 height 764
click at [986, 714] on button "Enviar pedido" at bounding box center [1021, 711] width 325 height 34
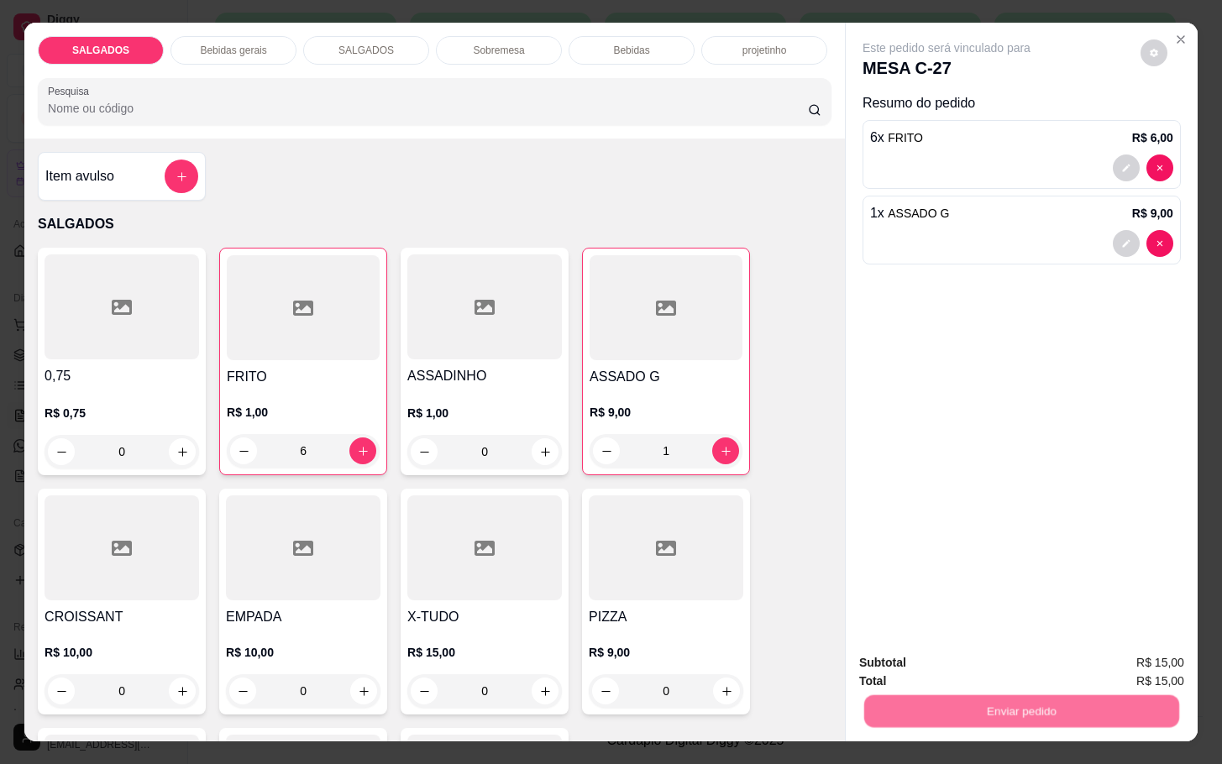
click at [1025, 446] on div "Este pedido será vinculado para MESA C-27 Resumo do pedido 6 x FRITO R$ 6,00 1 …" at bounding box center [1022, 331] width 352 height 616
click at [960, 711] on button "Enviar pedido" at bounding box center [1021, 711] width 325 height 34
click at [1116, 651] on button "Enviar pedido" at bounding box center [1137, 661] width 95 height 32
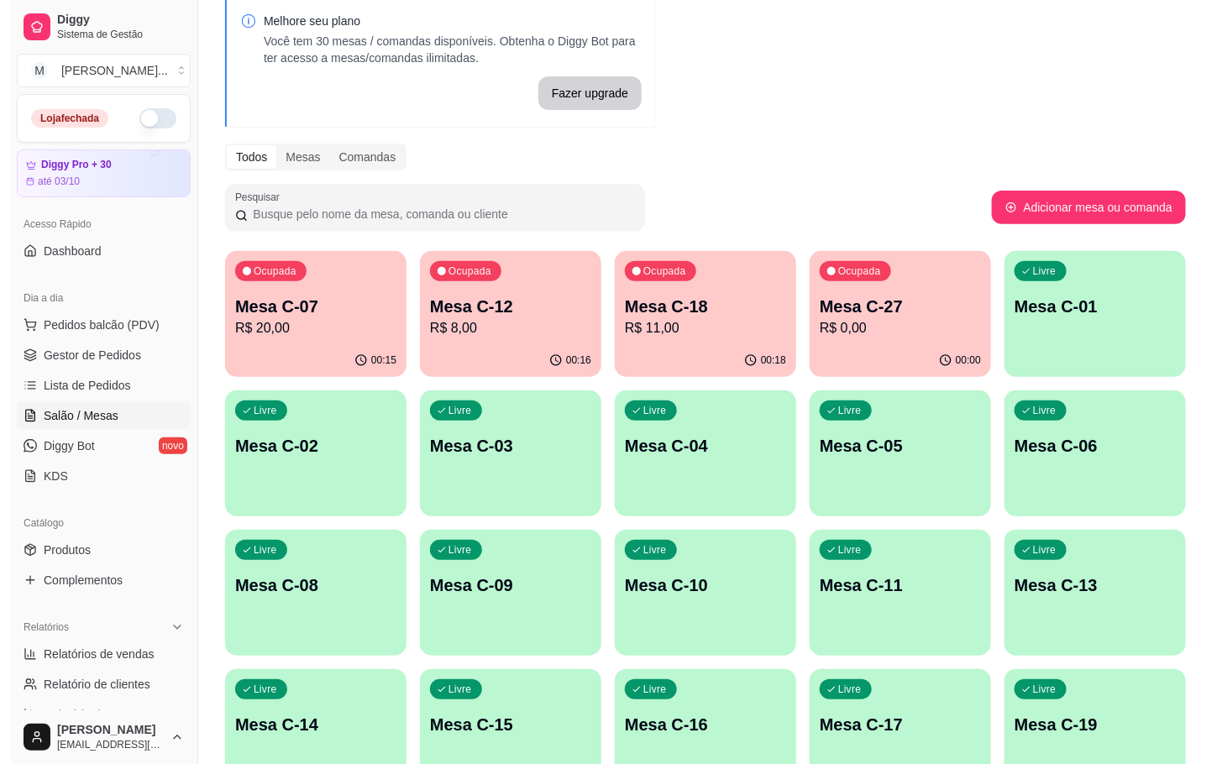
scroll to position [0, 0]
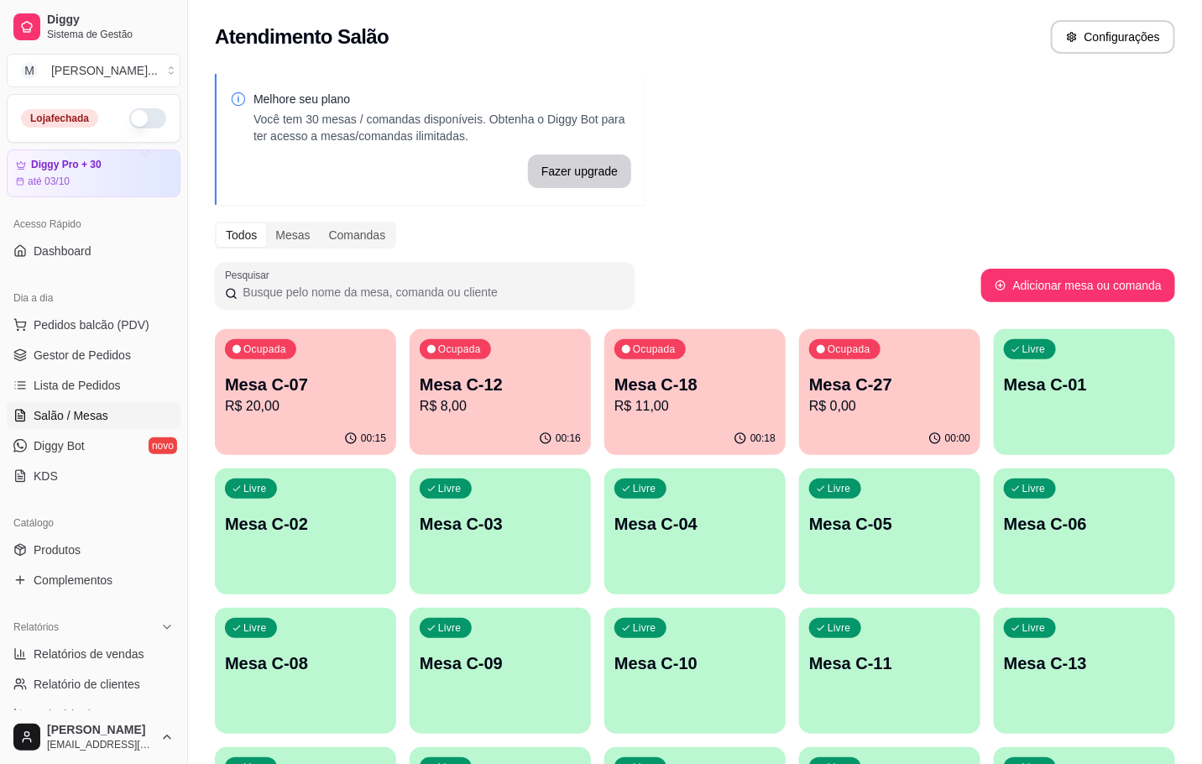
click at [494, 393] on p "Mesa C-12" at bounding box center [500, 385] width 161 height 24
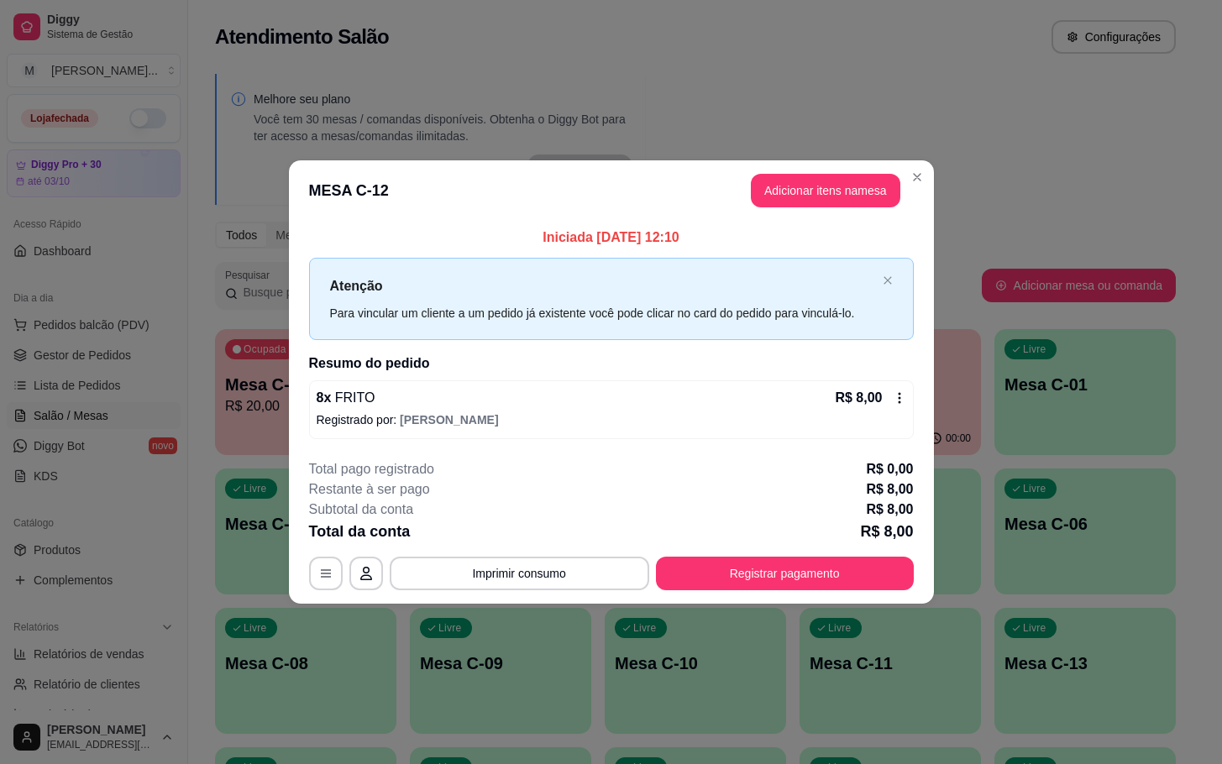
click at [812, 210] on header "MESA C-12 Adicionar itens na mesa" at bounding box center [611, 190] width 645 height 60
click at [814, 195] on button "Adicionar itens na mesa" at bounding box center [825, 191] width 144 height 33
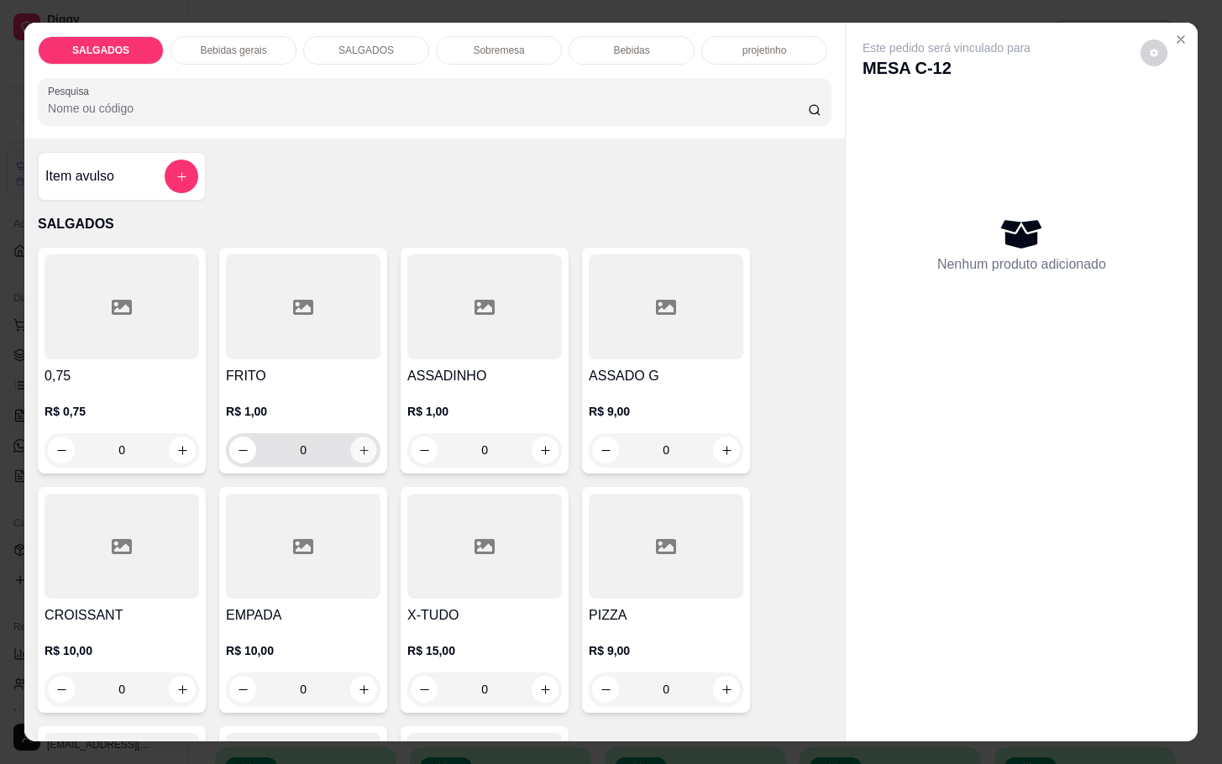
click at [351, 439] on button "increase-product-quantity" at bounding box center [364, 450] width 26 height 26
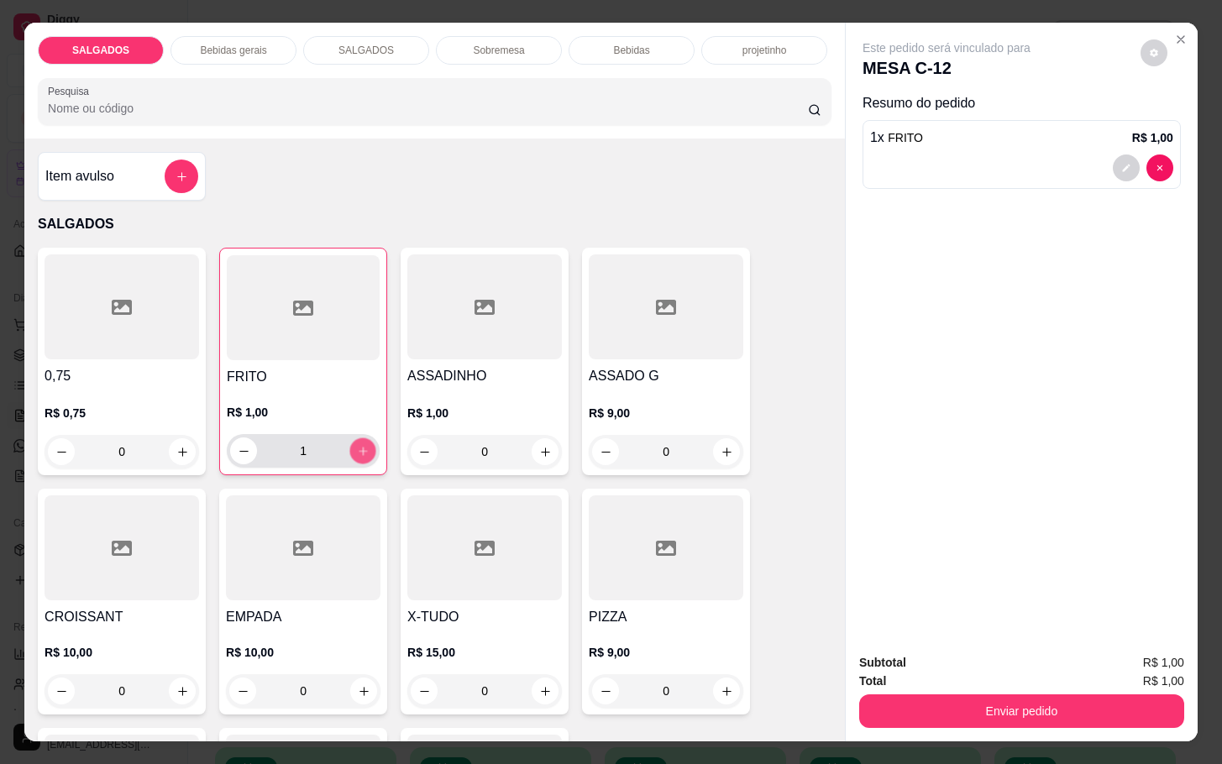
click at [350, 439] on button "increase-product-quantity" at bounding box center [363, 451] width 26 height 26
type input "3"
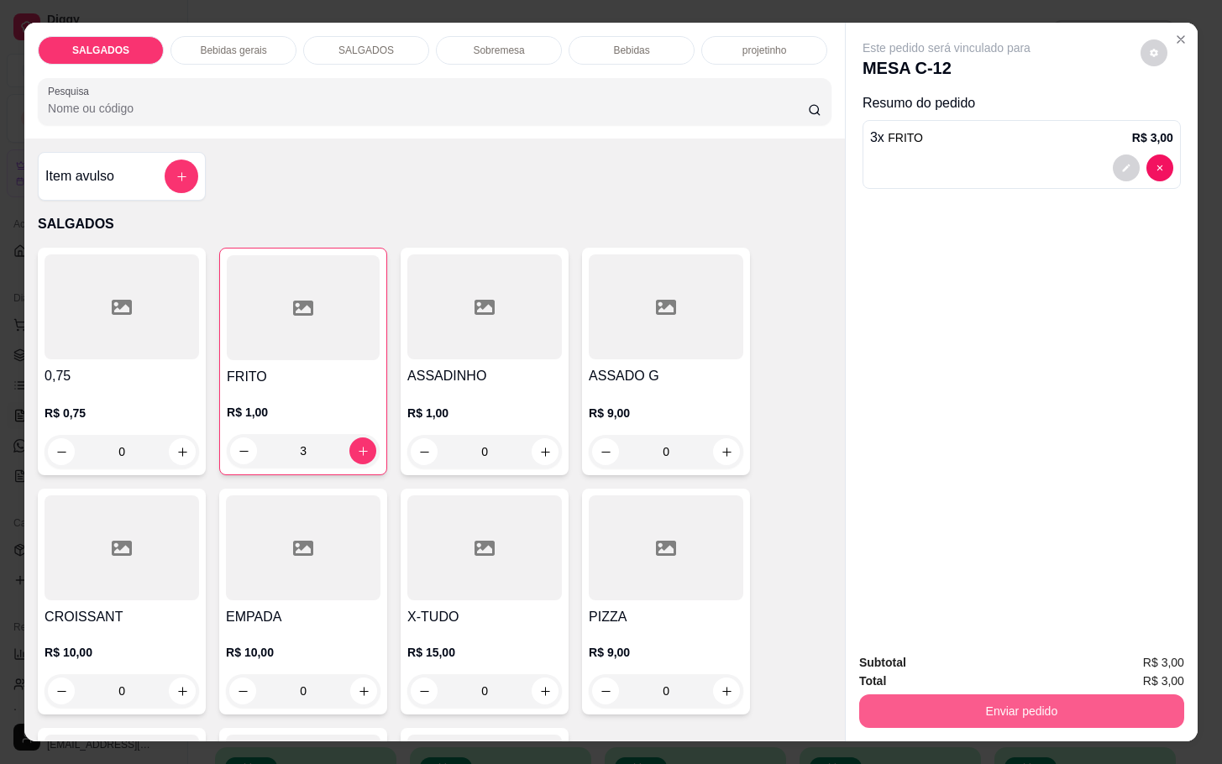
click at [888, 698] on button "Enviar pedido" at bounding box center [1021, 711] width 325 height 34
click at [1151, 670] on button "Enviar pedido" at bounding box center [1137, 661] width 95 height 32
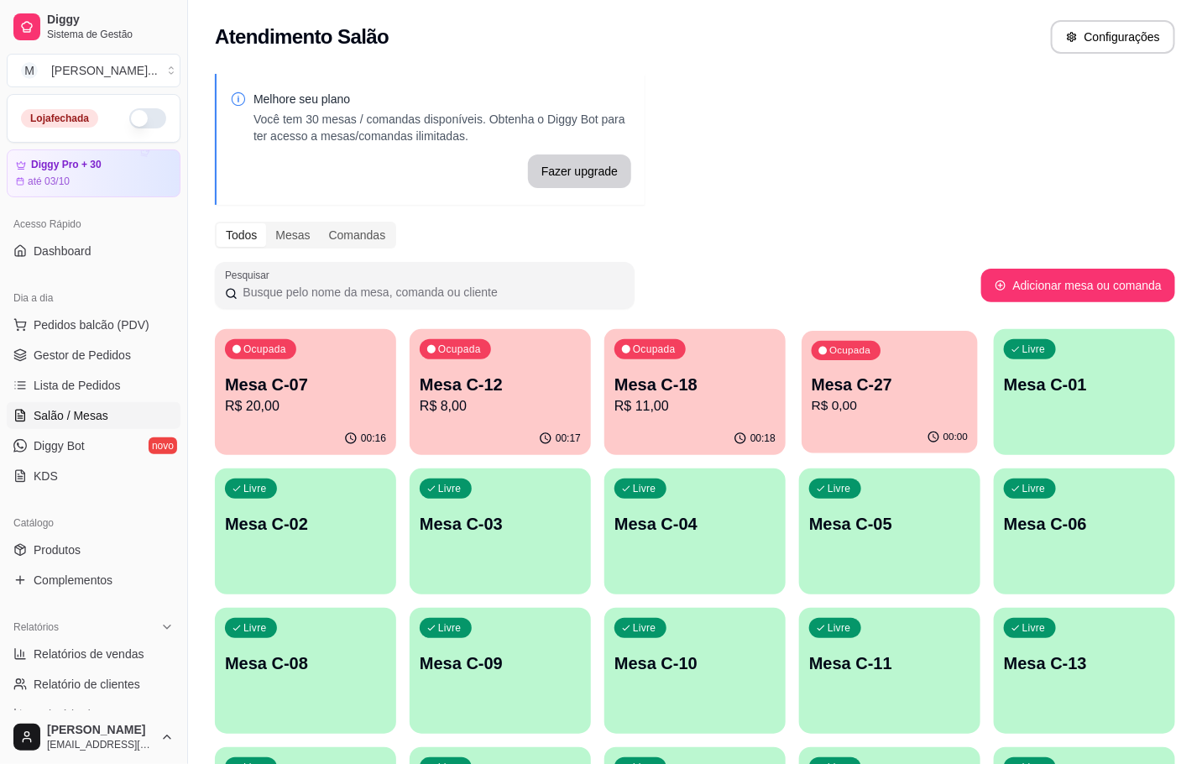
click at [940, 437] on icon "button" at bounding box center [934, 437] width 13 height 13
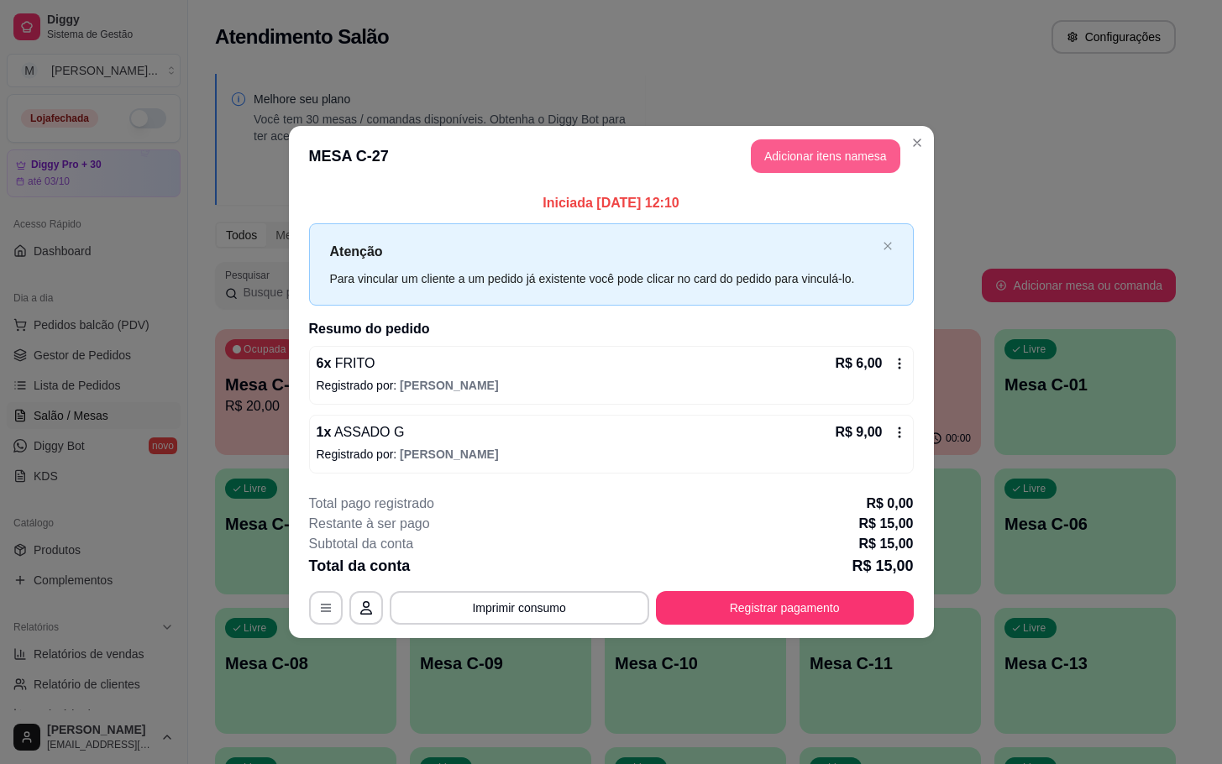
click at [827, 154] on button "Adicionar itens na mesa" at bounding box center [825, 156] width 149 height 34
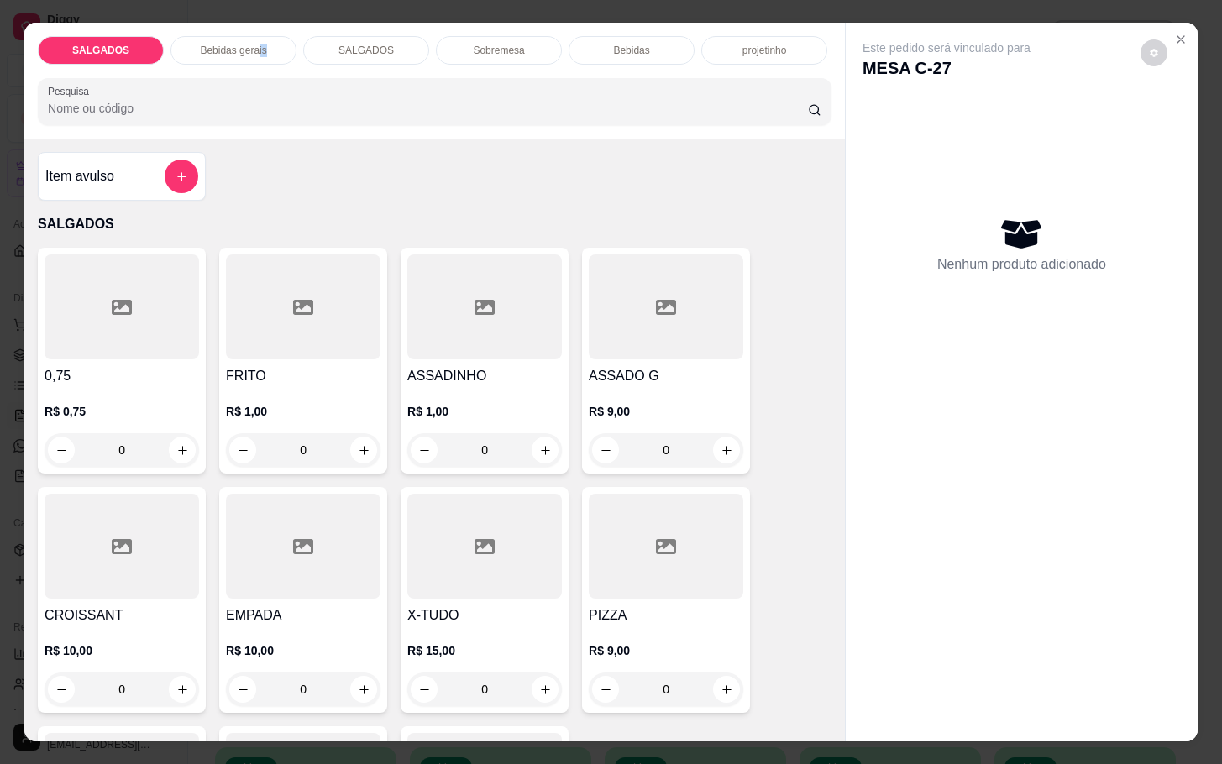
drag, startPoint x: 250, startPoint y: 35, endPoint x: 345, endPoint y: 229, distance: 215.9
click at [254, 44] on p "Bebidas gerais" at bounding box center [233, 50] width 66 height 13
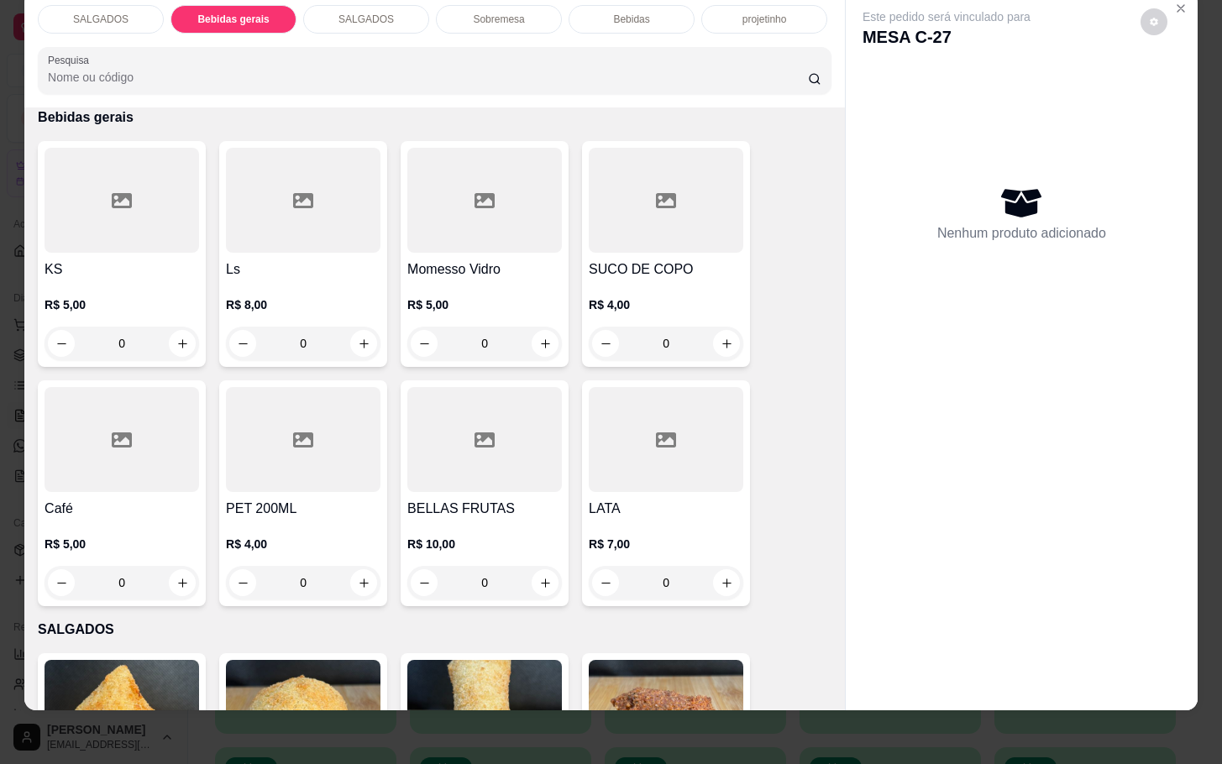
click at [416, 238] on div "Momesso Vidro R$ 5,00 0" at bounding box center [485, 254] width 168 height 226
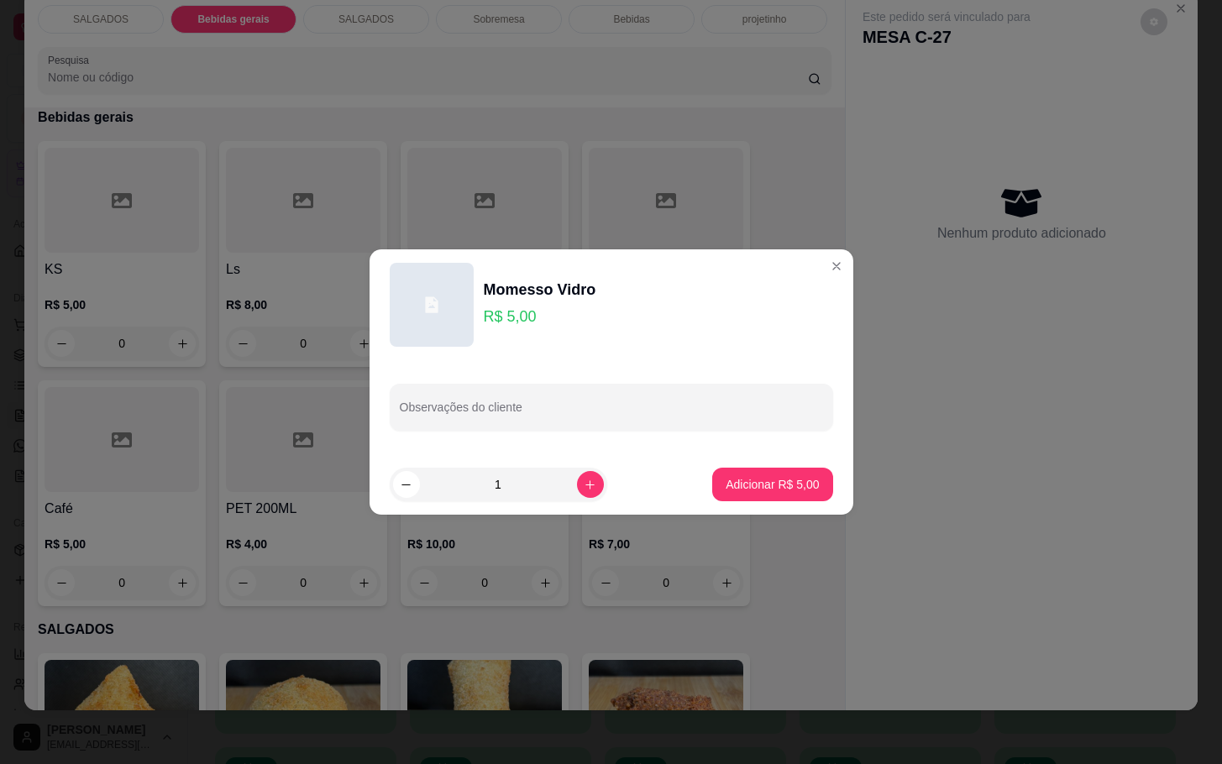
drag, startPoint x: 685, startPoint y: 474, endPoint x: 705, endPoint y: 491, distance: 26.2
click at [686, 474] on footer "1 Adicionar R$ 5,00" at bounding box center [611, 484] width 484 height 60
click at [714, 491] on button "Adicionar R$ 5,00" at bounding box center [772, 485] width 117 height 33
type input "1"
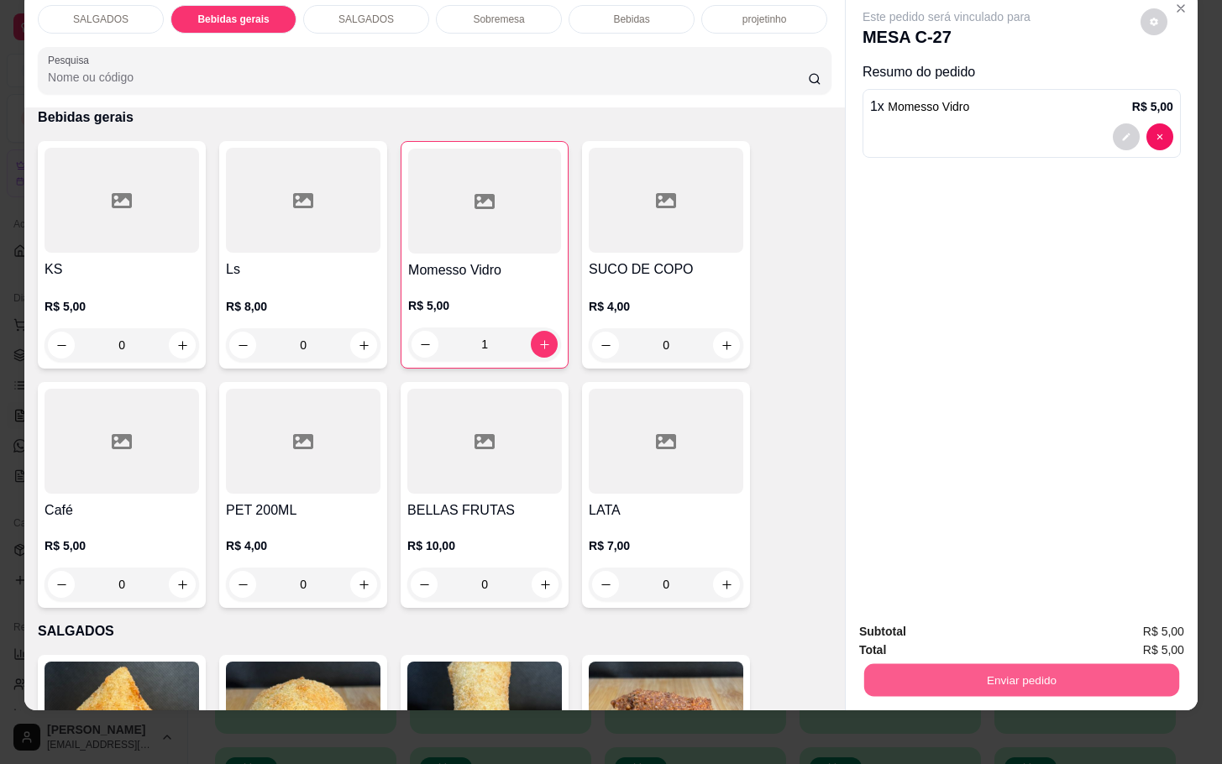
click at [952, 671] on button "Enviar pedido" at bounding box center [1021, 679] width 315 height 33
click at [1111, 618] on button "Enviar pedido" at bounding box center [1142, 620] width 99 height 34
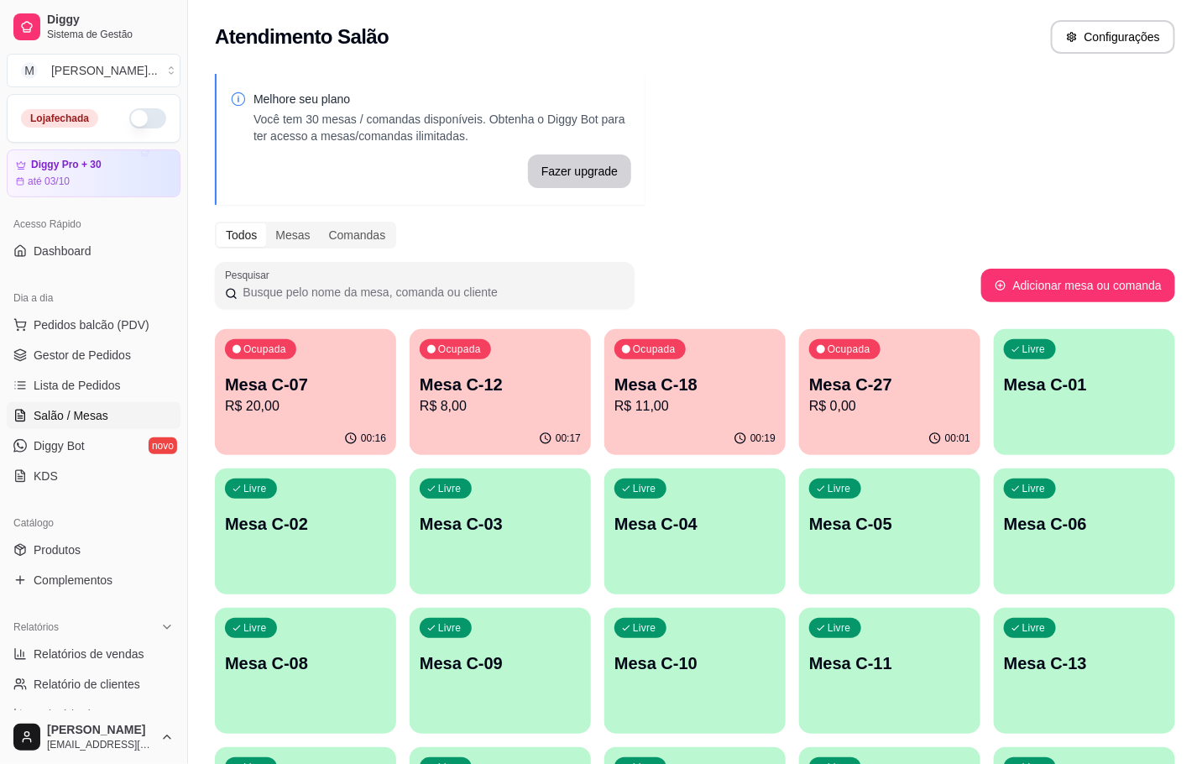
click at [739, 401] on div "Mesa C-18 R$ 11,00" at bounding box center [695, 395] width 161 height 44
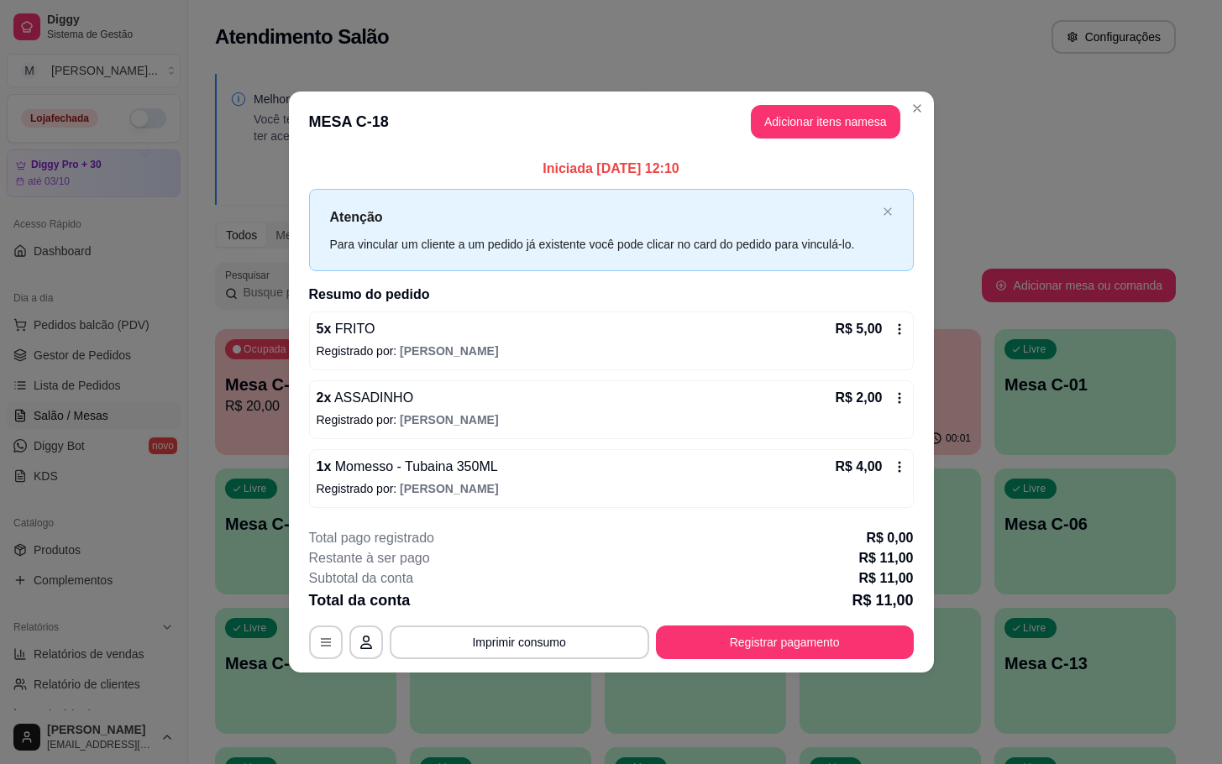
drag, startPoint x: 840, startPoint y: 151, endPoint x: 844, endPoint y: 134, distance: 17.3
click at [840, 152] on div "Iniciada [DATE] 12:10 Atenção Para vincular um cliente a um pedido já existente…" at bounding box center [611, 333] width 645 height 362
click at [844, 131] on button "Adicionar itens na mesa" at bounding box center [825, 122] width 149 height 34
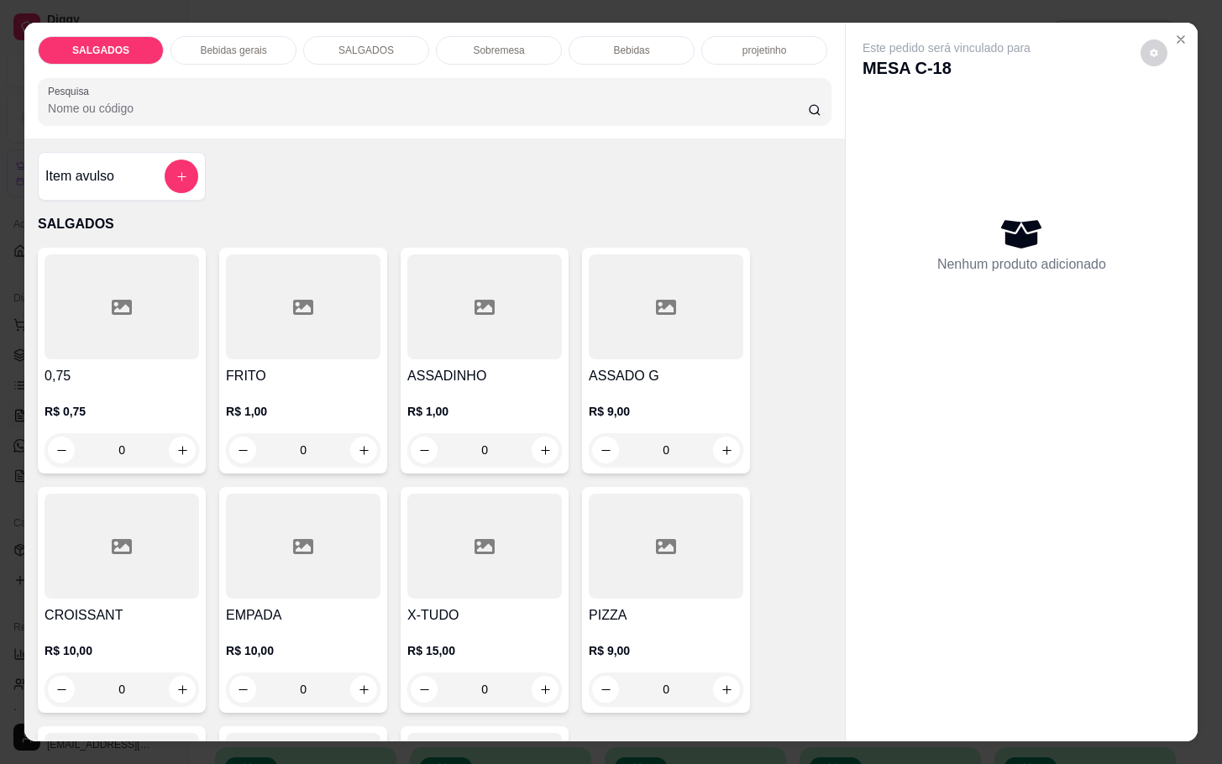
scroll to position [252, 0]
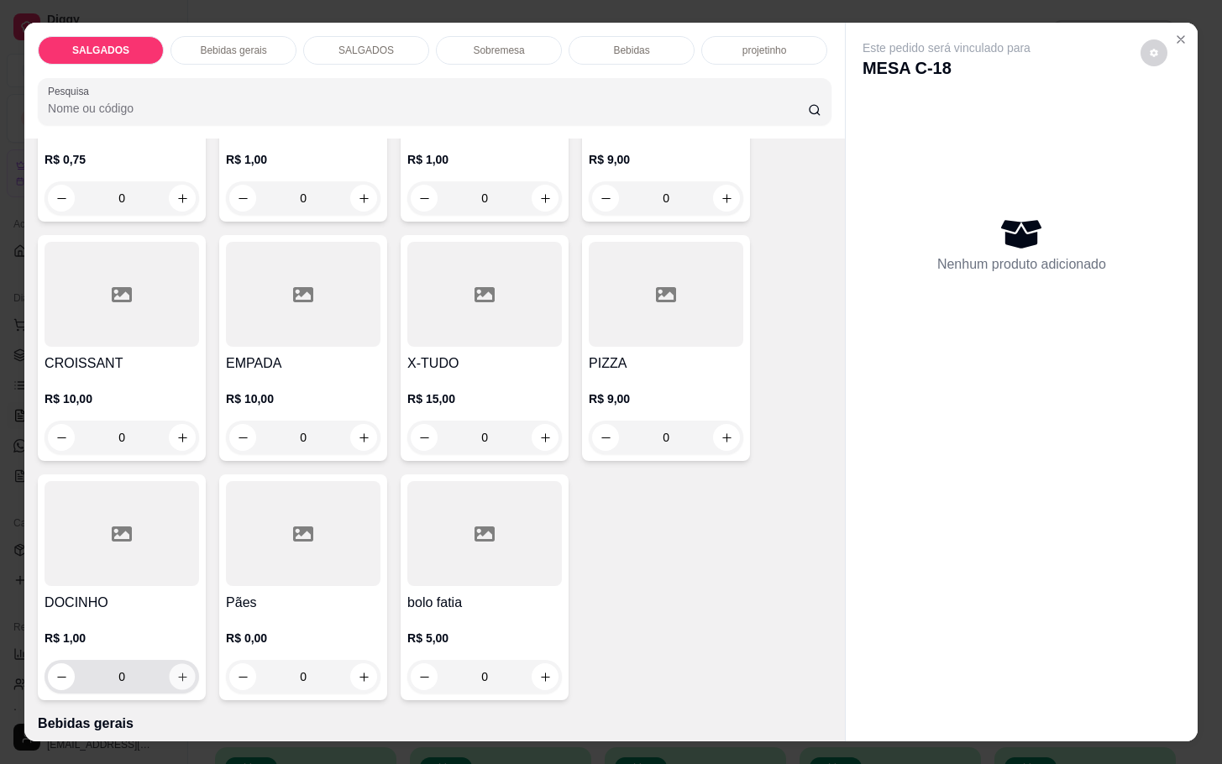
click at [176, 671] on icon "increase-product-quantity" at bounding box center [182, 677] width 13 height 13
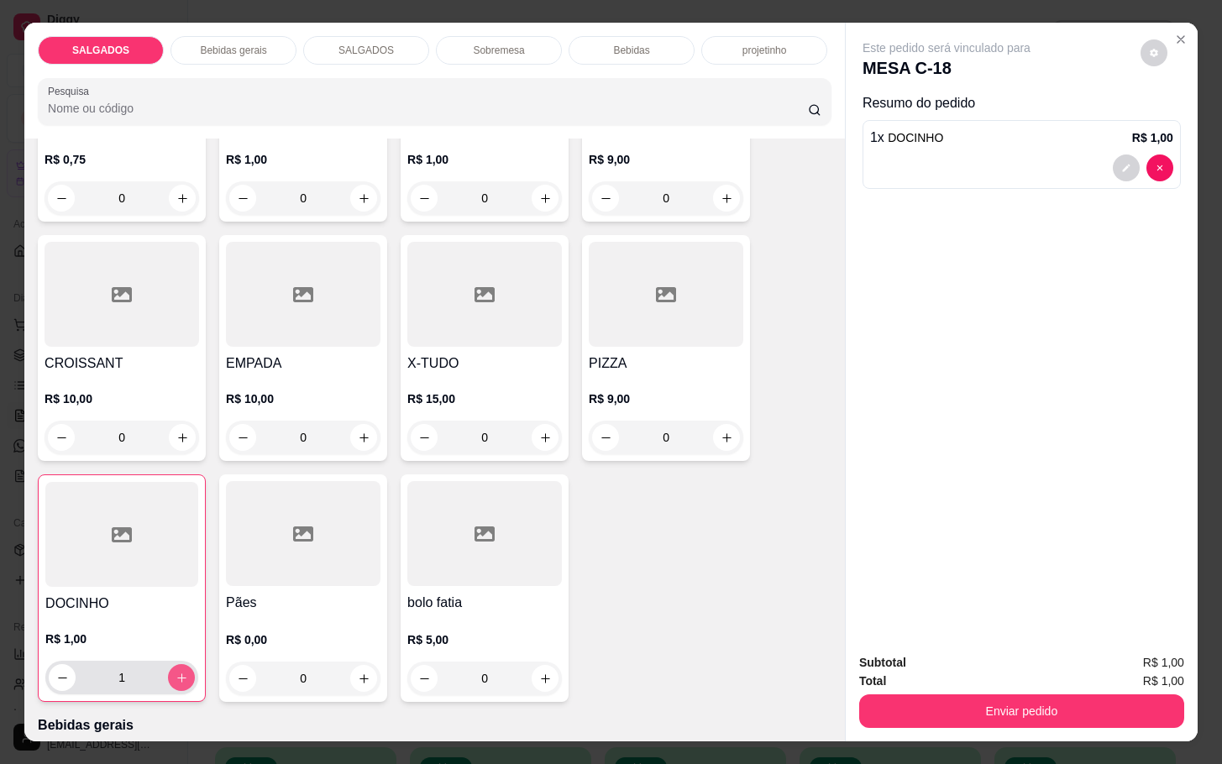
click at [175, 672] on icon "increase-product-quantity" at bounding box center [181, 678] width 13 height 13
type input "4"
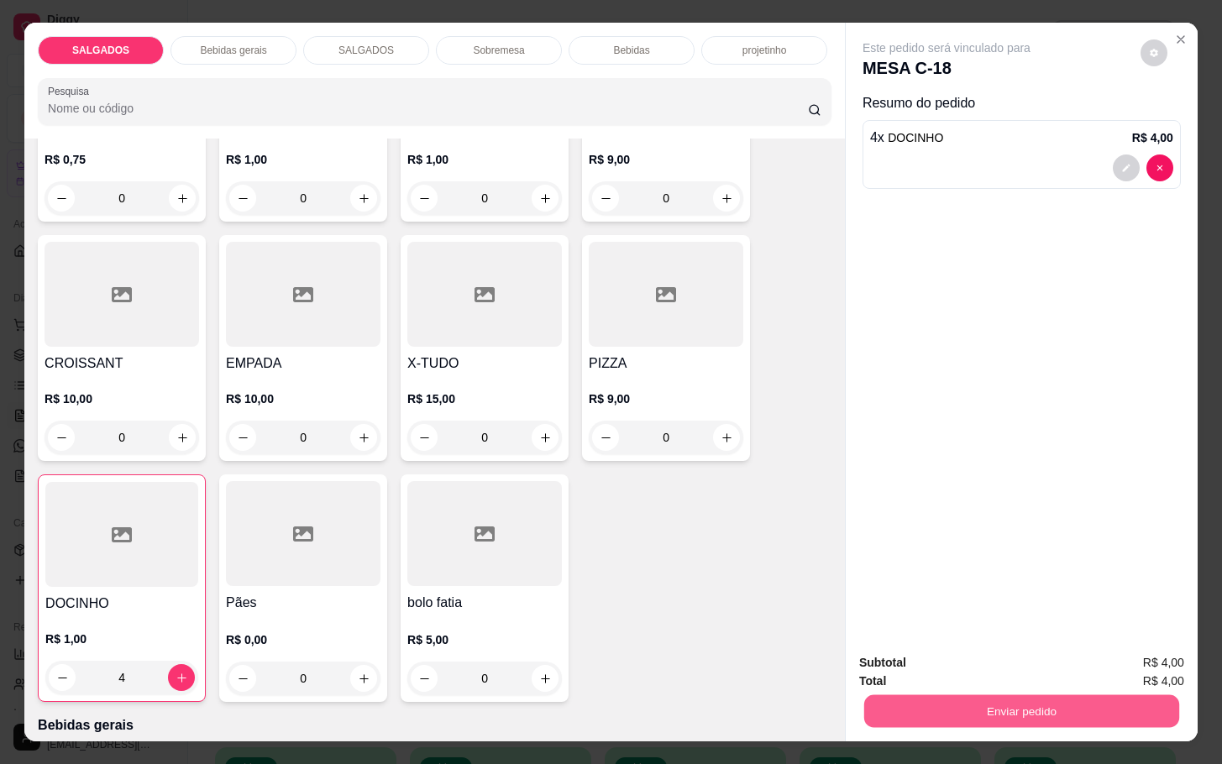
click at [1005, 694] on button "Enviar pedido" at bounding box center [1021, 710] width 315 height 33
click at [1144, 657] on button "Enviar pedido" at bounding box center [1138, 660] width 92 height 31
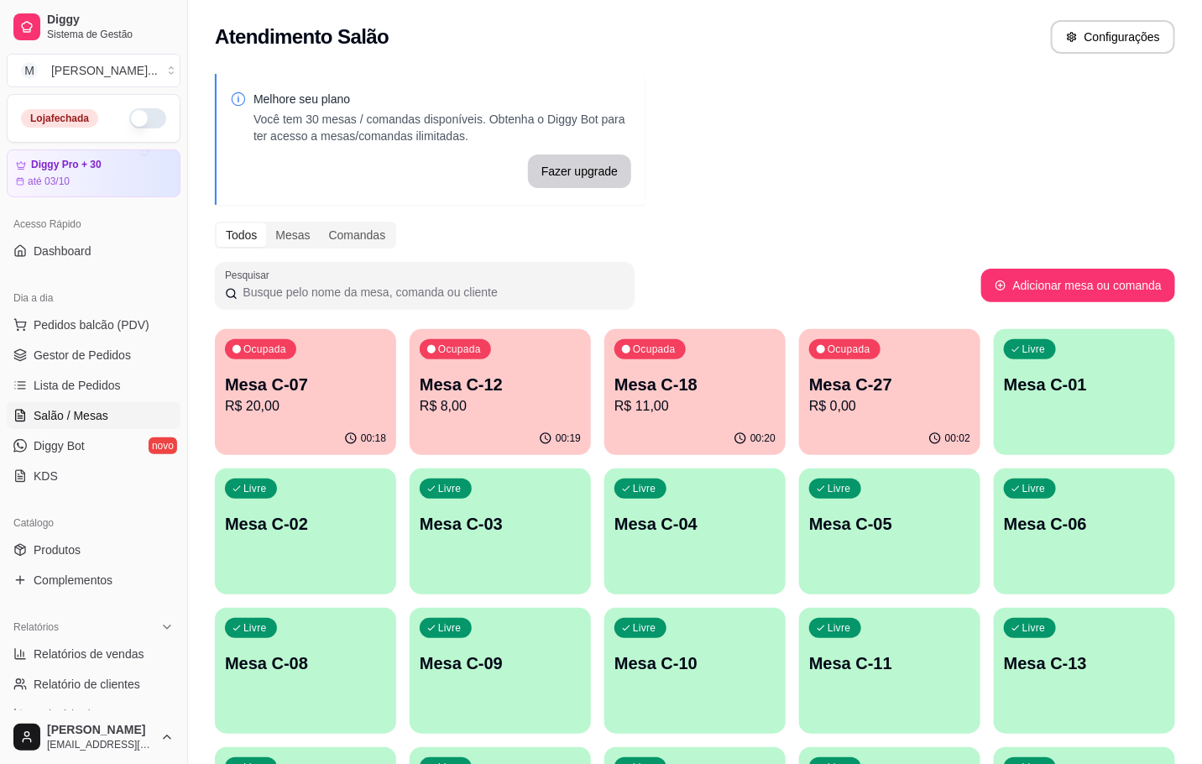
click at [516, 379] on p "Mesa C-12" at bounding box center [500, 385] width 161 height 24
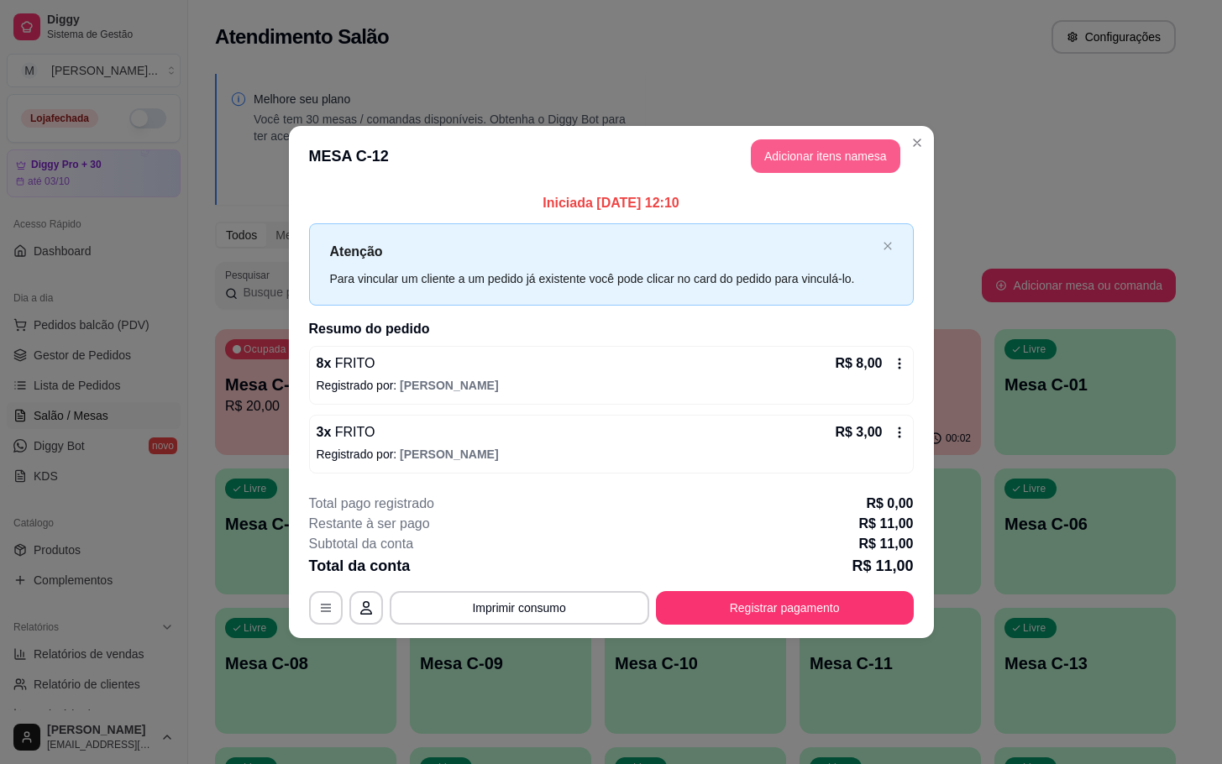
click at [767, 169] on button "Adicionar itens na mesa" at bounding box center [825, 156] width 149 height 34
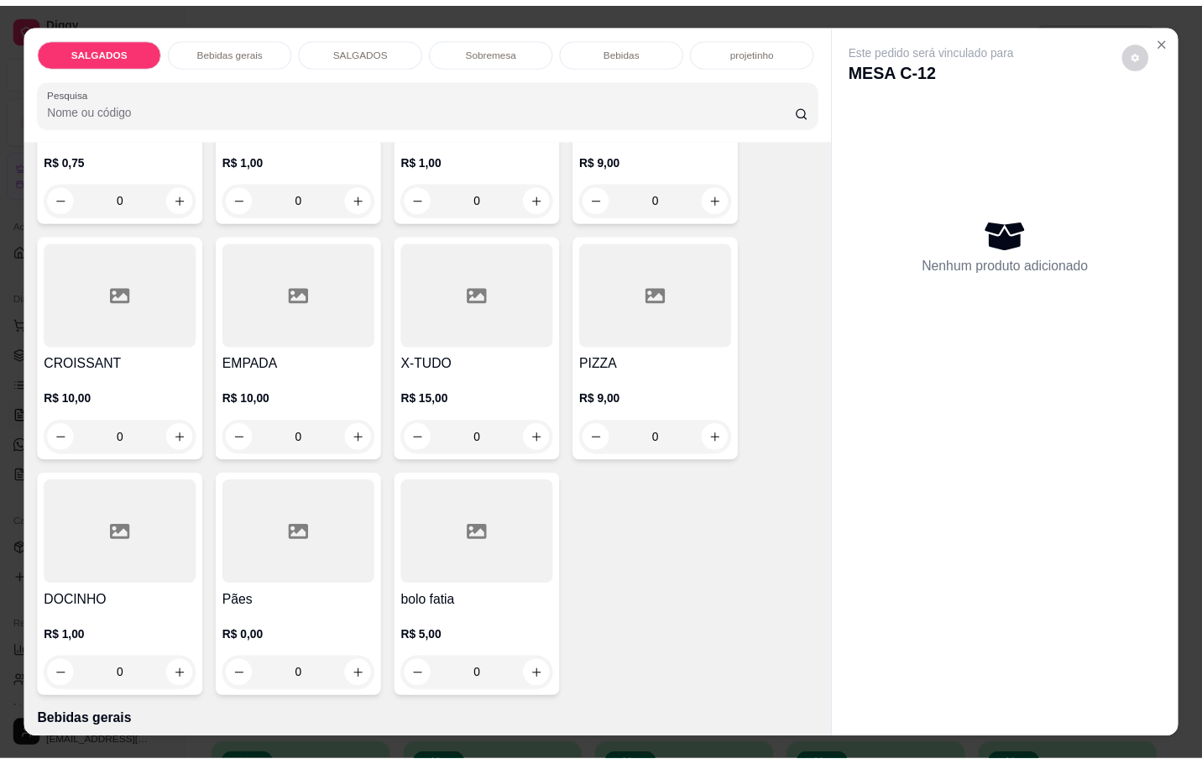
scroll to position [378, 0]
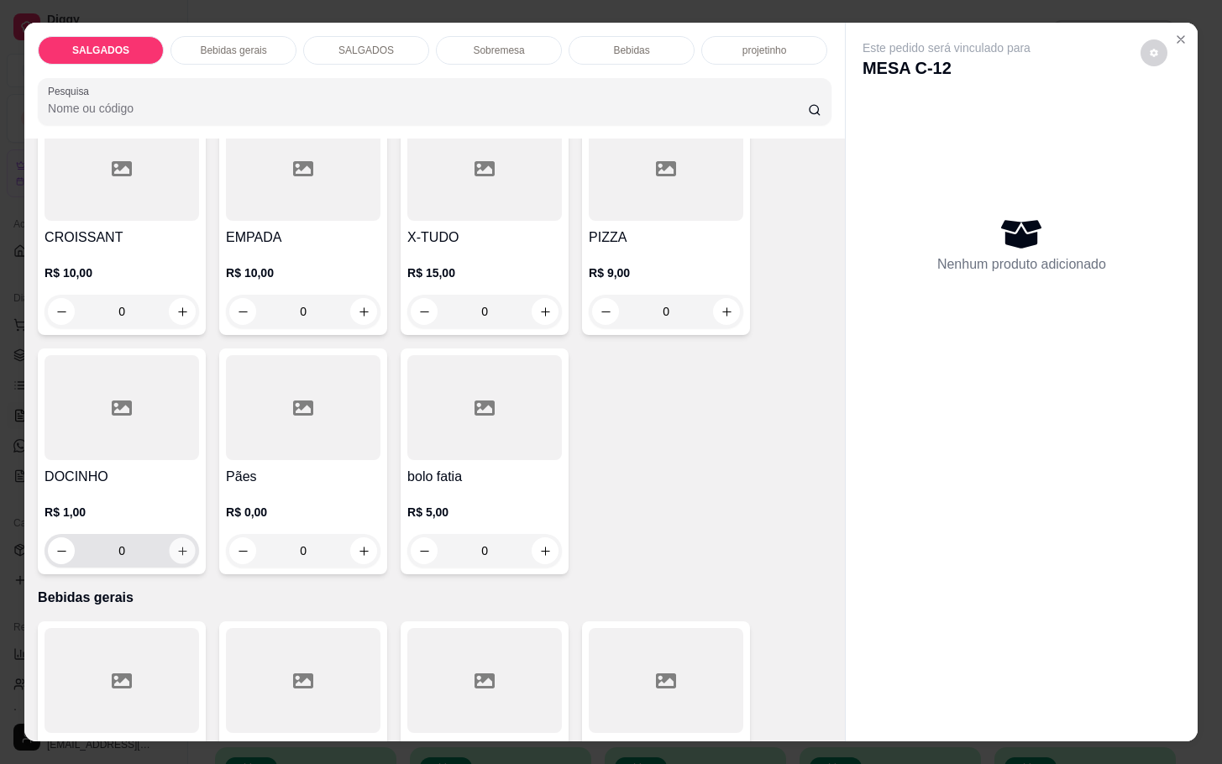
click at [176, 547] on icon "increase-product-quantity" at bounding box center [182, 551] width 13 height 13
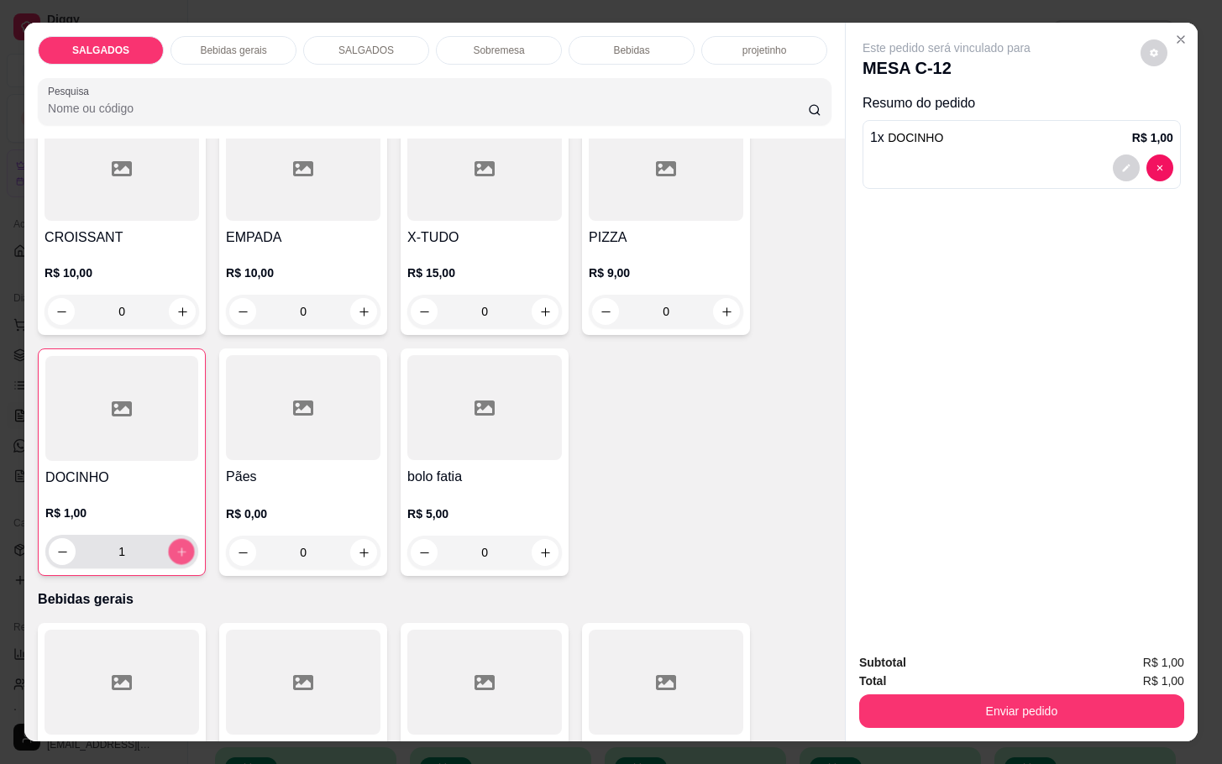
click at [175, 547] on icon "increase-product-quantity" at bounding box center [181, 552] width 13 height 13
click at [56, 546] on icon "decrease-product-quantity" at bounding box center [62, 552] width 13 height 13
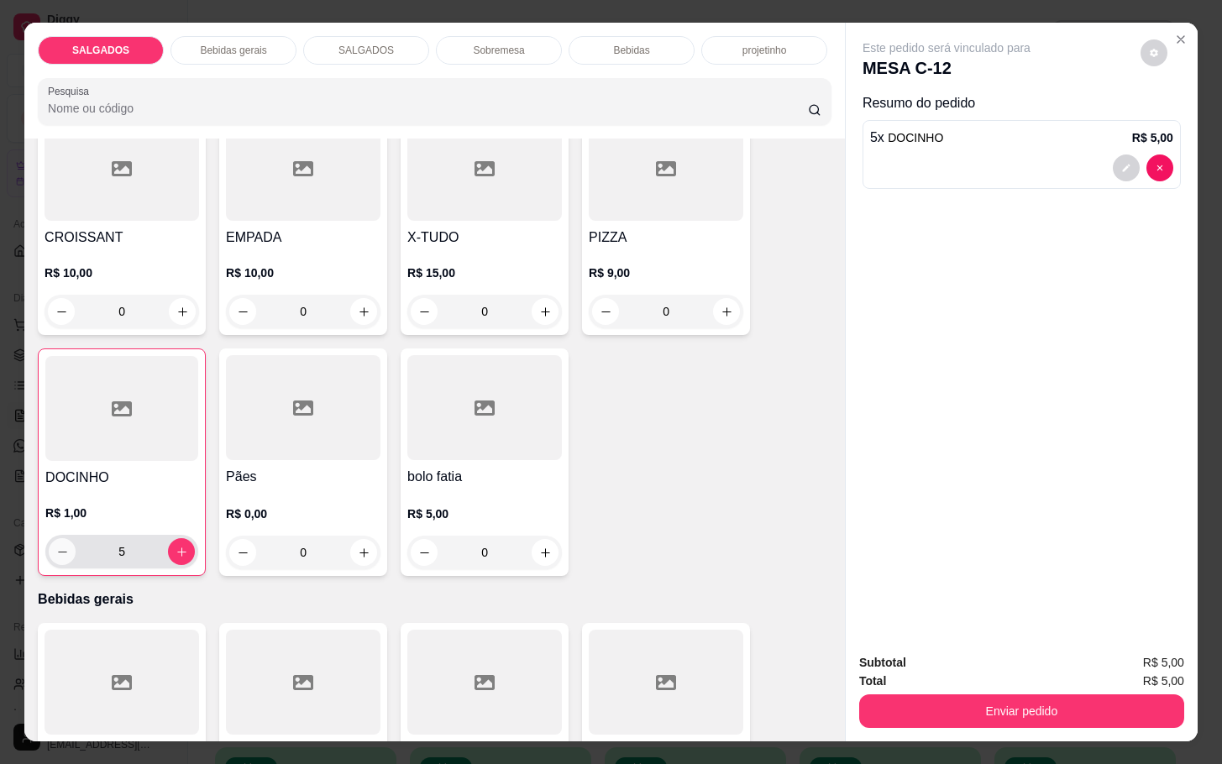
type input "4"
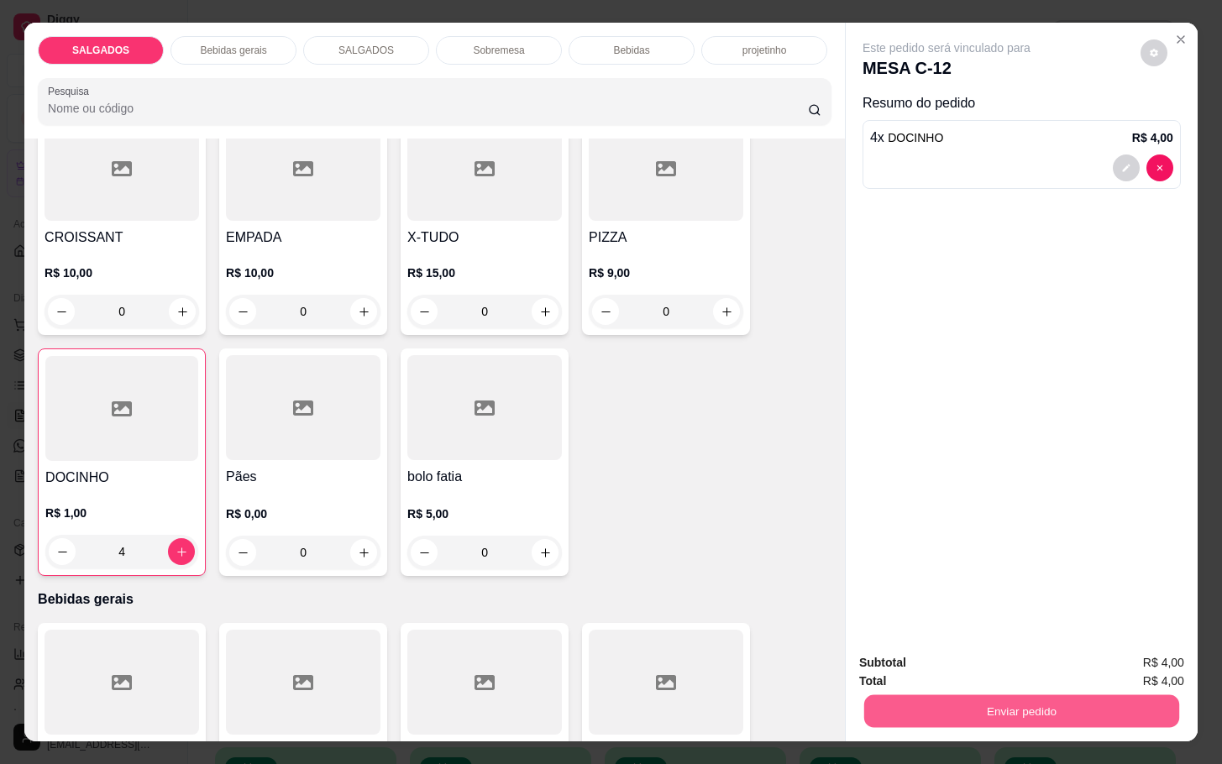
click at [961, 716] on button "Enviar pedido" at bounding box center [1021, 710] width 315 height 33
click at [1113, 646] on button "Enviar pedido" at bounding box center [1138, 660] width 92 height 31
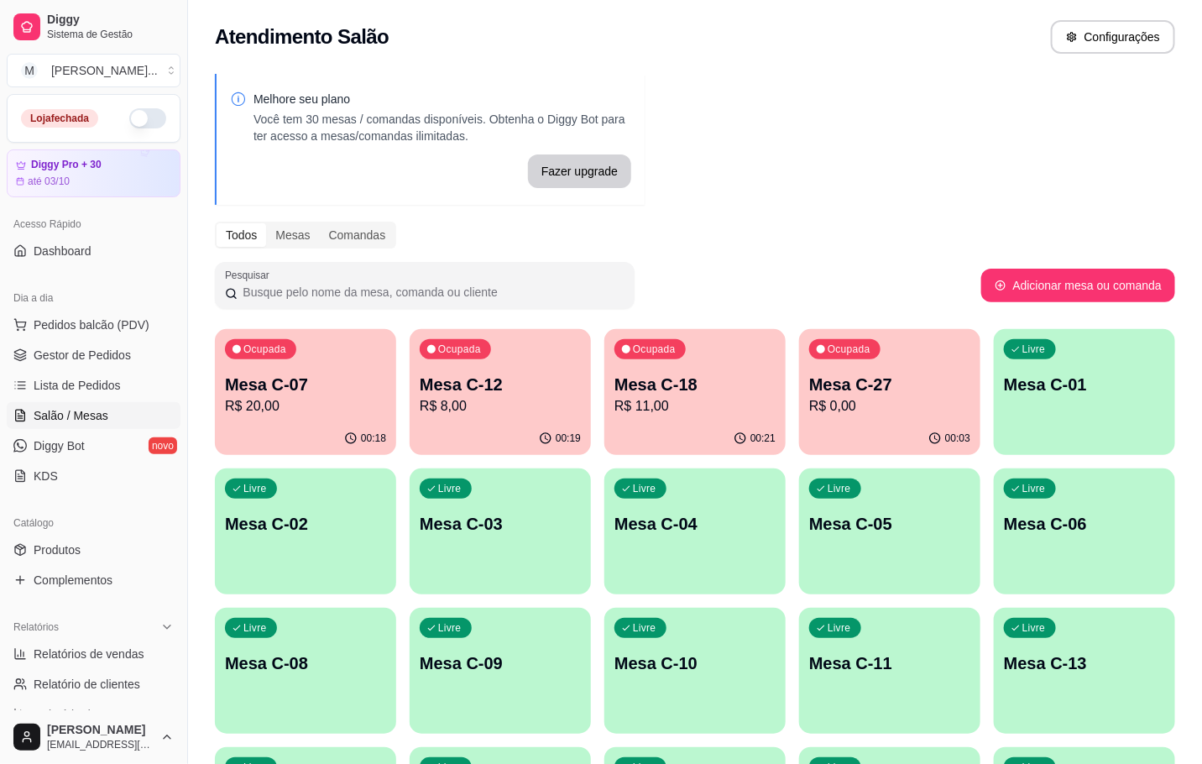
scroll to position [252, 0]
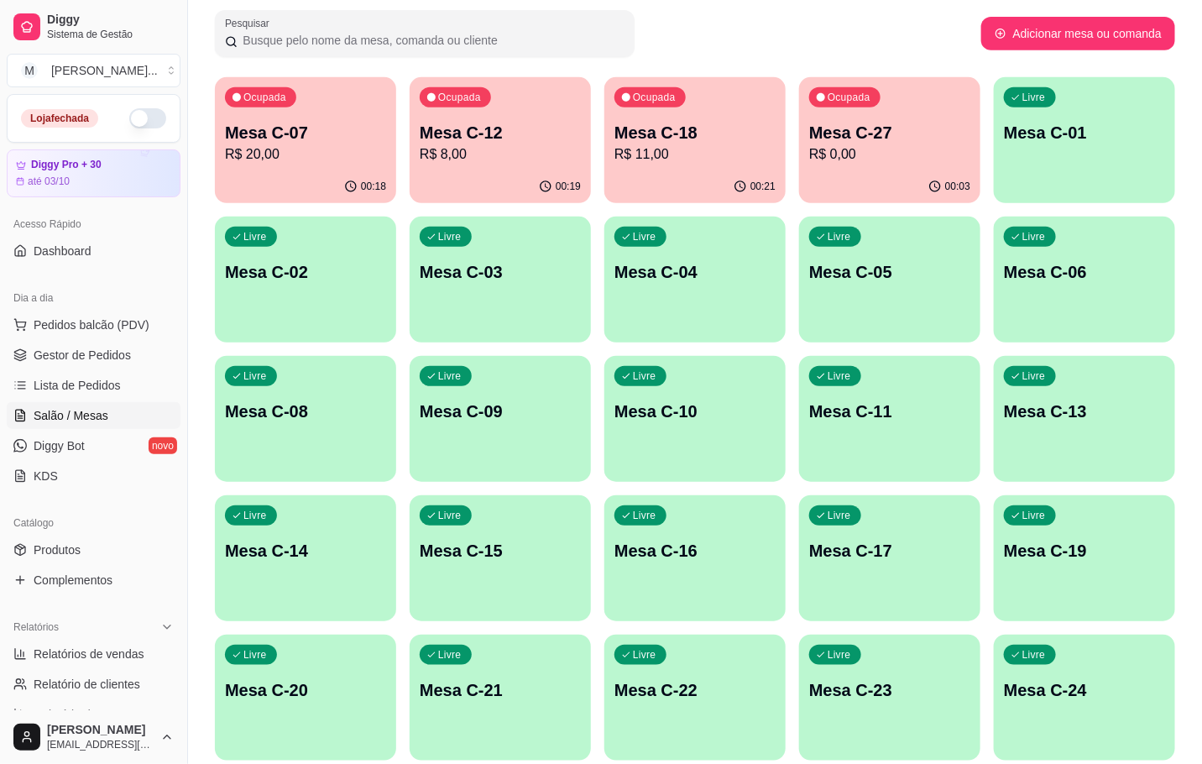
click at [945, 142] on div "Mesa C-27 R$ 0,00" at bounding box center [889, 143] width 161 height 44
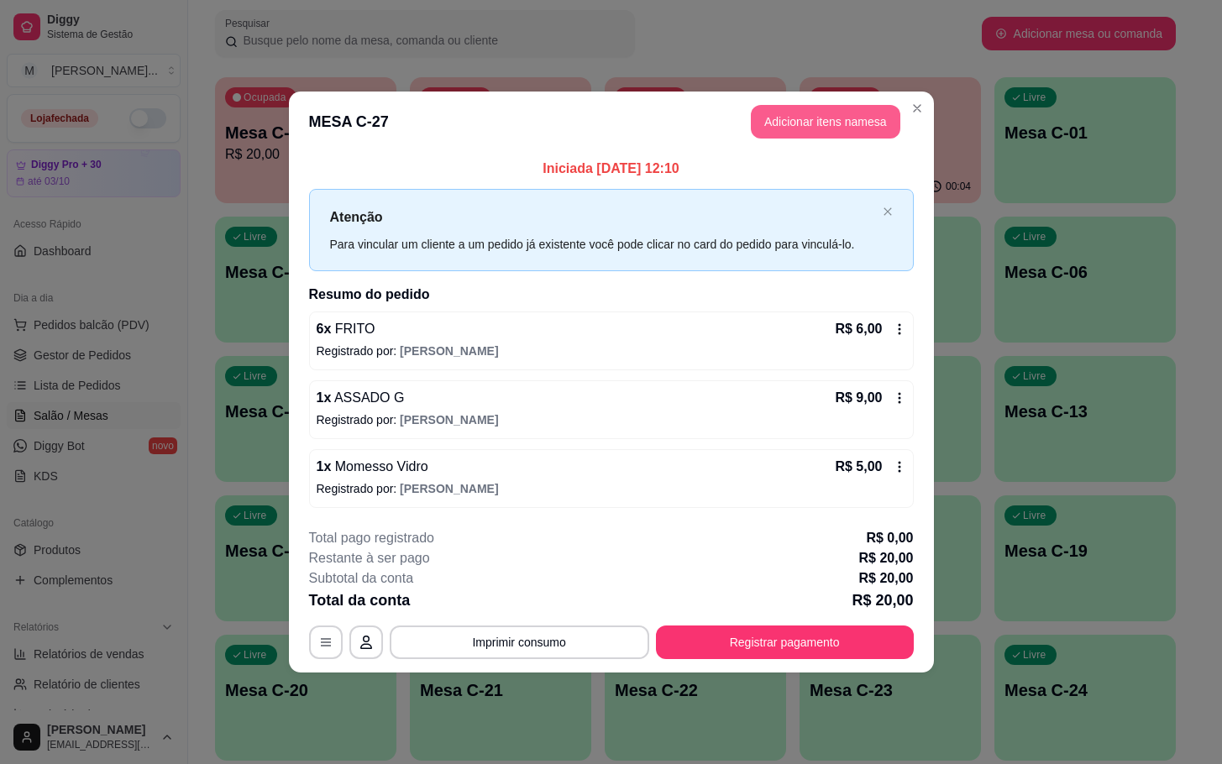
click at [846, 109] on button "Adicionar itens na mesa" at bounding box center [825, 122] width 149 height 34
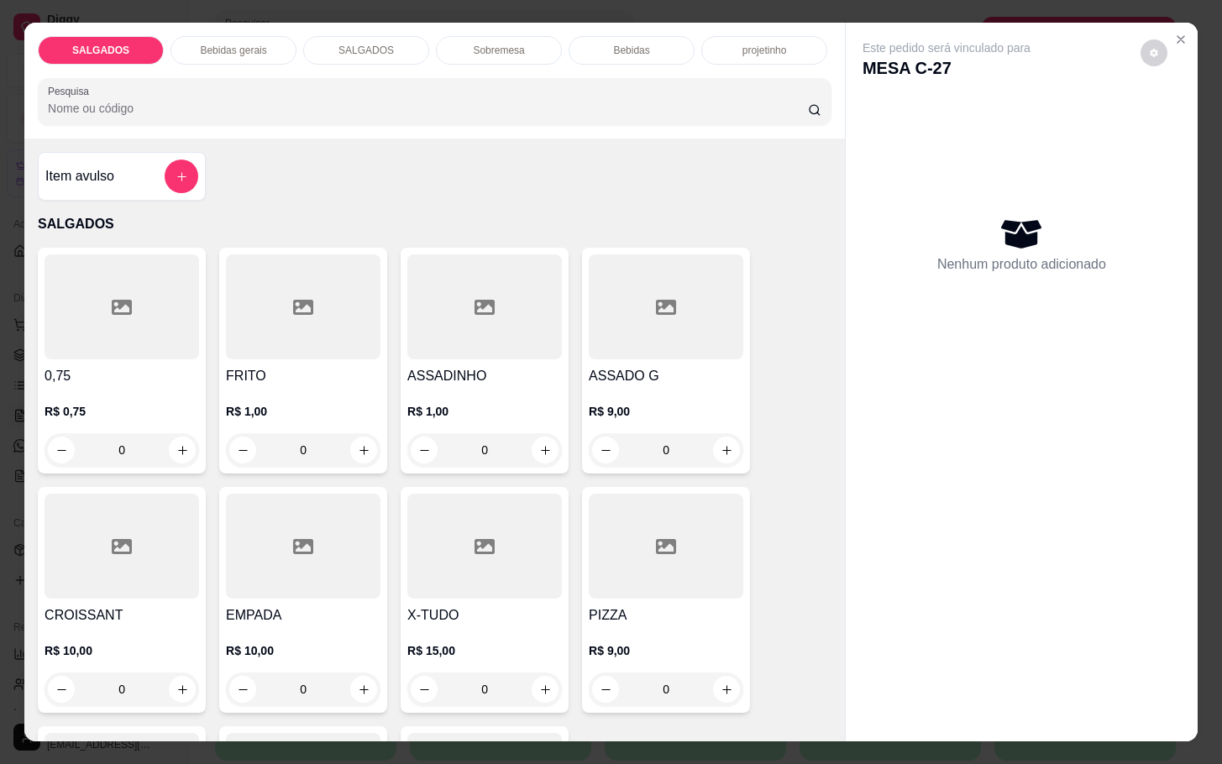
click at [305, 391] on div "R$ 1,00 0" at bounding box center [303, 426] width 155 height 81
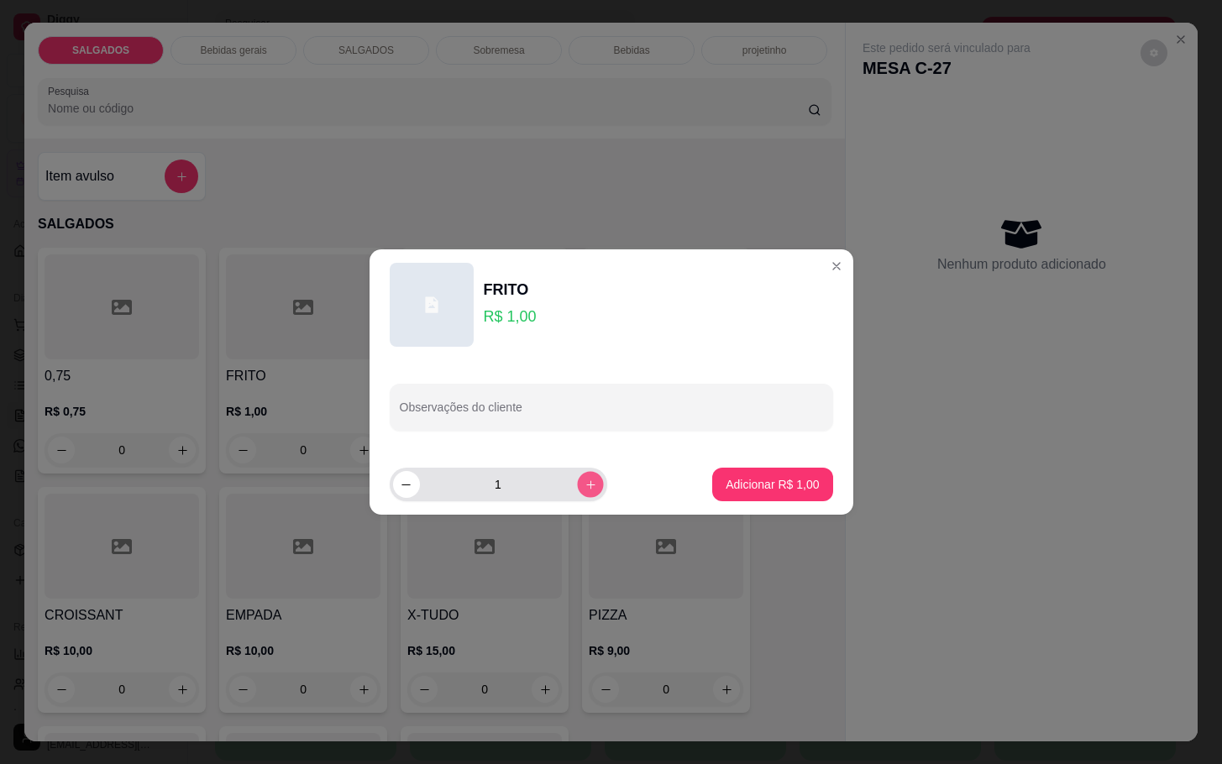
click at [584, 486] on icon "increase-product-quantity" at bounding box center [590, 485] width 13 height 13
click at [584, 487] on icon "increase-product-quantity" at bounding box center [590, 485] width 13 height 13
click at [584, 484] on icon "increase-product-quantity" at bounding box center [590, 485] width 13 height 13
type input "4"
click at [762, 476] on button "Adicionar R$ 4,00" at bounding box center [772, 485] width 120 height 34
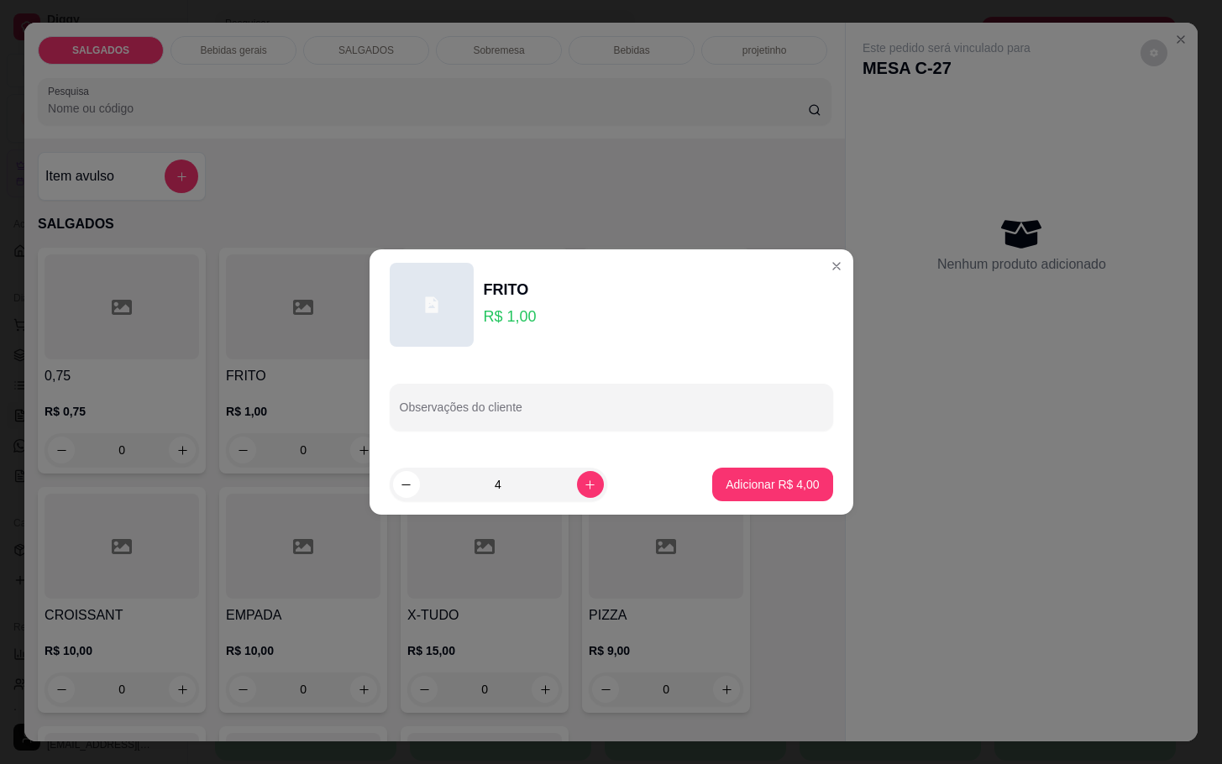
type input "4"
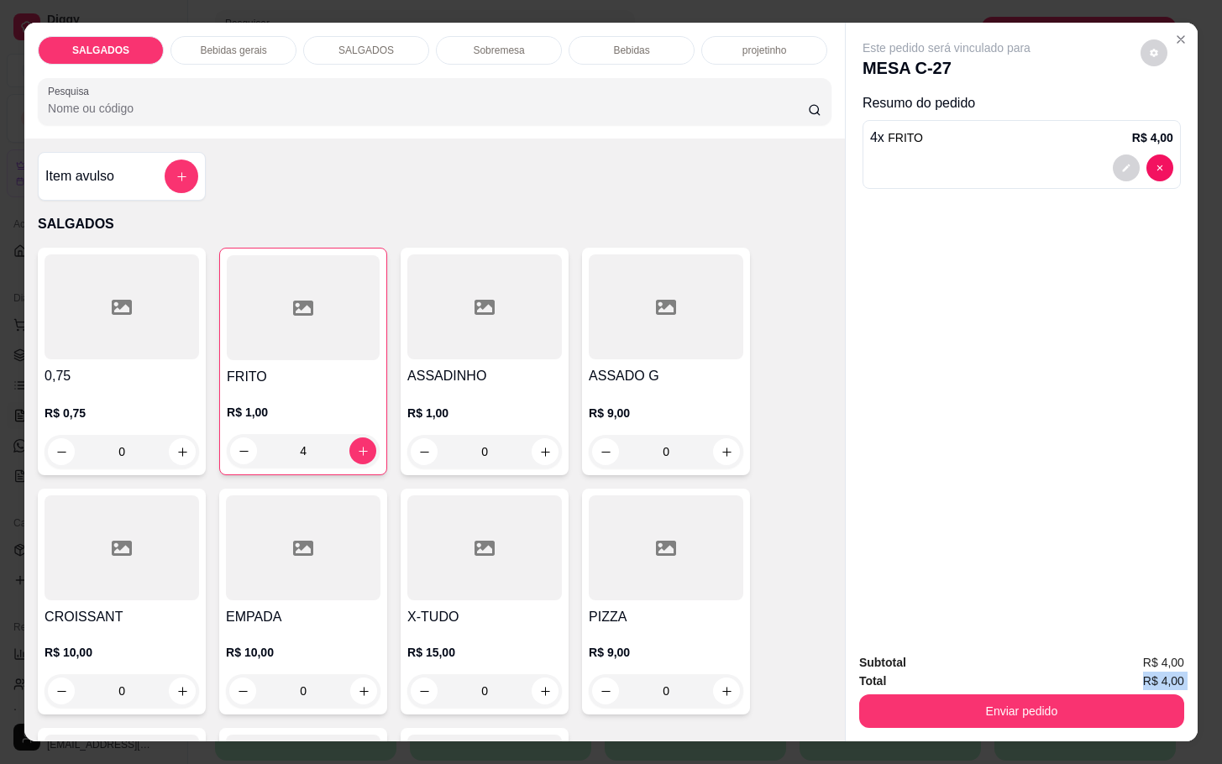
click at [952, 676] on div "Subtotal R$ 4,00 Total R$ 4,00 Enviar pedido" at bounding box center [1021, 690] width 325 height 75
click at [993, 665] on div "Subtotal R$ 4,00 Total R$ 4,00 Enviar pedido" at bounding box center [1021, 690] width 325 height 75
click at [998, 690] on div "Enviar pedido" at bounding box center [1021, 709] width 325 height 38
click at [1013, 694] on button "Enviar pedido" at bounding box center [1021, 711] width 325 height 34
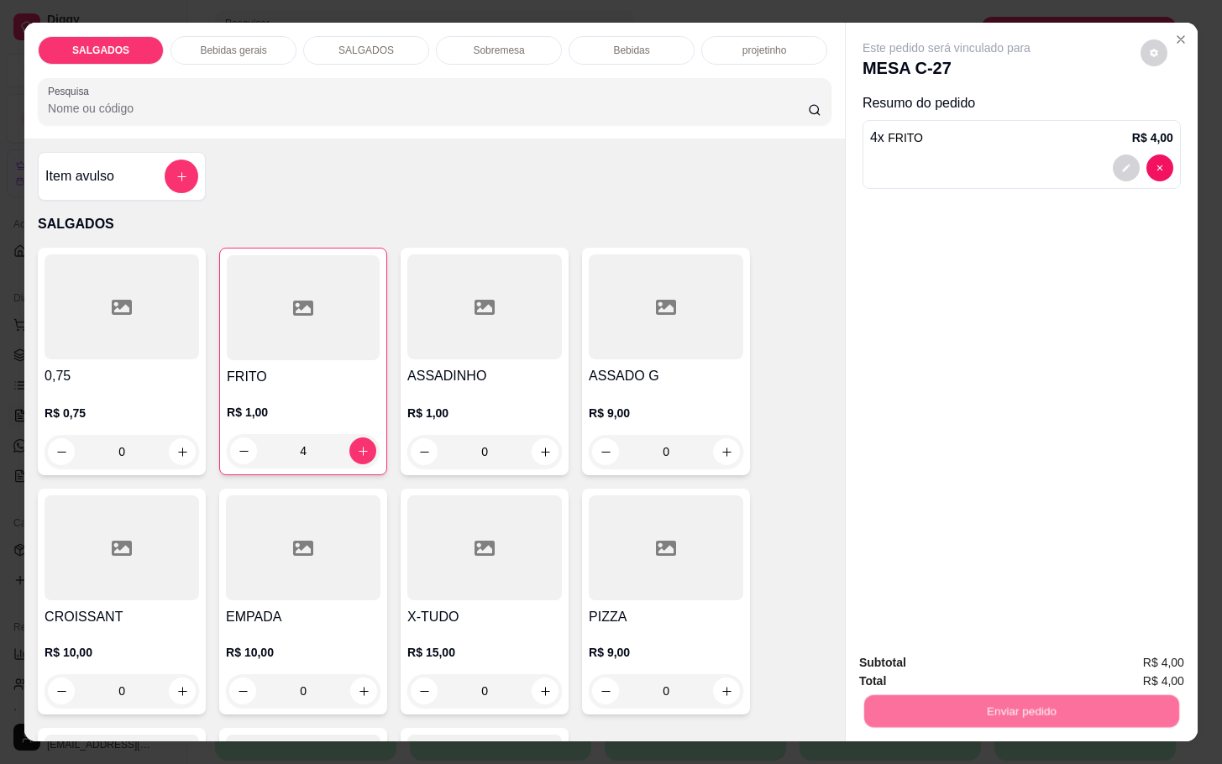
click at [1131, 650] on button "Enviar pedido" at bounding box center [1137, 661] width 95 height 32
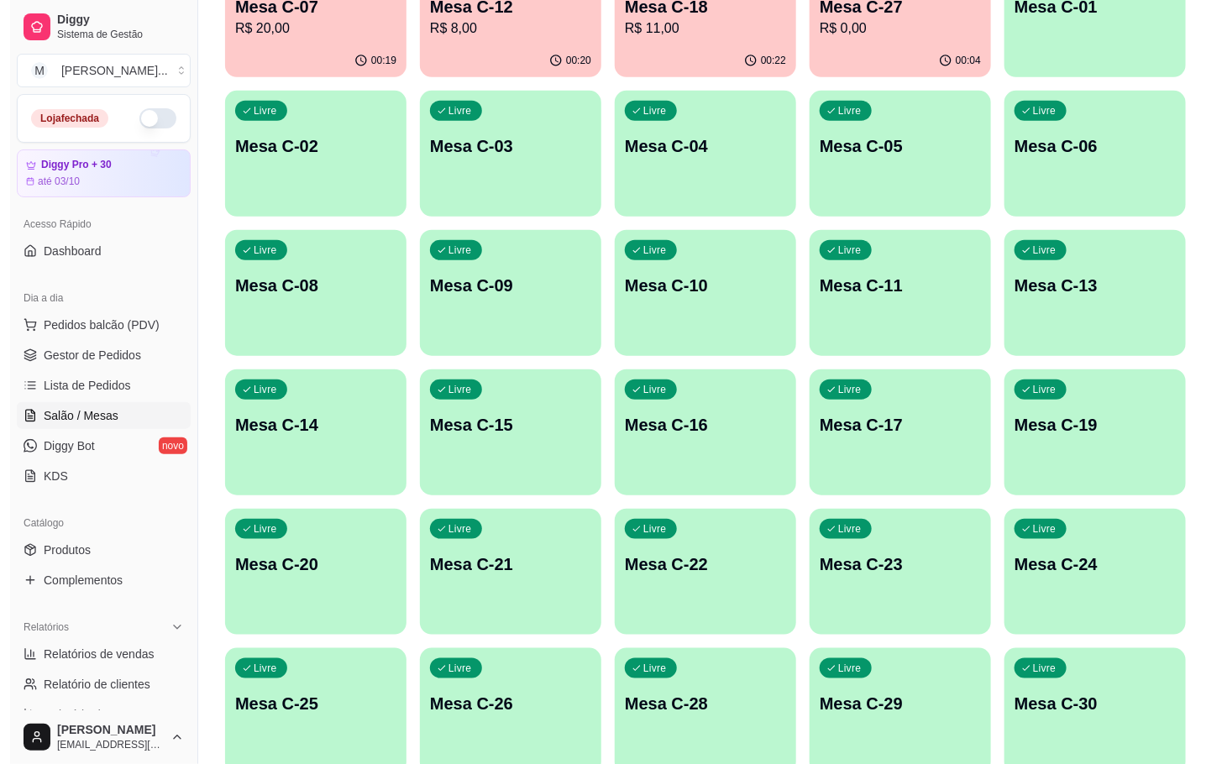
scroll to position [456, 0]
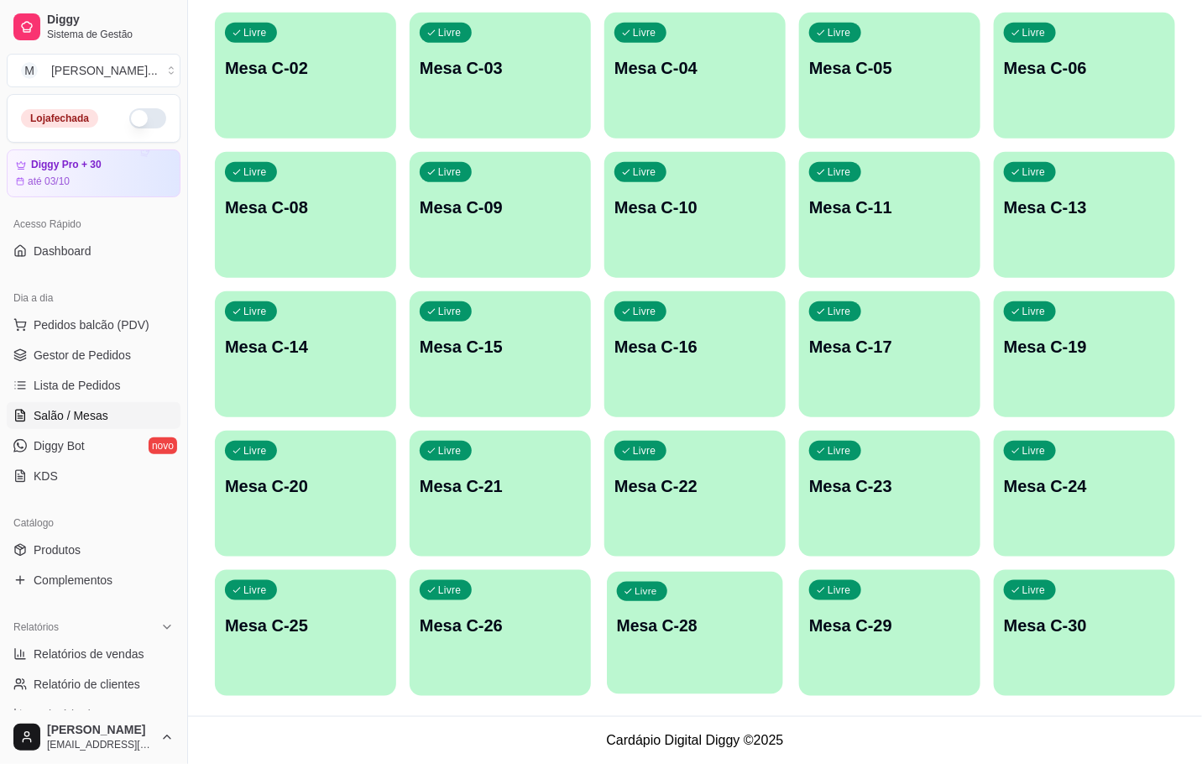
click at [686, 582] on div "Livre Mesa C-28" at bounding box center [695, 623] width 176 height 102
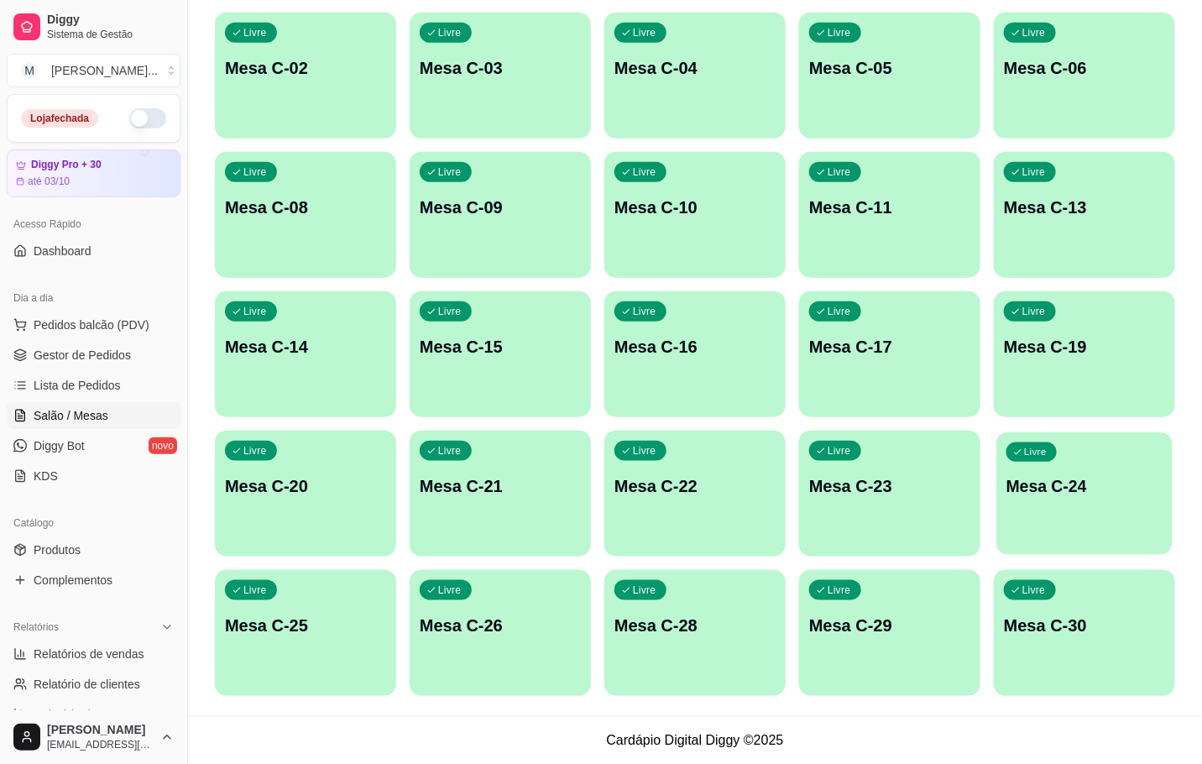
click at [1124, 497] on div "Livre Mesa C-24" at bounding box center [1085, 483] width 176 height 102
click at [1081, 497] on div "Livre Mesa C-24" at bounding box center [1084, 484] width 181 height 106
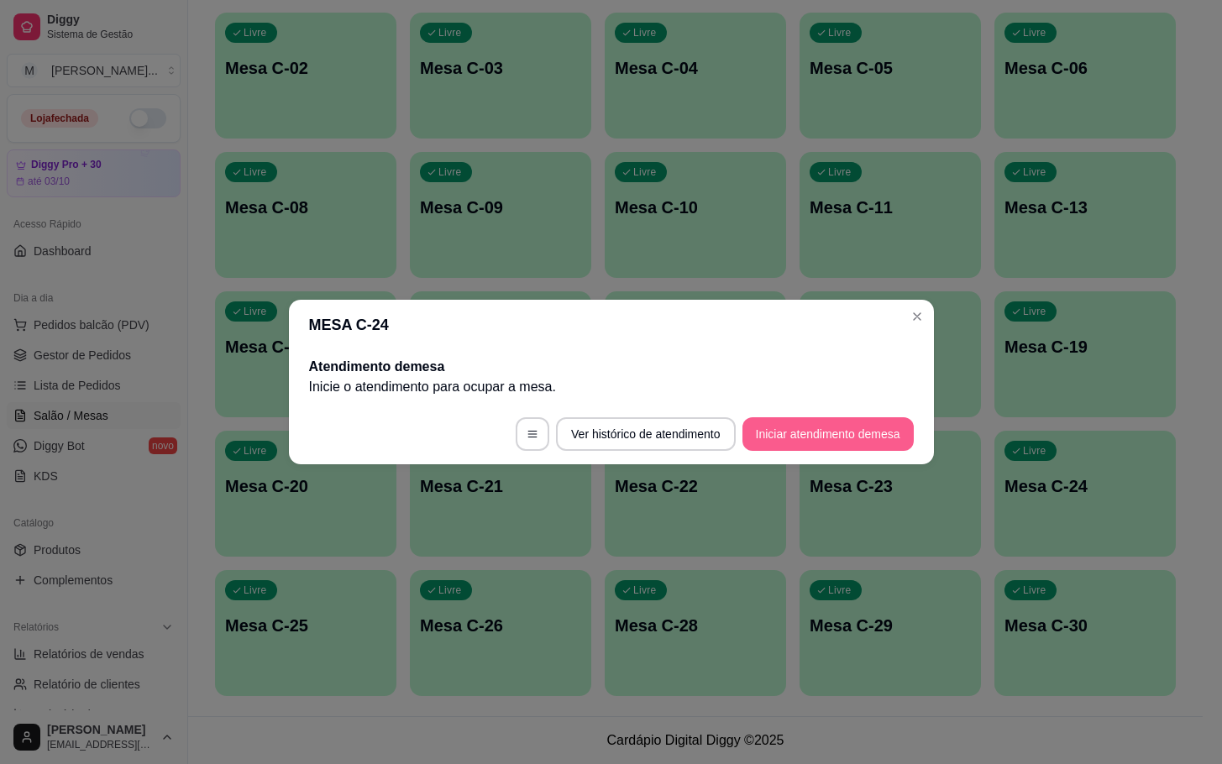
click at [845, 444] on button "Iniciar atendimento de mesa" at bounding box center [827, 434] width 171 height 34
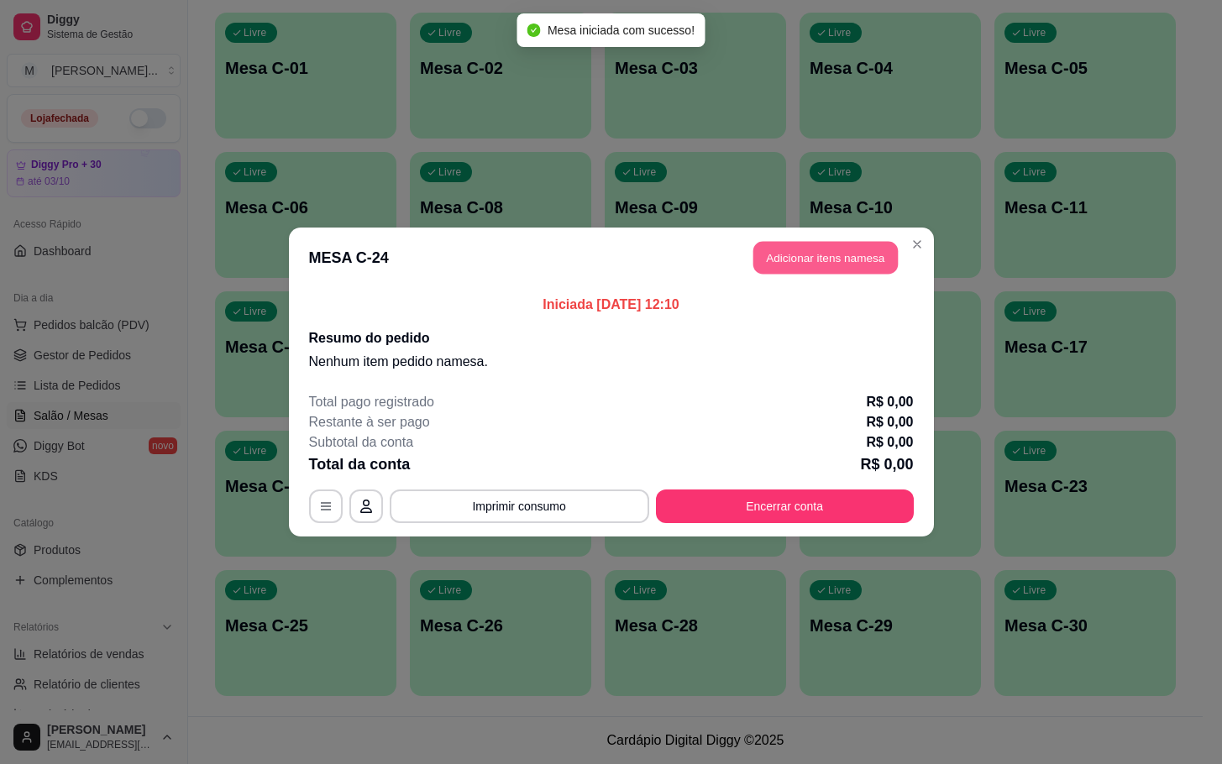
click at [865, 248] on button "Adicionar itens na mesa" at bounding box center [825, 258] width 144 height 33
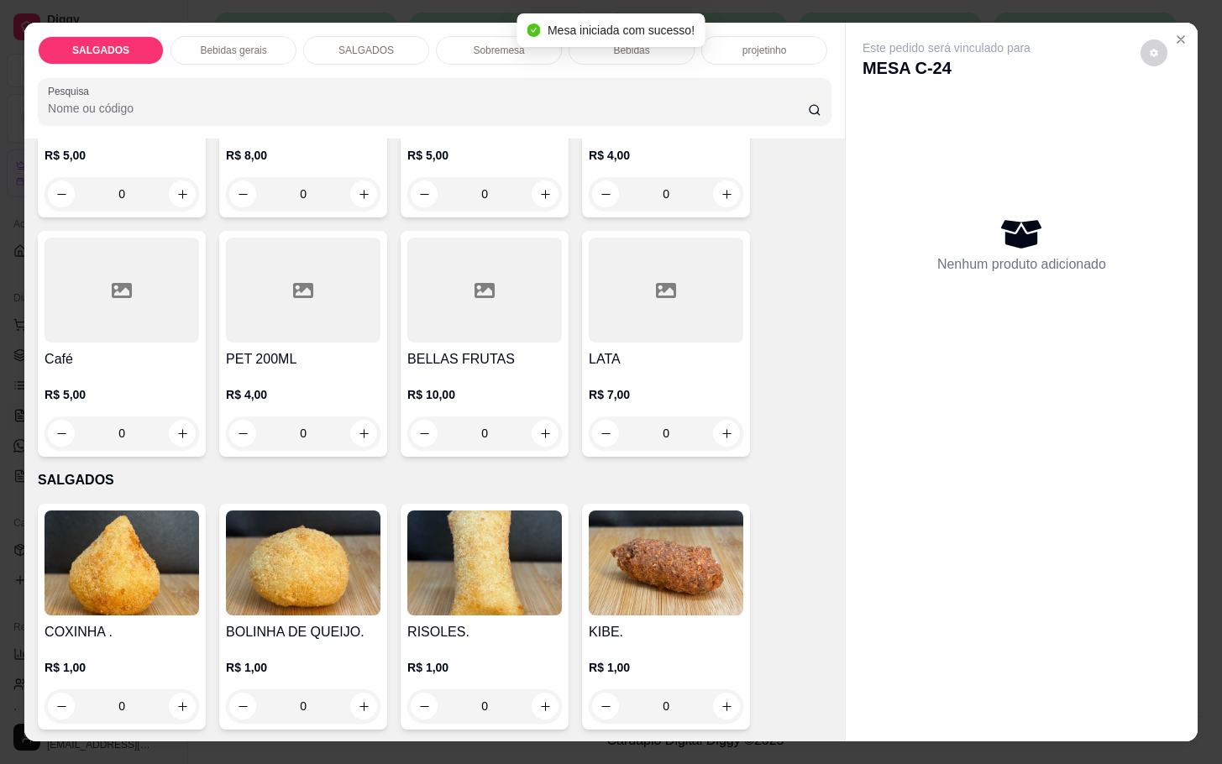
scroll to position [756, 0]
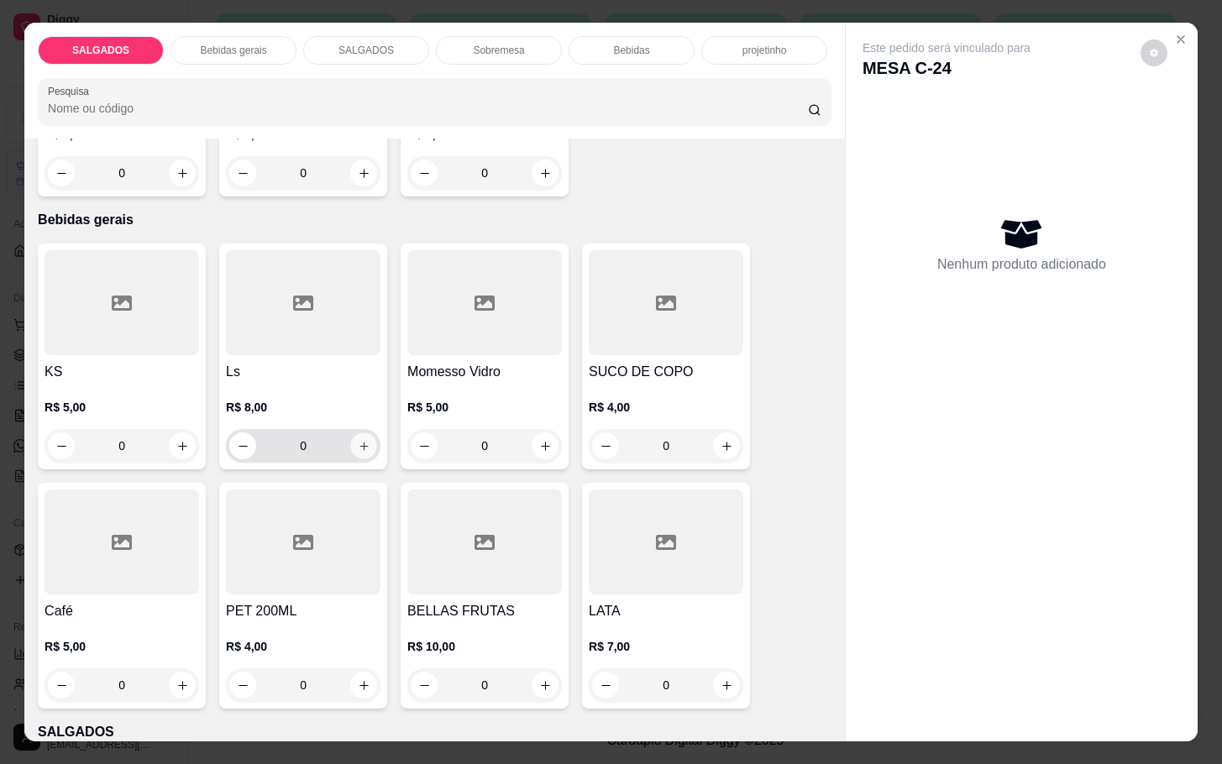
click at [358, 440] on icon "increase-product-quantity" at bounding box center [364, 446] width 13 height 13
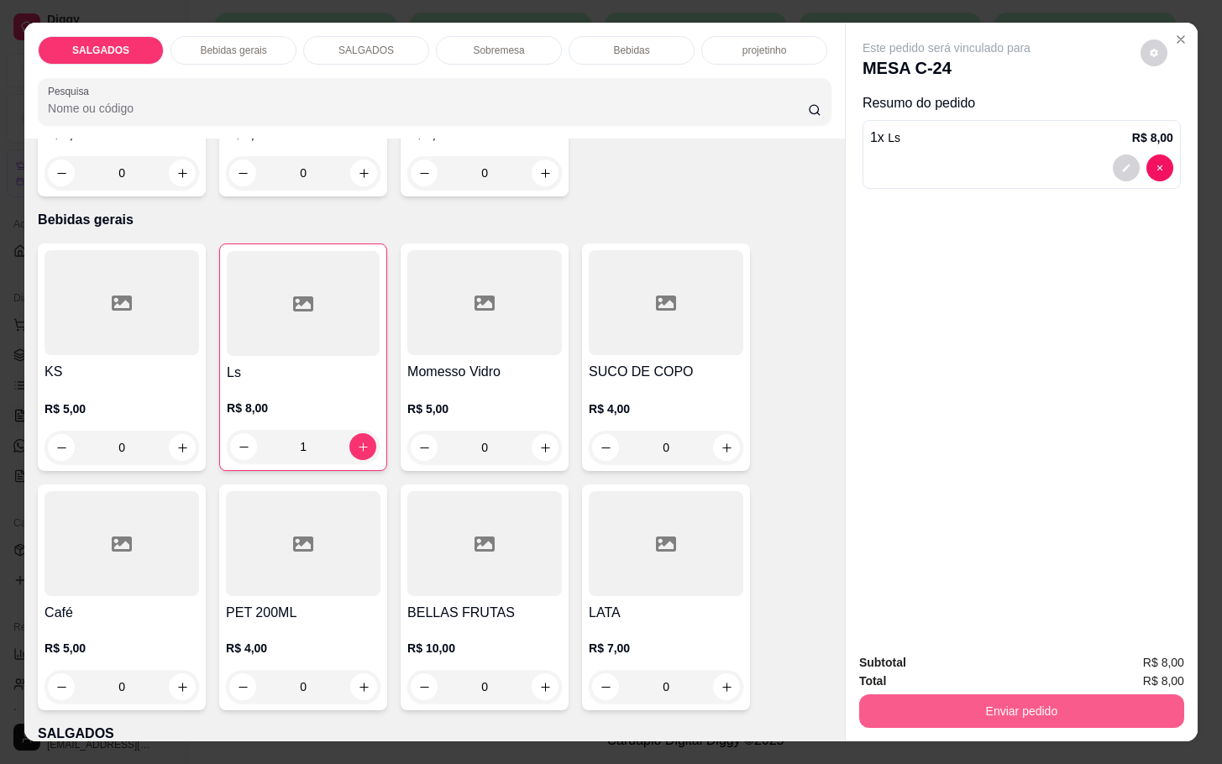
click at [958, 708] on button "Enviar pedido" at bounding box center [1021, 711] width 325 height 34
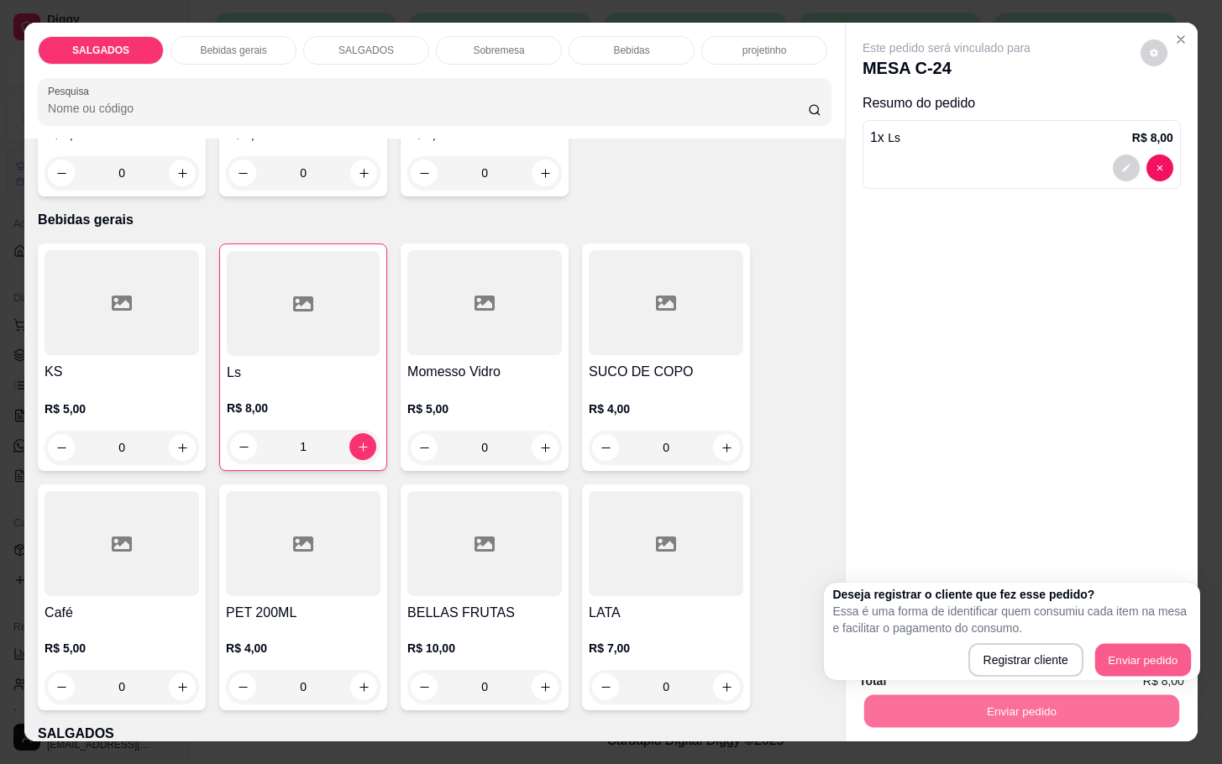
click at [1113, 644] on button "Enviar pedido" at bounding box center [1143, 660] width 96 height 33
click at [238, 441] on icon "decrease-product-quantity" at bounding box center [244, 447] width 13 height 13
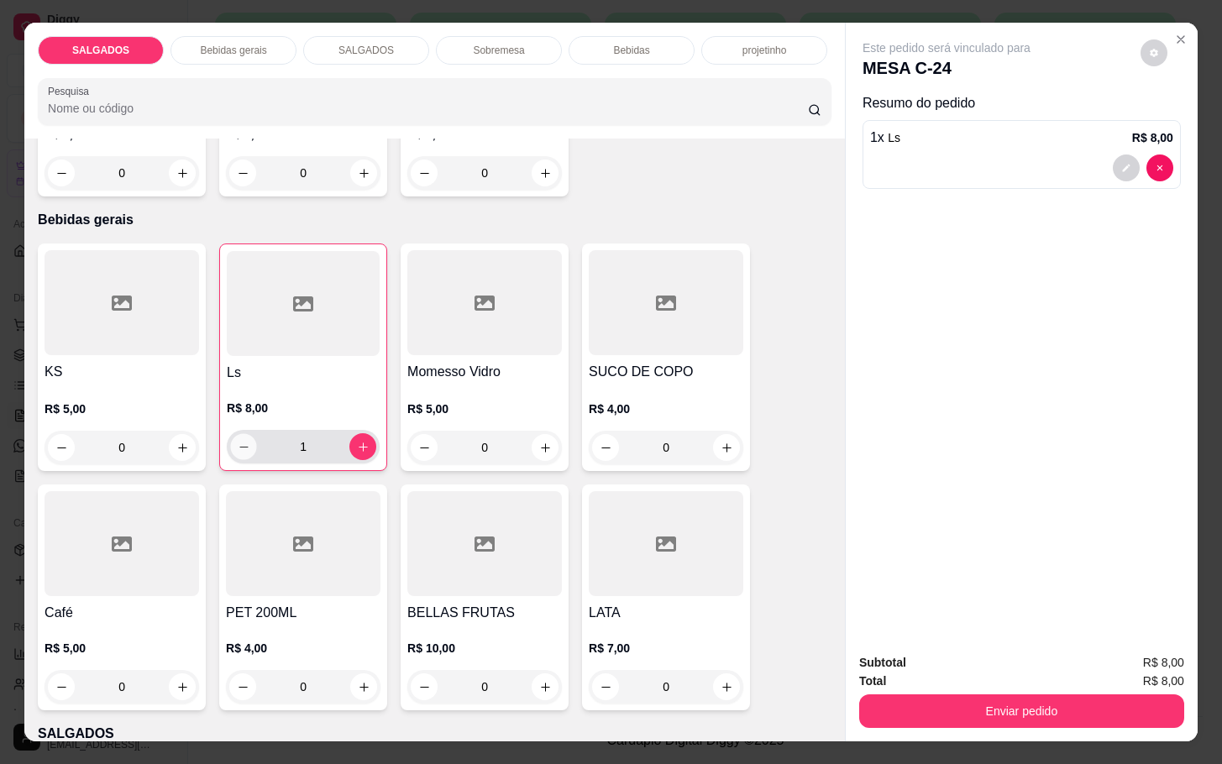
click at [238, 443] on icon "decrease-product-quantity" at bounding box center [244, 447] width 13 height 13
type input "0"
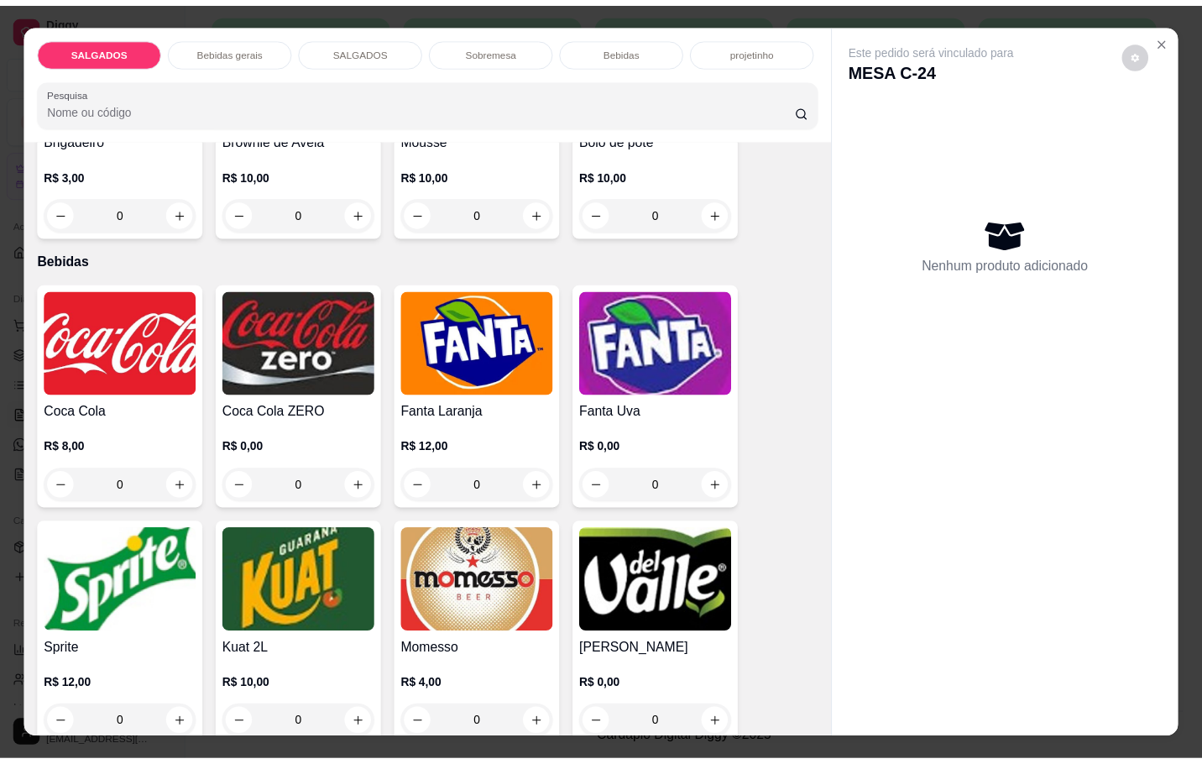
scroll to position [2897, 0]
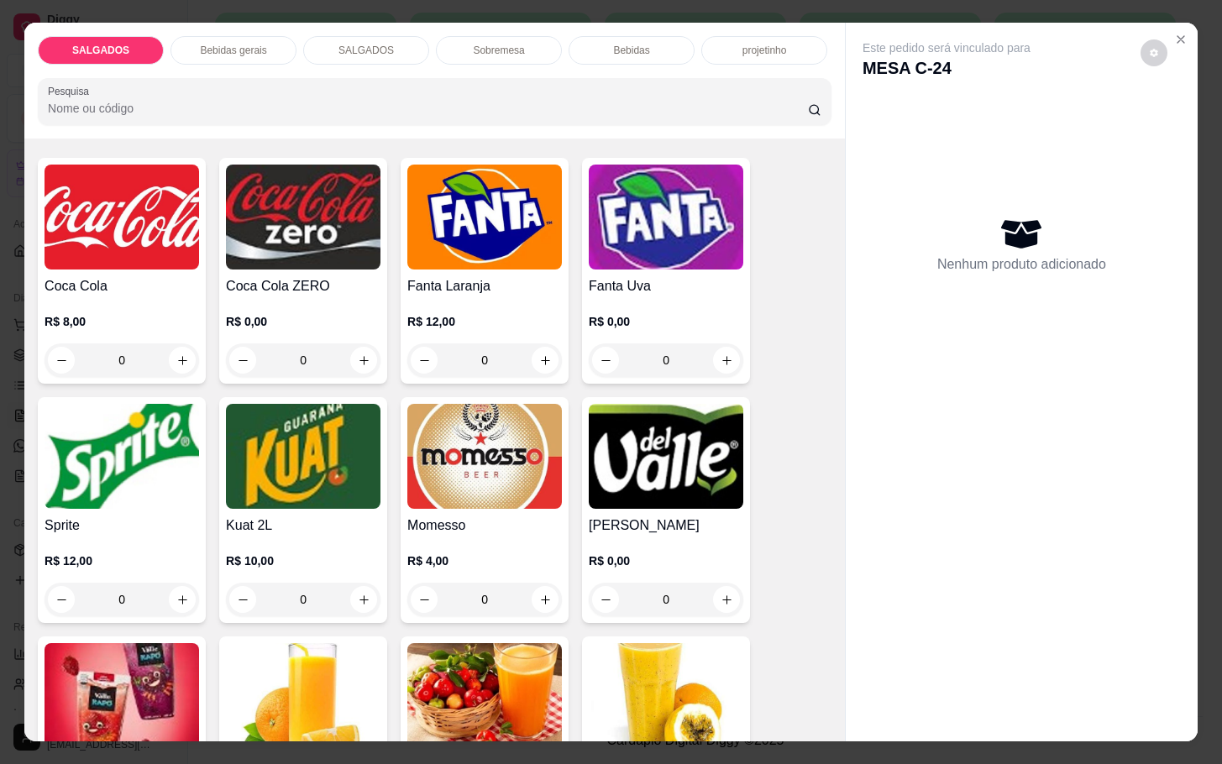
click at [447, 436] on img at bounding box center [484, 456] width 155 height 105
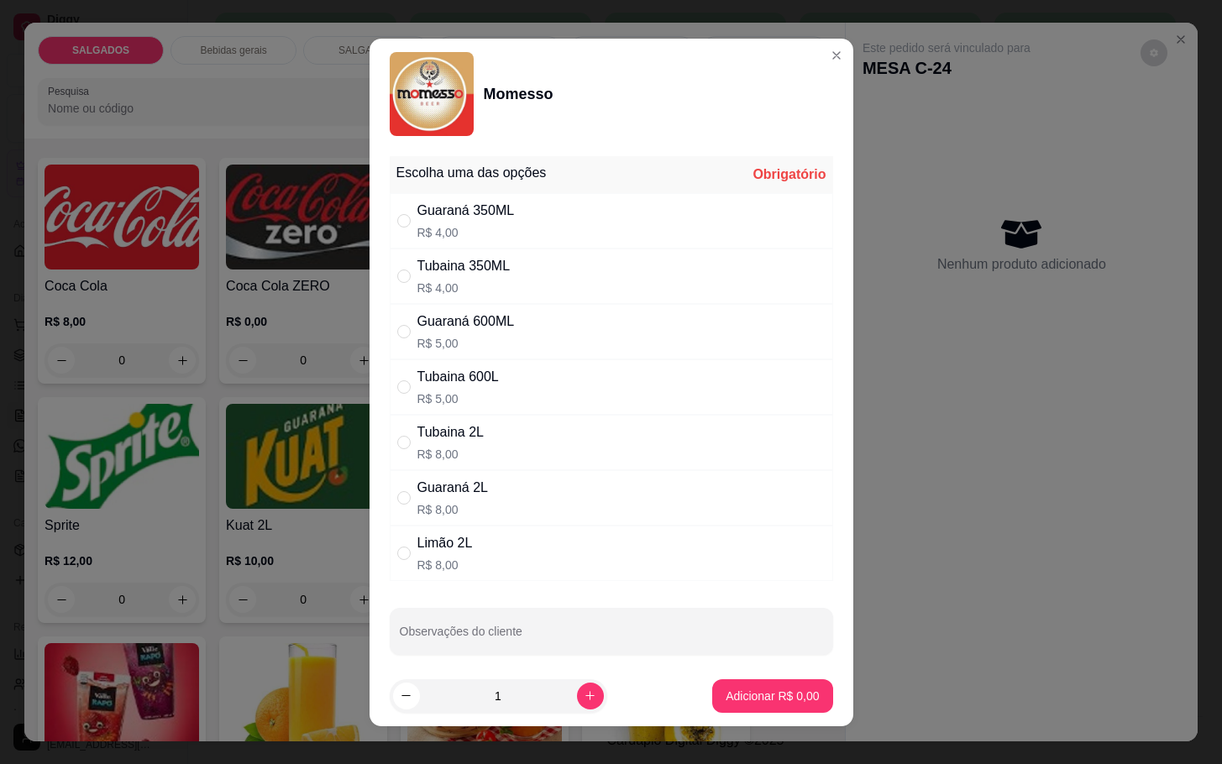
click at [494, 447] on div "Tubaina 2L R$ 8,00" at bounding box center [611, 442] width 443 height 55
radio input "true"
click at [731, 683] on button "Adicionar R$ 8,00" at bounding box center [772, 696] width 120 height 34
type input "1"
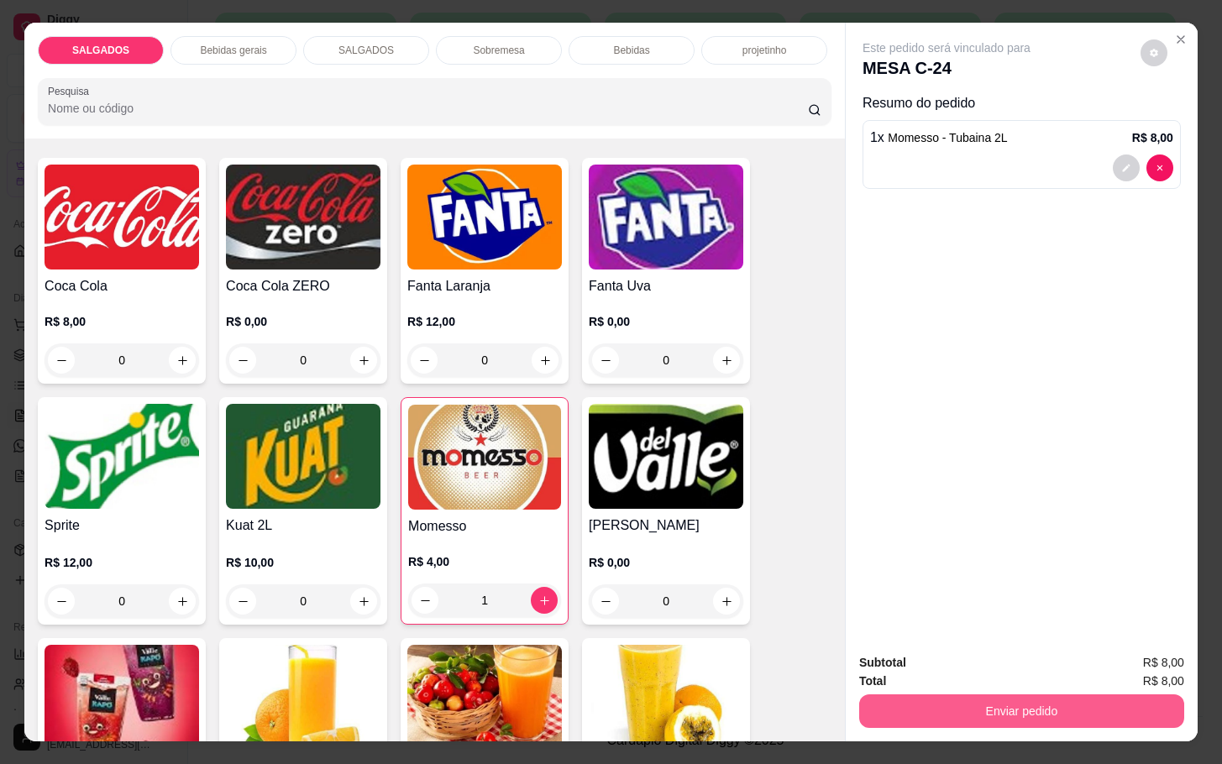
click at [1006, 701] on button "Enviar pedido" at bounding box center [1021, 711] width 325 height 34
click at [1132, 668] on button "Enviar pedido" at bounding box center [1137, 661] width 95 height 32
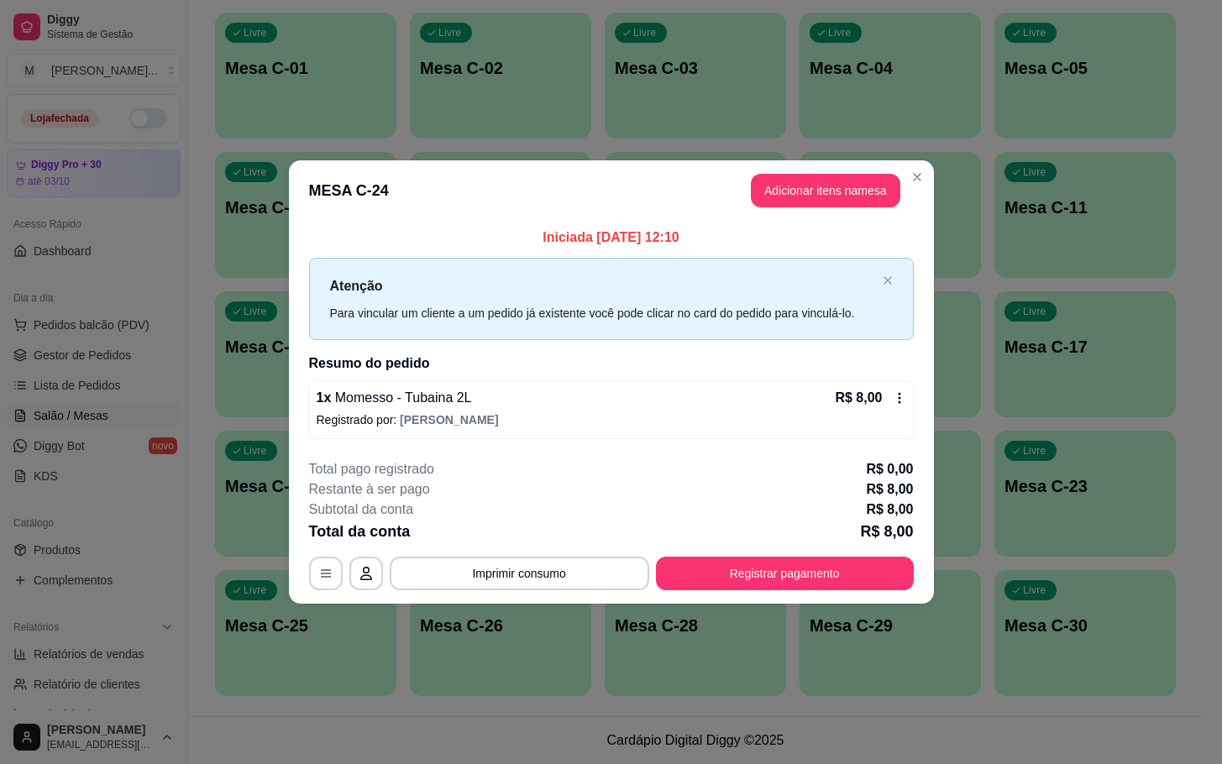
click at [598, 164] on div "**********" at bounding box center [611, 382] width 1222 height 764
click at [462, 175] on header "MESA C-24 Adicionar itens na mesa" at bounding box center [611, 190] width 645 height 60
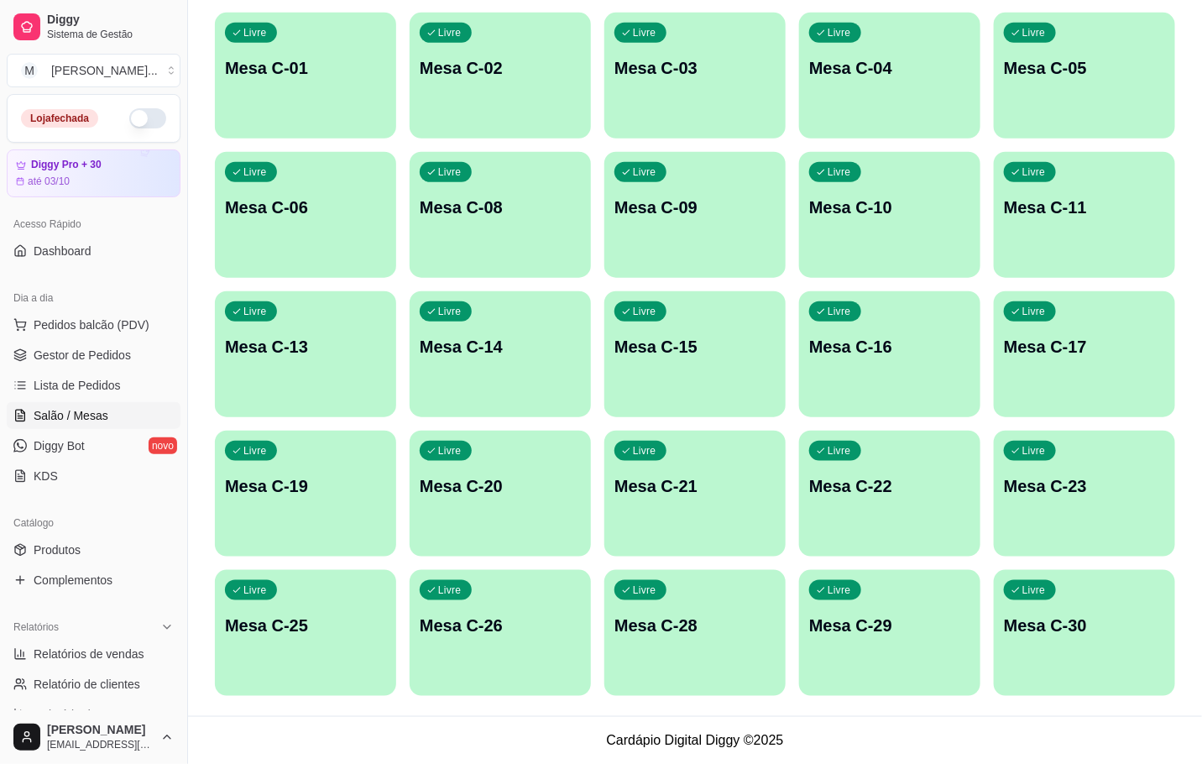
scroll to position [78, 0]
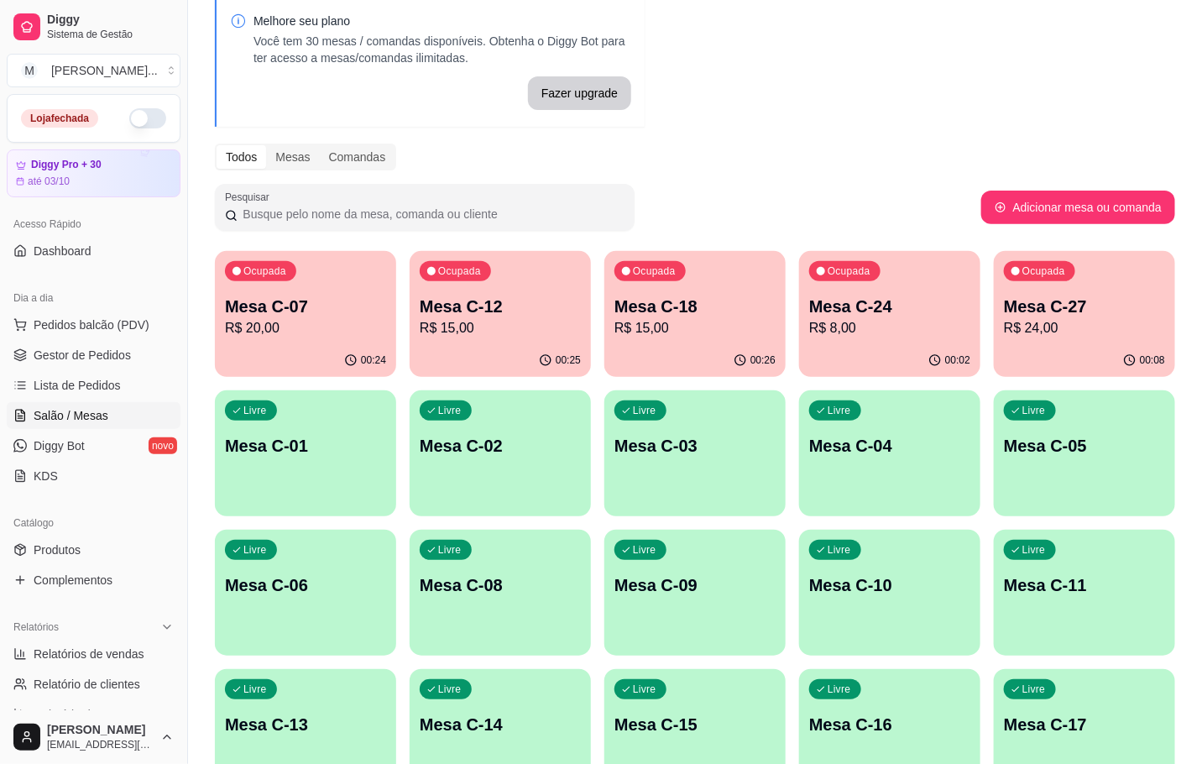
click at [1116, 318] on p "R$ 24,00" at bounding box center [1084, 328] width 161 height 20
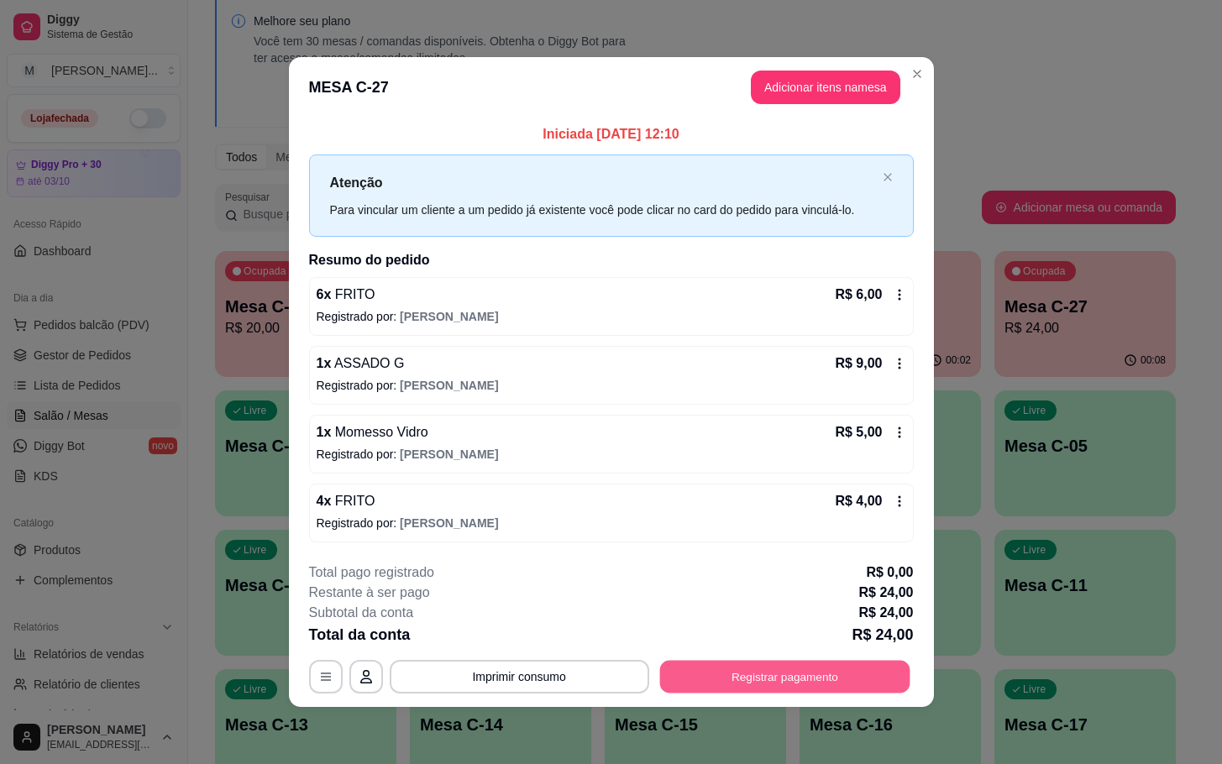
click at [877, 676] on button "Registrar pagamento" at bounding box center [784, 676] width 250 height 33
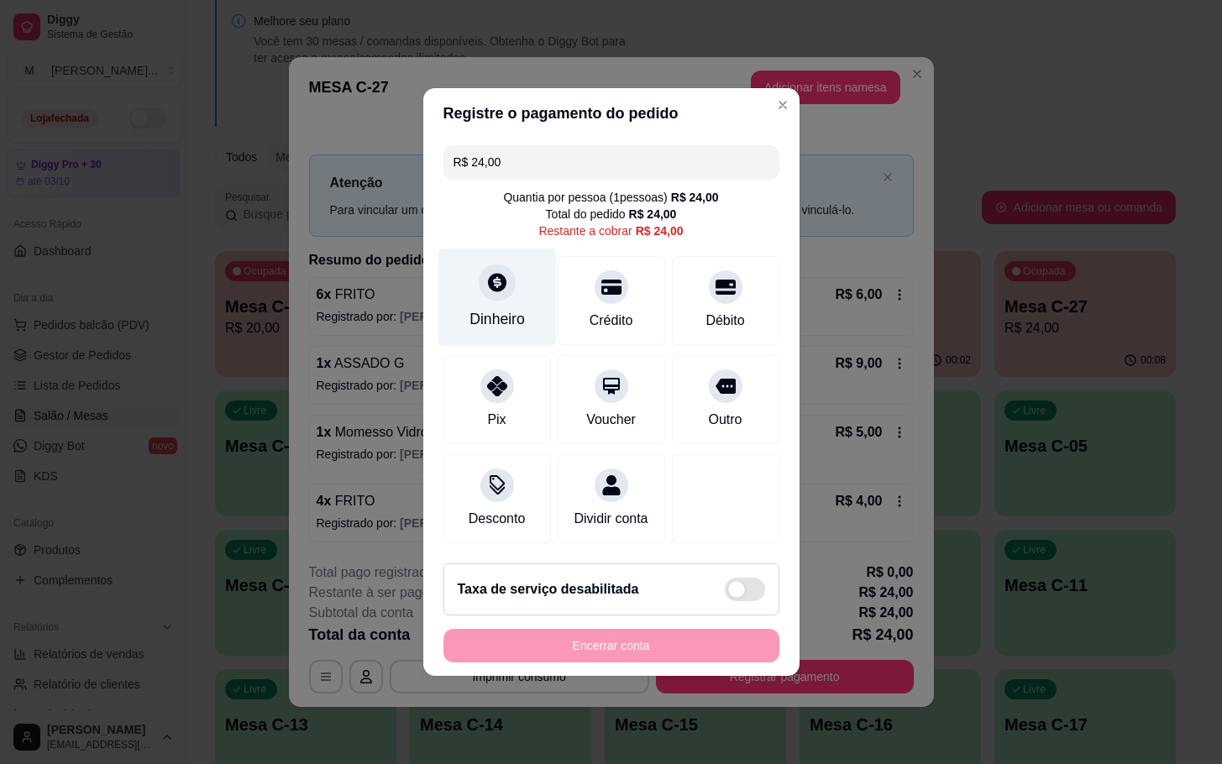
click at [492, 273] on icon at bounding box center [497, 282] width 18 height 18
click at [560, 373] on input "0,00" at bounding box center [611, 366] width 336 height 34
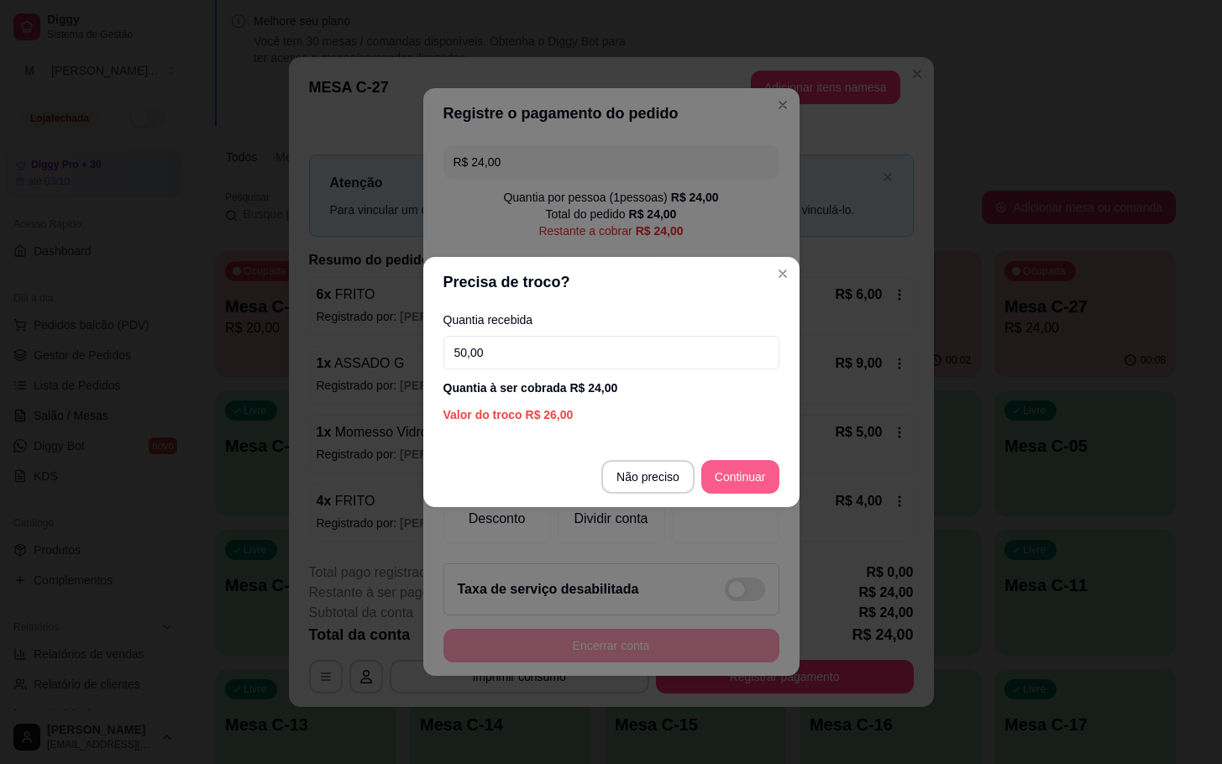
type input "50,00"
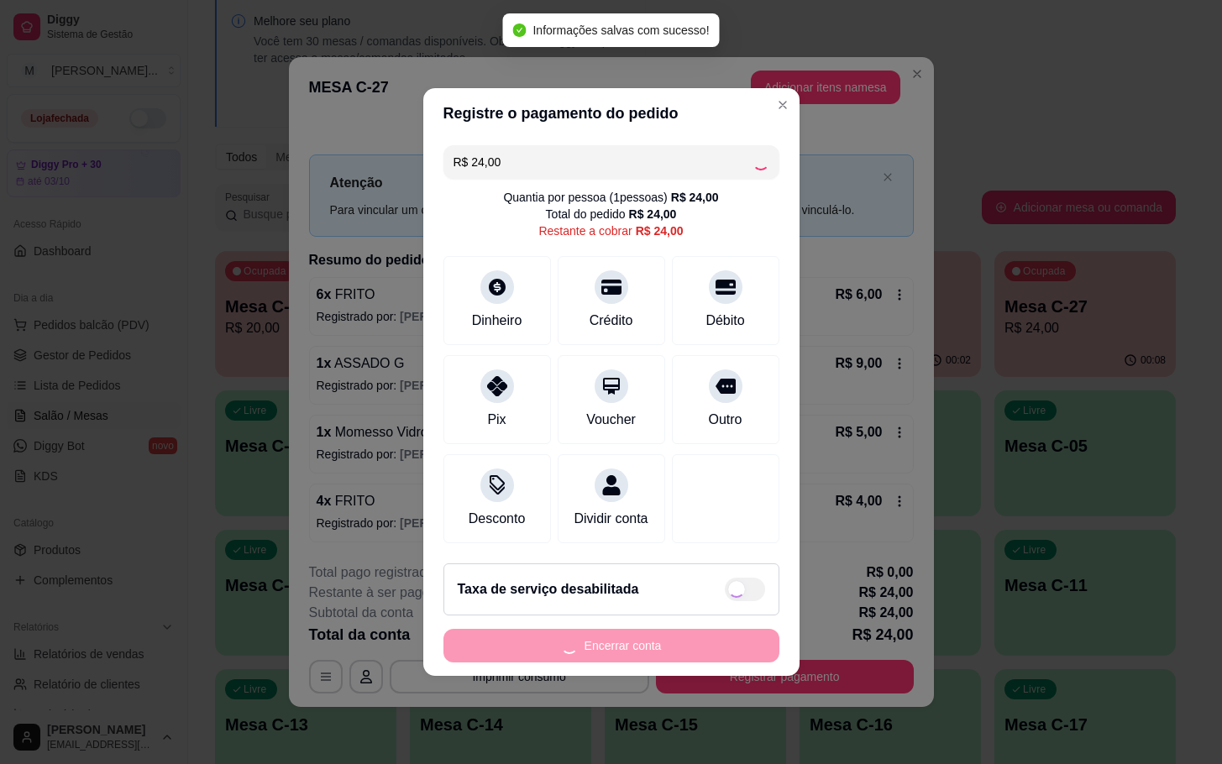
type input "R$ 0,00"
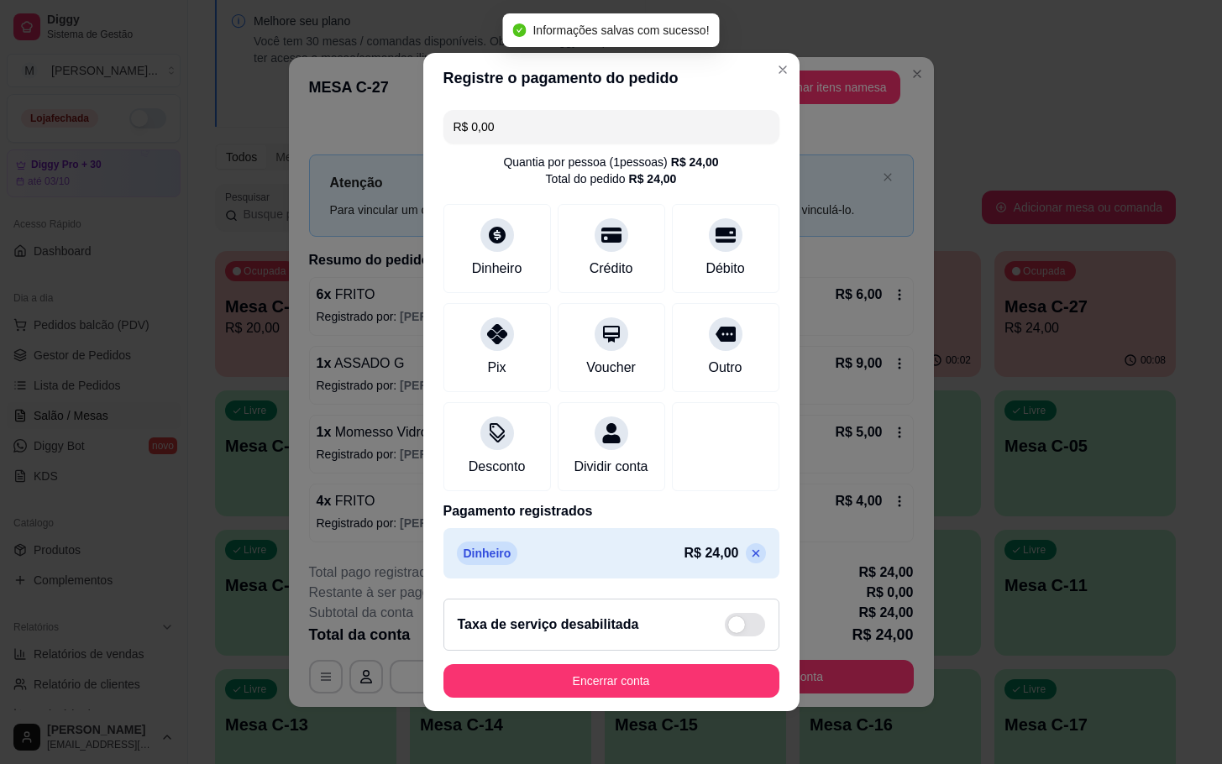
click at [715, 711] on footer "Taxa de serviço desabilitada Encerrar conta" at bounding box center [611, 648] width 376 height 126
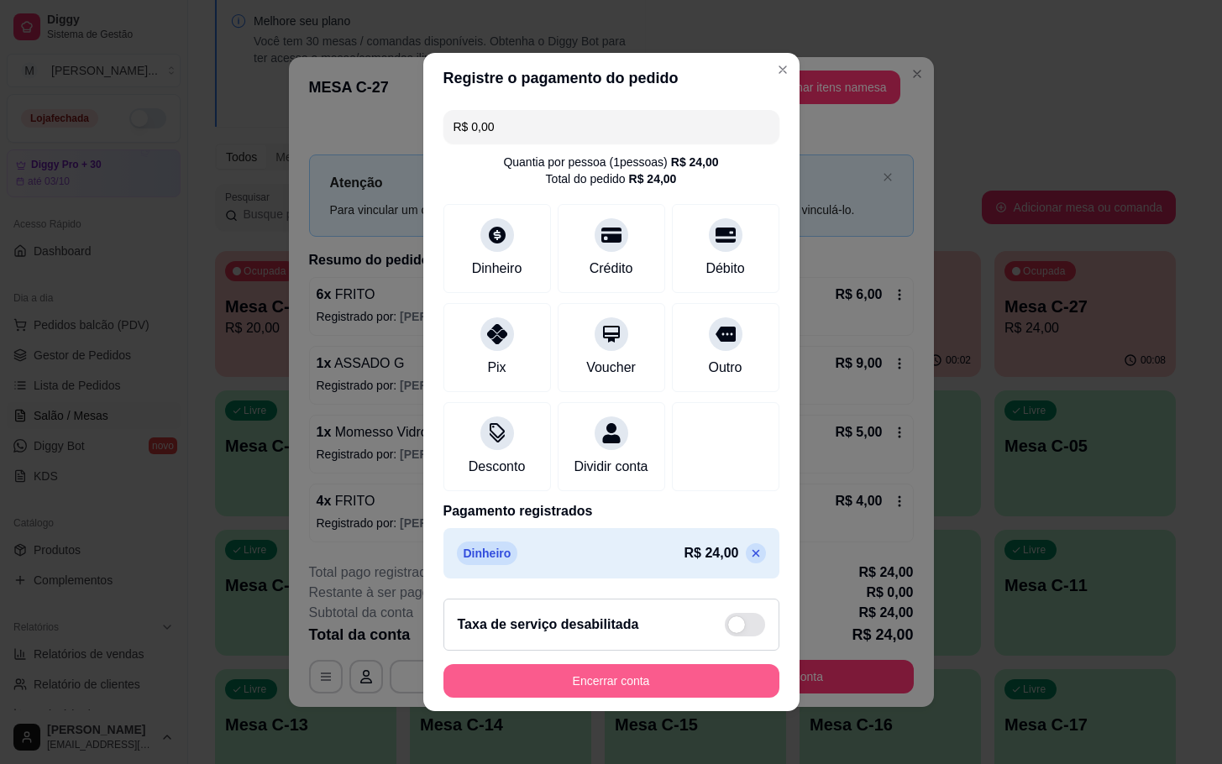
click at [714, 698] on button "Encerrar conta" at bounding box center [611, 681] width 336 height 34
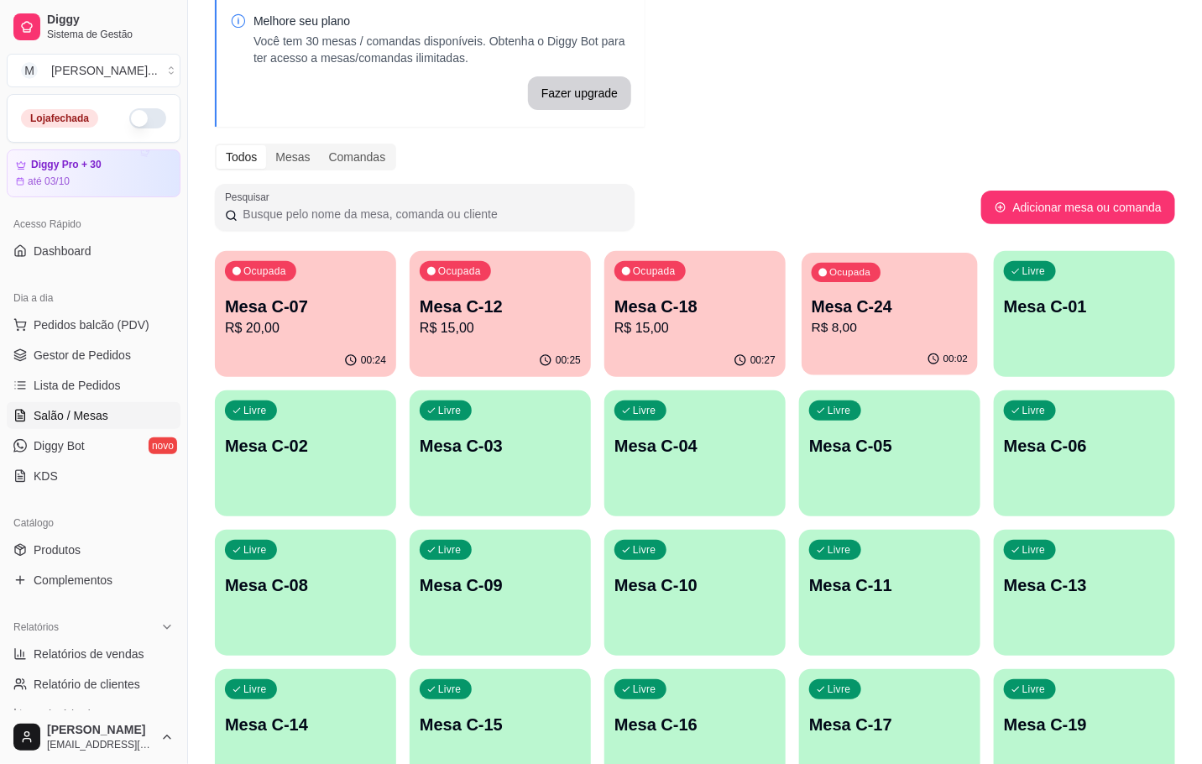
click at [932, 268] on div "Ocupada Mesa C-24 R$ 8,00" at bounding box center [890, 298] width 176 height 91
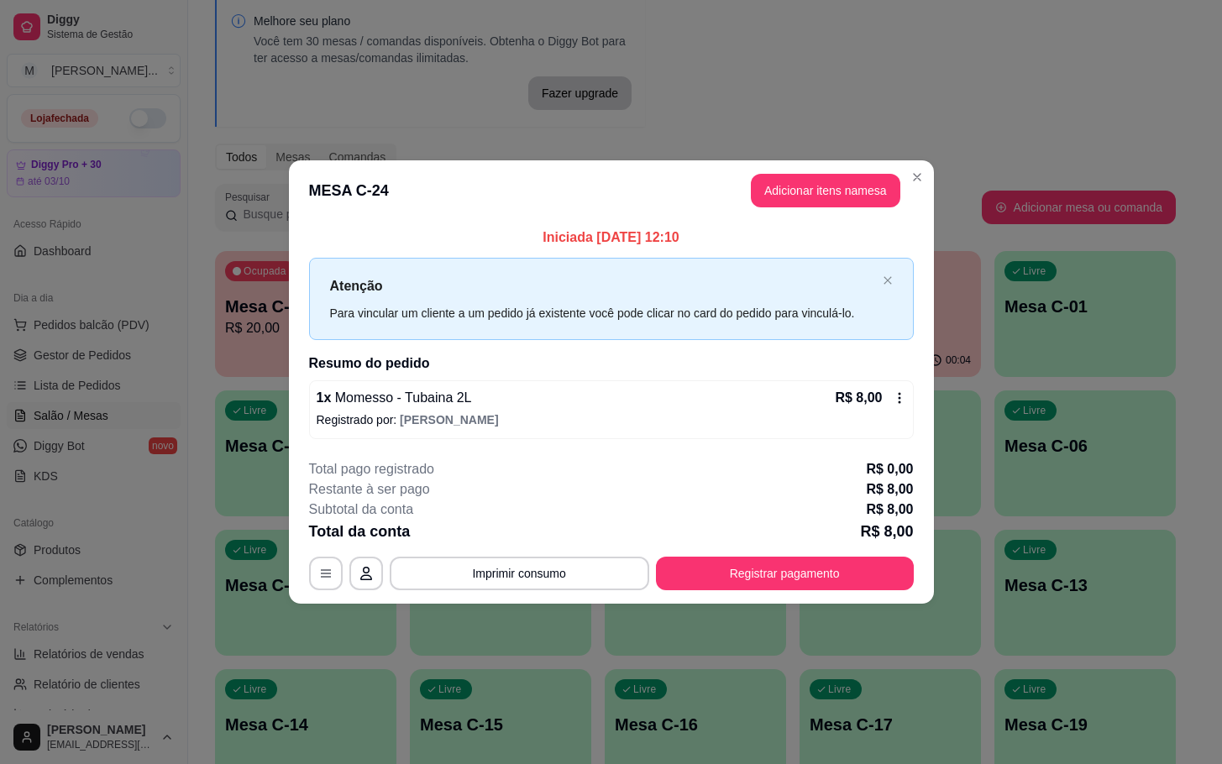
click at [883, 196] on button "Adicionar itens na mesa" at bounding box center [825, 191] width 149 height 34
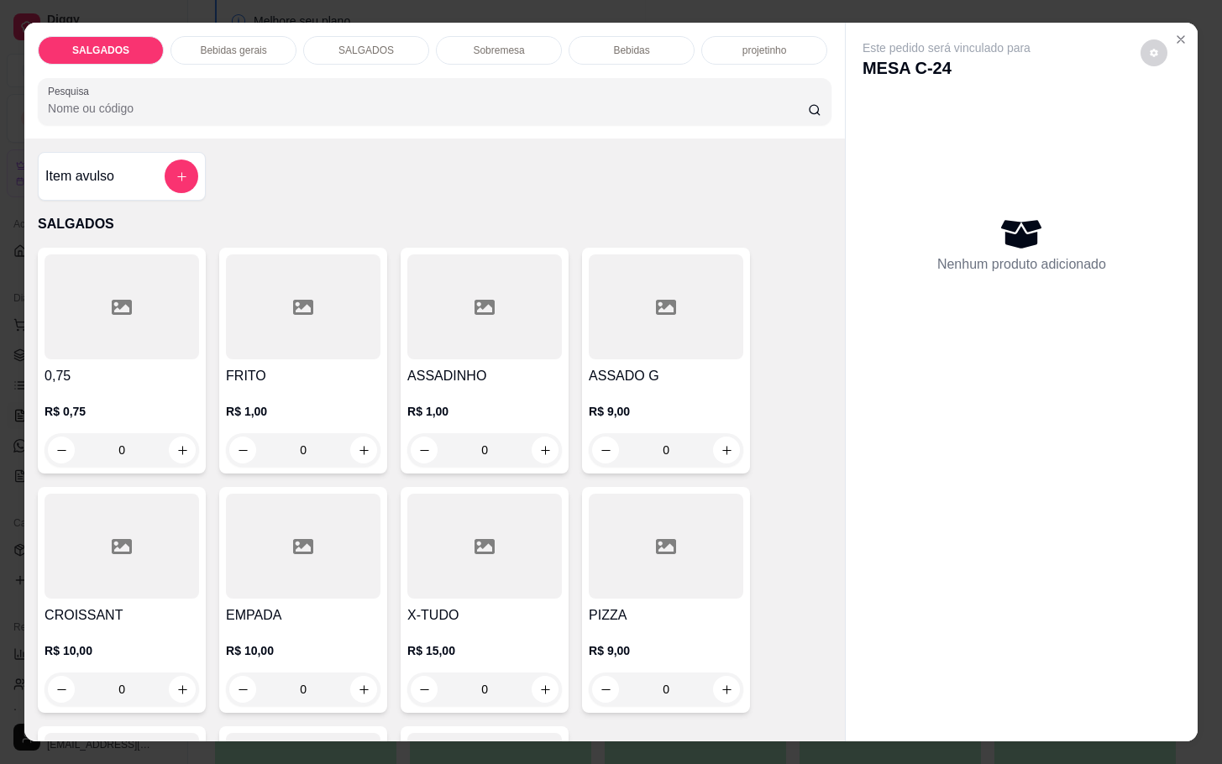
click at [701, 366] on h4 "ASSADO G" at bounding box center [666, 376] width 155 height 20
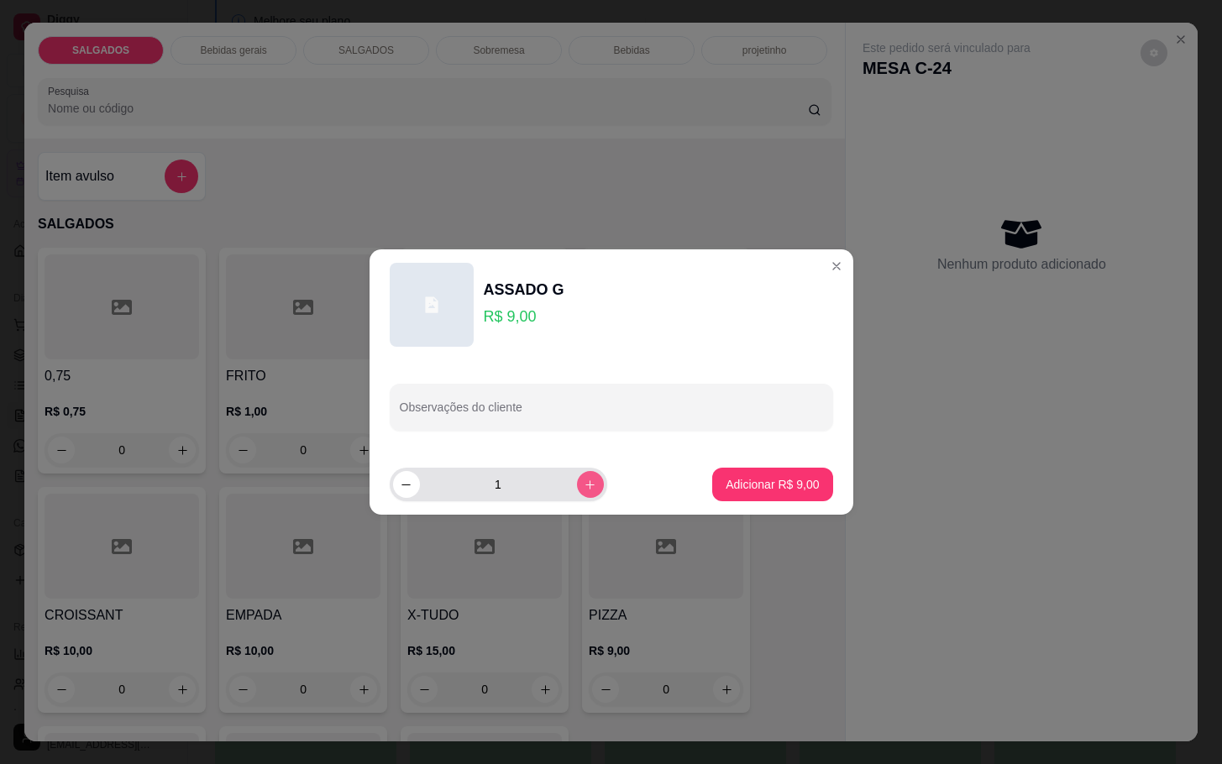
click at [584, 482] on icon "increase-product-quantity" at bounding box center [590, 485] width 13 height 13
type input "2"
click at [708, 492] on button "Adicionar R$ 18,00" at bounding box center [769, 485] width 123 height 33
type input "2"
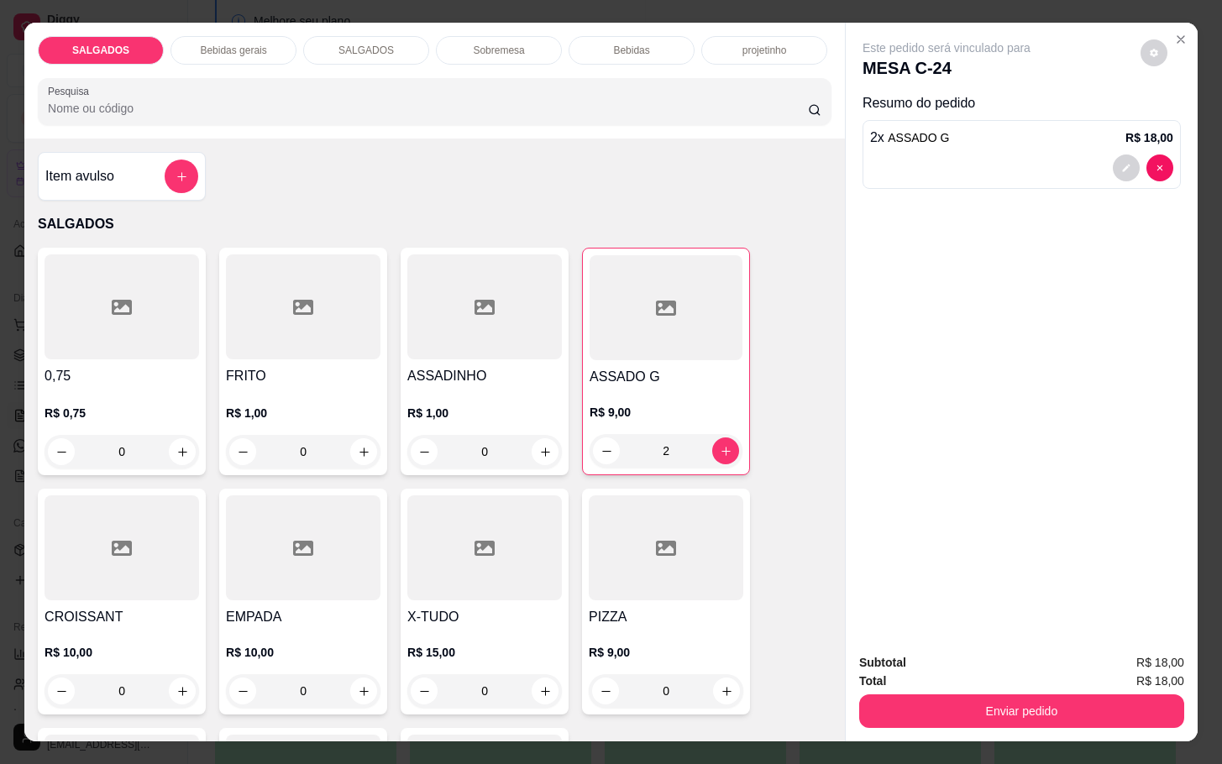
click at [933, 706] on button "Enviar pedido" at bounding box center [1021, 711] width 325 height 34
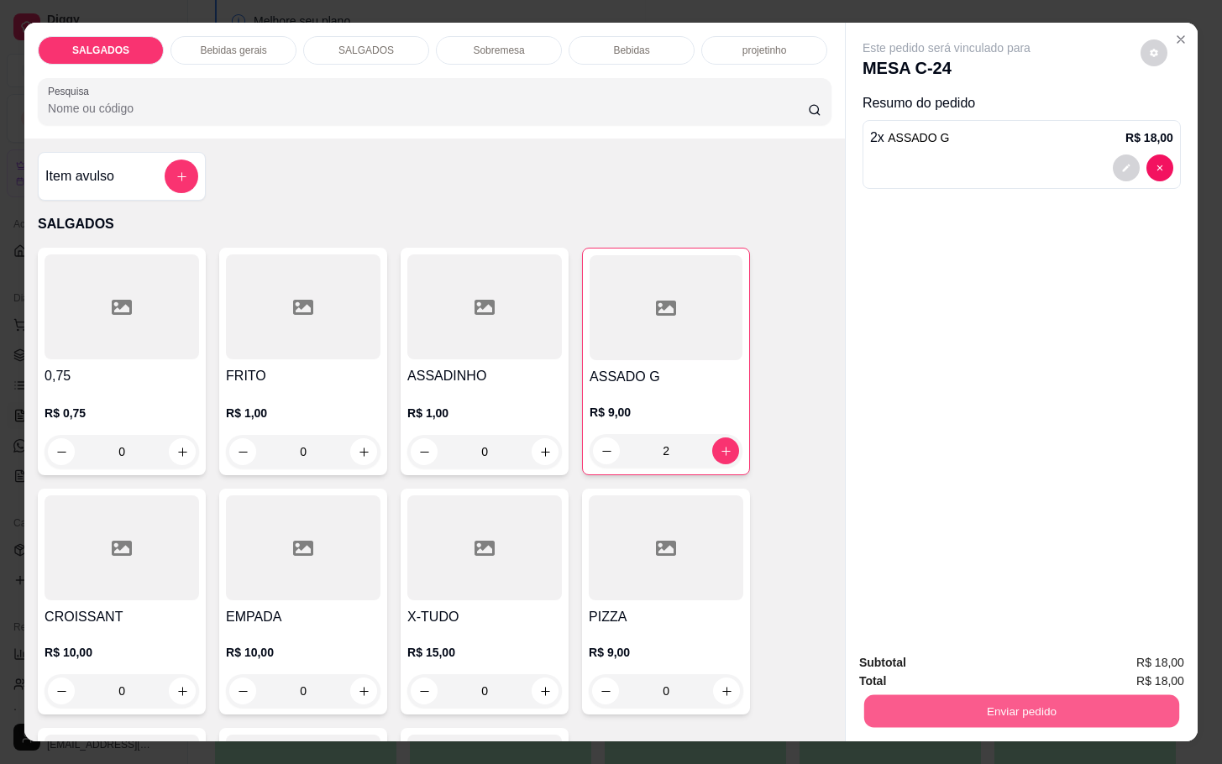
click at [1159, 663] on button "Enviar pedido" at bounding box center [1137, 661] width 95 height 32
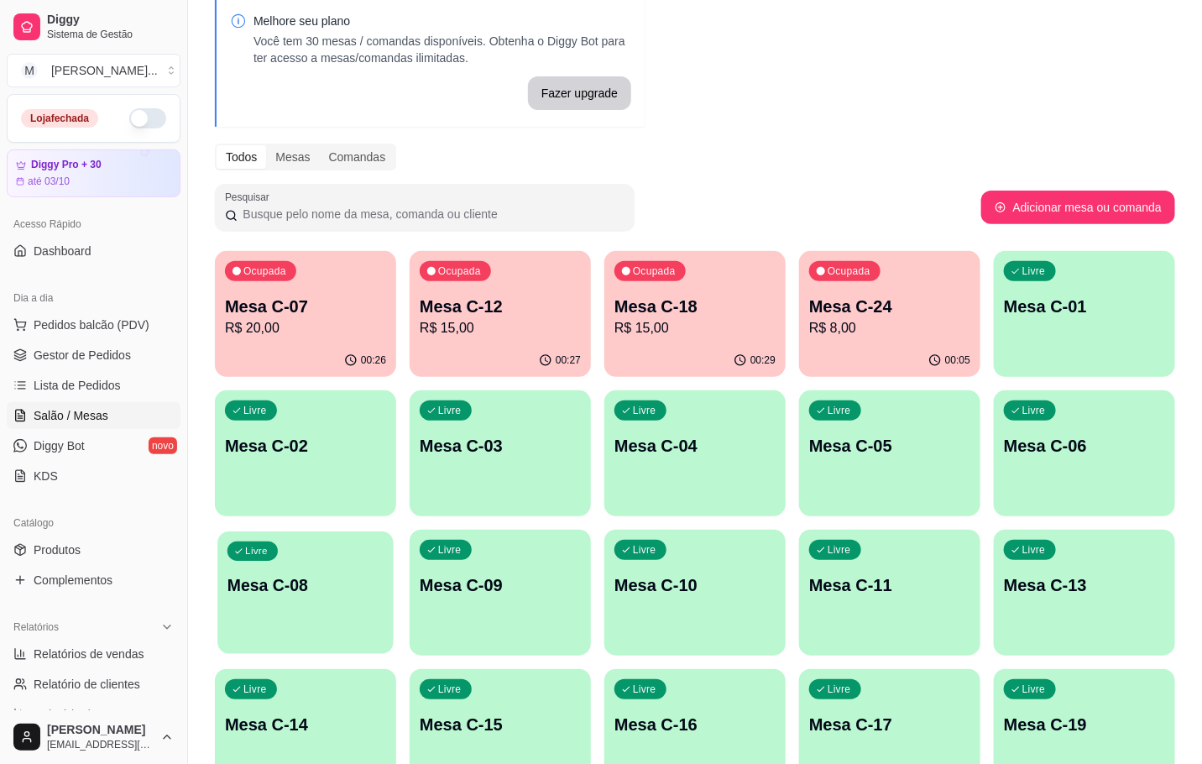
click at [283, 570] on div "Livre Mesa C-08" at bounding box center [305, 583] width 176 height 102
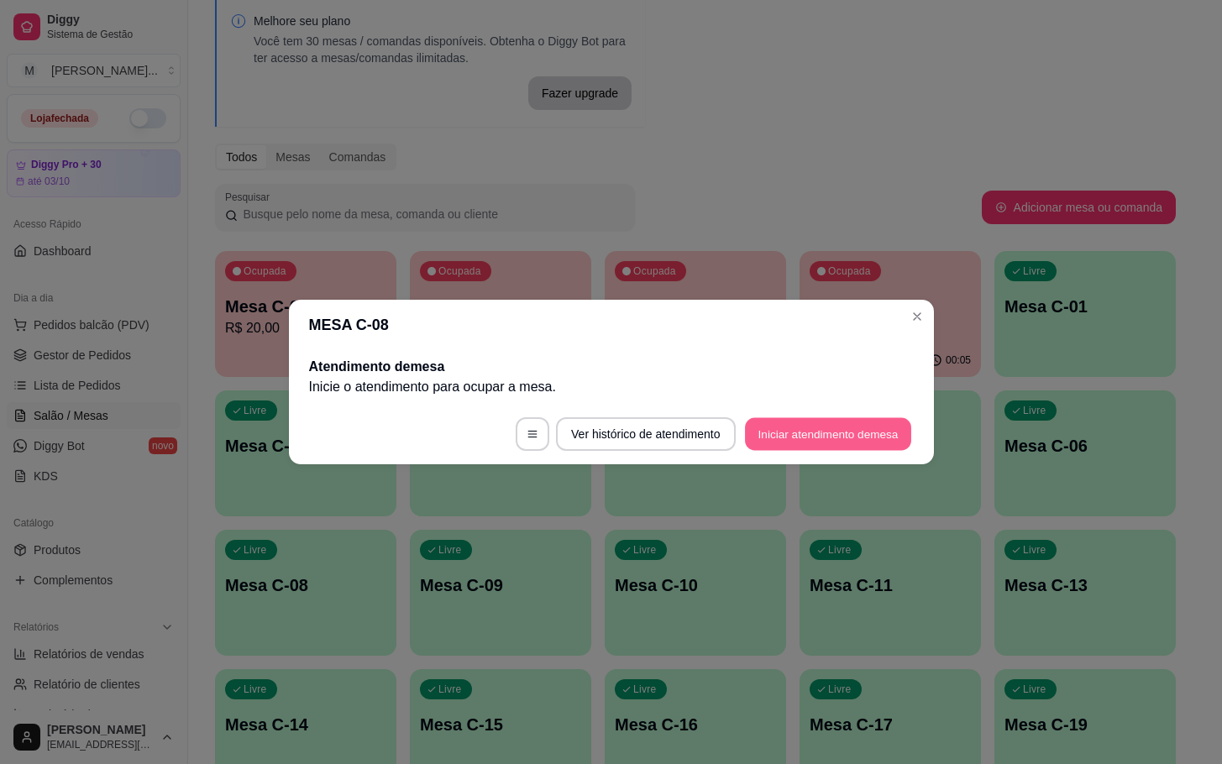
click at [839, 419] on button "Iniciar atendimento de mesa" at bounding box center [828, 434] width 166 height 33
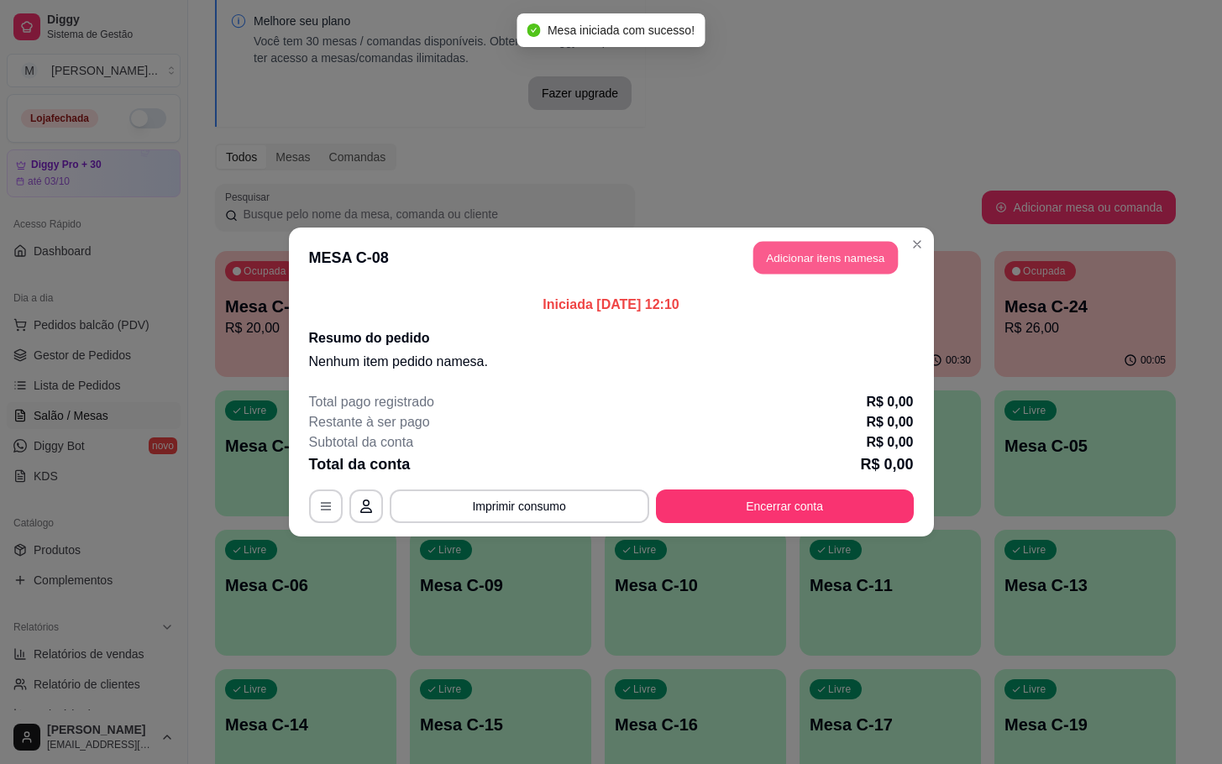
click at [835, 275] on button "Adicionar itens na mesa" at bounding box center [825, 258] width 144 height 33
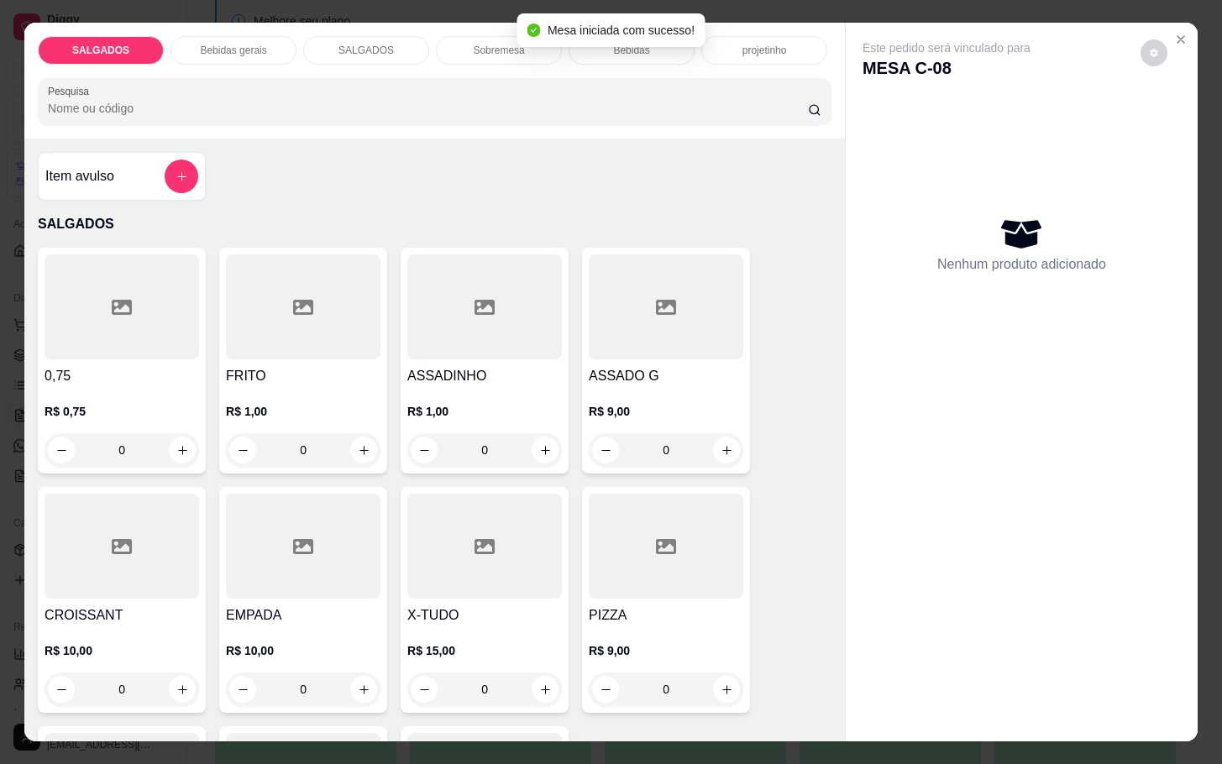
click at [321, 433] on input "0" at bounding box center [303, 450] width 94 height 34
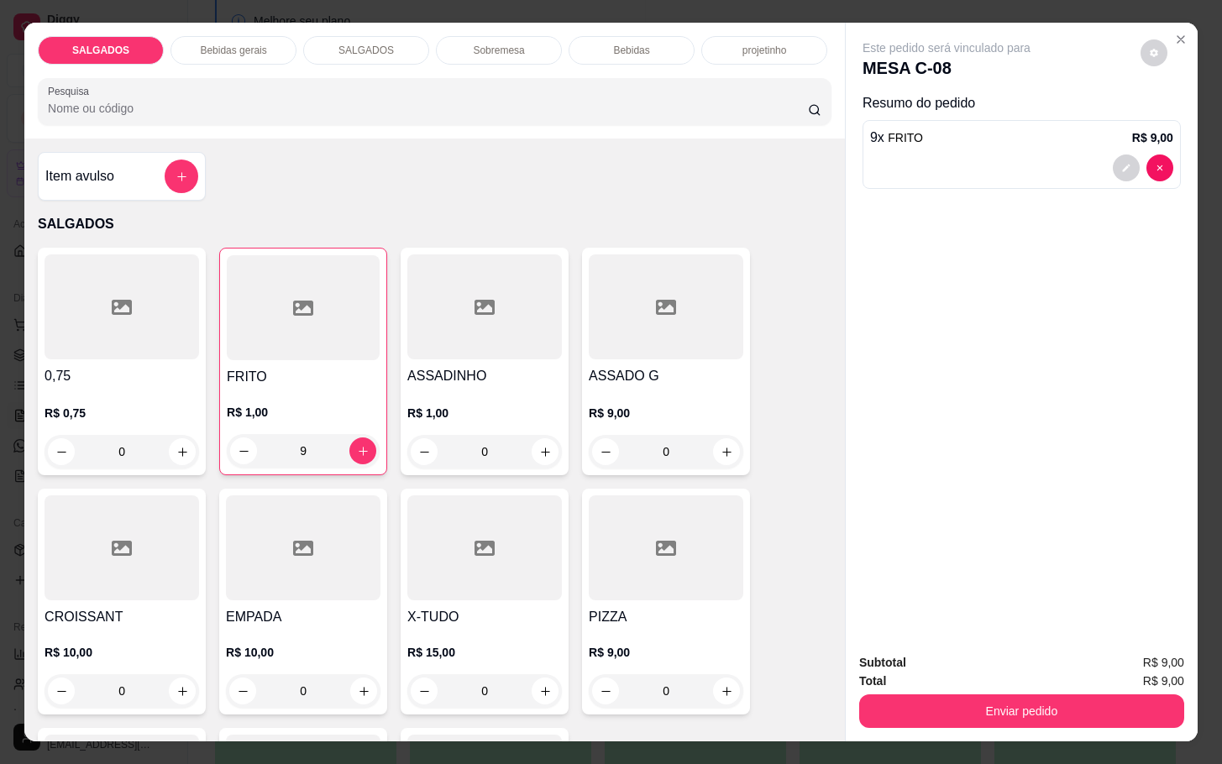
type input "9"
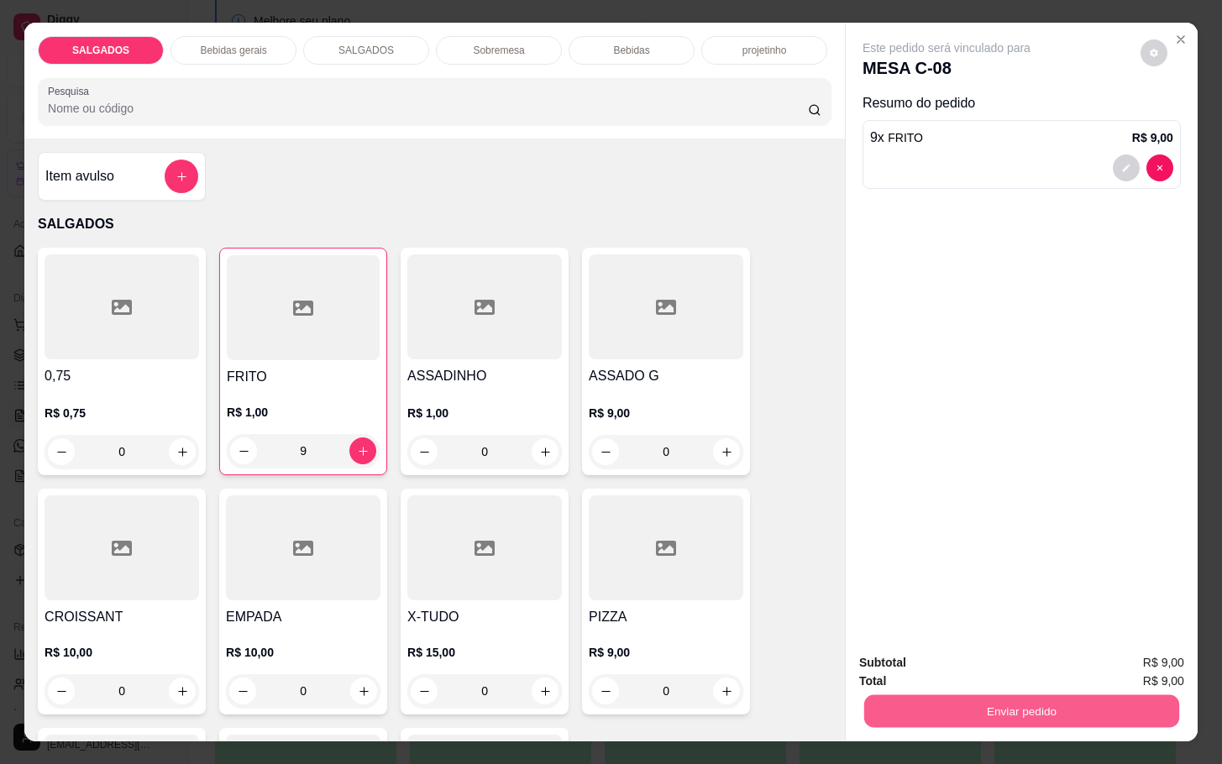
click at [1016, 708] on button "Enviar pedido" at bounding box center [1021, 710] width 315 height 33
click at [1149, 647] on button "Enviar pedido" at bounding box center [1137, 661] width 95 height 32
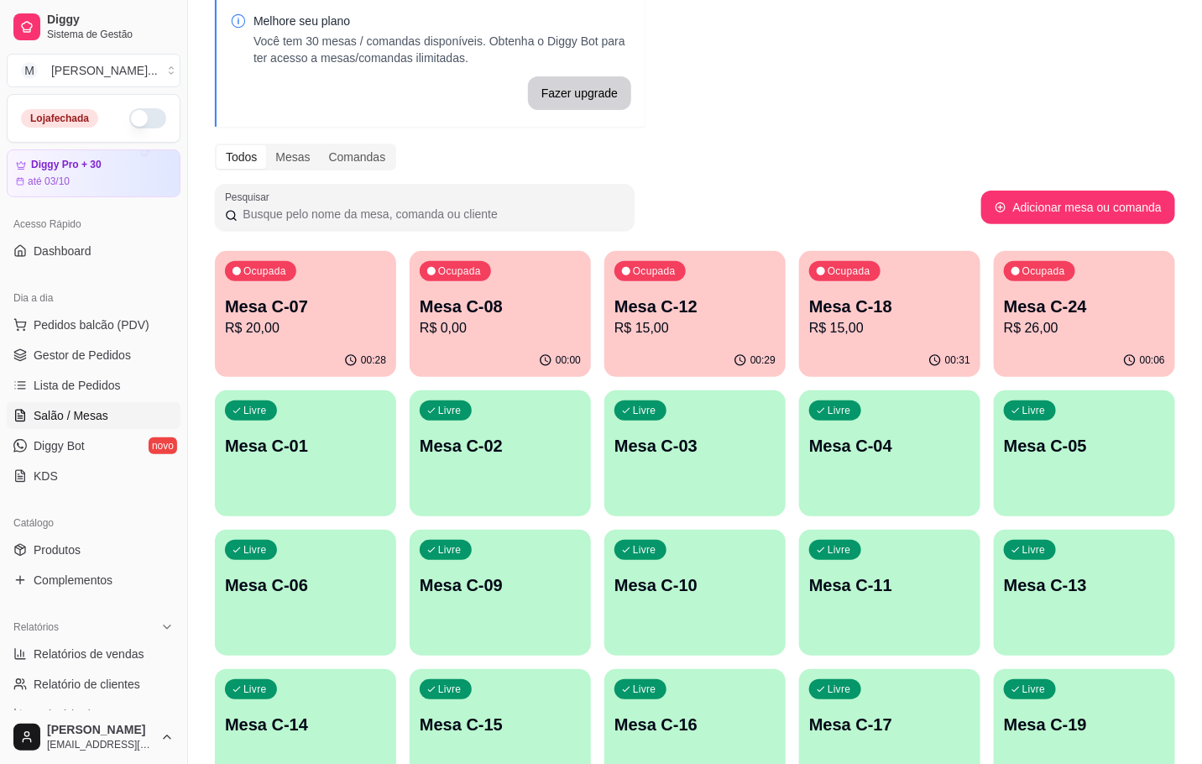
scroll to position [456, 0]
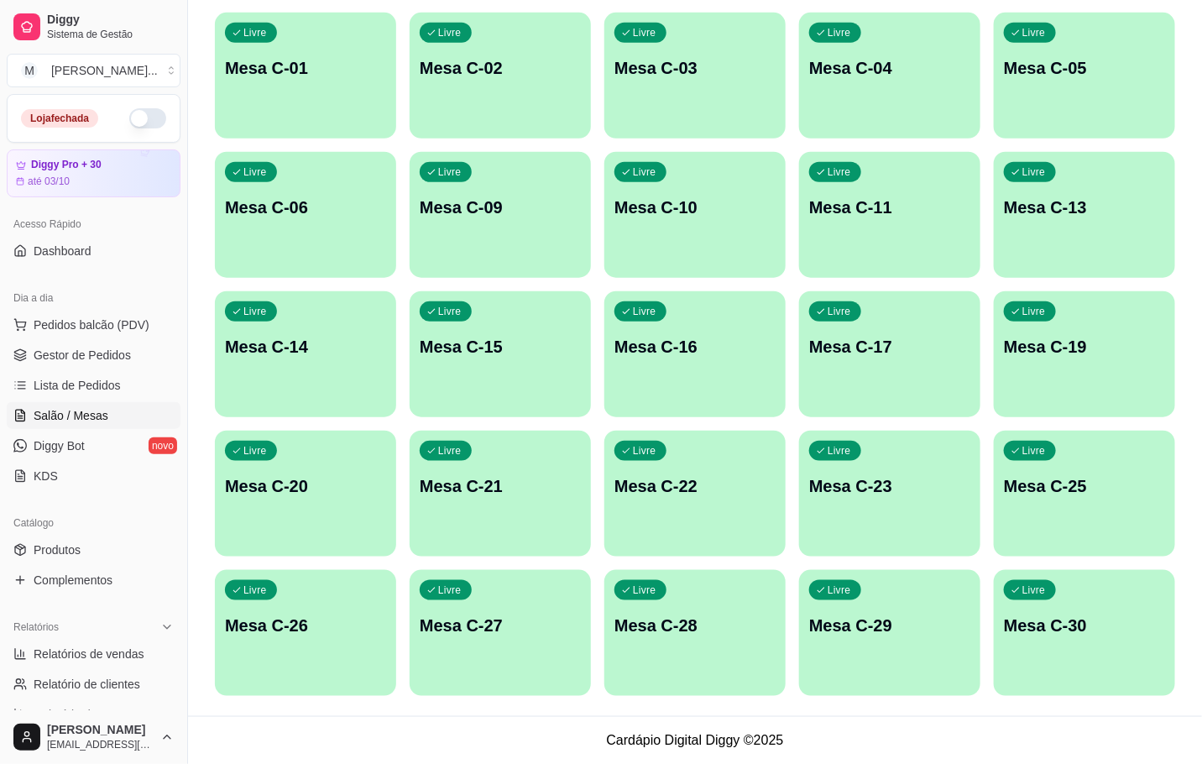
click at [895, 610] on div "Livre Mesa C-29" at bounding box center [889, 623] width 181 height 106
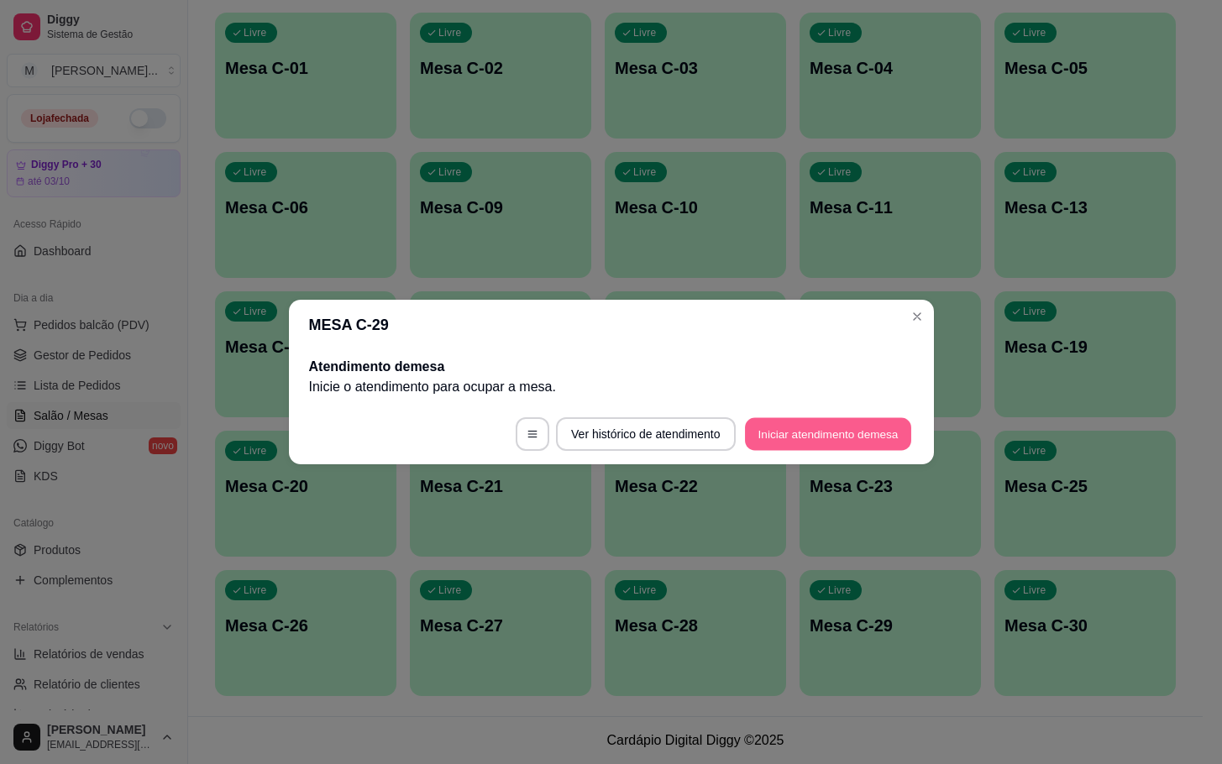
click at [844, 422] on button "Iniciar atendimento de mesa" at bounding box center [828, 434] width 166 height 33
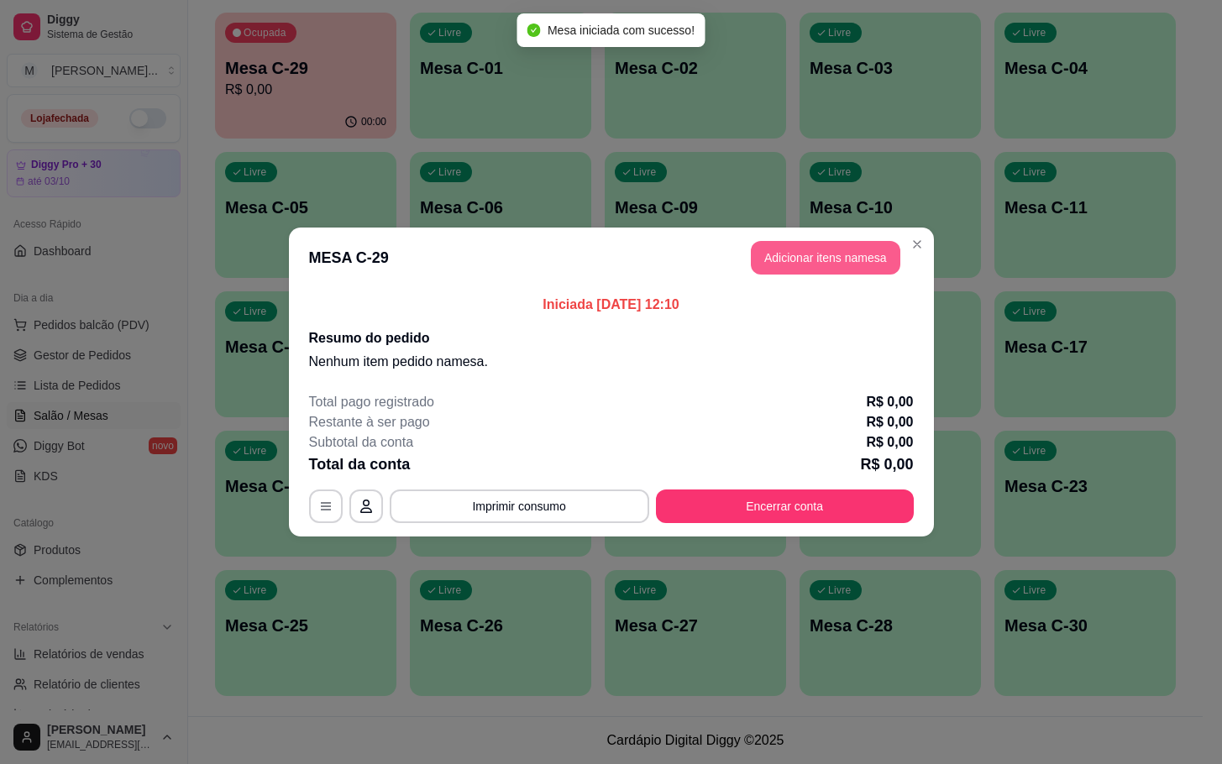
click at [844, 249] on button "Adicionar itens na mesa" at bounding box center [825, 258] width 149 height 34
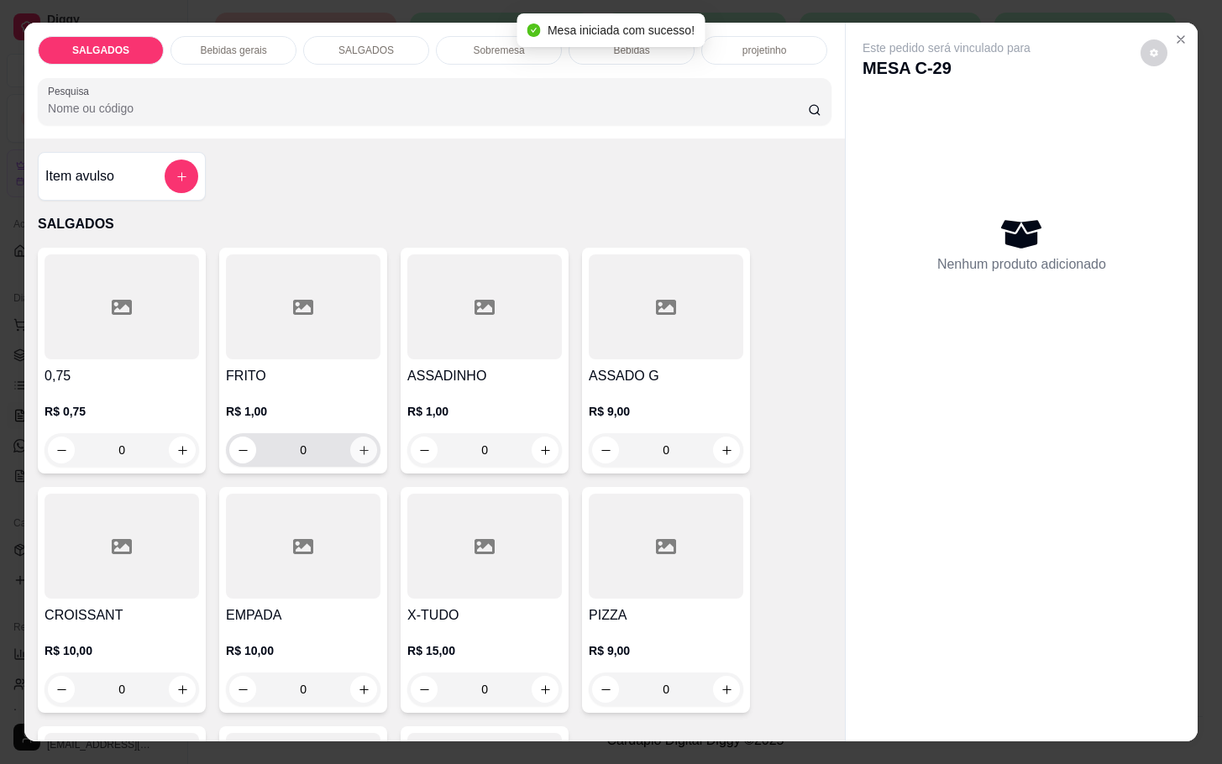
click at [358, 444] on icon "increase-product-quantity" at bounding box center [364, 450] width 13 height 13
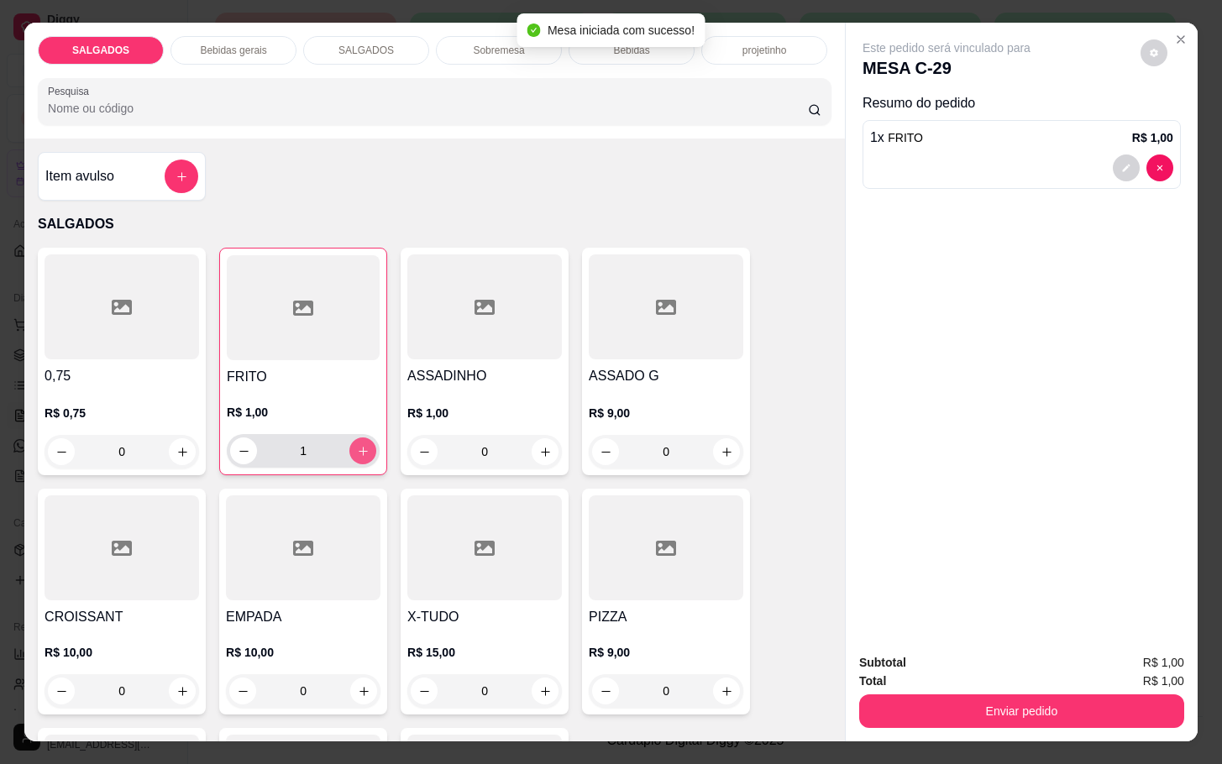
click at [357, 445] on icon "increase-product-quantity" at bounding box center [363, 451] width 13 height 13
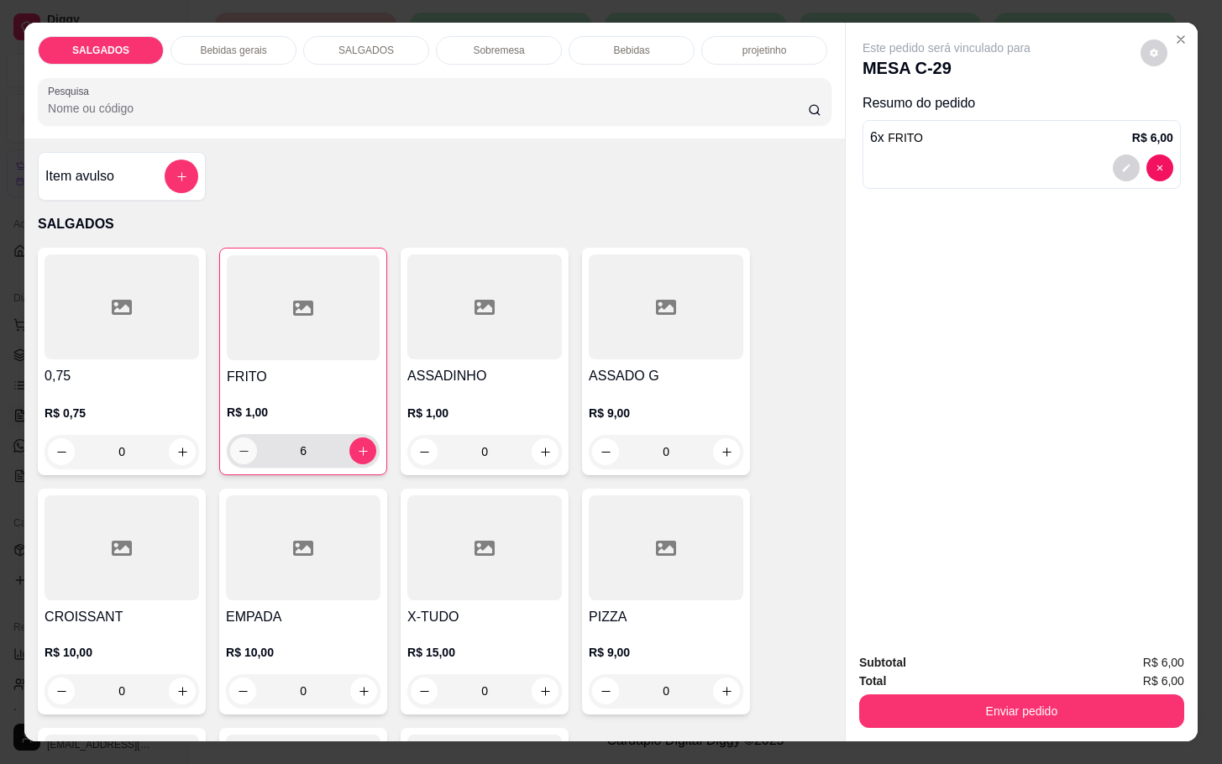
click at [230, 451] on button "decrease-product-quantity" at bounding box center [243, 450] width 27 height 27
type input "5"
click at [539, 447] on icon "increase-product-quantity" at bounding box center [545, 452] width 13 height 13
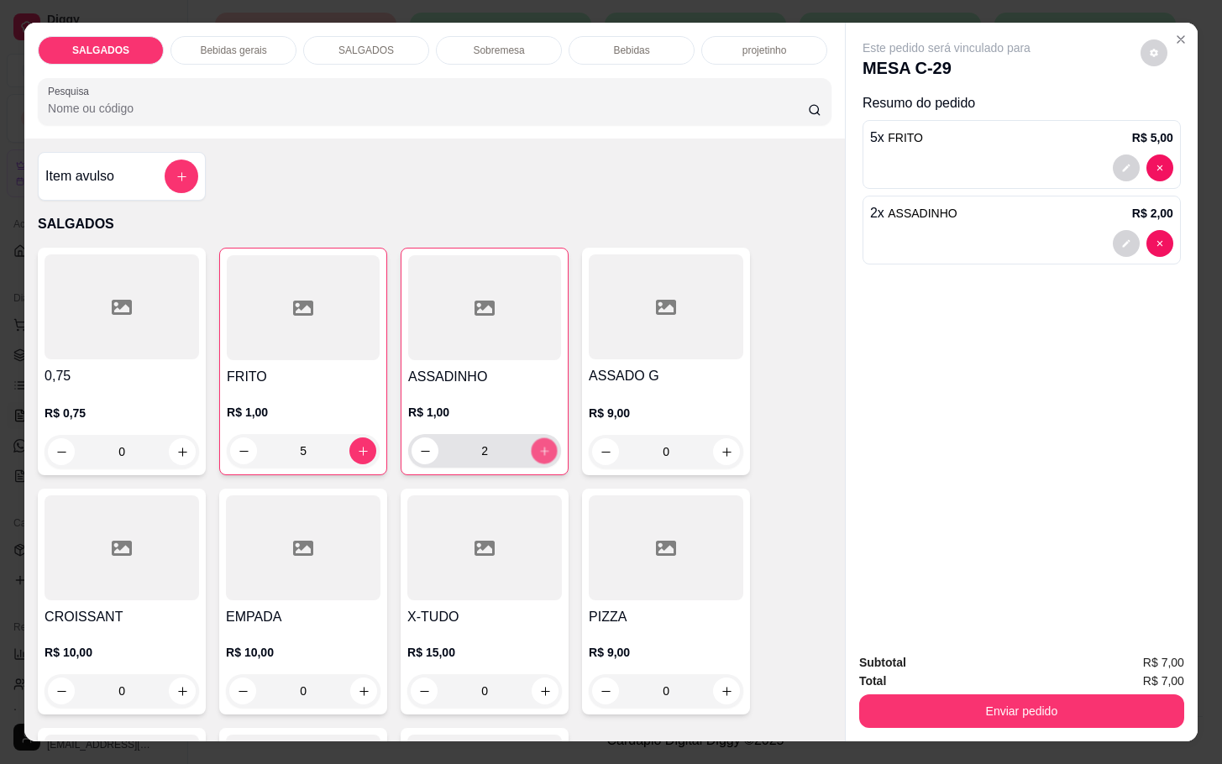
click at [538, 447] on icon "increase-product-quantity" at bounding box center [544, 451] width 13 height 13
type input "6"
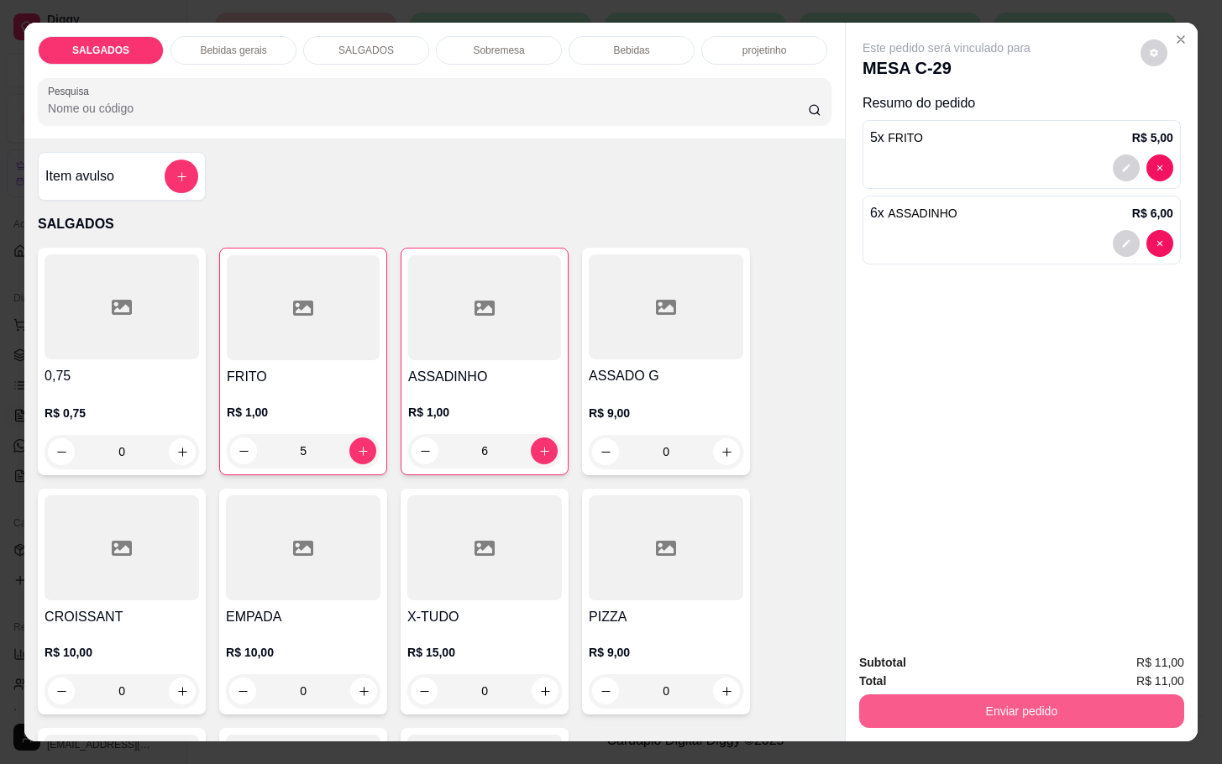
click at [952, 695] on button "Enviar pedido" at bounding box center [1021, 711] width 325 height 34
click at [1134, 658] on button "Enviar pedido" at bounding box center [1137, 661] width 95 height 32
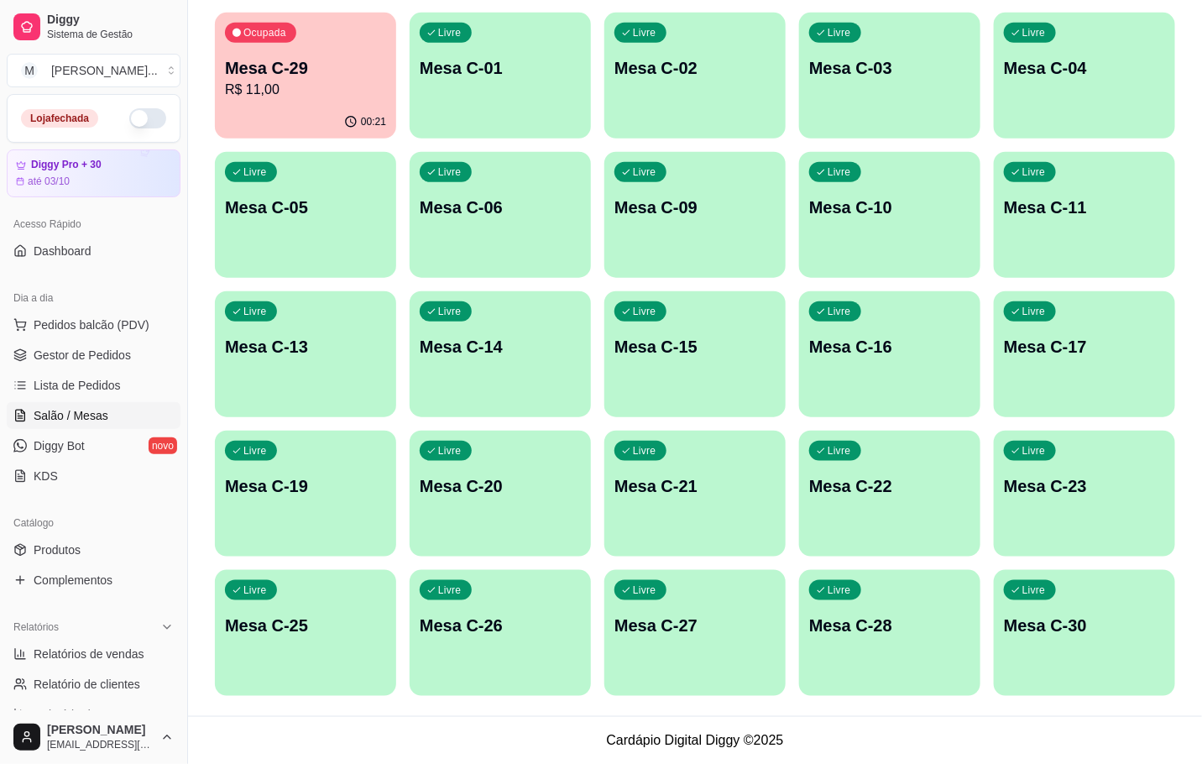
scroll to position [0, 0]
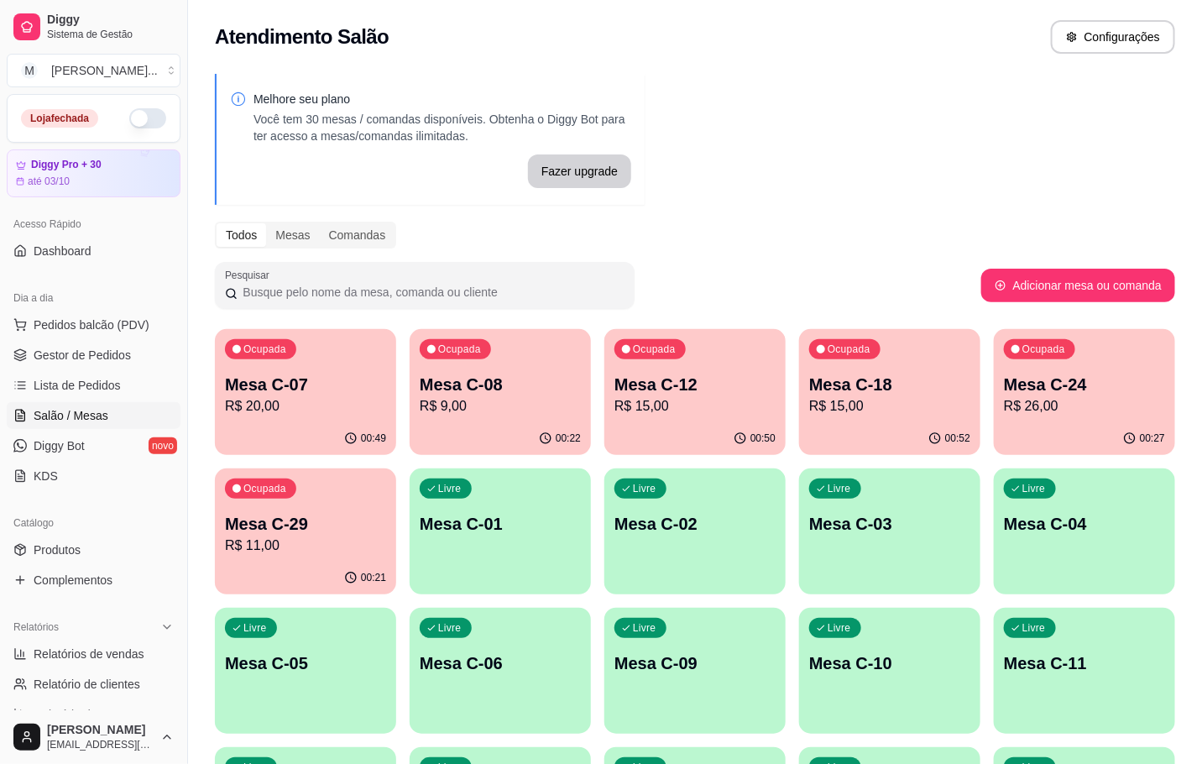
click at [751, 421] on div "Ocupada Mesa C-12 R$ 15,00" at bounding box center [695, 375] width 181 height 93
click at [801, 126] on div "Melhore seu plano Você tem 30 mesas / comandas disponíveis. Obtenha o Diggy Bot…" at bounding box center [695, 618] width 1014 height 1108
click at [698, 433] on div "00:51" at bounding box center [695, 438] width 181 height 33
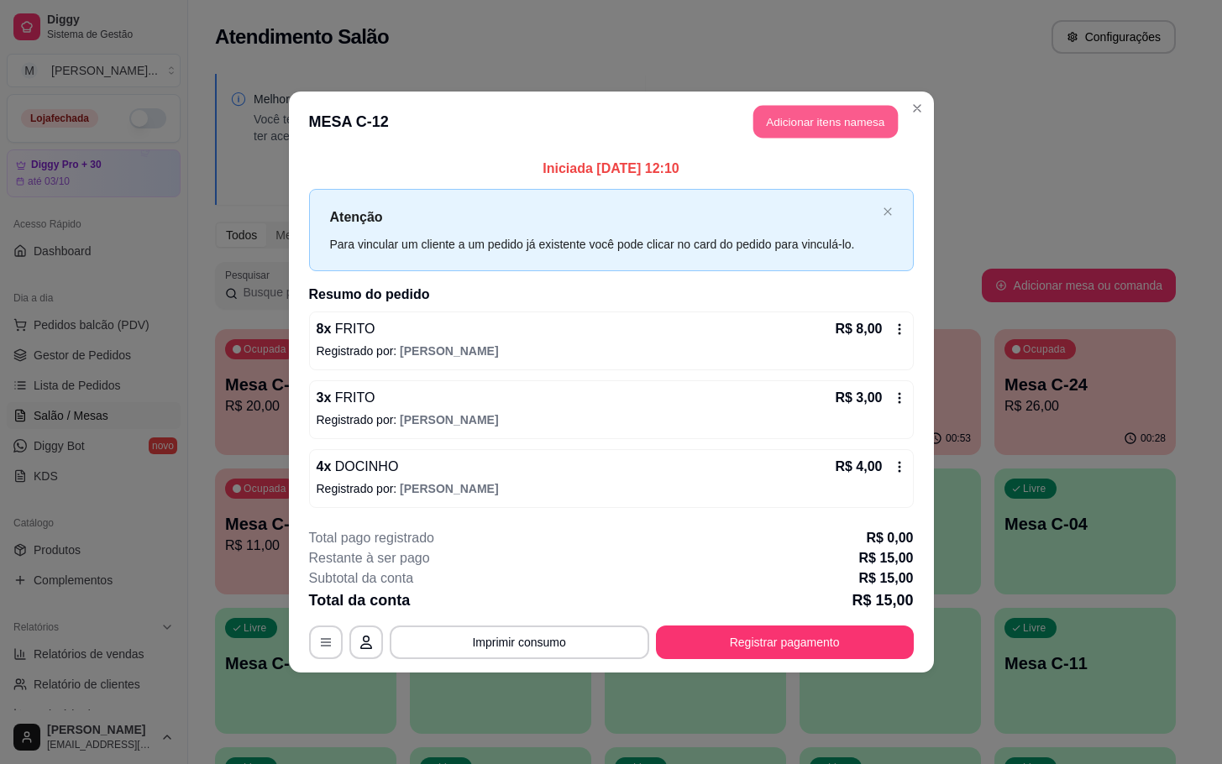
click at [829, 119] on button "Adicionar itens na mesa" at bounding box center [825, 122] width 144 height 33
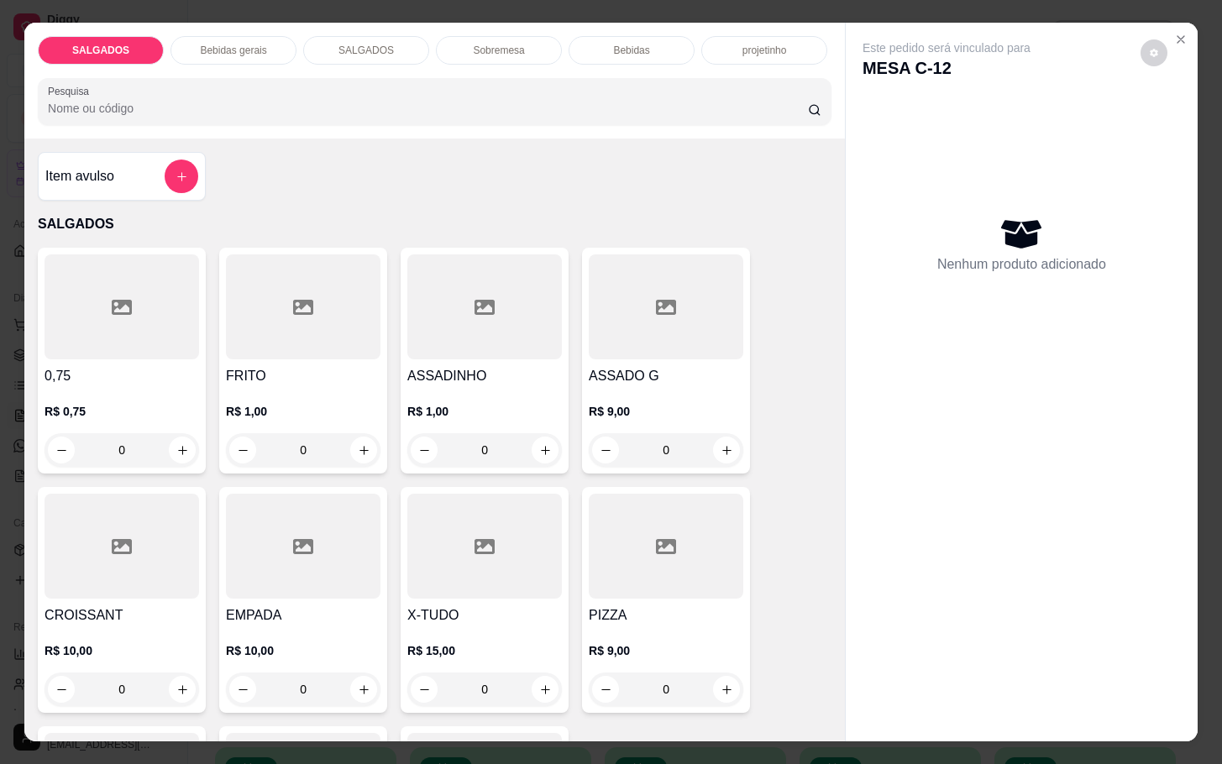
click at [499, 409] on p "R$ 1,00" at bounding box center [484, 411] width 155 height 17
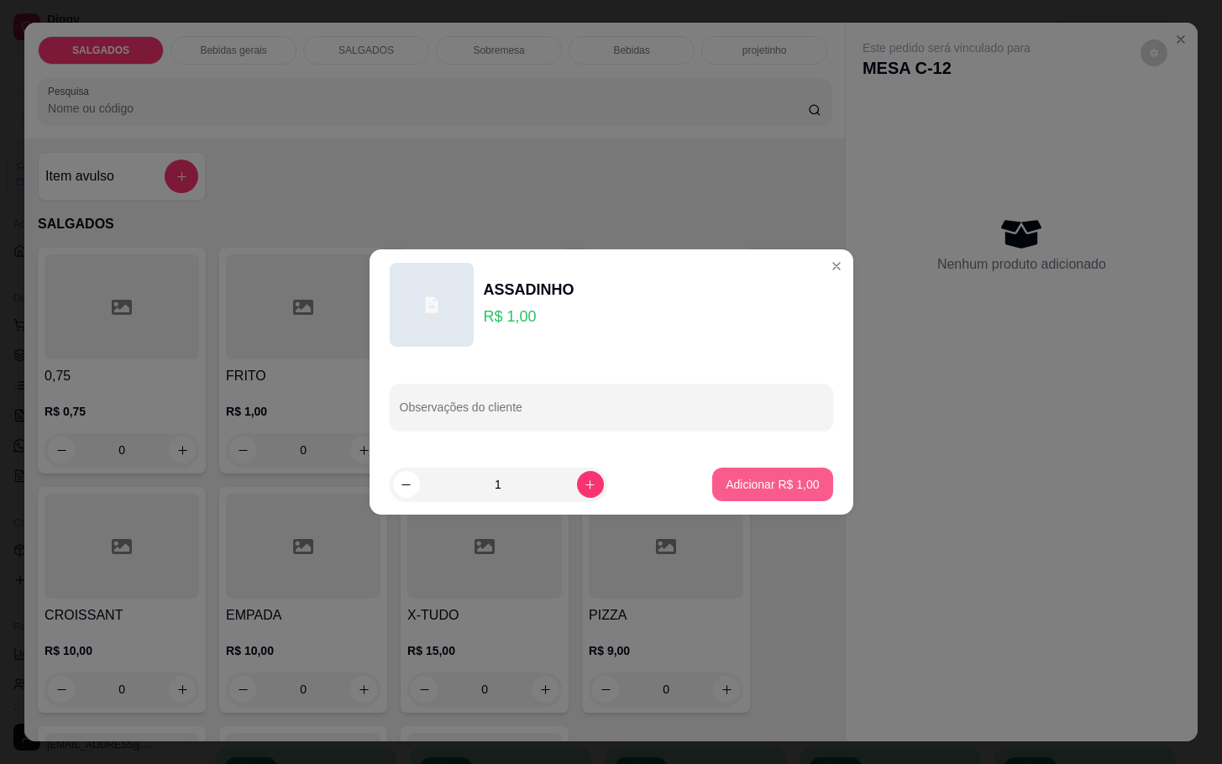
click at [721, 495] on button "Adicionar R$ 1,00" at bounding box center [772, 485] width 120 height 34
type input "1"
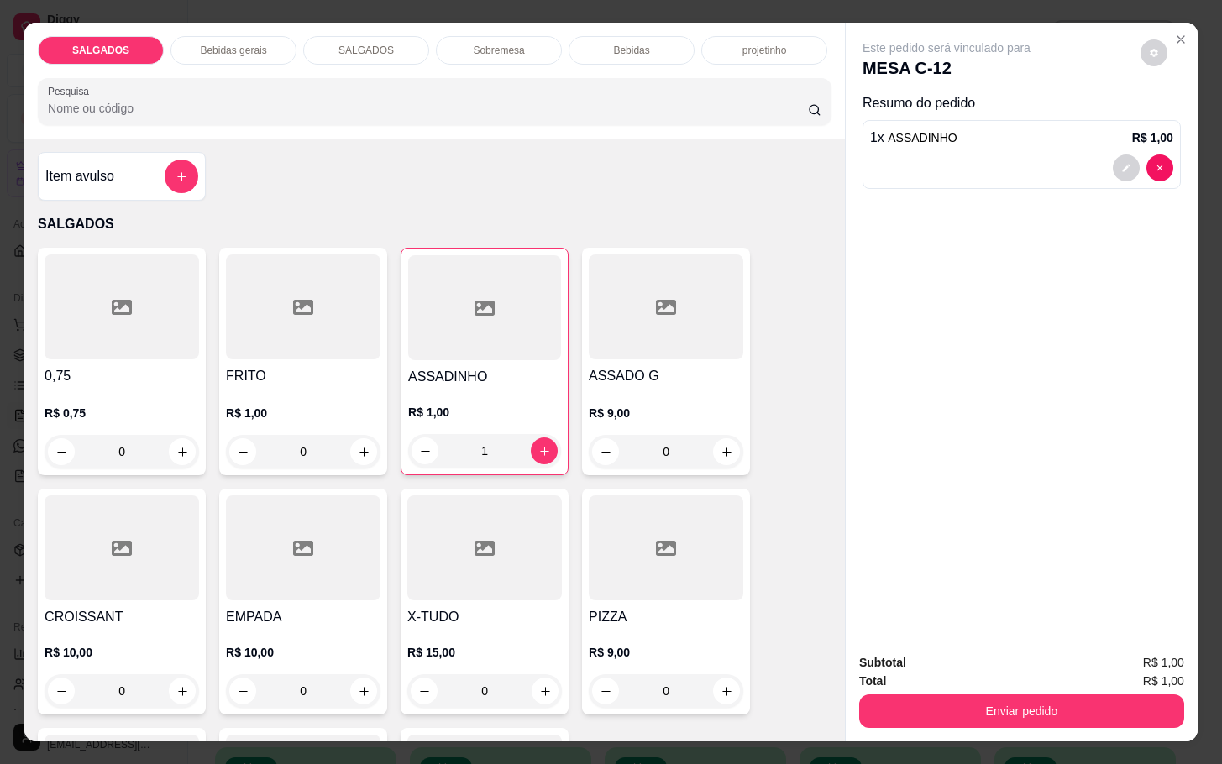
drag, startPoint x: 952, startPoint y: 670, endPoint x: 965, endPoint y: 689, distance: 22.4
click at [961, 680] on div "Subtotal R$ 1,00 Total R$ 1,00 Enviar pedido" at bounding box center [1021, 690] width 325 height 75
click at [968, 694] on button "Enviar pedido" at bounding box center [1021, 711] width 325 height 34
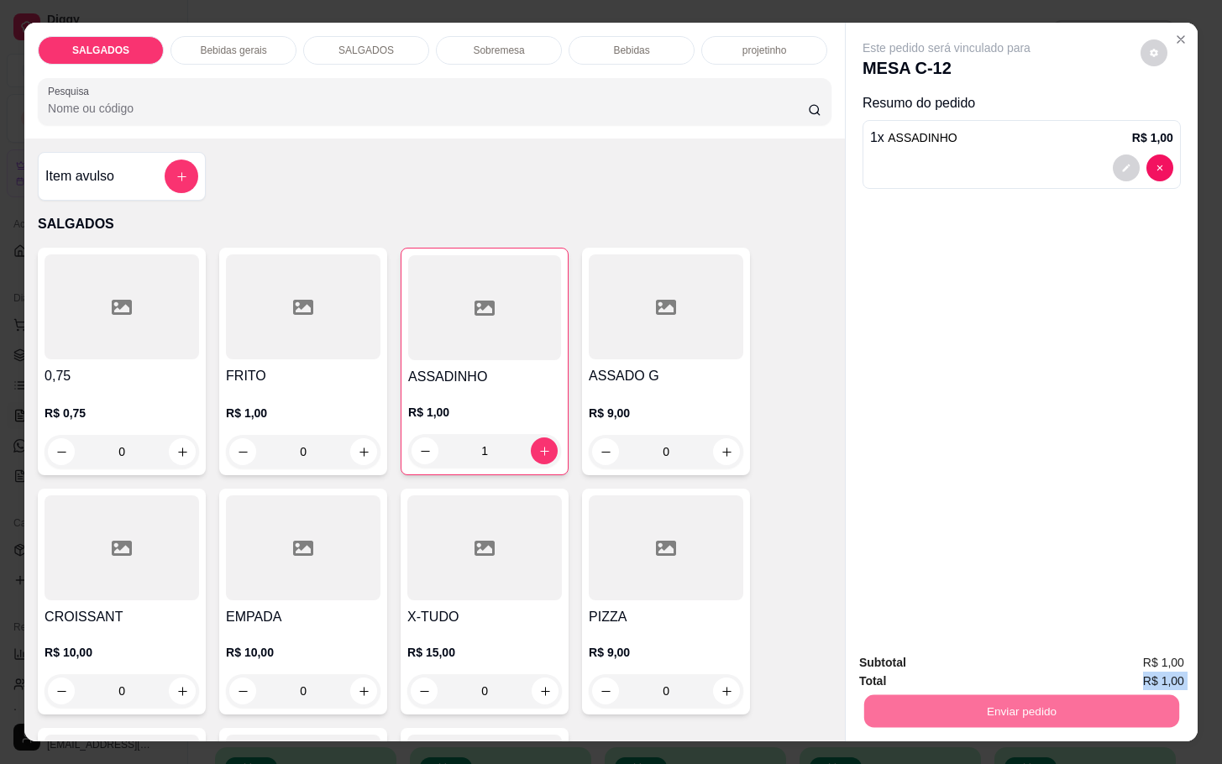
click at [1154, 656] on button "Enviar pedido" at bounding box center [1138, 660] width 92 height 31
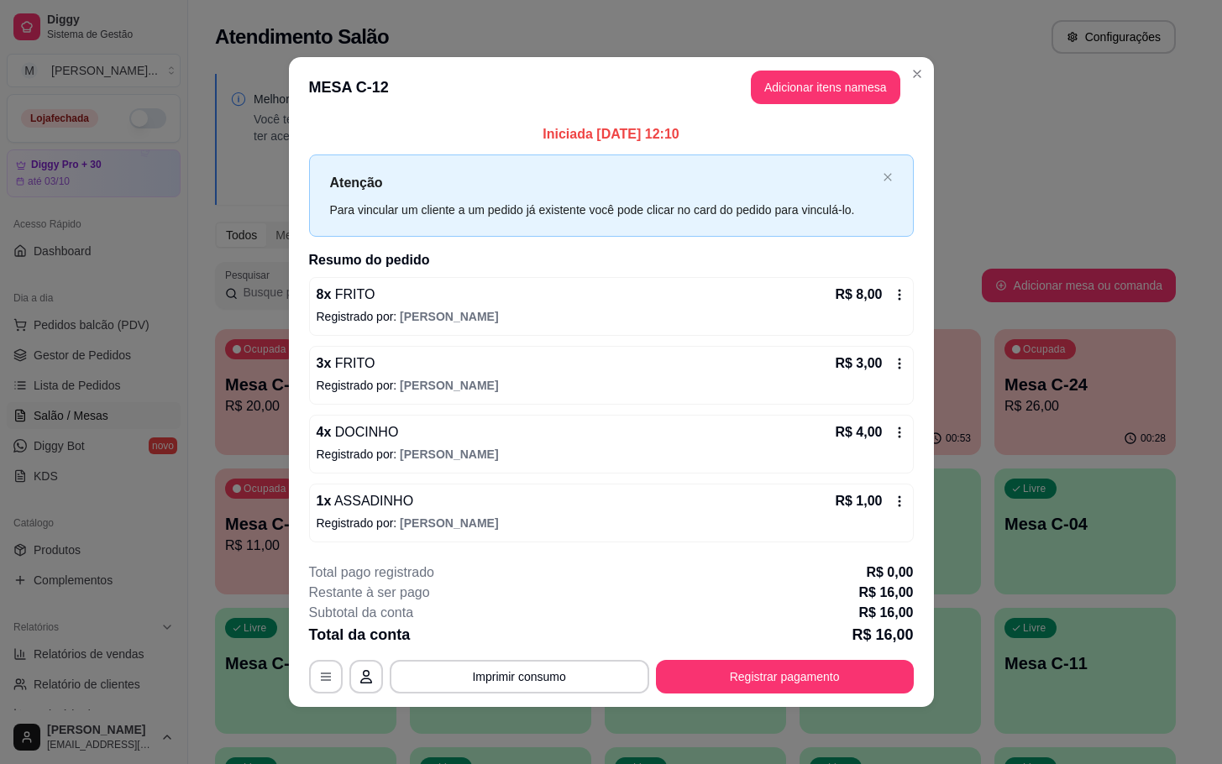
drag, startPoint x: 857, startPoint y: 652, endPoint x: 859, endPoint y: 668, distance: 16.0
click at [859, 668] on div "**********" at bounding box center [611, 628] width 605 height 131
click at [860, 683] on button "Registrar pagamento" at bounding box center [785, 677] width 258 height 34
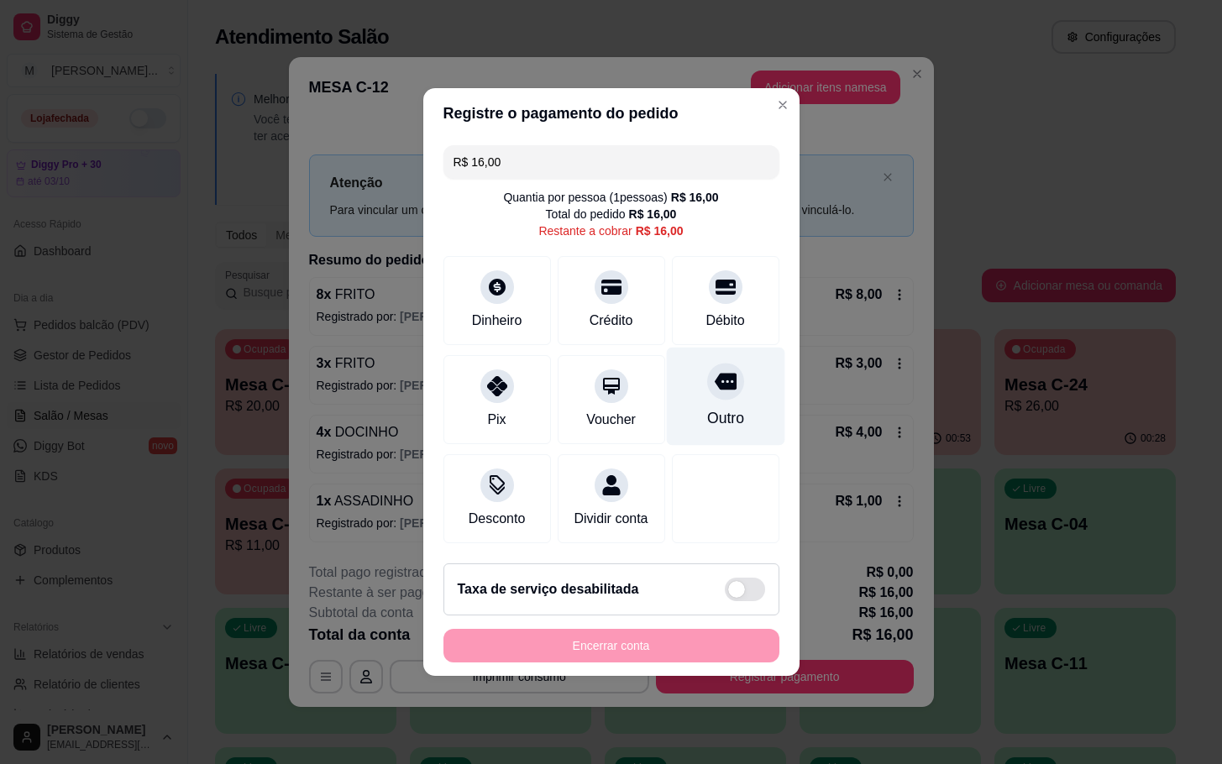
click at [746, 399] on div "Outro" at bounding box center [725, 397] width 118 height 98
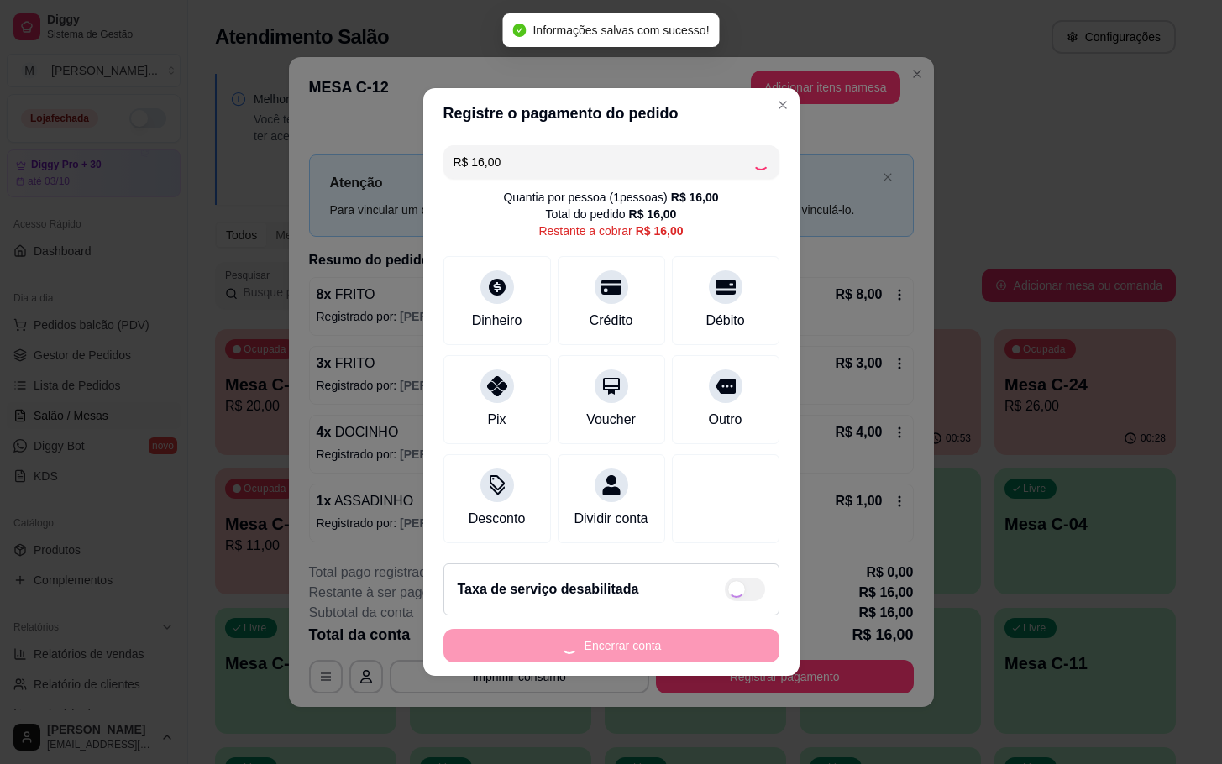
type input "R$ 0,00"
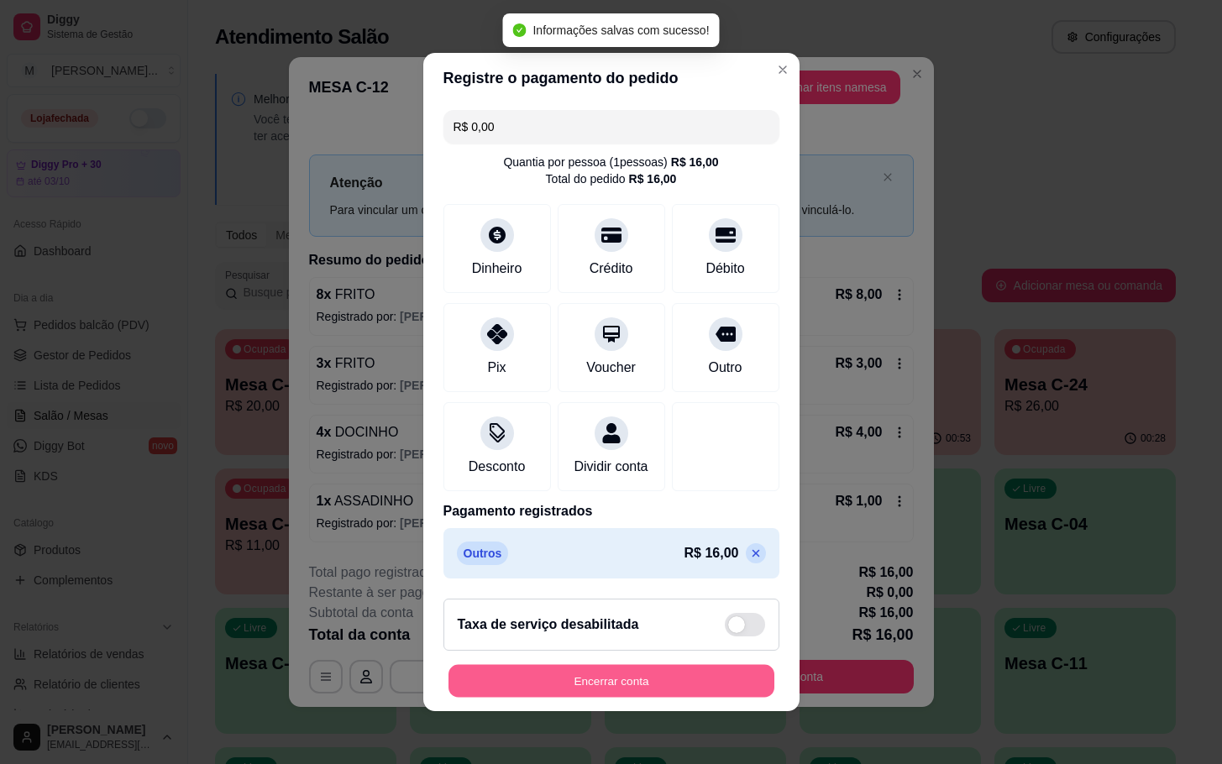
click at [685, 689] on button "Encerrar conta" at bounding box center [611, 681] width 326 height 33
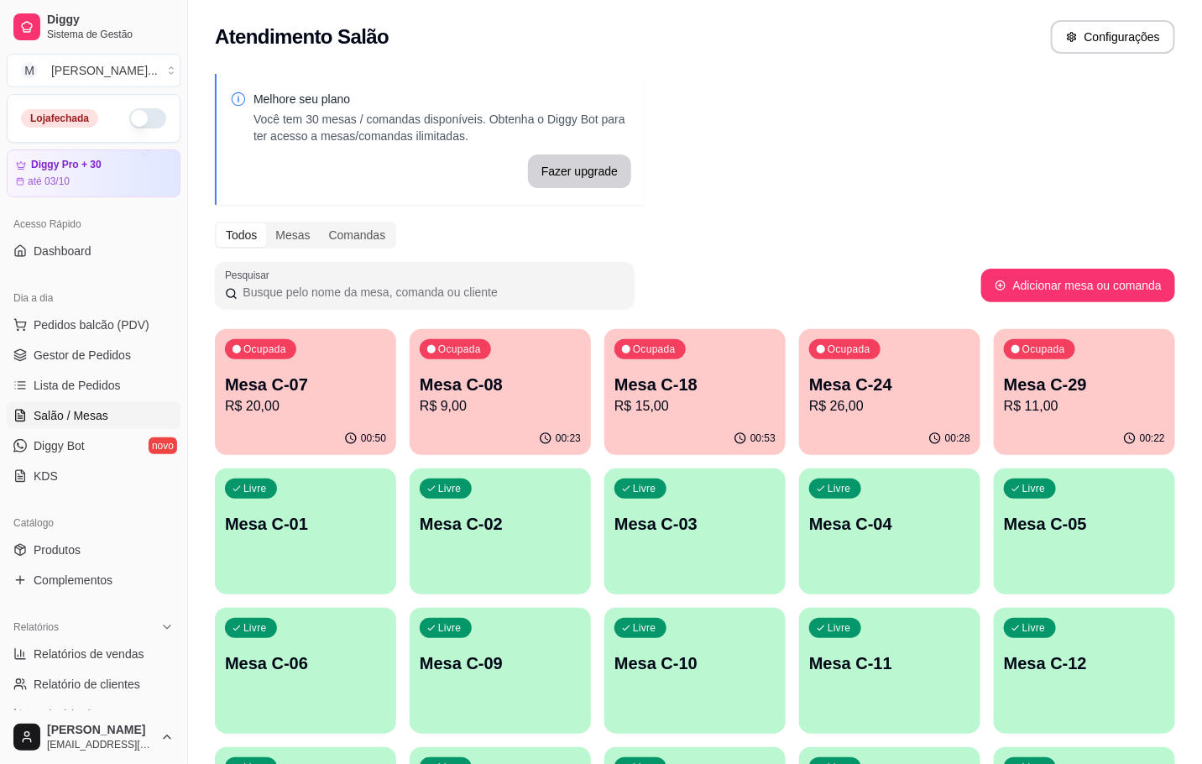
click at [673, 389] on p "Mesa C-18" at bounding box center [695, 385] width 161 height 24
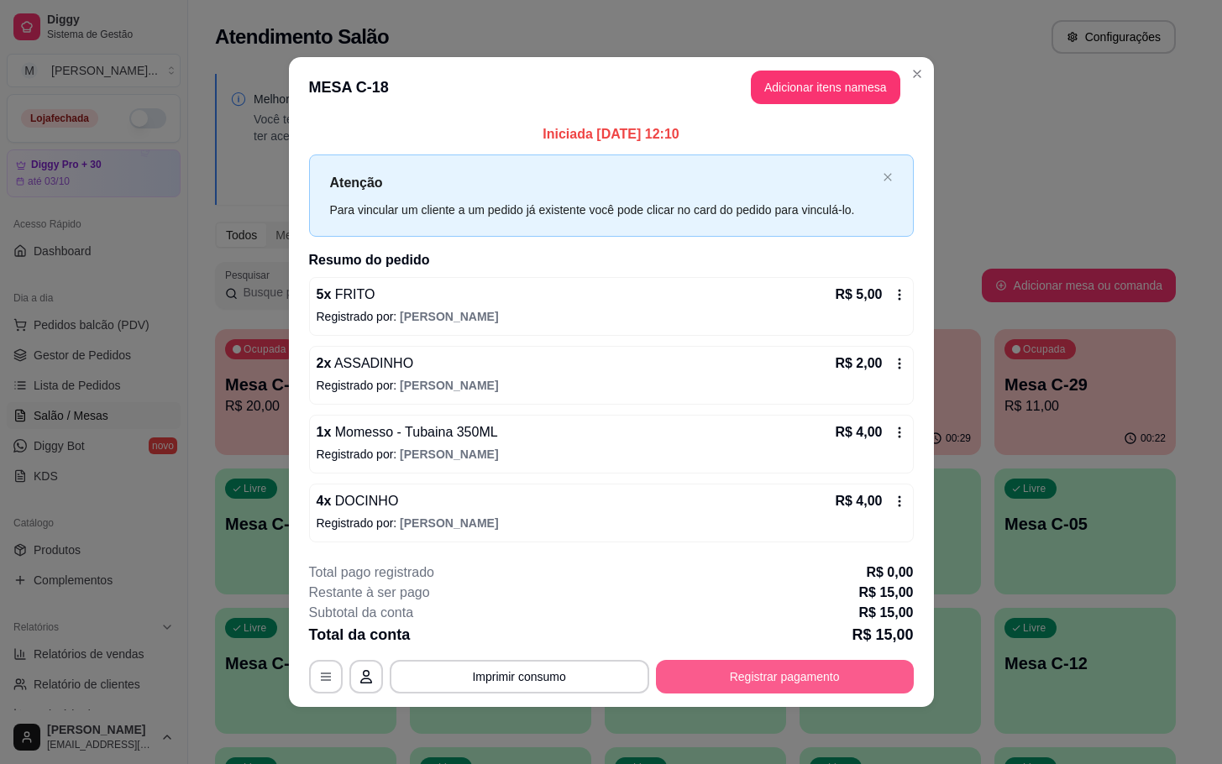
click at [820, 668] on button "Registrar pagamento" at bounding box center [785, 677] width 258 height 34
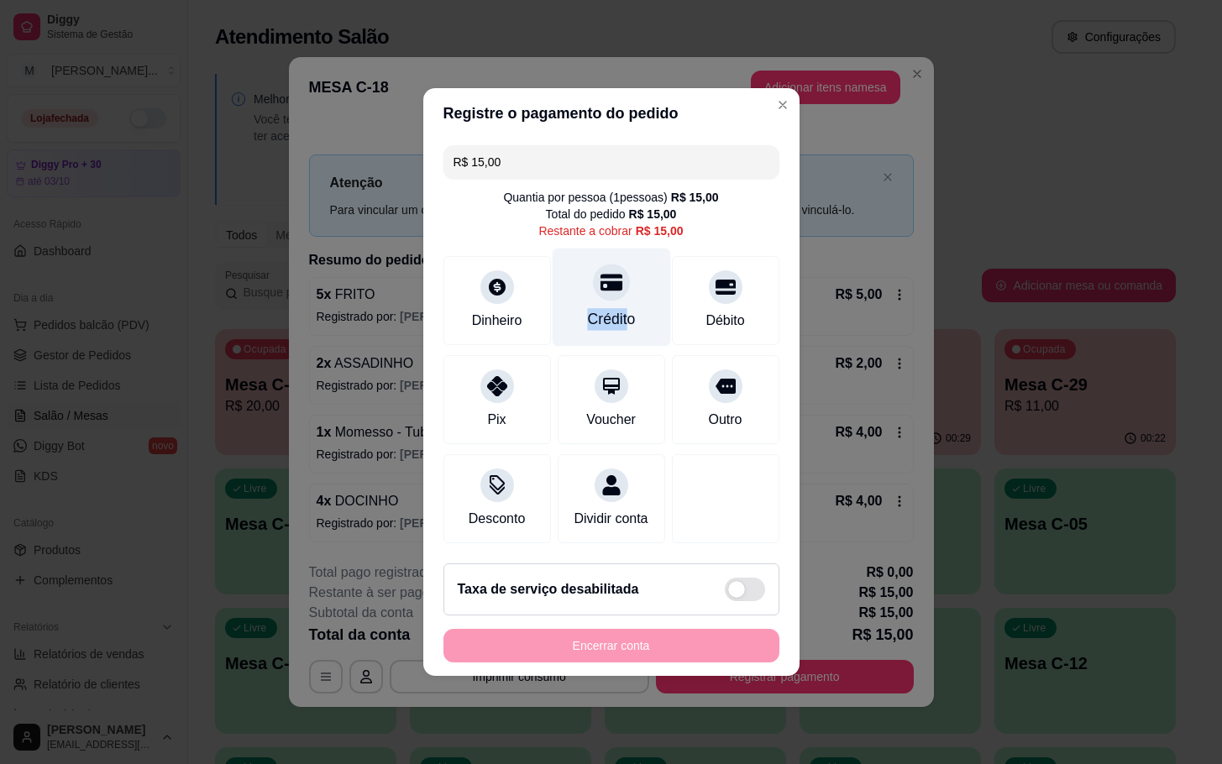
click at [618, 293] on div "Crédito" at bounding box center [611, 298] width 118 height 98
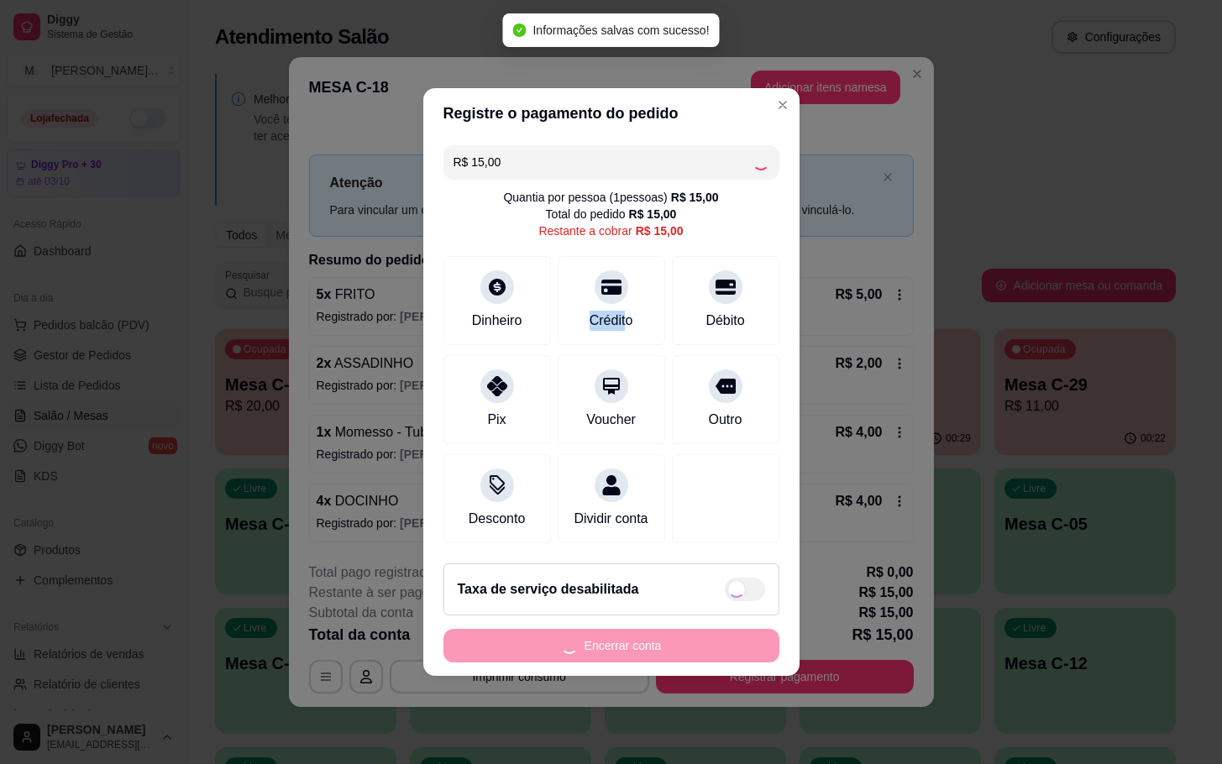
type input "R$ 0,00"
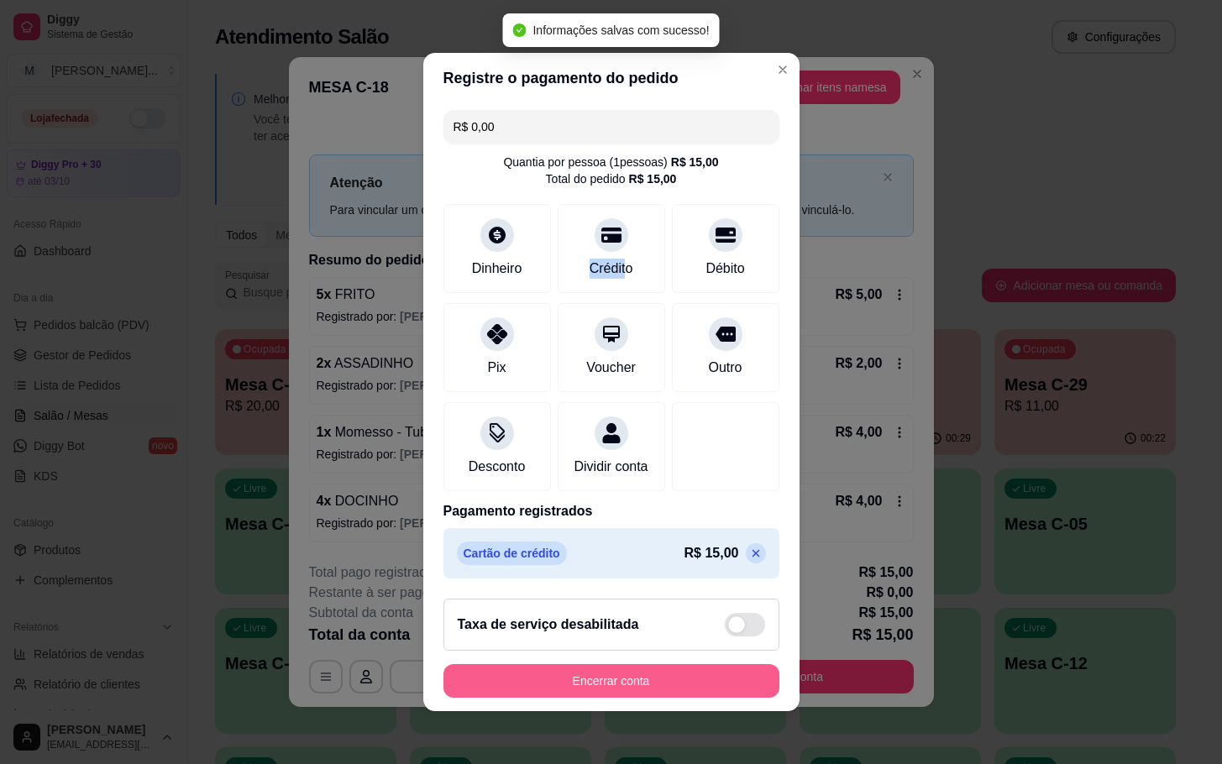
click at [721, 685] on button "Encerrar conta" at bounding box center [611, 681] width 336 height 34
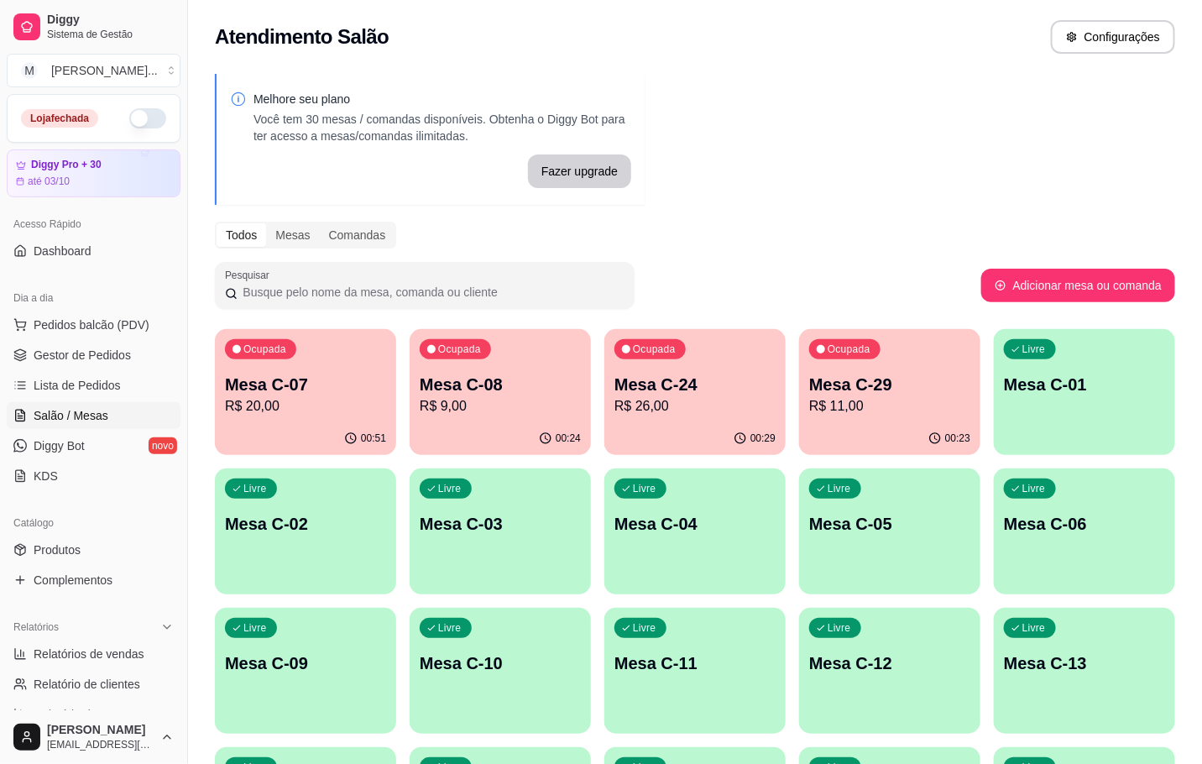
click at [903, 406] on p "R$ 11,00" at bounding box center [889, 406] width 161 height 20
click at [340, 391] on p "Mesa C-07" at bounding box center [305, 385] width 161 height 24
click at [643, 368] on div "Ocupada Mesa C-24 R$ 26,00" at bounding box center [695, 375] width 181 height 93
click at [461, 416] on div "Ocupada Mesa C-08 R$ 9,00" at bounding box center [500, 375] width 181 height 93
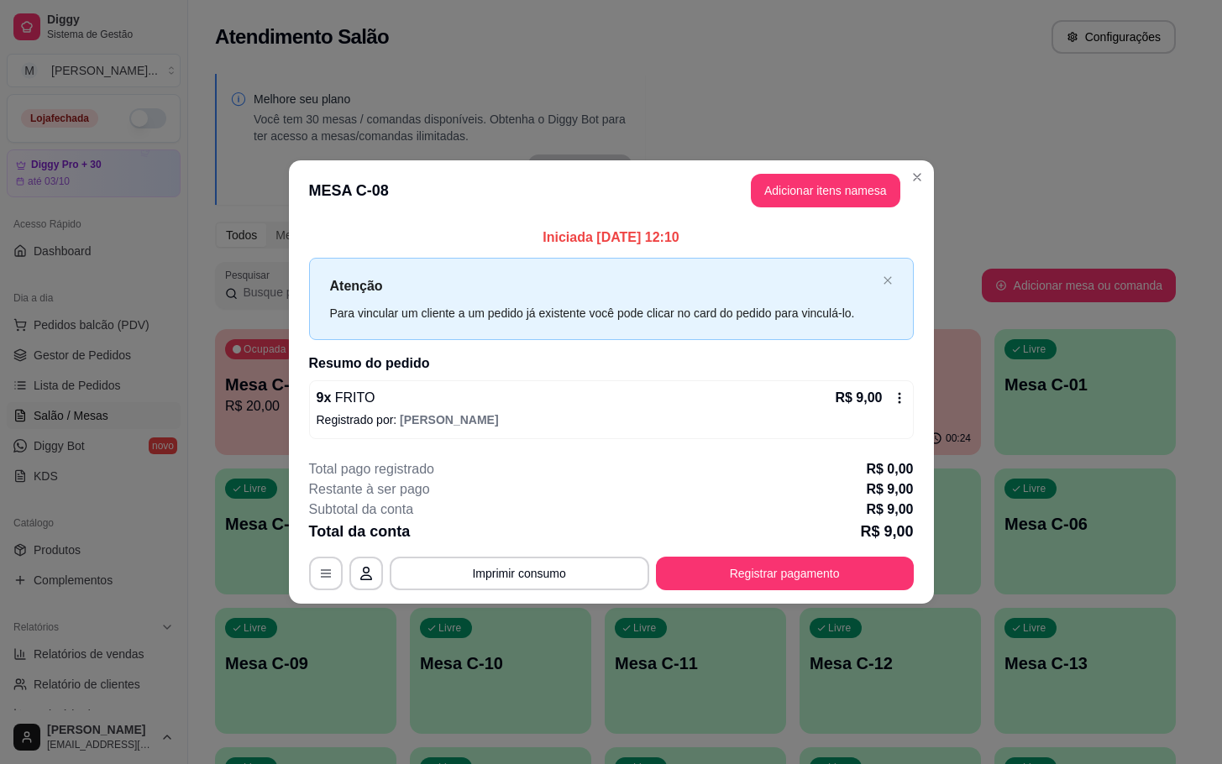
click at [291, 474] on footer "**********" at bounding box center [611, 525] width 645 height 158
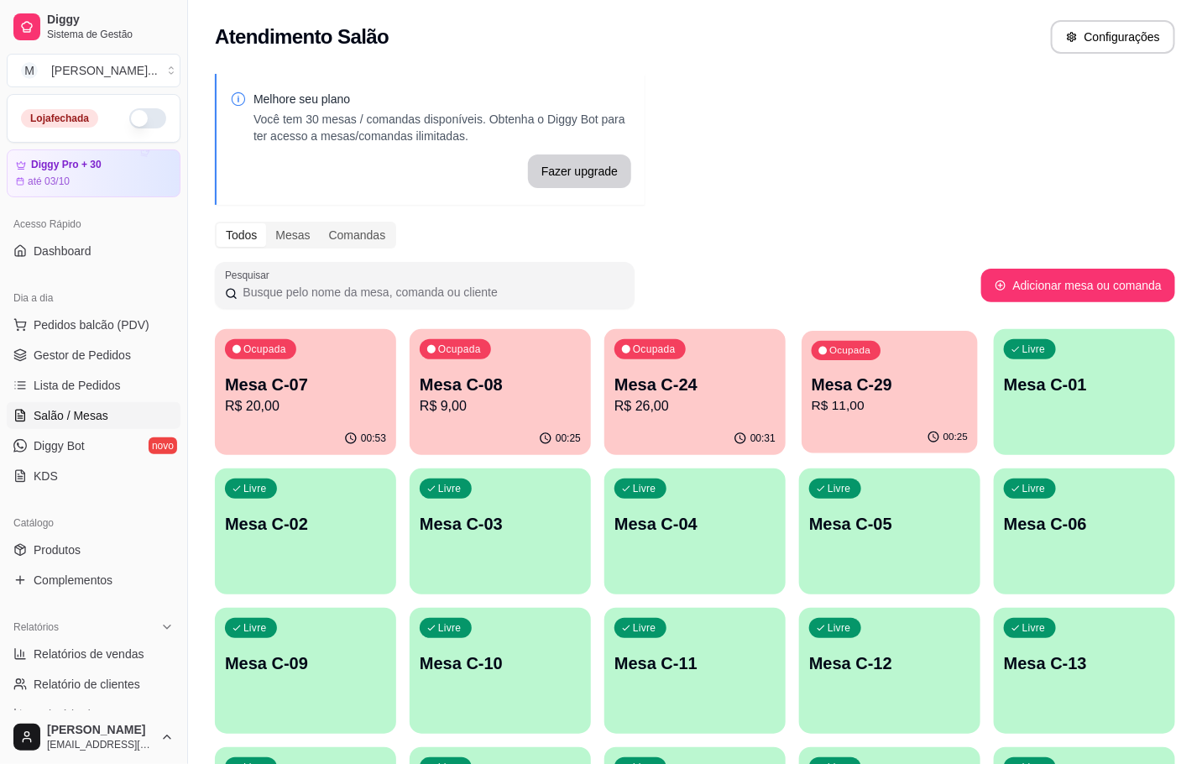
click at [920, 411] on p "R$ 11,00" at bounding box center [890, 405] width 156 height 19
click at [232, 469] on div "Livre Mesa C-02" at bounding box center [305, 522] width 181 height 106
click at [290, 446] on div "00:53" at bounding box center [305, 438] width 181 height 33
click at [416, 427] on div "00:26" at bounding box center [500, 438] width 181 height 33
click at [258, 384] on p "Mesa C-07" at bounding box center [306, 385] width 156 height 23
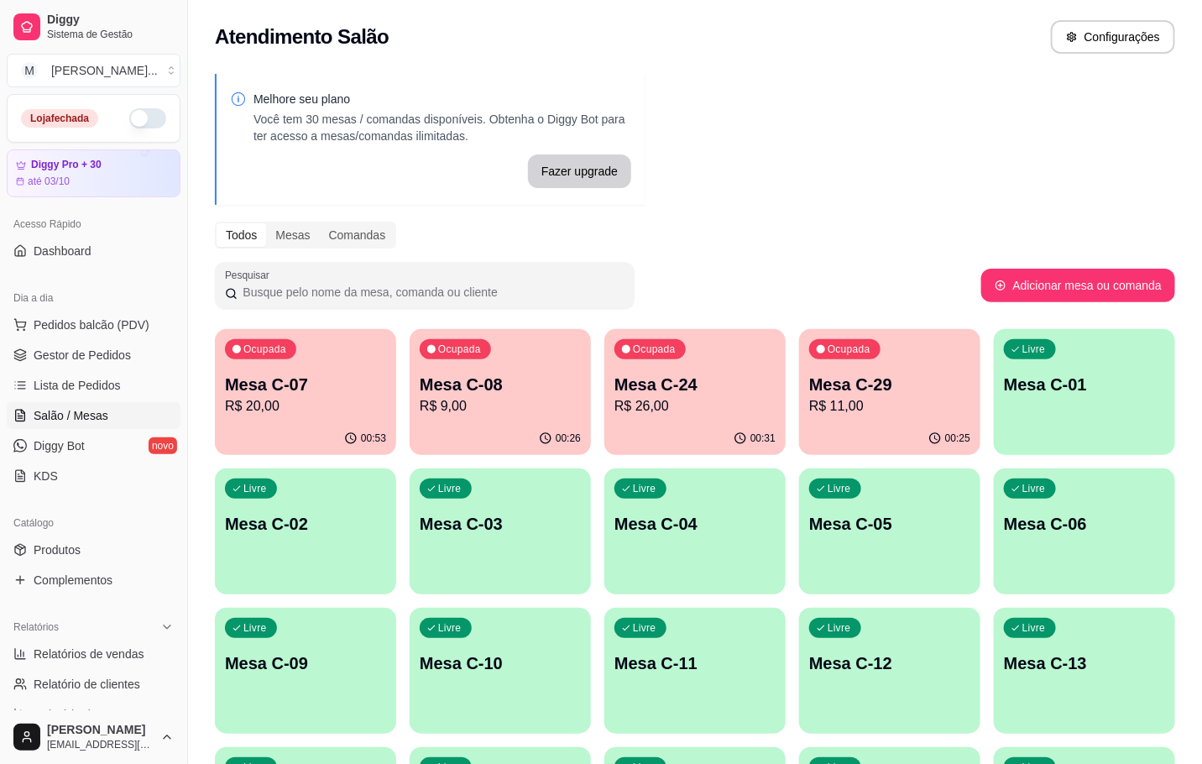
click at [583, 433] on div "00:26" at bounding box center [500, 438] width 181 height 33
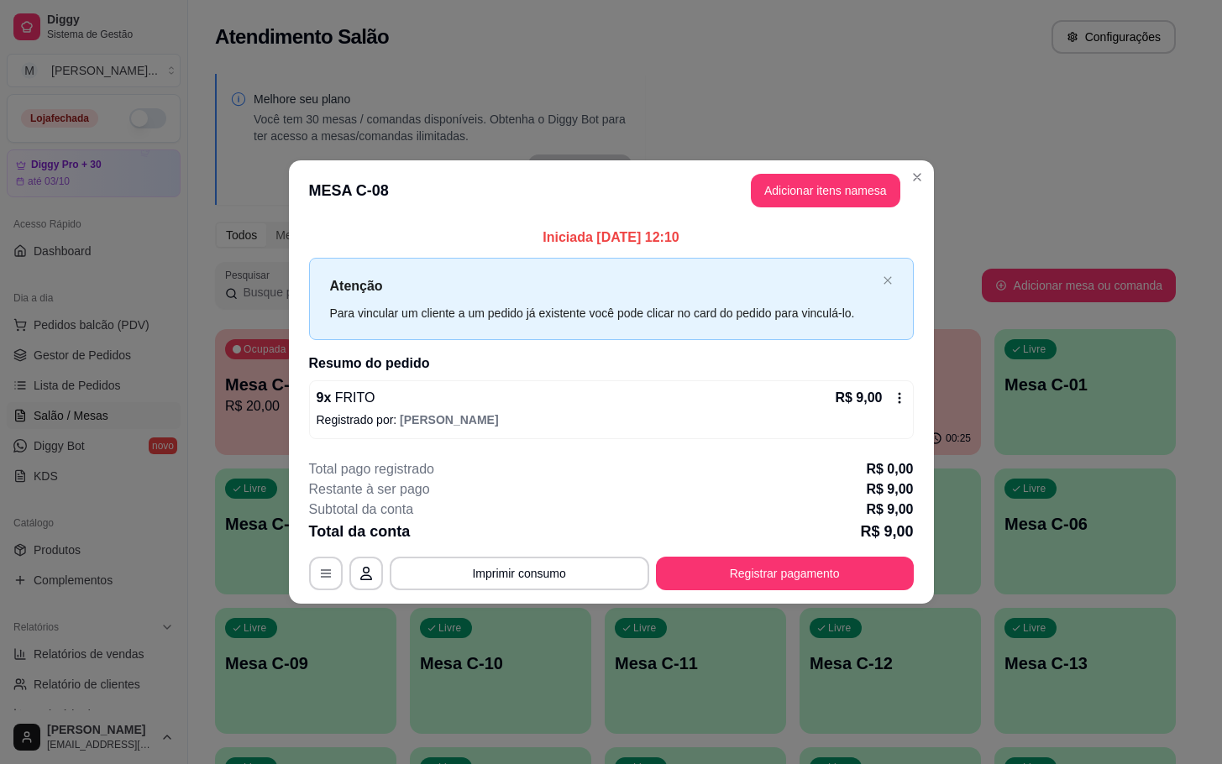
click at [98, 515] on div "**********" at bounding box center [611, 382] width 1222 height 764
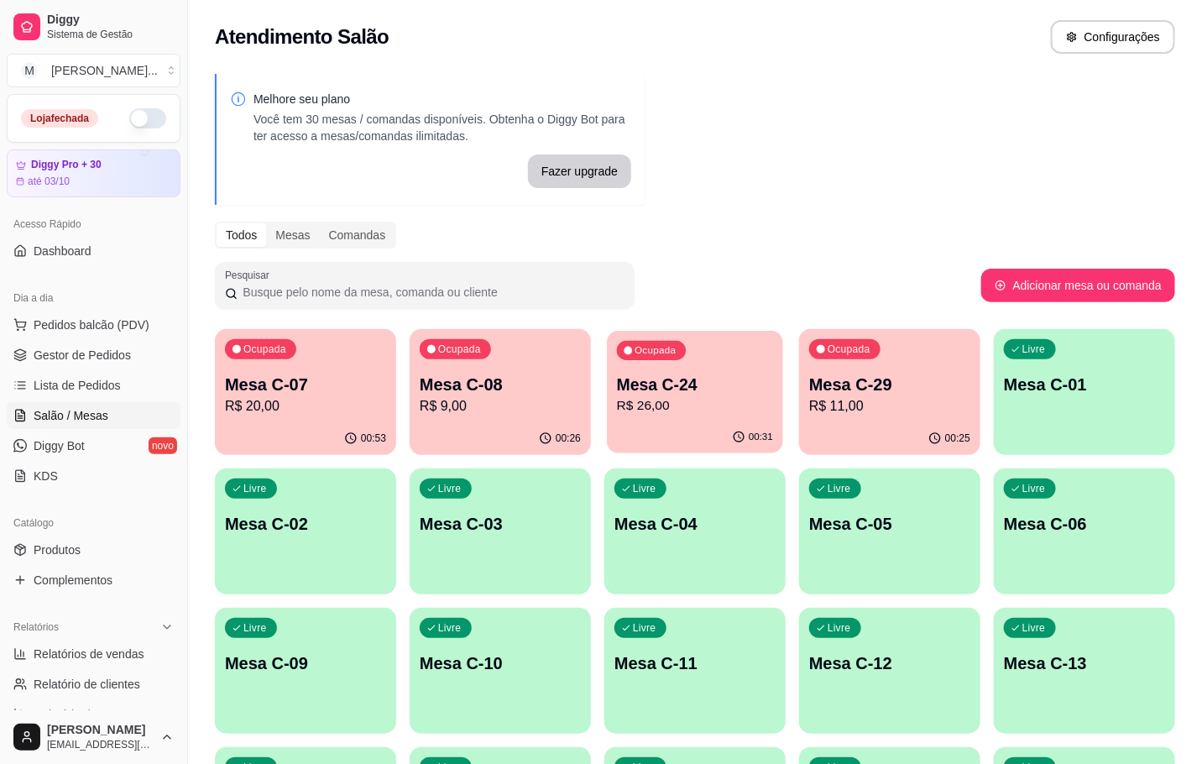
click at [694, 383] on p "Mesa C-24" at bounding box center [695, 385] width 156 height 23
click at [773, 494] on div "Ocupada Mesa C-07 R$ 20,00 00:53 Ocupada Mesa C-08 R$ 9,00 00:26 Ocupada Mesa C…" at bounding box center [695, 740] width 961 height 823
click at [846, 427] on div "00:25" at bounding box center [889, 438] width 181 height 33
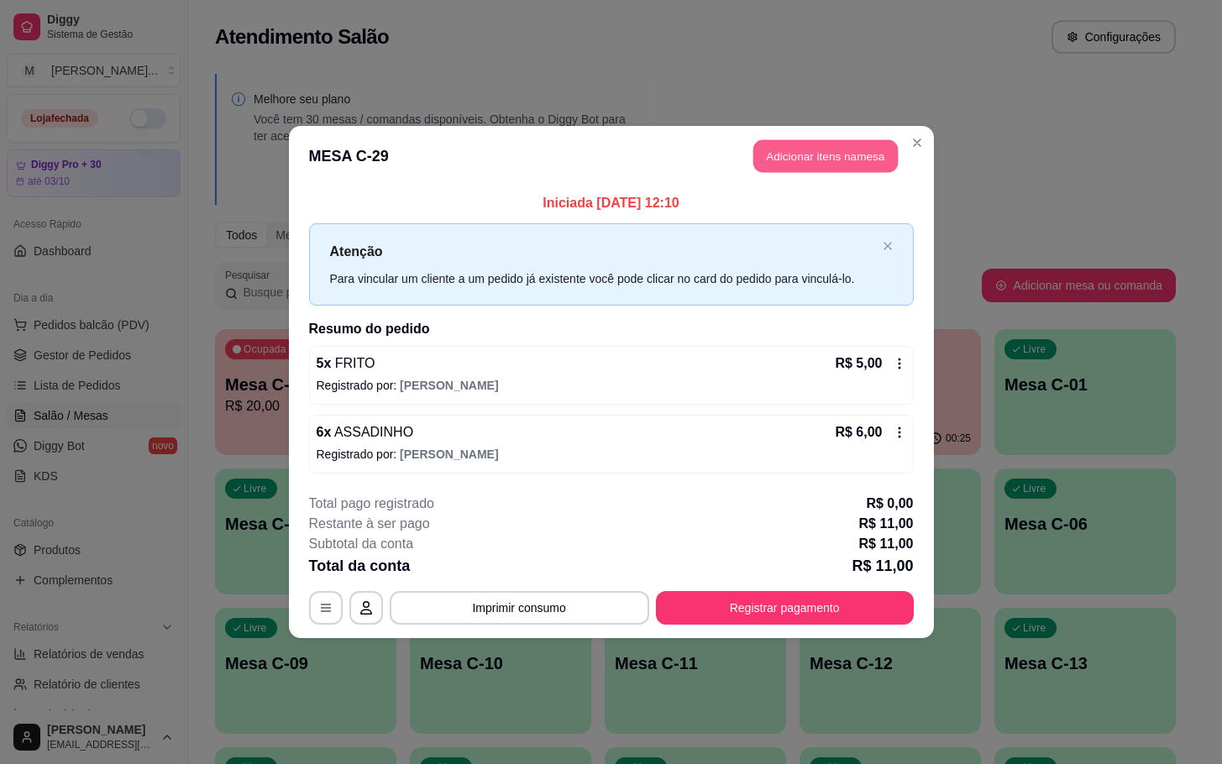
click at [771, 170] on button "Adicionar itens na mesa" at bounding box center [825, 156] width 144 height 33
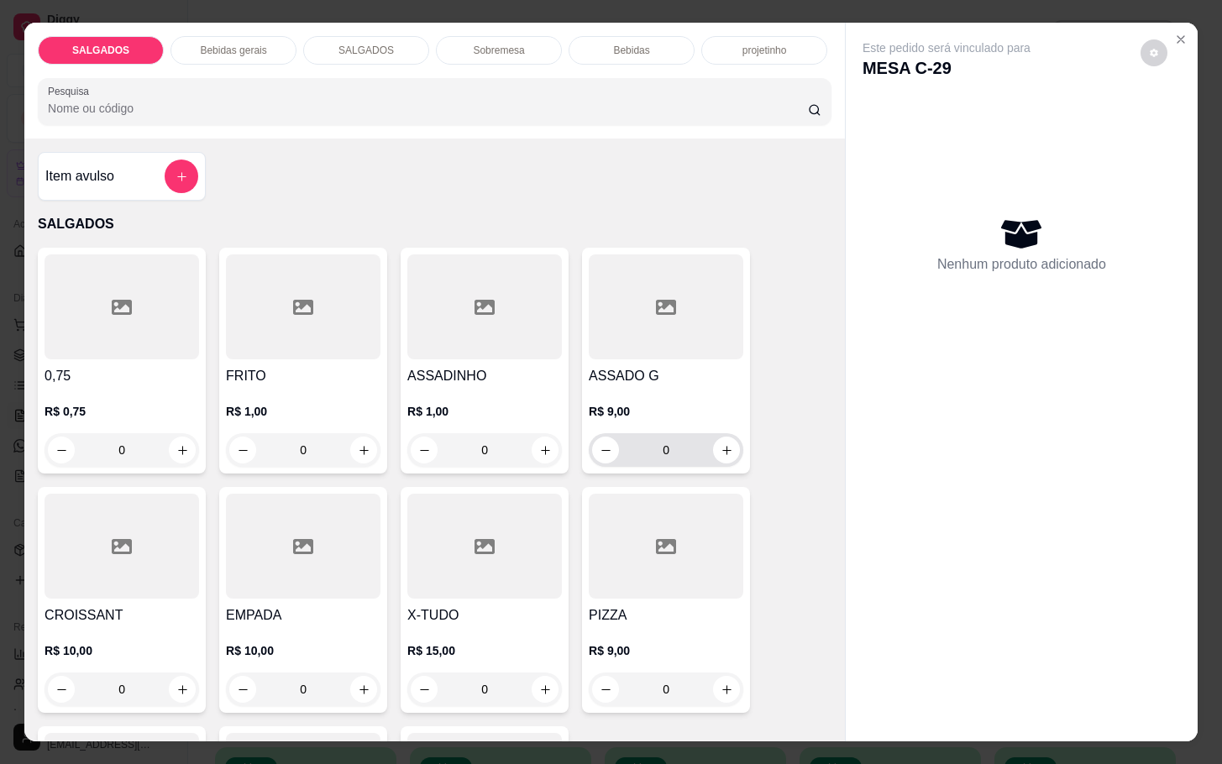
click at [678, 403] on p "R$ 9,00" at bounding box center [666, 411] width 155 height 17
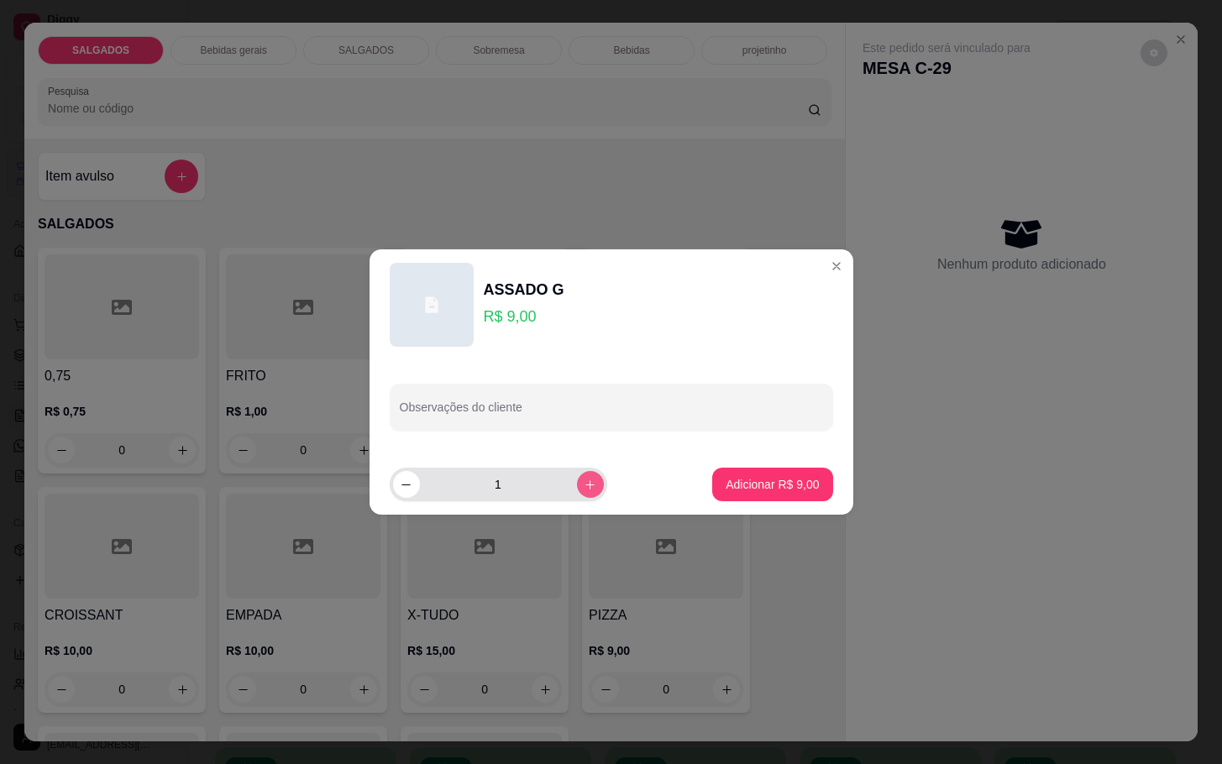
click at [584, 490] on icon "increase-product-quantity" at bounding box center [590, 485] width 13 height 13
type input "2"
click at [721, 489] on p "Adicionar R$ 18,00" at bounding box center [768, 484] width 97 height 16
type input "2"
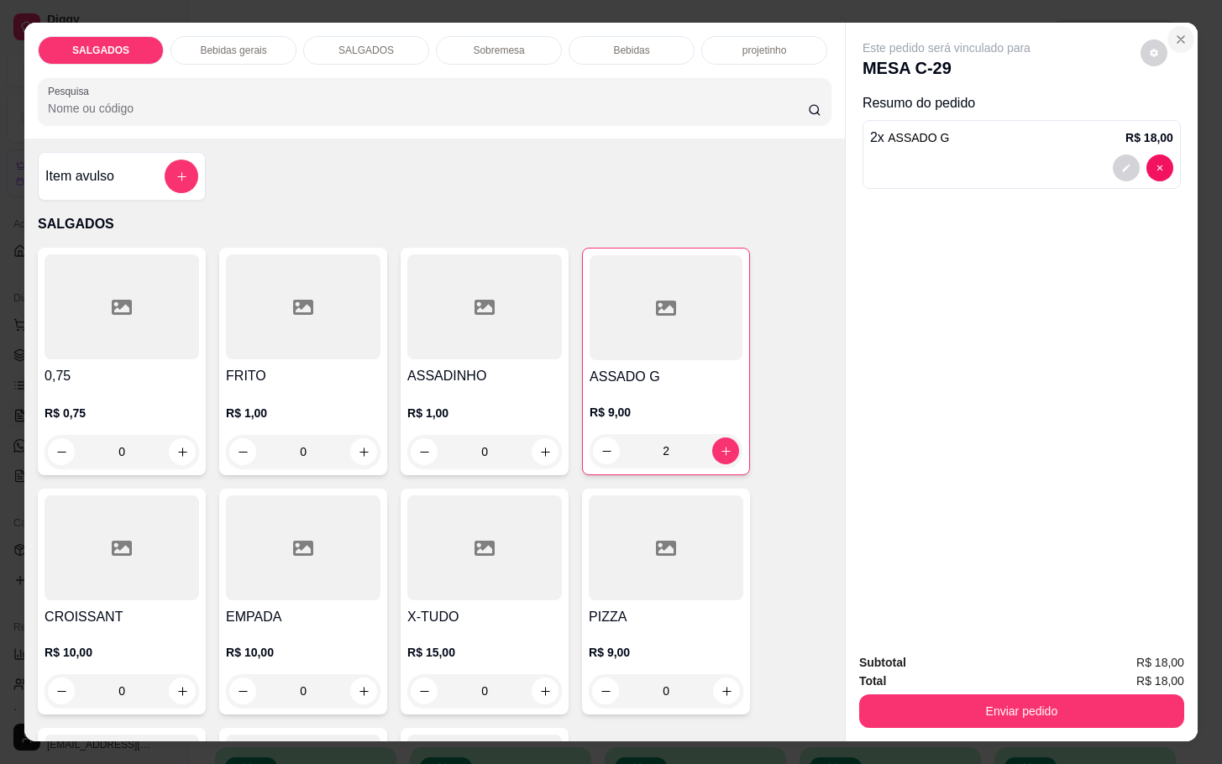
click at [1167, 28] on button "Close" at bounding box center [1180, 39] width 27 height 27
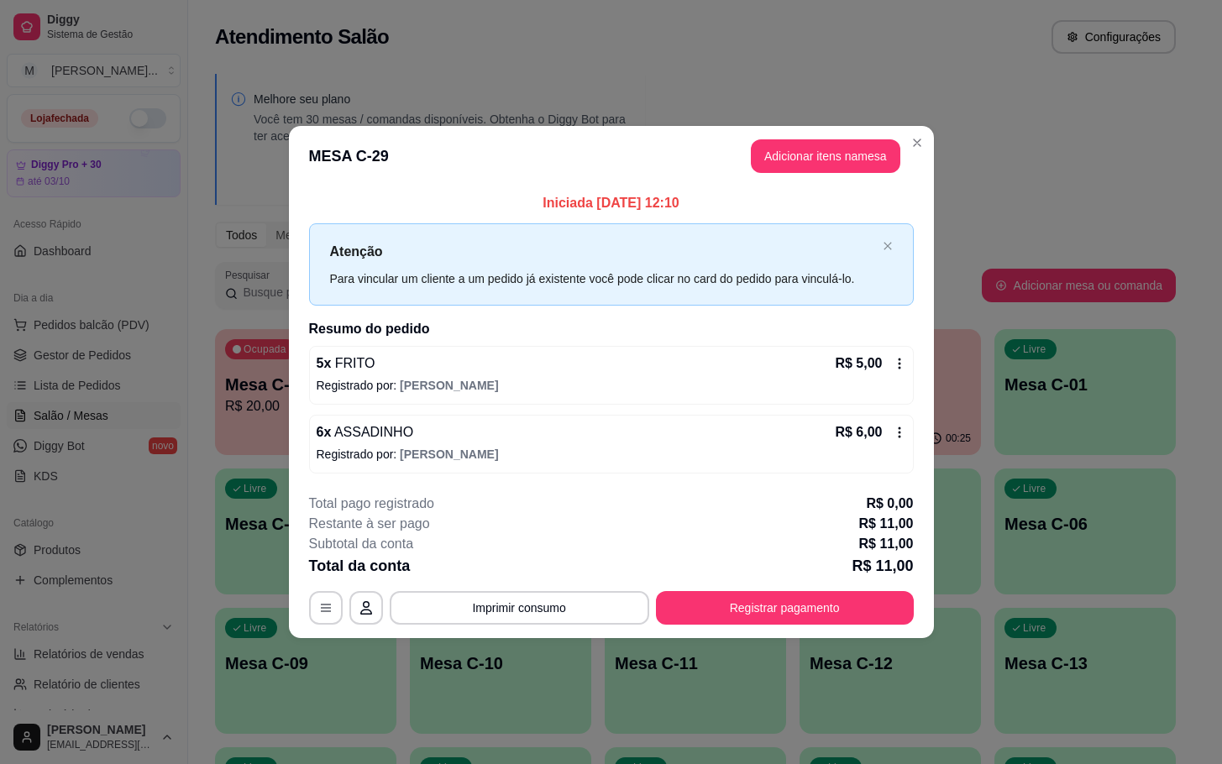
click at [333, 395] on div "5 x FRITO R$ 5,00 Registrado por: [PERSON_NAME]" at bounding box center [611, 375] width 605 height 59
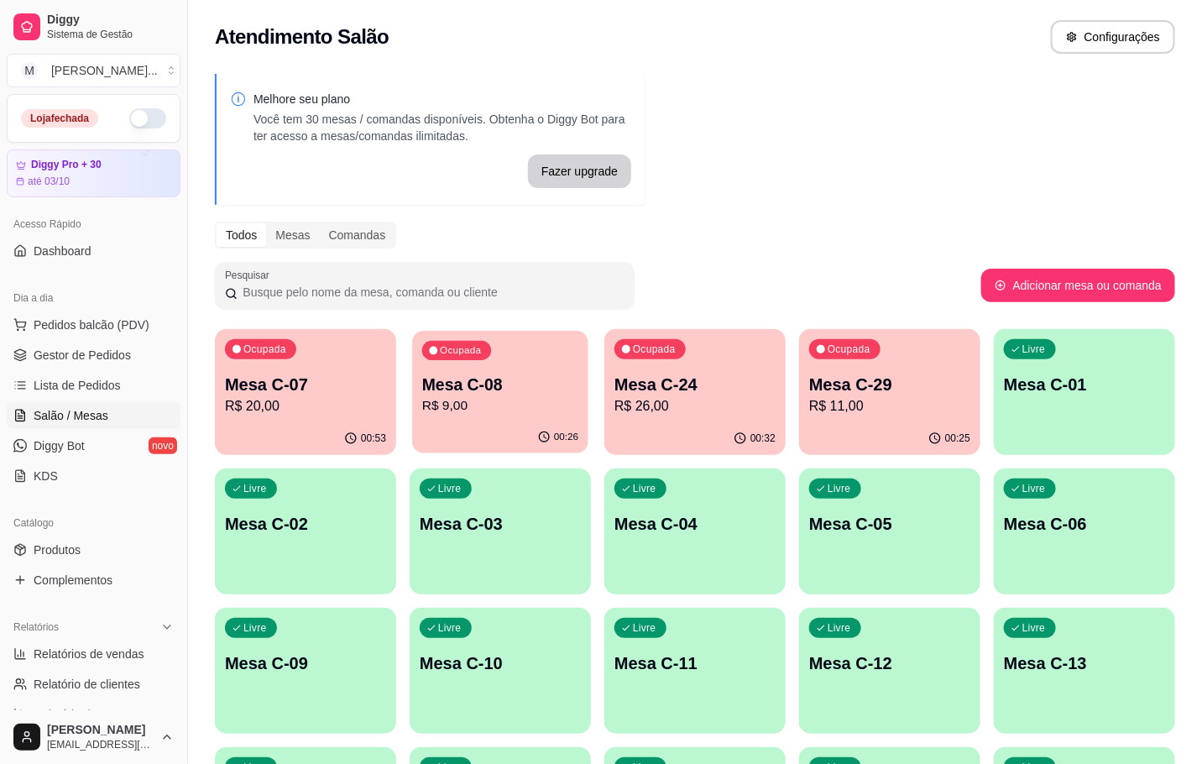
click at [572, 411] on p "R$ 9,00" at bounding box center [500, 405] width 156 height 19
click at [714, 448] on div "00:32" at bounding box center [695, 438] width 181 height 33
click at [927, 376] on p "Mesa C-29" at bounding box center [889, 385] width 161 height 24
click at [940, 426] on div "00:26" at bounding box center [889, 438] width 181 height 33
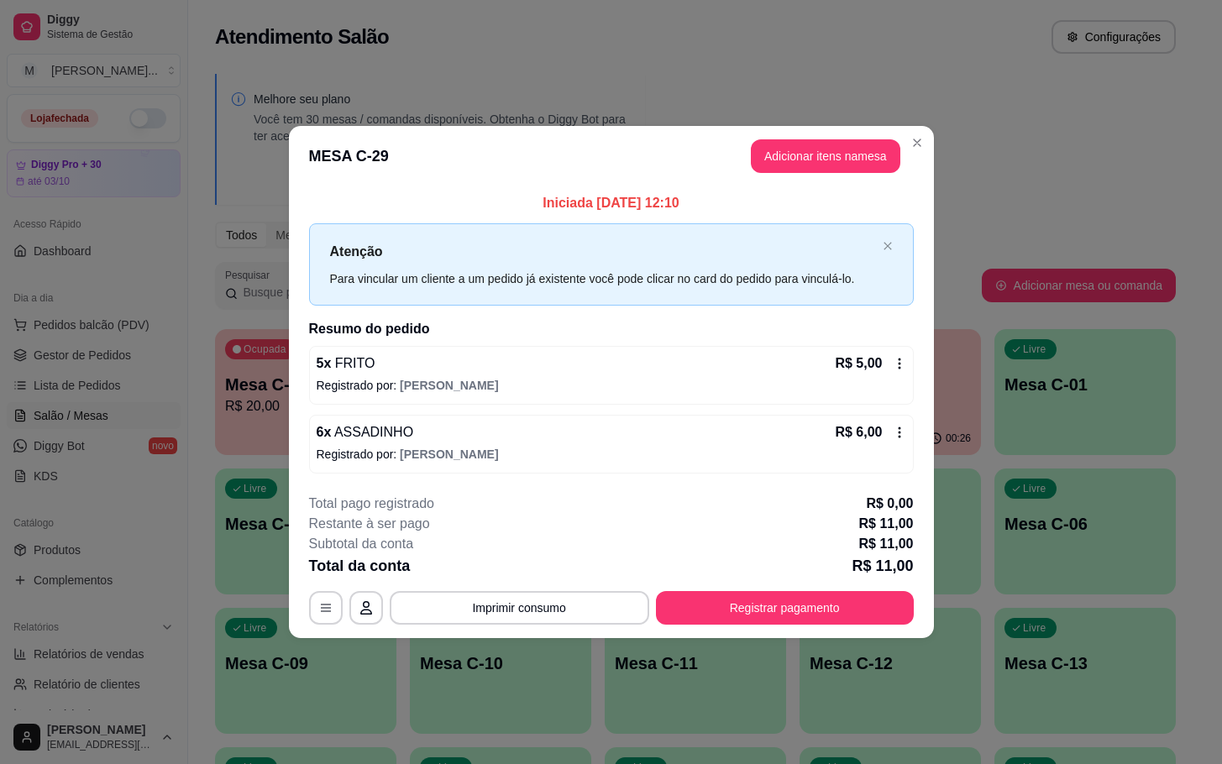
drag, startPoint x: 320, startPoint y: 275, endPoint x: 287, endPoint y: 253, distance: 39.4
click at [320, 273] on div "Atenção Para vincular um cliente a um pedido já existente você pode clicar no c…" at bounding box center [611, 263] width 605 height 81
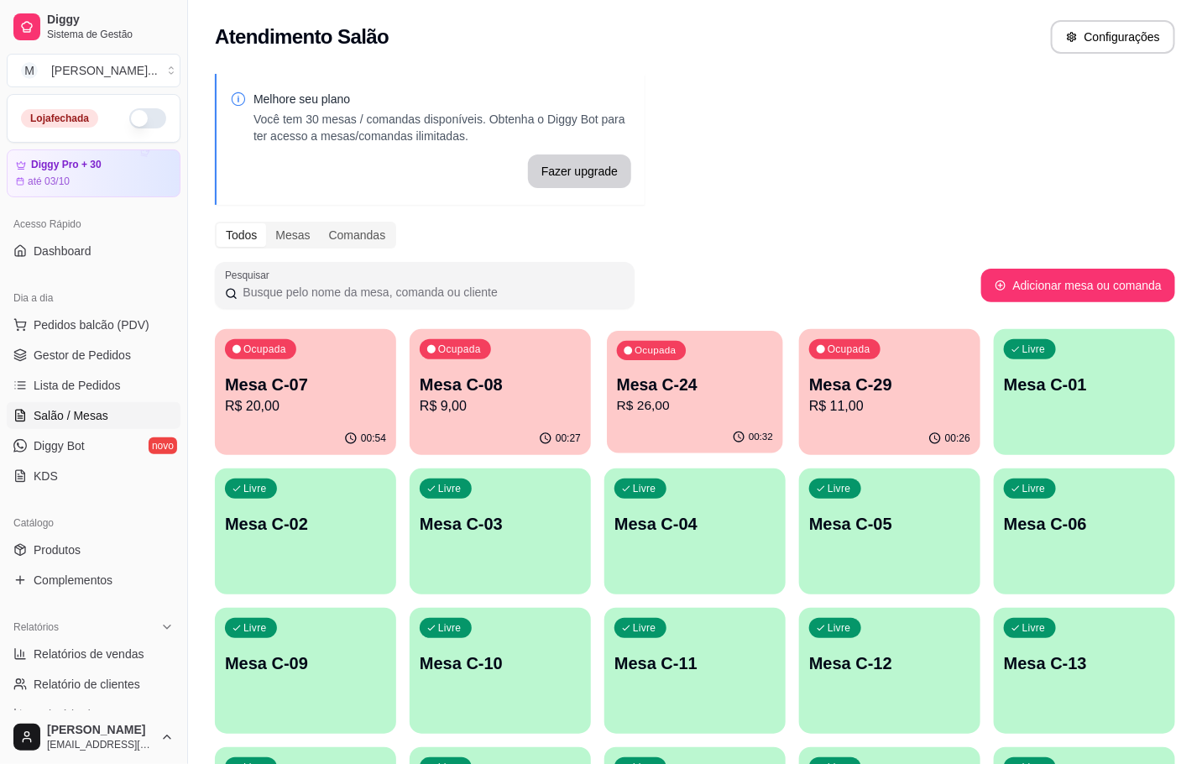
click at [767, 419] on div "Ocupada Mesa C-24 R$ 26,00" at bounding box center [695, 376] width 176 height 91
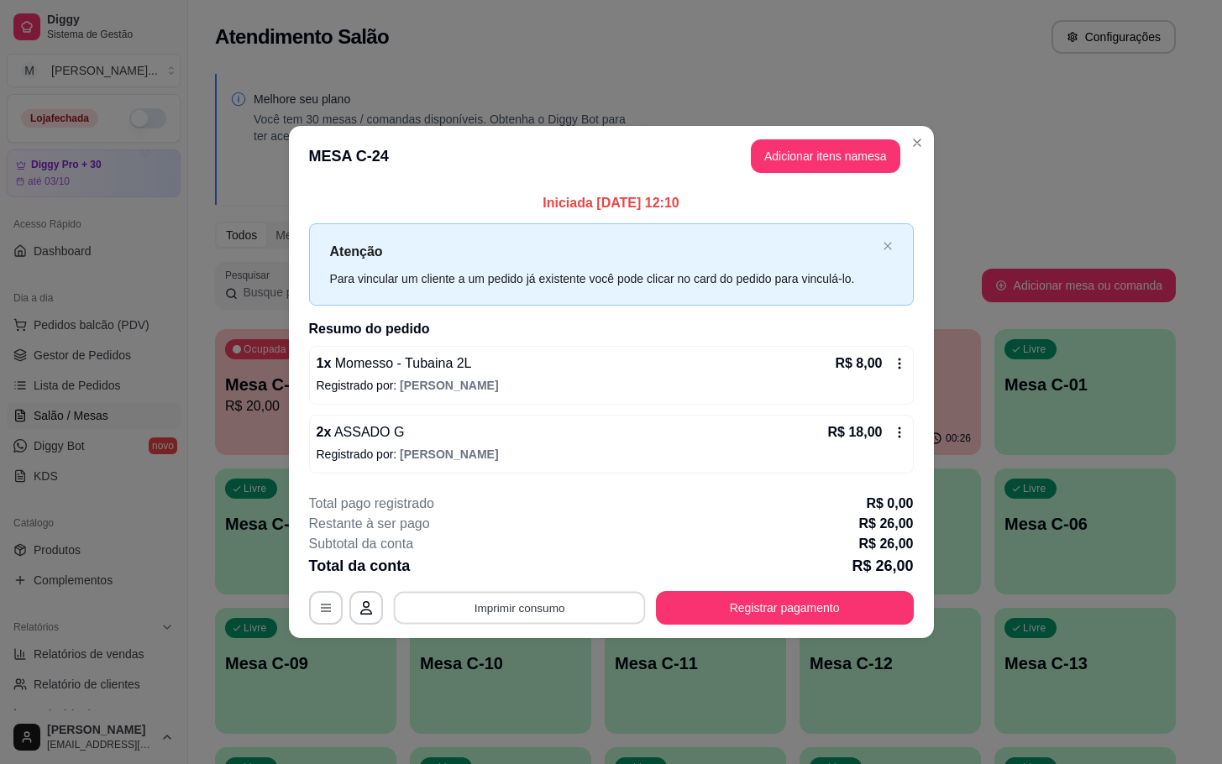
click at [494, 612] on button "Imprimir consumo" at bounding box center [519, 607] width 252 height 33
click at [555, 577] on button "IMPRESSORA" at bounding box center [525, 570] width 122 height 27
click at [872, 622] on button "Registrar pagamento" at bounding box center [785, 608] width 258 height 34
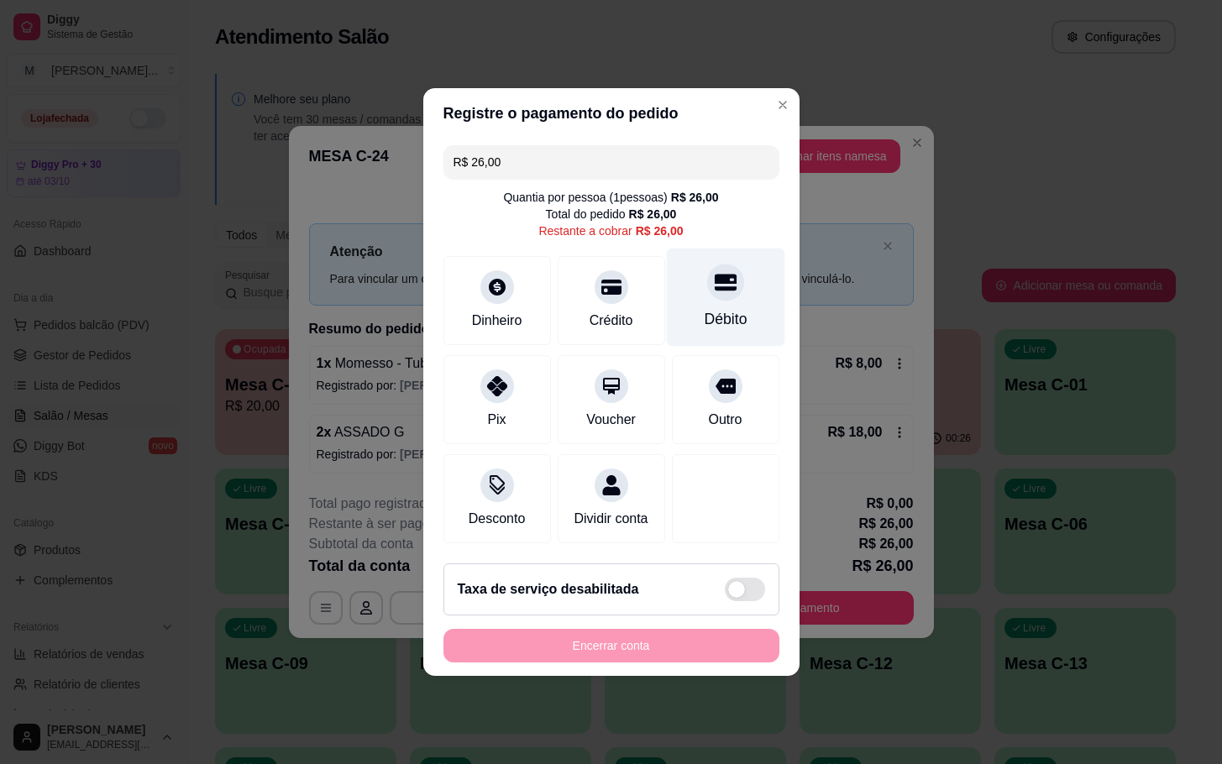
click at [710, 249] on div "Débito" at bounding box center [725, 298] width 118 height 98
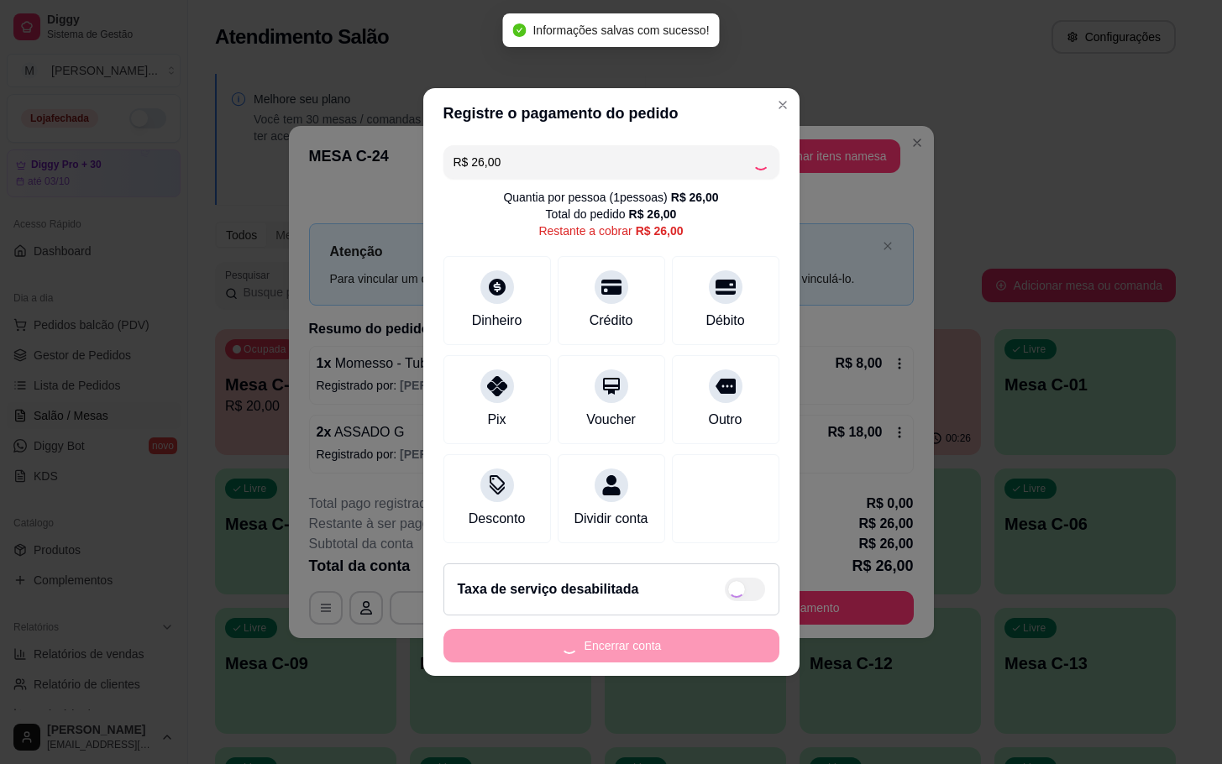
type input "R$ 0,00"
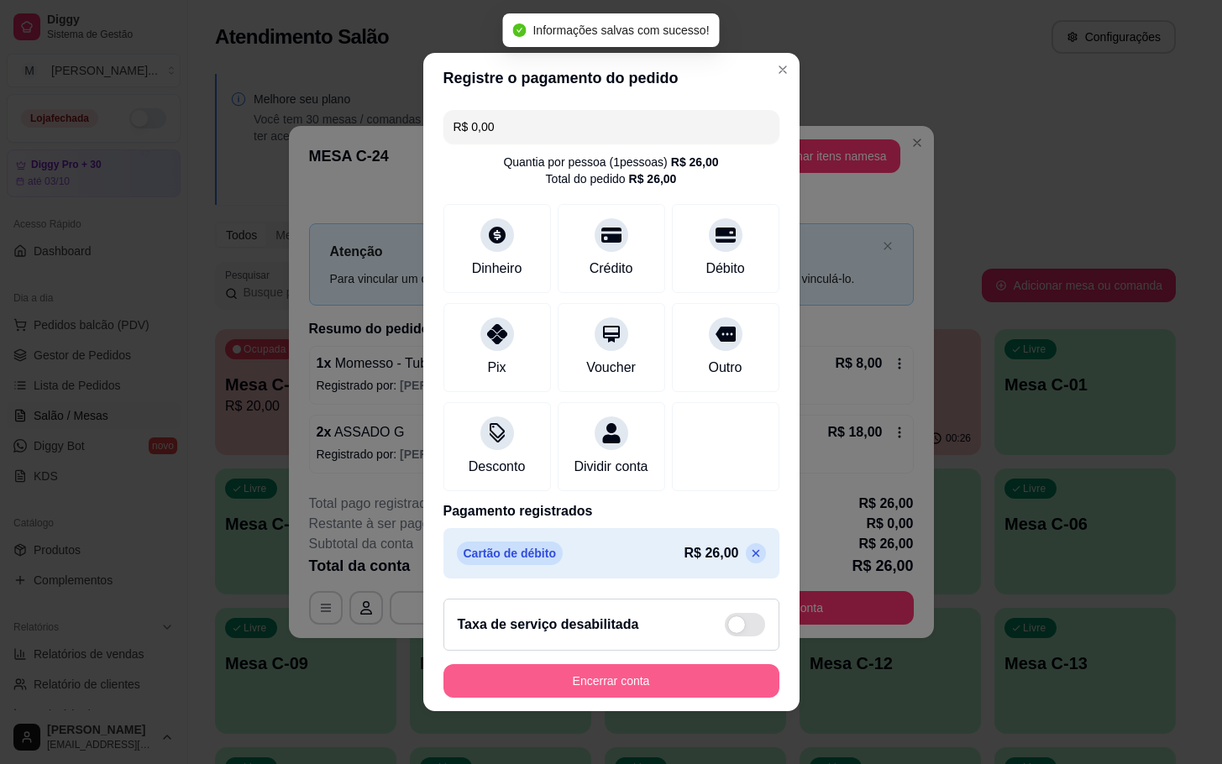
click at [743, 688] on button "Encerrar conta" at bounding box center [611, 681] width 336 height 34
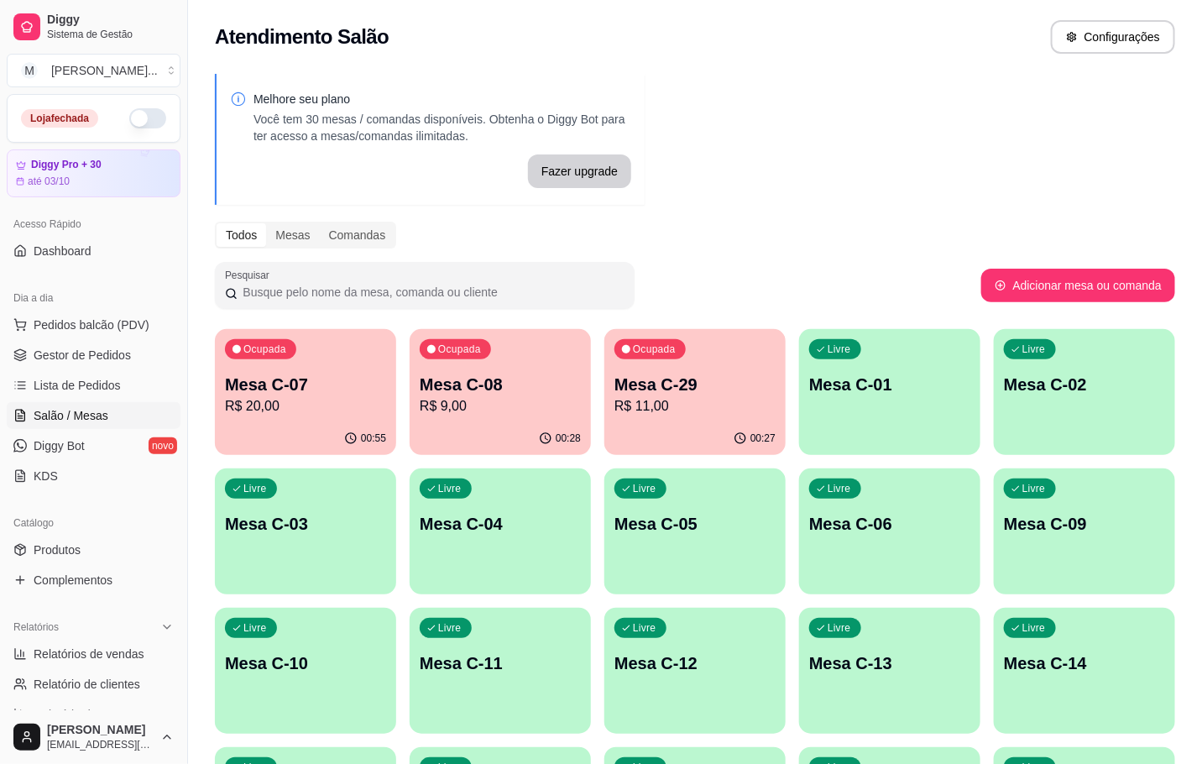
click at [338, 353] on div "Ocupada Mesa C-07 R$ 20,00" at bounding box center [305, 375] width 181 height 93
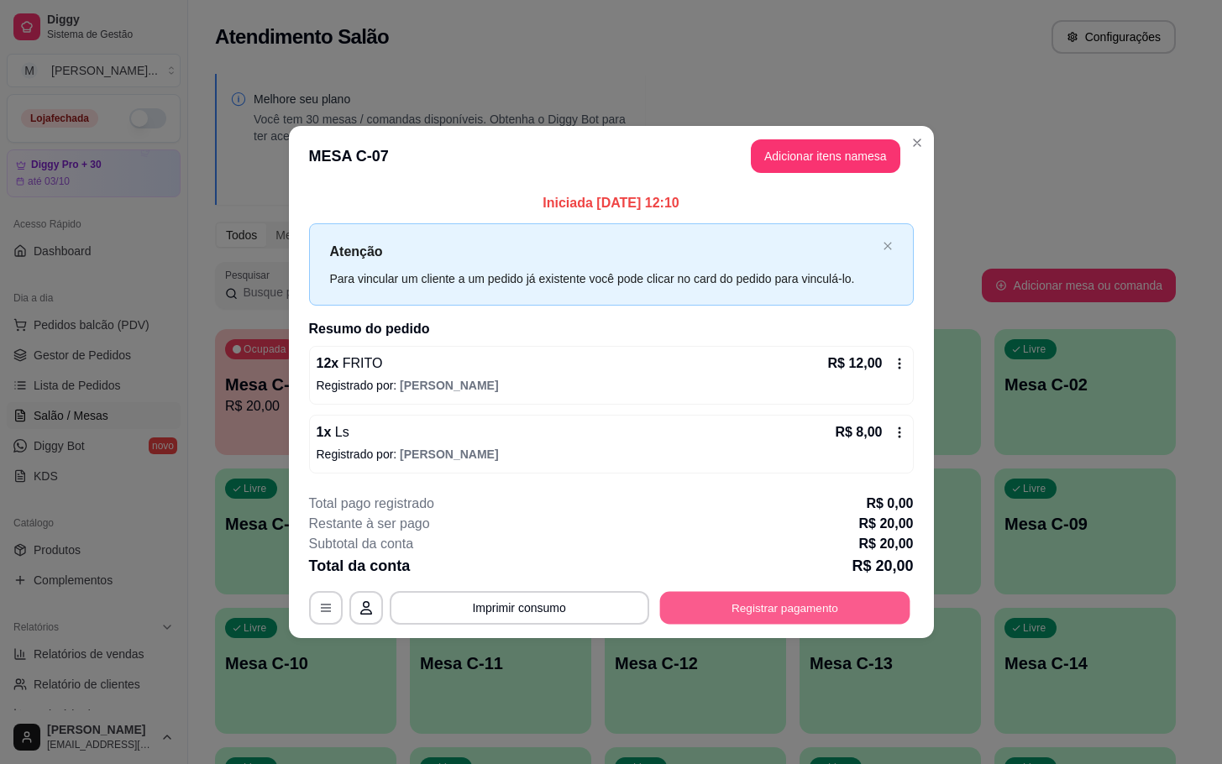
click at [753, 605] on button "Registrar pagamento" at bounding box center [784, 607] width 250 height 33
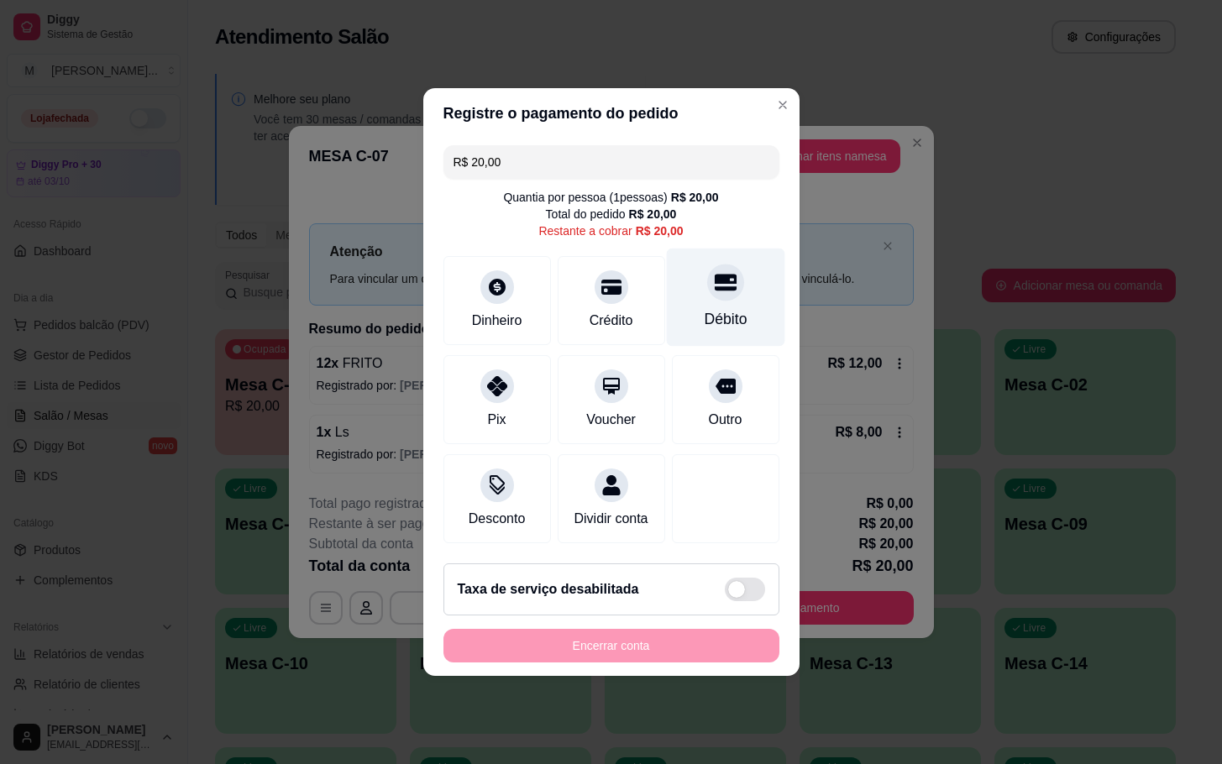
drag, startPoint x: 731, startPoint y: 295, endPoint x: 725, endPoint y: 283, distance: 13.1
click at [734, 287] on div "Débito" at bounding box center [725, 298] width 118 height 98
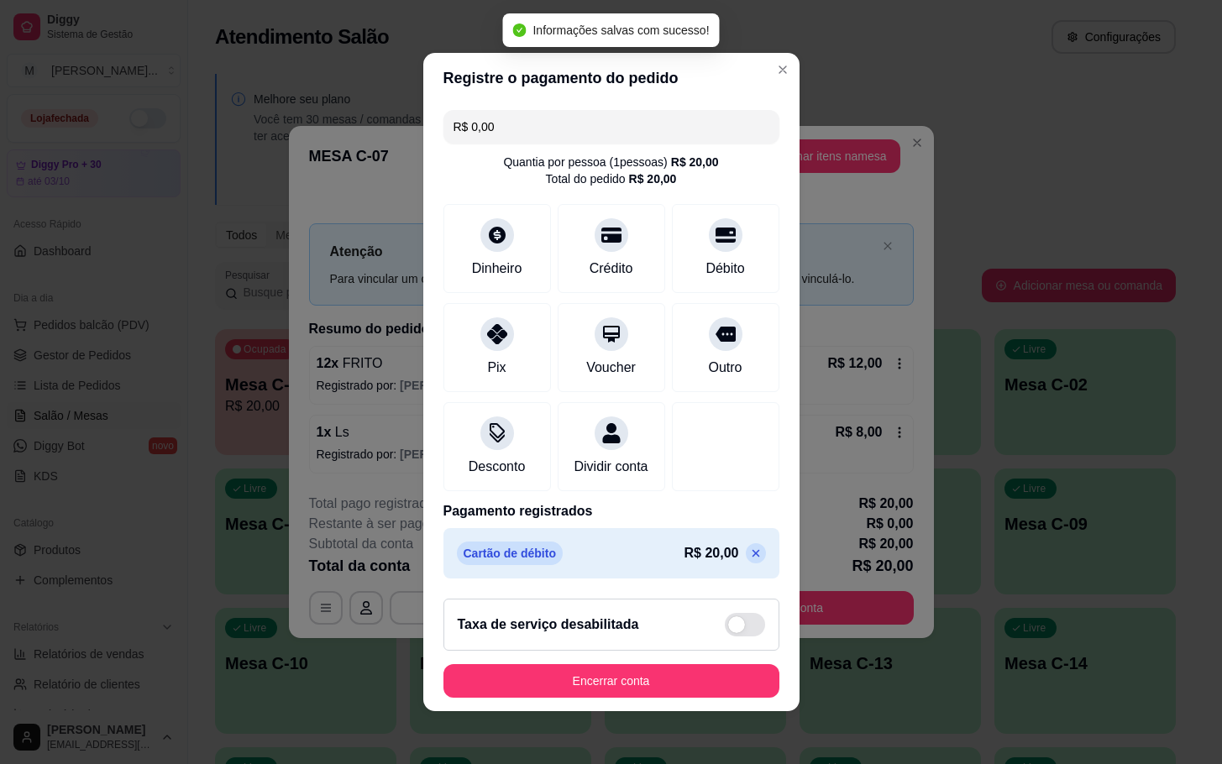
click at [746, 563] on p at bounding box center [756, 553] width 20 height 20
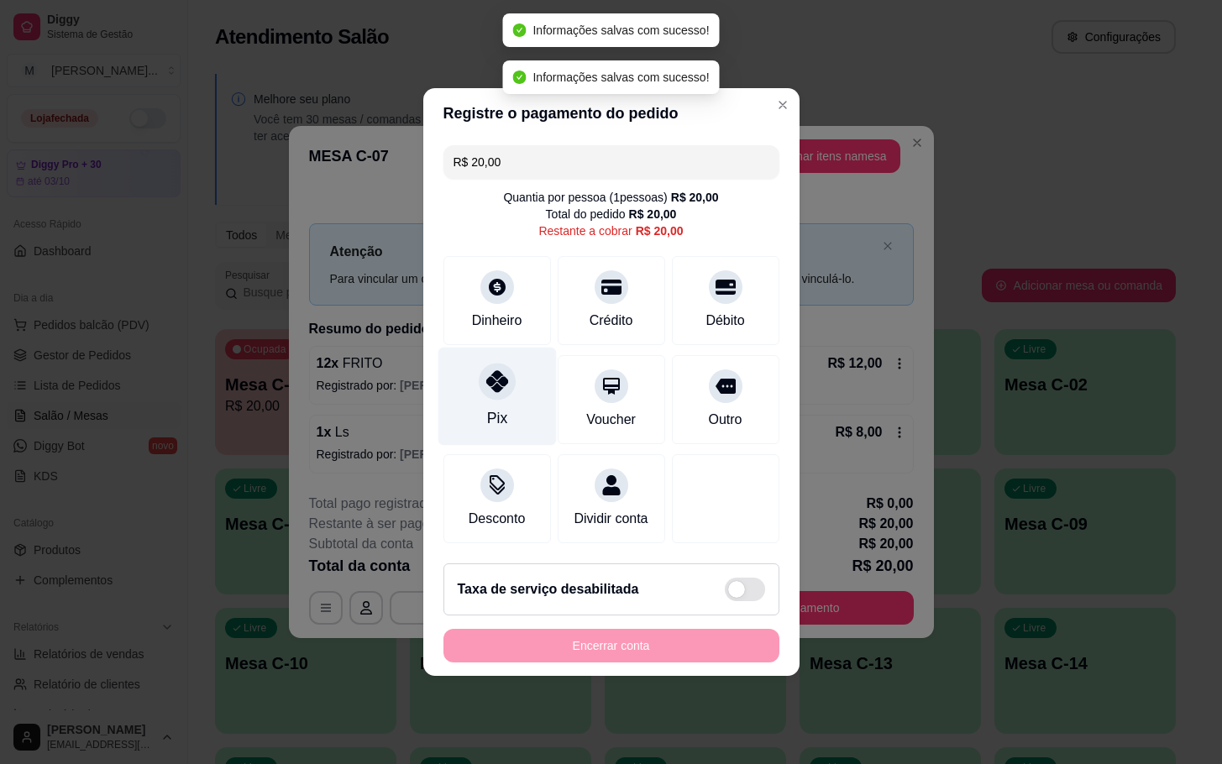
click at [510, 366] on div at bounding box center [497, 381] width 37 height 37
type input "R$ 0,00"
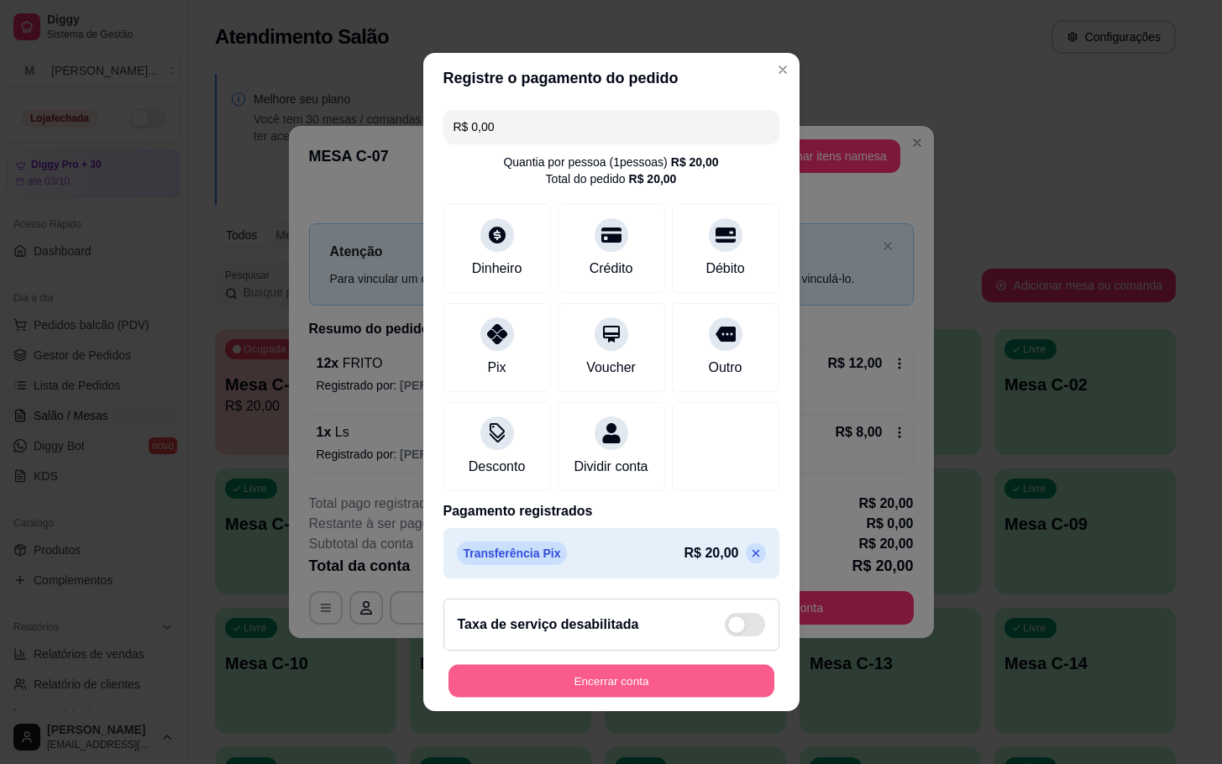
click at [665, 698] on button "Encerrar conta" at bounding box center [611, 681] width 326 height 33
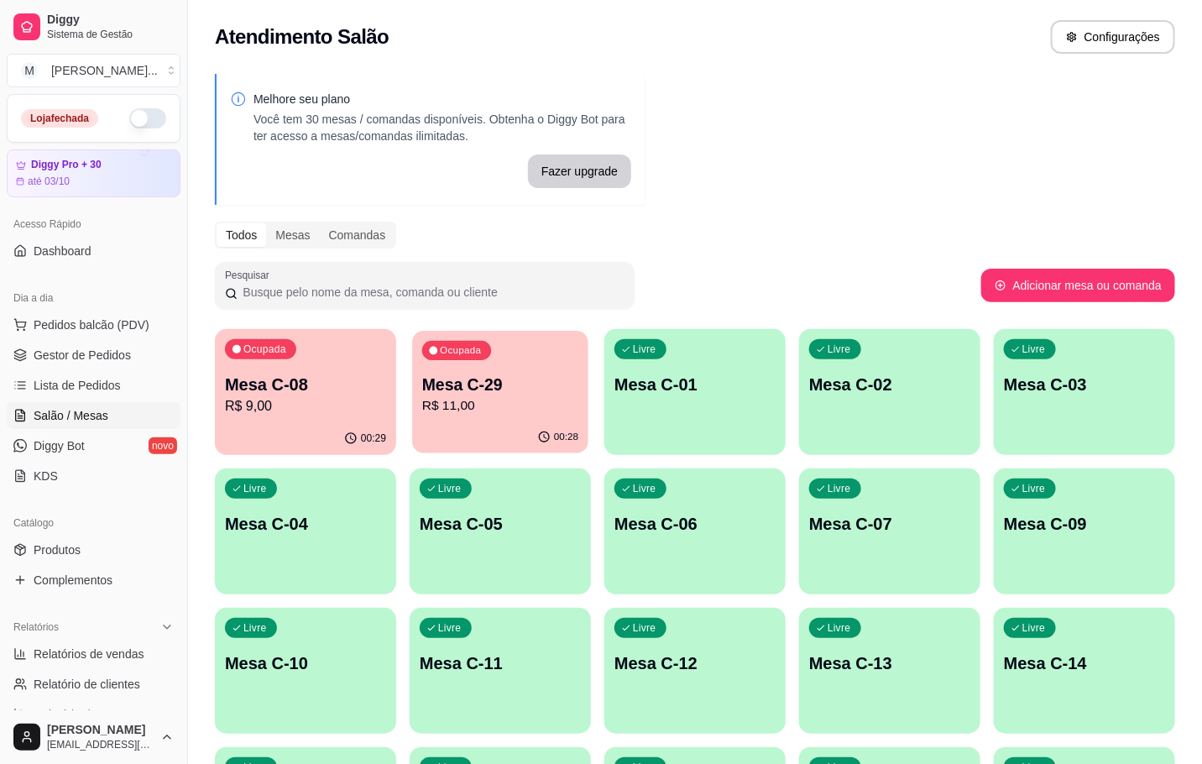
click at [505, 422] on button "Ocupada Mesa C-29 R$ 11,00 00:28" at bounding box center [500, 392] width 176 height 123
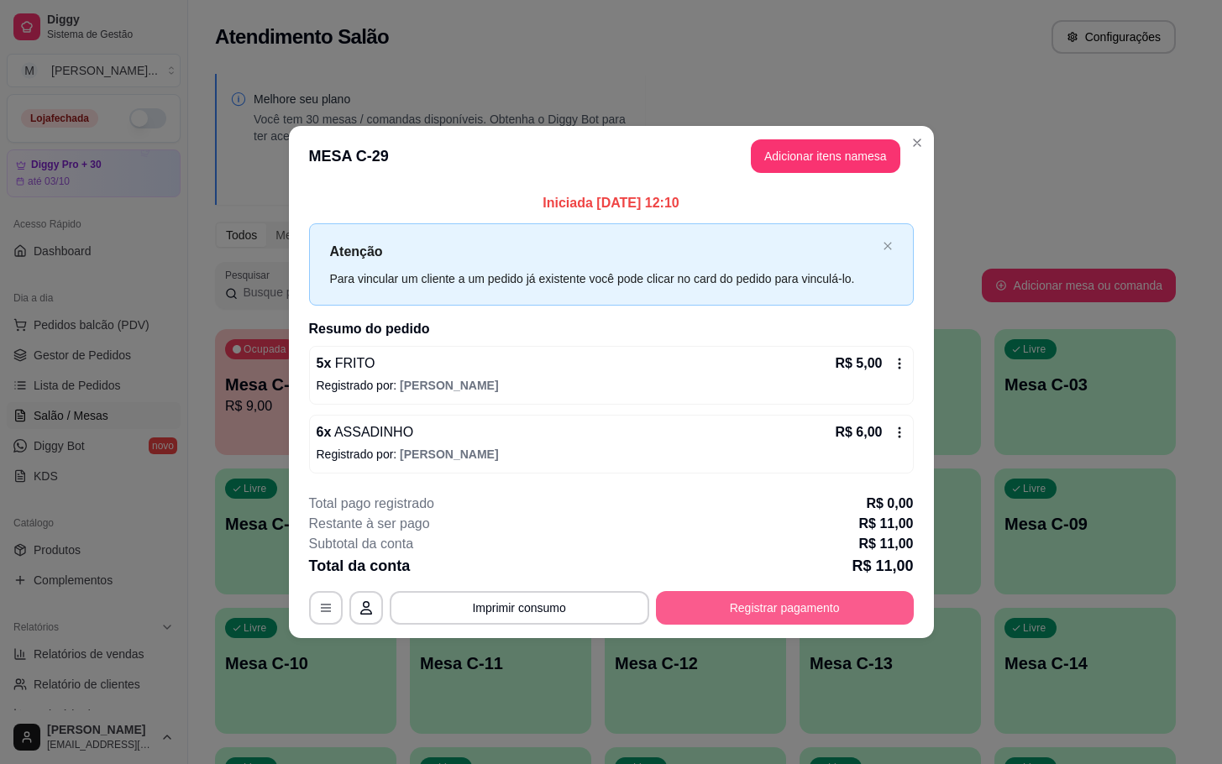
click at [909, 612] on div "**********" at bounding box center [611, 608] width 605 height 34
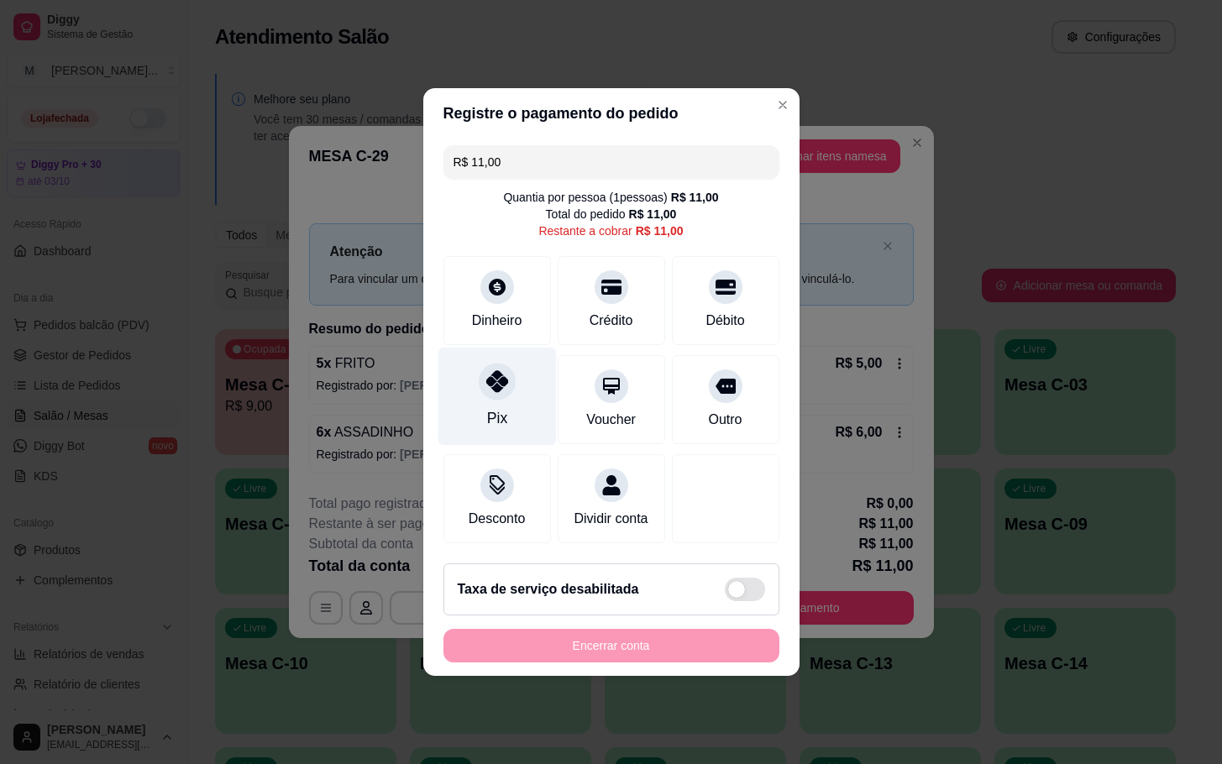
drag, startPoint x: 477, startPoint y: 423, endPoint x: 534, endPoint y: 433, distance: 58.0
click at [494, 428] on div "Pix" at bounding box center [496, 397] width 118 height 98
type input "R$ 0,00"
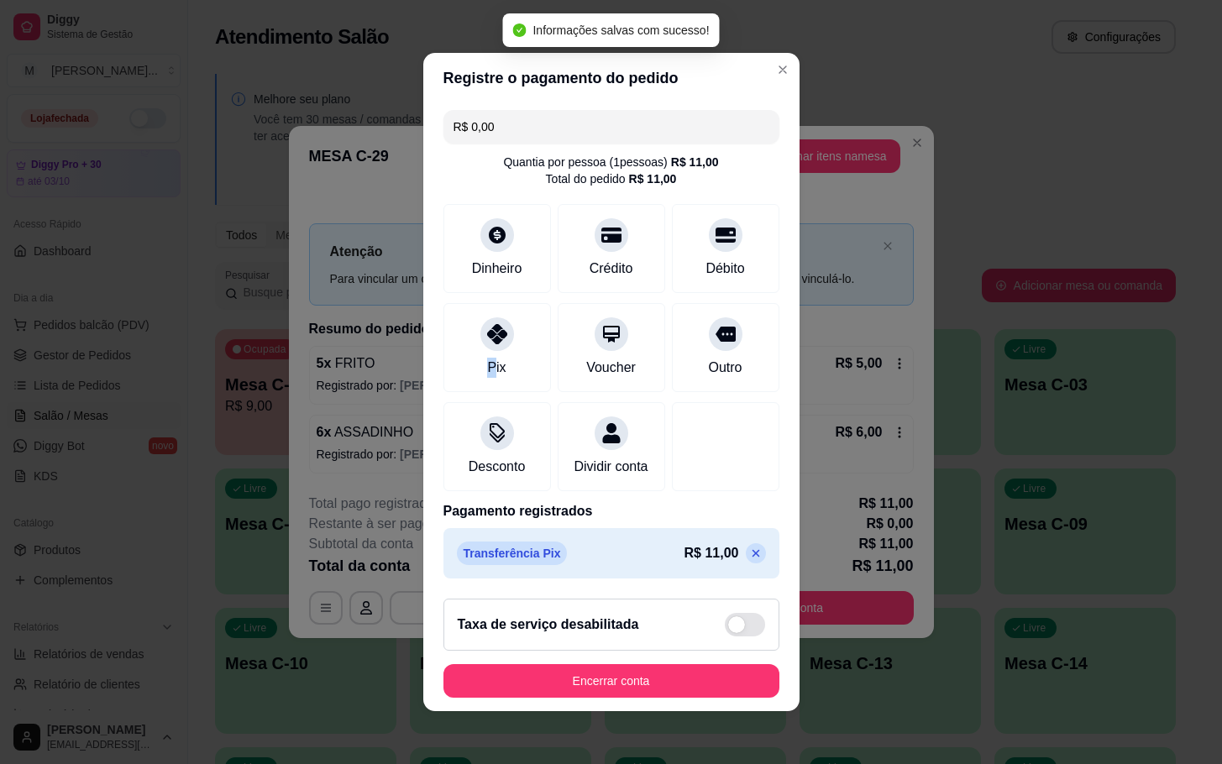
click at [685, 678] on button "Encerrar conta" at bounding box center [611, 681] width 336 height 34
click at [681, 678] on div "Encerrar conta" at bounding box center [611, 681] width 336 height 34
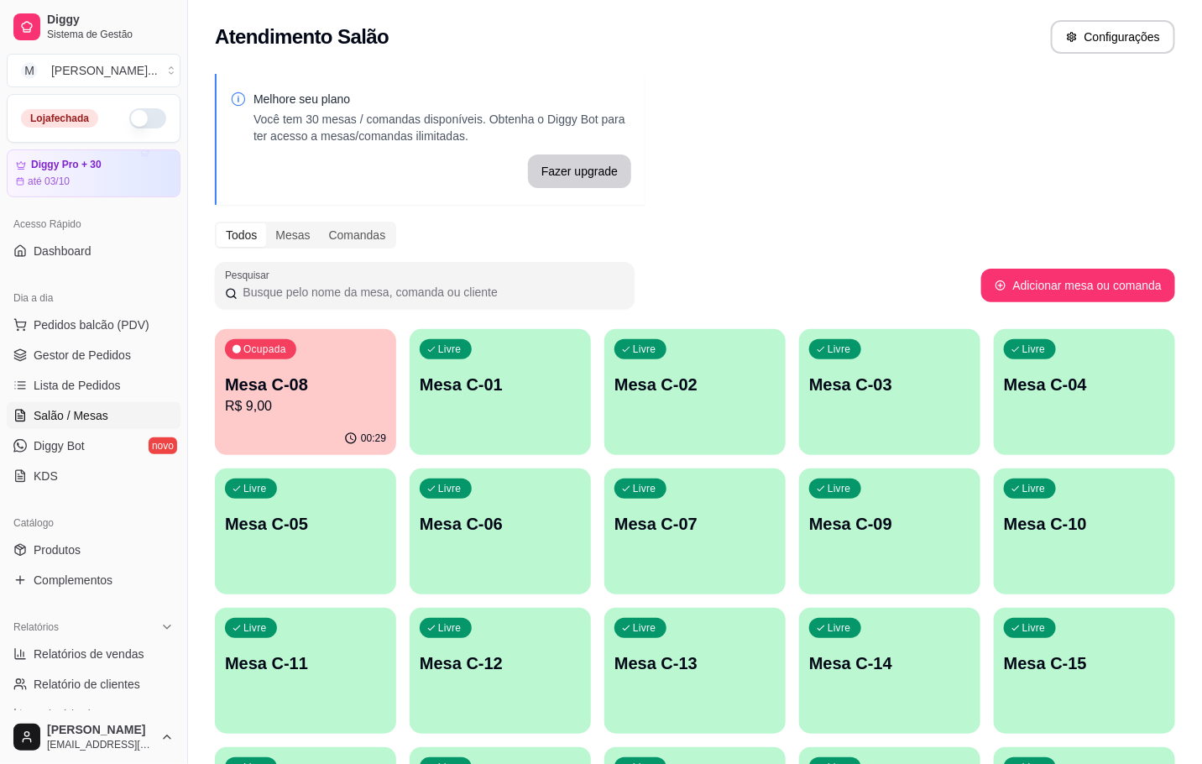
click at [217, 416] on div "Ocupada Mesa C-08 R$ 9,00" at bounding box center [305, 375] width 181 height 93
